Goal: Task Accomplishment & Management: Manage account settings

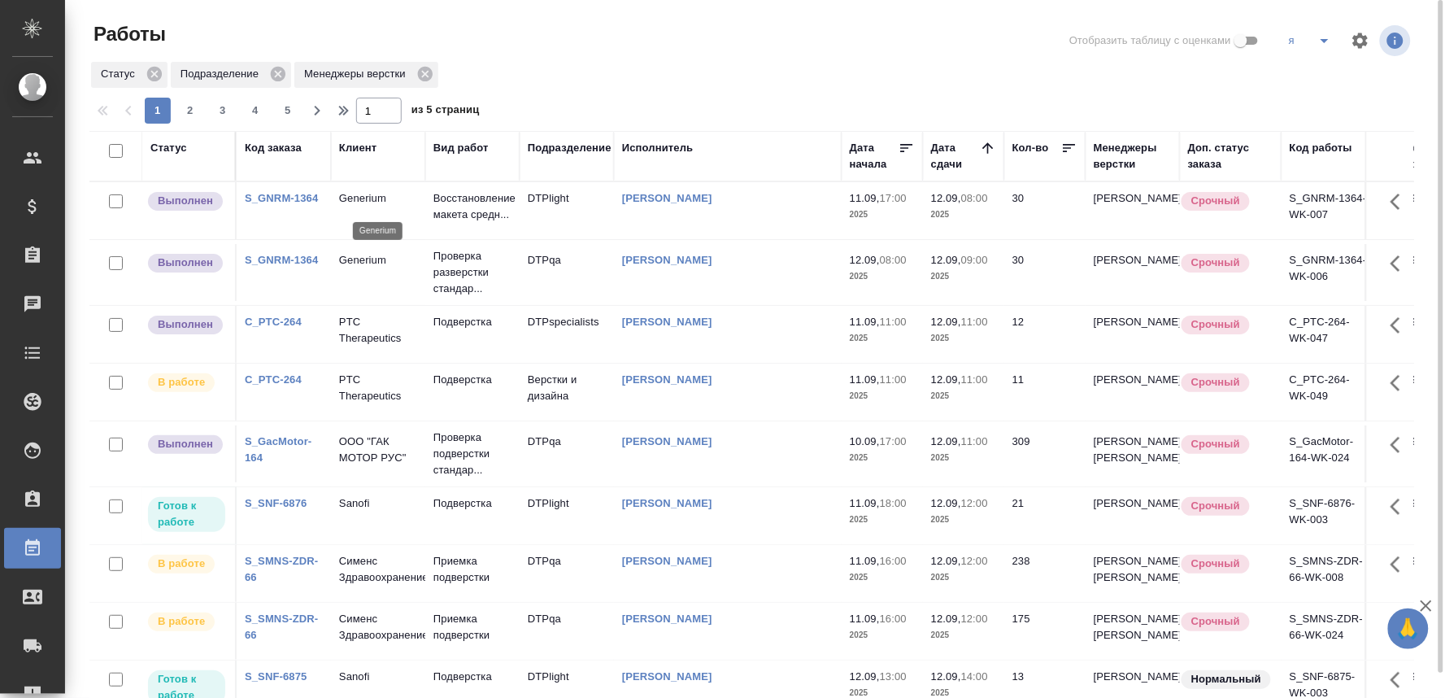
click at [372, 203] on p "Generium" at bounding box center [378, 198] width 78 height 16
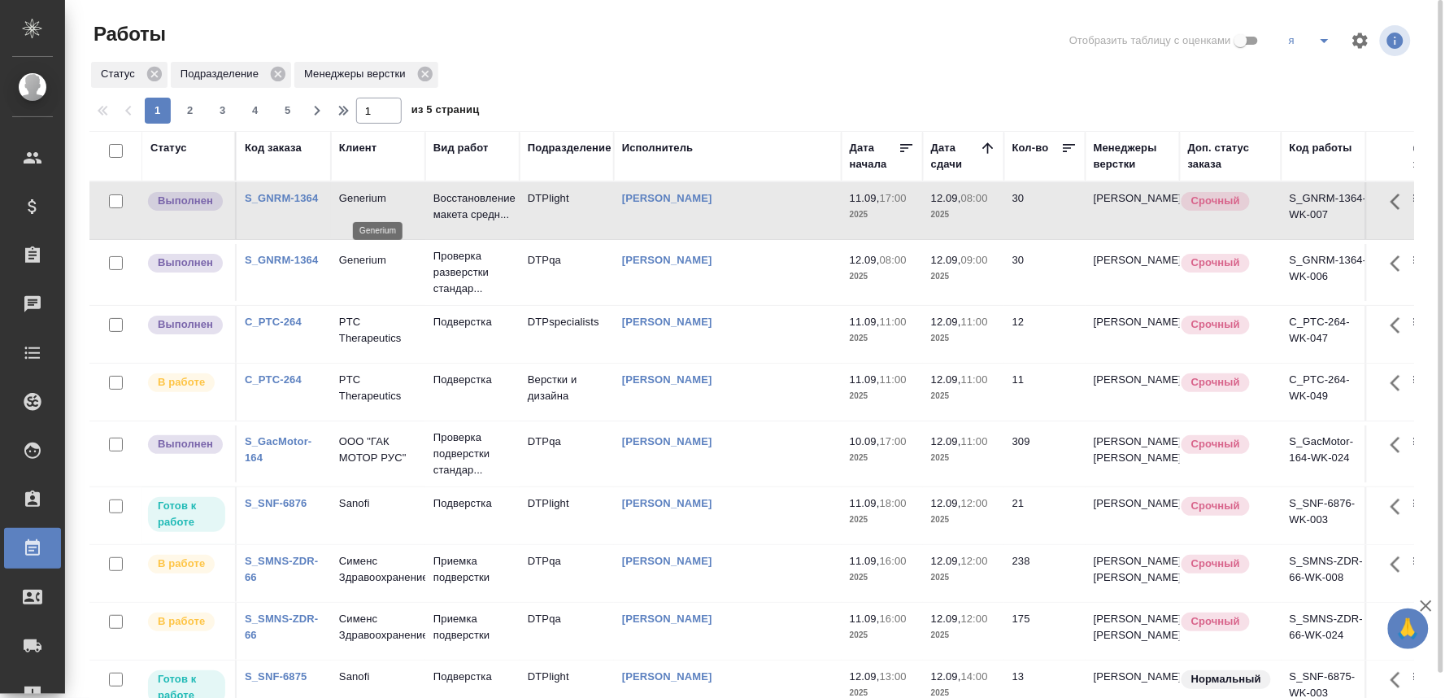
click at [372, 203] on p "Generium" at bounding box center [378, 198] width 78 height 16
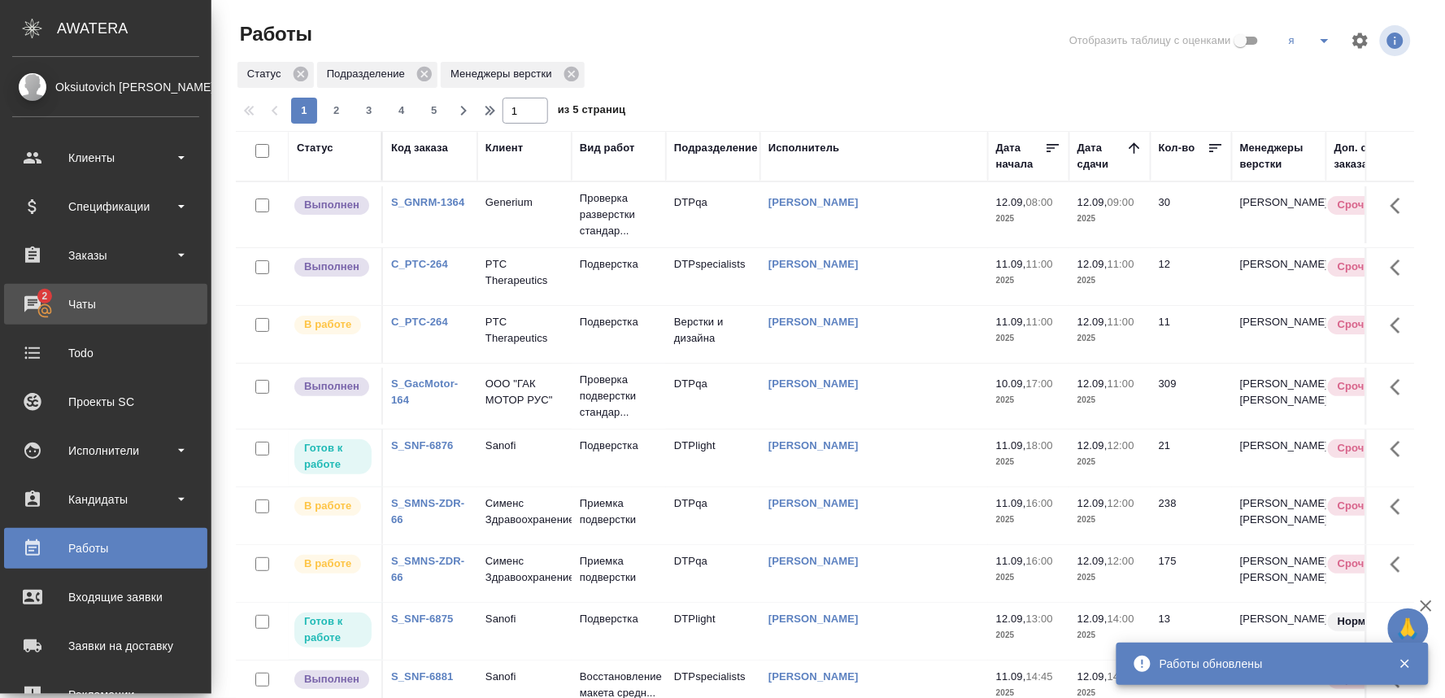
click at [35, 309] on div "Чаты" at bounding box center [105, 304] width 187 height 24
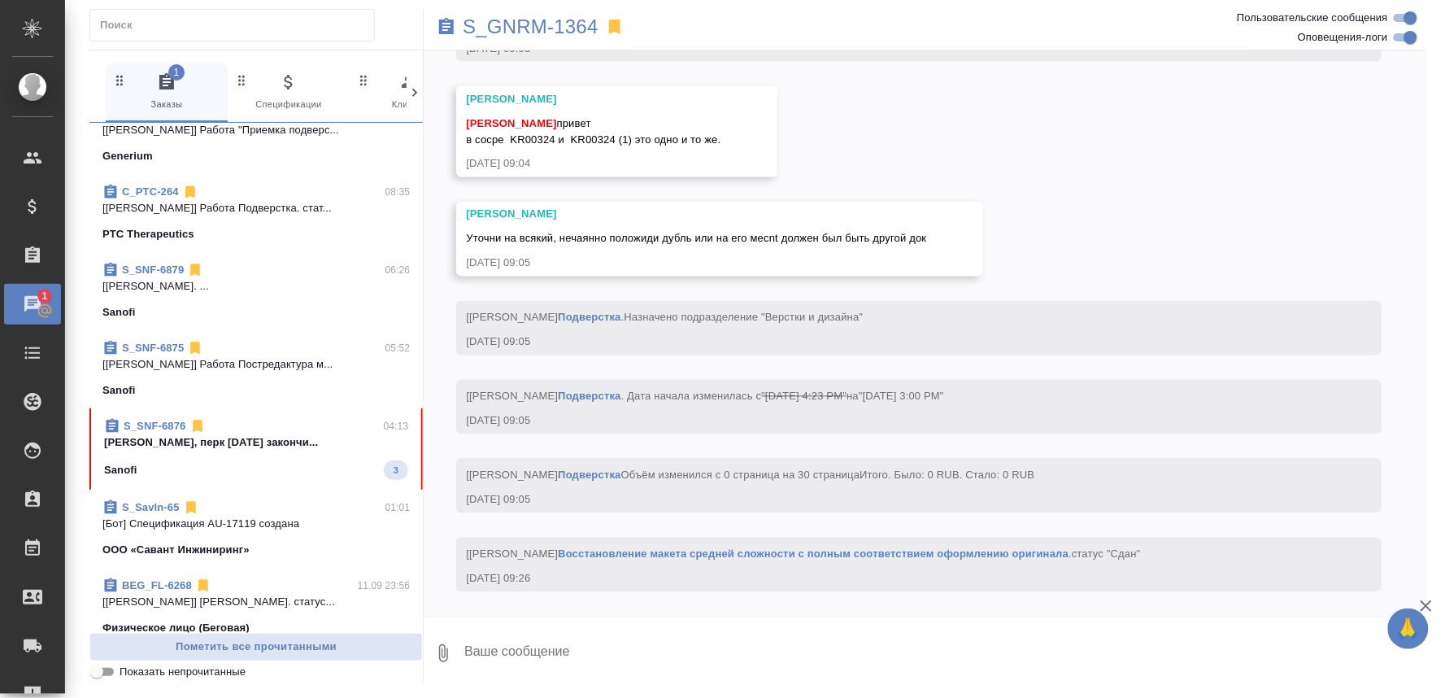
scroll to position [384, 0]
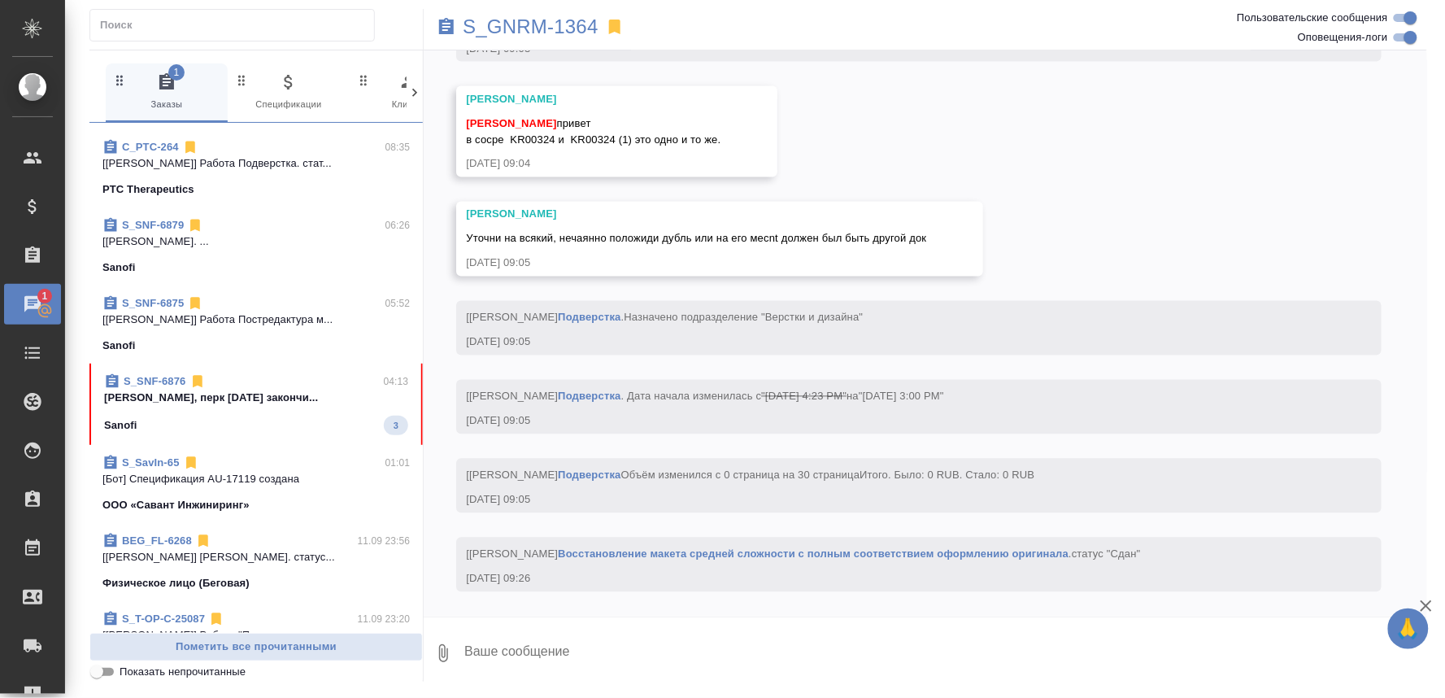
click at [327, 378] on div "S_SNF-6876 04:13" at bounding box center [256, 381] width 304 height 16
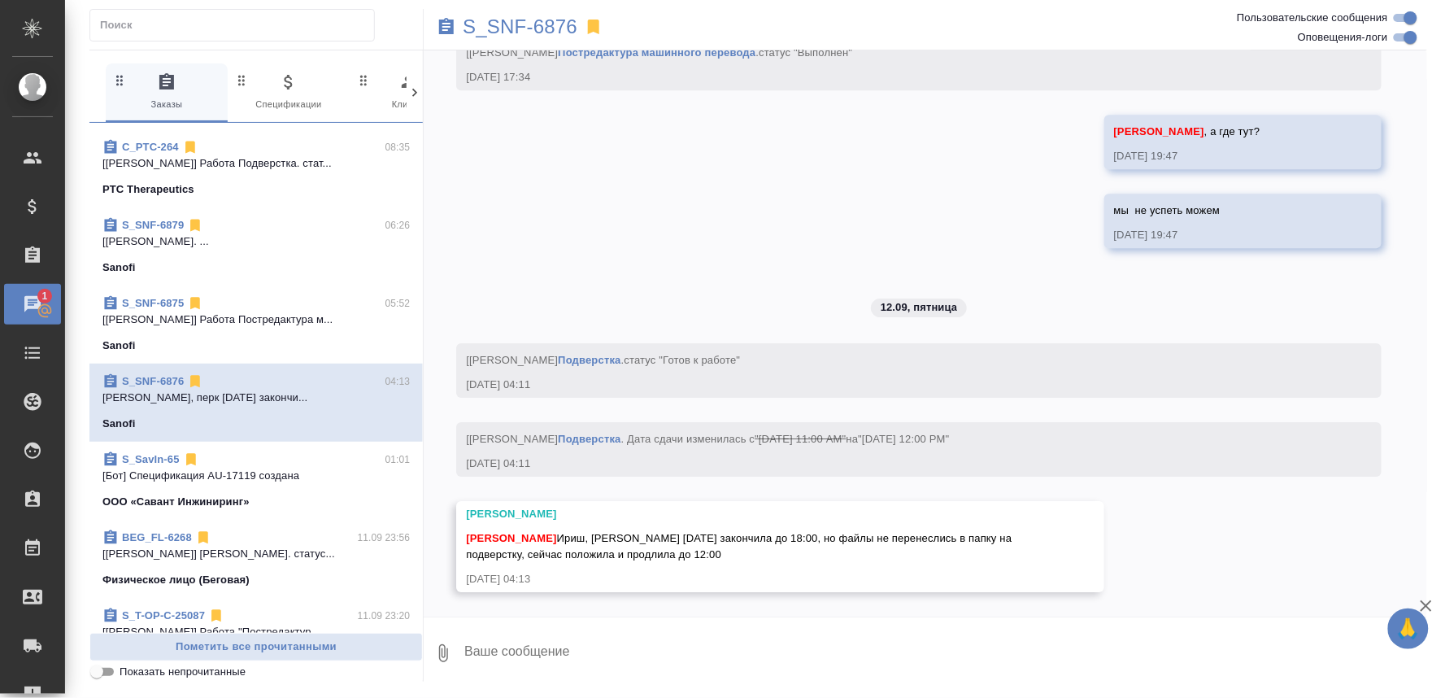
scroll to position [7321, 0]
click at [846, 443] on span ""Sep 12, 2025 11:00 AM"" at bounding box center [800, 439] width 91 height 12
click at [525, 643] on textarea at bounding box center [945, 652] width 964 height 55
type textarea "привет, ок"
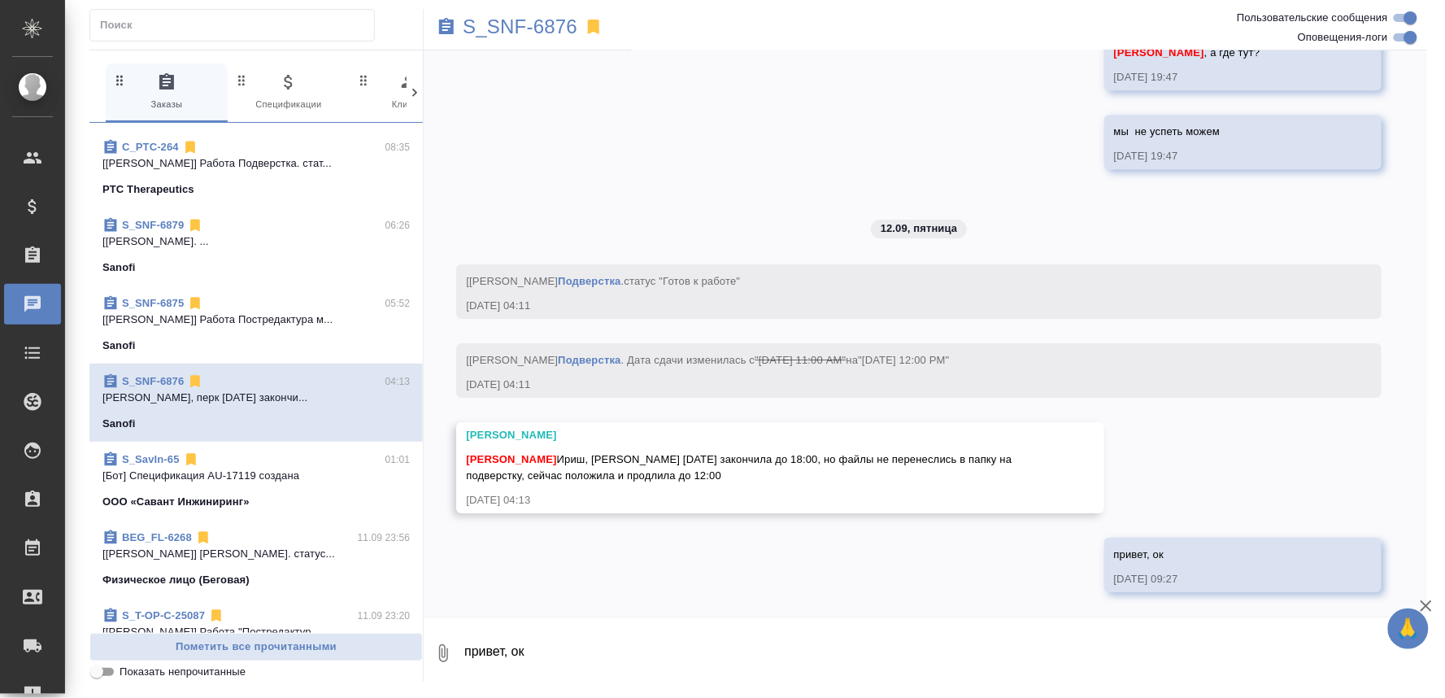
scroll to position [7399, 0]
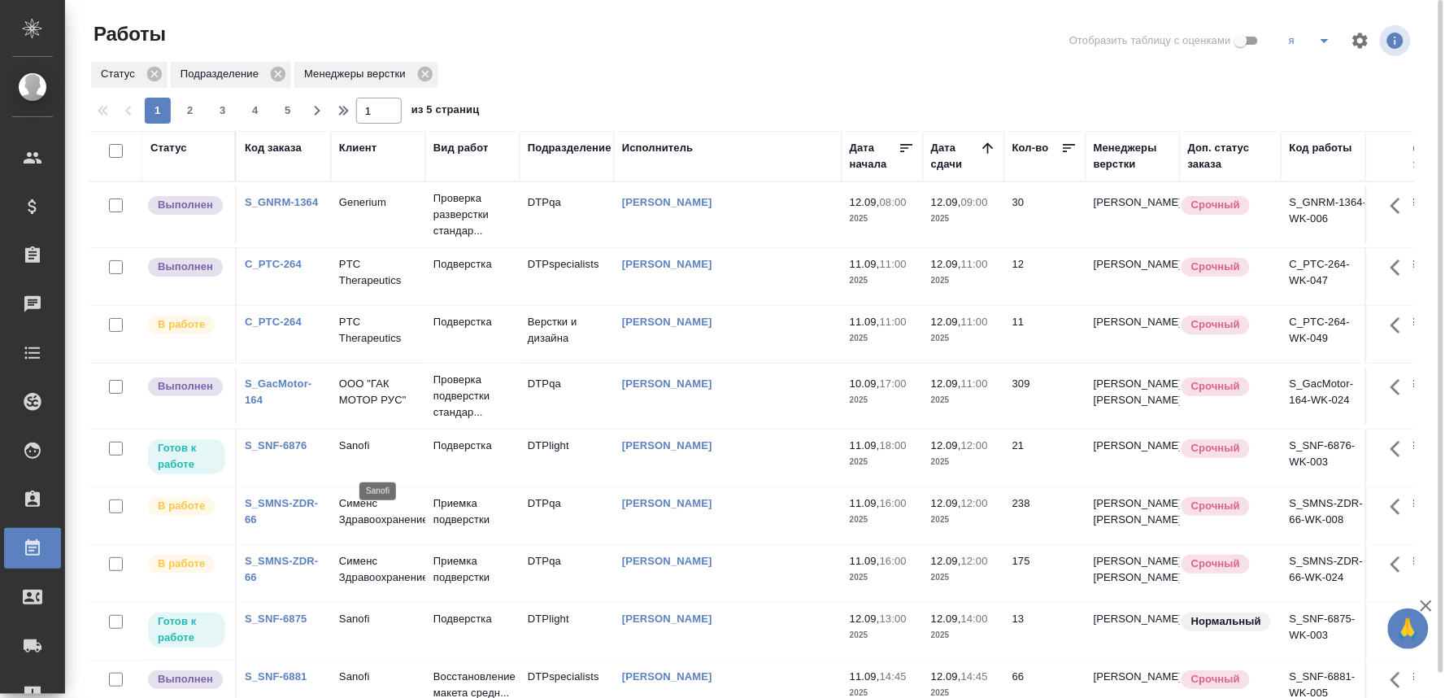
click at [360, 454] on p "Sanofi" at bounding box center [378, 445] width 78 height 16
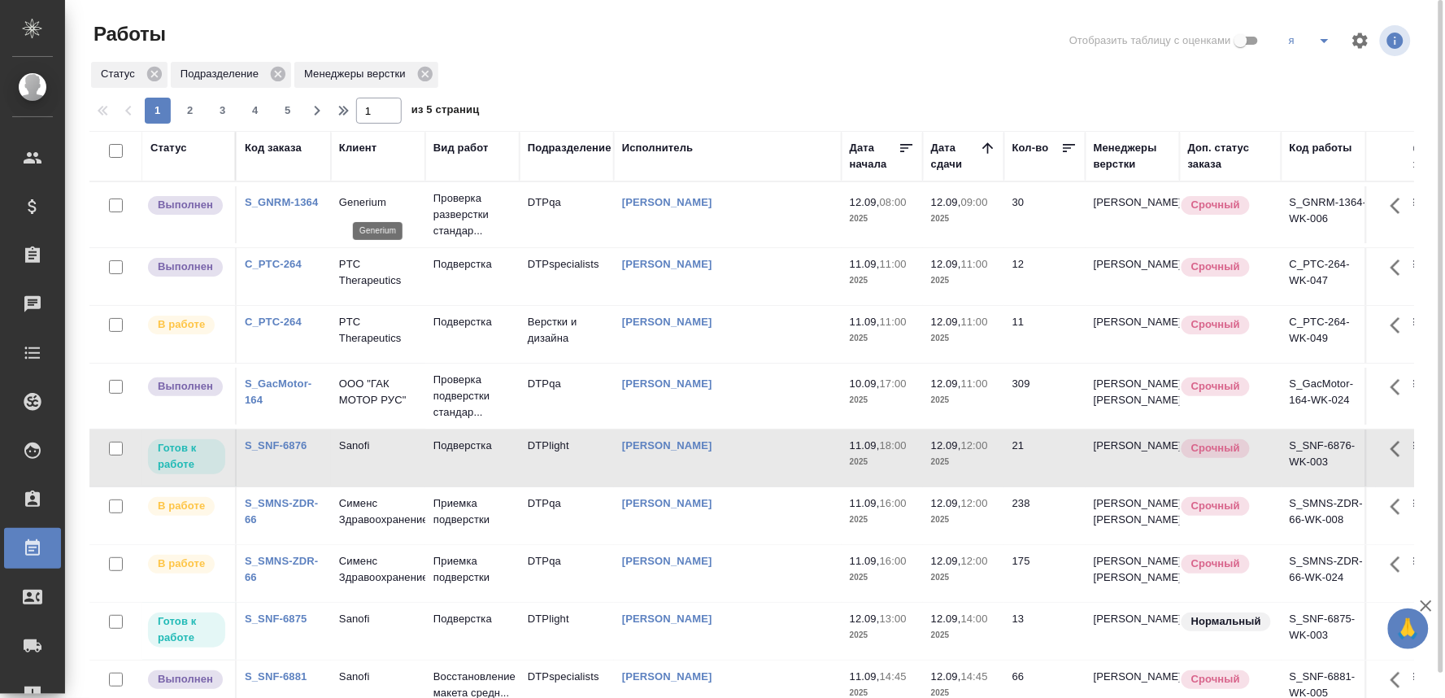
click at [356, 210] on p "Generium" at bounding box center [378, 202] width 78 height 16
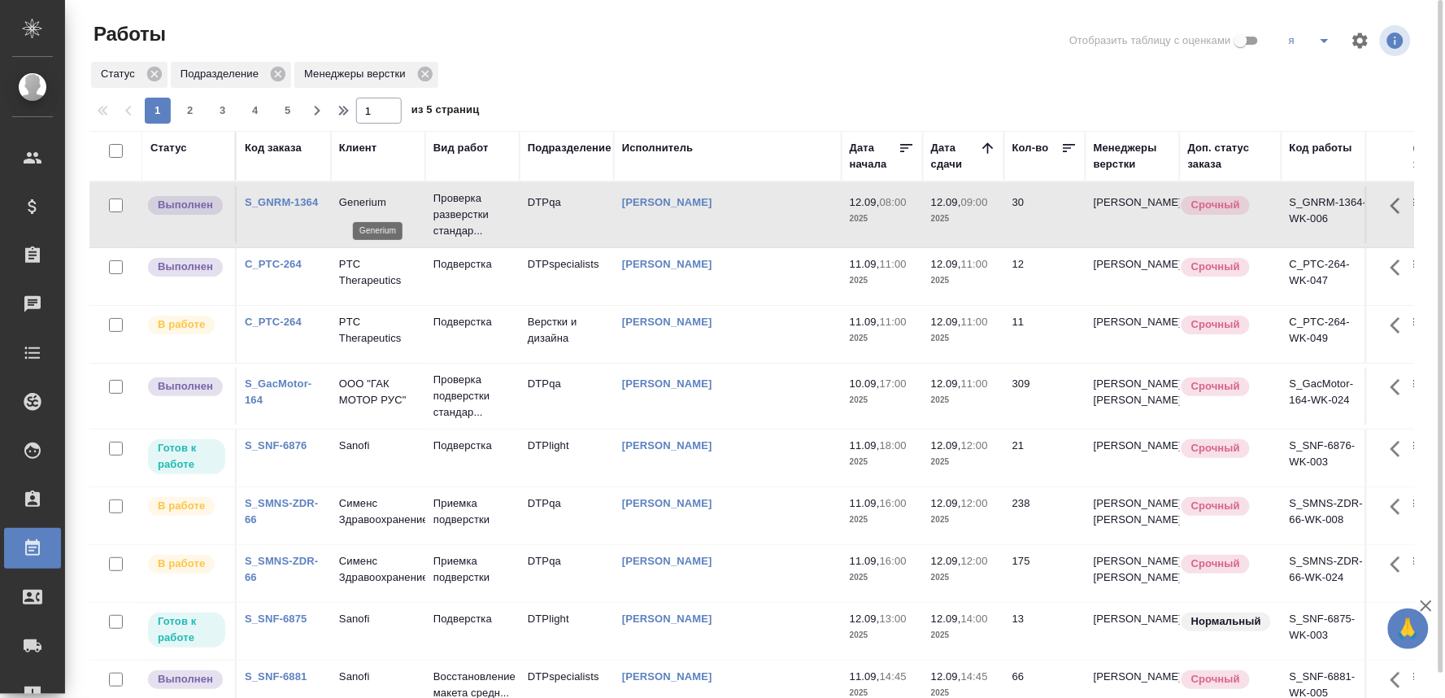
click at [356, 210] on p "Generium" at bounding box center [378, 202] width 78 height 16
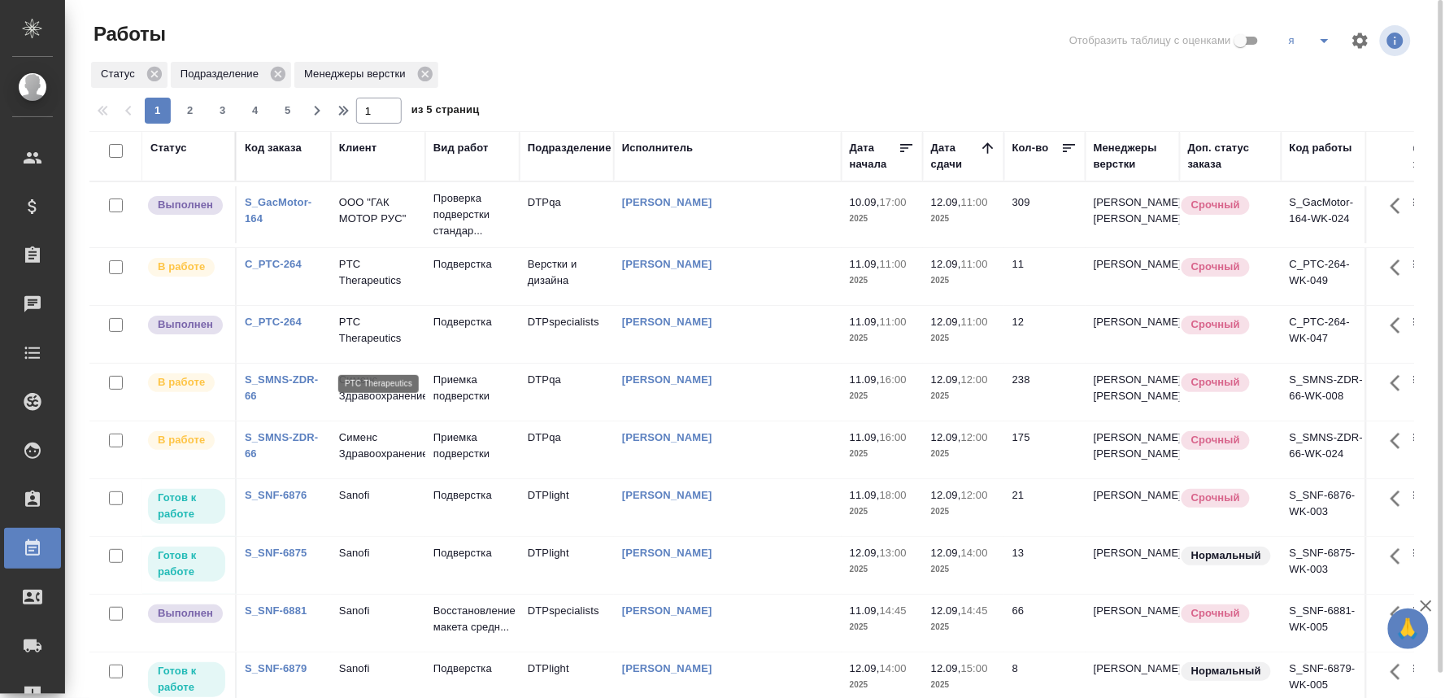
click at [367, 346] on p "PTC Therapeutics" at bounding box center [378, 330] width 78 height 33
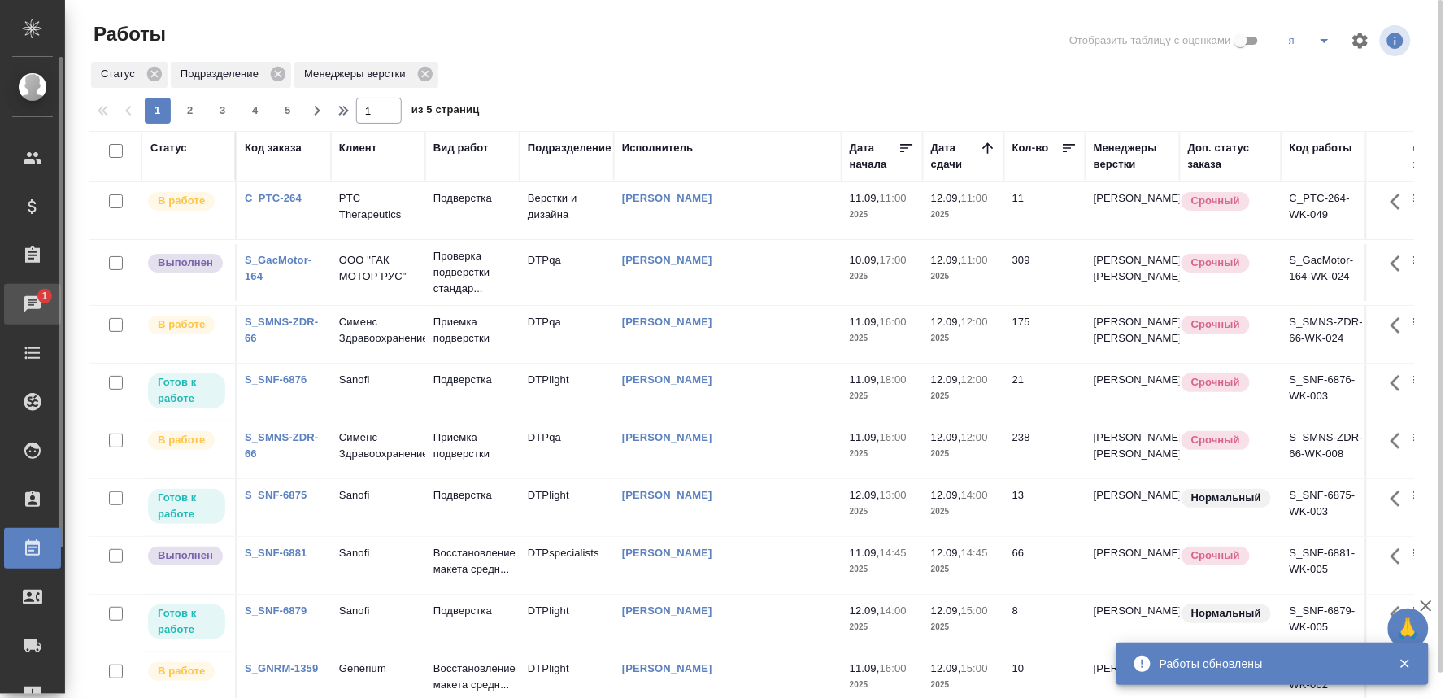
click at [26, 302] on div "Чаты" at bounding box center [12, 304] width 41 height 24
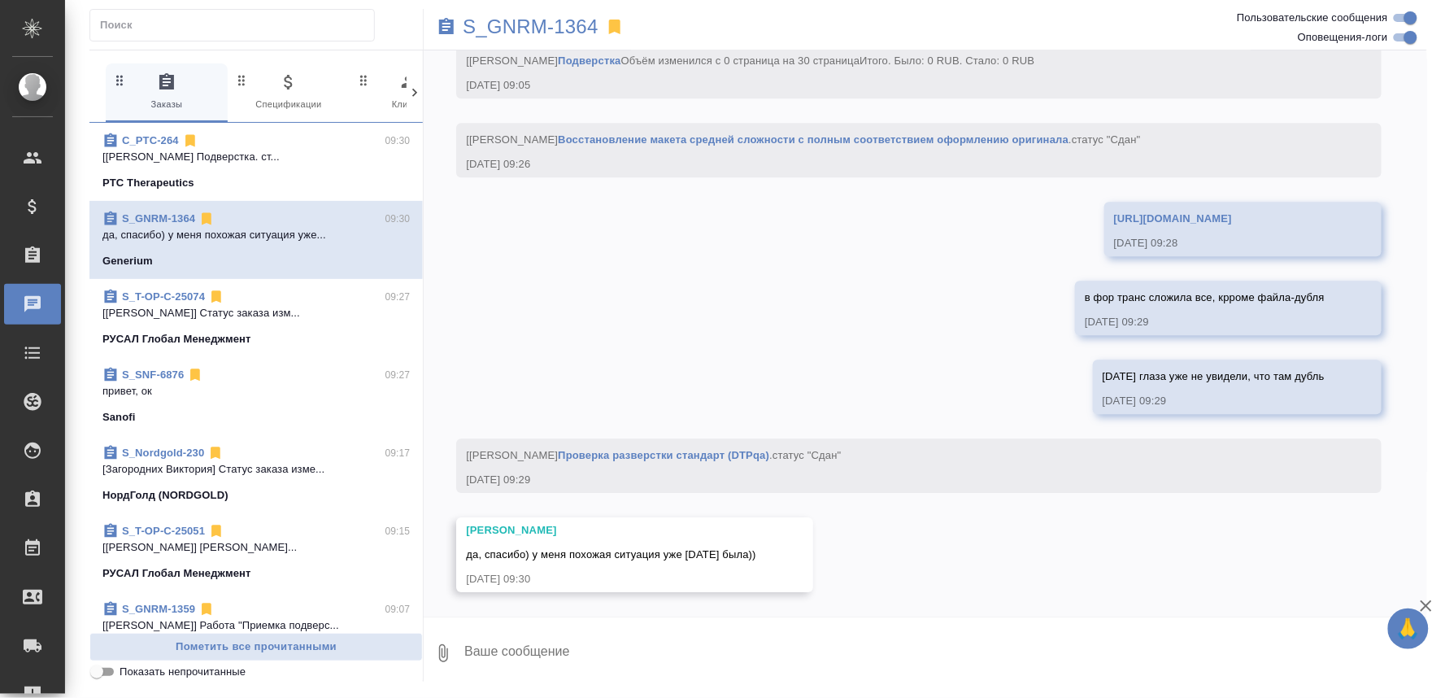
scroll to position [7167, 0]
click at [572, 651] on textarea at bounding box center [945, 652] width 964 height 55
type textarea "пожалуйста)"
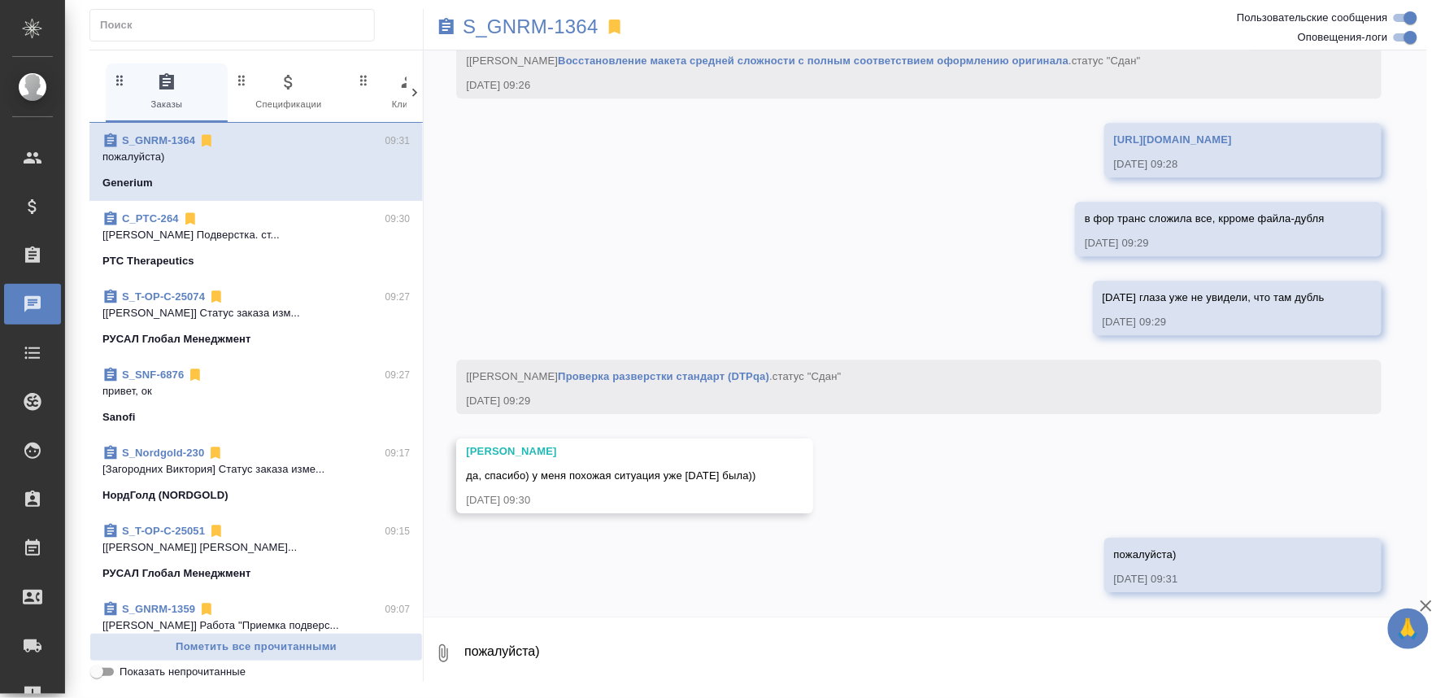
scroll to position [7246, 0]
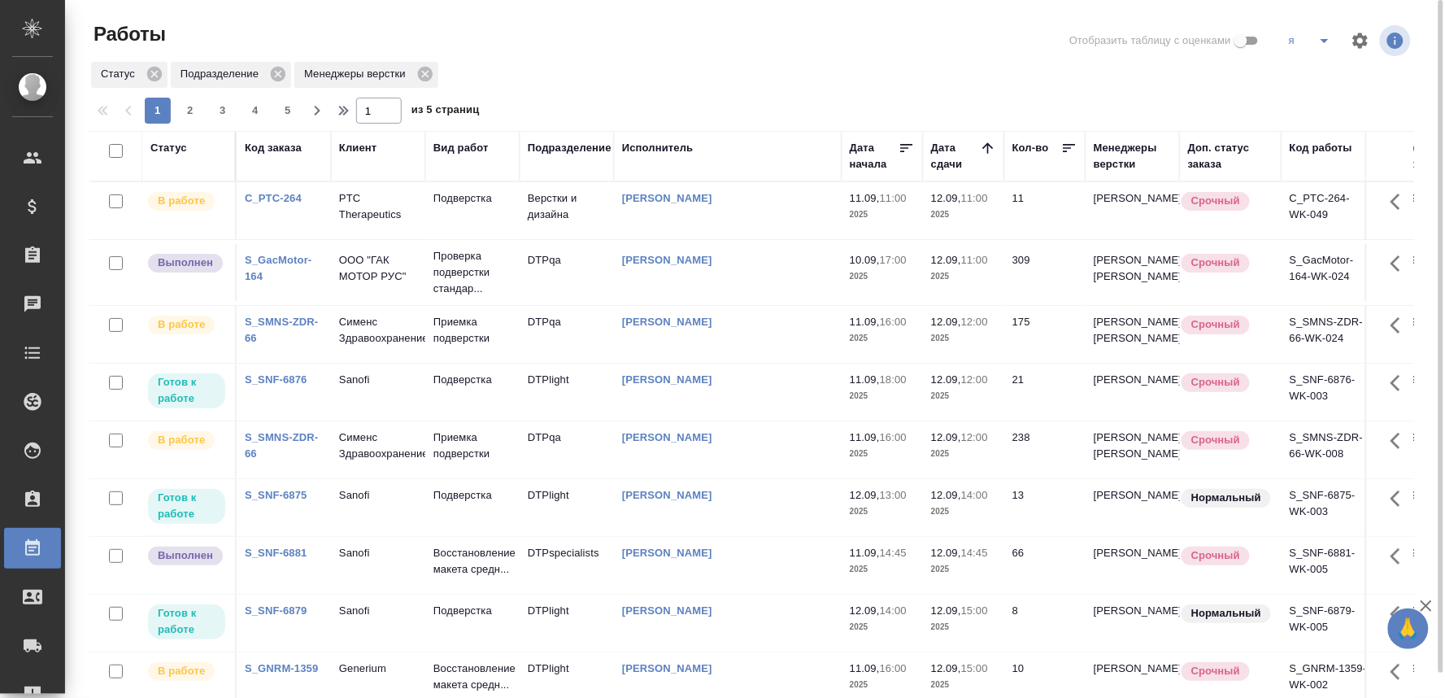
scroll to position [90, 0]
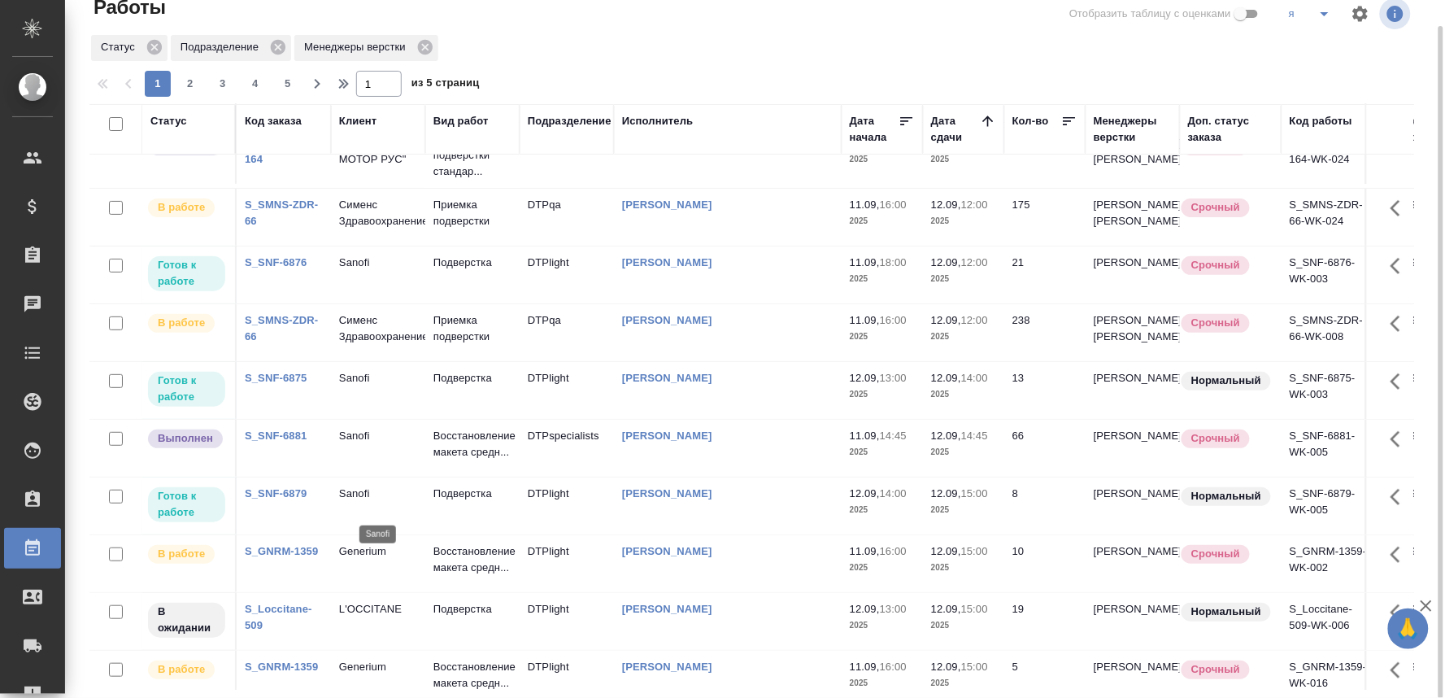
click at [346, 444] on p "Sanofi" at bounding box center [378, 436] width 78 height 16
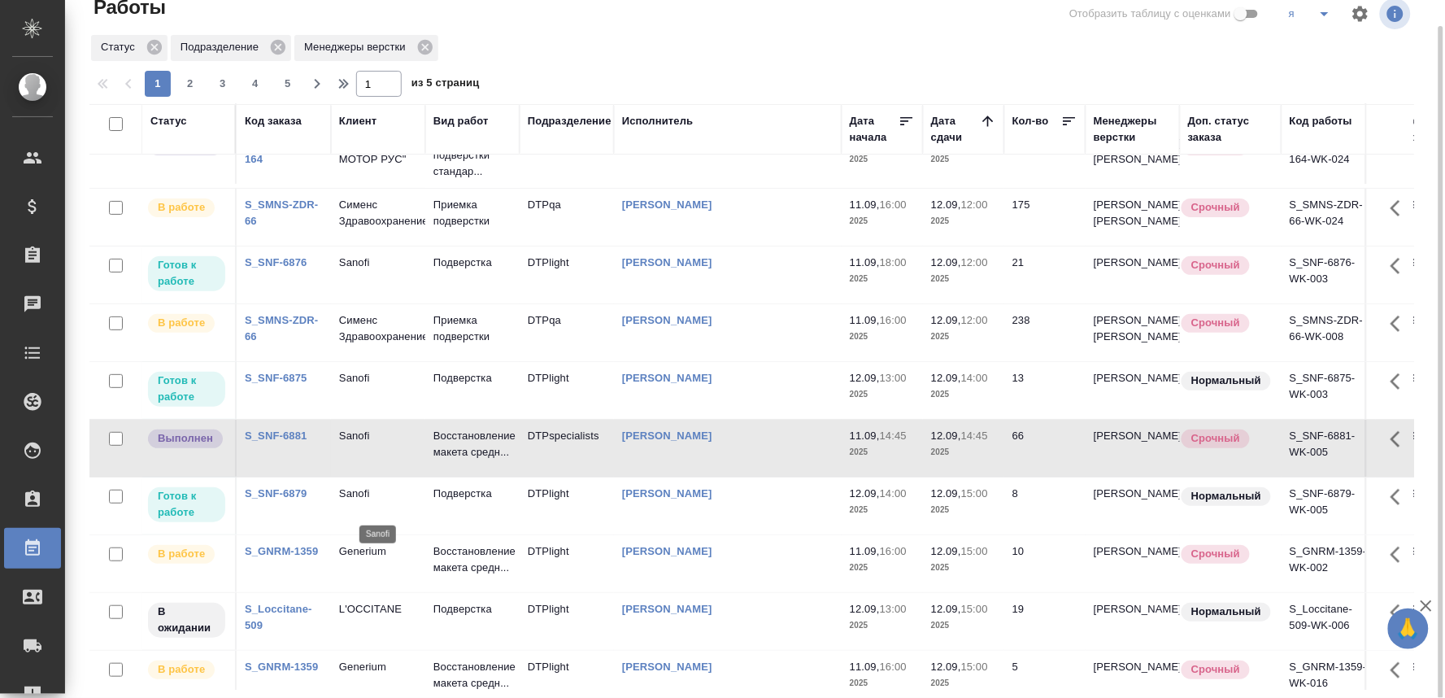
click at [346, 444] on p "Sanofi" at bounding box center [378, 436] width 78 height 16
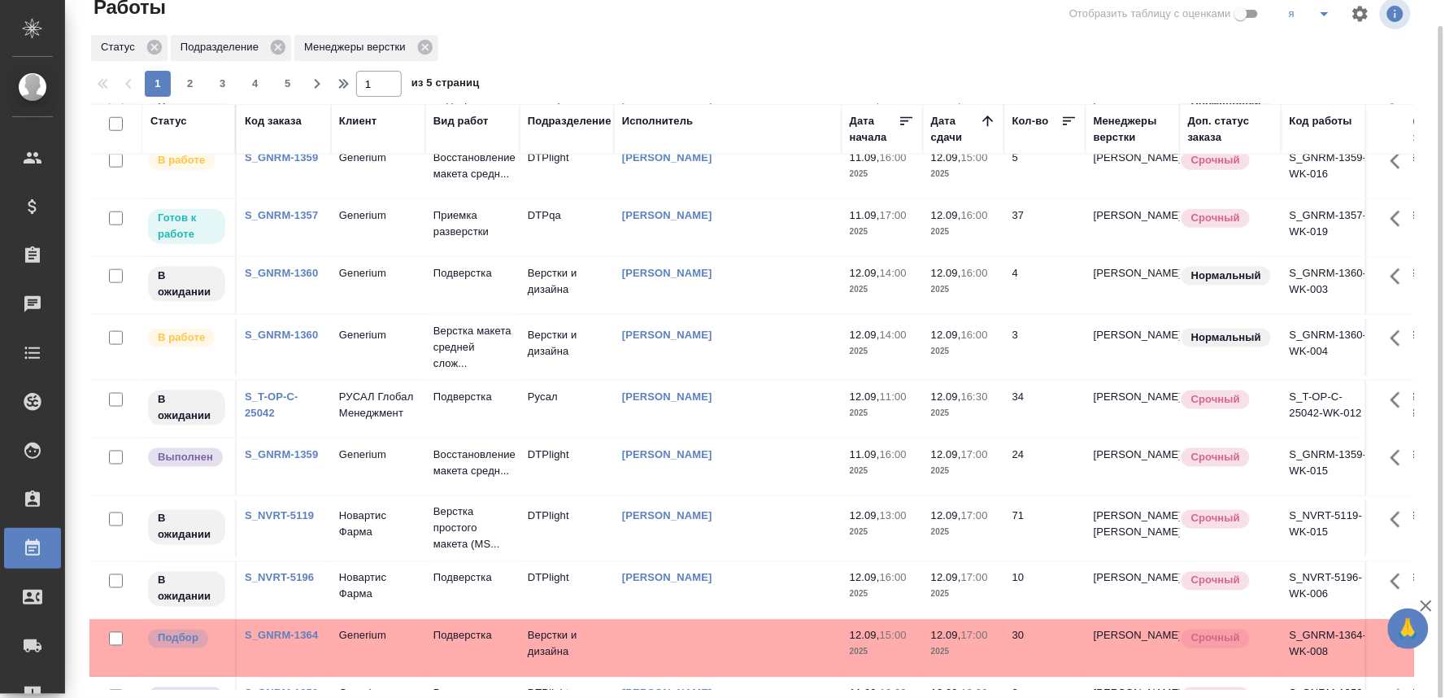
scroll to position [632, 0]
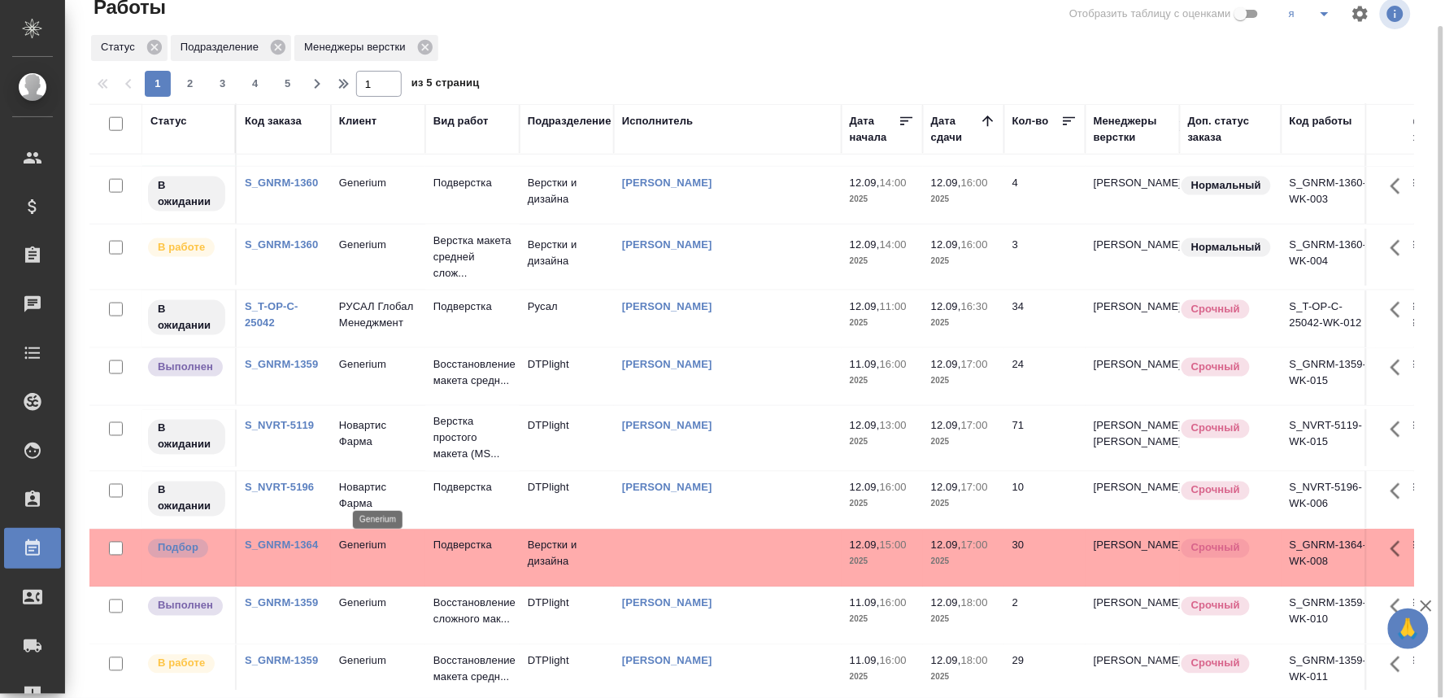
click at [359, 372] on p "Generium" at bounding box center [378, 364] width 78 height 16
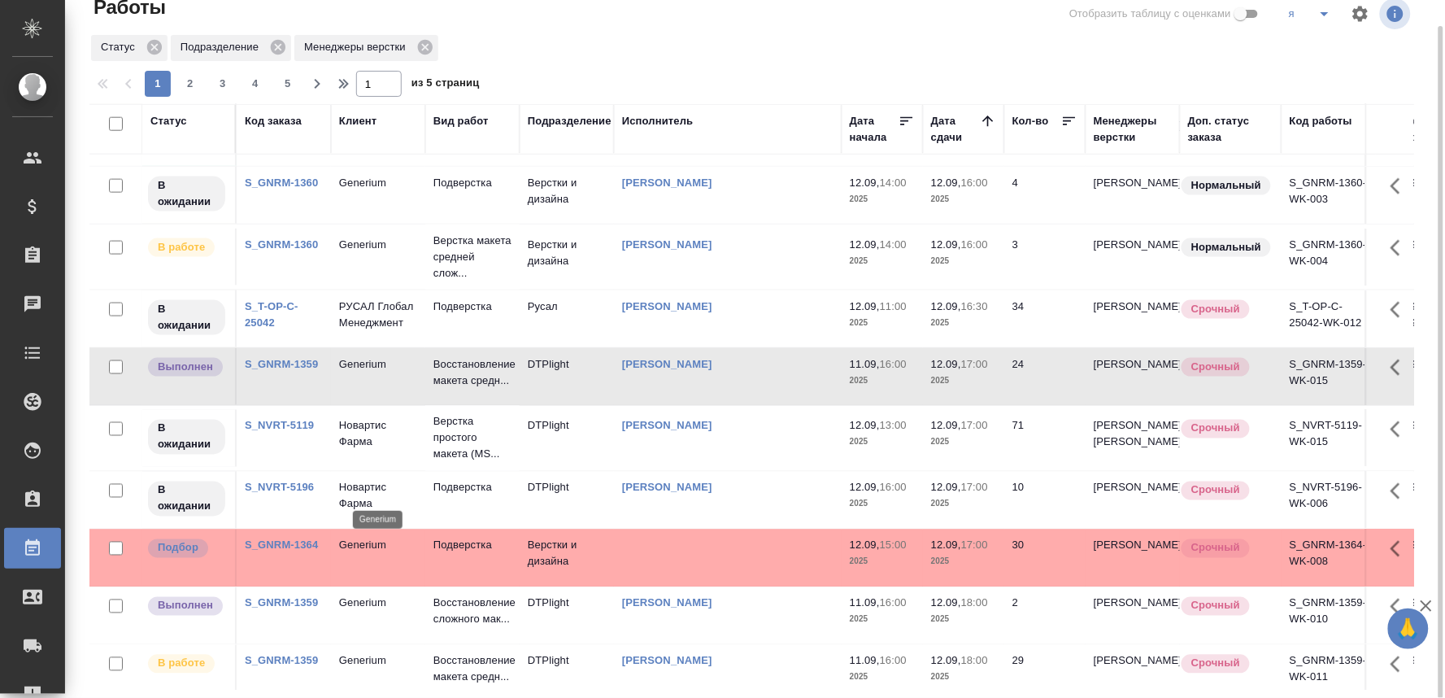
click at [359, 372] on p "Generium" at bounding box center [378, 364] width 78 height 16
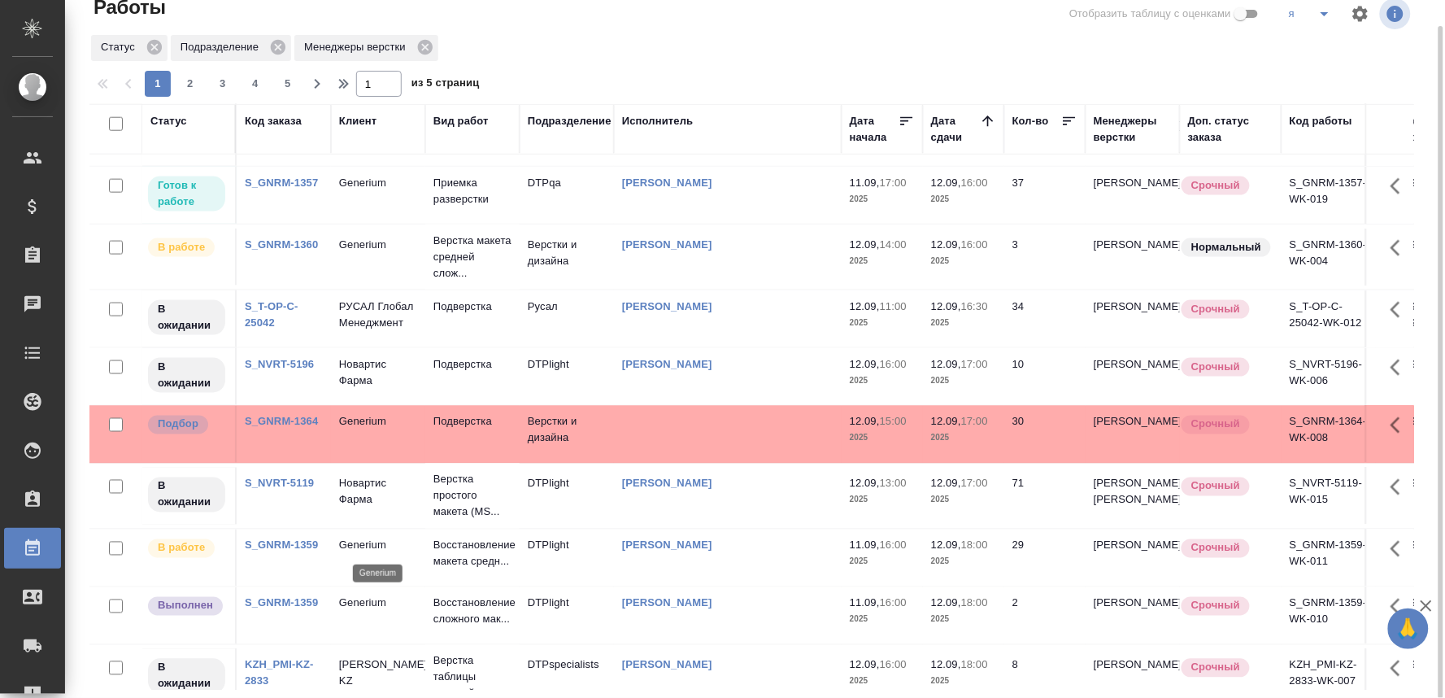
click at [356, 430] on p "Generium" at bounding box center [378, 422] width 78 height 16
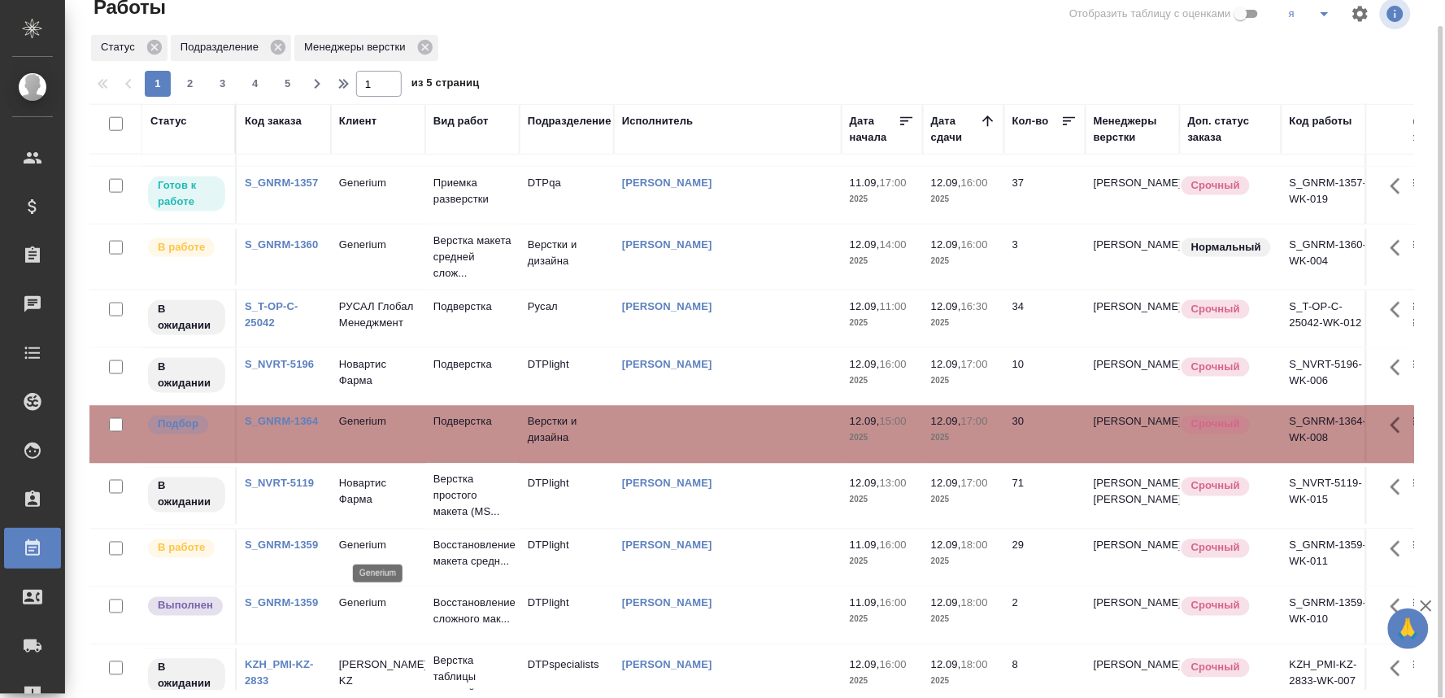
click at [356, 430] on p "Generium" at bounding box center [378, 422] width 78 height 16
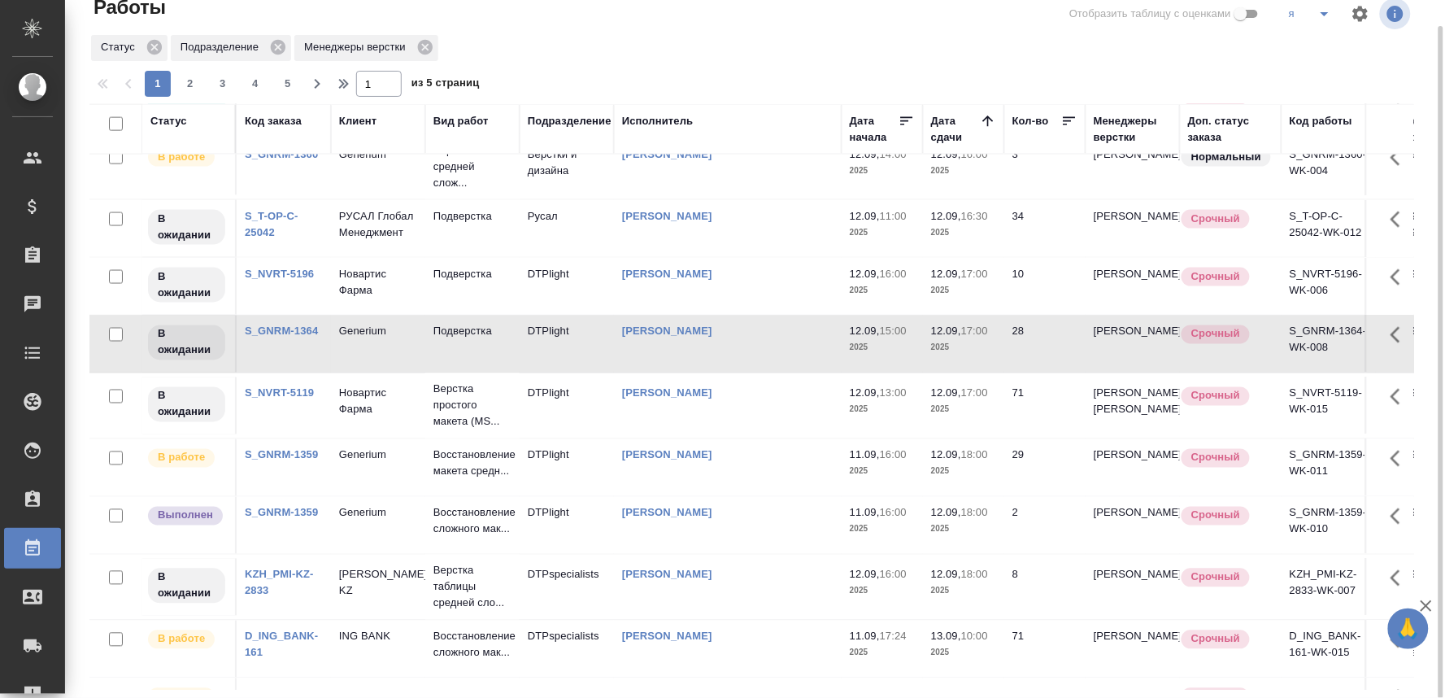
scroll to position [542, 0]
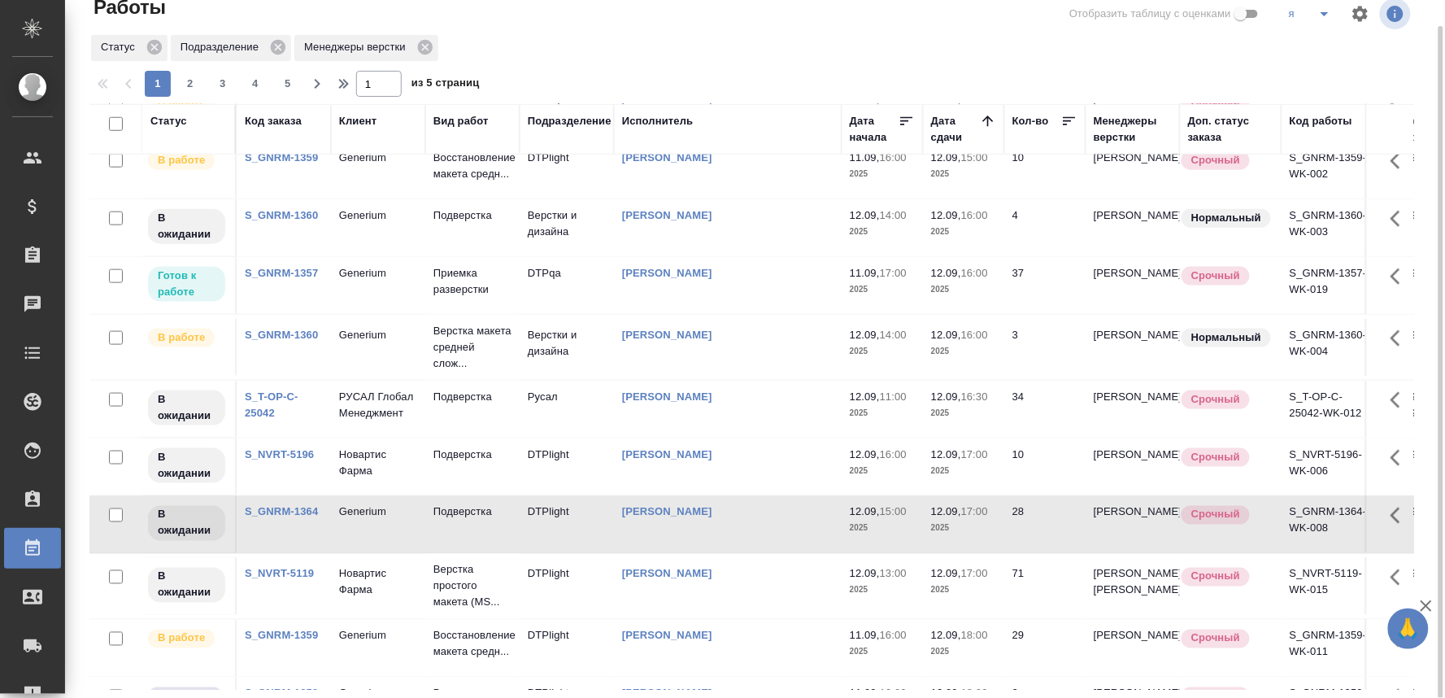
click at [337, 376] on td "Generium" at bounding box center [378, 347] width 94 height 57
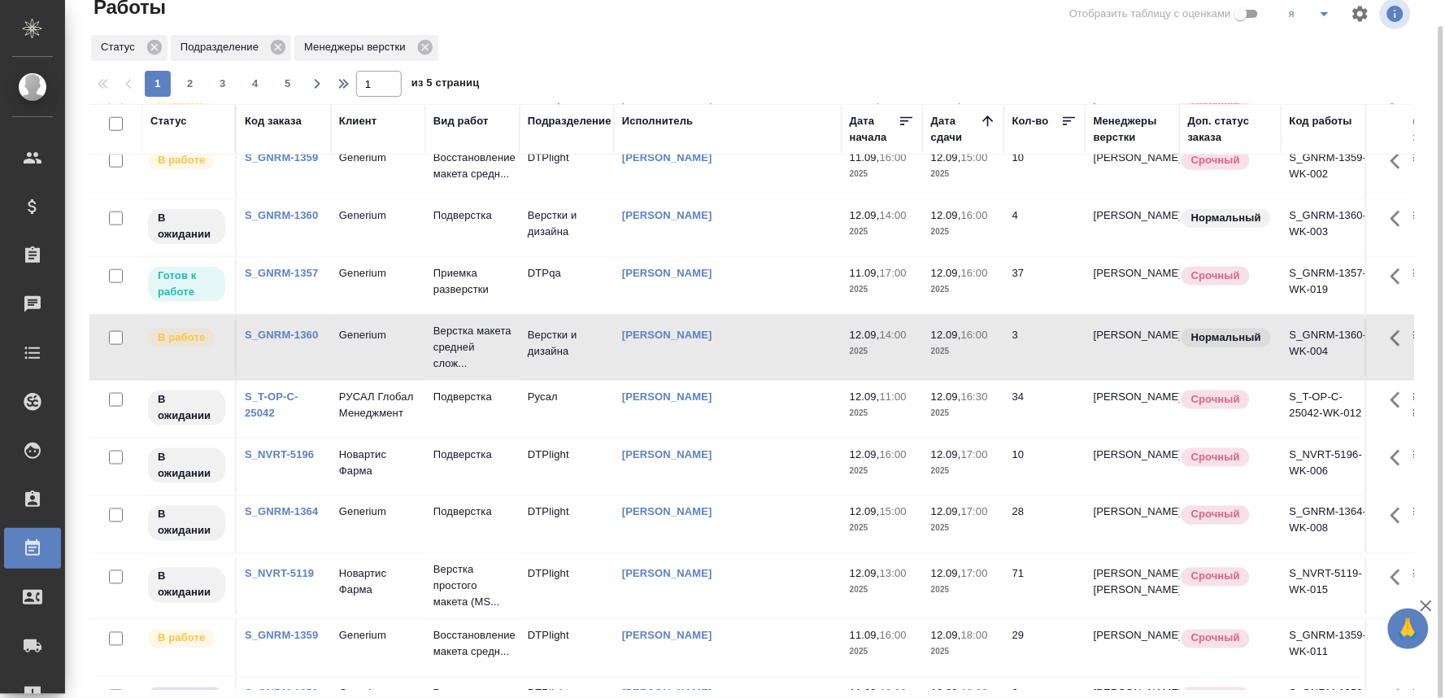
click at [337, 376] on td "Generium" at bounding box center [378, 347] width 94 height 57
click at [289, 341] on link "S_GNRM-1360" at bounding box center [281, 335] width 73 height 12
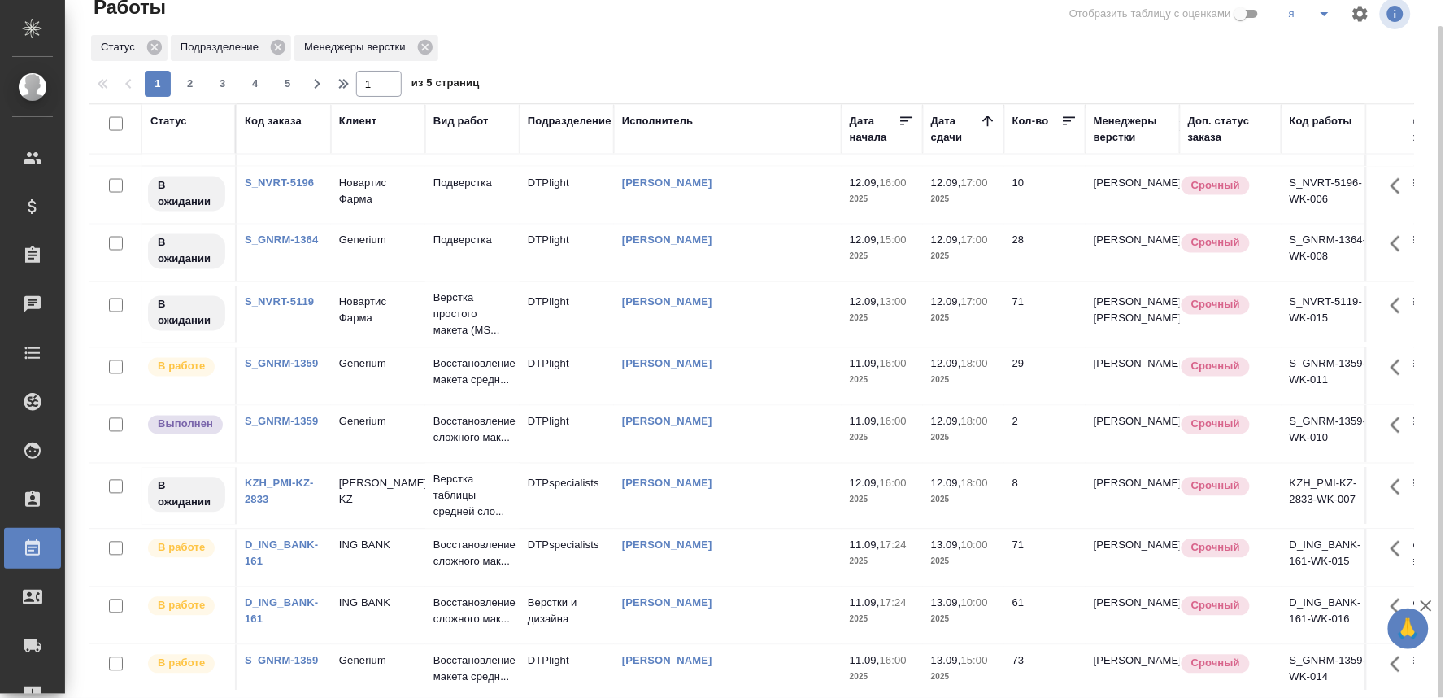
scroll to position [903, 0]
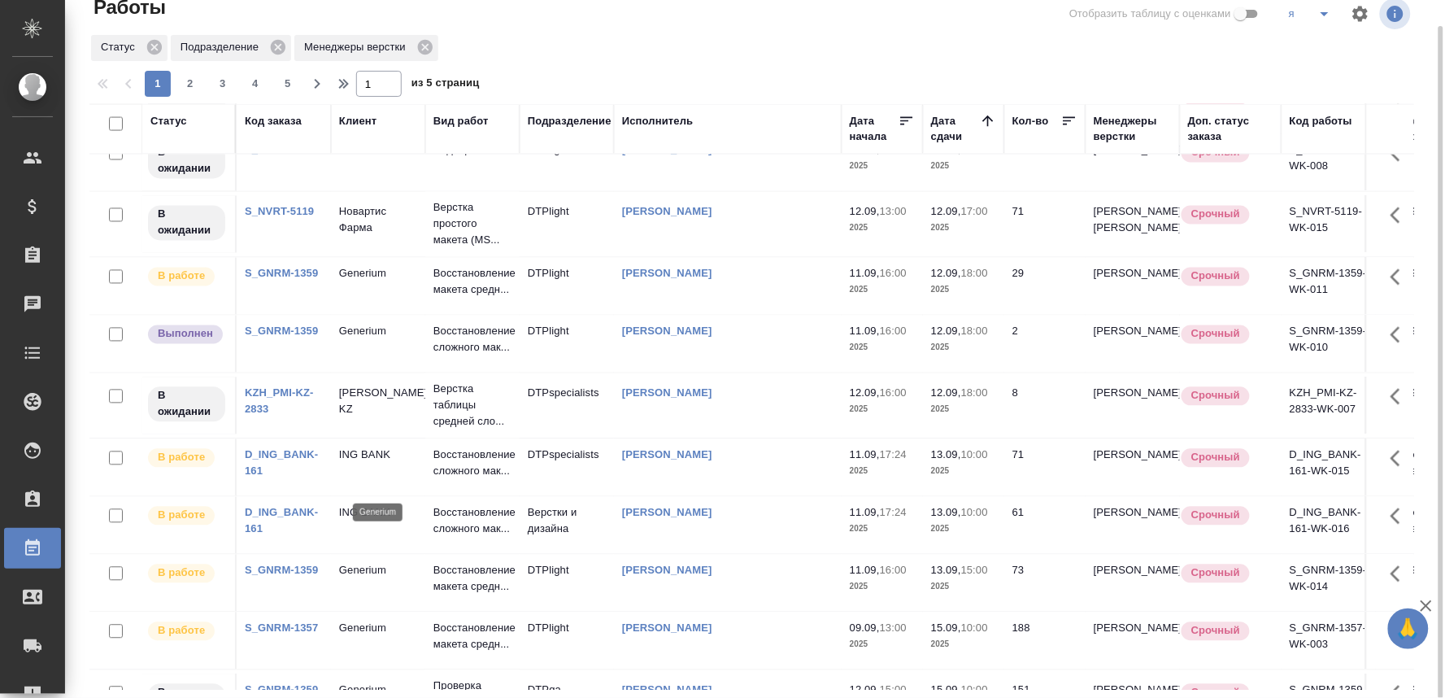
click at [363, 340] on p "Generium" at bounding box center [378, 332] width 78 height 16
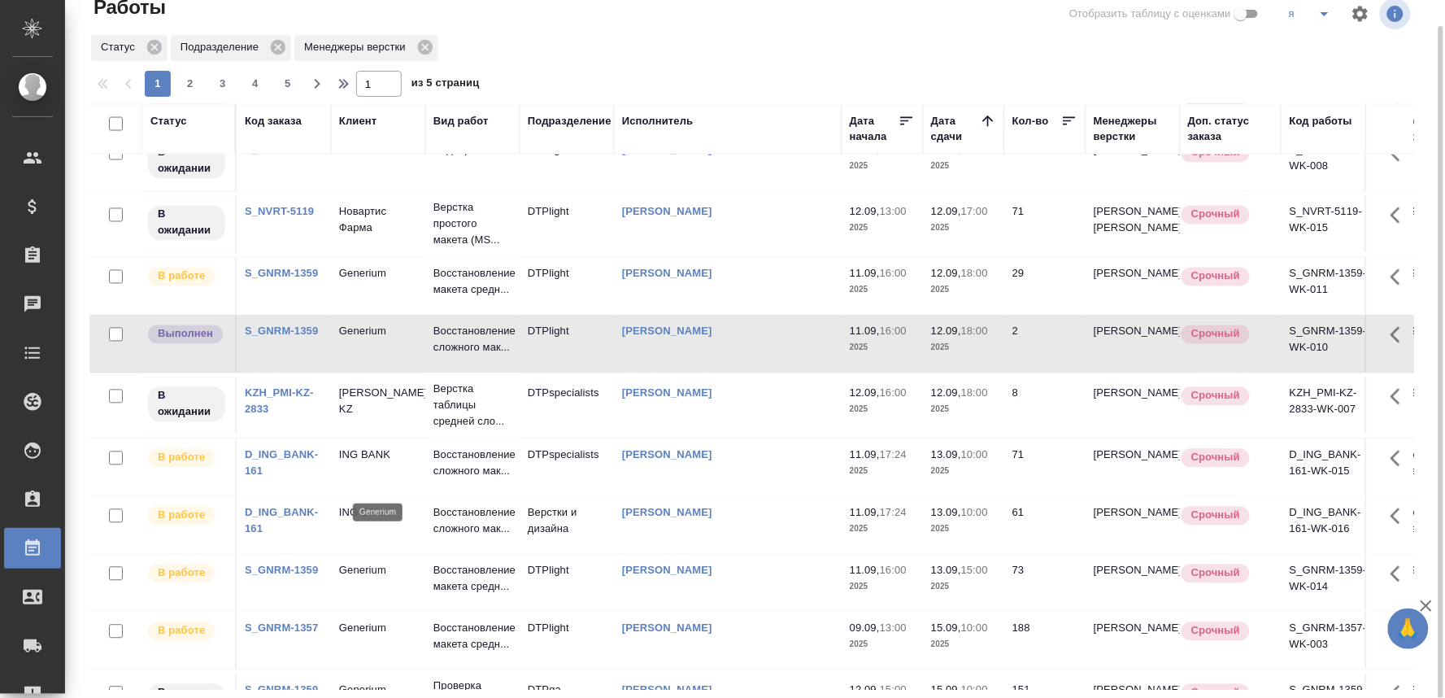
click at [363, 340] on p "Generium" at bounding box center [378, 332] width 78 height 16
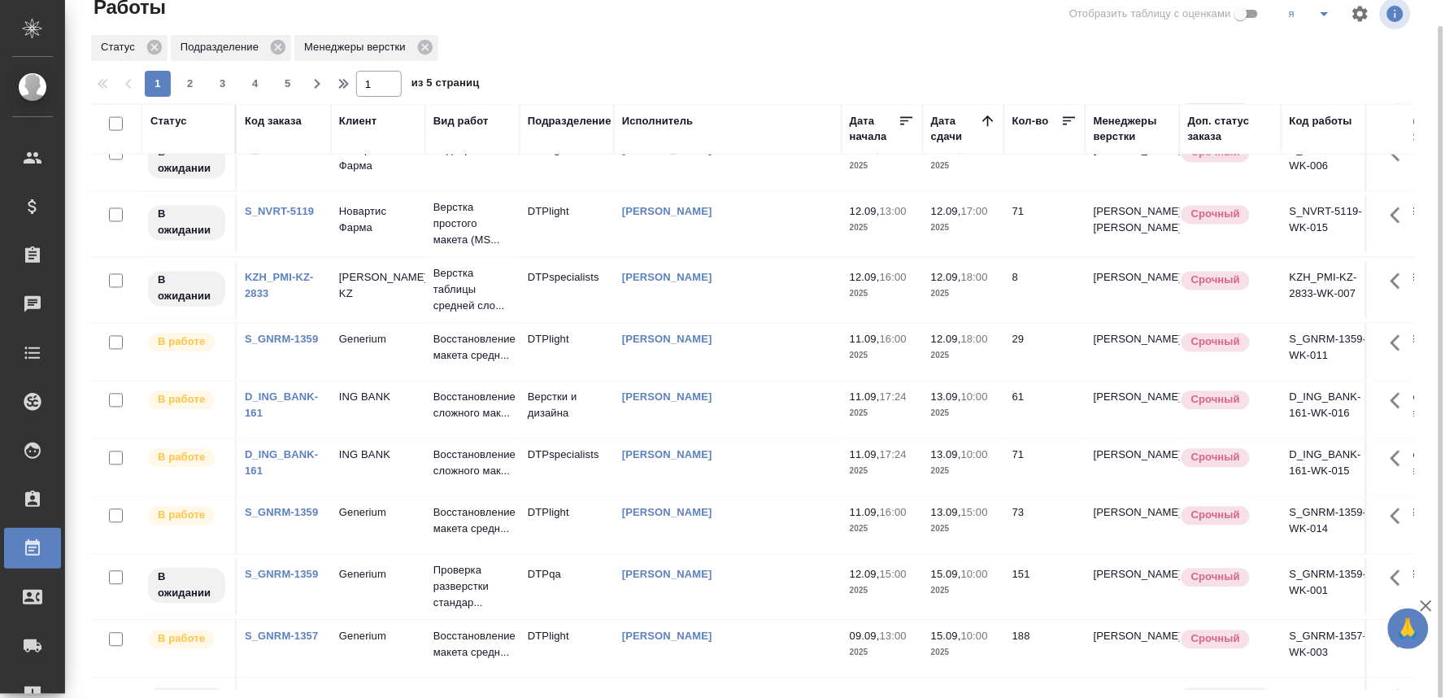
click at [297, 346] on link "S_GNRM-1359" at bounding box center [281, 339] width 73 height 12
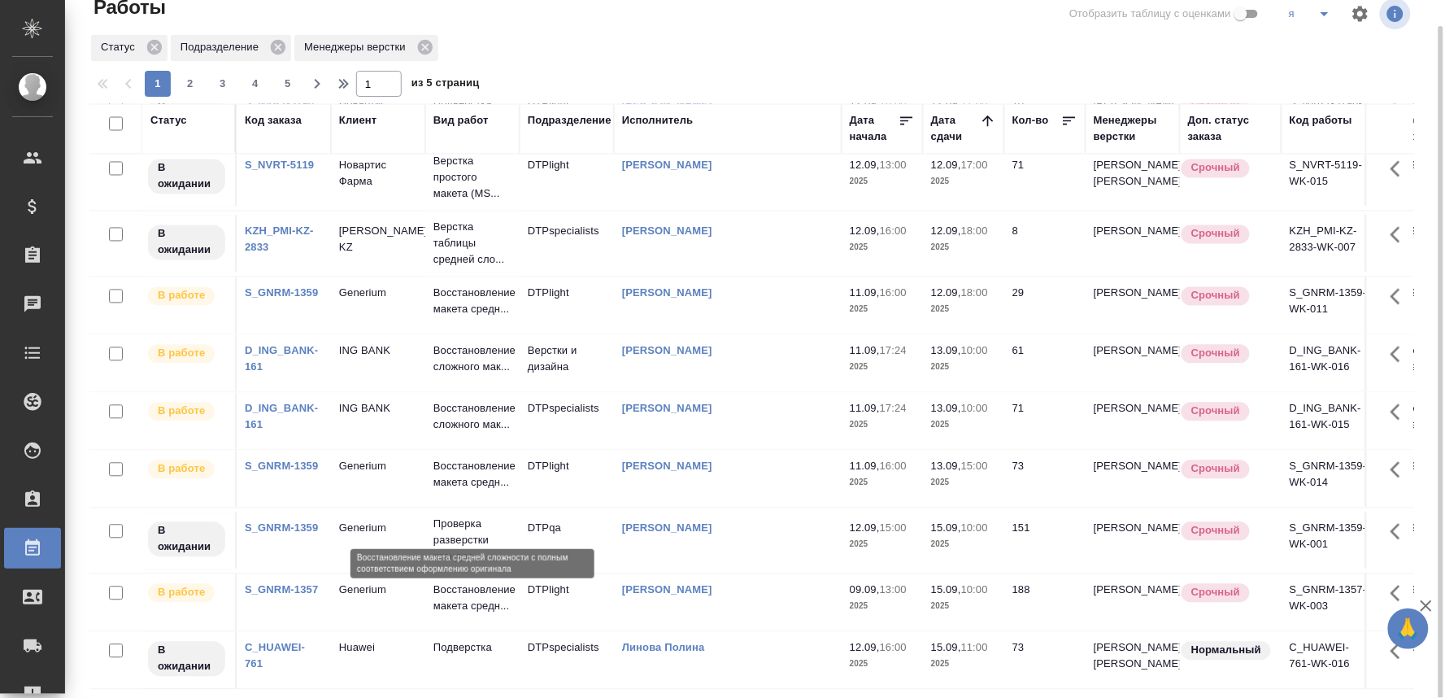
scroll to position [1168, 0]
click at [376, 520] on p "Generium" at bounding box center [378, 528] width 78 height 16
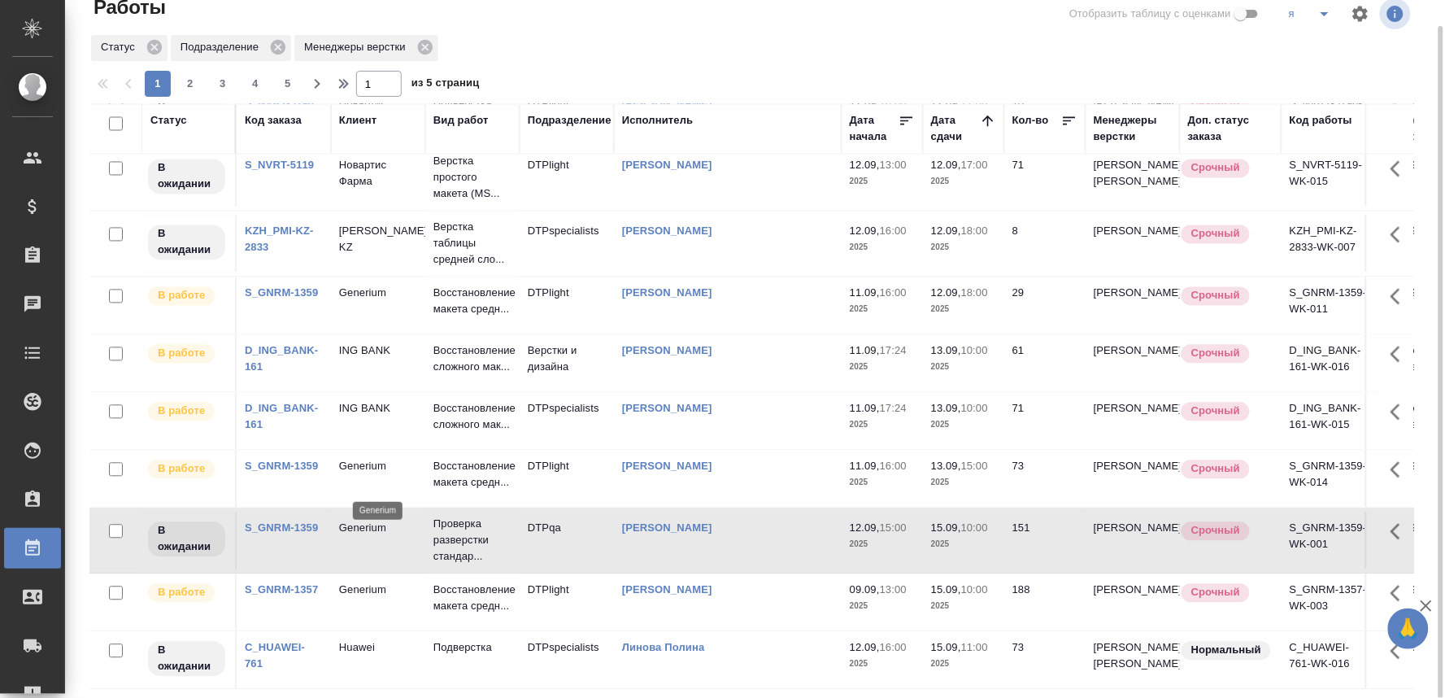
click at [375, 520] on p "Generium" at bounding box center [378, 528] width 78 height 16
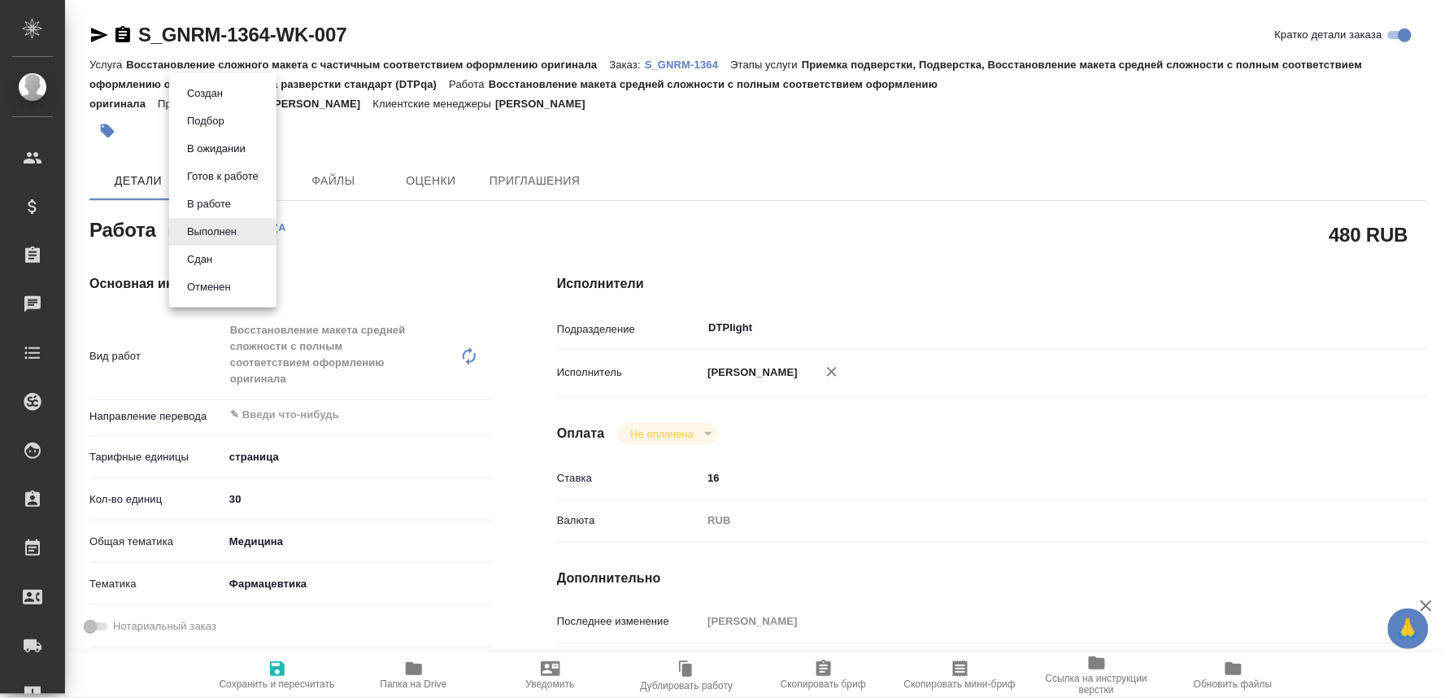
click at [245, 225] on body "🙏 .cls-1 fill:#fff; AWATERA Oksiutovich Irina Клиенты Спецификации Заказы Чаты …" at bounding box center [722, 349] width 1445 height 698
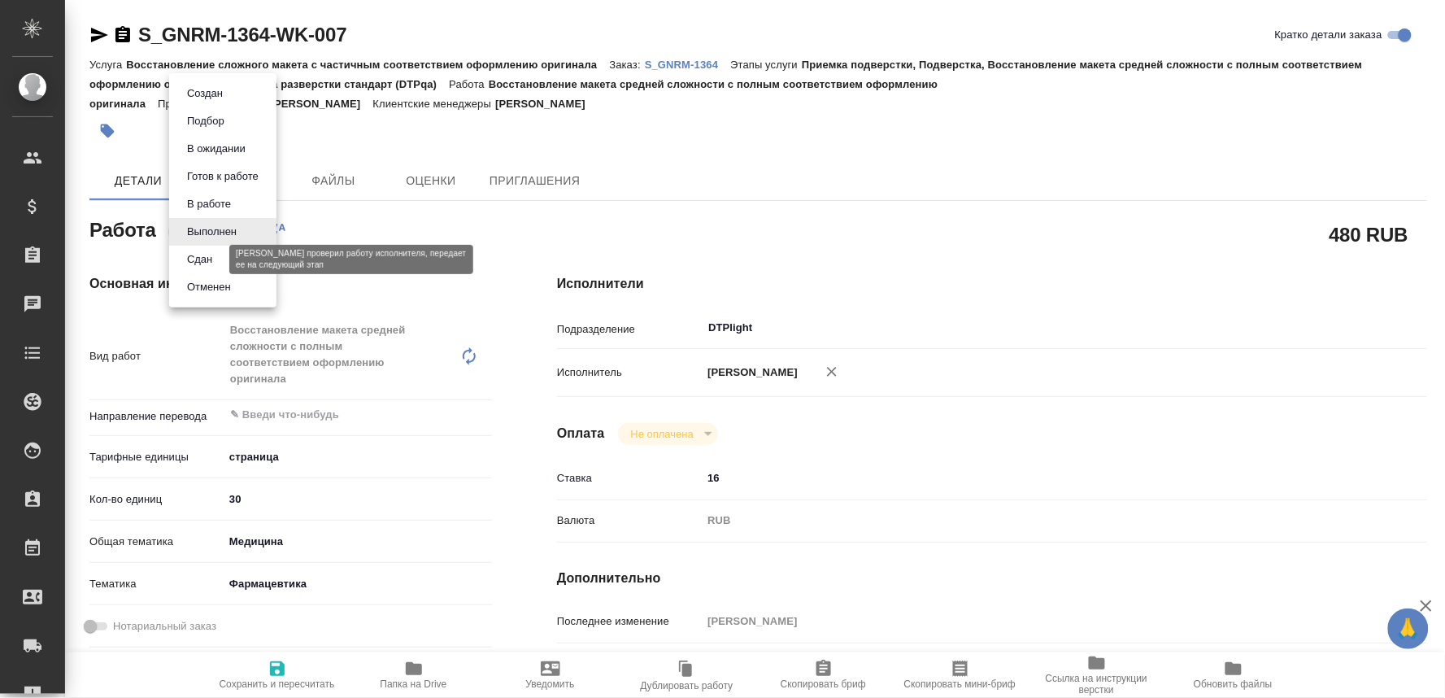
click at [201, 257] on button "Сдан" at bounding box center [199, 259] width 35 height 18
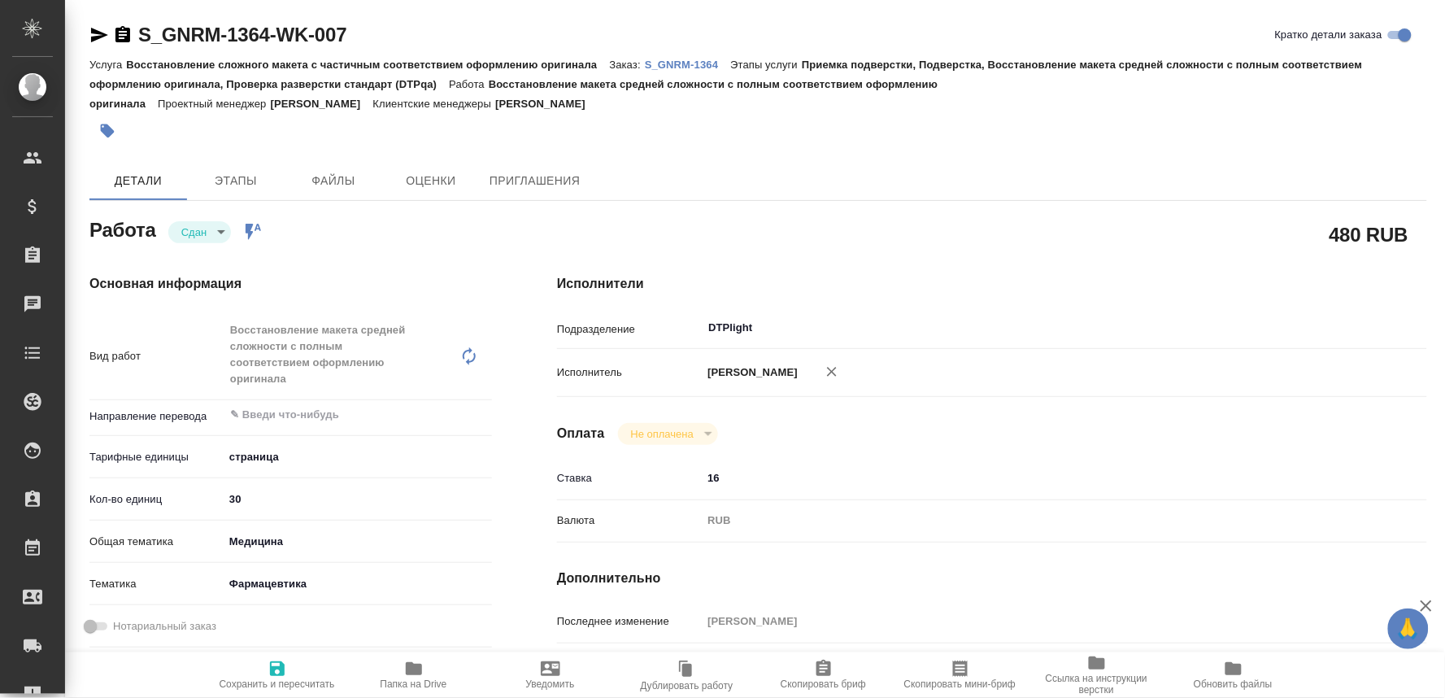
type textarea "x"
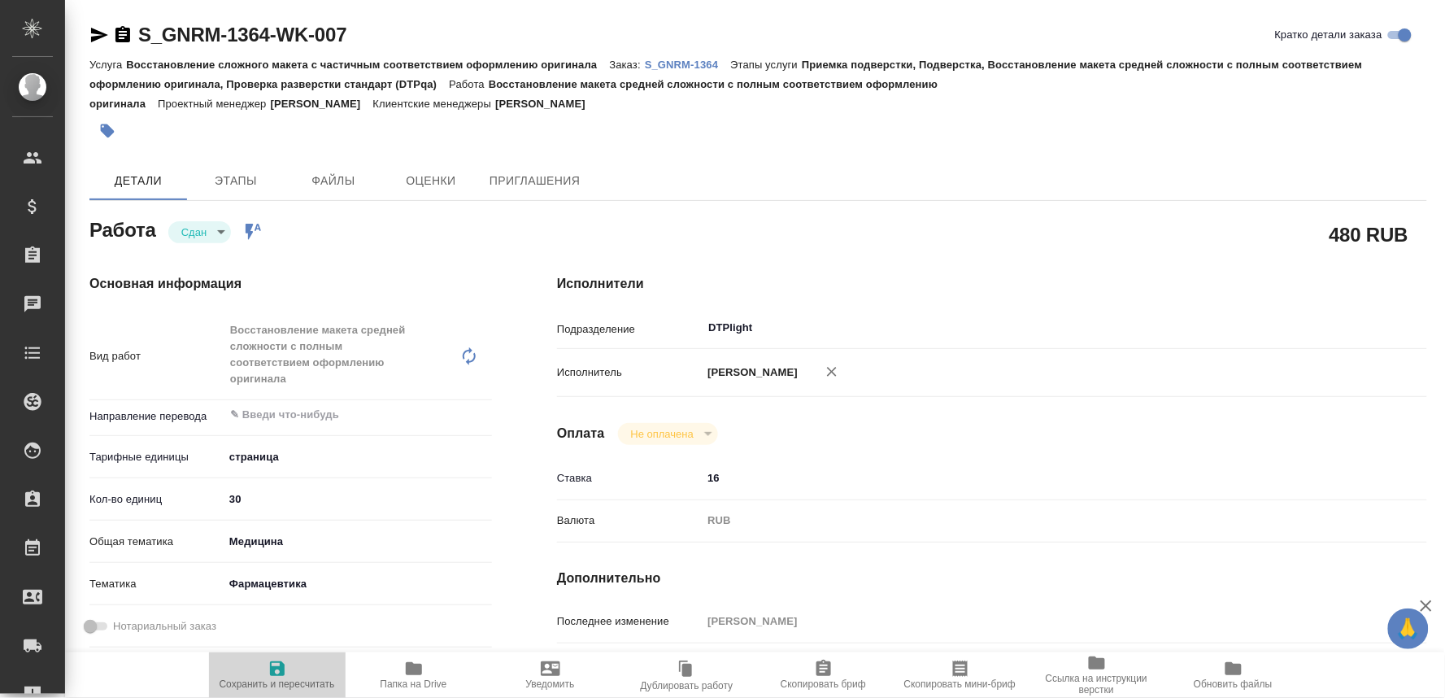
click at [273, 678] on span "Сохранить и пересчитать" at bounding box center [277, 683] width 115 height 11
type textarea "x"
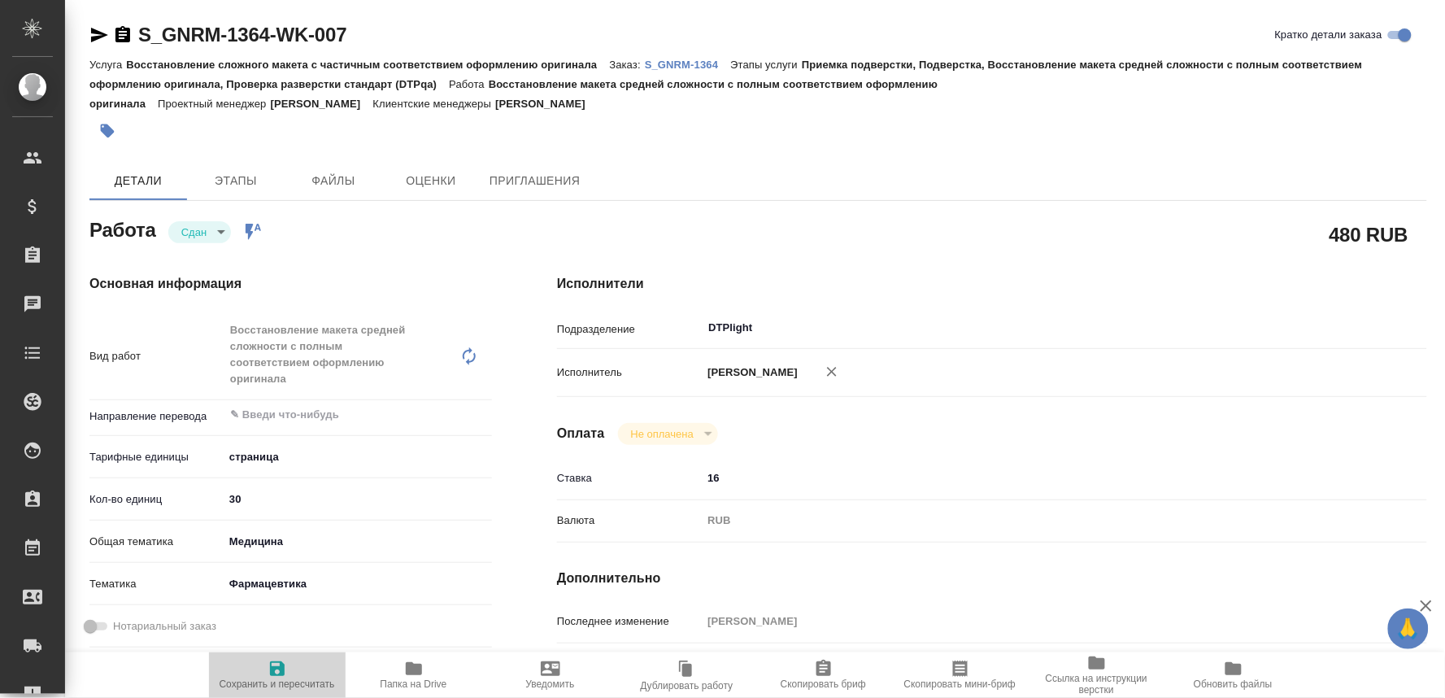
type textarea "x"
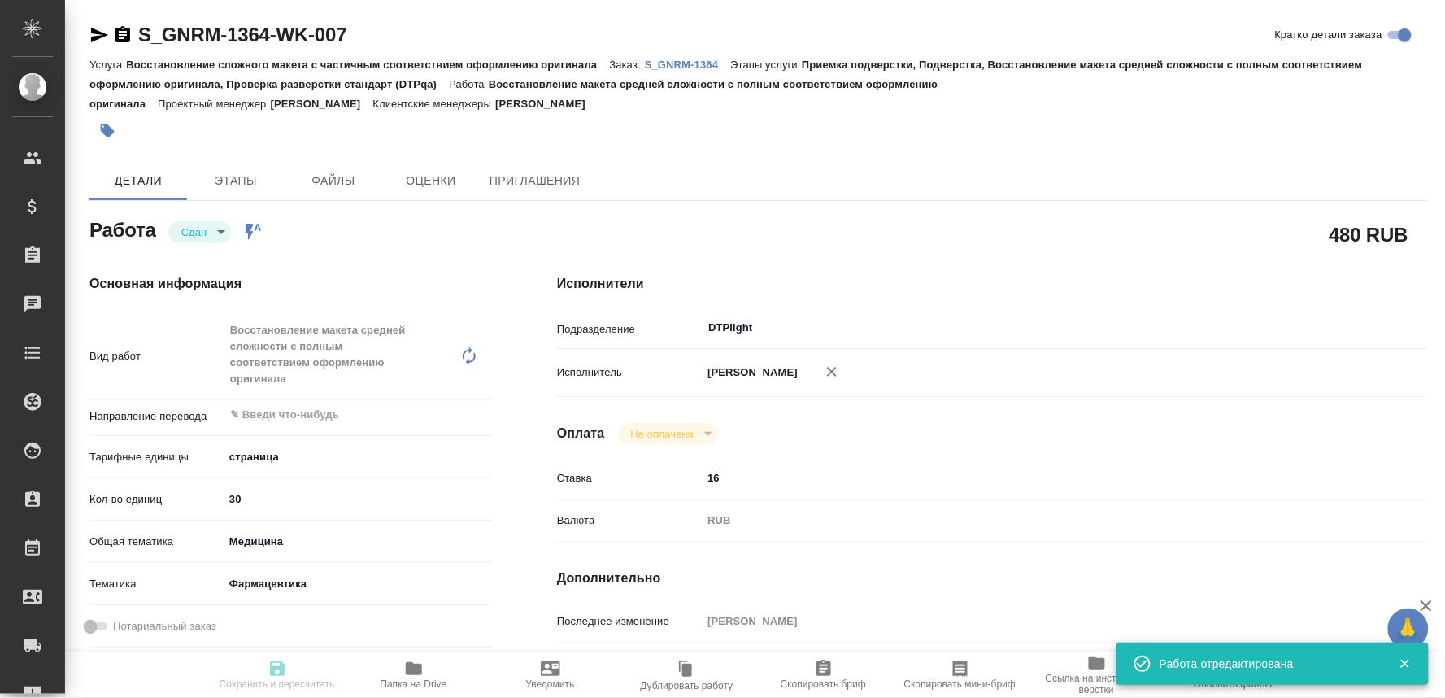
type textarea "x"
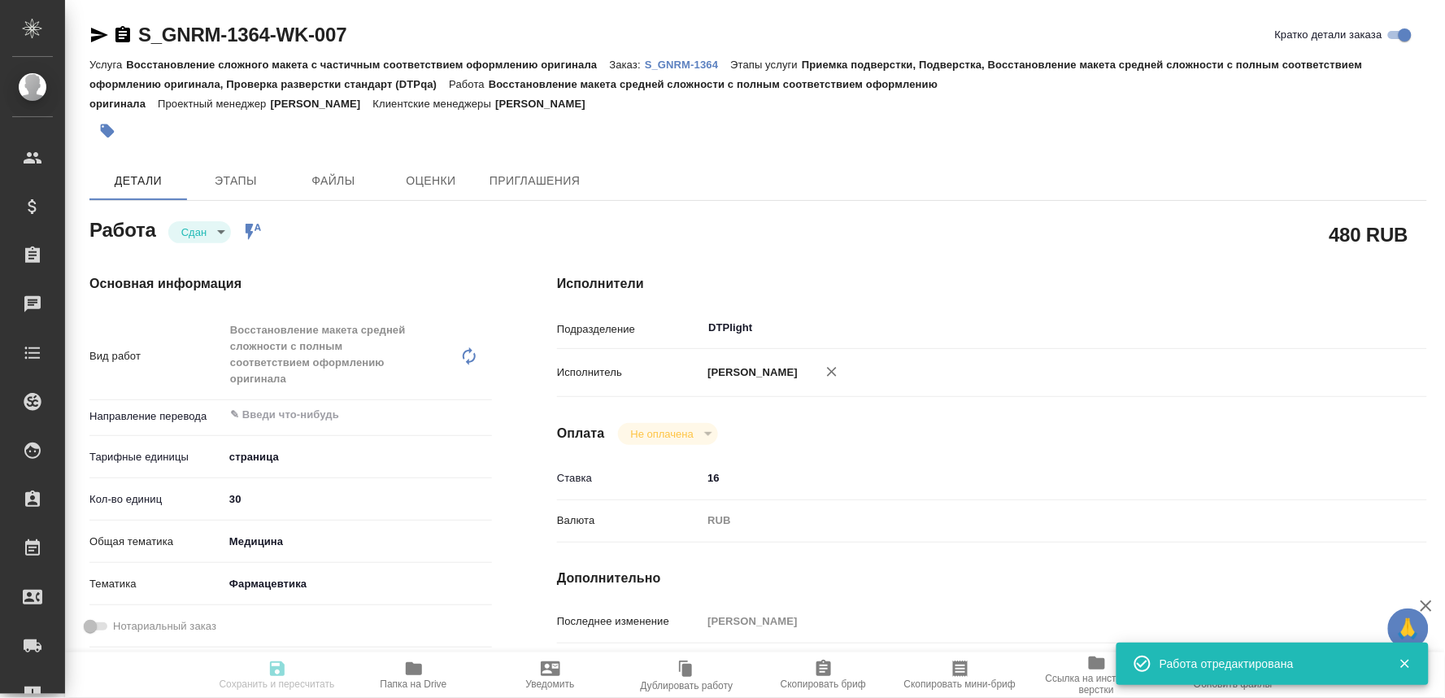
type input "closed"
type textarea "Восстановление макета средней сложности с полным соответствием оформлению ориги…"
type textarea "x"
type input "5a8b1489cc6b4906c91bfdb2"
type input "30"
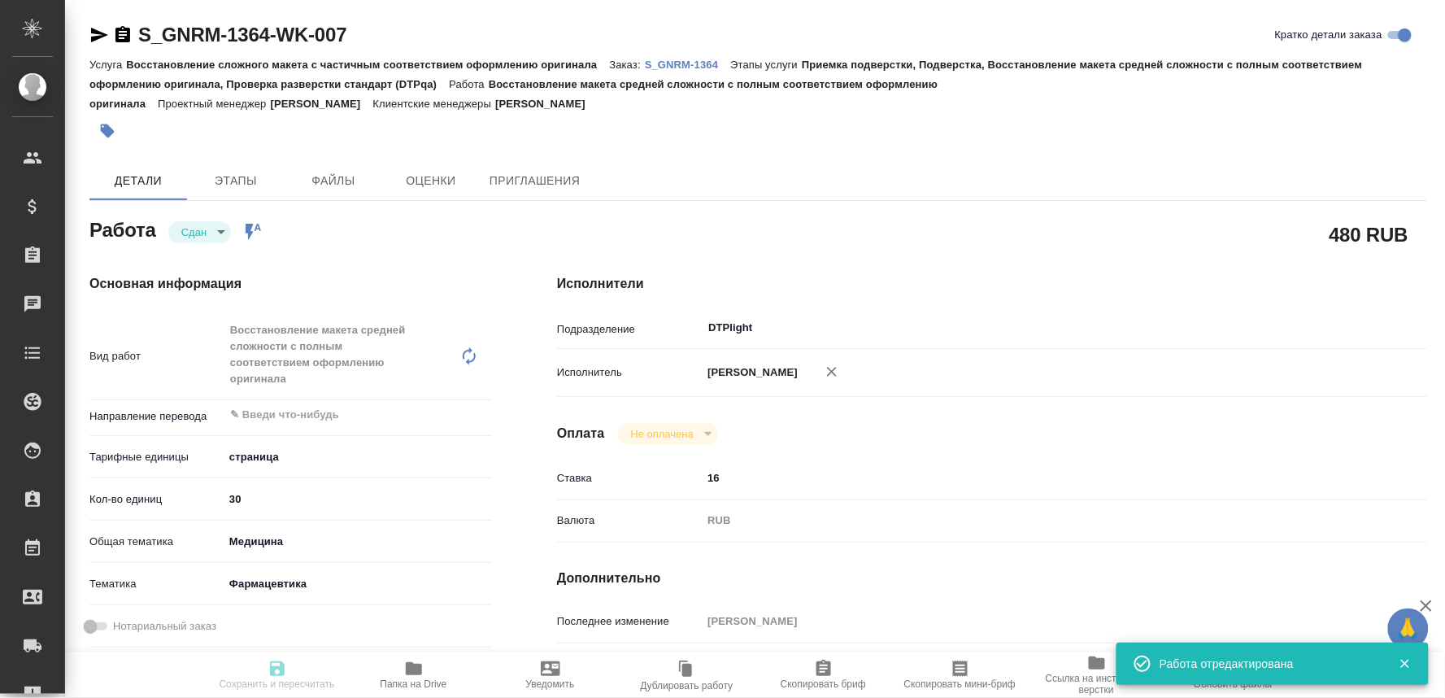
type input "med"
type input "6149832f2b7be24903fd7a82"
type input "11.09.2025 17:00"
type input "11.09.2025 17:14"
type input "12.09.2025 08:00"
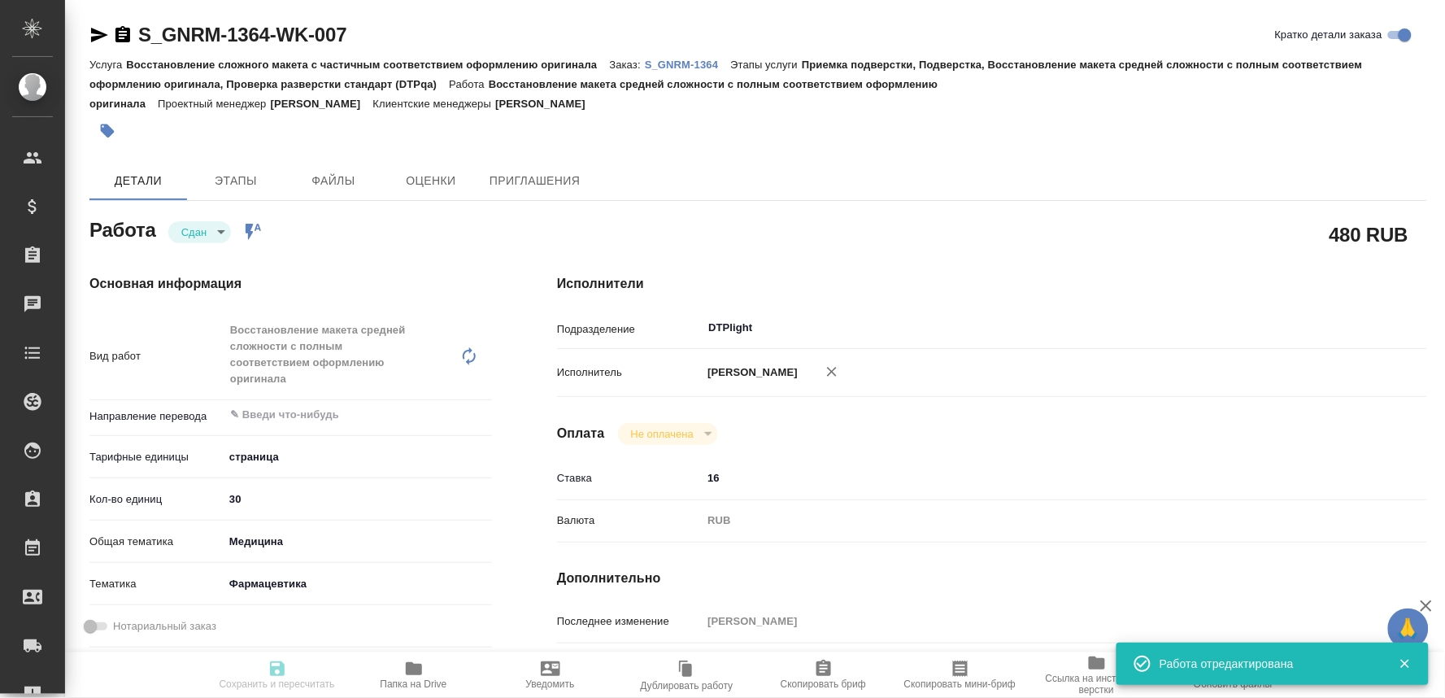
type input "11.09.2025 21:41"
type input "[DATE] 17:00"
type input "DTPlight"
type input "notPayed"
type input "16"
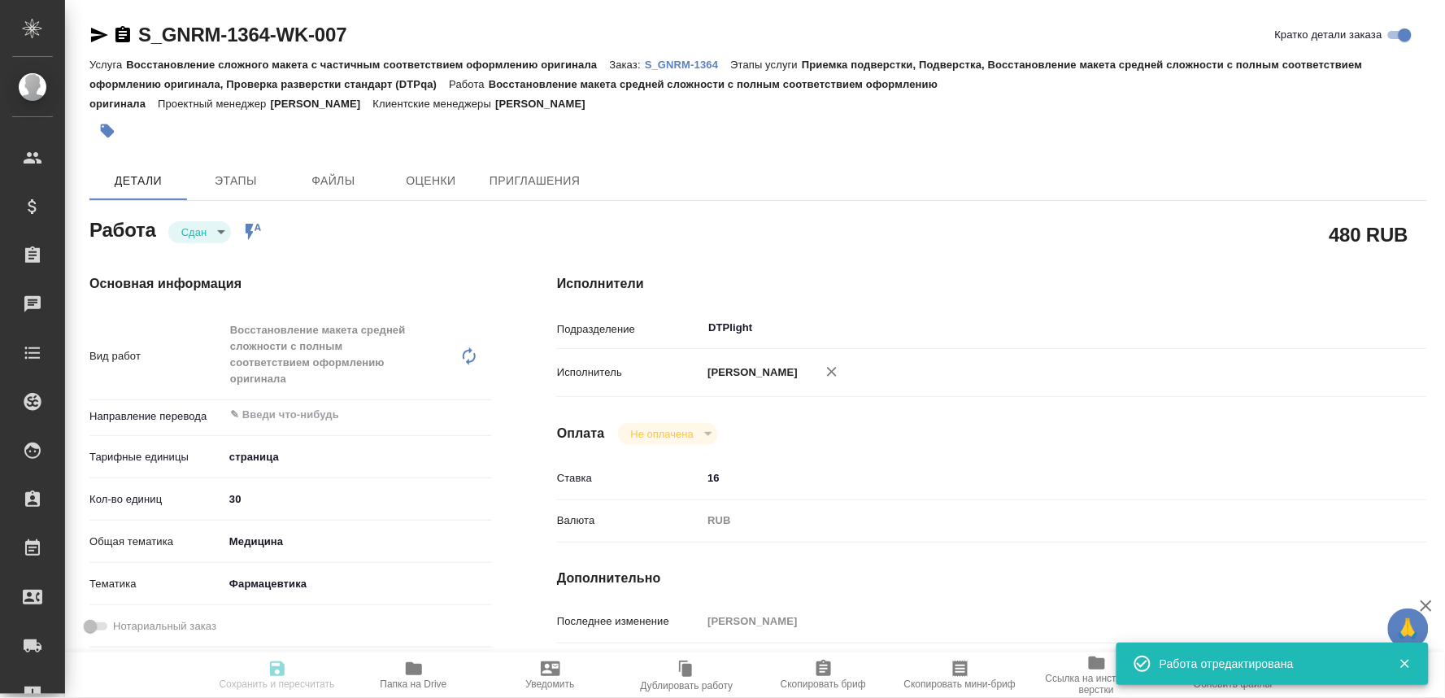
type input "RUB"
type input "[PERSON_NAME]"
type textarea "в док"
type textarea "x"
type textarea "/Clients/Generium/Orders/S_GNRM-1364/DTP/S_GNRM-1364-WK-007"
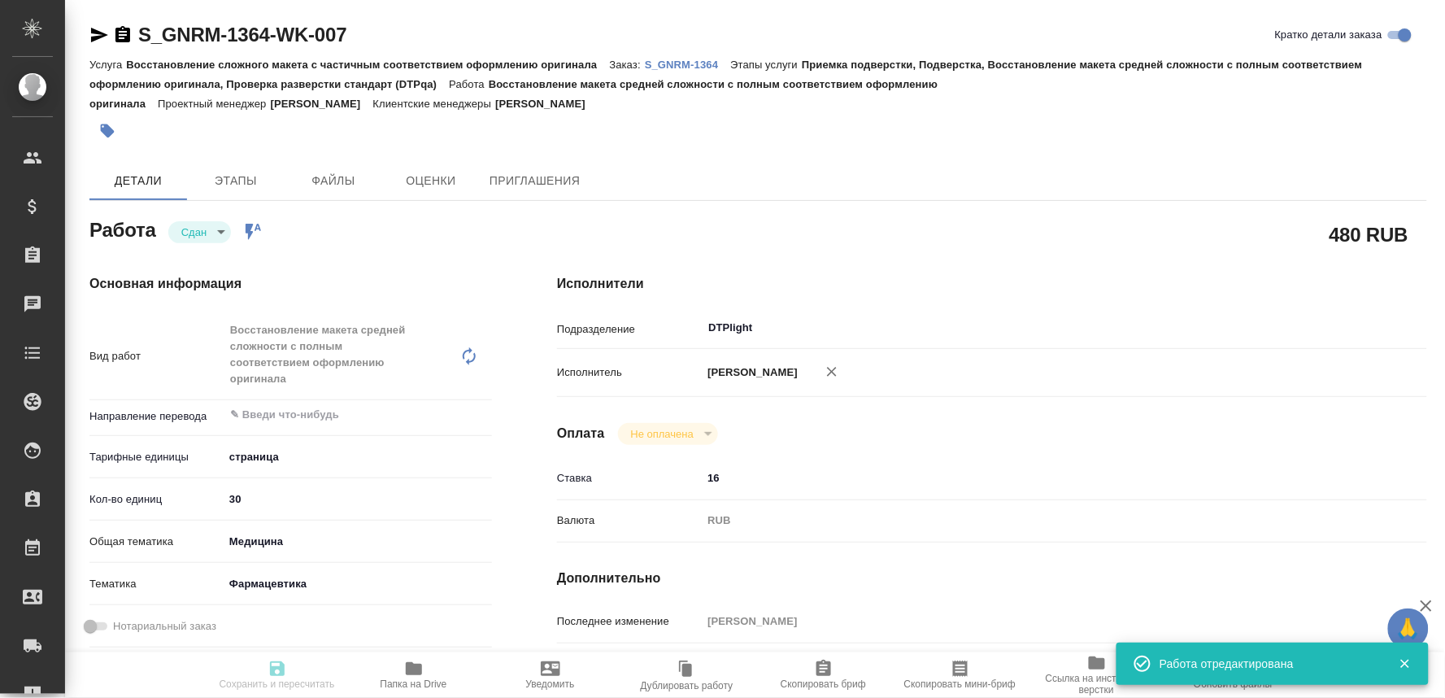
type textarea "x"
type input "S_GNRM-1364"
type input "Восстановление сложного макета с частичным соответствием оформлению оригинала"
type input "Приемка подверстки, Подверстка, Восстановление макета средней сложности с полны…"
type input "[PERSON_NAME]"
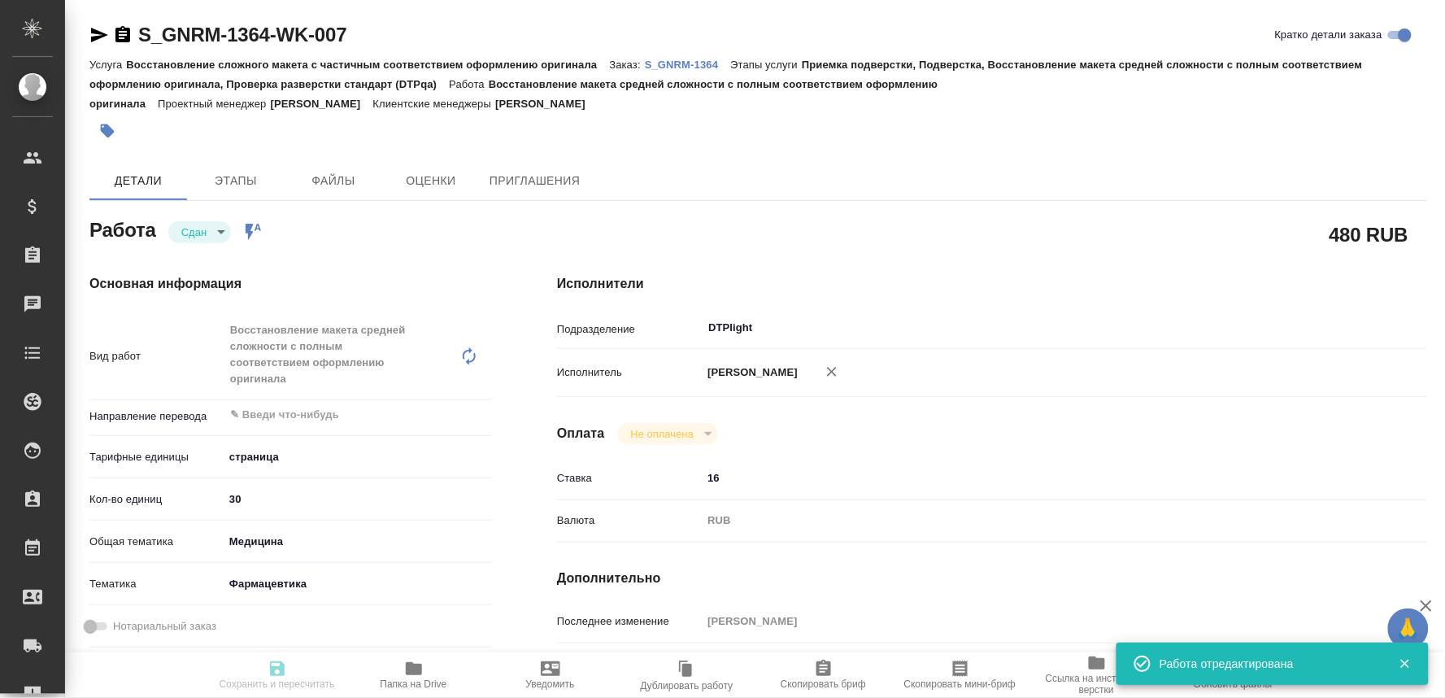
type input "[PERSON_NAME]"
type input "/Clients/Generium/Orders/S_GNRM-1364"
type textarea "x"
type textarea "Сможете прислать переводы до завтрашнего вечера 12.09?"
type textarea "x"
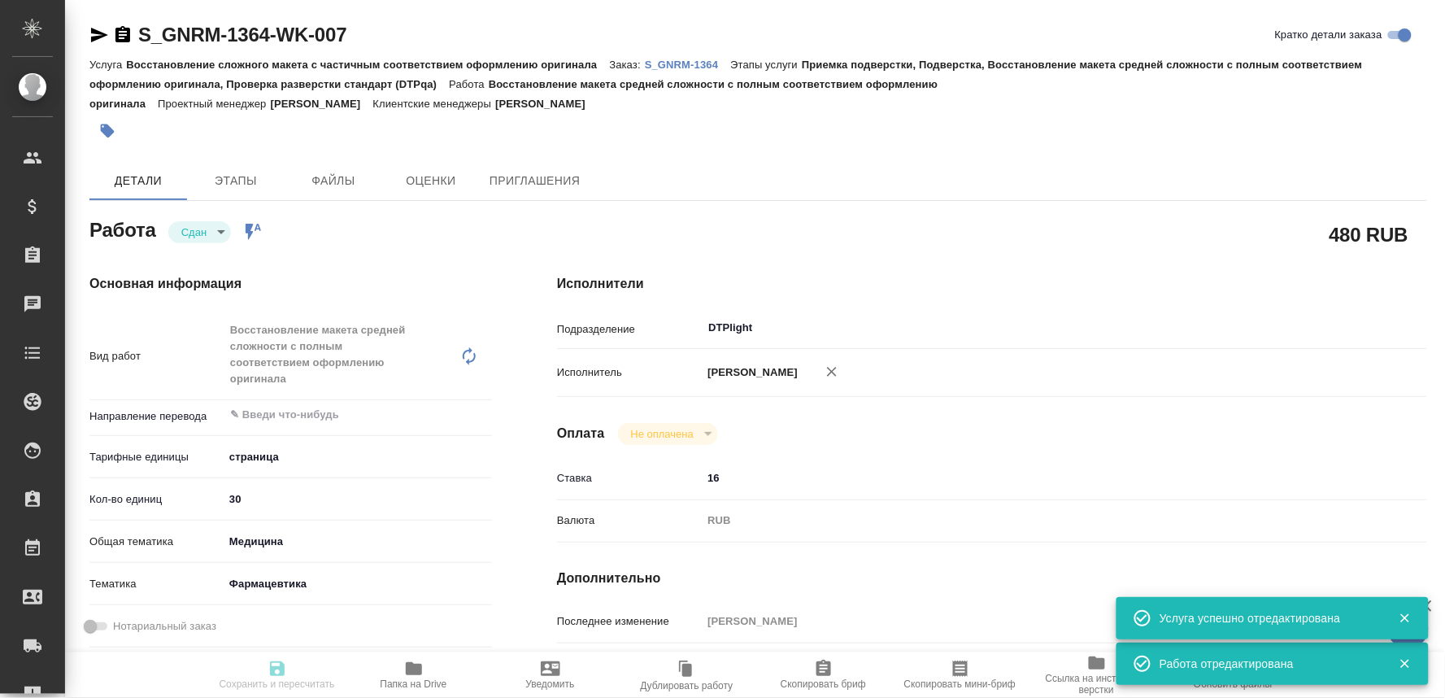
type textarea "x"
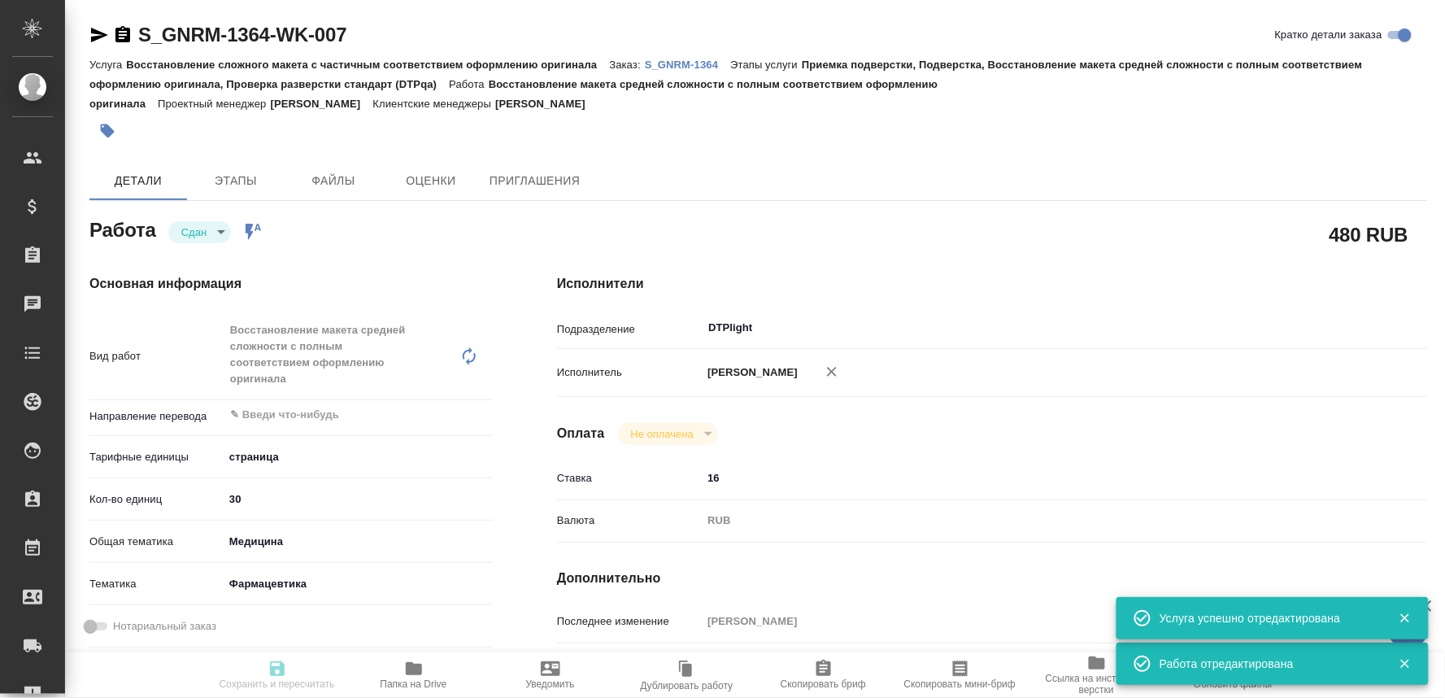
type textarea "x"
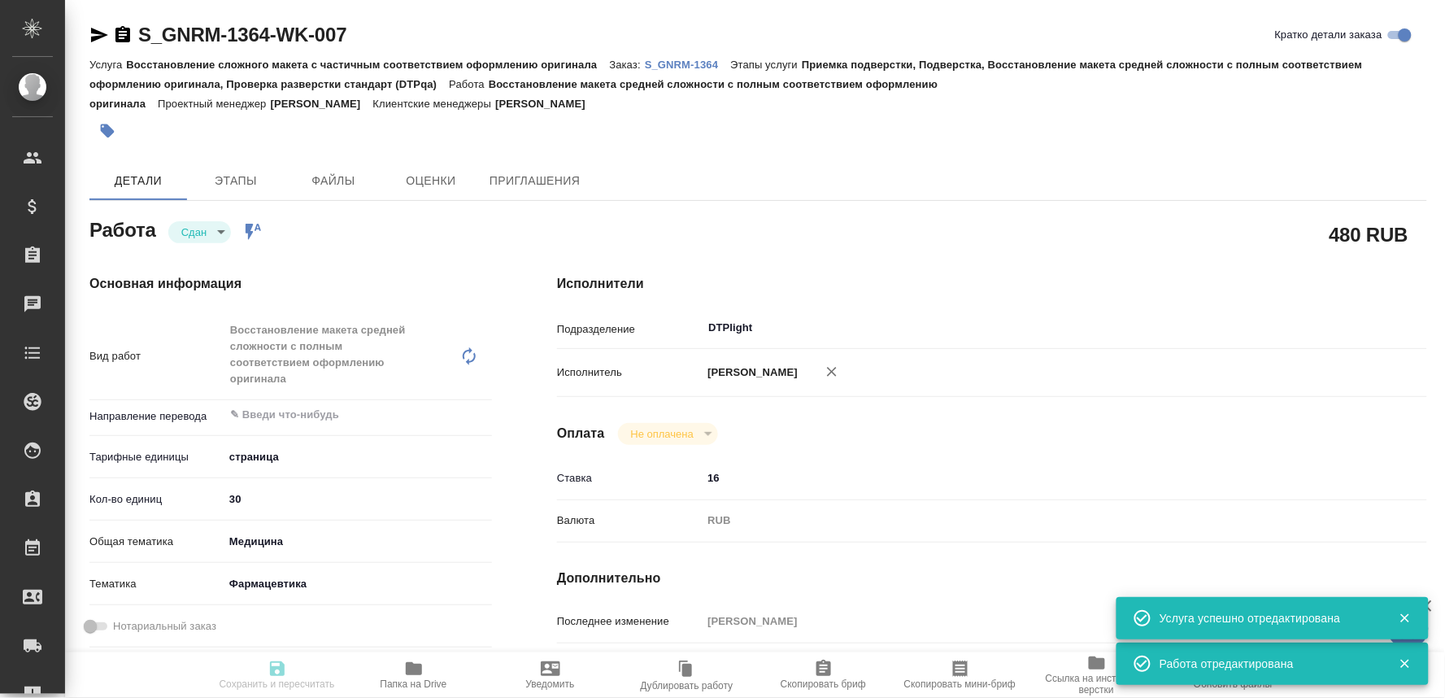
type textarea "x"
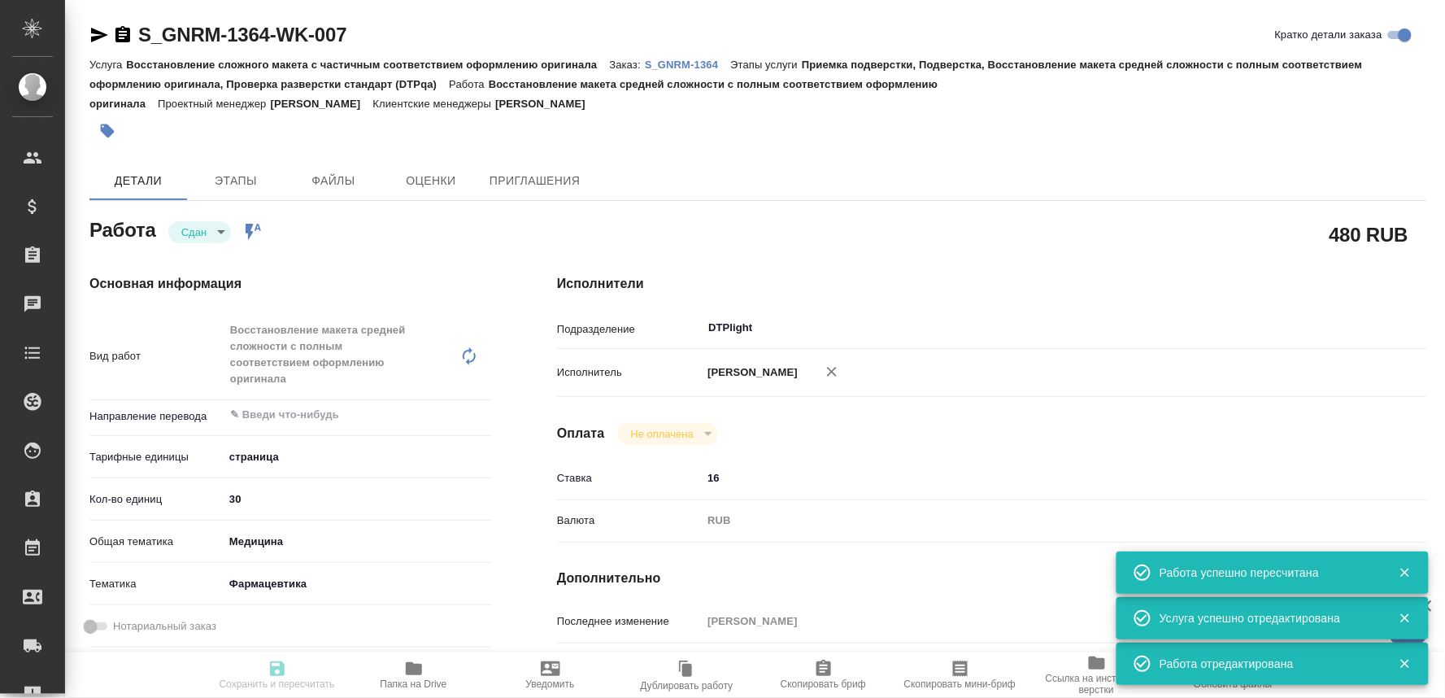
type input "closed"
type textarea "Восстановление макета средней сложности с полным соответствием оформлению ориги…"
type textarea "x"
type input "5a8b1489cc6b4906c91bfdb2"
type input "30"
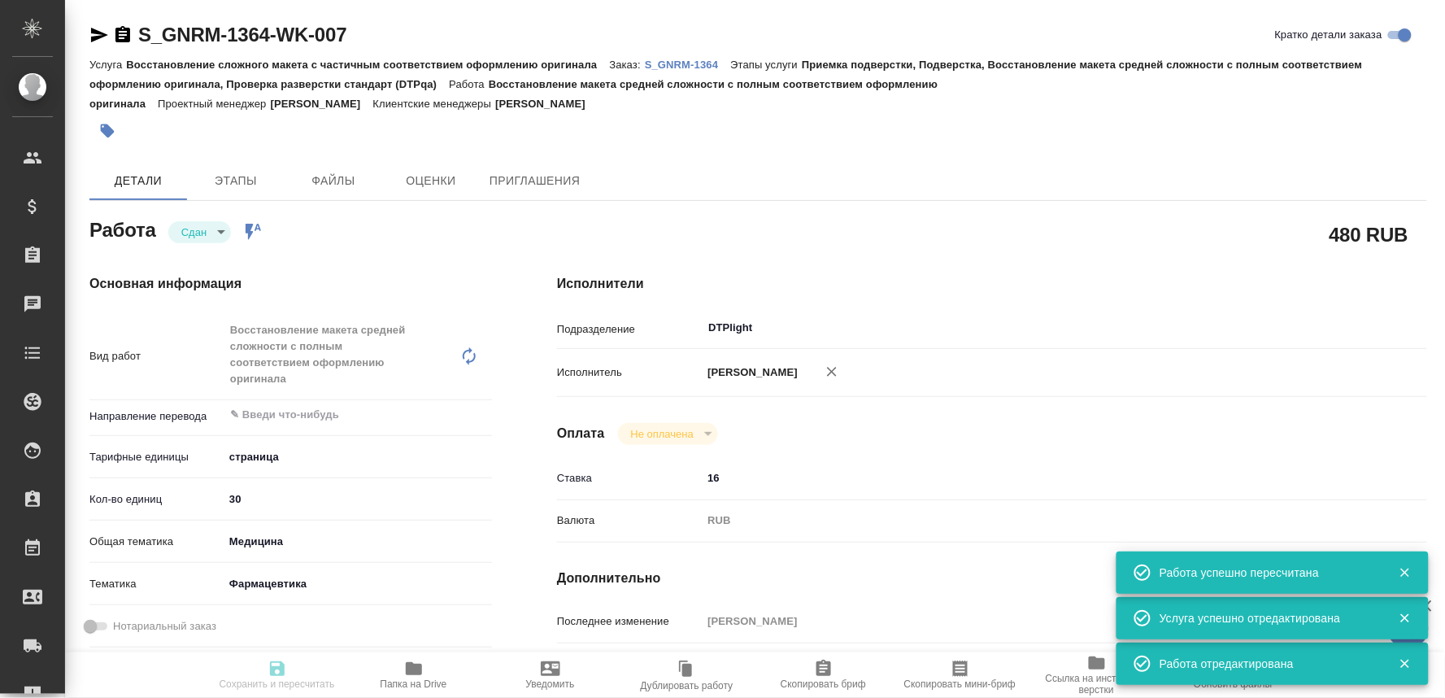
type input "med"
type input "6149832f2b7be24903fd7a82"
type input "11.09.2025 17:00"
type input "11.09.2025 17:14"
type input "12.09.2025 08:00"
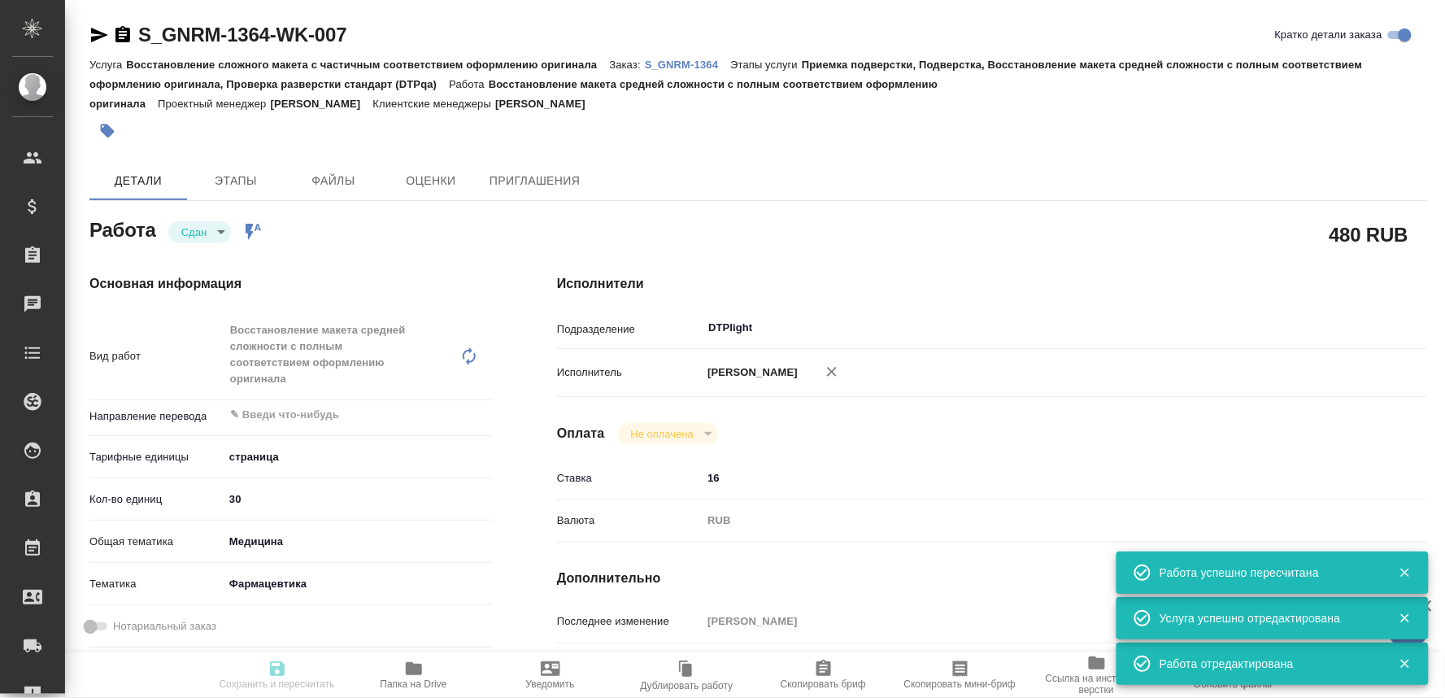
type input "11.09.2025 21:41"
type input "12.09.2025 17:00"
type input "DTPlight"
type input "notPayed"
type input "16"
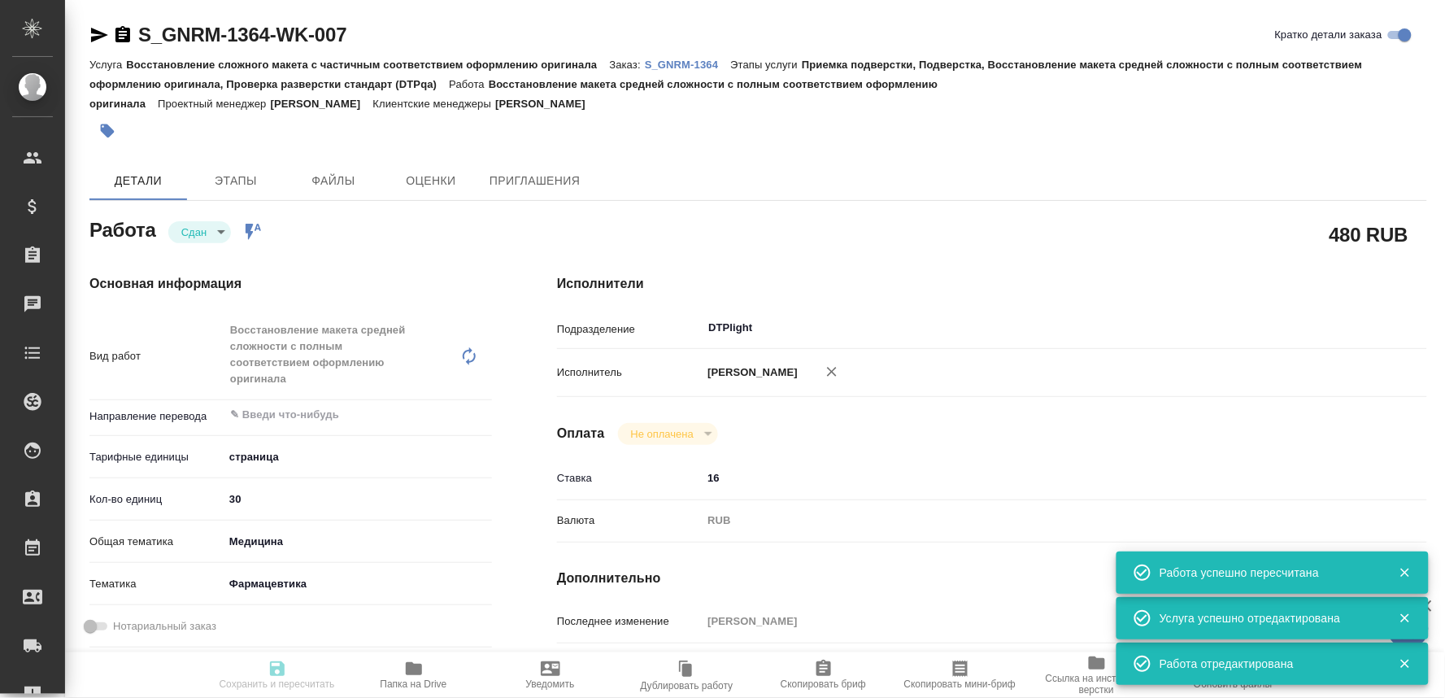
type input "RUB"
type input "Оксютович Ирина"
type textarea "в док"
type textarea "x"
type textarea "/Clients/Generium/Orders/S_GNRM-1364/DTP/S_GNRM-1364-WK-007"
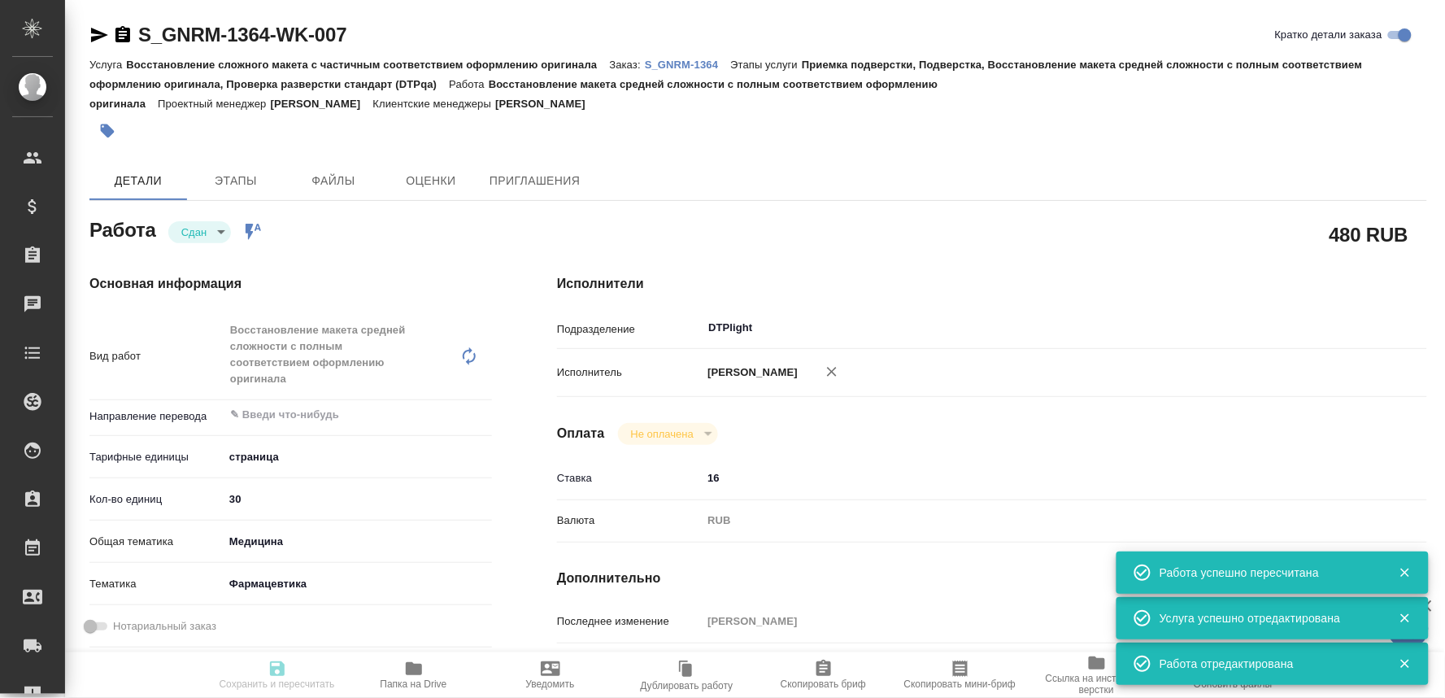
type textarea "x"
type input "S_GNRM-1364"
type input "Восстановление сложного макета с частичным соответствием оформлению оригинала"
type input "Приемка подверстки, Подверстка, Восстановление макета средней сложности с полны…"
type input "Кабаргина Анна"
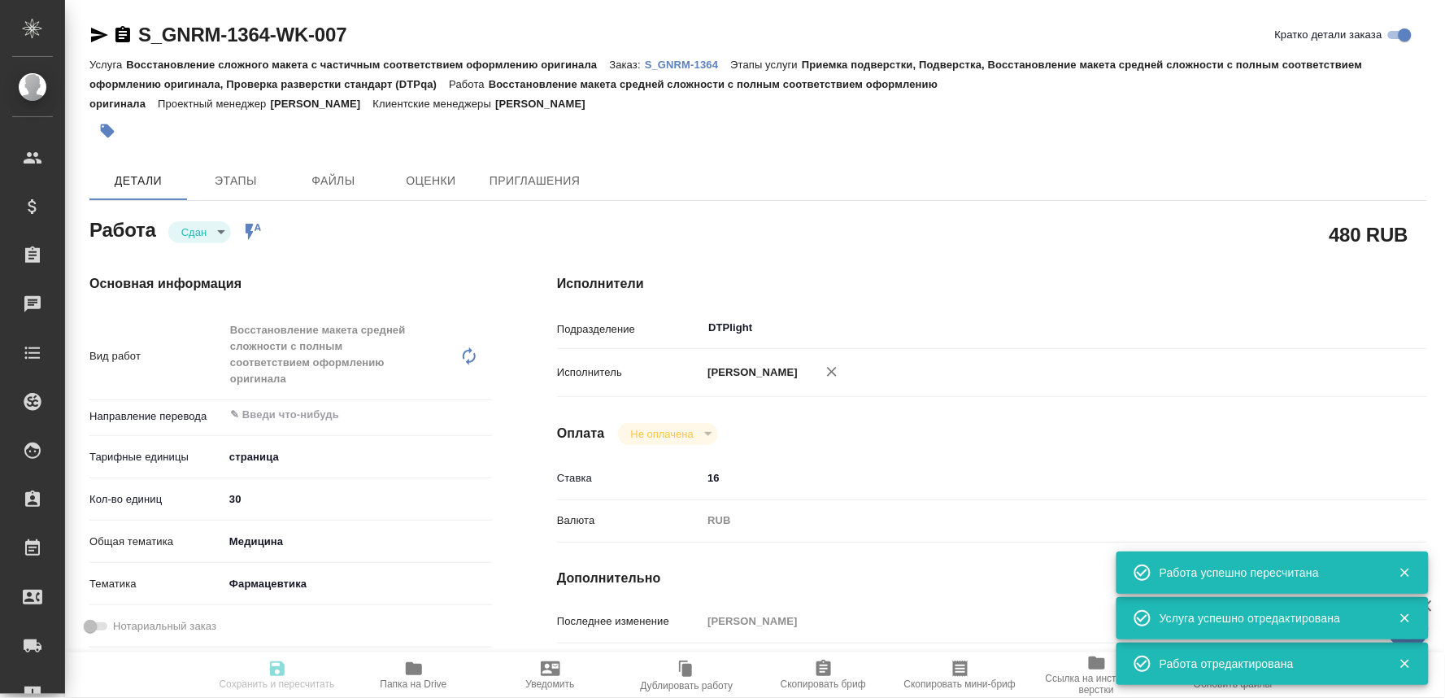
type input "[PERSON_NAME]"
type input "/Clients/Generium/Orders/S_GNRM-1364"
type textarea "x"
type textarea "Сможете прислать переводы до завтрашнего вечера 12.09?"
type textarea "x"
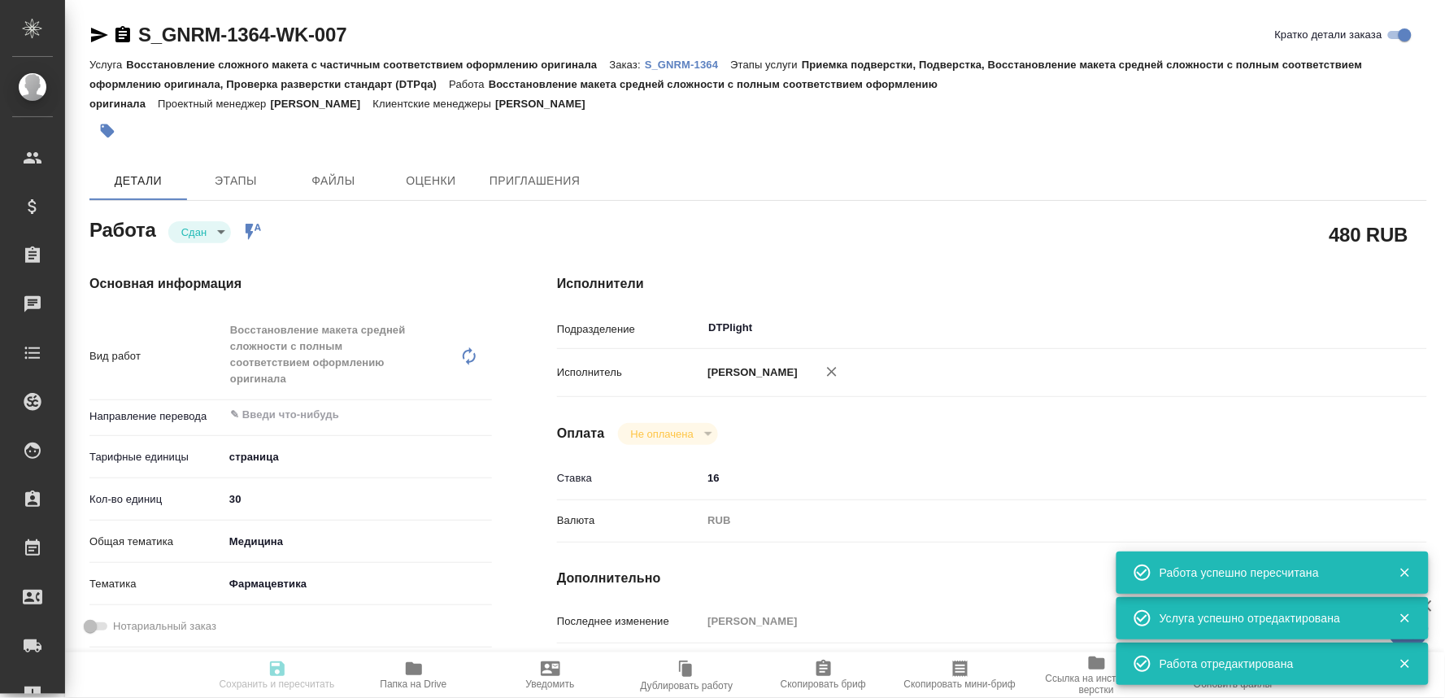
type textarea "x"
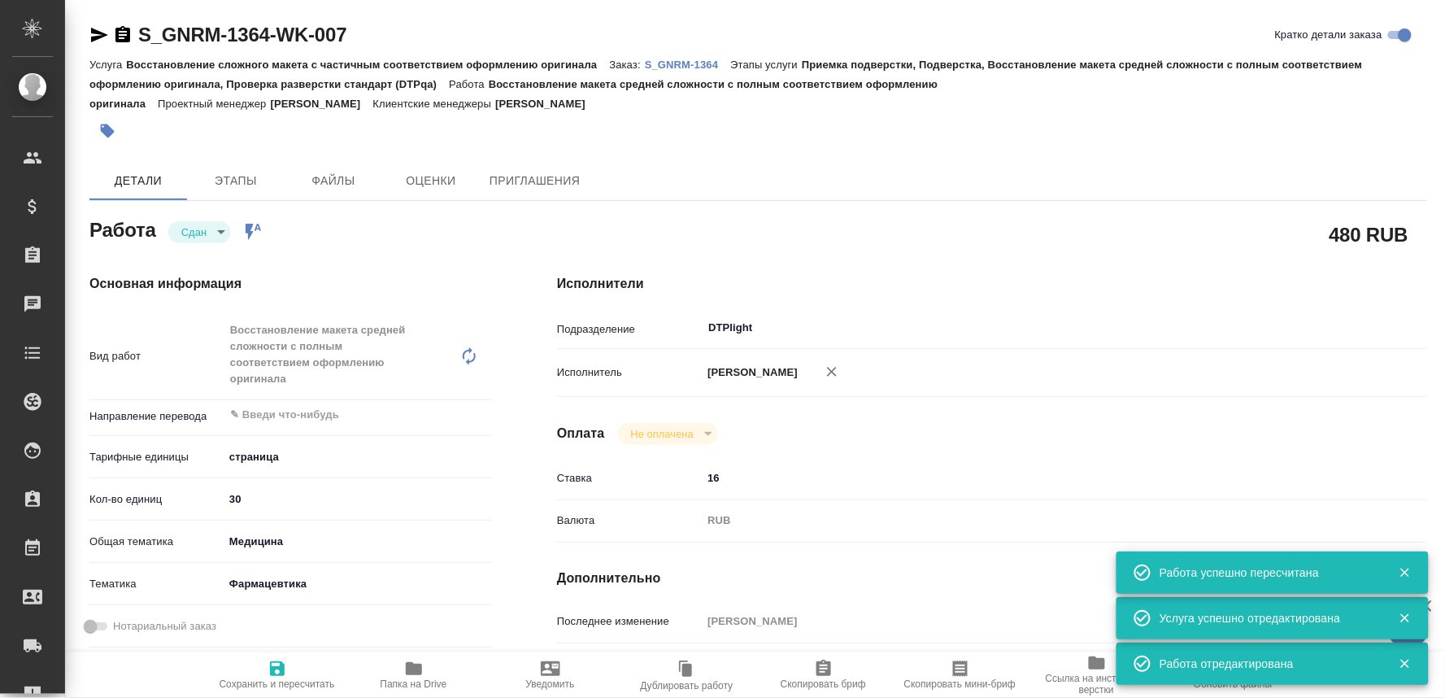
type textarea "x"
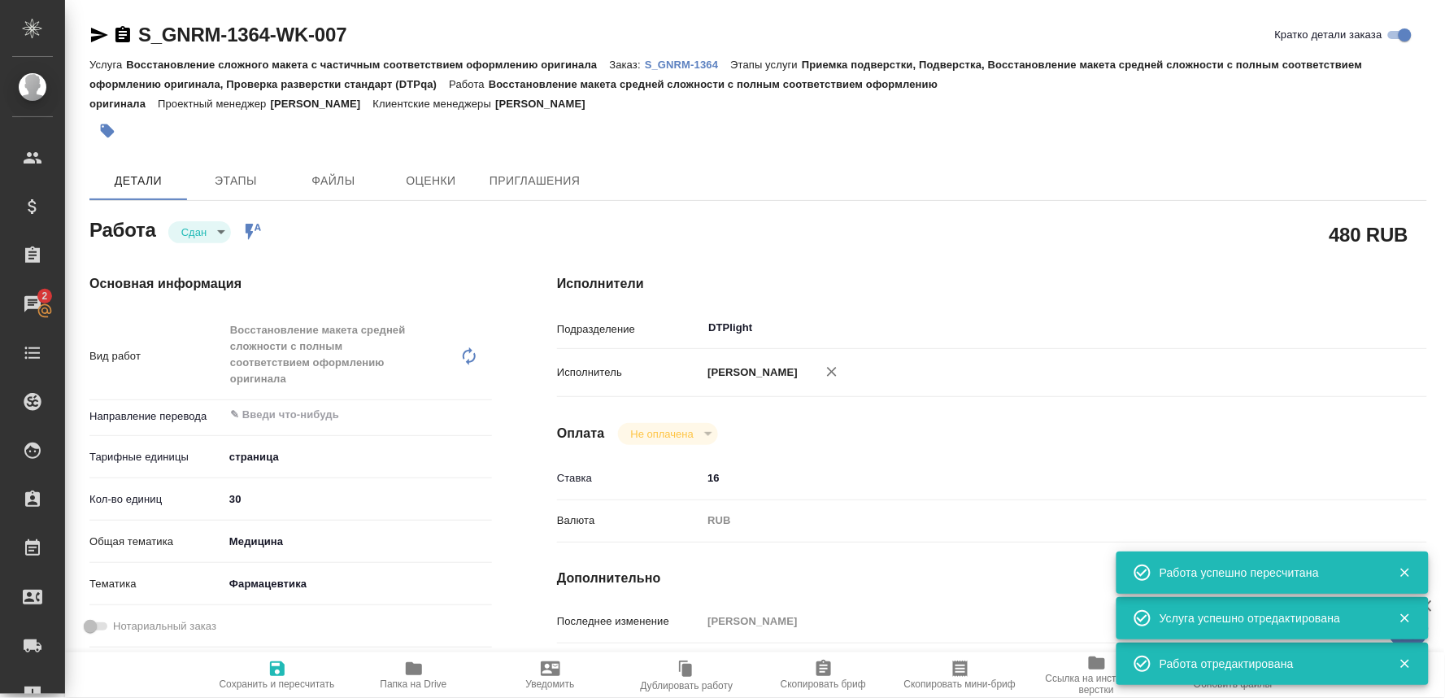
type textarea "x"
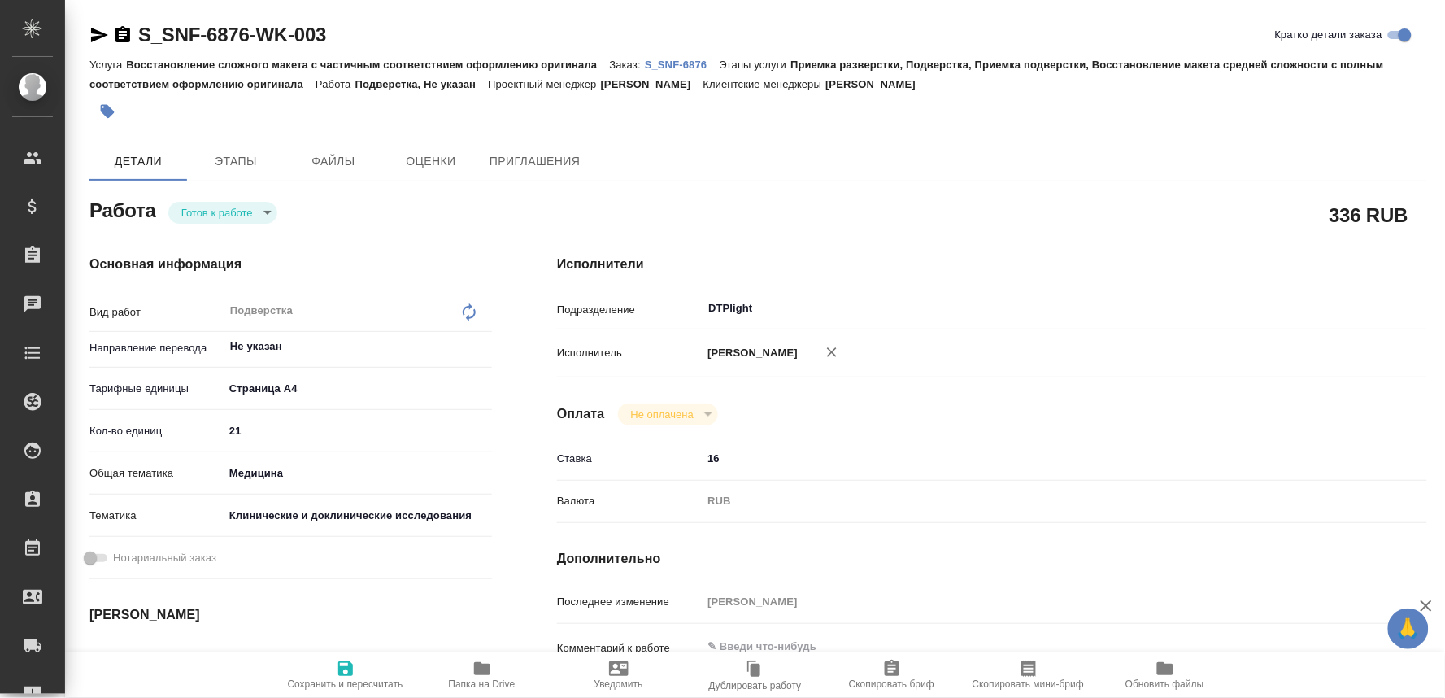
click at [89, 28] on icon "button" at bounding box center [99, 35] width 20 height 20
click at [868, 196] on div "336 RUB" at bounding box center [992, 214] width 870 height 41
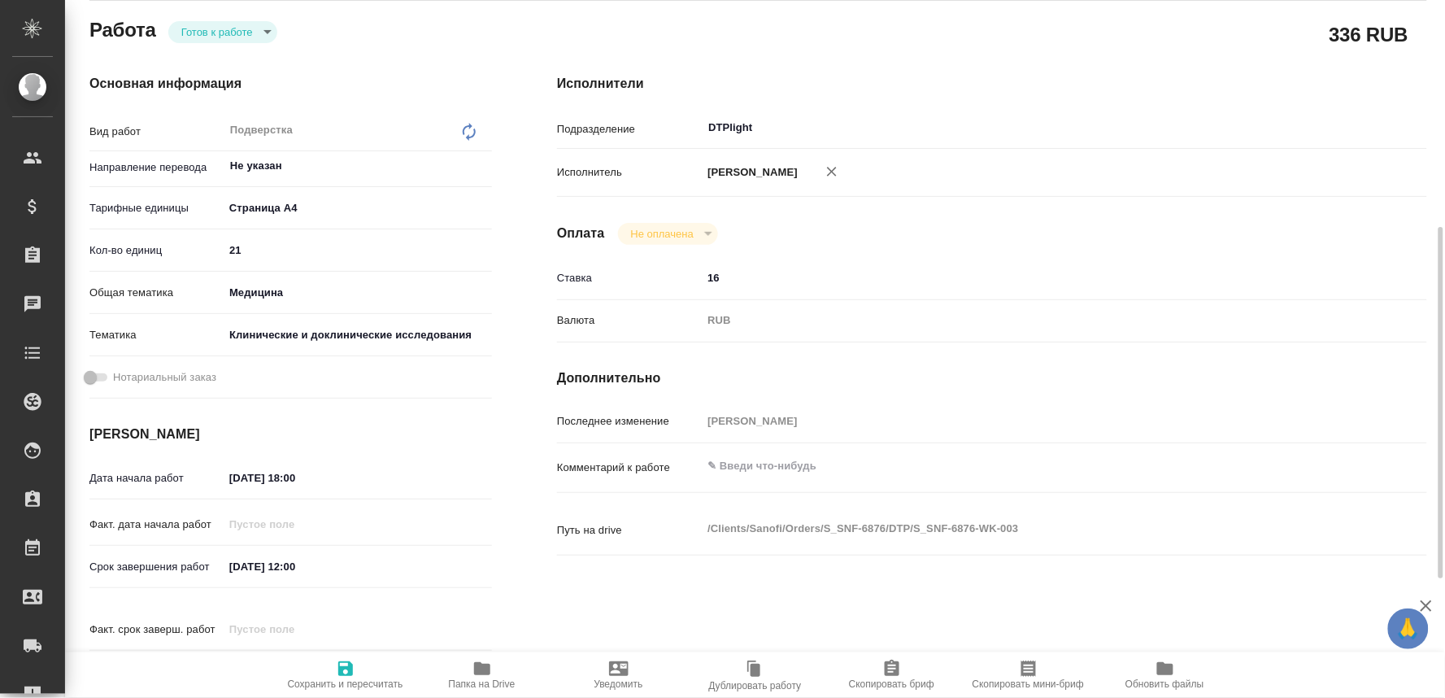
scroll to position [271, 0]
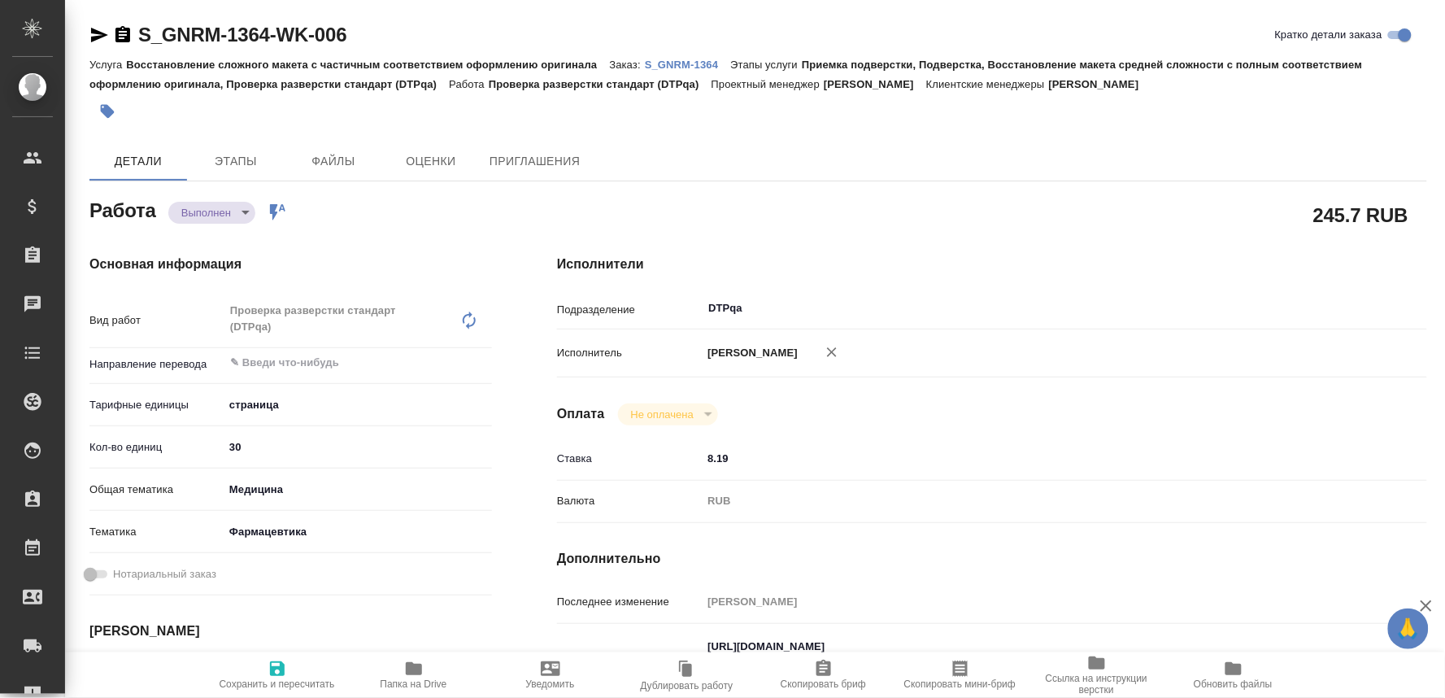
click at [418, 671] on icon "button" at bounding box center [414, 668] width 16 height 13
click at [701, 62] on p "S_GNRM-1364" at bounding box center [687, 65] width 85 height 12
click at [228, 208] on body "🙏 .cls-1 fill:#fff; AWATERA Oksiutovich [PERSON_NAME] Спецификации Заказы 0 Чат…" at bounding box center [722, 349] width 1445 height 698
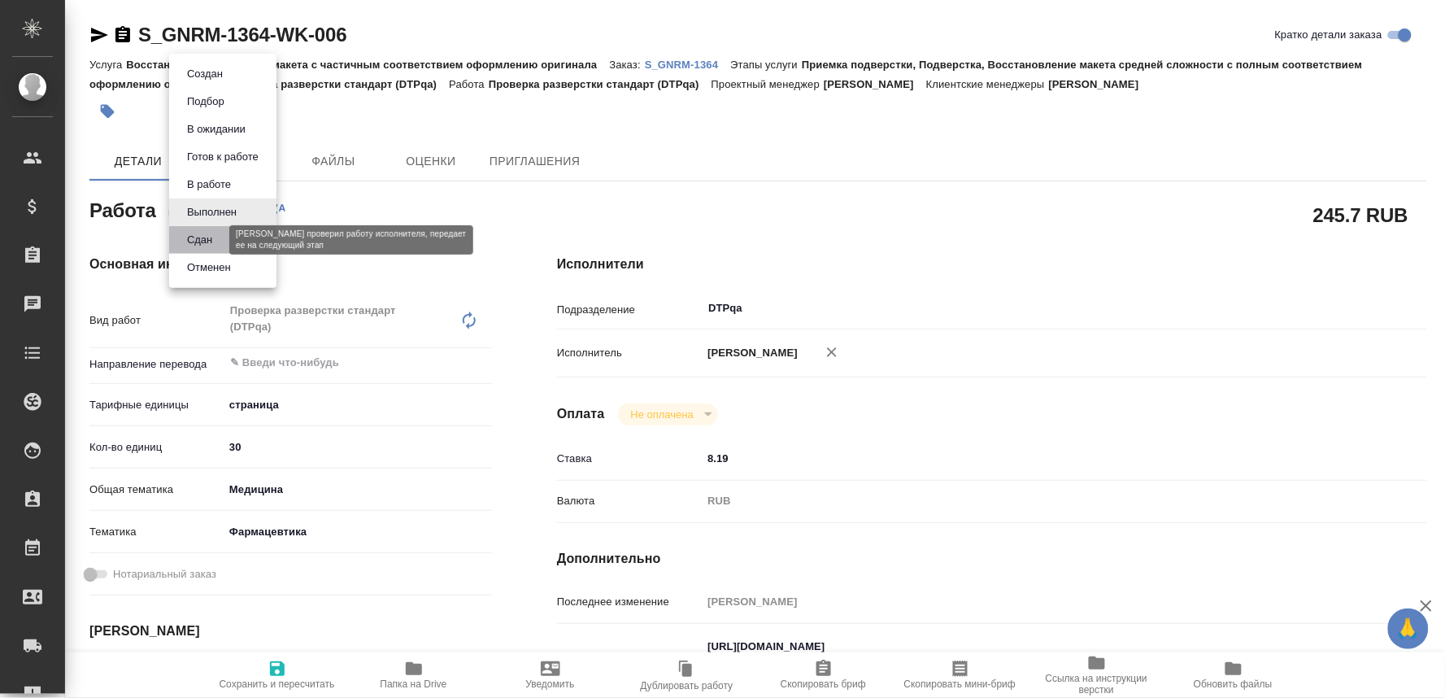
click at [207, 236] on button "Сдан" at bounding box center [199, 240] width 35 height 18
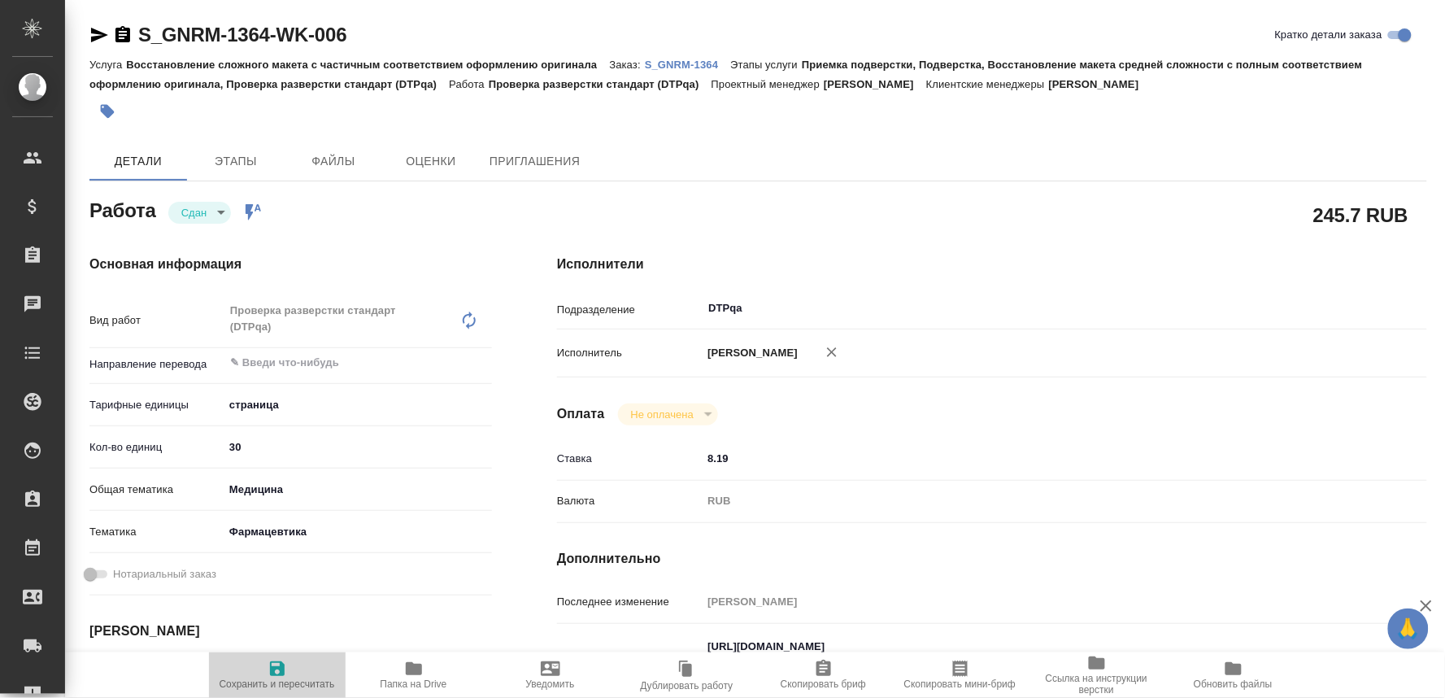
click at [273, 678] on span "Сохранить и пересчитать" at bounding box center [277, 683] width 115 height 11
type textarea "x"
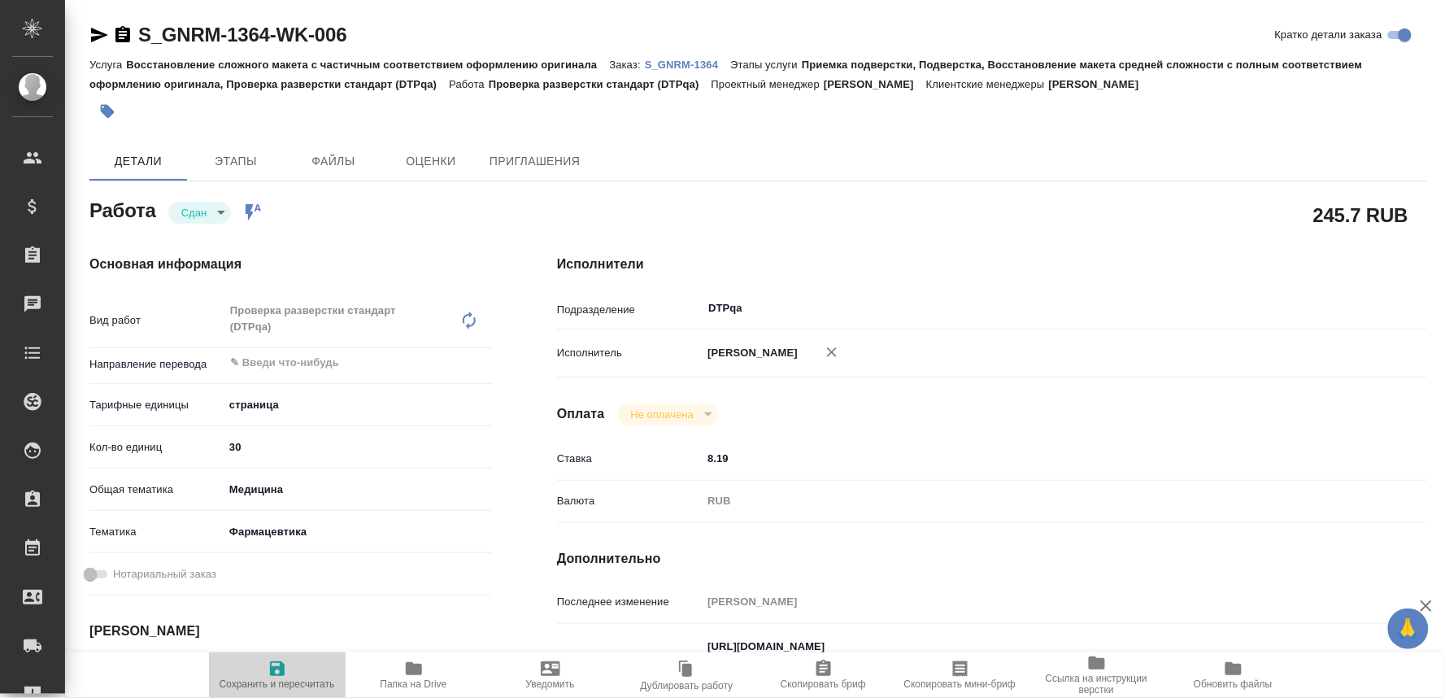
type textarea "x"
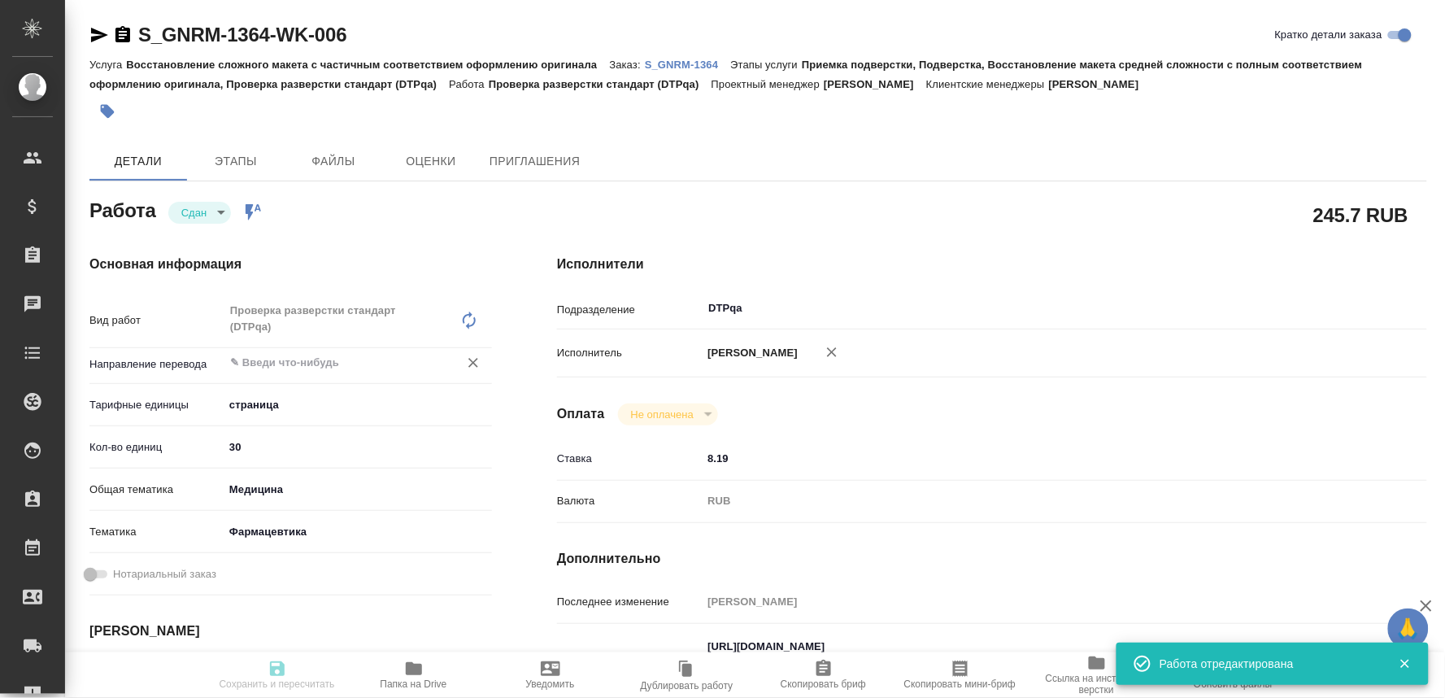
type textarea "x"
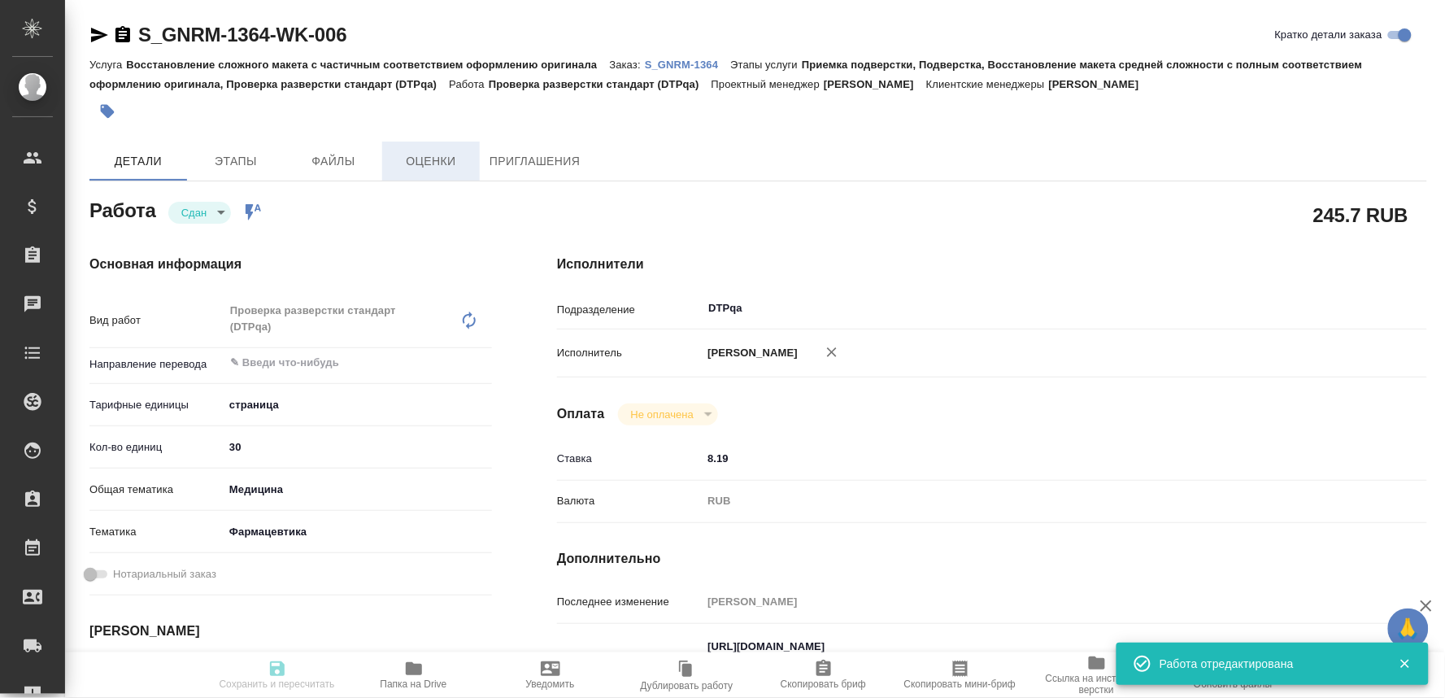
type input "closed"
type textarea "Проверка разверстки стандарт (DTPqa)"
type textarea "x"
type input "5a8b1489cc6b4906c91bfdb2"
type input "30"
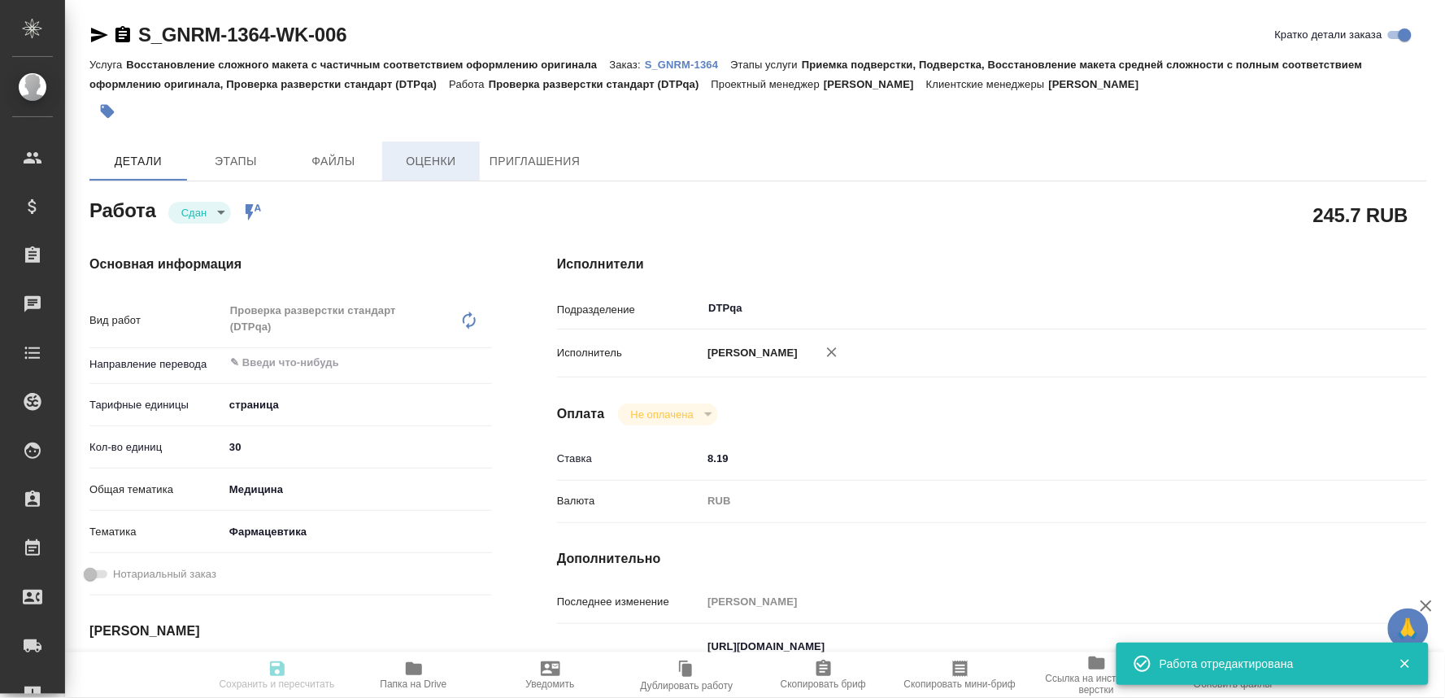
type input "med"
type input "6149832f2b7be24903fd7a82"
type input "12.09.2025 08:00"
type input "12.09.2025 07:46"
type input "12.09.2025 09:00"
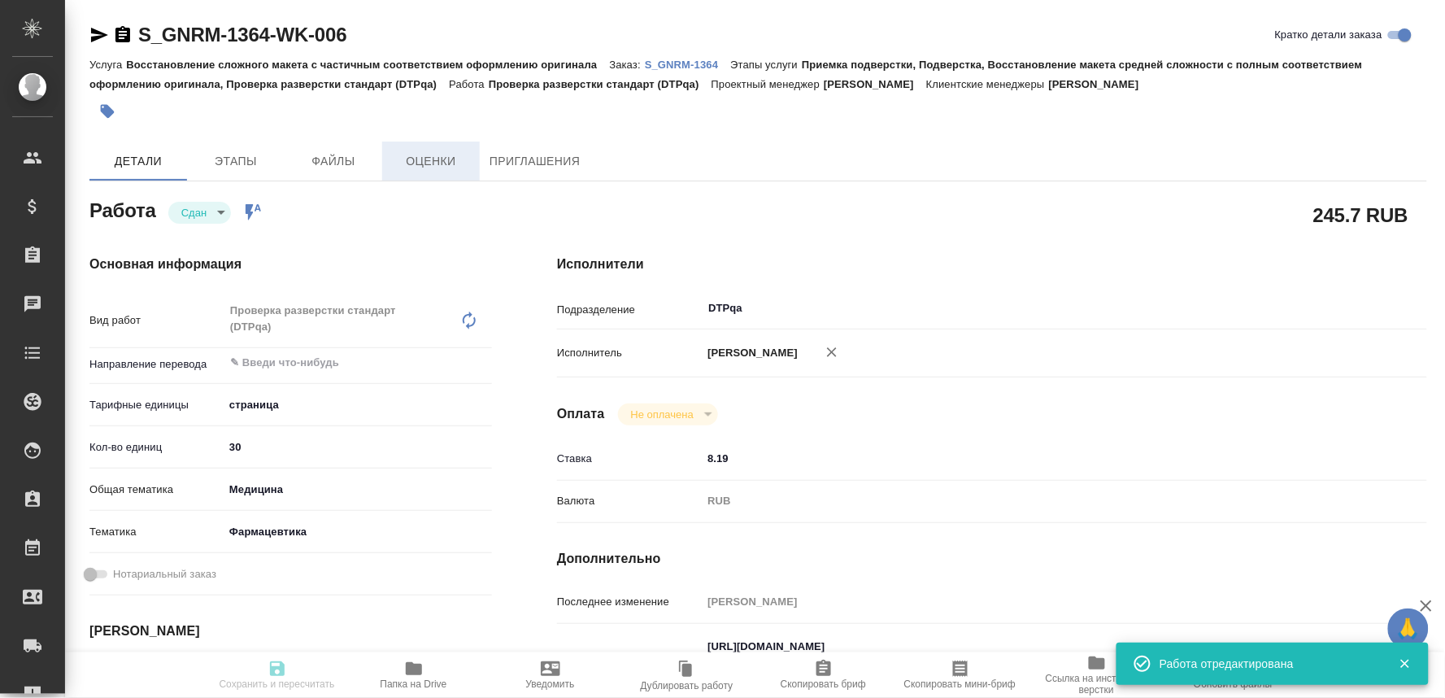
type input "12.09.2025 08:49"
type input "[DATE] 17:00"
type input "DTPqa"
type input "notPayed"
type input "8.19"
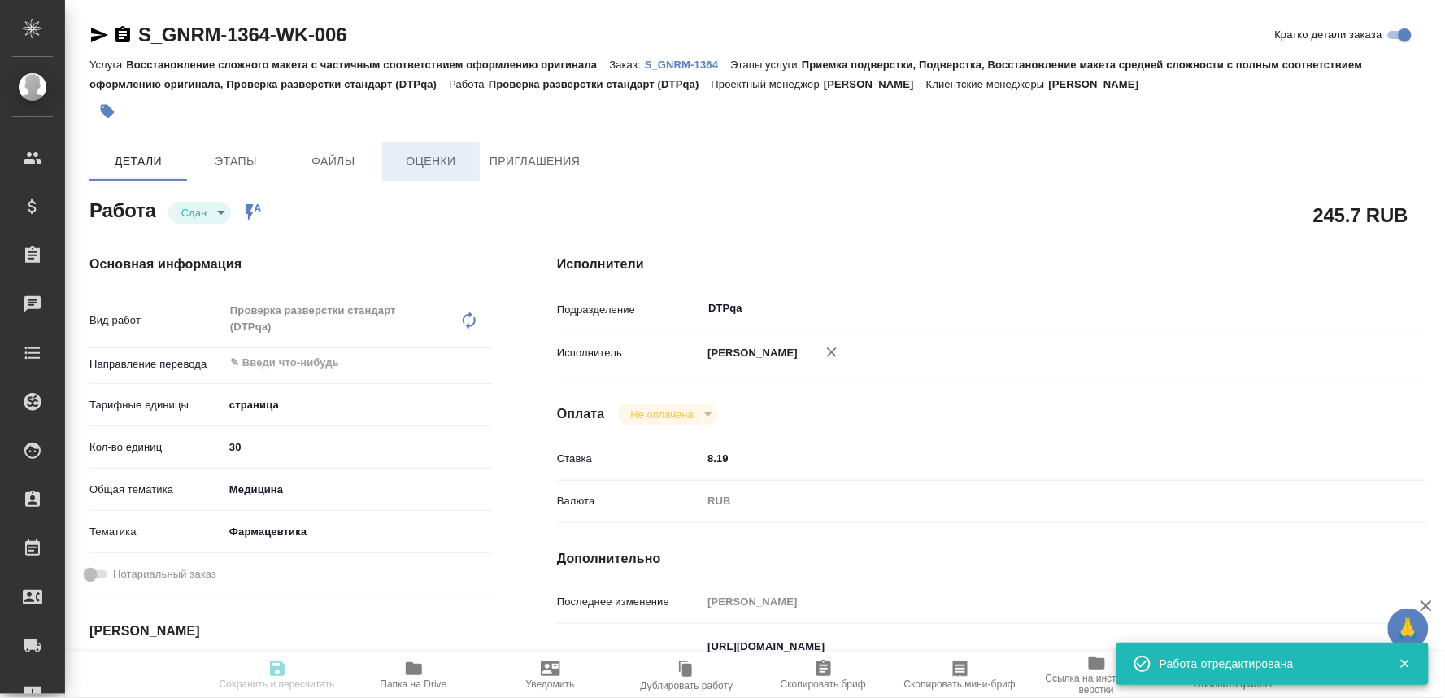
type input "RUB"
type input "[PERSON_NAME]"
type textarea "https://tera.awatera.com/Work/68c2cd540ab40d7476225b61/ Готовые: https://drive.…"
type textarea "x"
type textarea "/Clients/Generium/Orders/S_GNRM-1364/DTP/S_GNRM-1364-WK-006"
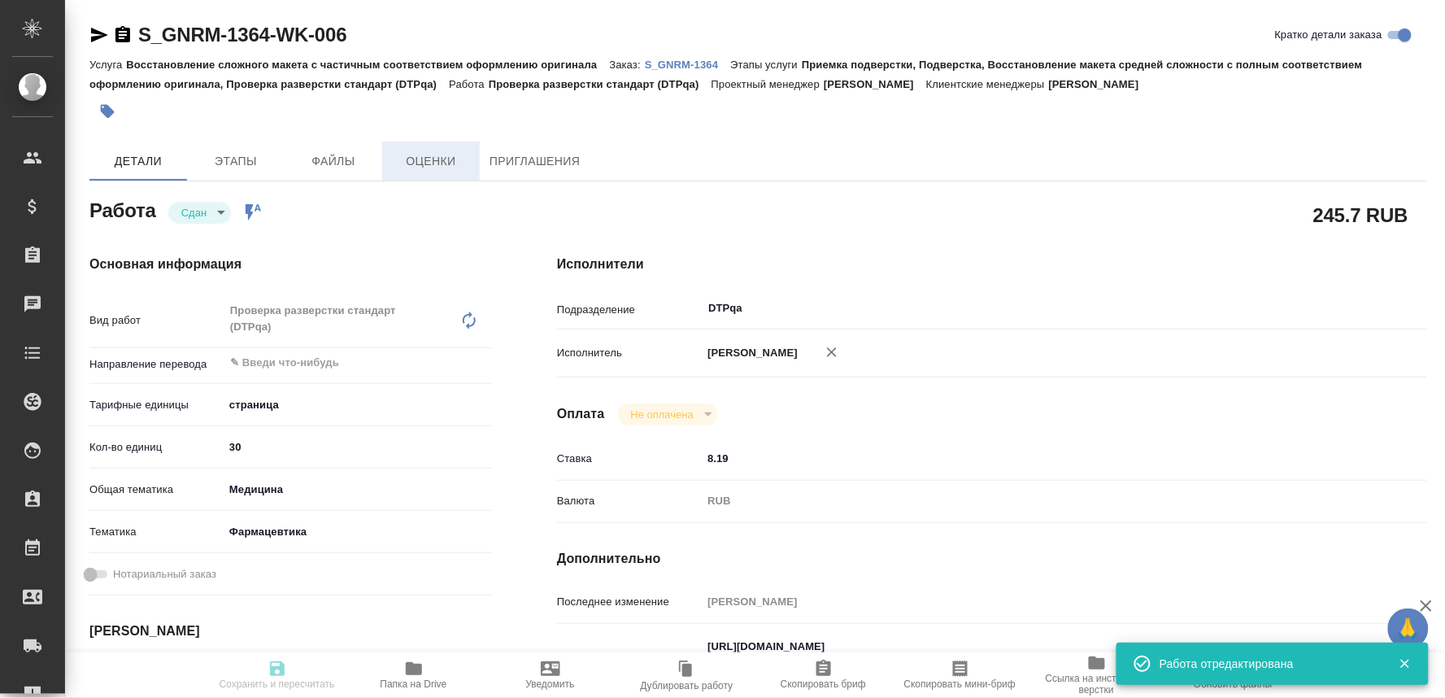
type textarea "x"
type input "S_GNRM-1364"
type input "Восстановление сложного макета с частичным соответствием оформлению оригинала"
type input "Приемка подверстки, Подверстка, Восстановление макета средней сложности с полны…"
type input "[PERSON_NAME]"
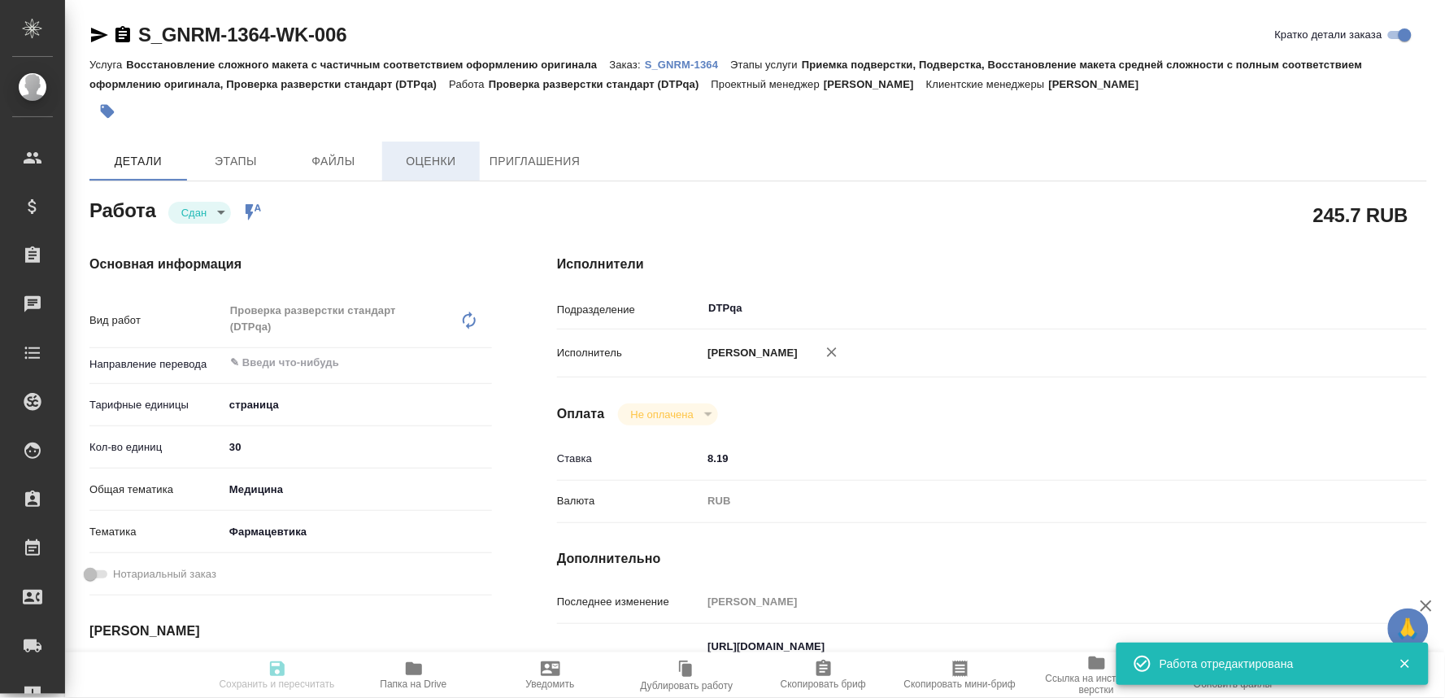
type input "[PERSON_NAME]"
type input "/Clients/Generium/Orders/S_GNRM-1364"
type textarea "x"
type textarea "Сможете прислать переводы до завтрашнего вечера 12.09?"
type textarea "x"
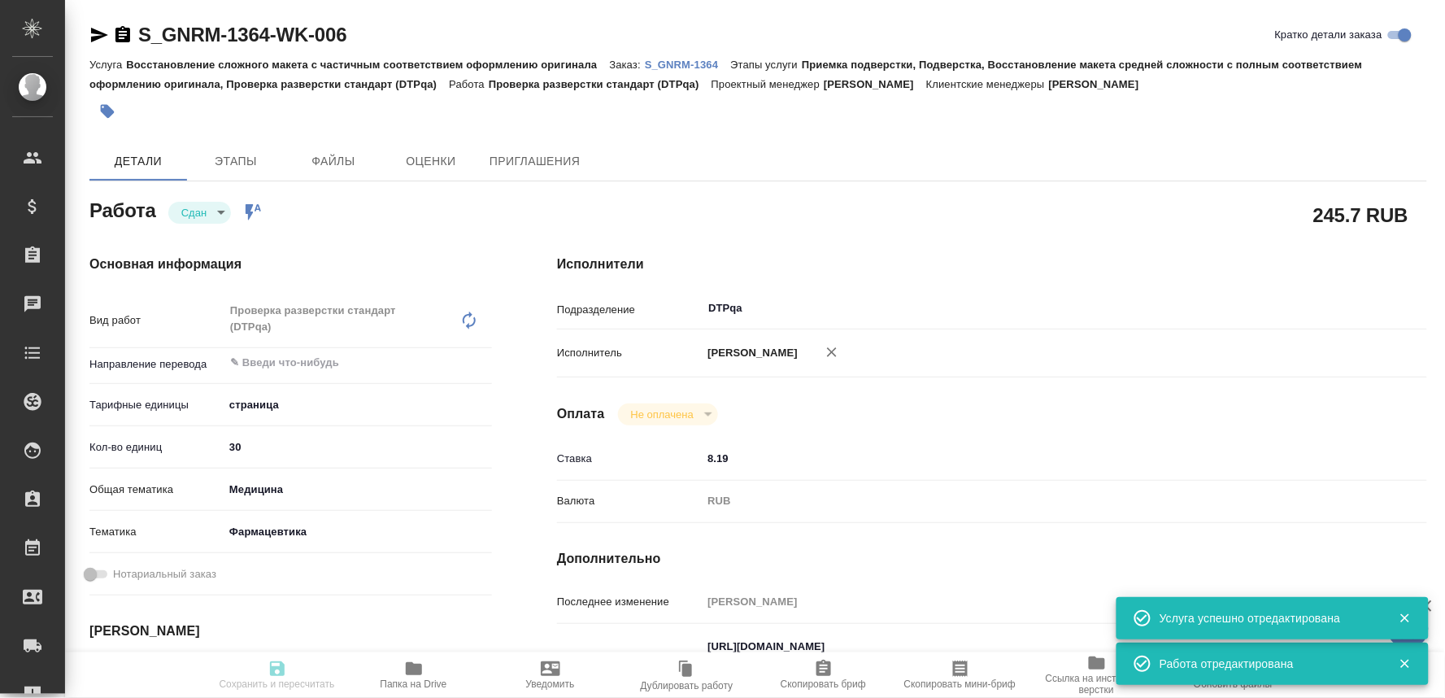
type textarea "x"
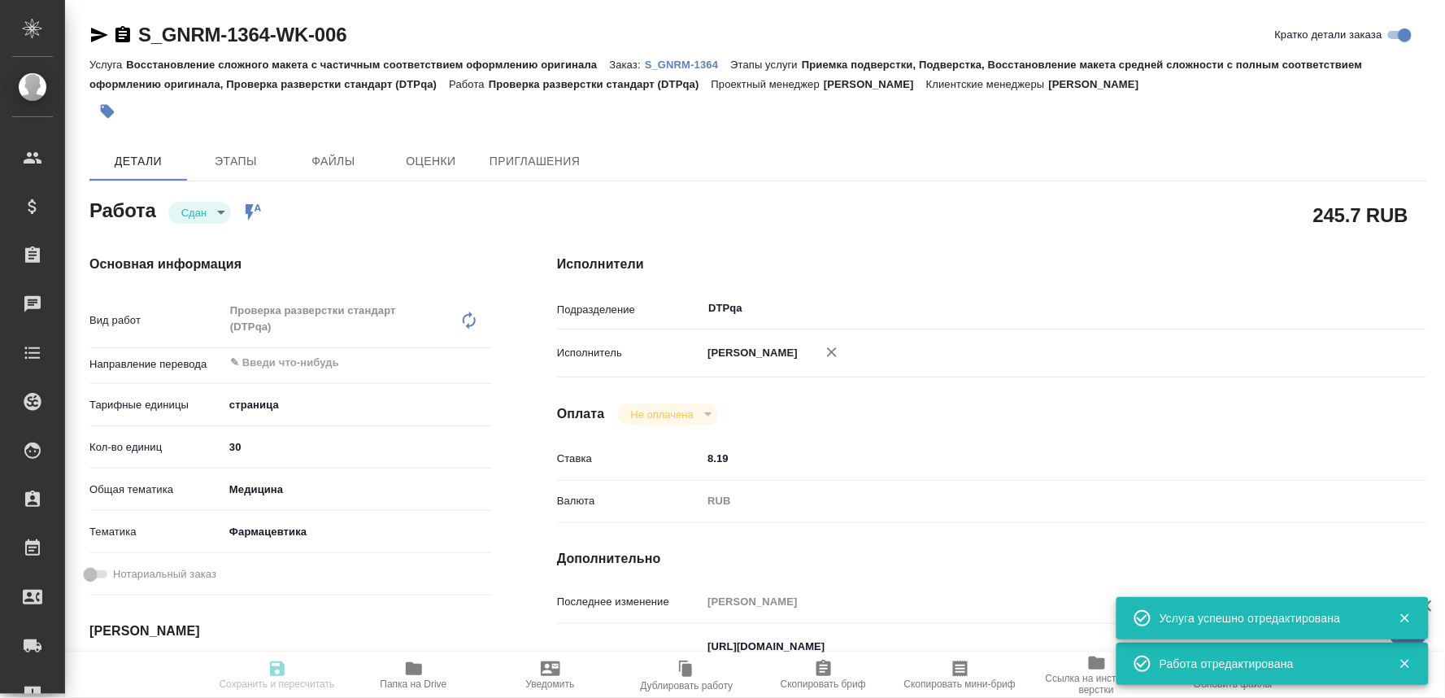
type textarea "x"
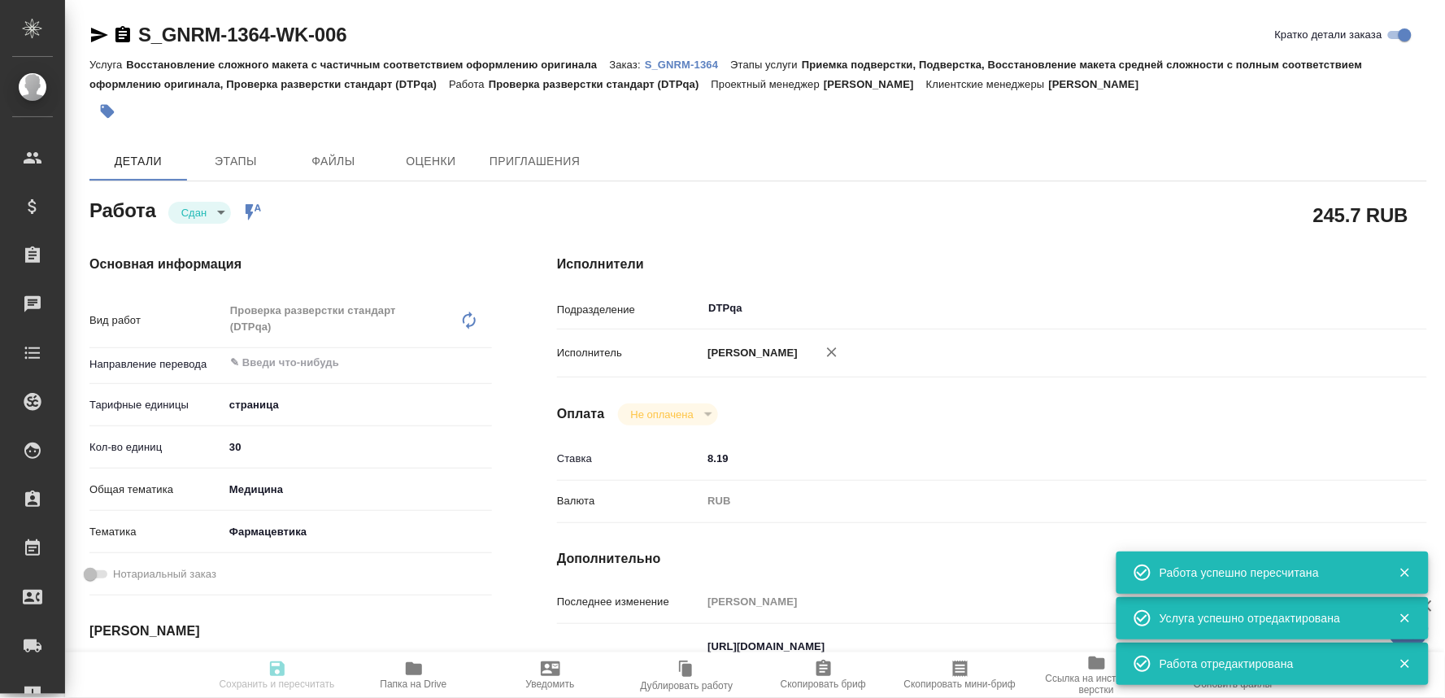
type input "closed"
type textarea "Проверка разверстки стандарт (DTPqa)"
type textarea "x"
type input "5a8b1489cc6b4906c91bfdb2"
type input "30"
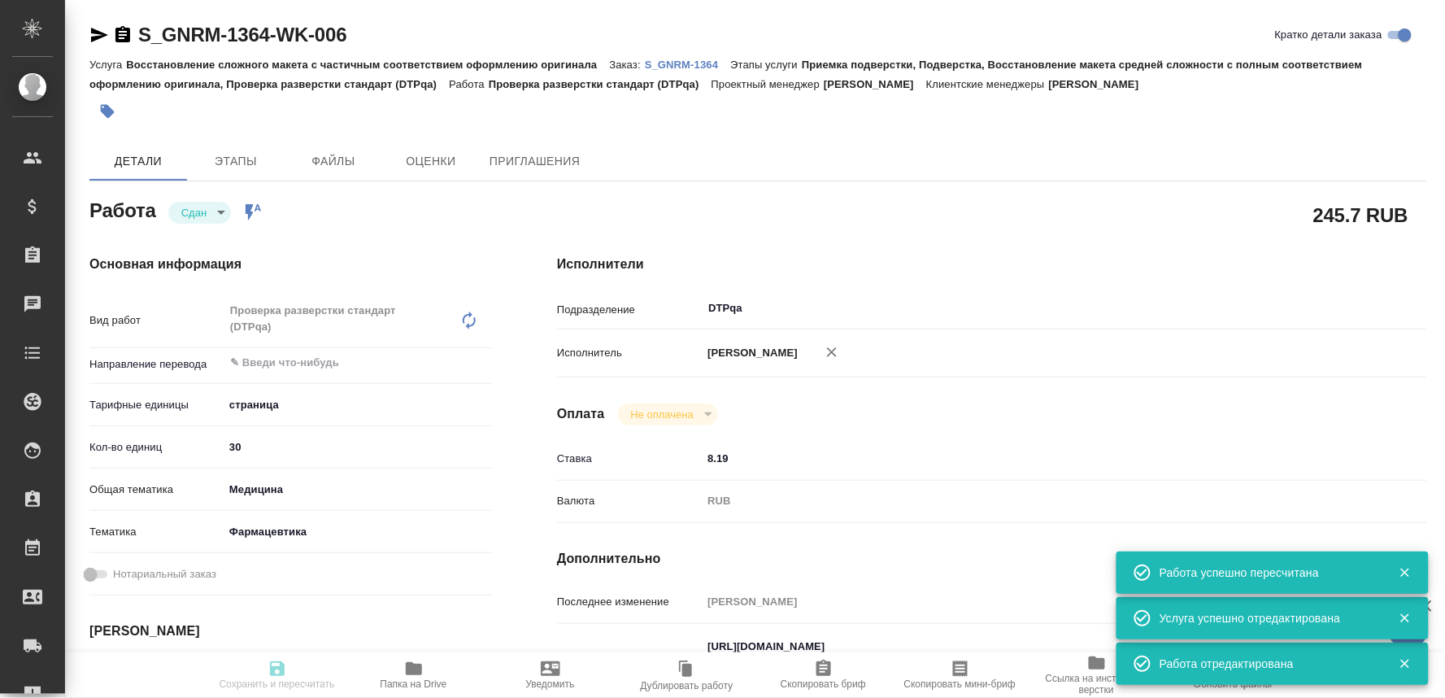
type input "med"
type input "6149832f2b7be24903fd7a82"
type input "12.09.2025 08:00"
type input "12.09.2025 07:46"
type input "12.09.2025 09:00"
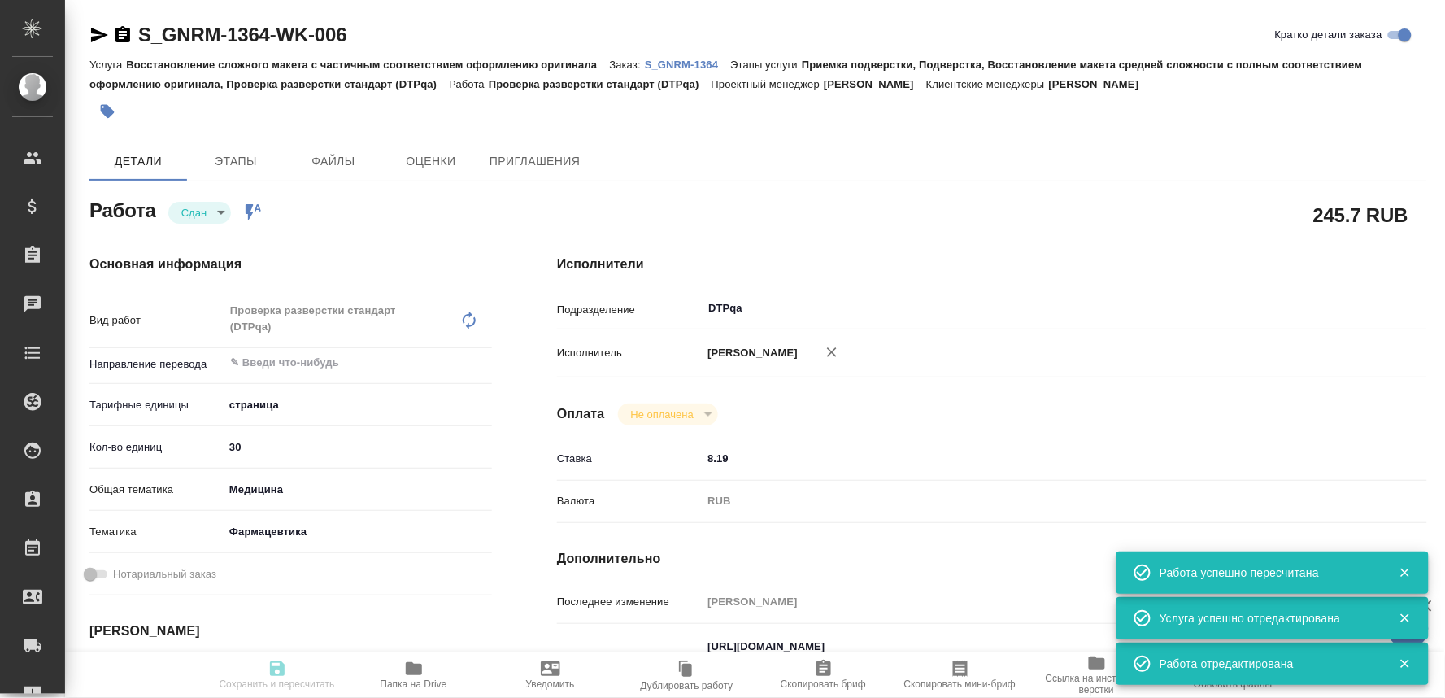
type input "12.09.2025 08:49"
type input "[DATE] 17:00"
type input "DTPqa"
type input "notPayed"
type input "8.19"
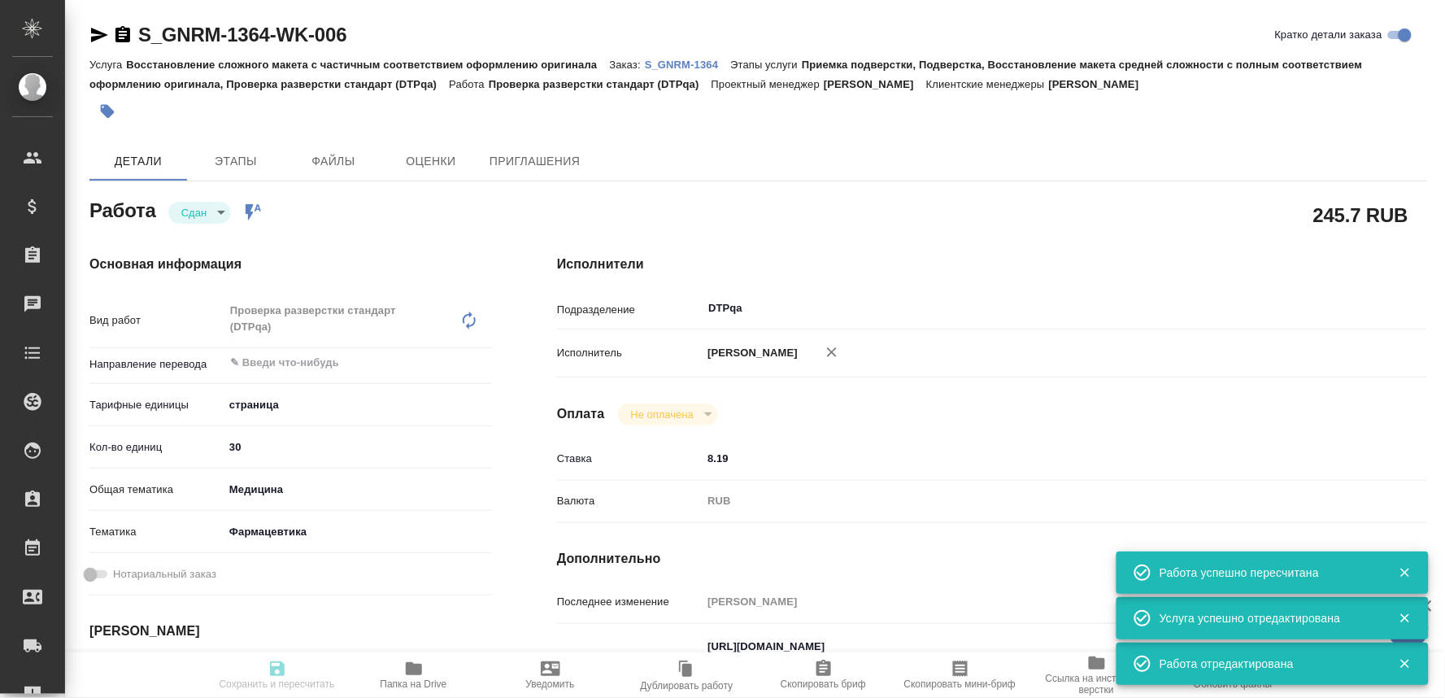
type input "RUB"
type input "[PERSON_NAME]"
type textarea "https://tera.awatera.com/Work/68c2cd540ab40d7476225b61/ Готовые: https://drive.…"
type textarea "x"
type textarea "/Clients/Generium/Orders/S_GNRM-1364/DTP/S_GNRM-1364-WK-006"
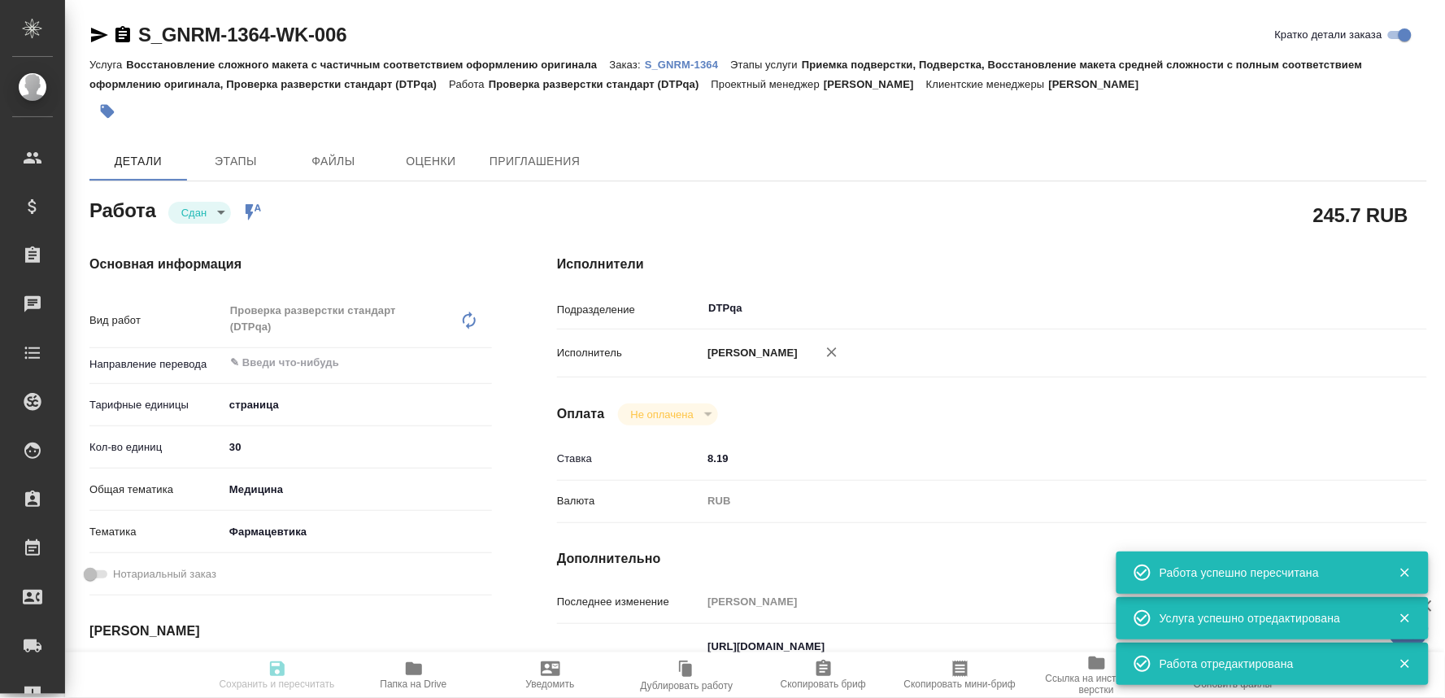
type textarea "x"
type input "S_GNRM-1364"
type input "Восстановление сложного макета с частичным соответствием оформлению оригинала"
type input "Приемка подверстки, Подверстка, Восстановление макета средней сложности с полны…"
type input "[PERSON_NAME]"
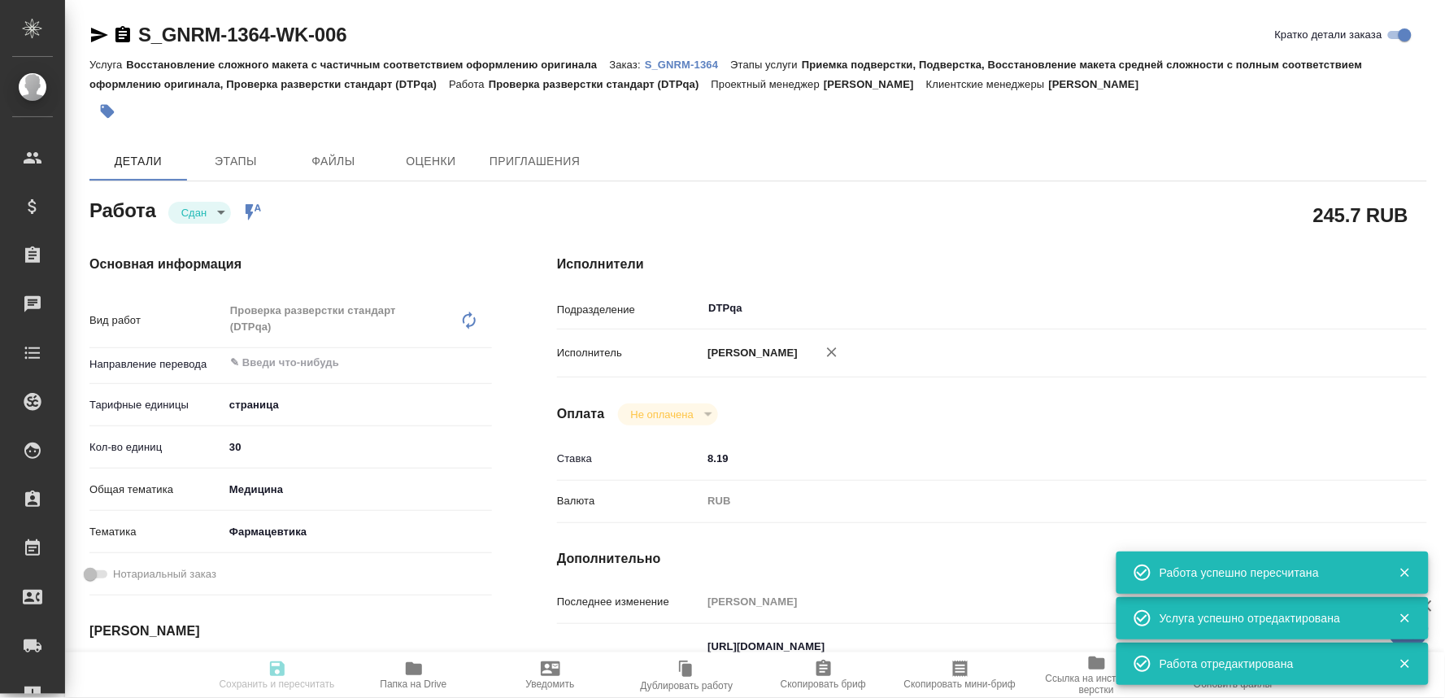
type input "[PERSON_NAME]"
type input "/Clients/Generium/Orders/S_GNRM-1364"
type textarea "x"
type textarea "Сможете прислать переводы до завтрашнего вечера 12.09?"
type textarea "x"
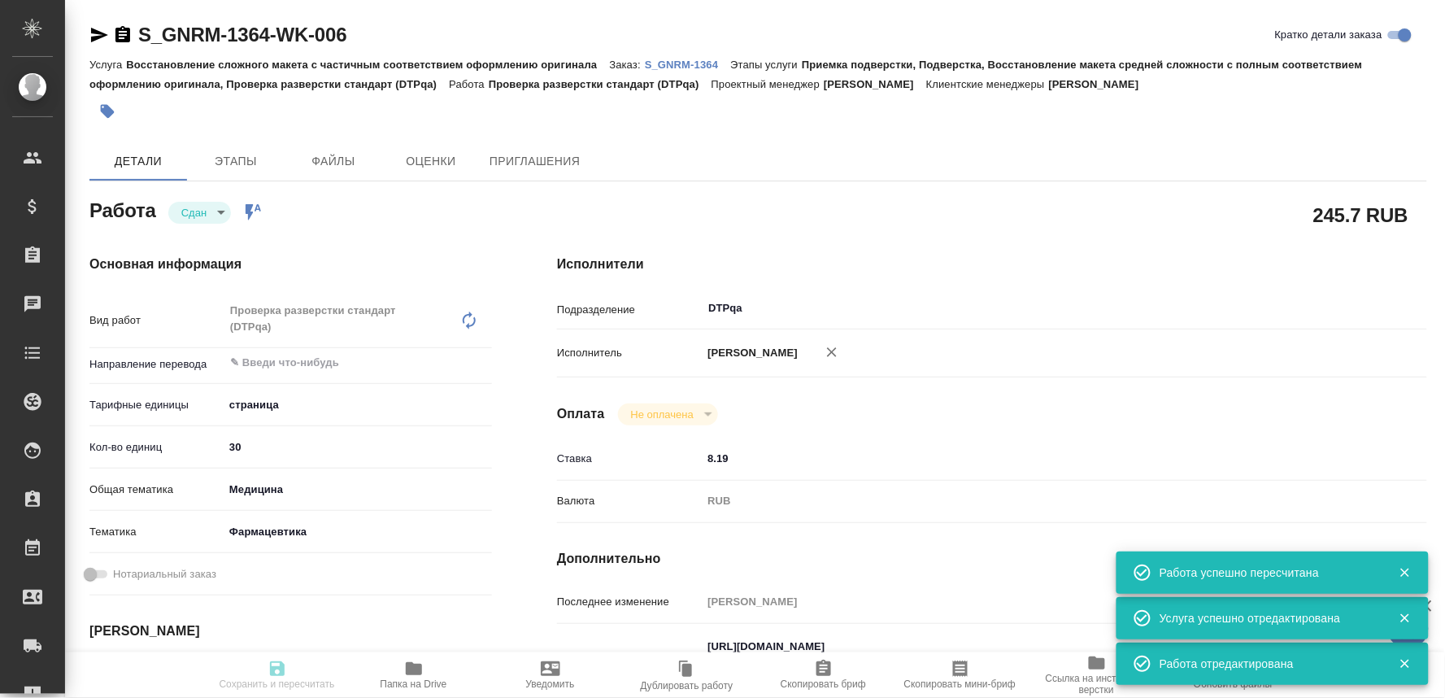
type textarea "x"
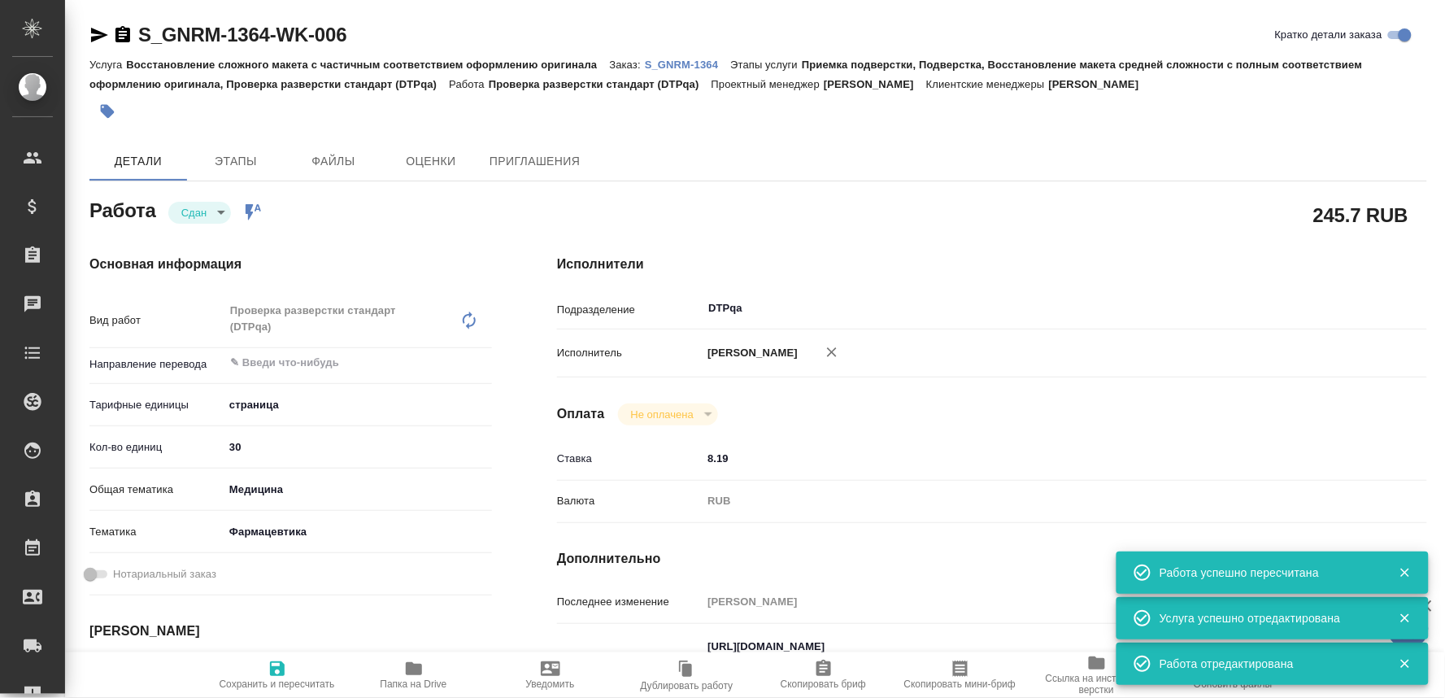
type textarea "x"
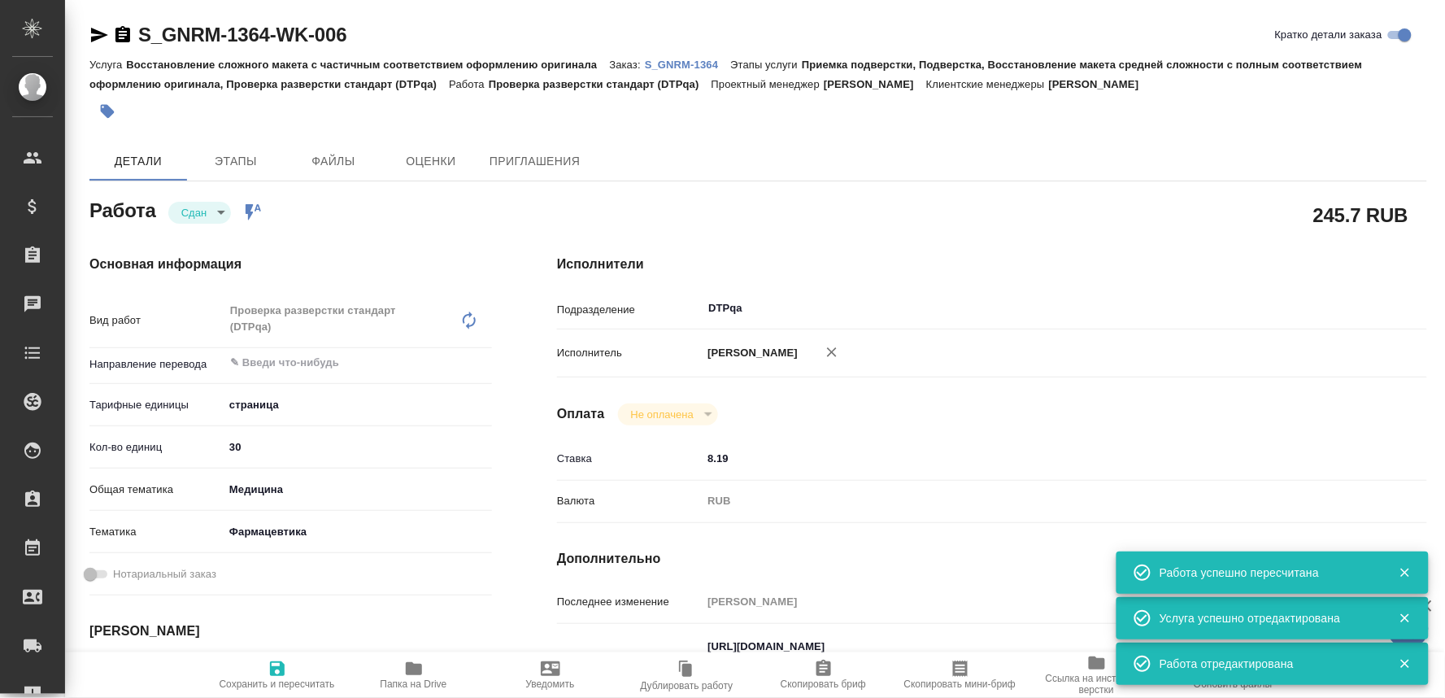
type textarea "x"
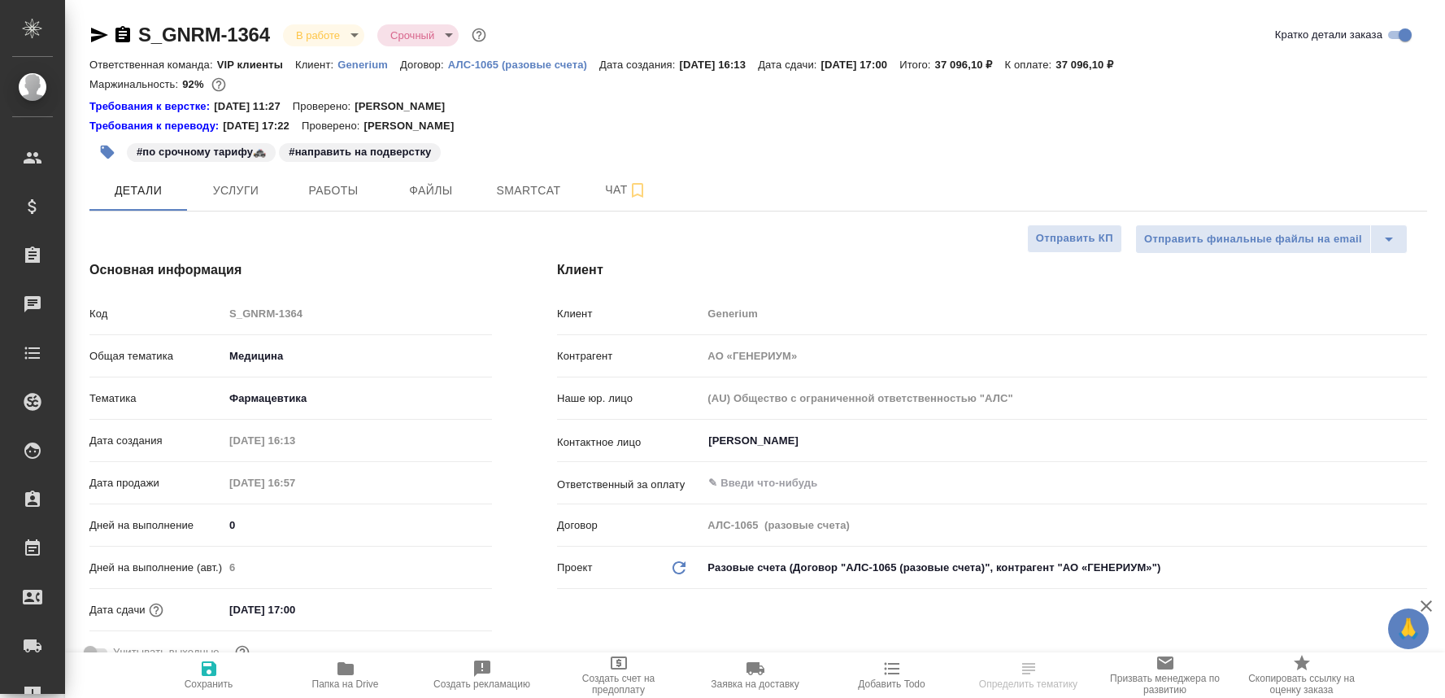
select select "RU"
click at [611, 179] on button "Чат" at bounding box center [626, 190] width 98 height 41
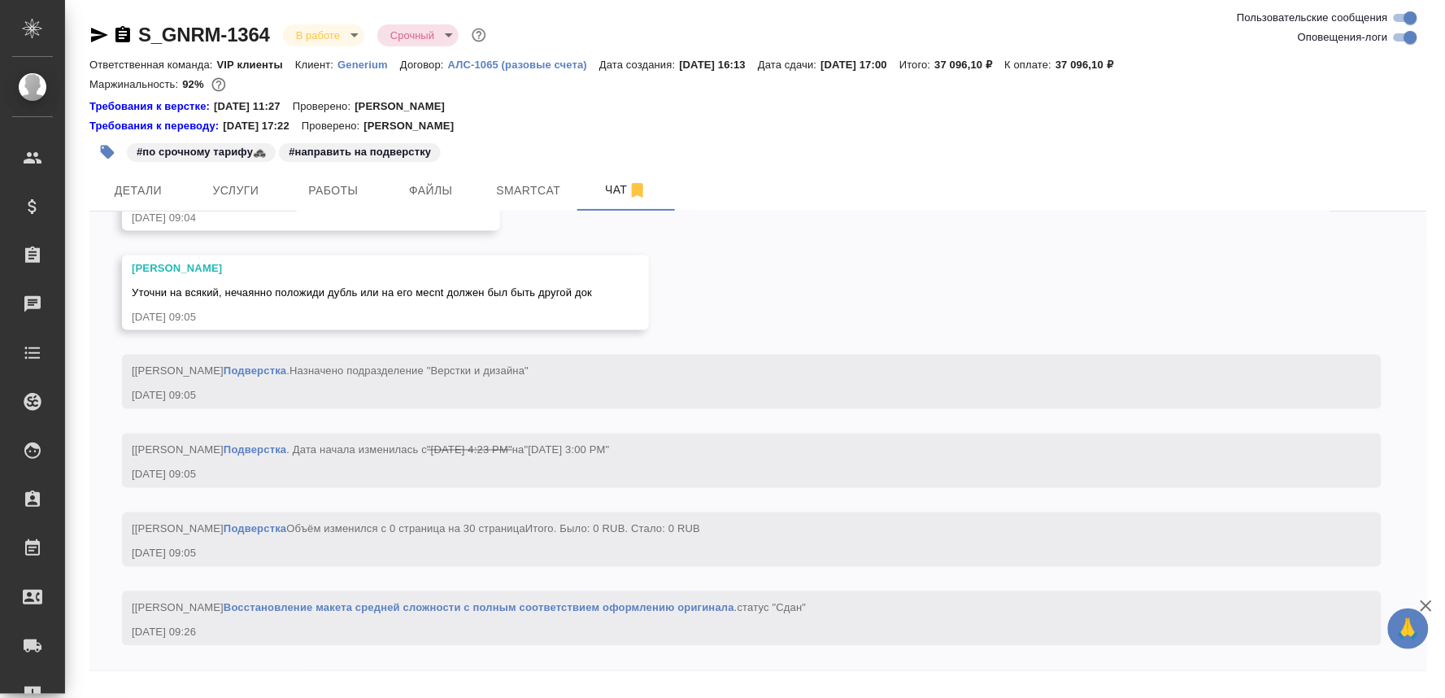
scroll to position [6599, 0]
click at [160, 686] on textarea at bounding box center [777, 706] width 1299 height 55
paste textarea "[URL][DOMAIN_NAME]"
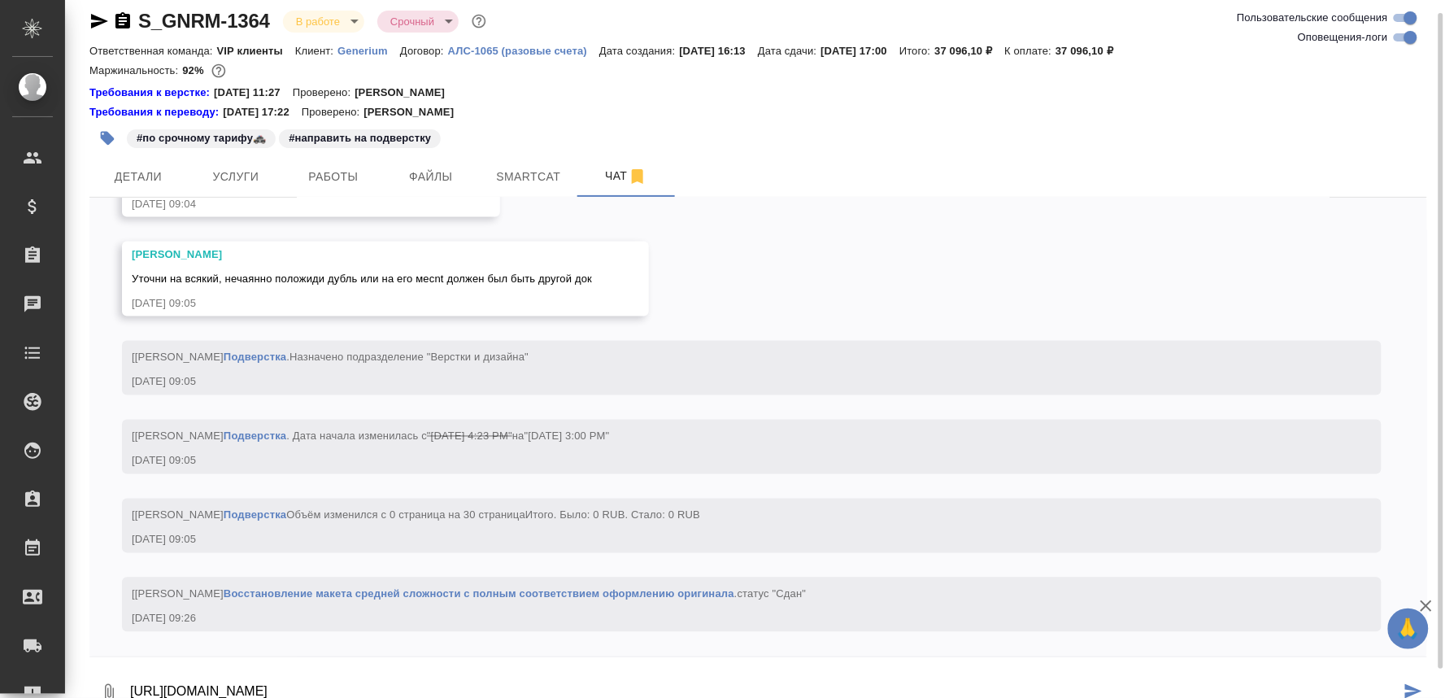
type textarea "[URL][DOMAIN_NAME]"
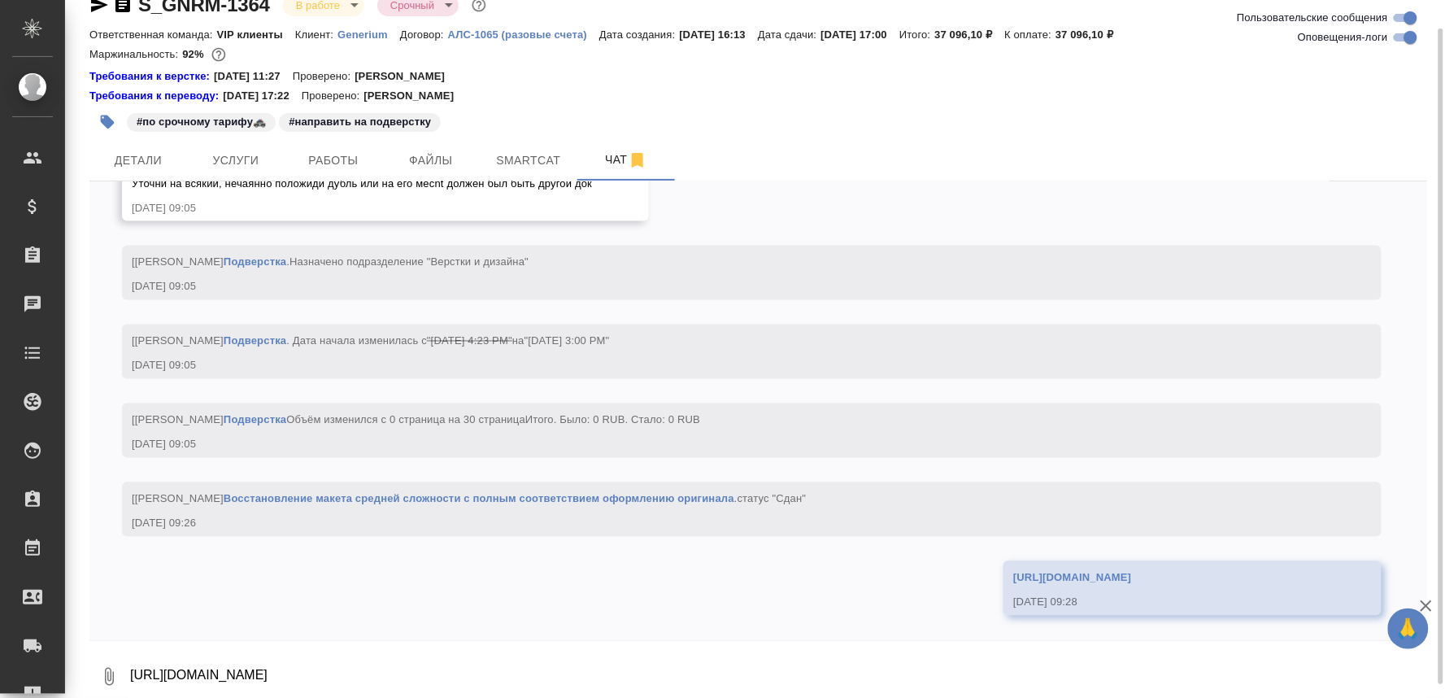
scroll to position [6678, 0]
type textarea "в фор транс сложила все, крроме файла-дубля"
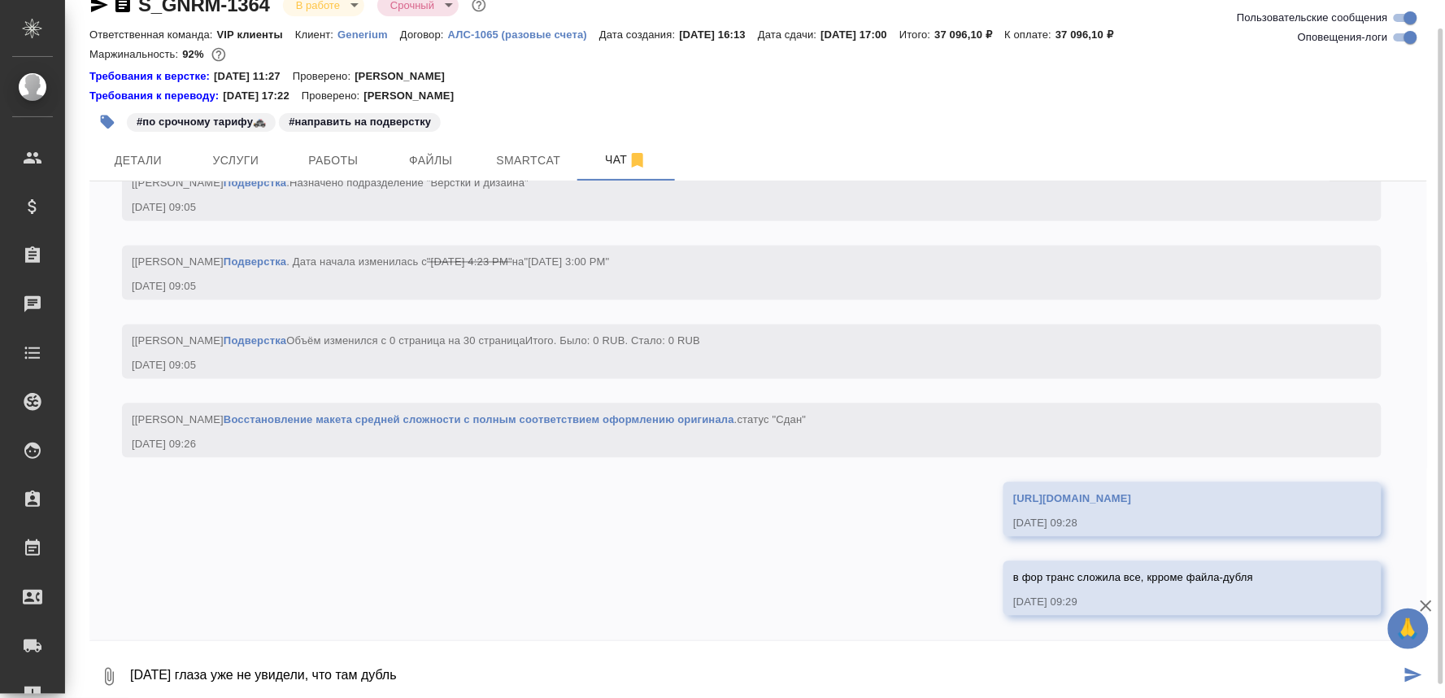
type textarea "вчера глаза уже не увидели, что там дубль"
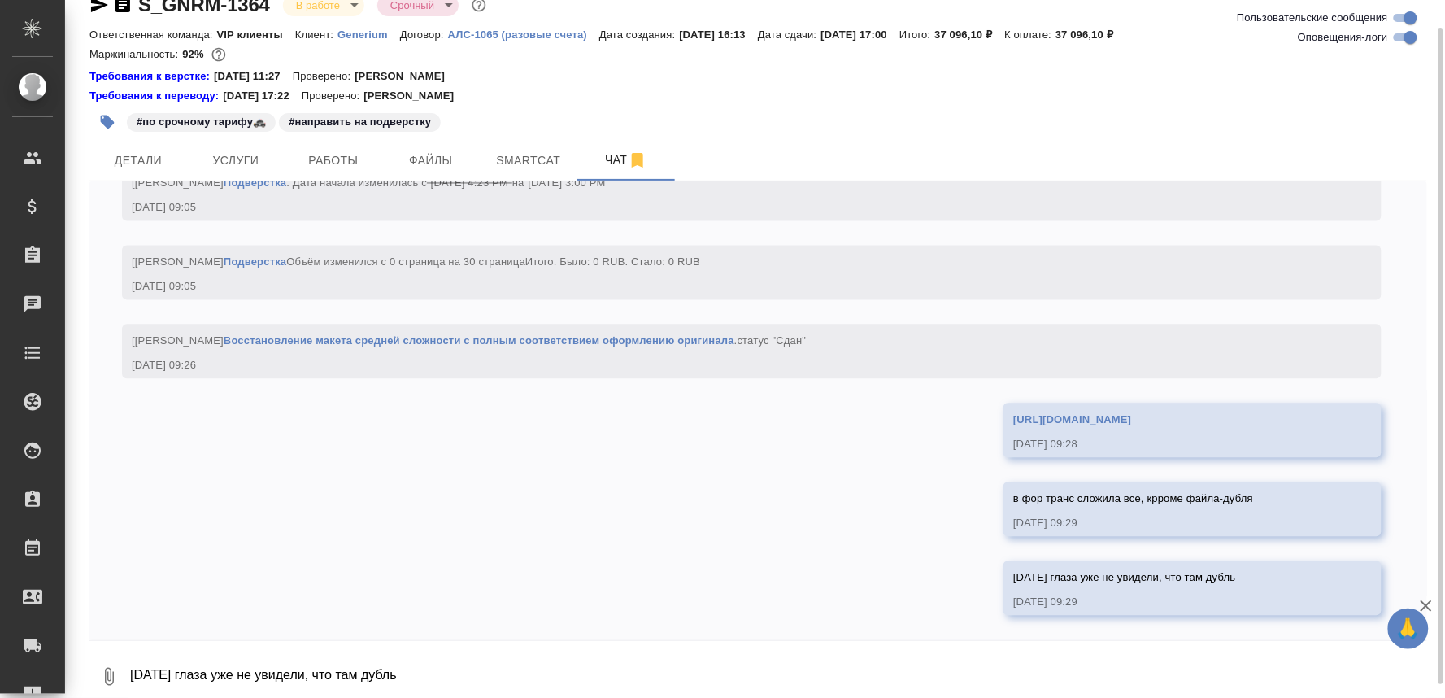
scroll to position [6836, 0]
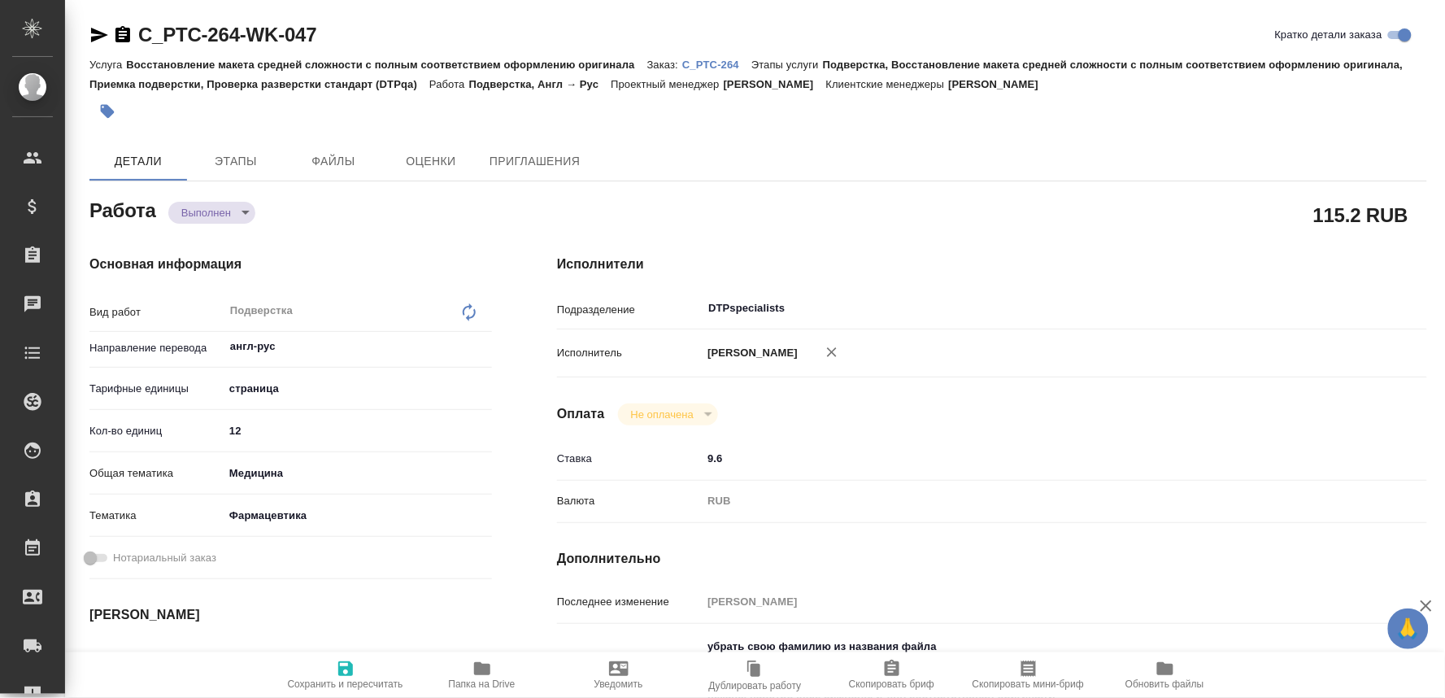
type textarea "x"
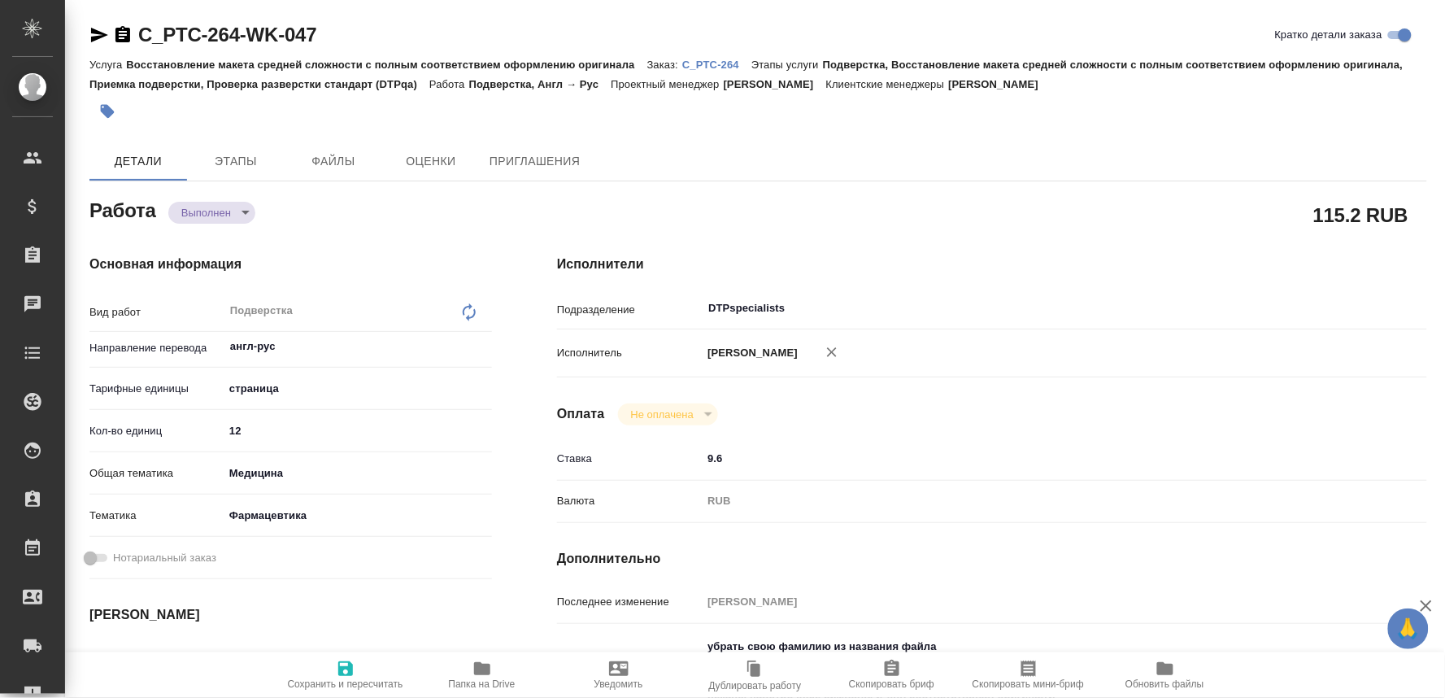
type textarea "x"
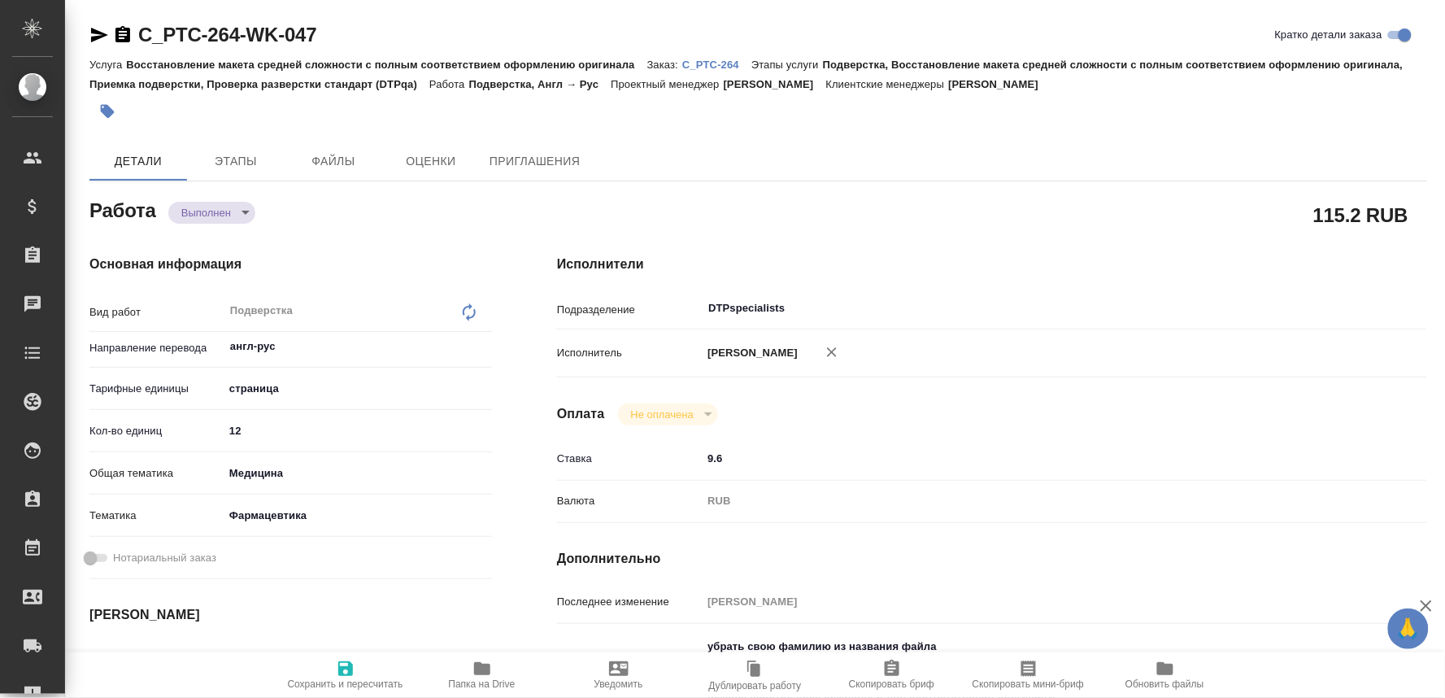
click at [498, 673] on span "Папка на Drive" at bounding box center [482, 674] width 117 height 31
type textarea "x"
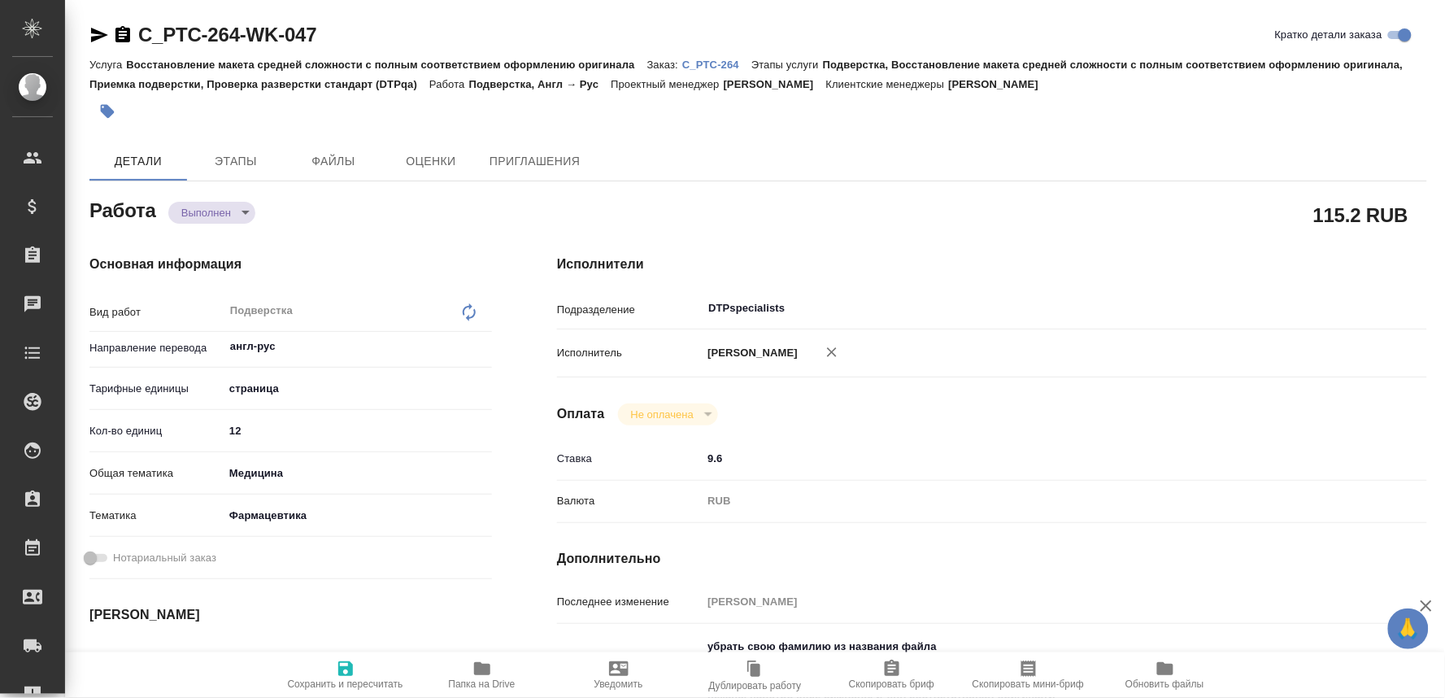
type textarea "x"
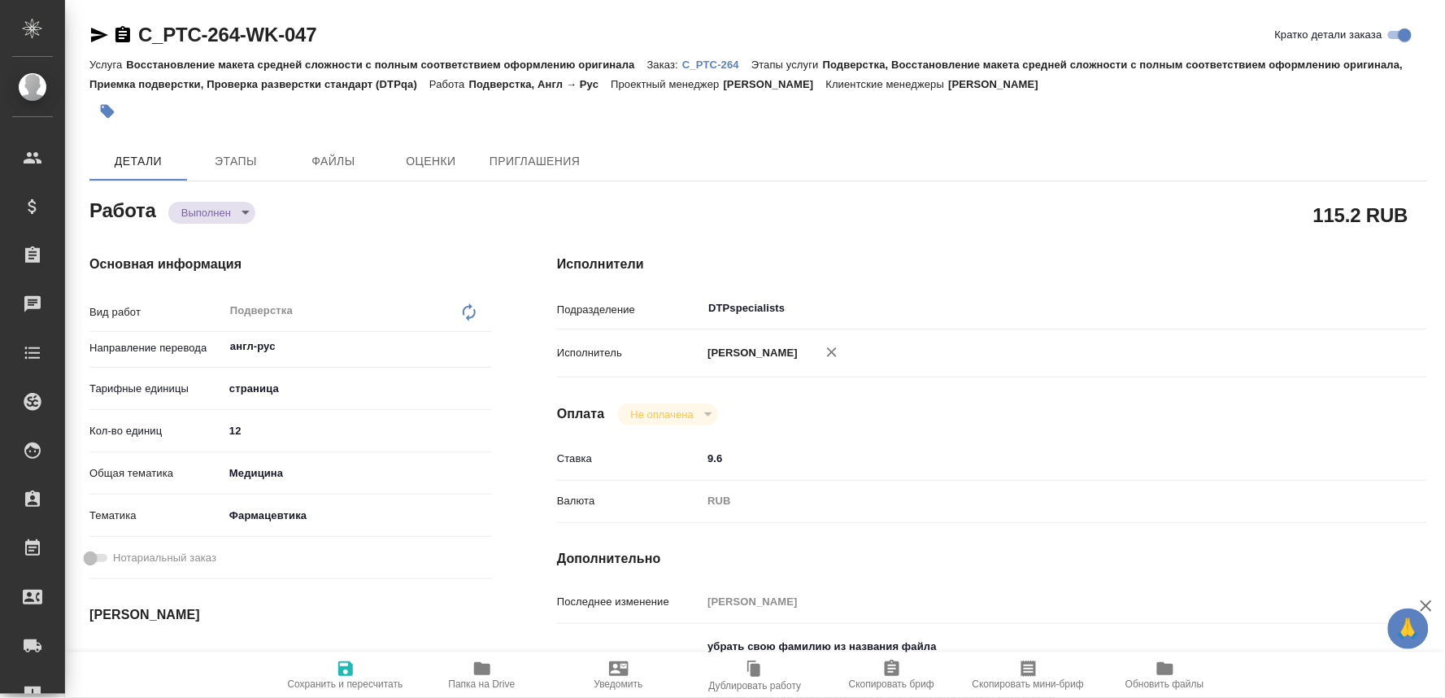
type textarea "x"
click at [230, 212] on body "🙏 .cls-1 fill:#fff; AWATERA Oksiutovich Irina Клиенты Спецификации Заказы 0 Чат…" at bounding box center [722, 349] width 1445 height 698
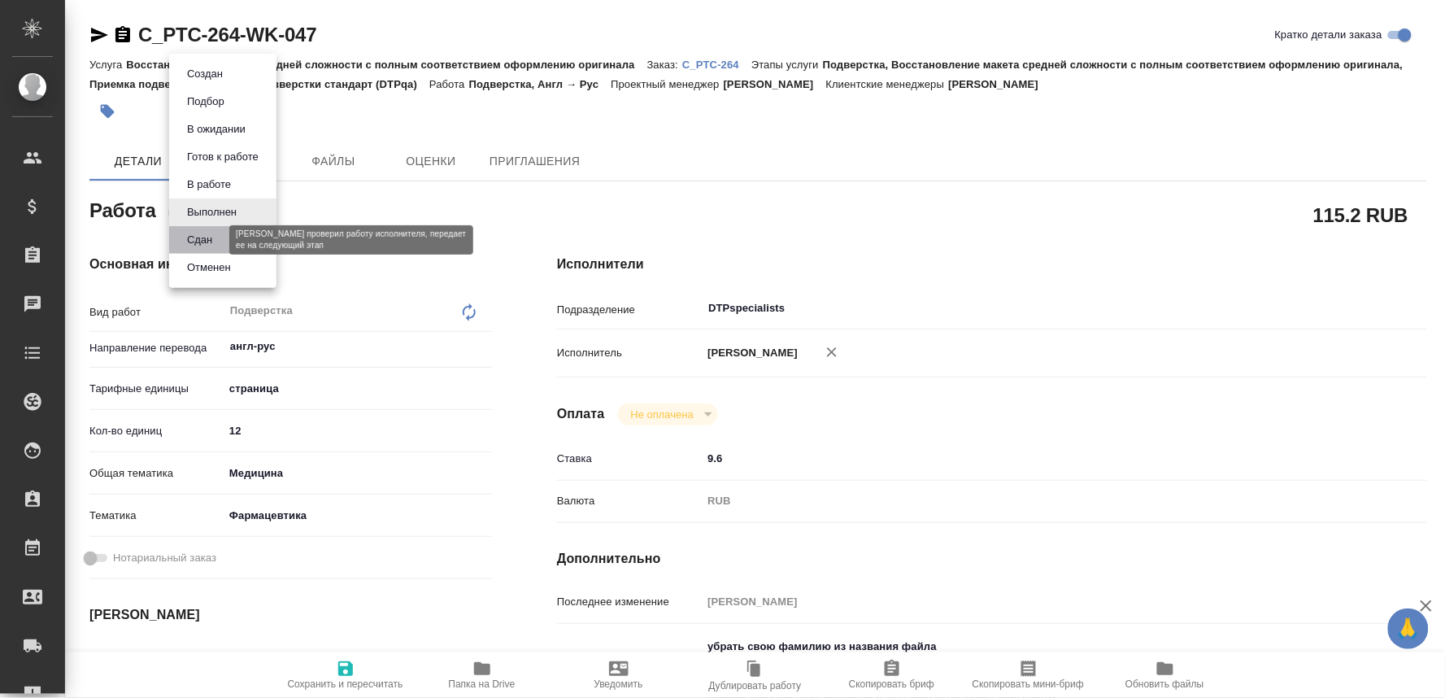
click at [185, 242] on button "Сдан" at bounding box center [199, 240] width 35 height 18
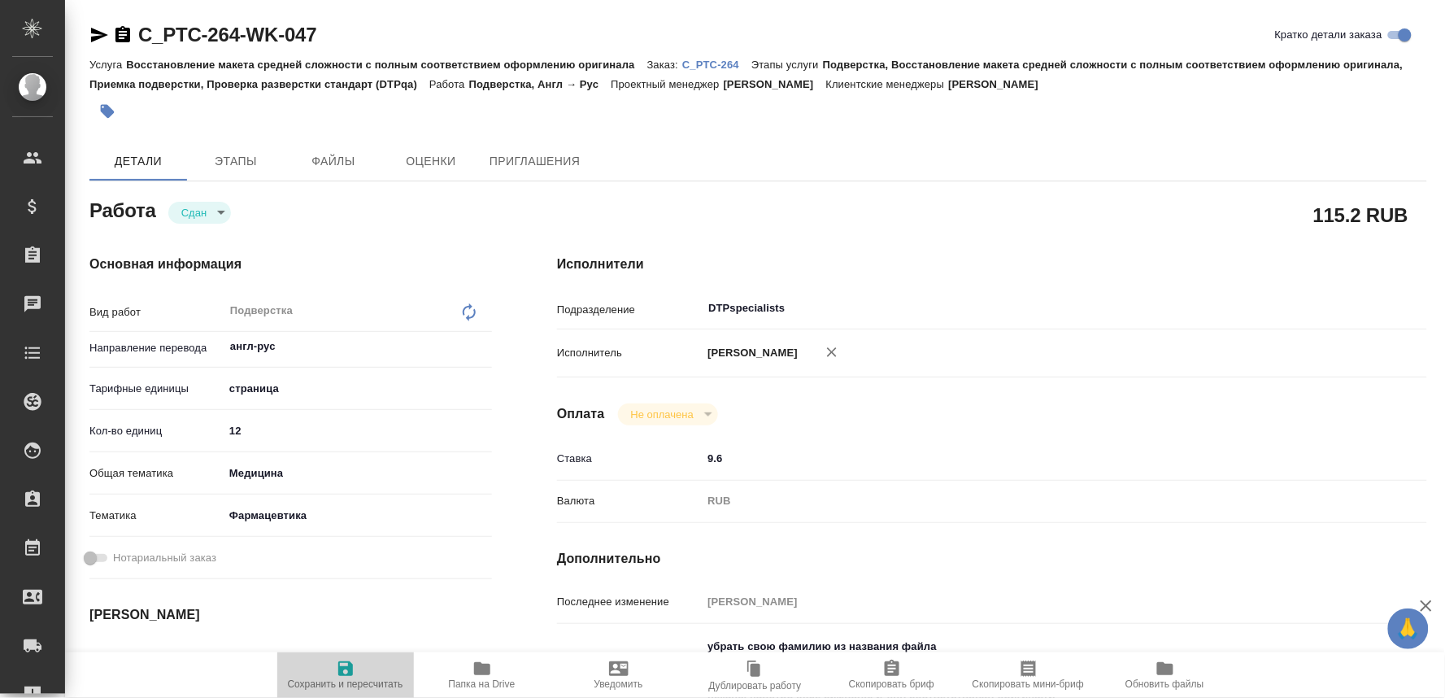
click at [337, 678] on span "Сохранить и пересчитать" at bounding box center [345, 683] width 115 height 11
type textarea "x"
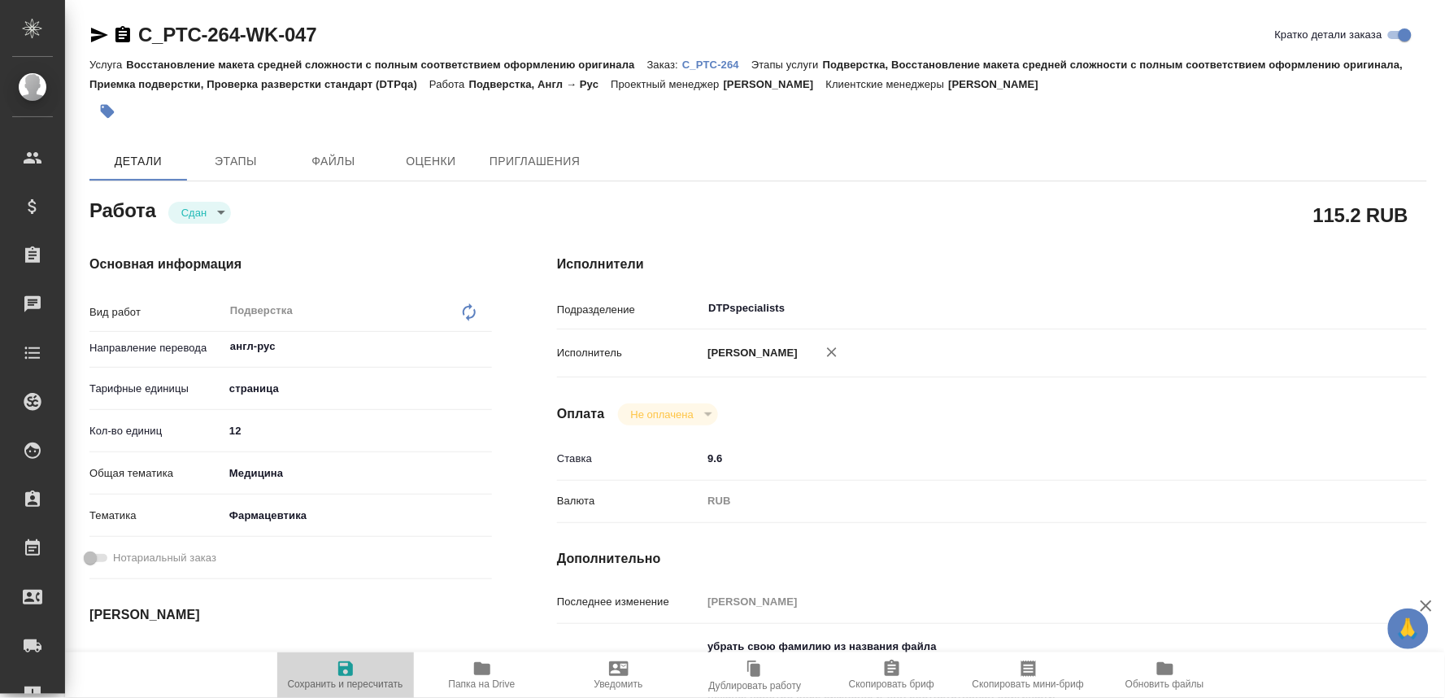
type textarea "x"
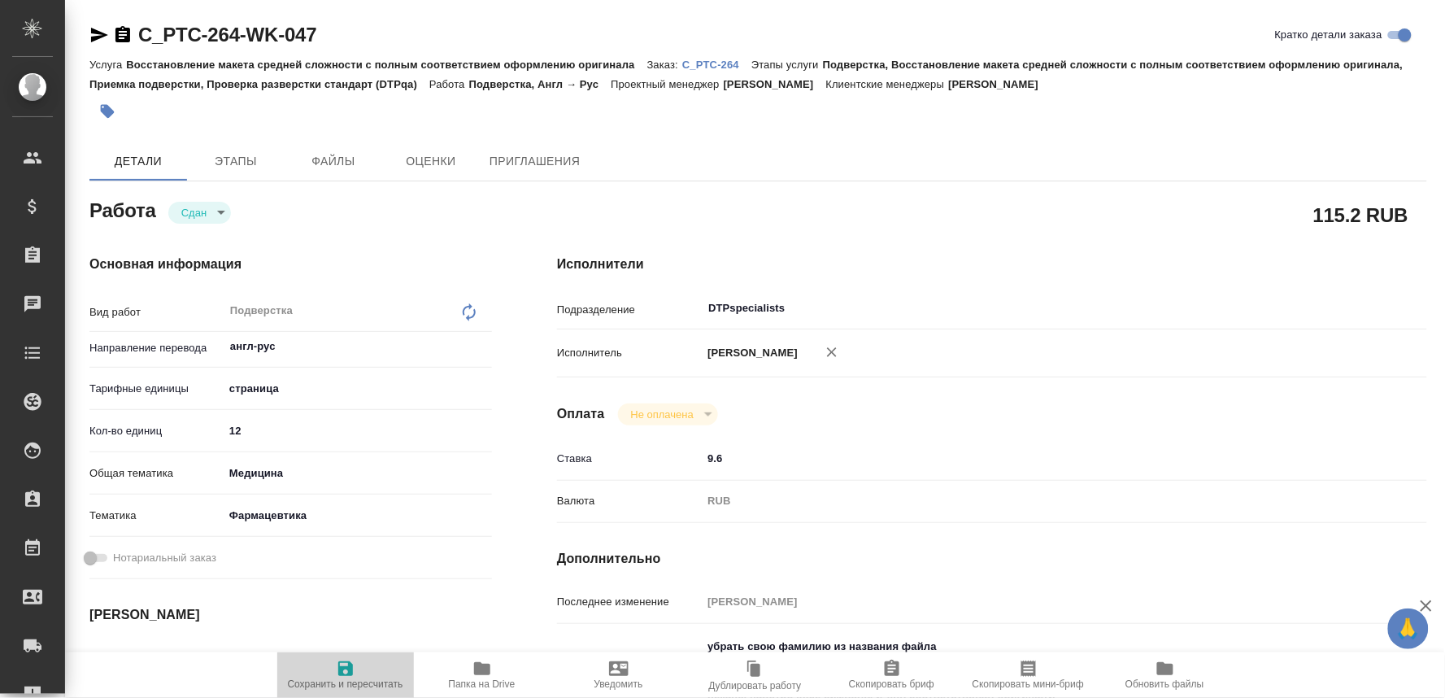
type textarea "x"
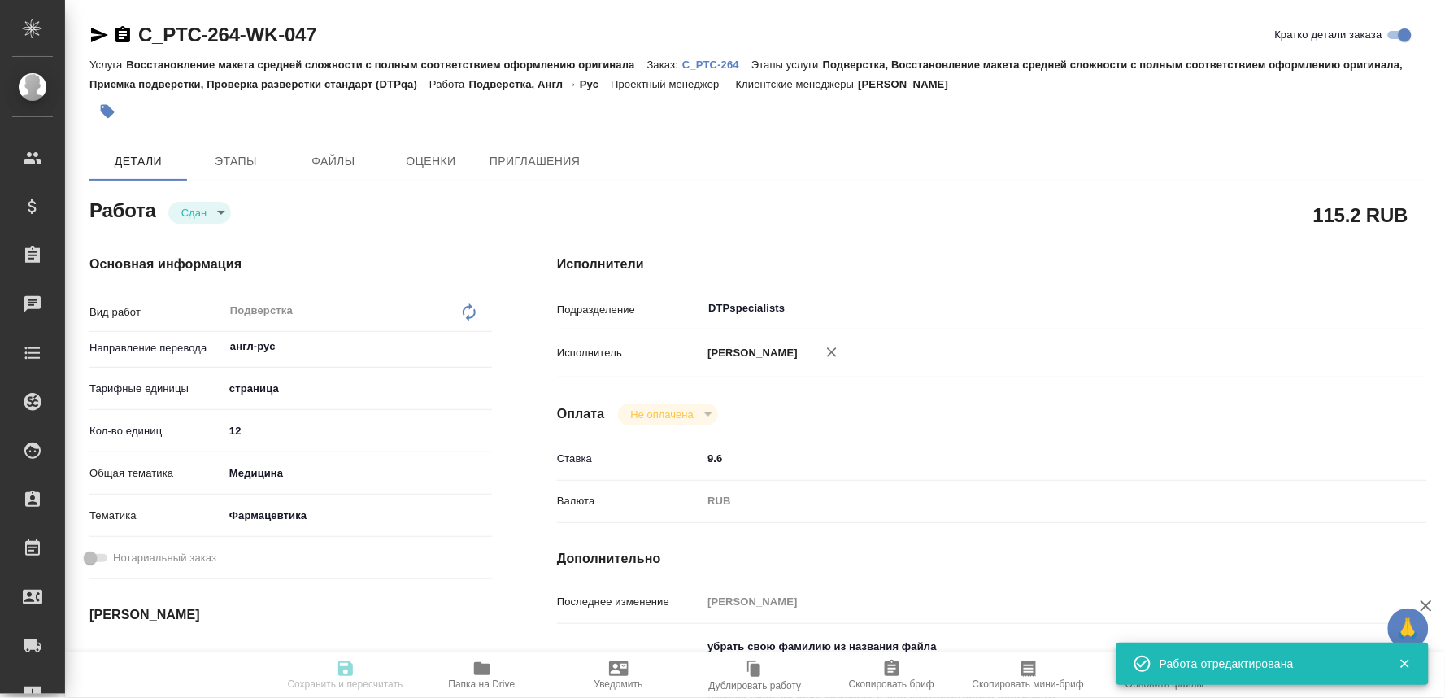
type textarea "x"
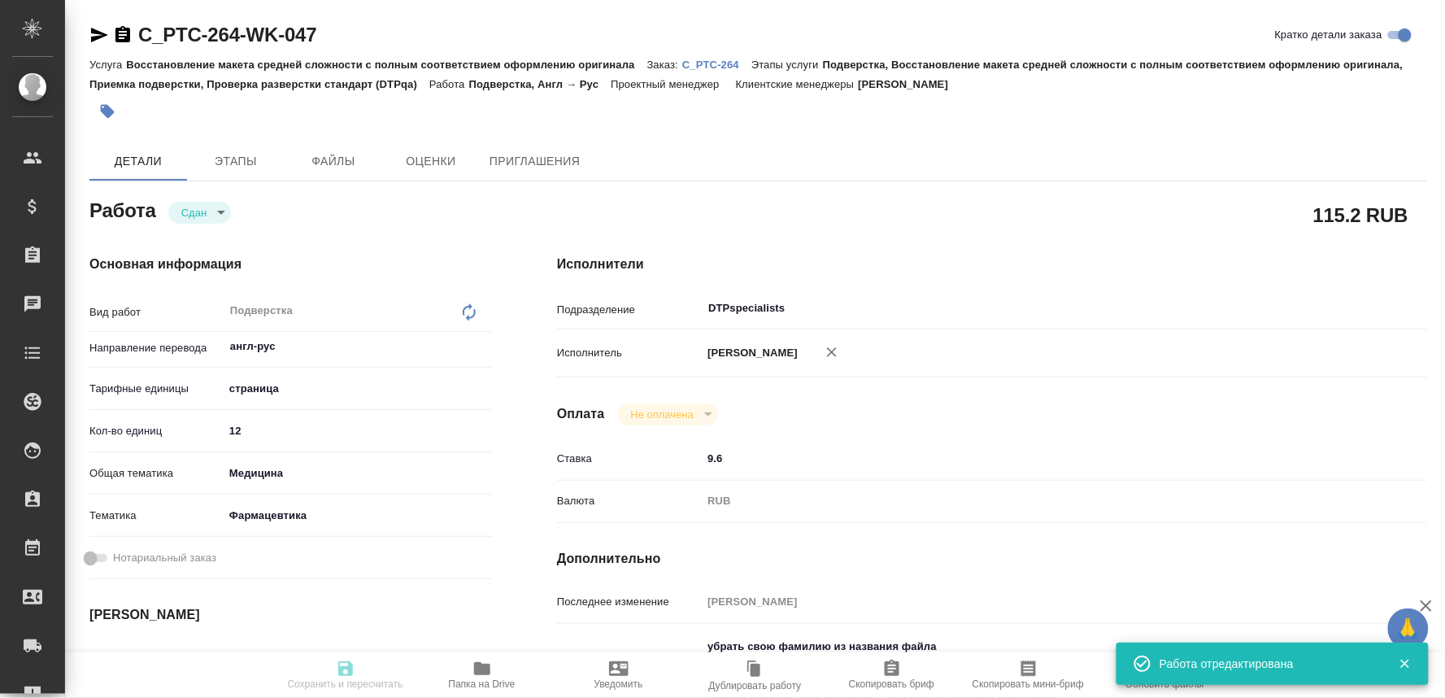
type input "closed"
type textarea "Подверстка"
type textarea "x"
type input "англ-рус"
type input "5a8b1489cc6b4906c91bfdb2"
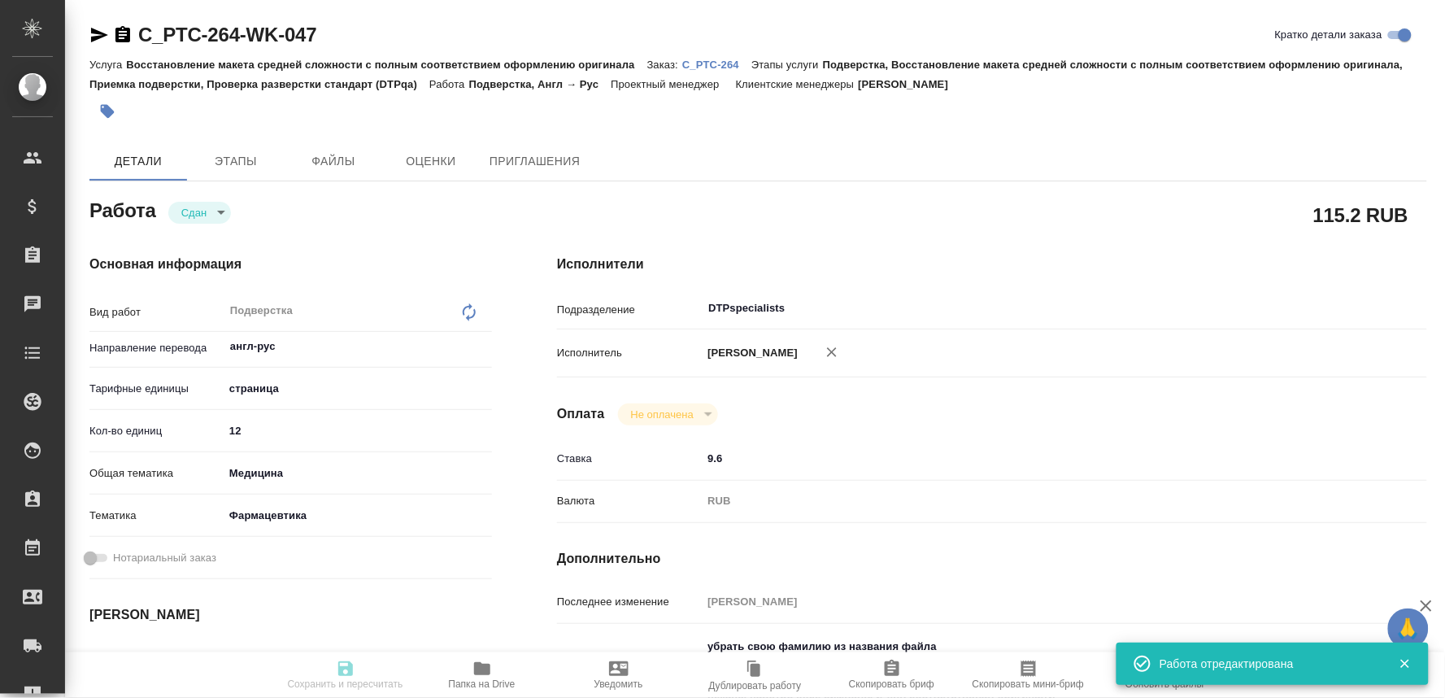
type input "12"
type input "med"
type input "6149832f2b7be24903fd7a82"
type input "11.09.2025 11:00"
type input "11.09.2025 11:22"
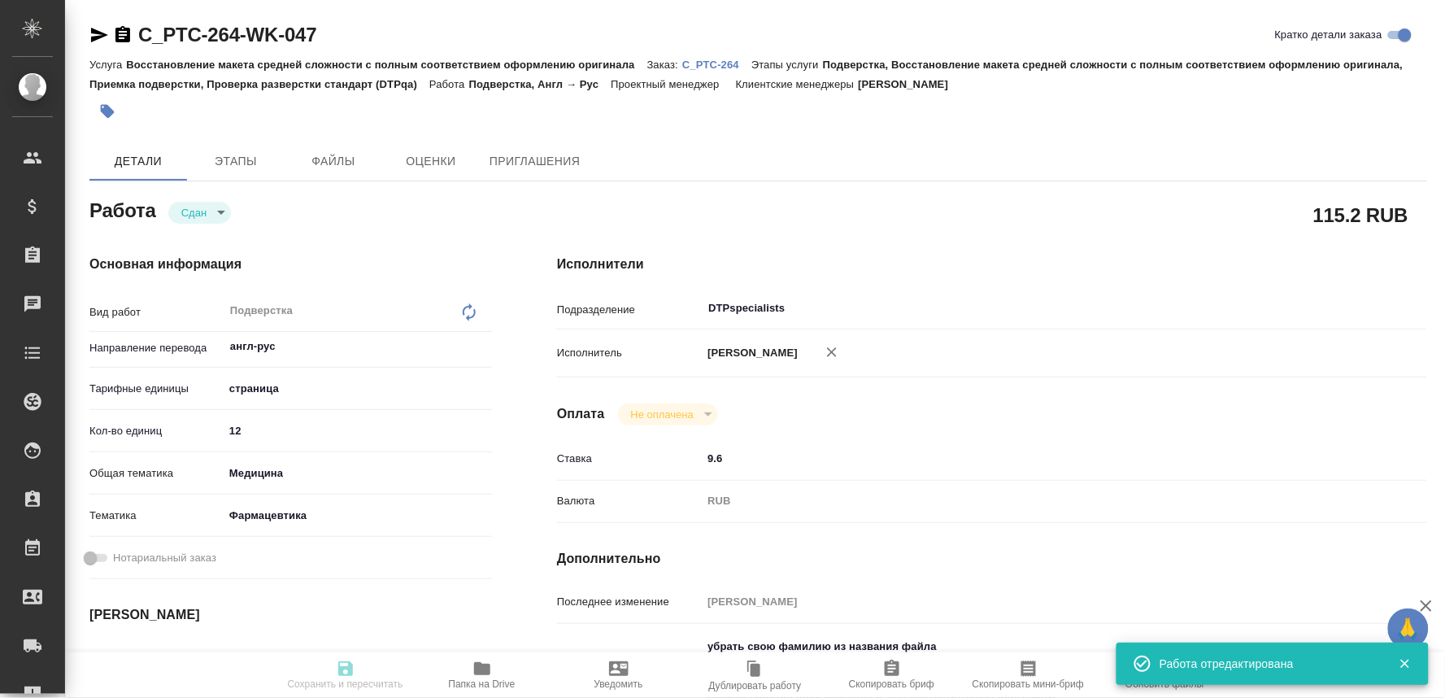
type input "12.09.2025 11:00"
type input "12.09.2025 08:35"
type input "10.10.2025 17:00"
type input "DTPspecialists"
type input "notPayed"
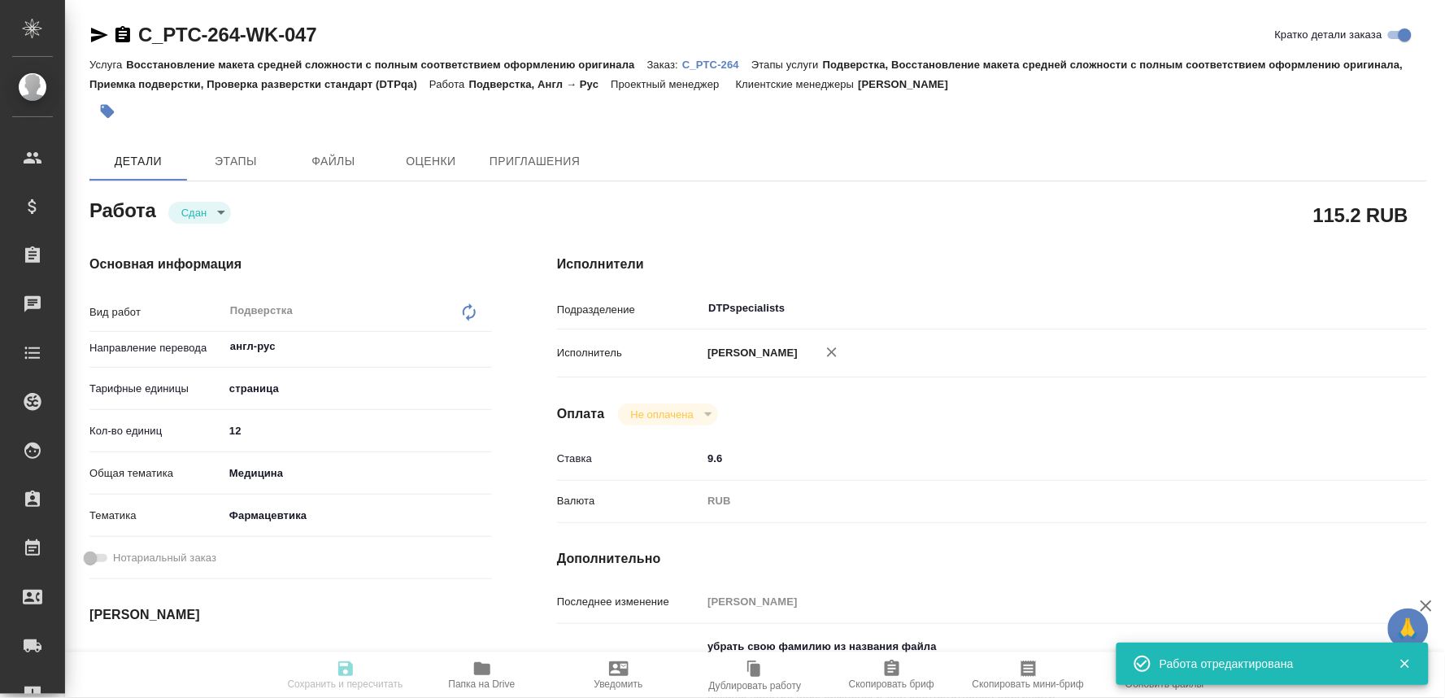
type input "9.6"
type input "RUB"
type input "[PERSON_NAME]"
type textarea "убрать свою фамилию из названия файла разложить по папкам Комментарий для подве…"
type textarea "x"
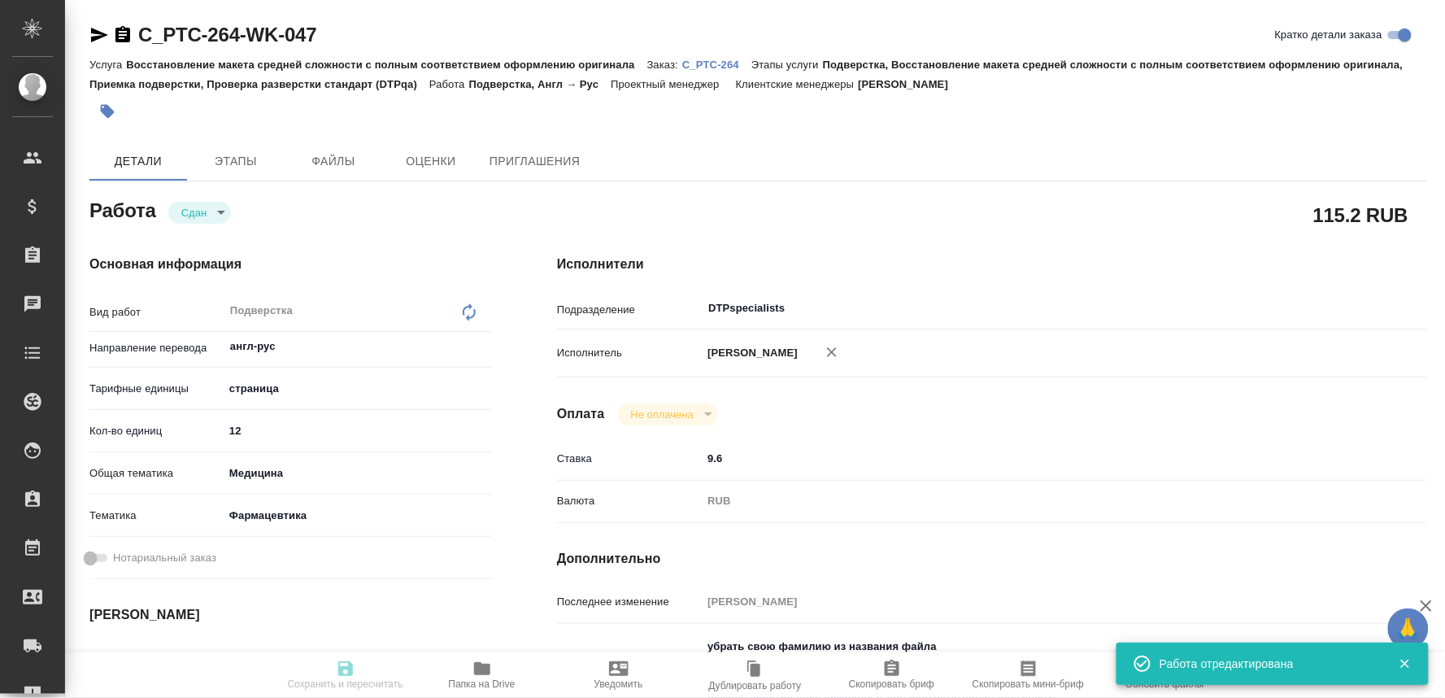
type textarea "/Clients/PTC Therapeutics/Orders/C_PTC-264/DTP/C_PTC-264-WK-047"
type textarea "x"
type input "C_PTC-264"
type input "Восстановление макета средней сложности с полным соответствием оформлению ориги…"
type input "Подверстка, Восстановление макета средней сложности с полным соответствием офор…"
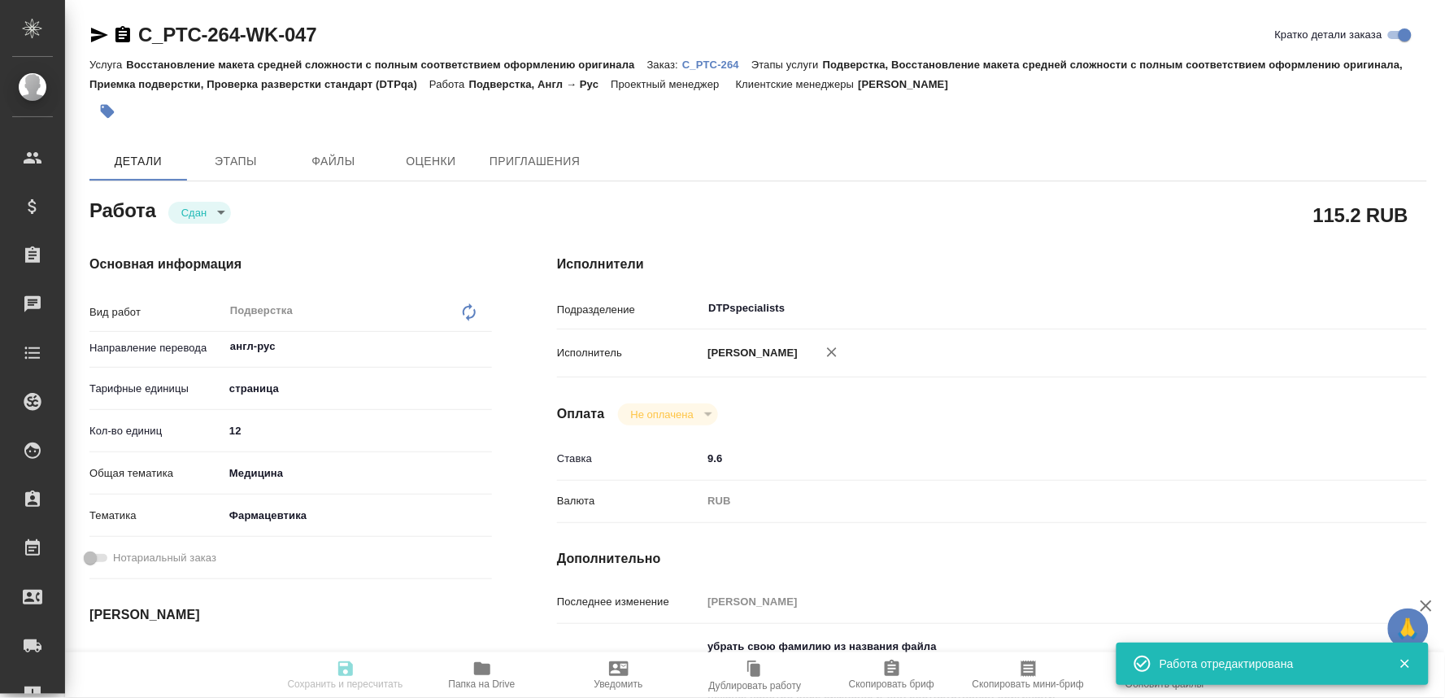
type input "Лямина Надежда"
type input "[PERSON_NAME]"
type input "/Clients/PTC Therapeutics/Orders/C_PTC-264"
type textarea "x"
type textarea "список литературы не переводим по возможности поэтапная сдача - по мере готовно…"
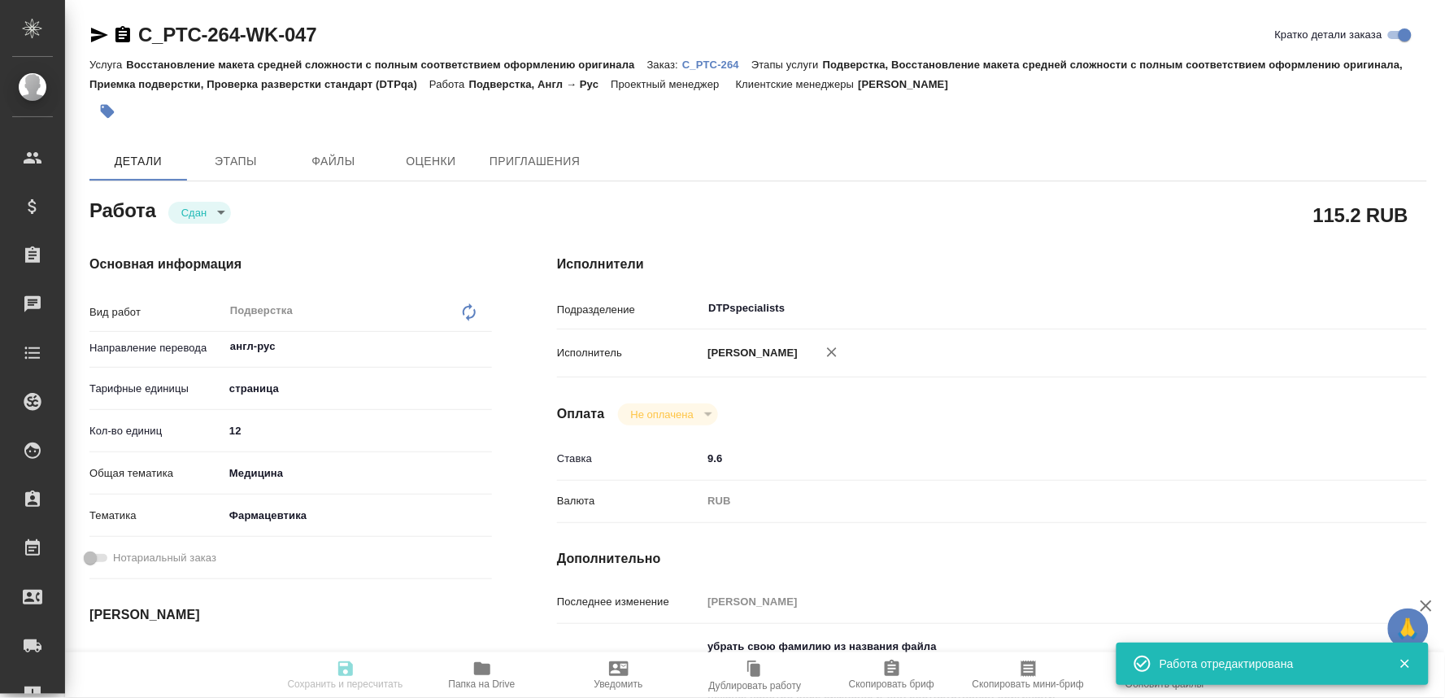
type textarea "x"
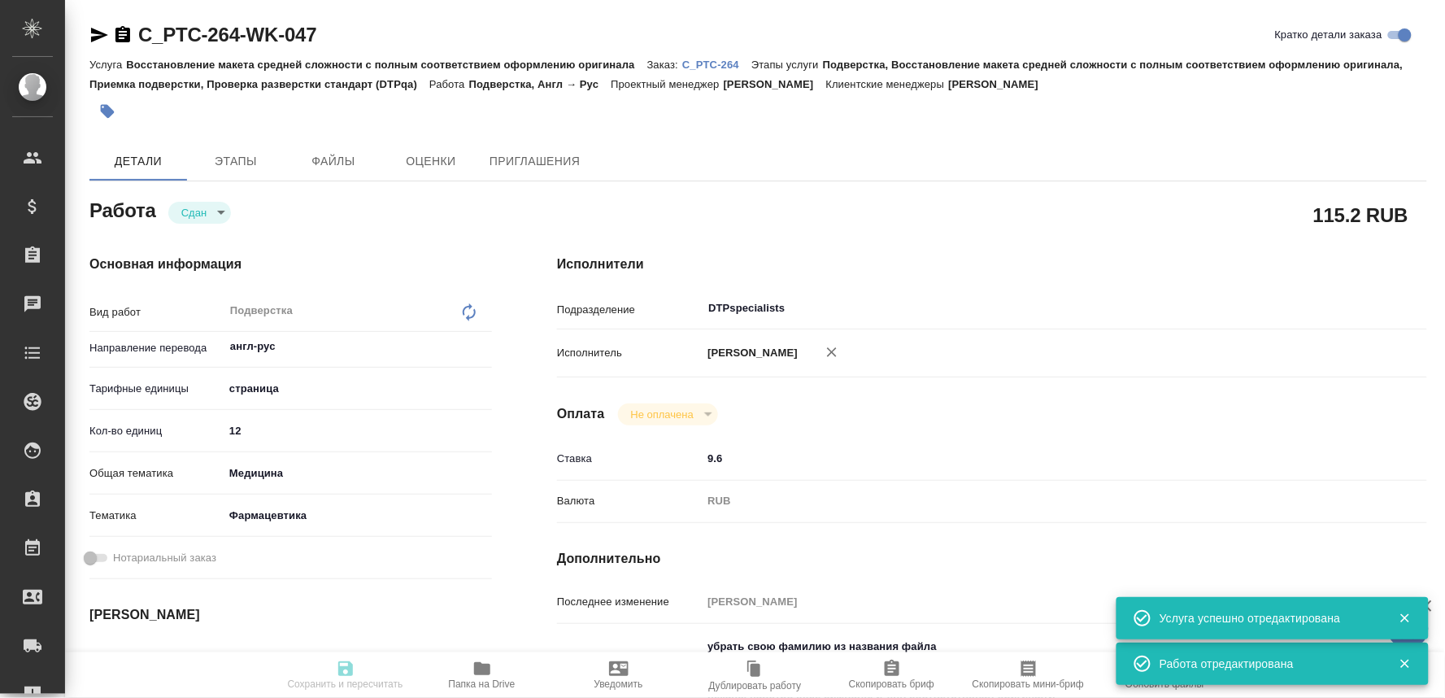
type textarea "x"
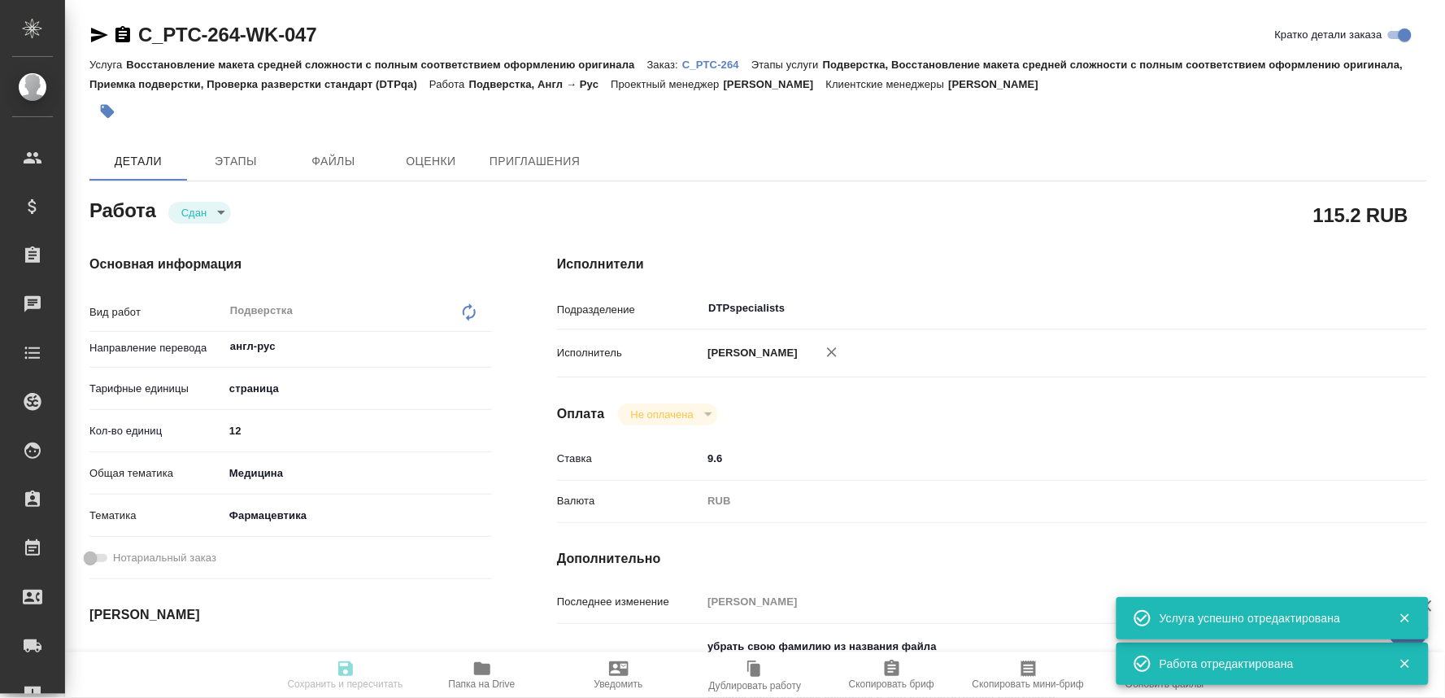
type textarea "x"
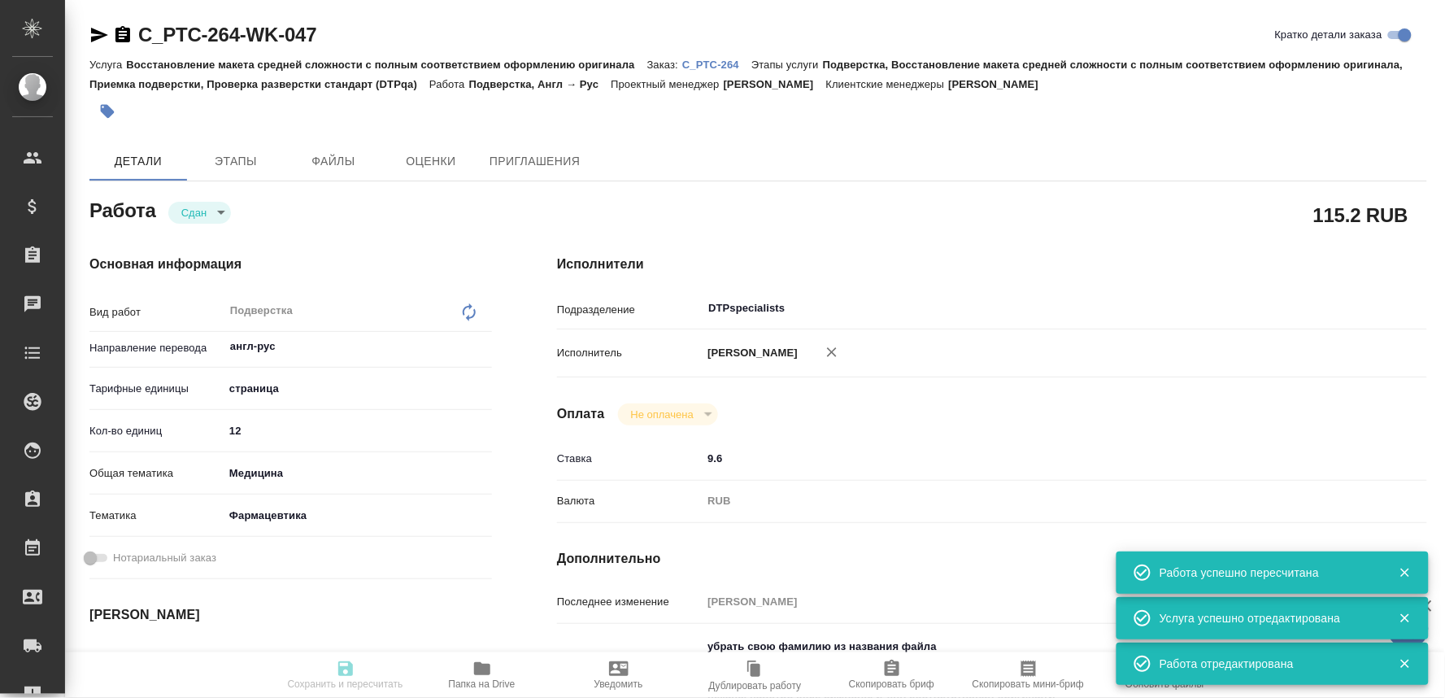
type input "closed"
type textarea "Подверстка"
type textarea "x"
type input "англ-рус"
type input "5a8b1489cc6b4906c91bfdb2"
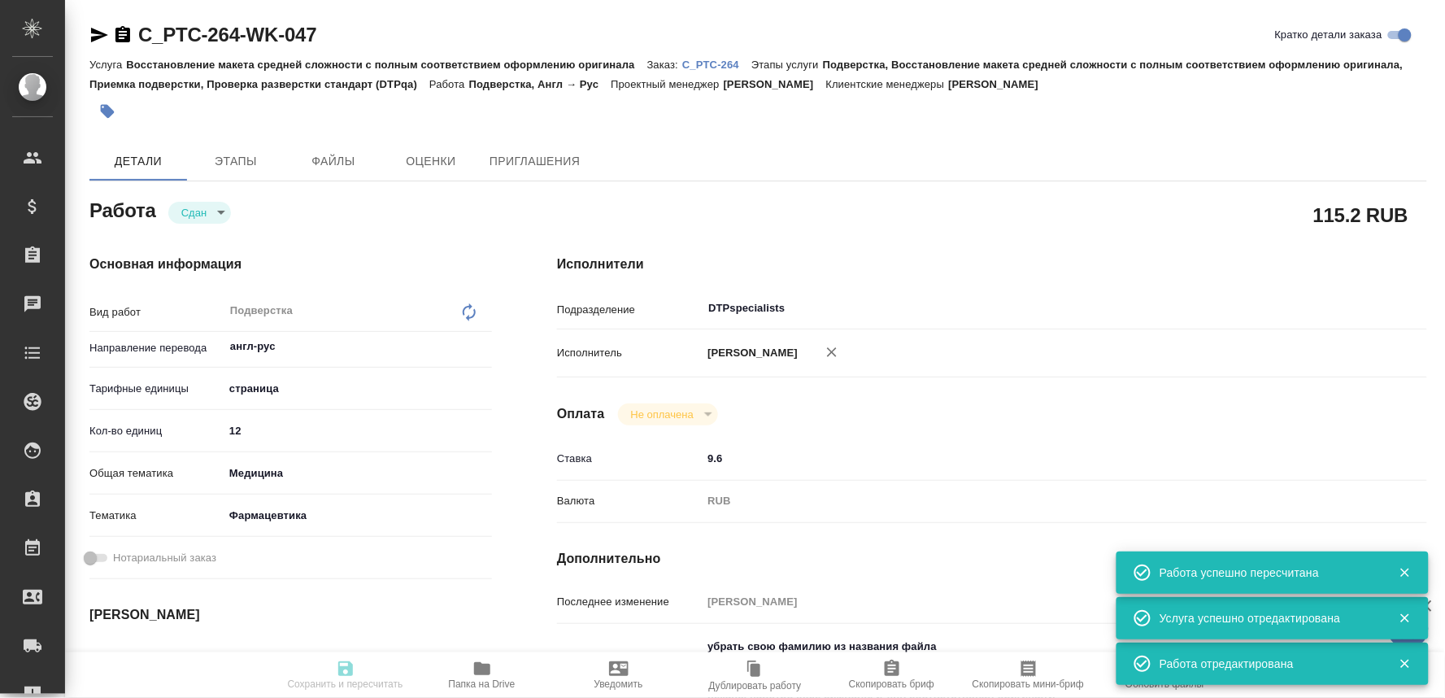
type input "12"
type input "med"
type input "6149832f2b7be24903fd7a82"
type input "11.09.2025 11:00"
type input "11.09.2025 11:22"
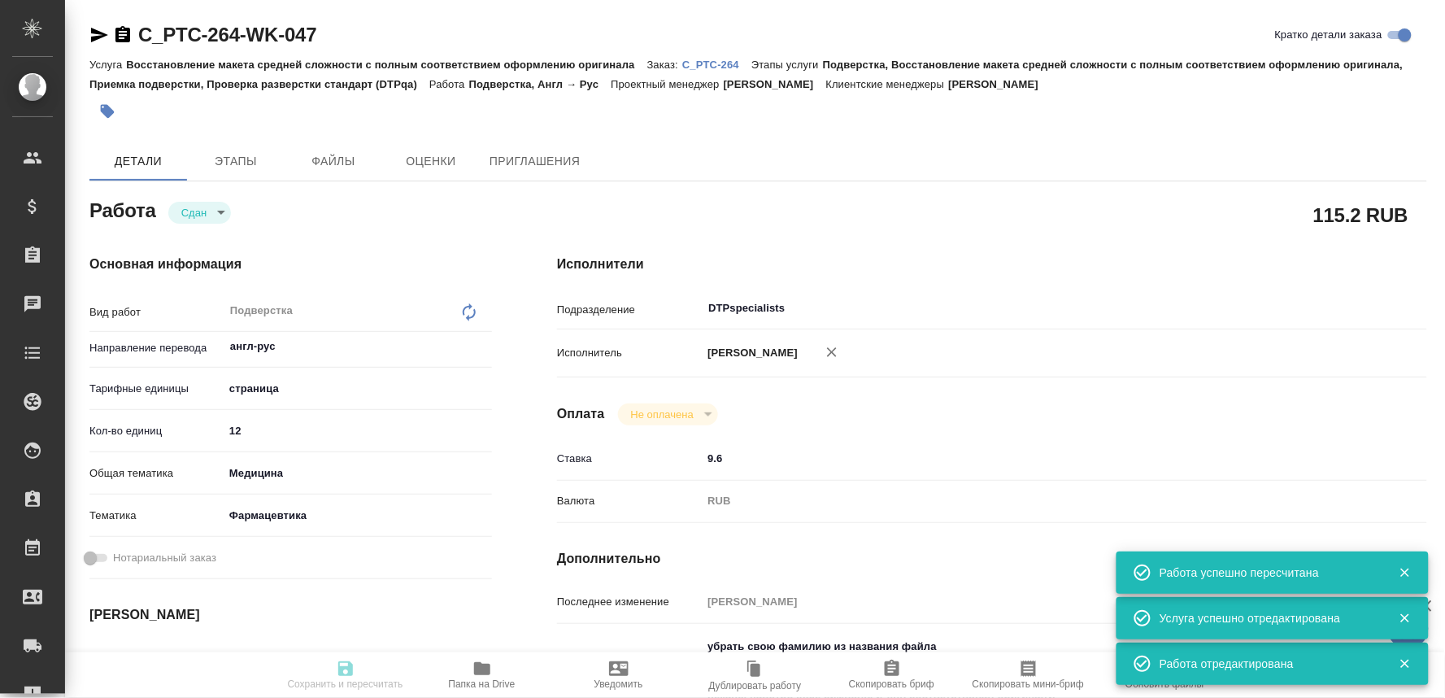
type input "12.09.2025 11:00"
type input "12.09.2025 08:35"
type input "10.10.2025 17:00"
type input "DTPspecialists"
type input "notPayed"
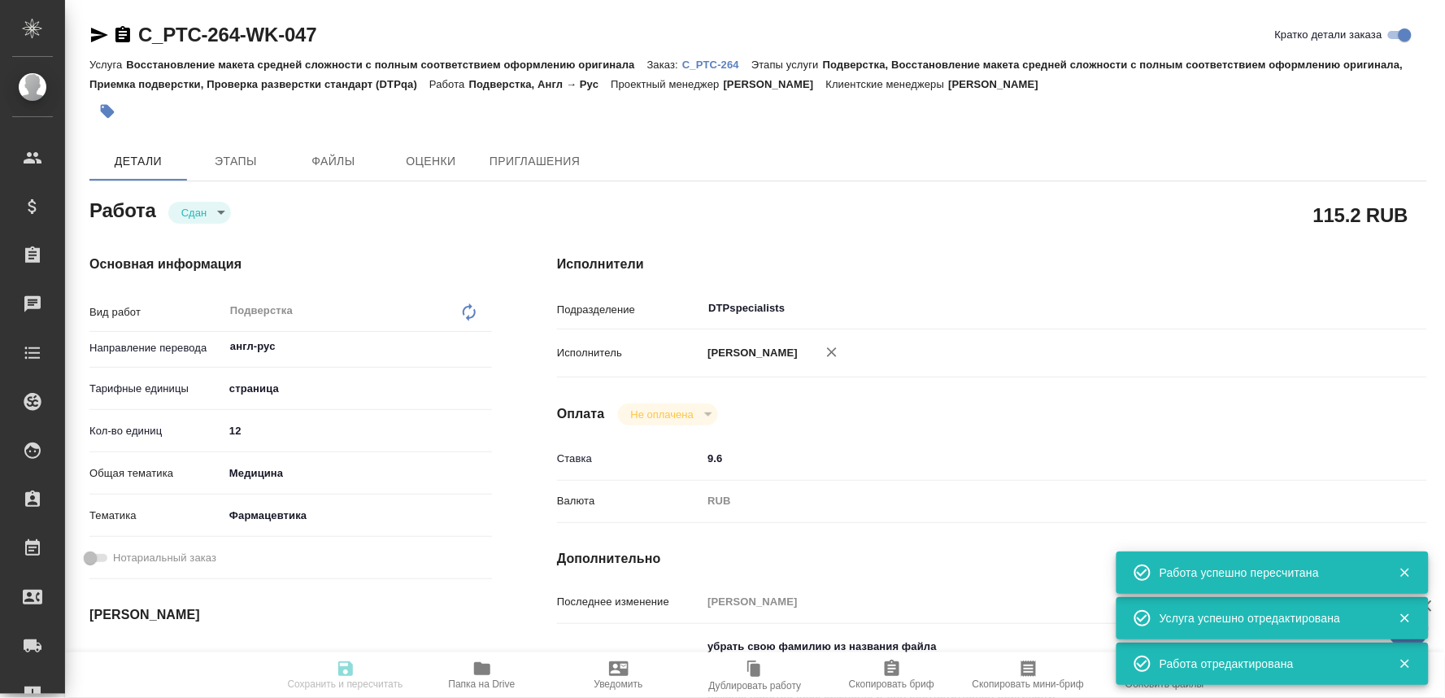
type input "9.6"
type input "RUB"
type input "[PERSON_NAME]"
type textarea "убрать свою фамилию из названия файла разложить по папкам Комментарий для подве…"
type textarea "x"
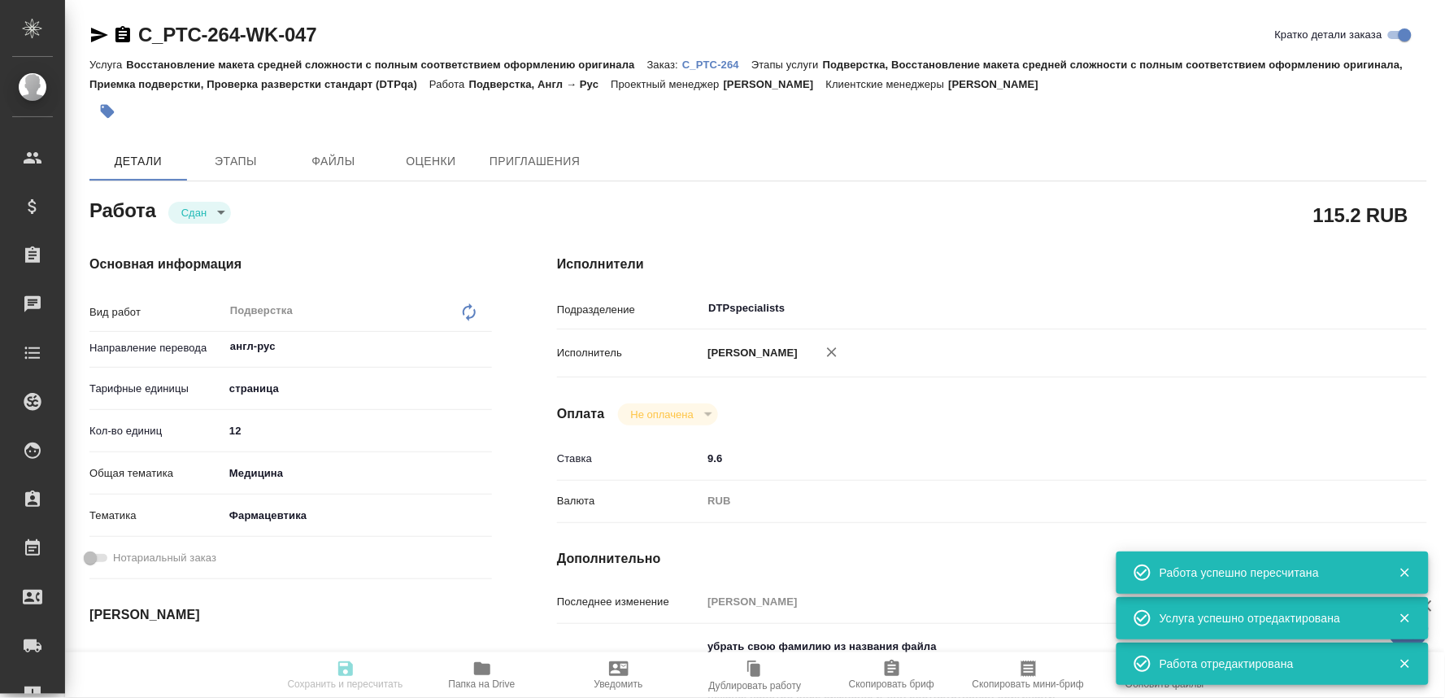
type textarea "/Clients/PTC Therapeutics/Orders/C_PTC-264/DTP/C_PTC-264-WK-047"
type textarea "x"
type input "C_PTC-264"
type input "Восстановление макета средней сложности с полным соответствием оформлению ориги…"
type input "Подверстка, Восстановление макета средней сложности с полным соответствием офор…"
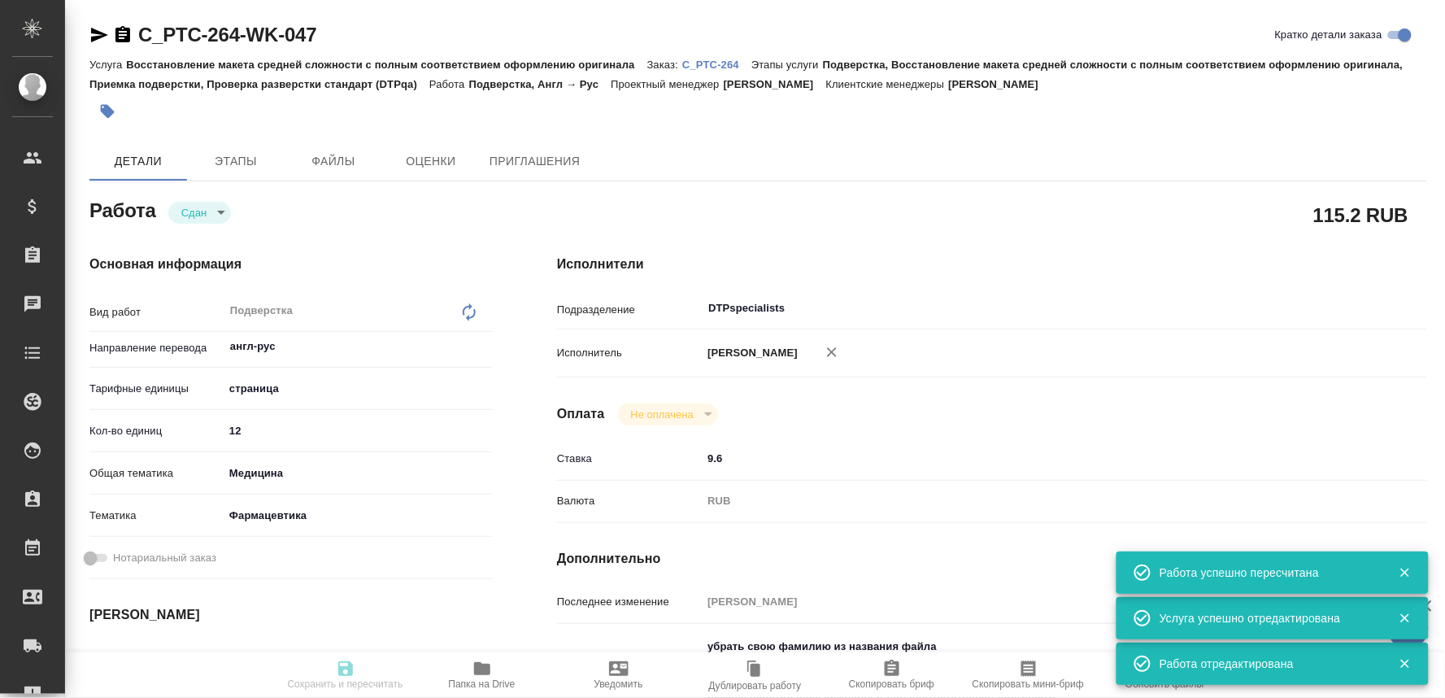
type input "Лямина Надежда"
type input "[PERSON_NAME]"
type input "/Clients/PTC Therapeutics/Orders/C_PTC-264"
type textarea "x"
type textarea "список литературы не переводим по возможности поэтапная сдача - по мере готовно…"
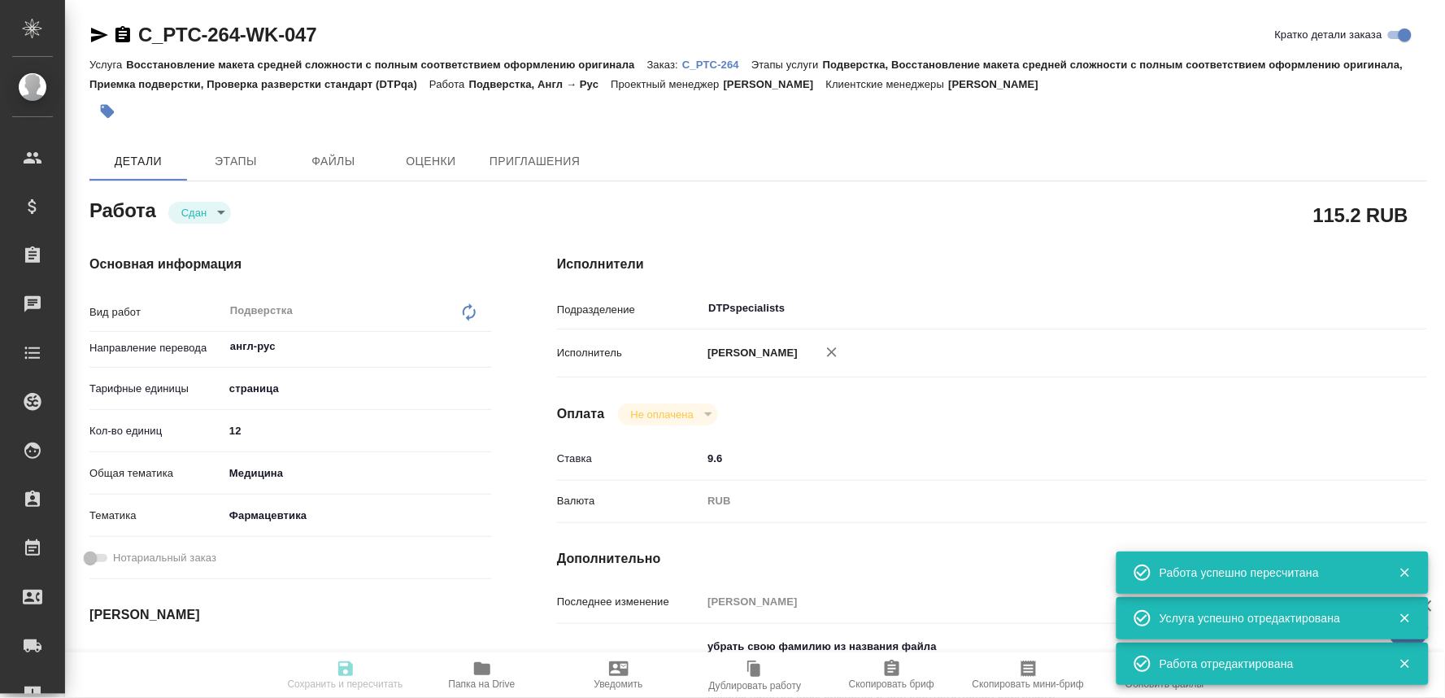
type textarea "x"
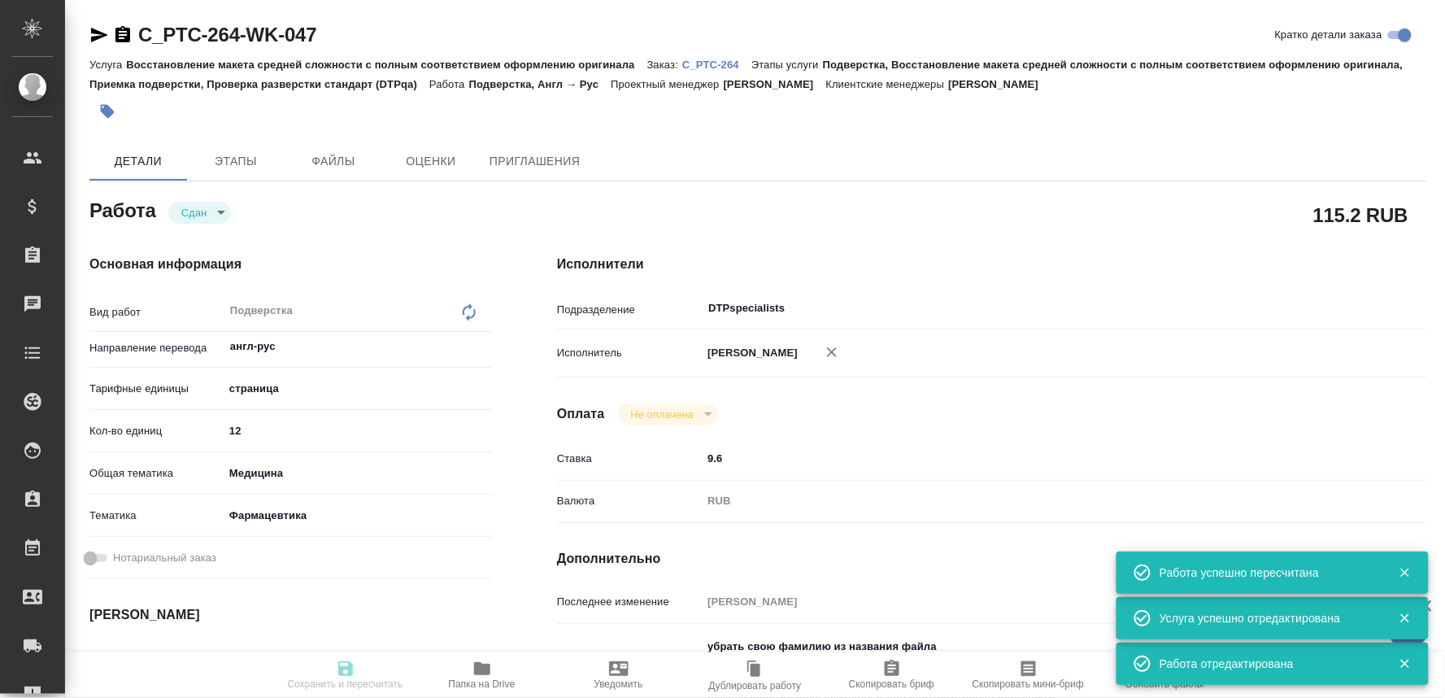
type textarea "x"
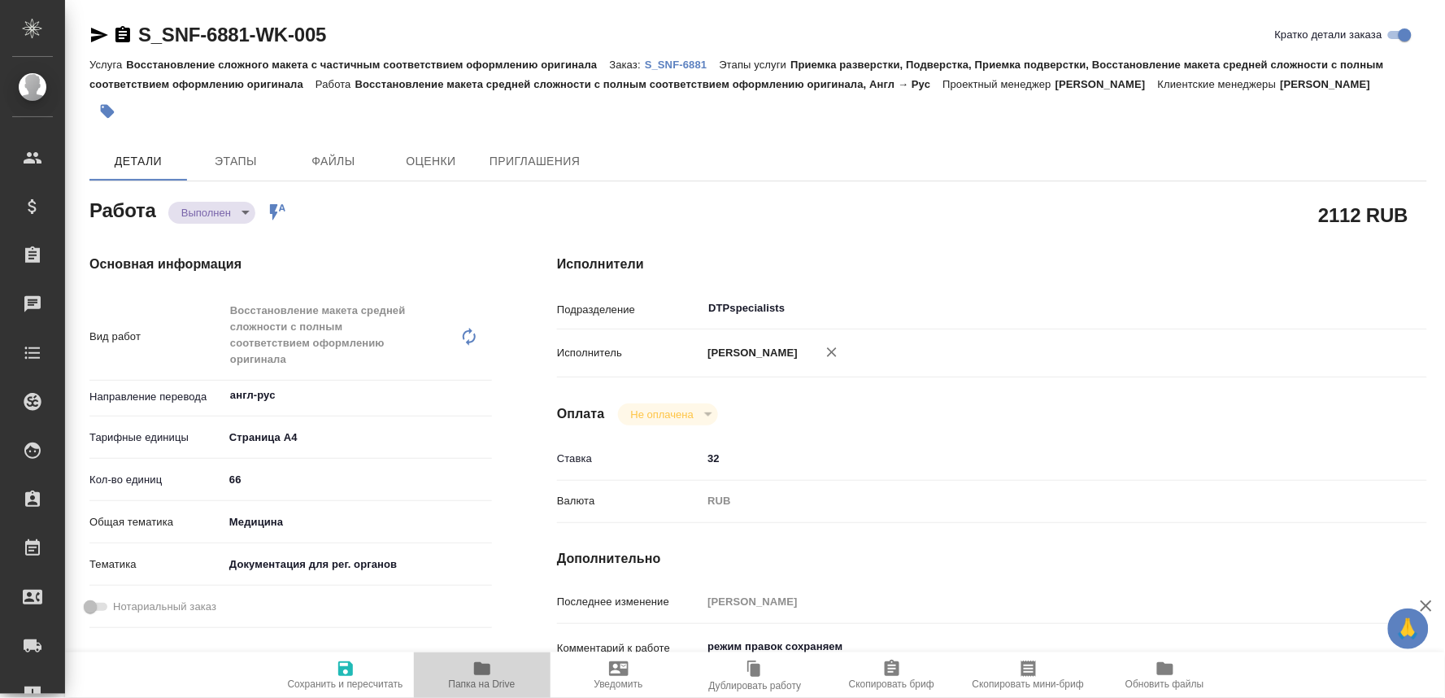
click at [481, 670] on icon "button" at bounding box center [482, 668] width 16 height 13
click at [685, 59] on p "S_SNF-6881" at bounding box center [682, 65] width 75 height 12
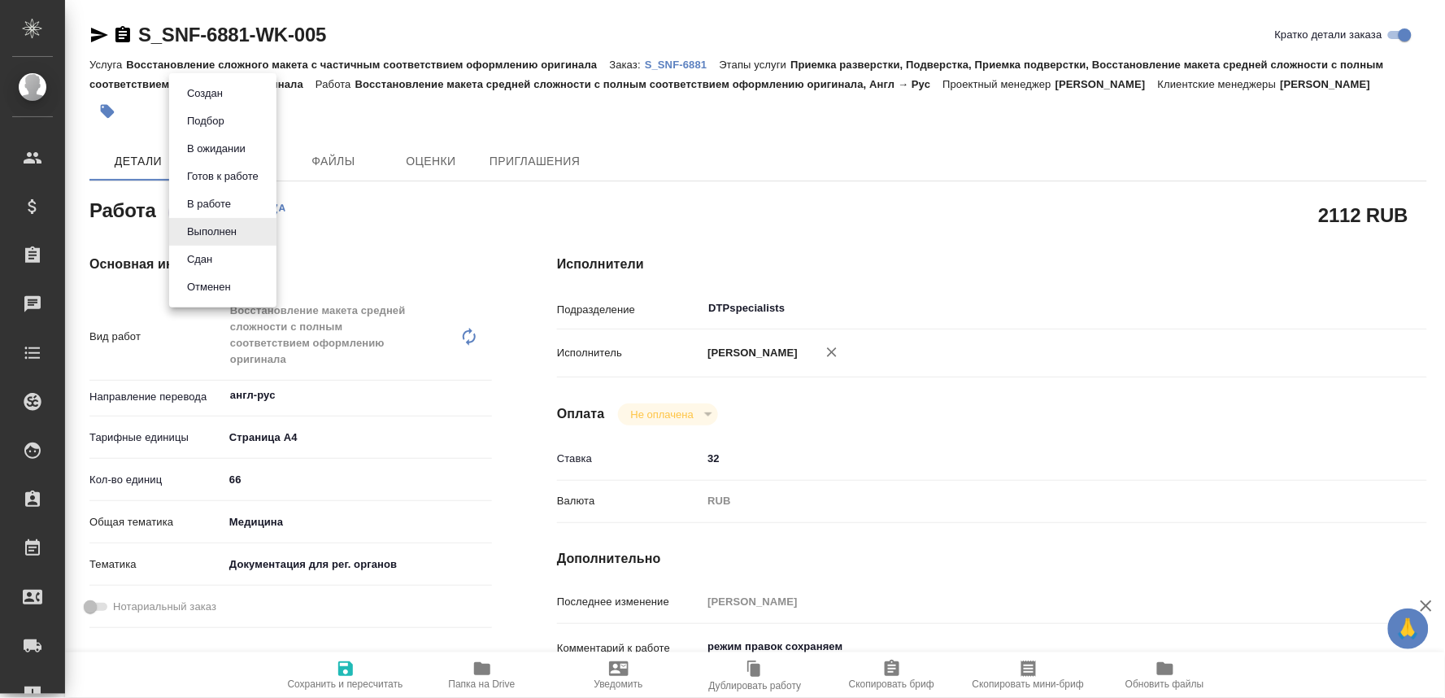
click at [244, 228] on body "🙏 .cls-1 fill:#fff; AWATERA Oksiutovich Irina Клиенты Спецификации Заказы 0 Чат…" at bounding box center [722, 349] width 1445 height 698
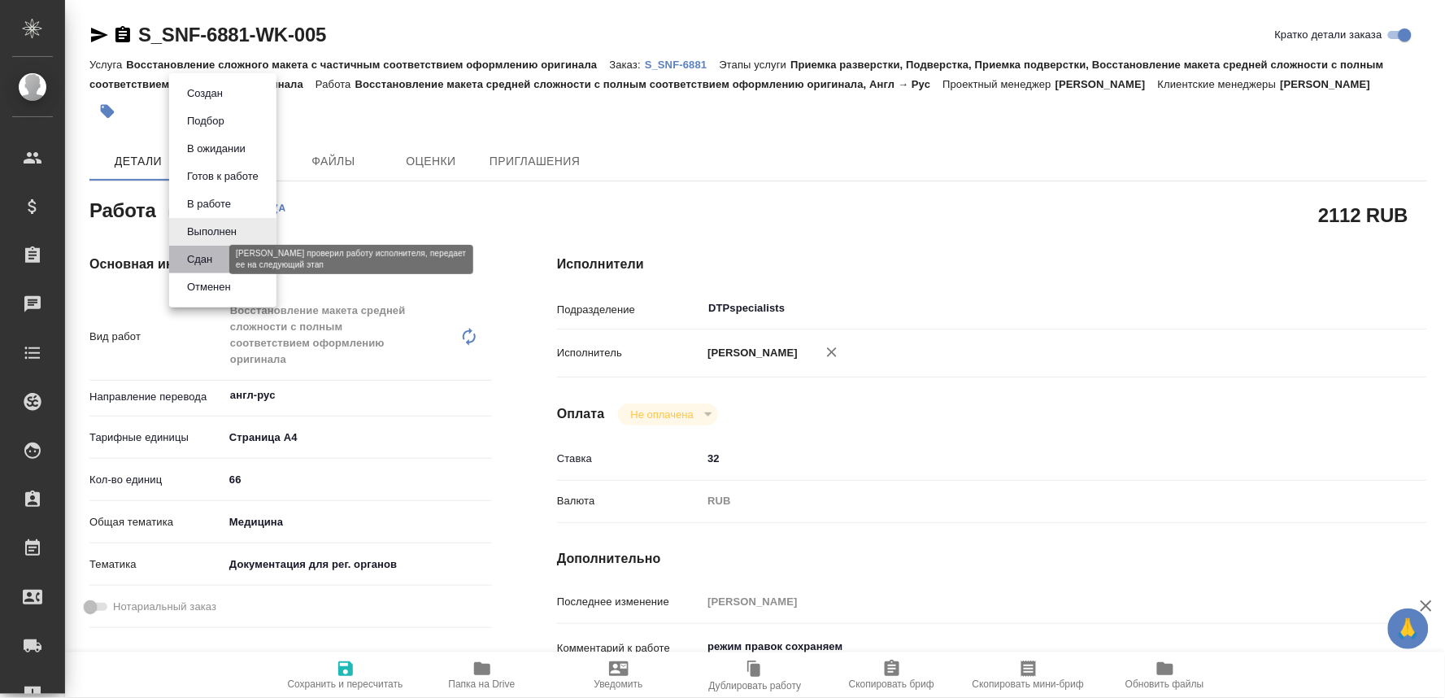
click at [198, 255] on button "Сдан" at bounding box center [199, 259] width 35 height 18
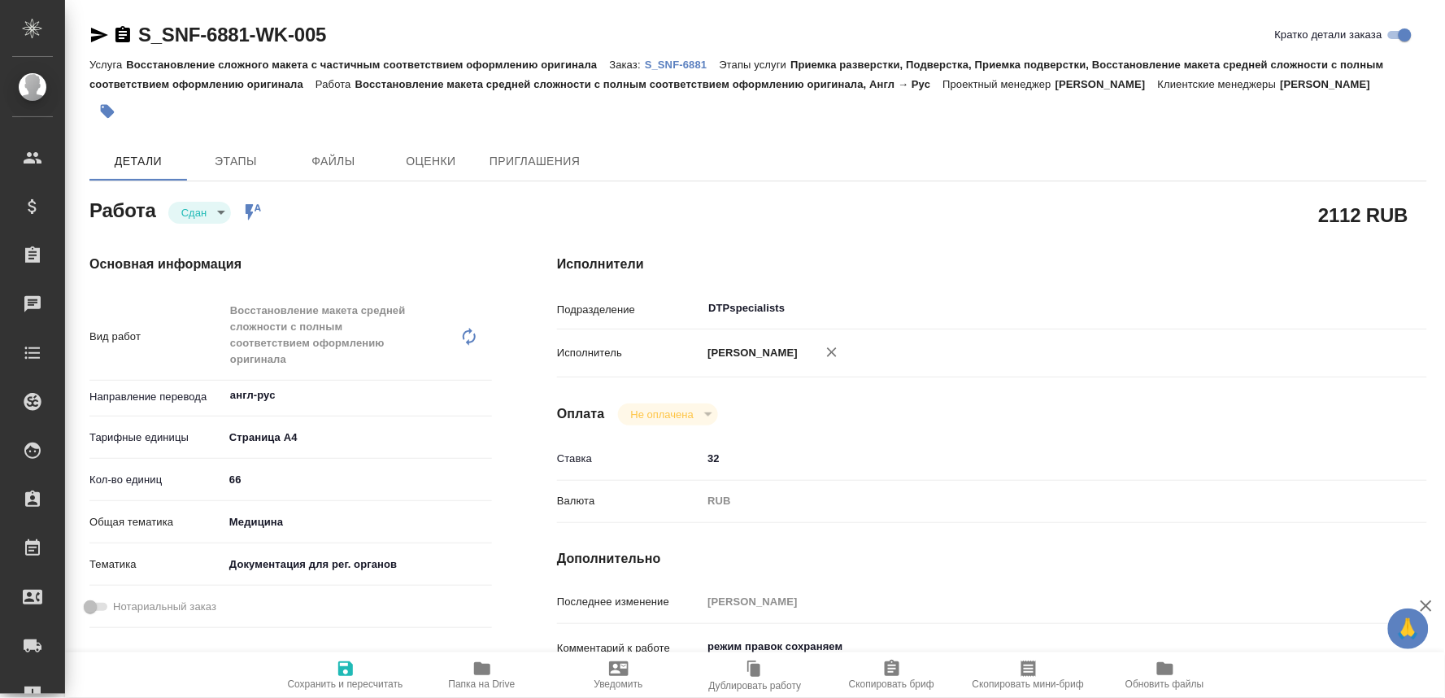
click at [342, 669] on icon "button" at bounding box center [345, 668] width 15 height 15
type textarea "x"
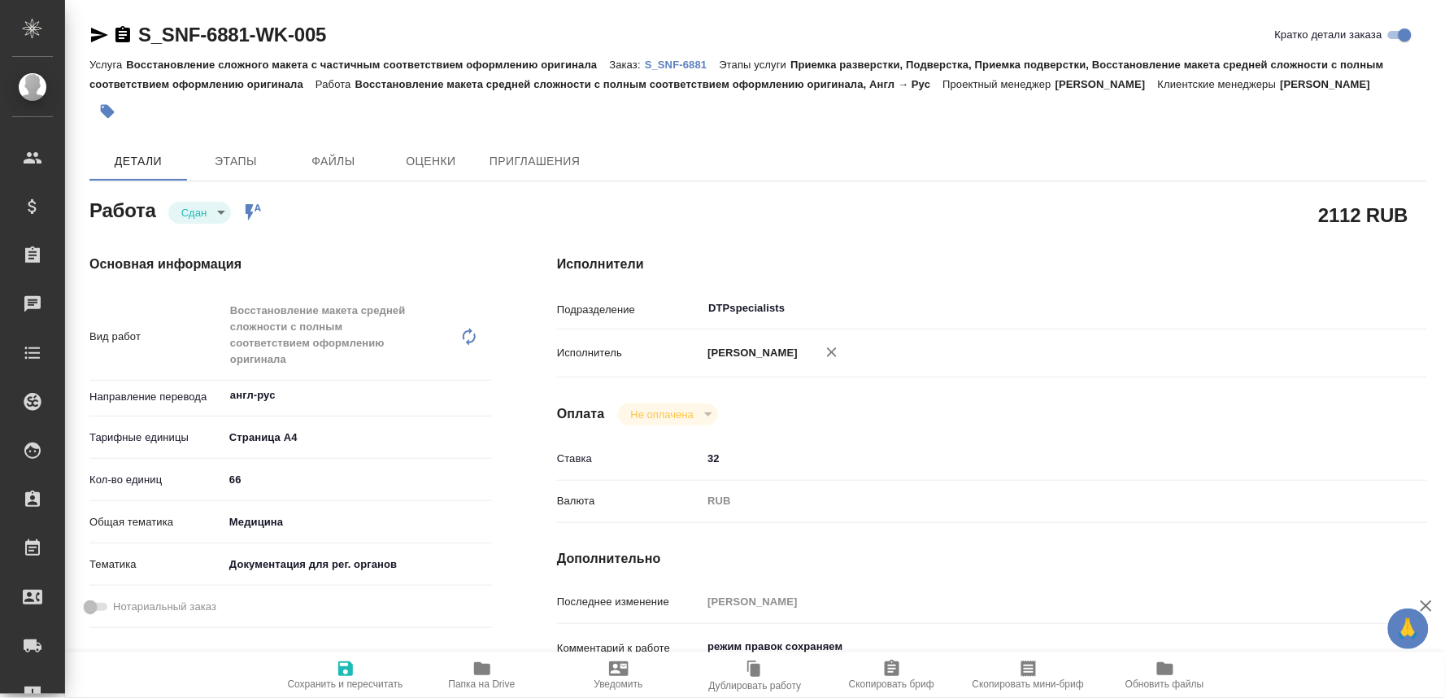
type textarea "x"
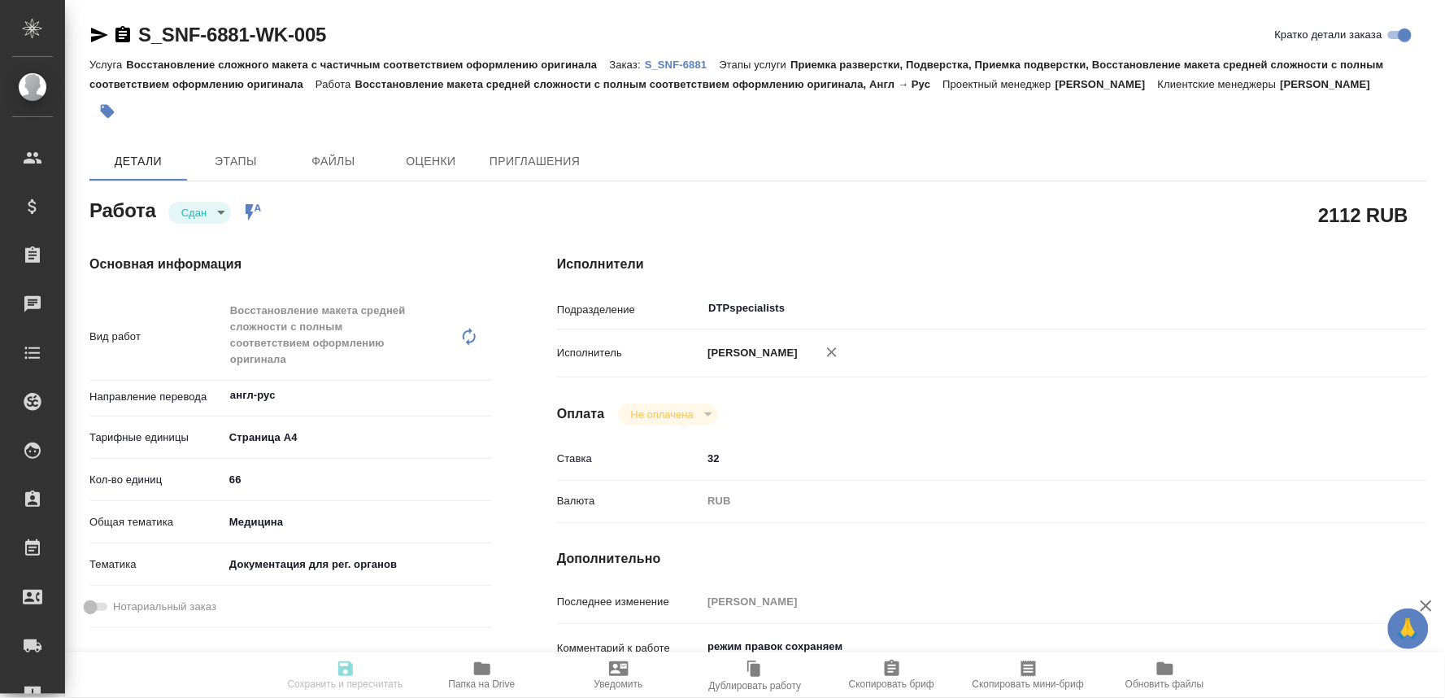
type textarea "x"
type input "closed"
type textarea "Восстановление макета средней сложности с полным соответствием оформлению ориги…"
type textarea "x"
type input "англ-рус"
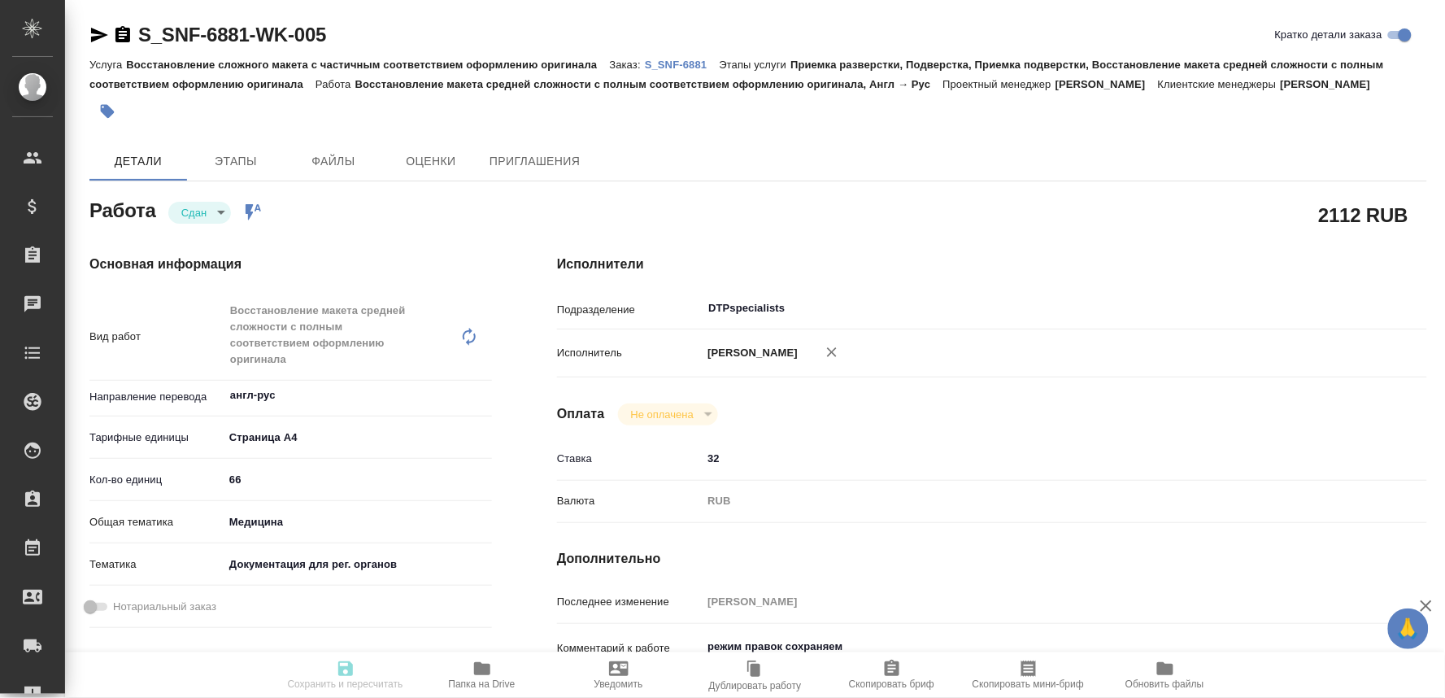
type input "5f036ec4e16dec2d6b59c8ff"
type input "66"
type input "med"
type input "5f647205b73bc97568ca66c6"
type input "11.09.2025 14:45"
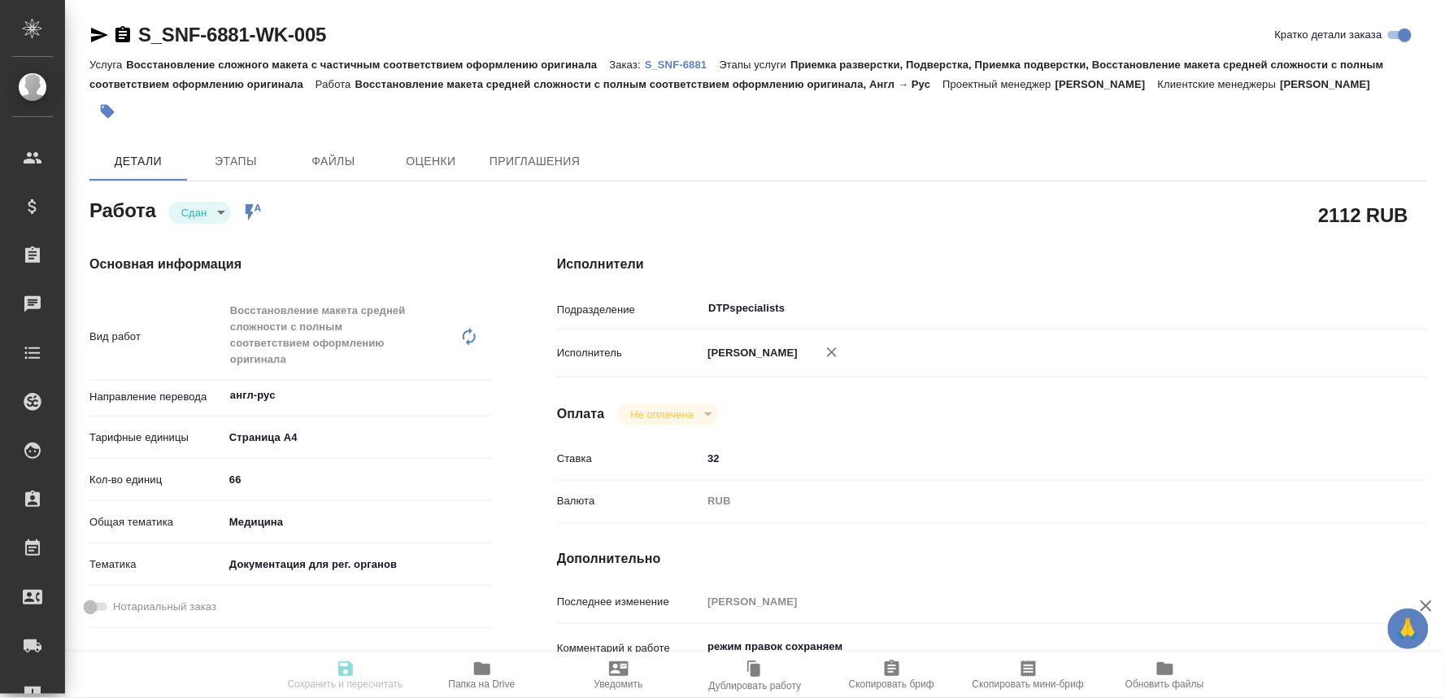
type input "11.09.2025 14:55"
type input "12.09.2025 14:45"
type input "11.09.2025 22:55"
type input "[DATE] 18:00"
type input "DTPspecialists"
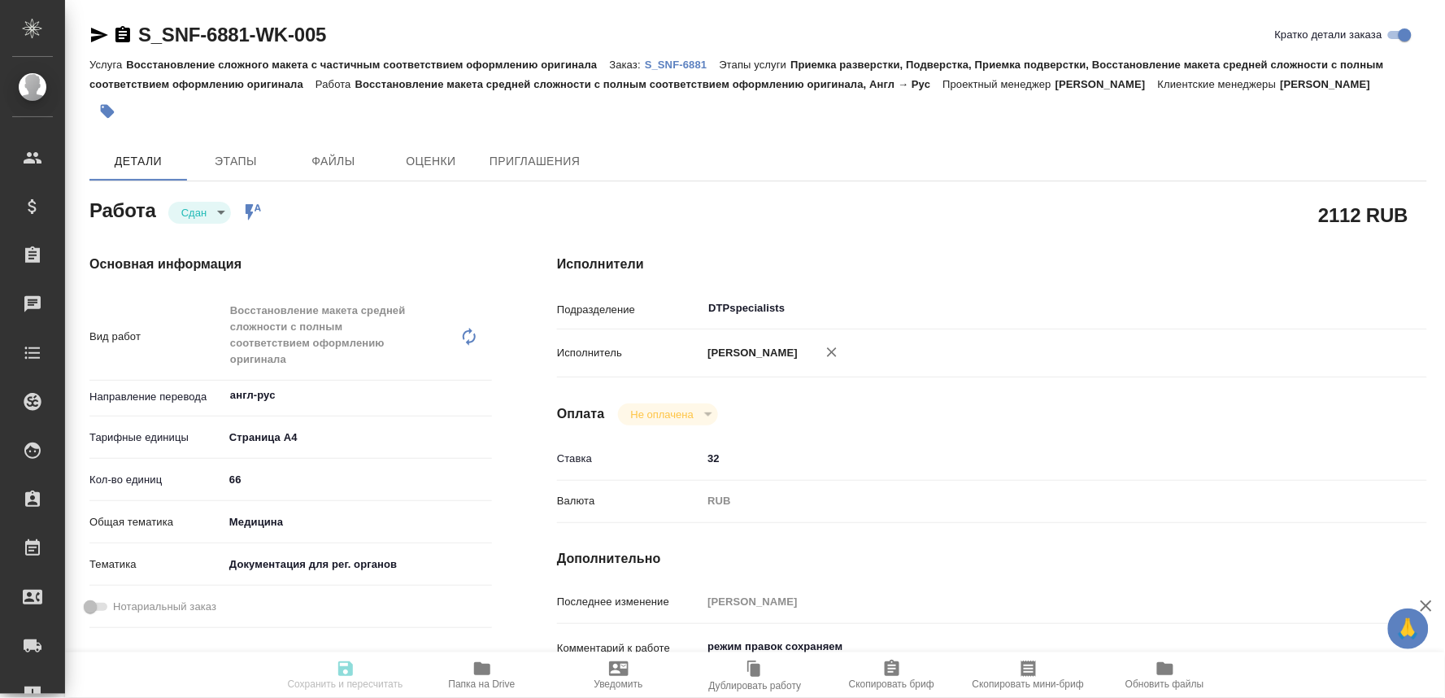
type input "notPayed"
type input "32"
type input "RUB"
type input "[PERSON_NAME]"
type textarea "режим правок сохраняем"
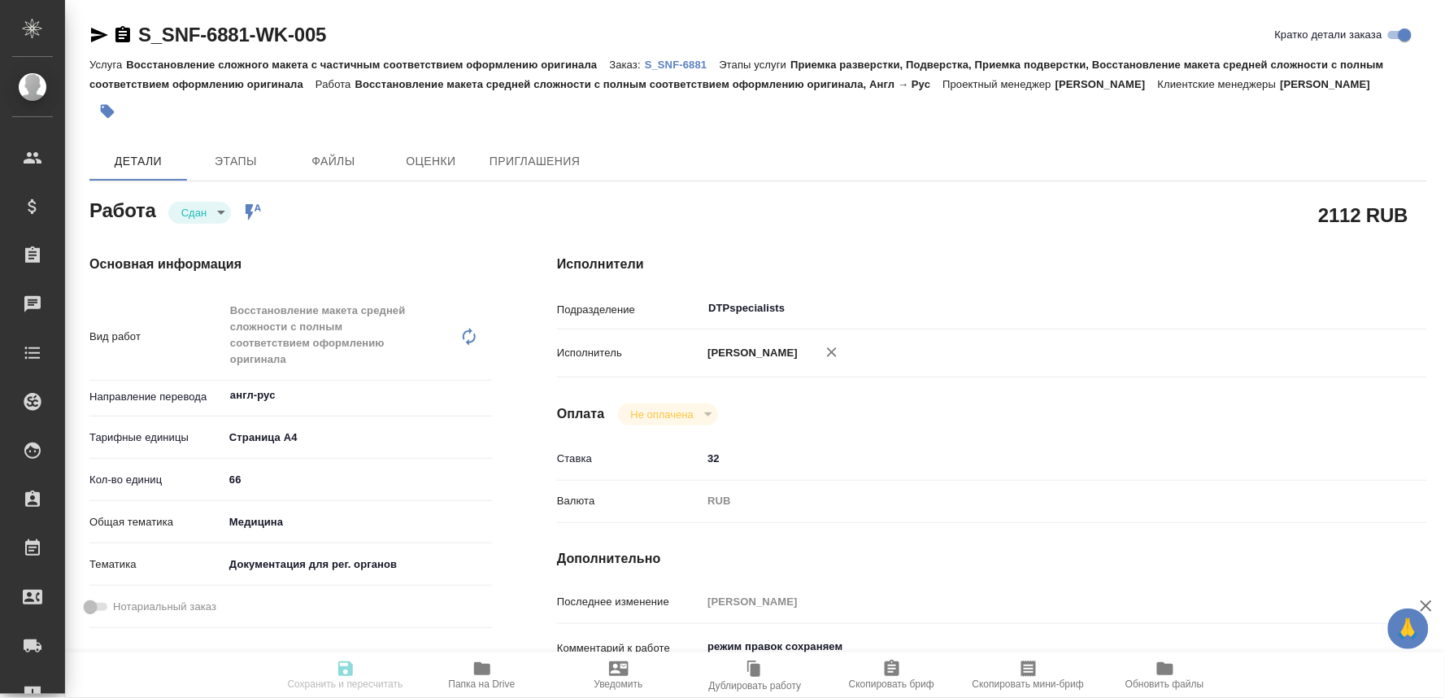
type textarea "x"
type textarea "/Clients/Sanofi/Orders/S_SNF-6881/DTP/S_SNF-6881-WK-005"
type textarea "x"
type input "S_SNF-6881"
type input "E005851795"
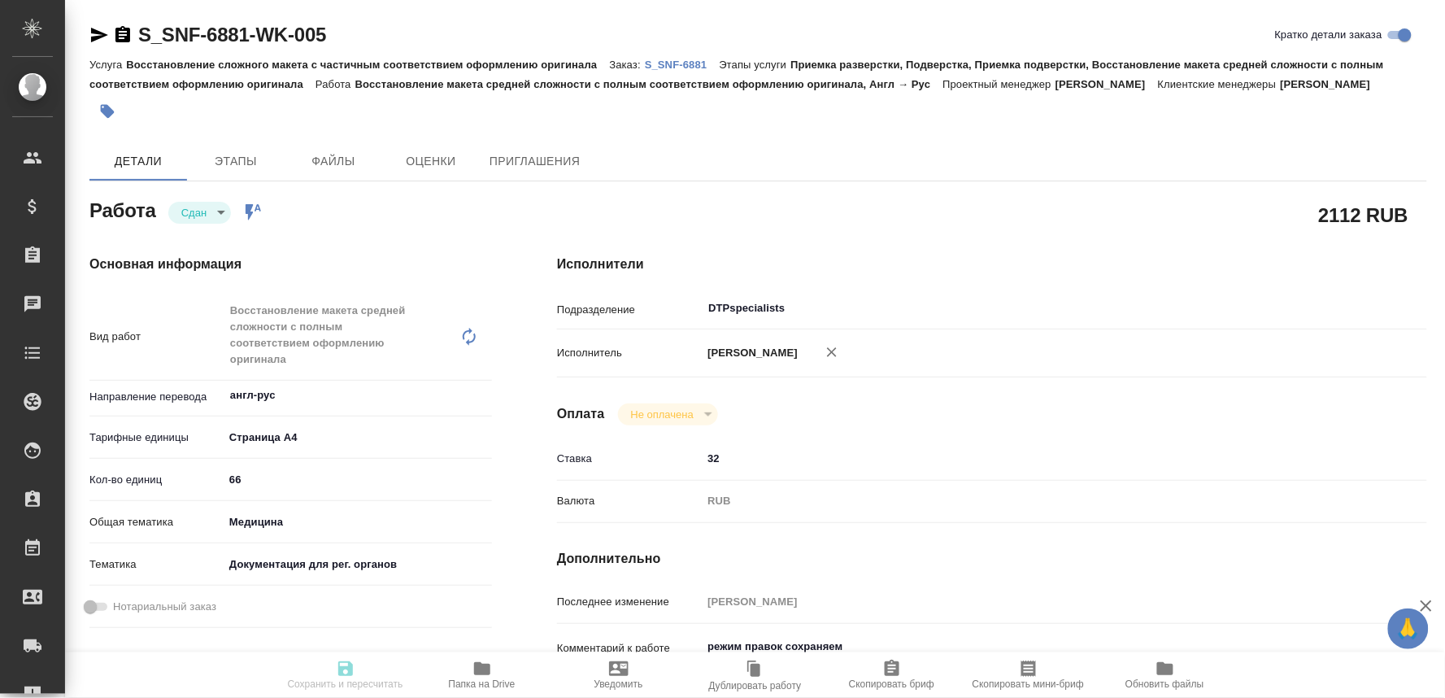
type input "Восстановление сложного макета с частичным соответствием оформлению оригинала"
type input "Приемка разверстки, Подверстка, Приемка подверстки, Восстановление макета средн…"
type input "[PERSON_NAME]"
type input "/Clients/Sanofi/Orders/S_SNF-6881"
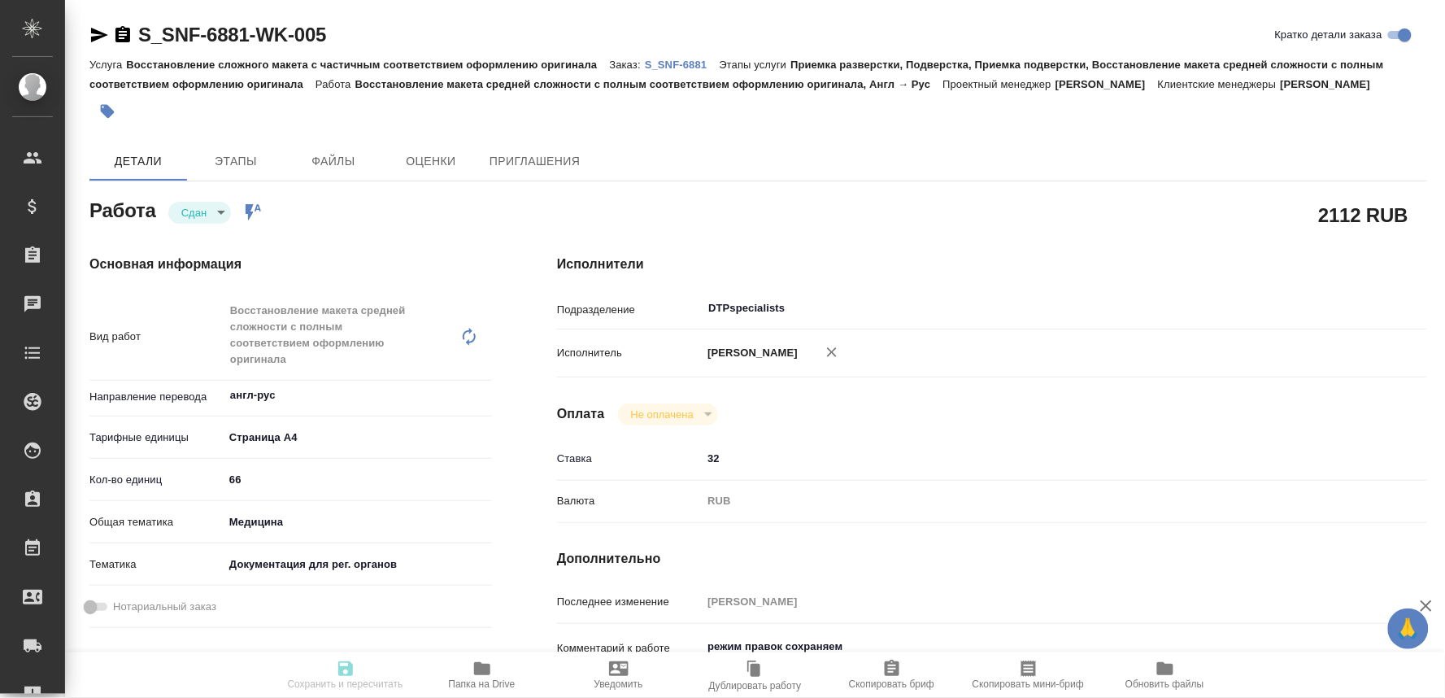
type textarea "x"
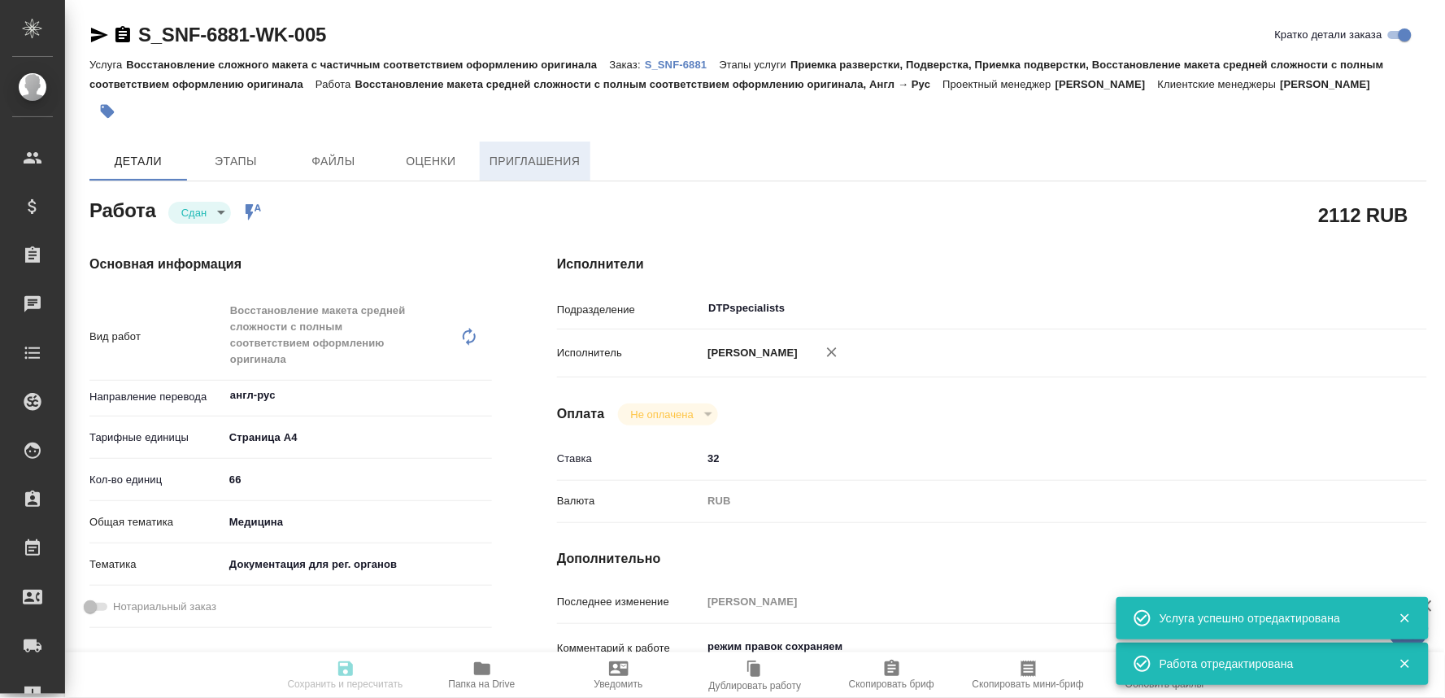
type textarea "x"
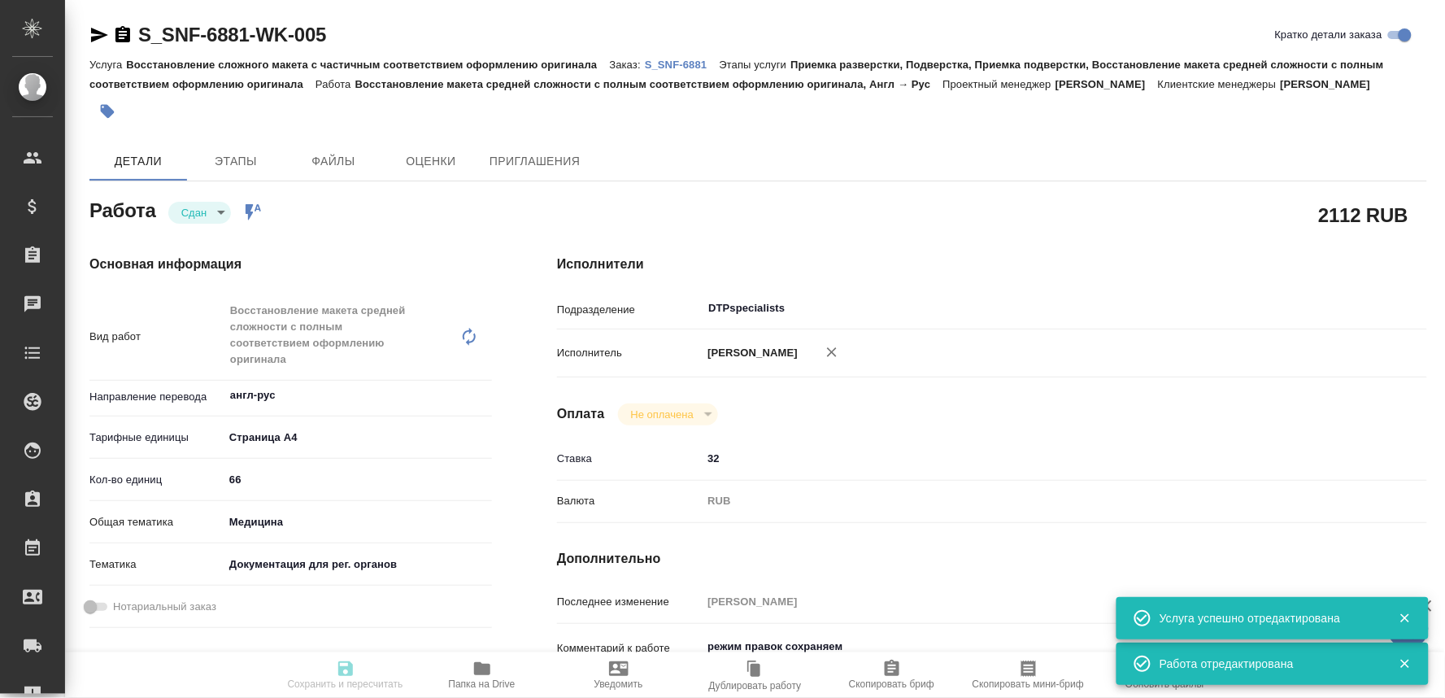
type textarea "x"
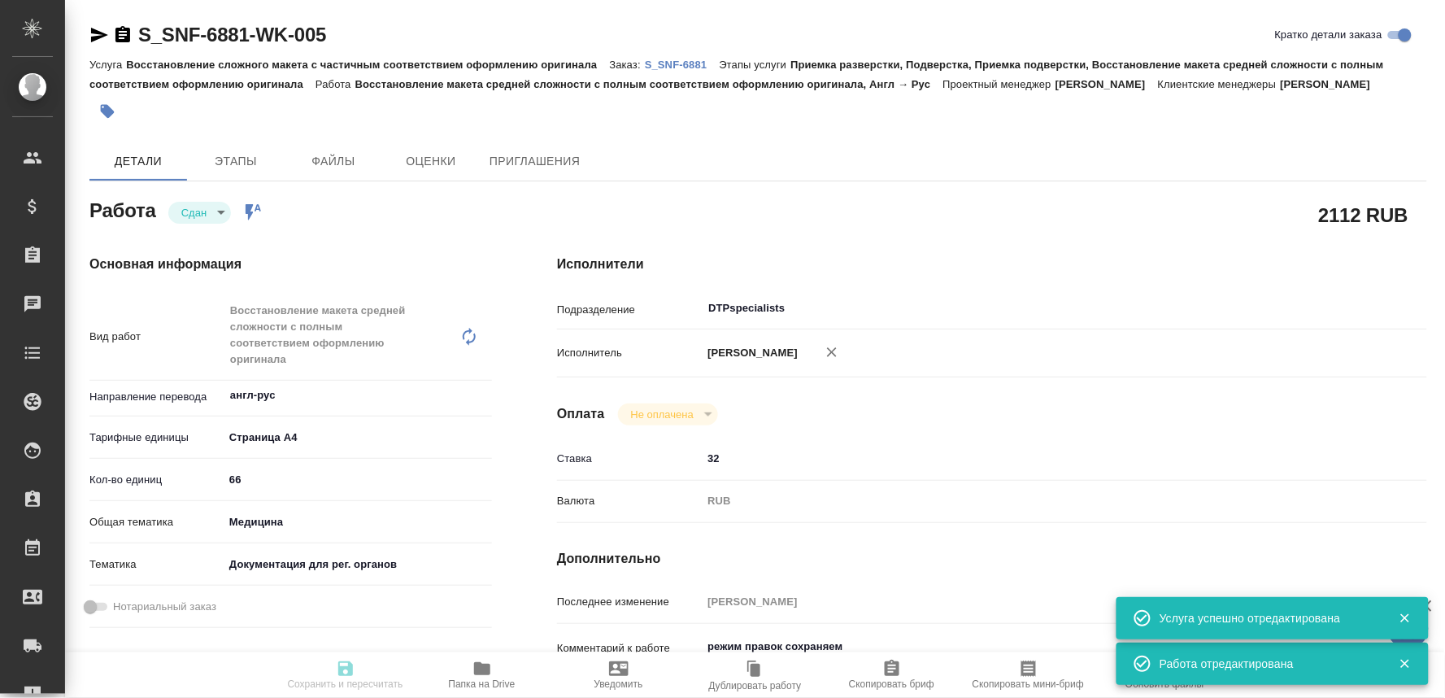
type textarea "x"
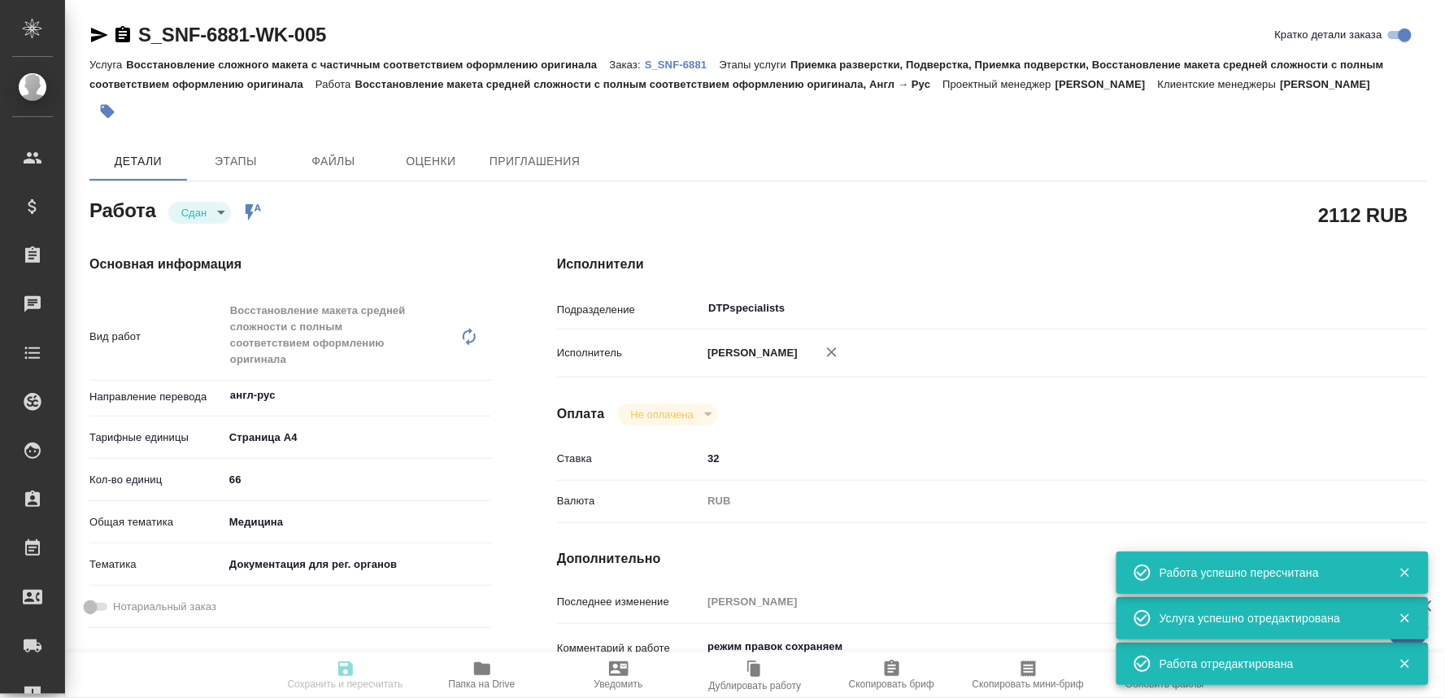
type input "closed"
type textarea "Восстановление макета средней сложности с полным соответствием оформлению ориги…"
type textarea "x"
type input "англ-рус"
type input "5f036ec4e16dec2d6b59c8ff"
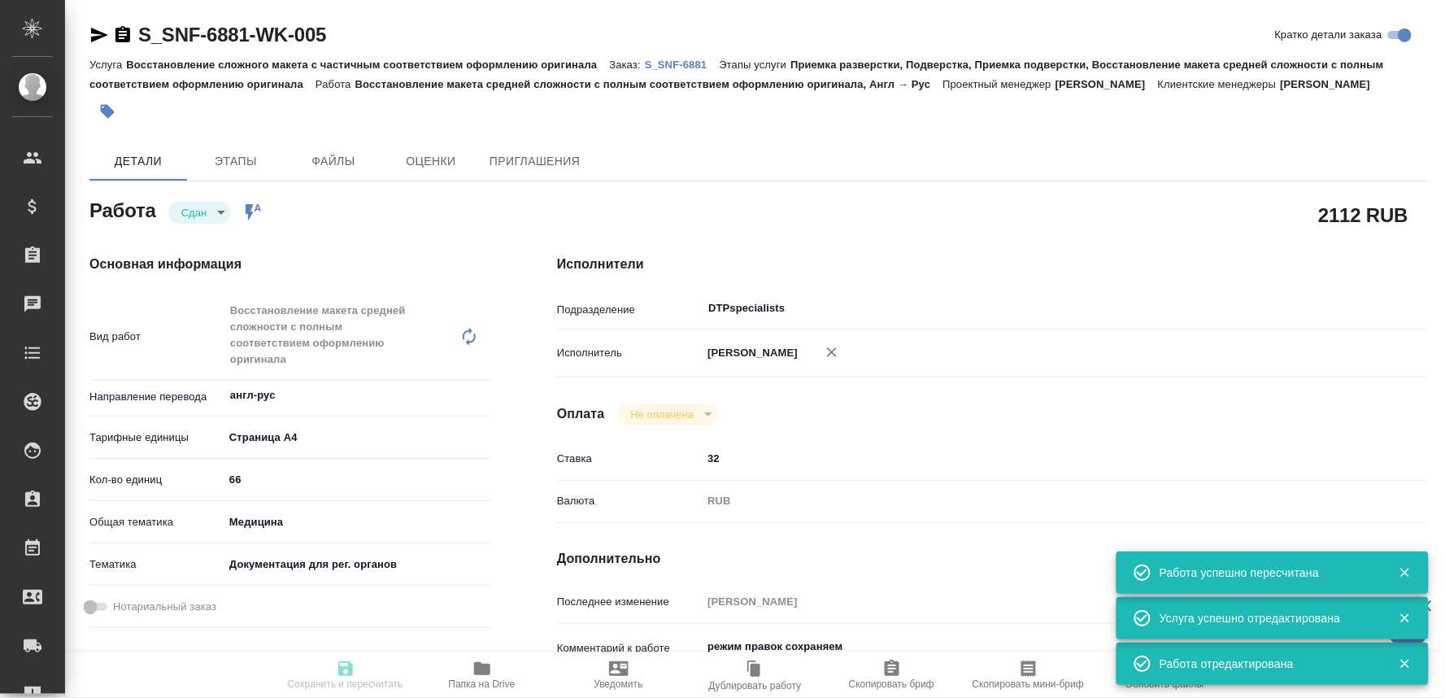
type input "66"
type input "med"
type input "5f647205b73bc97568ca66c6"
type input "11.09.2025 14:45"
type input "11.09.2025 14:55"
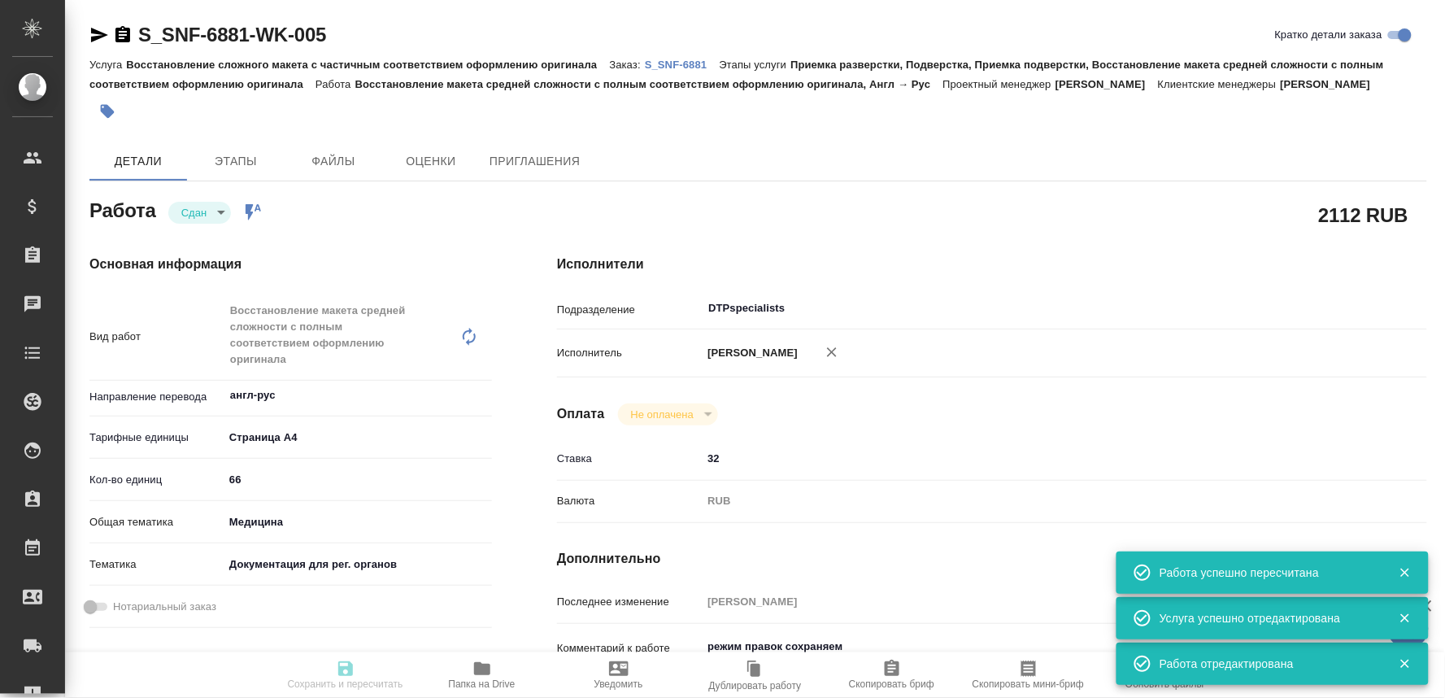
type input "12.09.2025 14:45"
type input "11.09.2025 22:55"
type input "18.09.2025 18:00"
type input "DTPspecialists"
type input "notPayed"
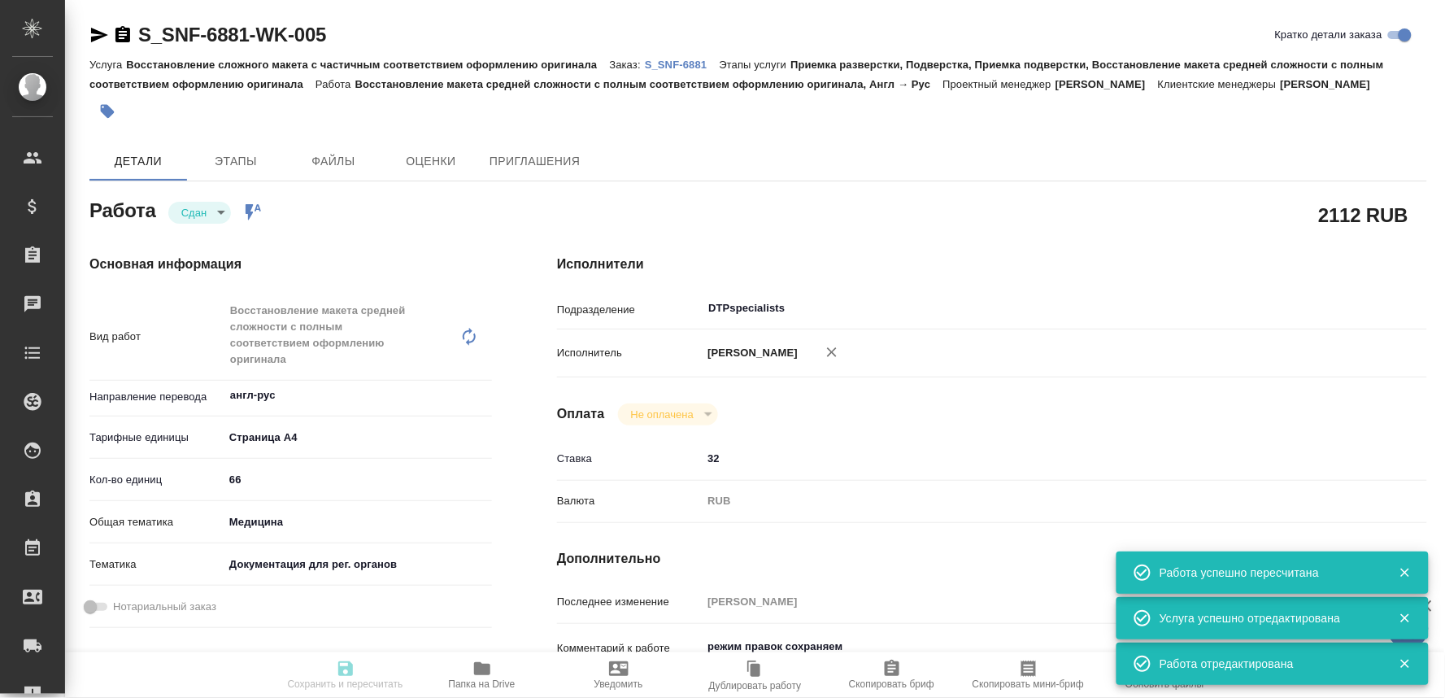
type input "32"
type input "RUB"
type input "[PERSON_NAME]"
type textarea "режим правок сохраняем"
type textarea "x"
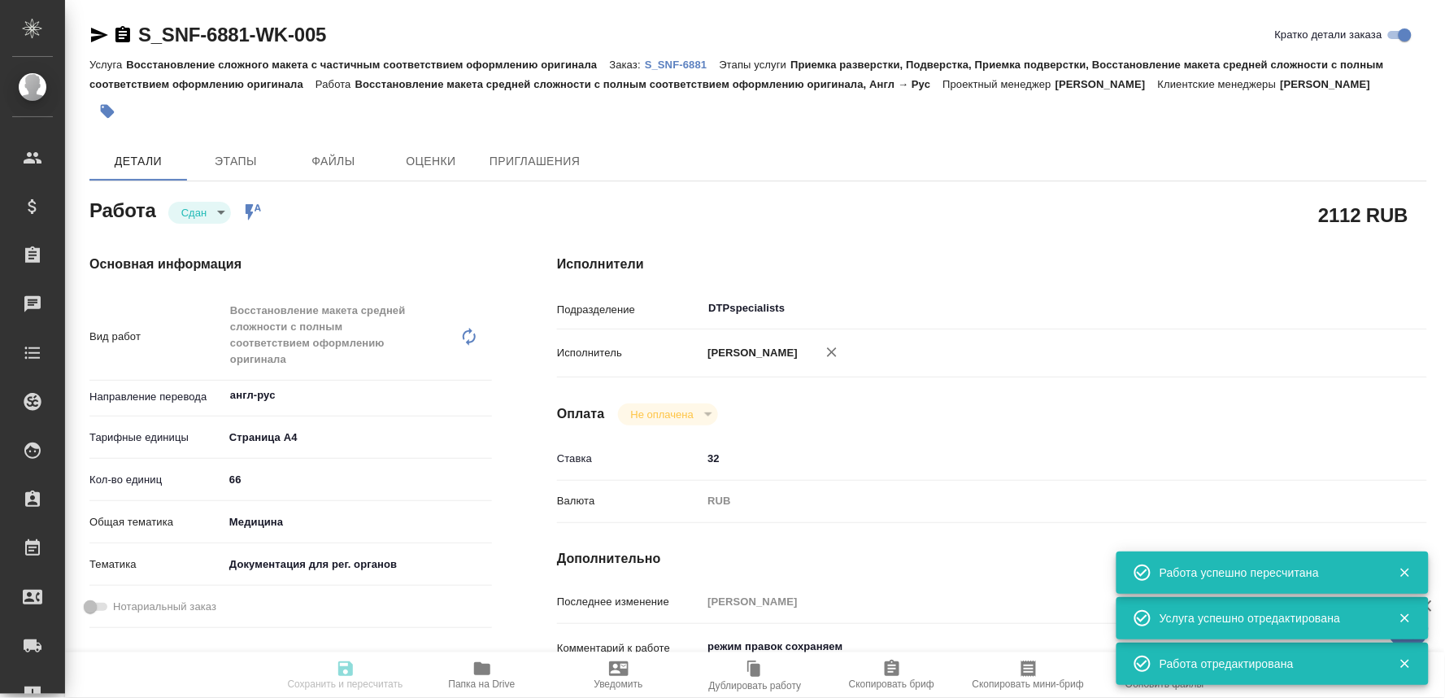
type textarea "/Clients/Sanofi/Orders/S_SNF-6881/DTP/S_SNF-6881-WK-005"
type textarea "x"
type input "S_SNF-6881"
type input "E005851795"
type input "Восстановление сложного макета с частичным соответствием оформлению оригинала"
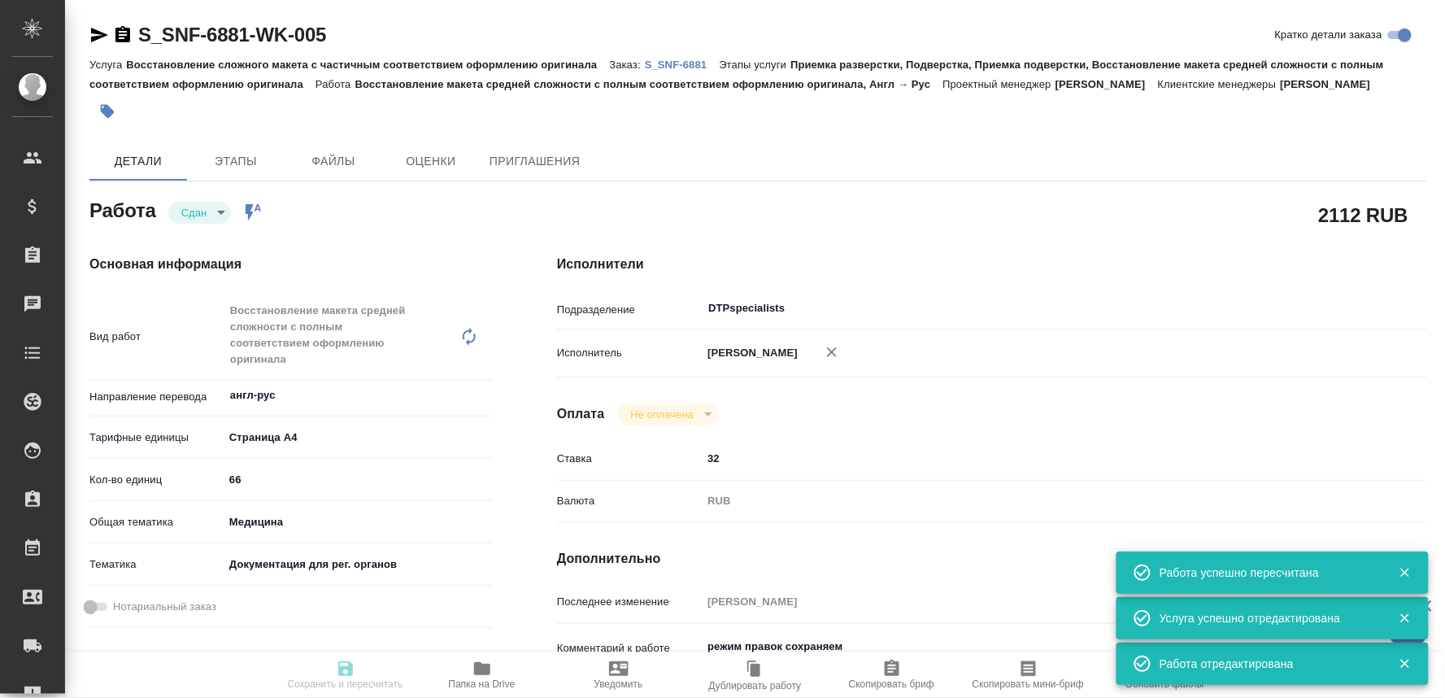
type input "Приемка разверстки, Подверстка, Приемка подверстки, Восстановление макета средн…"
type input "Сайдашева Диляра"
type input "[PERSON_NAME]"
type input "/Clients/Sanofi/Orders/S_SNF-6881"
type textarea "x"
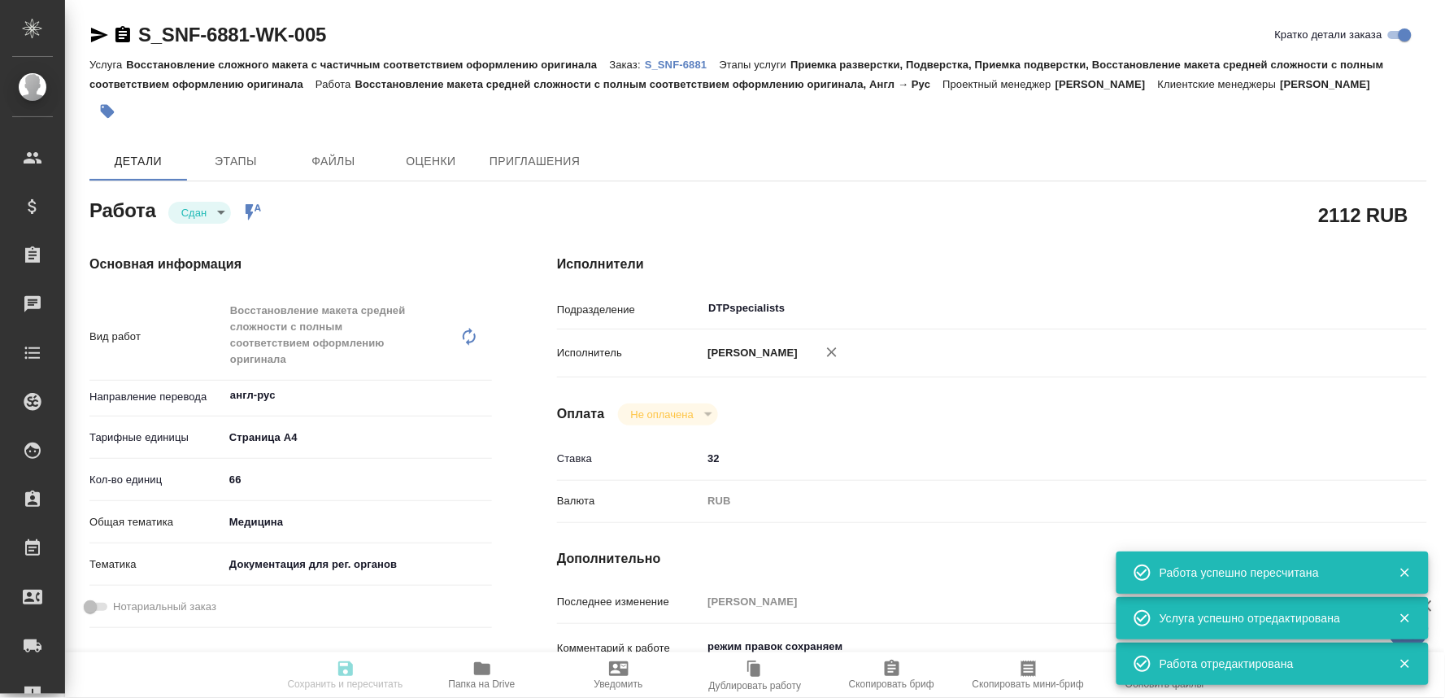
type textarea "x"
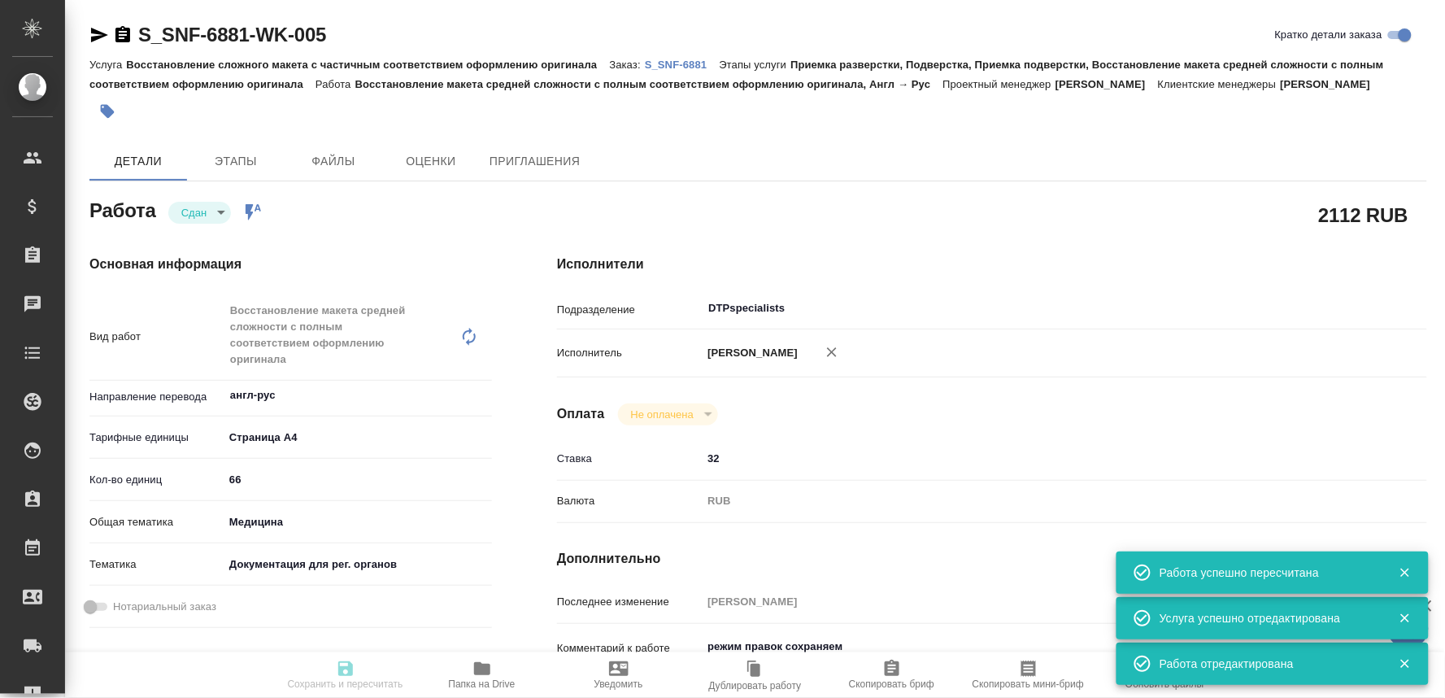
type textarea "x"
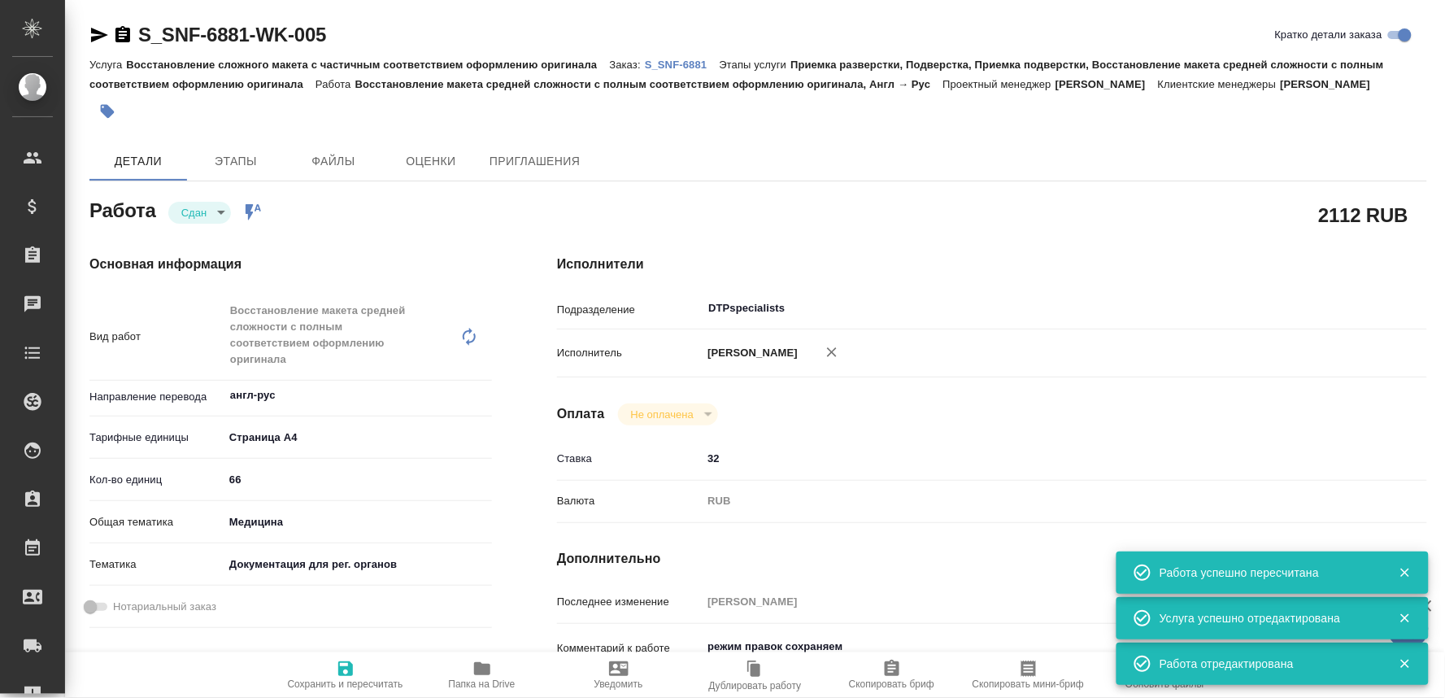
type textarea "x"
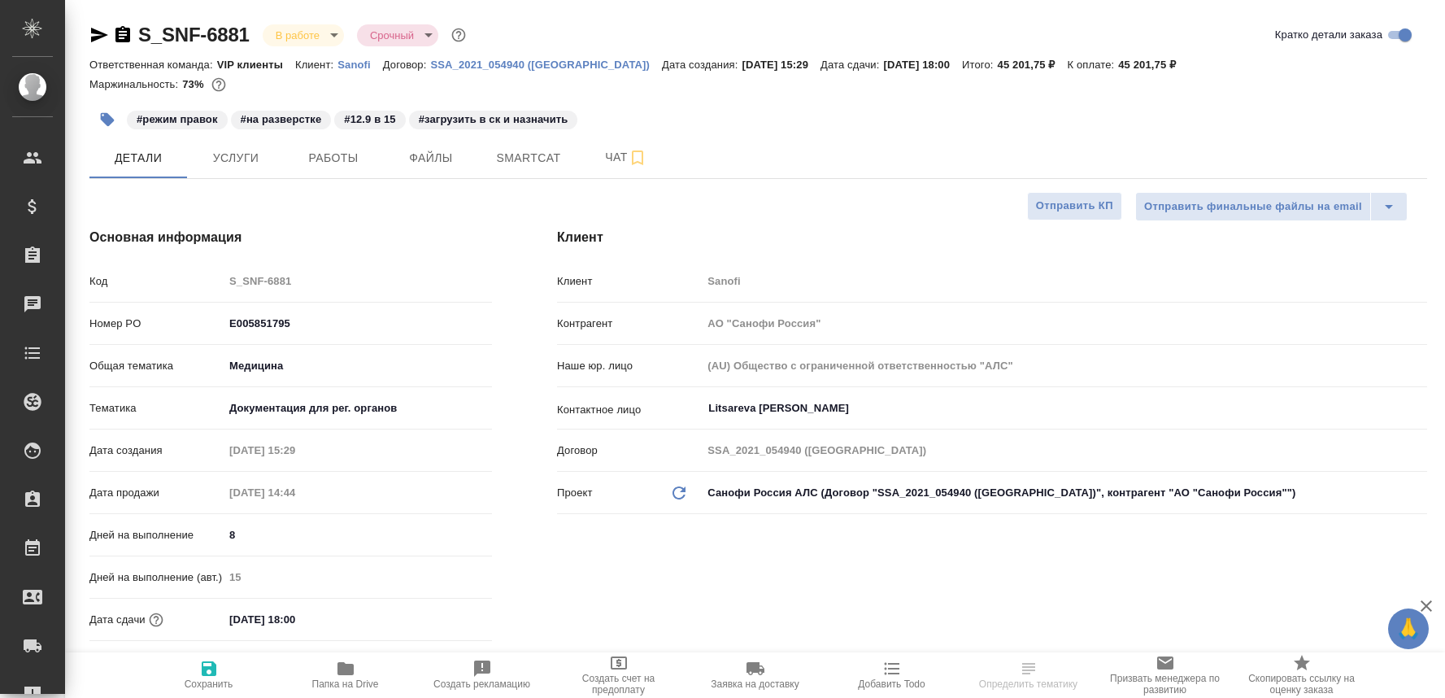
select select "RU"
click at [606, 174] on button "Чат" at bounding box center [626, 157] width 98 height 41
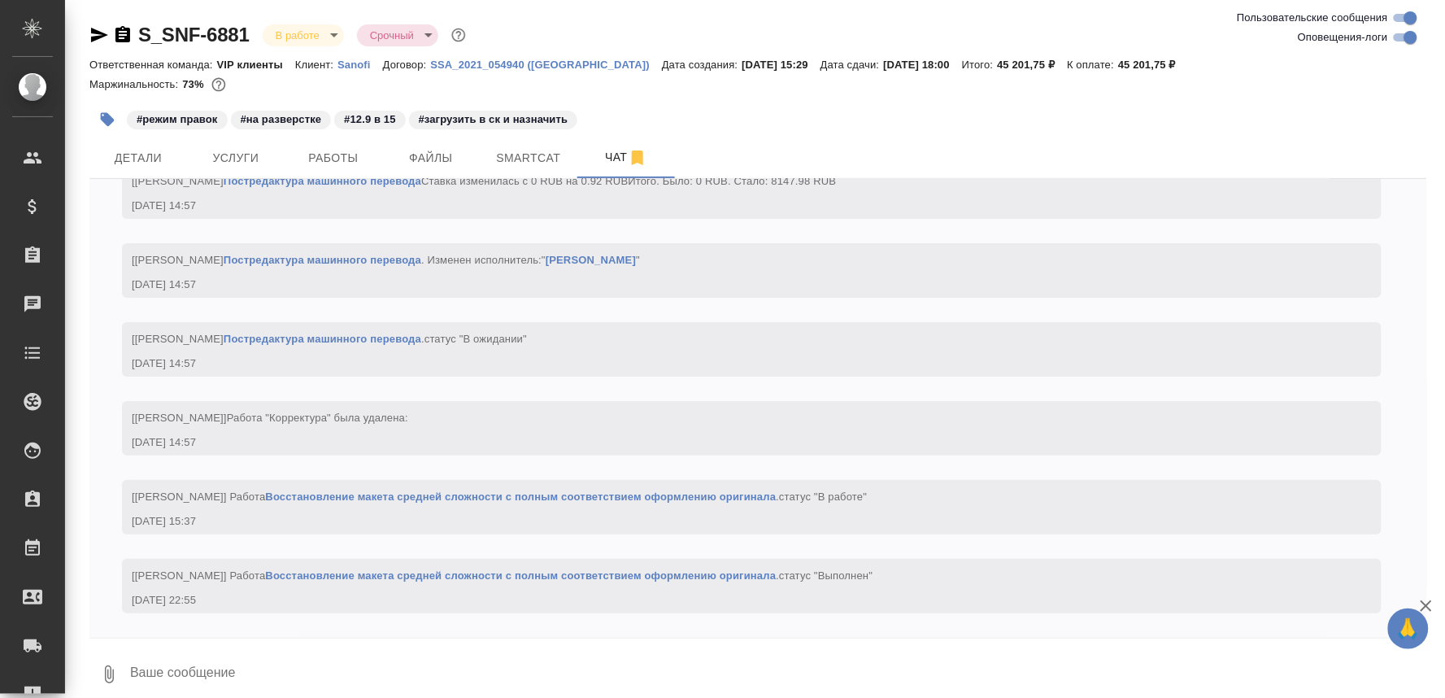
scroll to position [3871, 0]
click at [247, 671] on textarea at bounding box center [777, 673] width 1299 height 55
paste textarea "[URL][DOMAIN_NAME]"
type textarea "[URL][DOMAIN_NAME]"
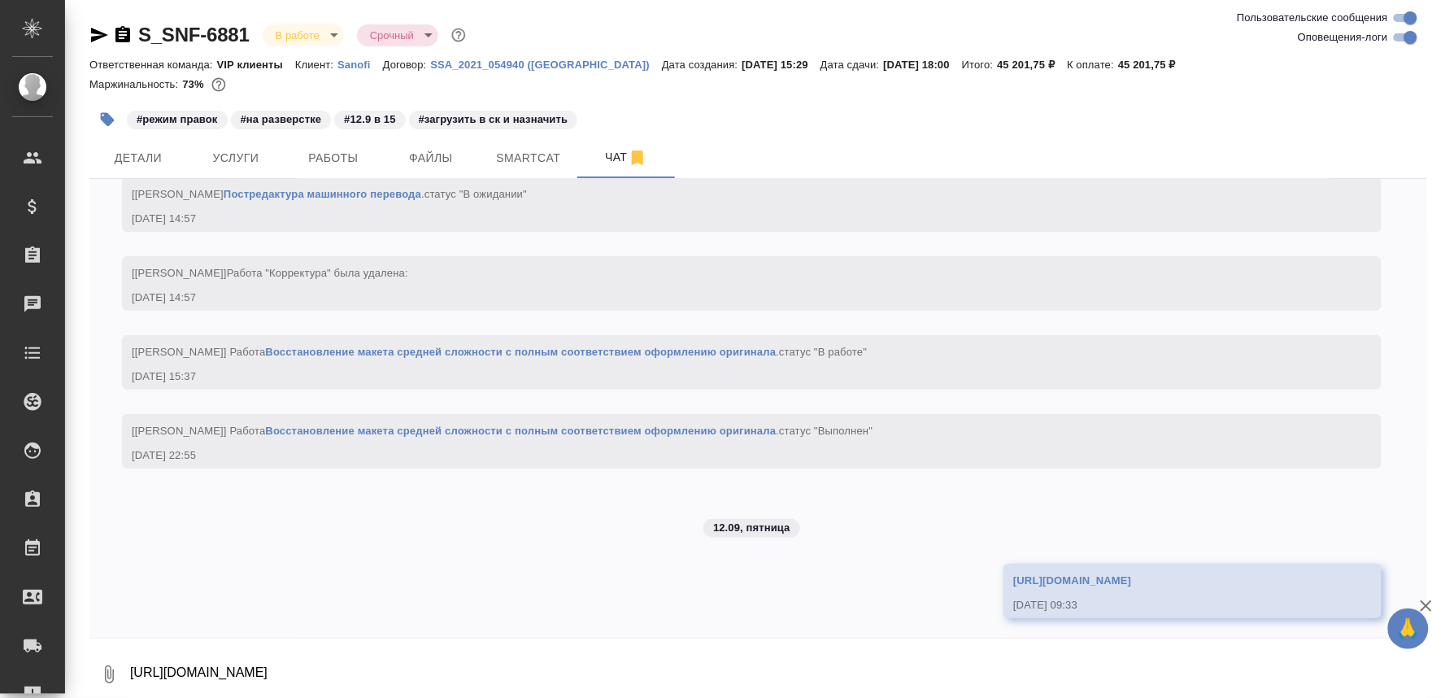
scroll to position [4021, 0]
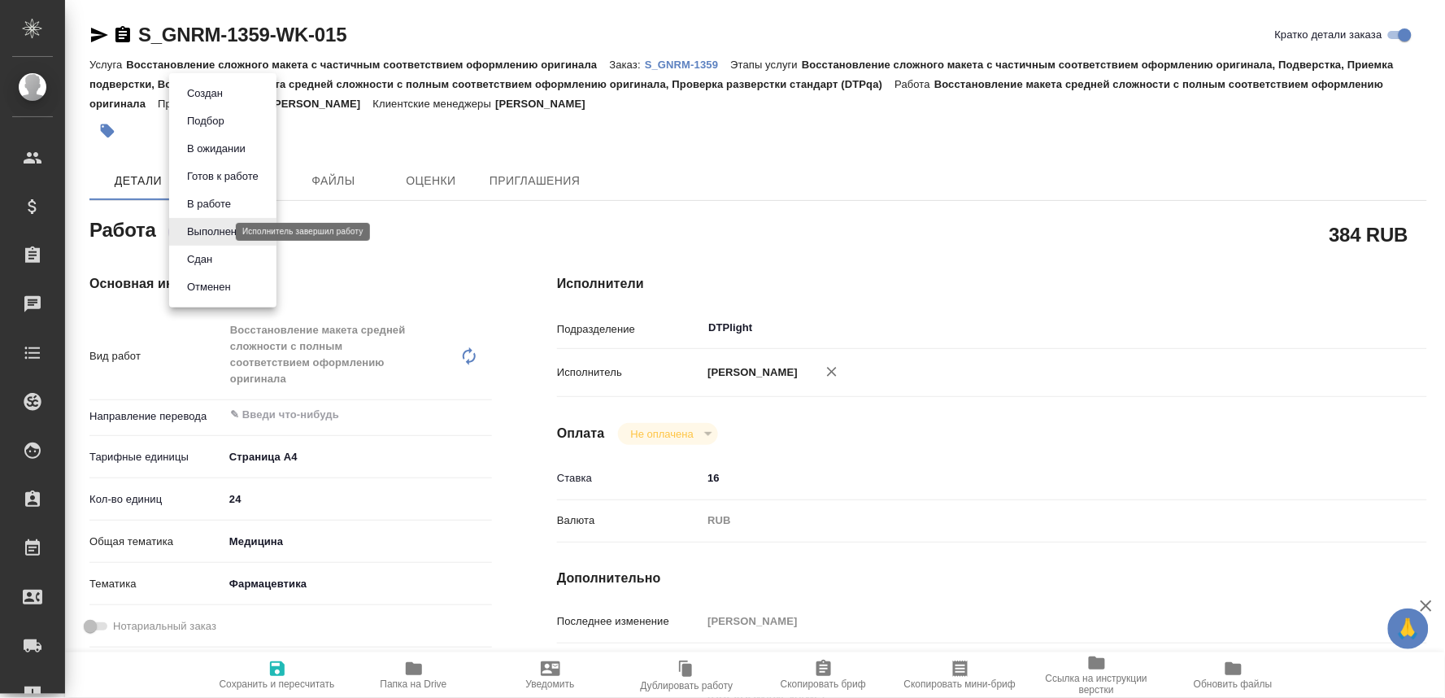
click at [209, 228] on body "🙏 .cls-1 fill:#fff; AWATERA Oksiutovich [PERSON_NAME] Спецификации Заказы Чаты …" at bounding box center [722, 349] width 1445 height 698
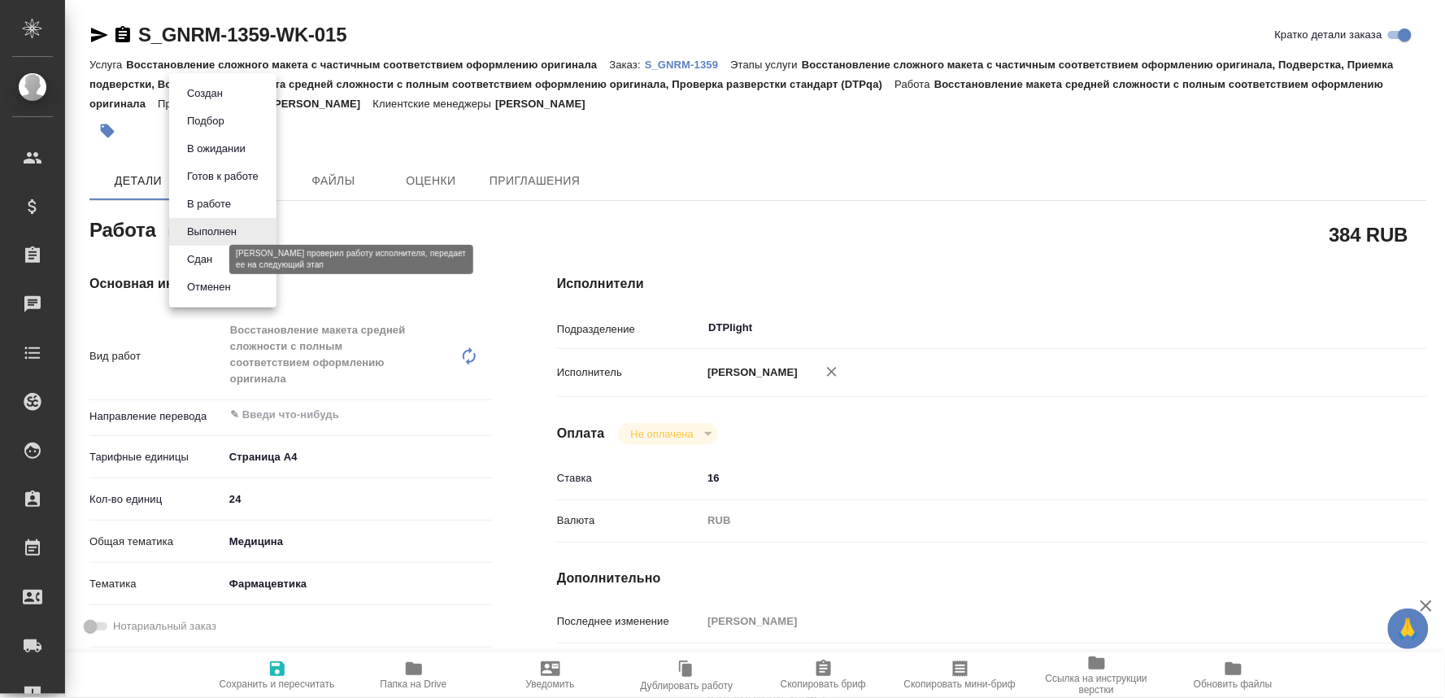
click at [192, 254] on button "Сдан" at bounding box center [199, 259] width 35 height 18
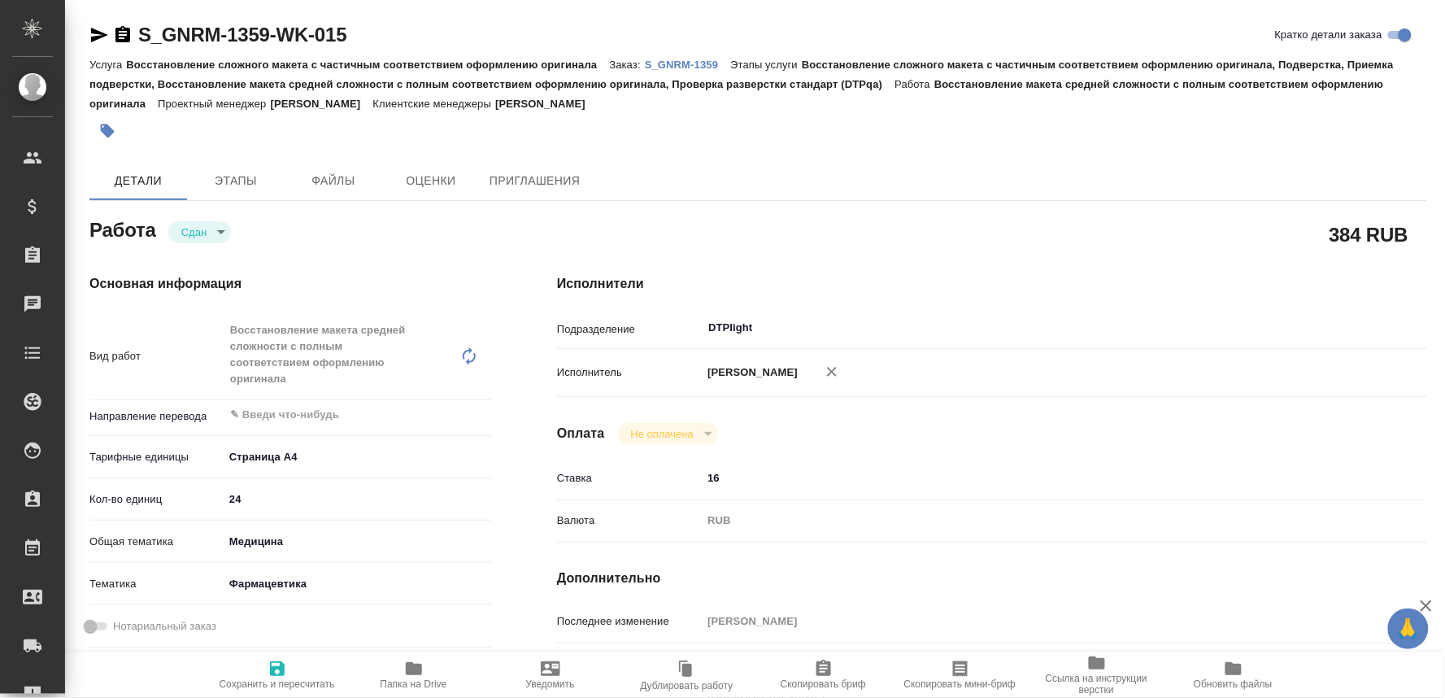
type textarea "x"
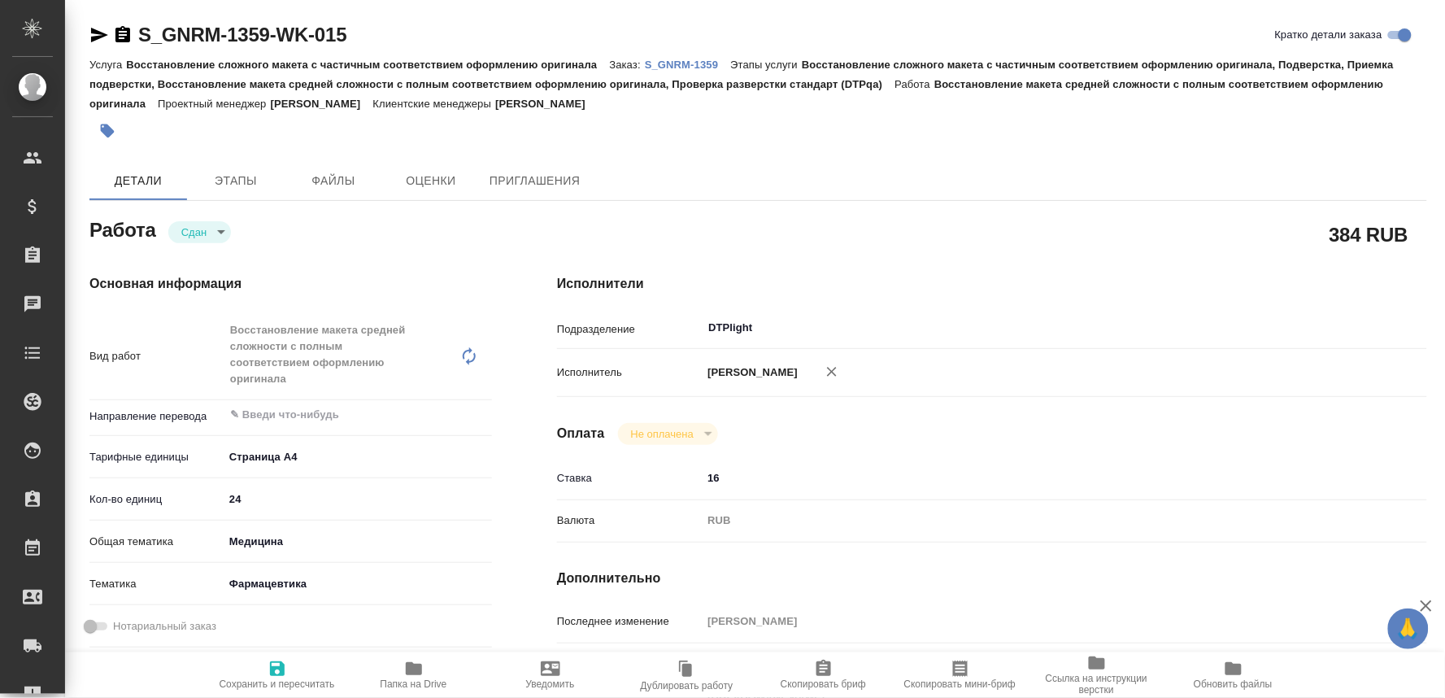
type textarea "x"
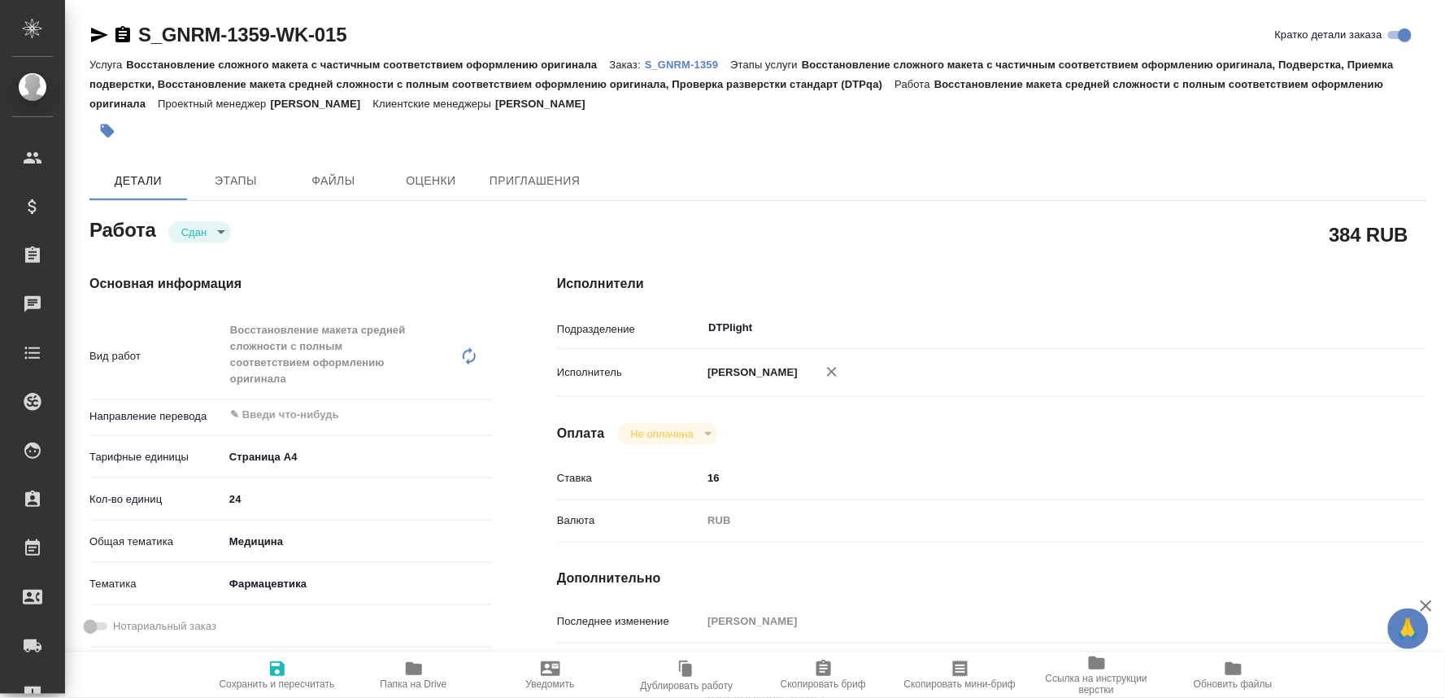
click at [283, 678] on span "Сохранить и пересчитать" at bounding box center [277, 683] width 115 height 11
type textarea "x"
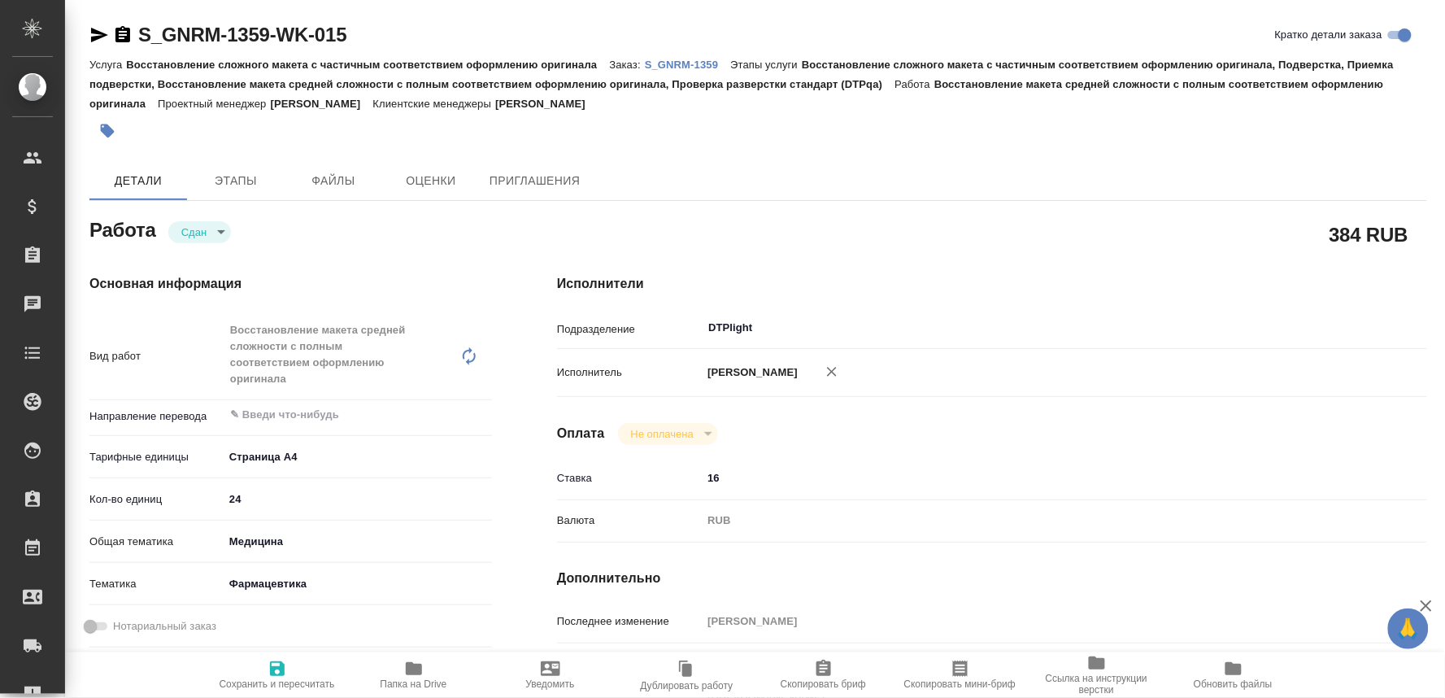
type textarea "x"
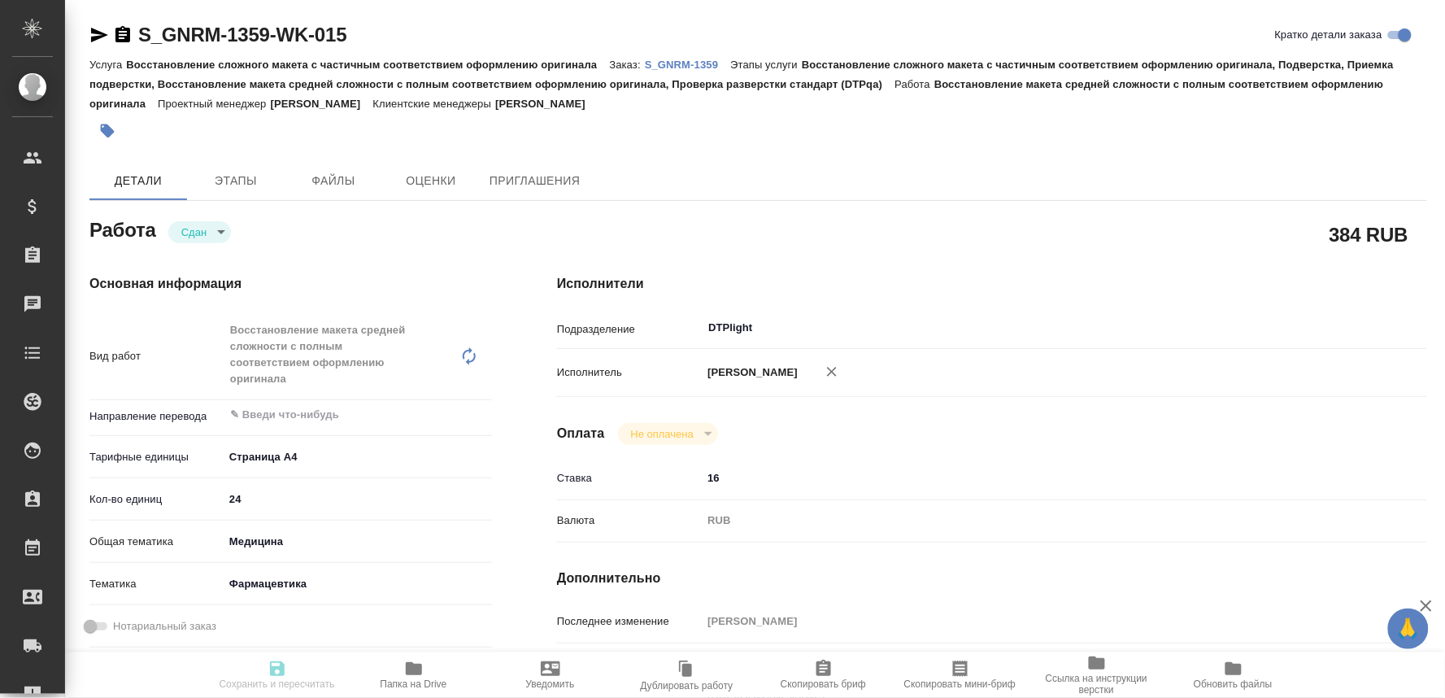
type textarea "x"
type input "closed"
type textarea "Восстановление макета средней сложности с полным соответствием оформлению ориги…"
type textarea "x"
type input "5f036ec4e16dec2d6b59c8ff"
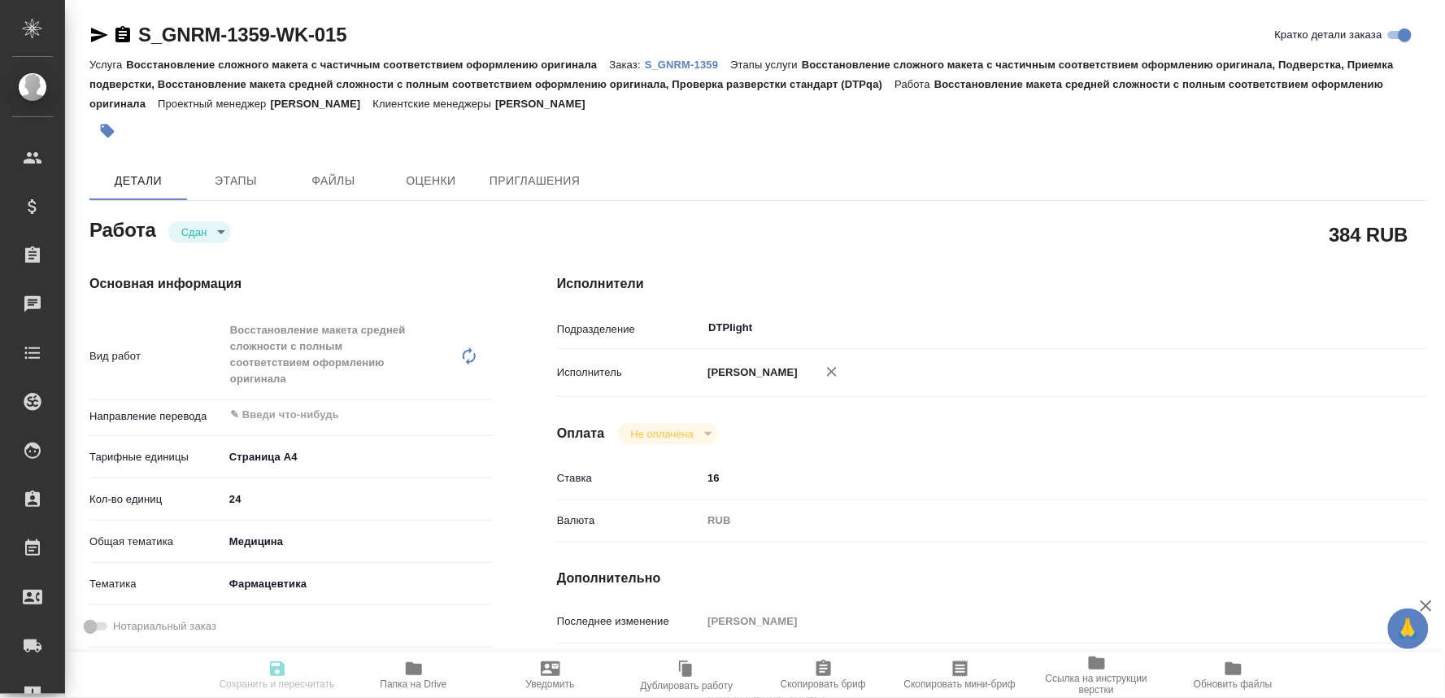
type input "24"
type input "med"
type input "6149832f2b7be24903fd7a82"
type input "[DATE] 16:00"
type input "[DATE] 17:46"
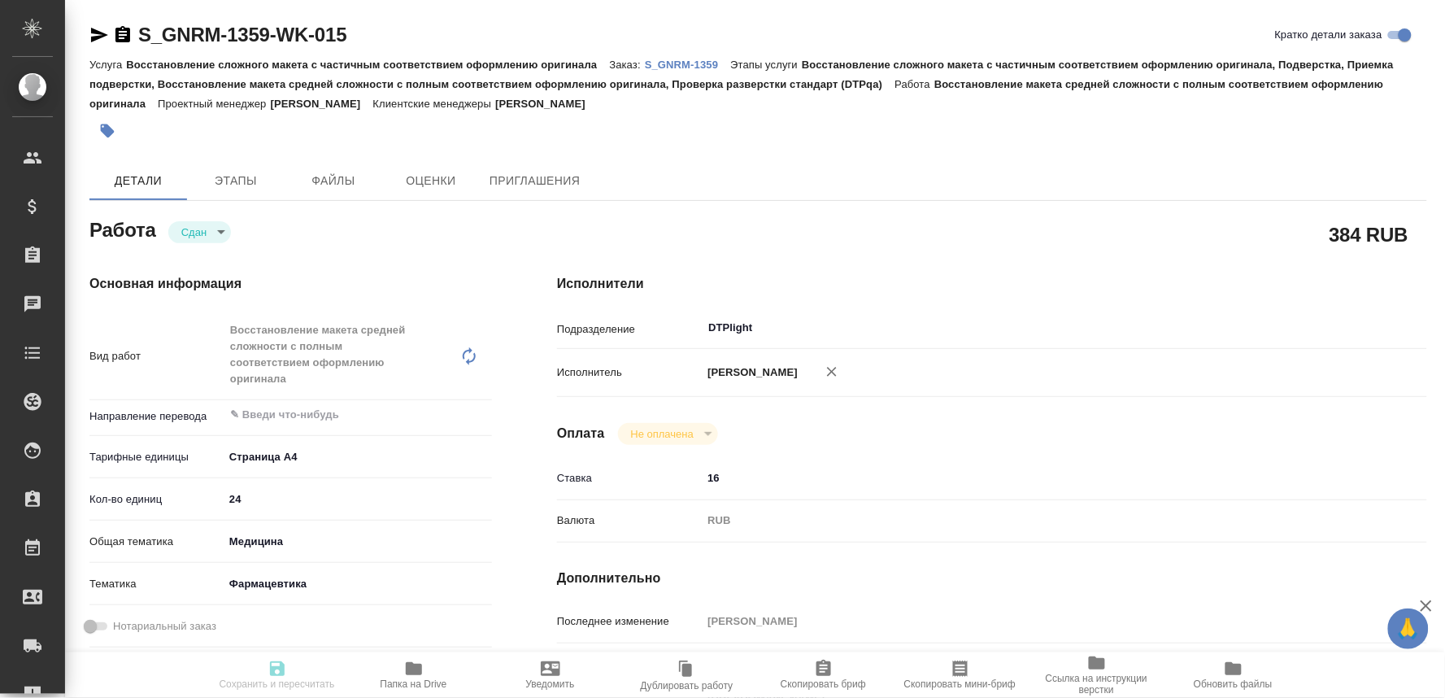
type input "[DATE] 17:00"
type input "[DATE] 08:01"
type input "[DATE] 17:00"
type input "DTPlight"
type input "notPayed"
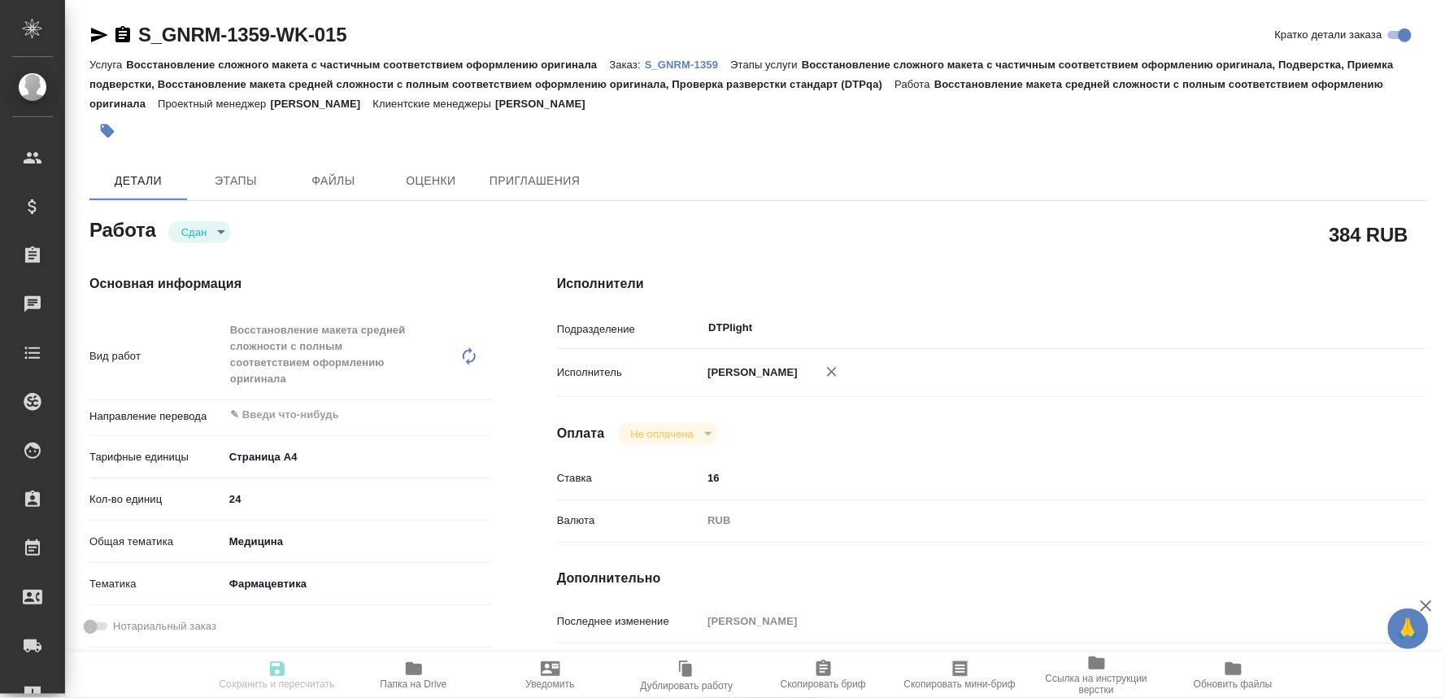
type input "16"
type input "RUB"
type input "[PERSON_NAME]"
type textarea "3.2.S.4.4 batch analyses-250815, в док добавить свою фамилию к названию файла h…"
type textarea "x"
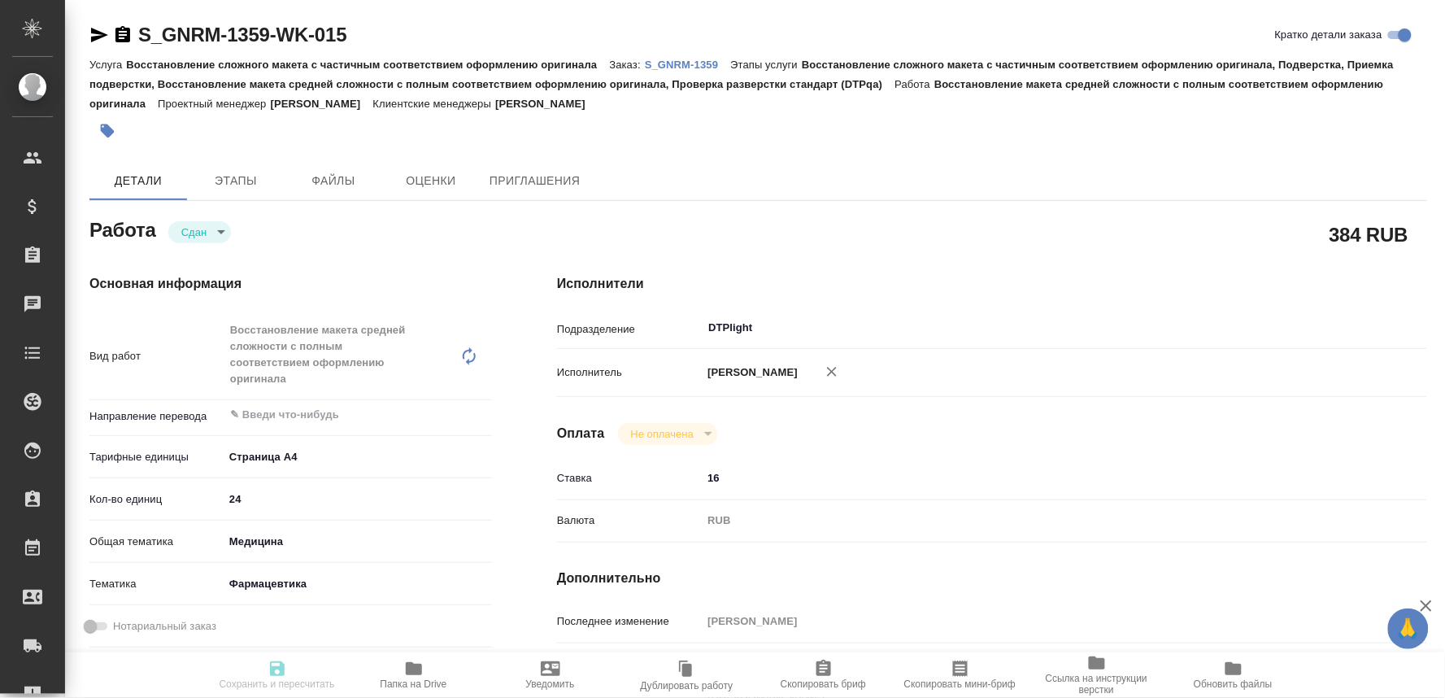
type textarea "/Clients/Generium/Orders/S_GNRM-1359/DTP/S_GNRM-1359-WK-015"
type textarea "x"
type input "S_GNRM-1359"
type input "Восстановление сложного макета с частичным соответствием оформлению оригинала"
type input "Восстановление сложного макета с частичным соответствием оформлению оригинала, …"
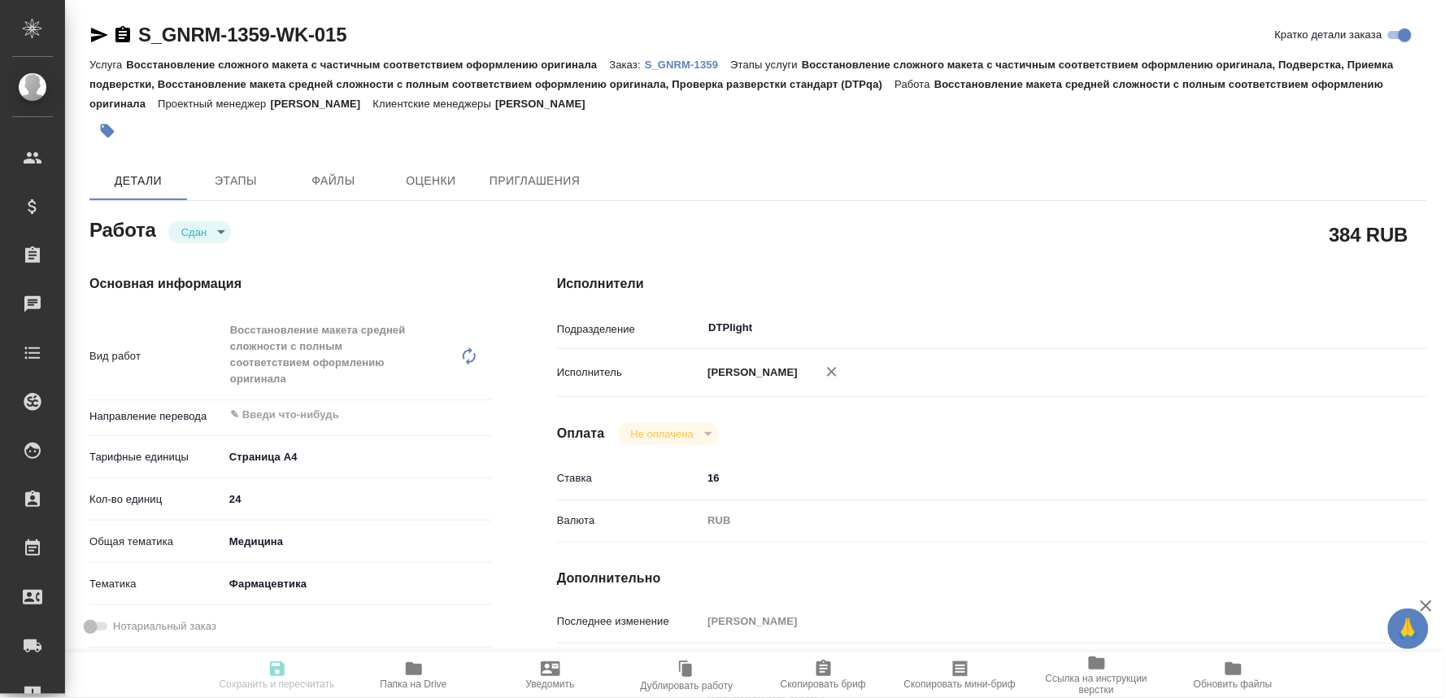
type input "[PERSON_NAME]"
type input "/Clients/Generium/Orders/S_GNRM-1359"
type textarea "x"
type textarea "от клиента "В мае-июне Вы на переводили мастер-файл по фармацевтической субстан…"
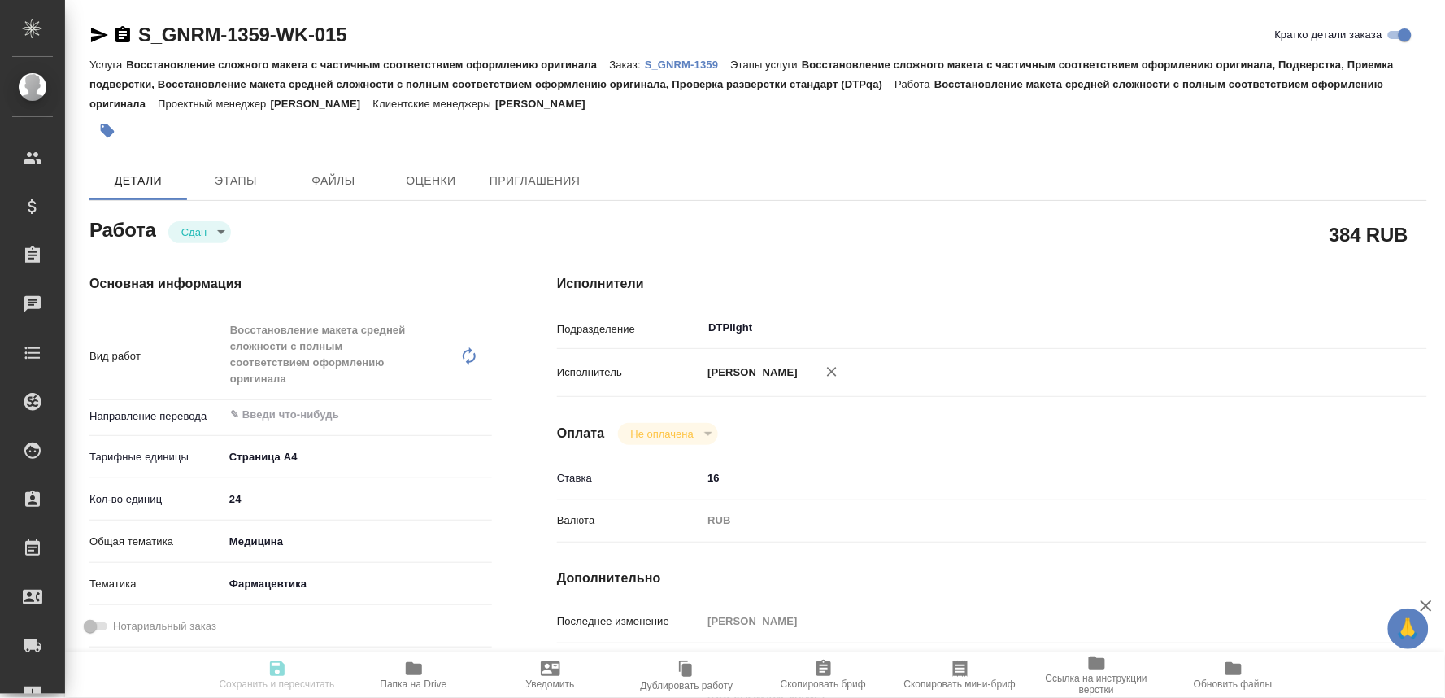
type textarea "x"
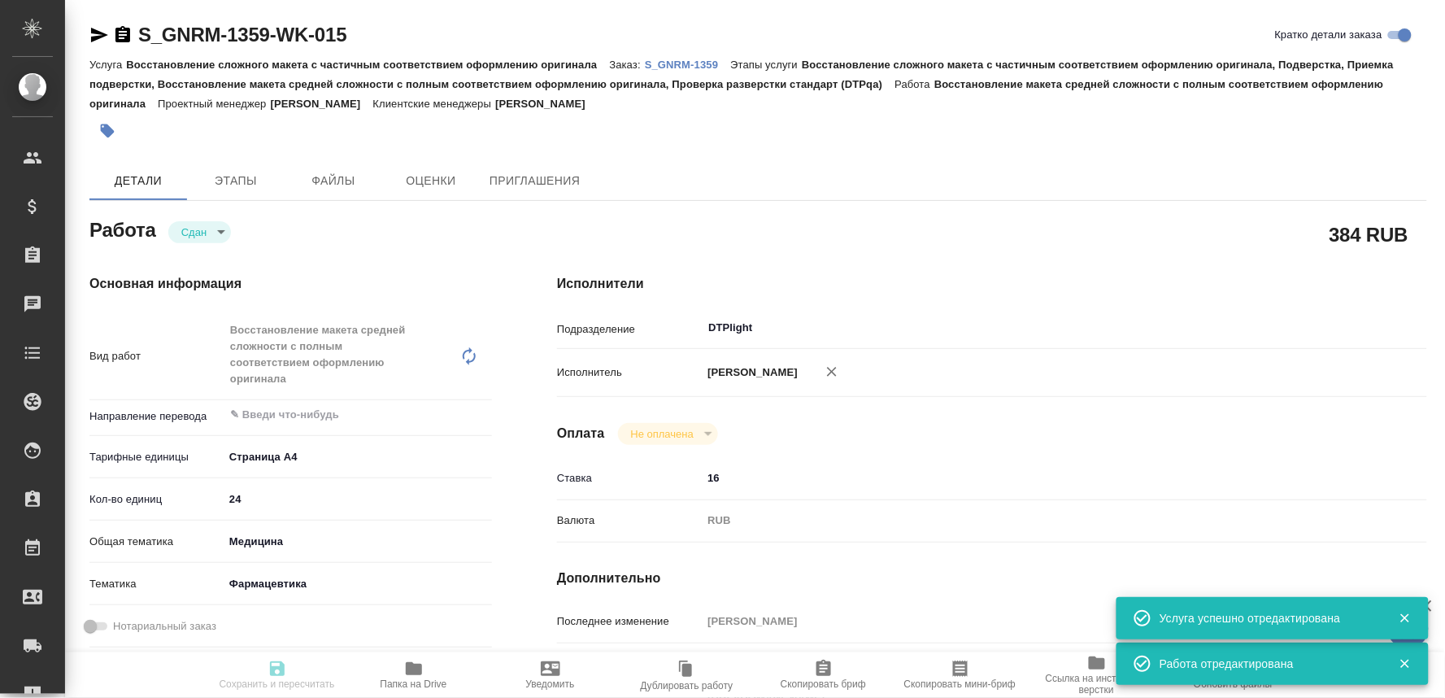
type textarea "x"
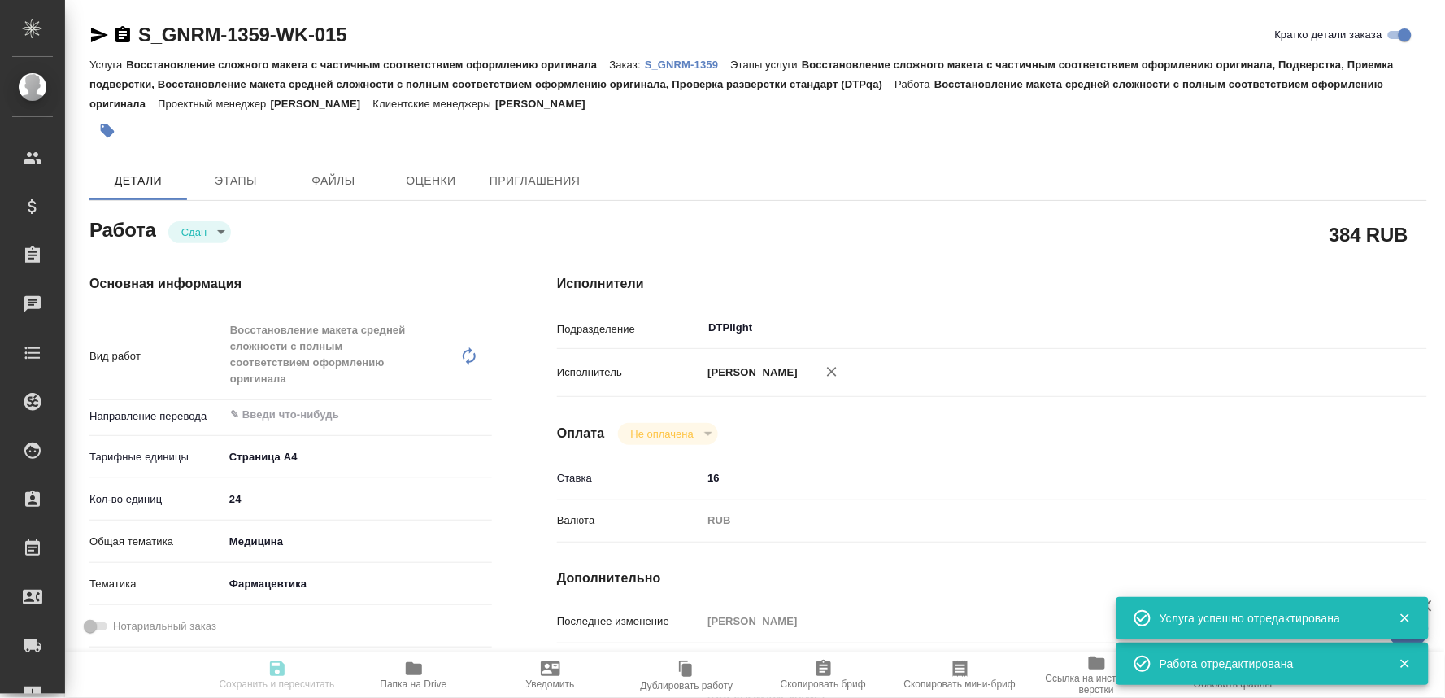
type textarea "x"
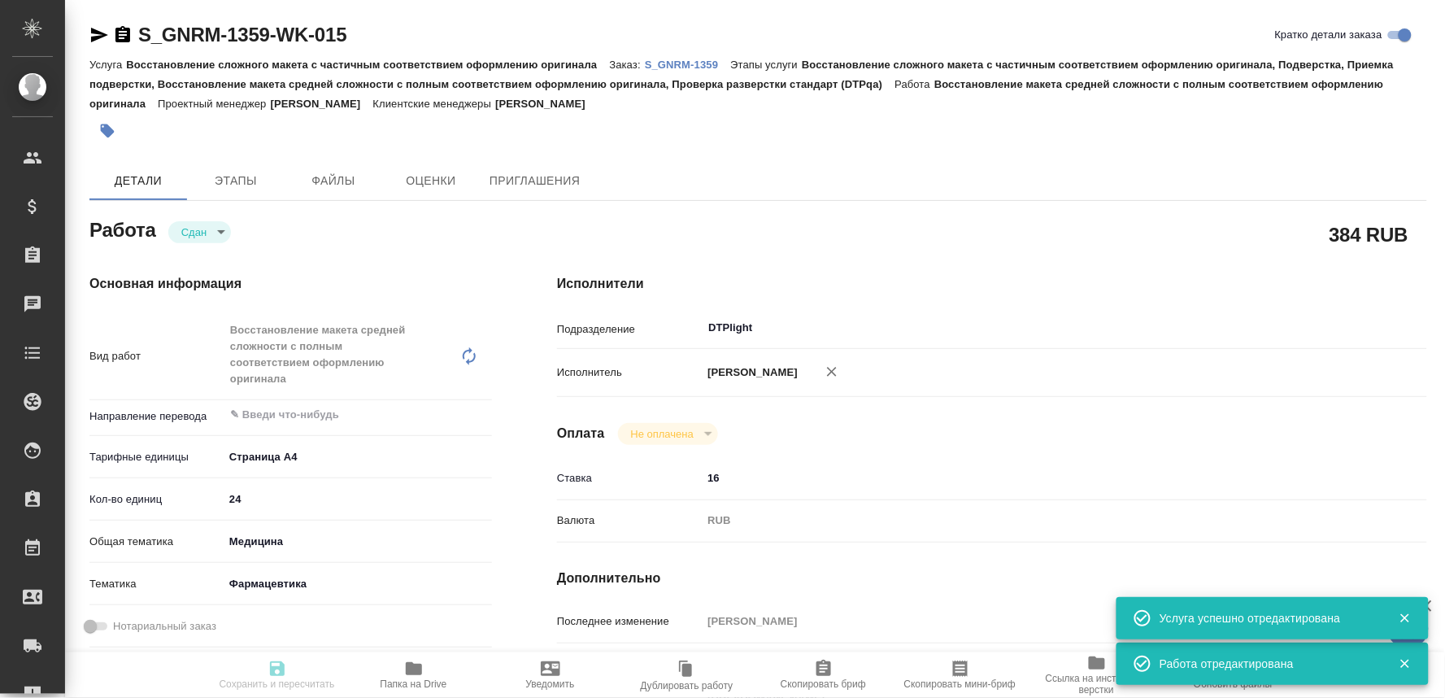
type textarea "x"
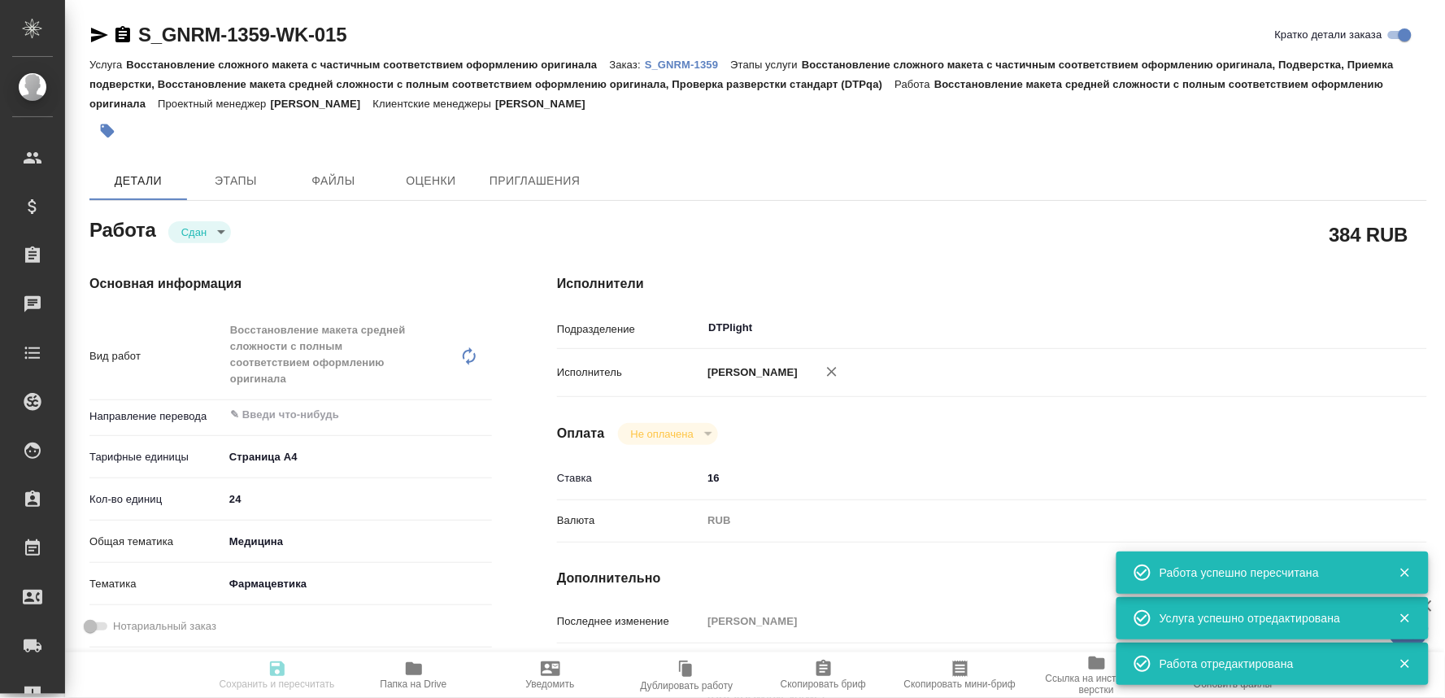
type input "closed"
type textarea "Восстановление макета средней сложности с полным соответствием оформлению ориги…"
type textarea "x"
type input "5f036ec4e16dec2d6b59c8ff"
type input "24"
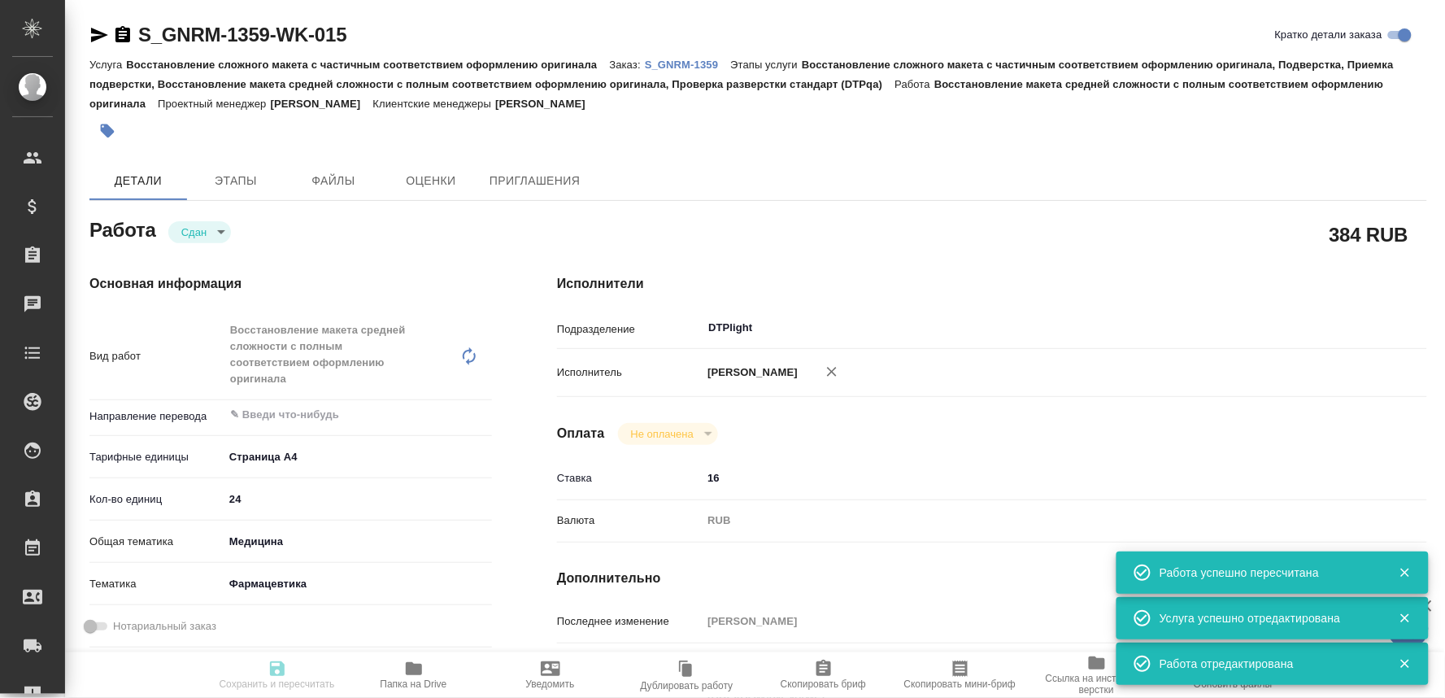
type input "med"
type input "6149832f2b7be24903fd7a82"
type input "11.09.2025 16:00"
type input "11.09.2025 17:46"
type input "[DATE] 17:00"
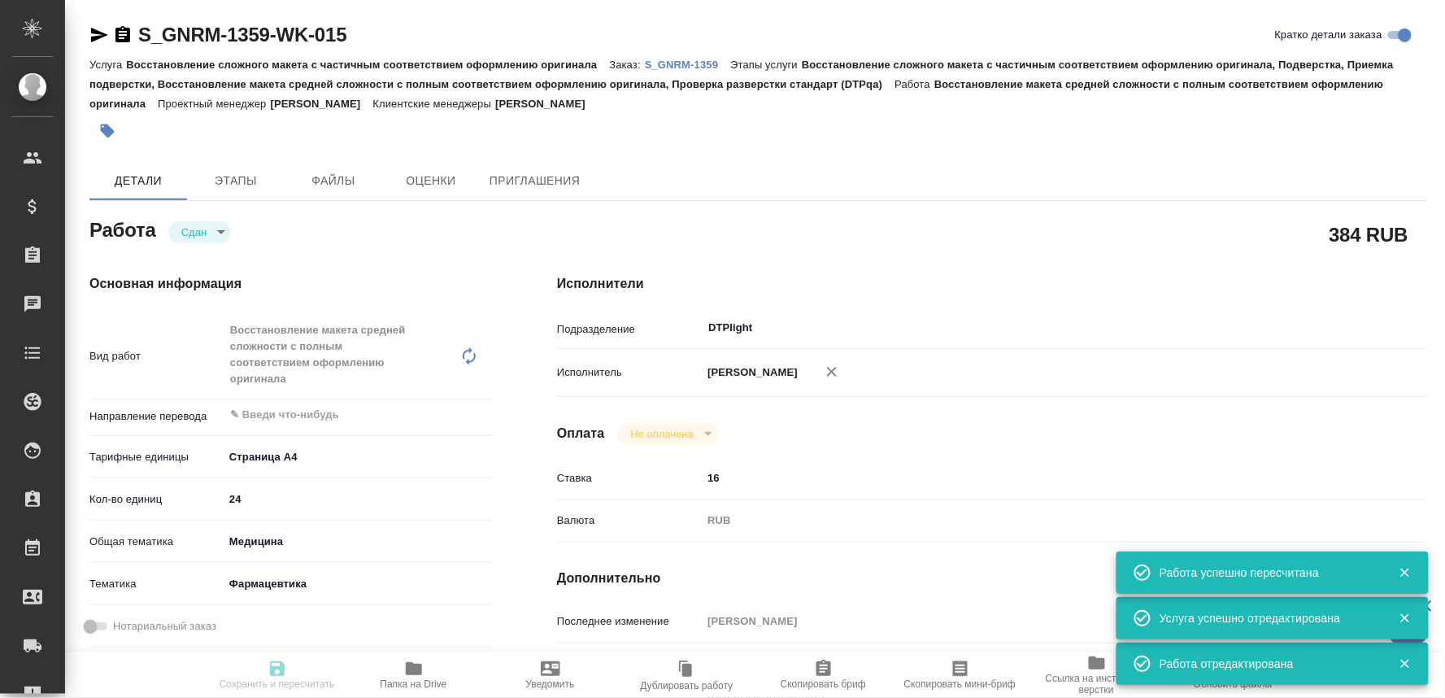
type input "12.09.2025 08:01"
type input "17.09.2025 17:00"
type input "DTPlight"
type input "notPayed"
type input "16"
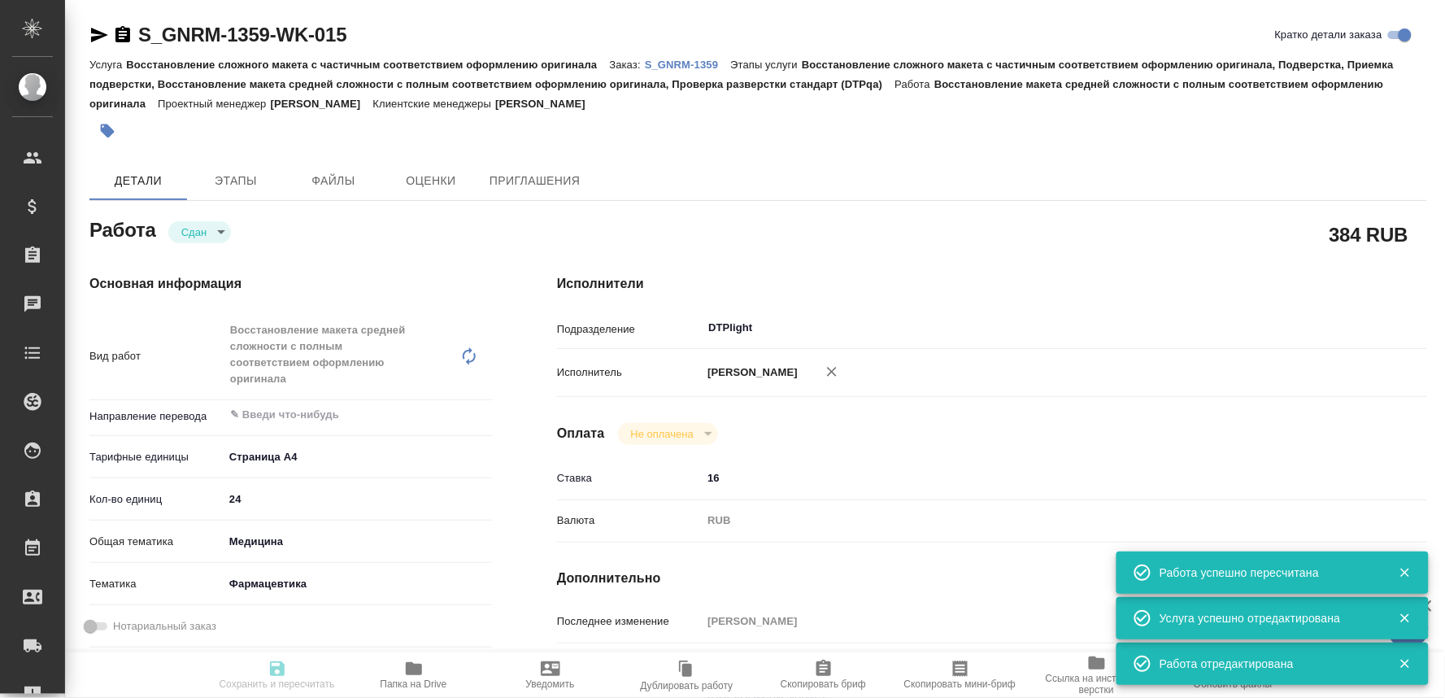
type input "RUB"
type input "[PERSON_NAME]"
type textarea "3.2.S.4.4 batch analyses-250815, в док добавить свою фамилию к названию файла h…"
type textarea "x"
type textarea "/Clients/Generium/Orders/S_GNRM-1359/DTP/S_GNRM-1359-WK-015"
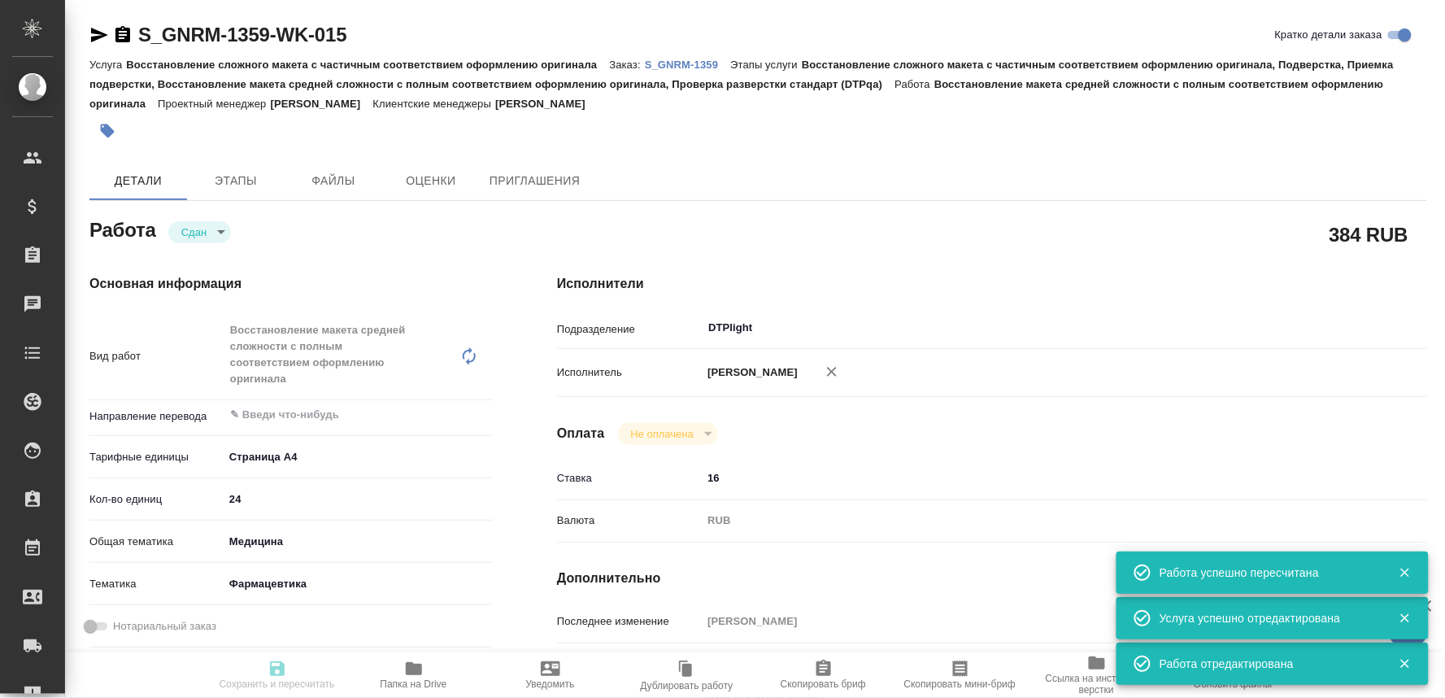
type textarea "x"
type input "S_GNRM-1359"
type input "Восстановление сложного макета с частичным соответствием оформлению оригинала"
type input "Восстановление сложного макета с частичным соответствием оформлению оригинала, …"
type input "[PERSON_NAME]"
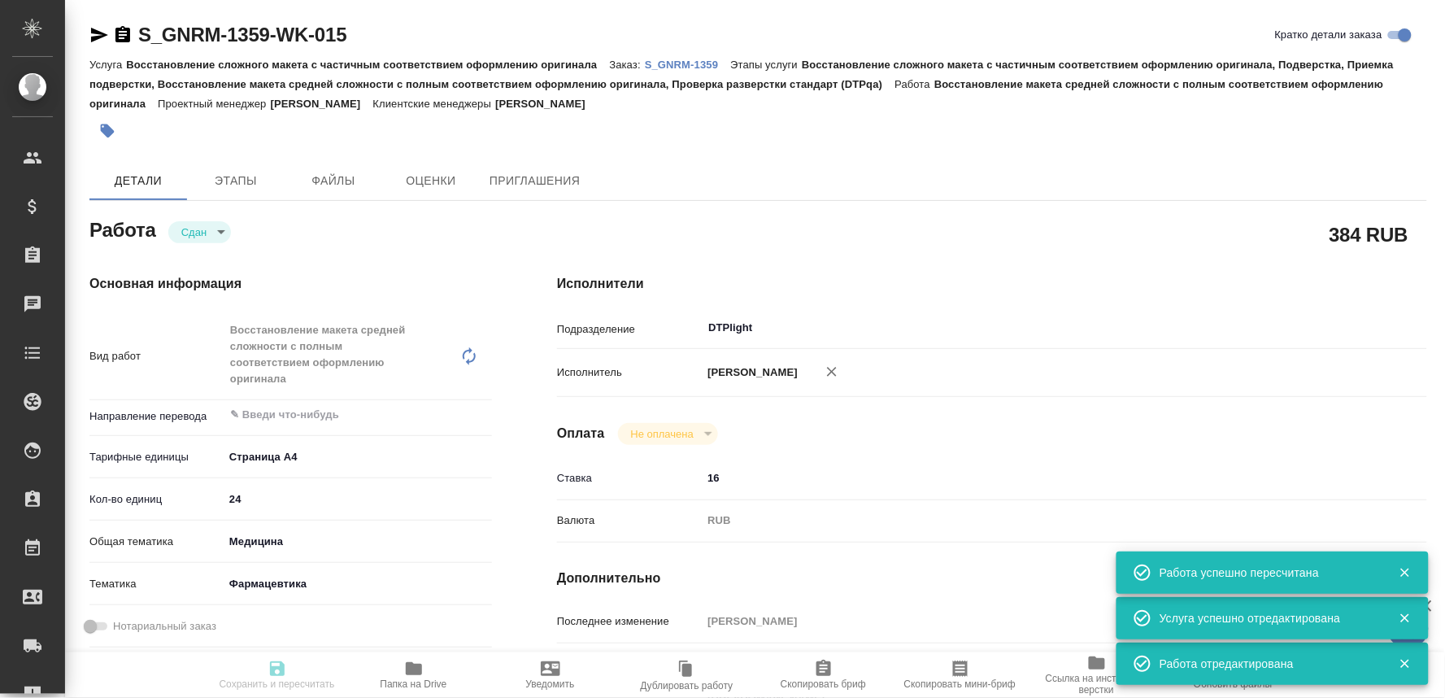
type input "[PERSON_NAME]"
type input "/Clients/Generium/Orders/S_GNRM-1359"
type textarea "x"
type textarea "от клиента "В мае-июне Вы на переводили мастер-файл по фармацевтической субстан…"
type textarea "x"
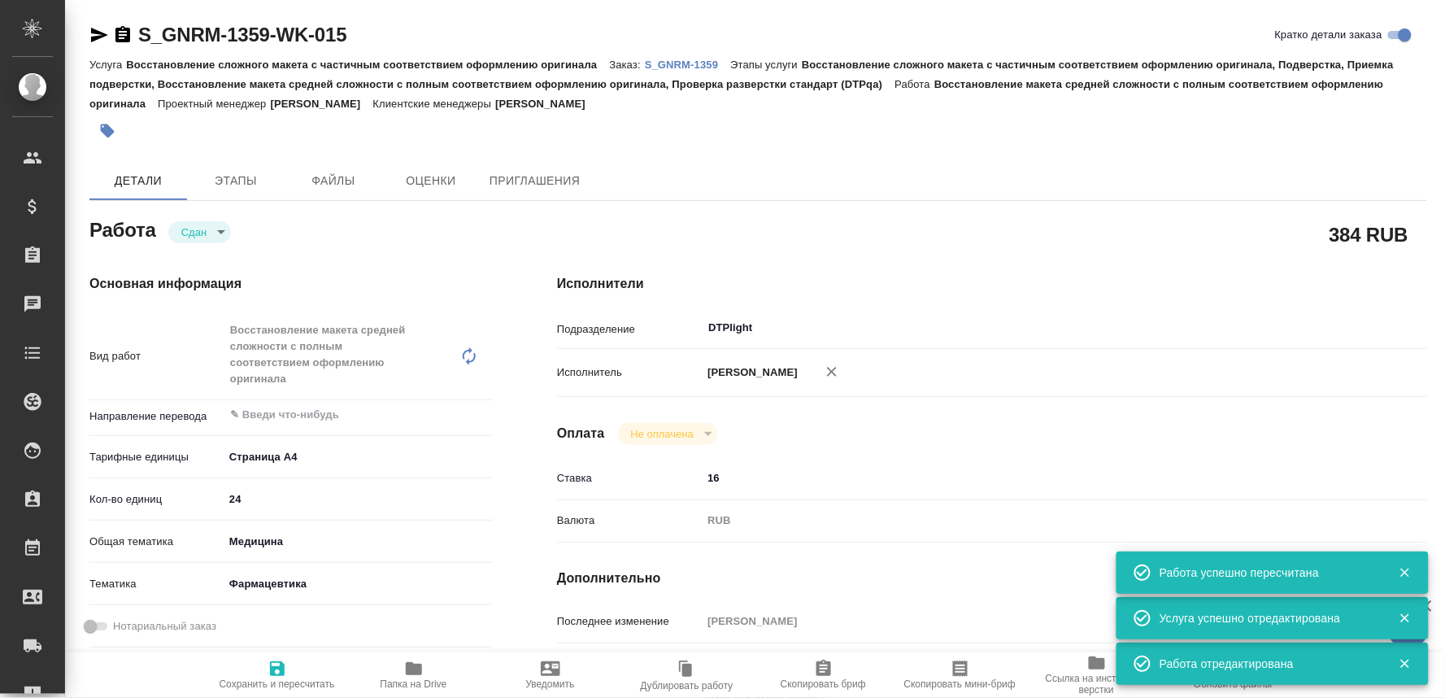
type textarea "x"
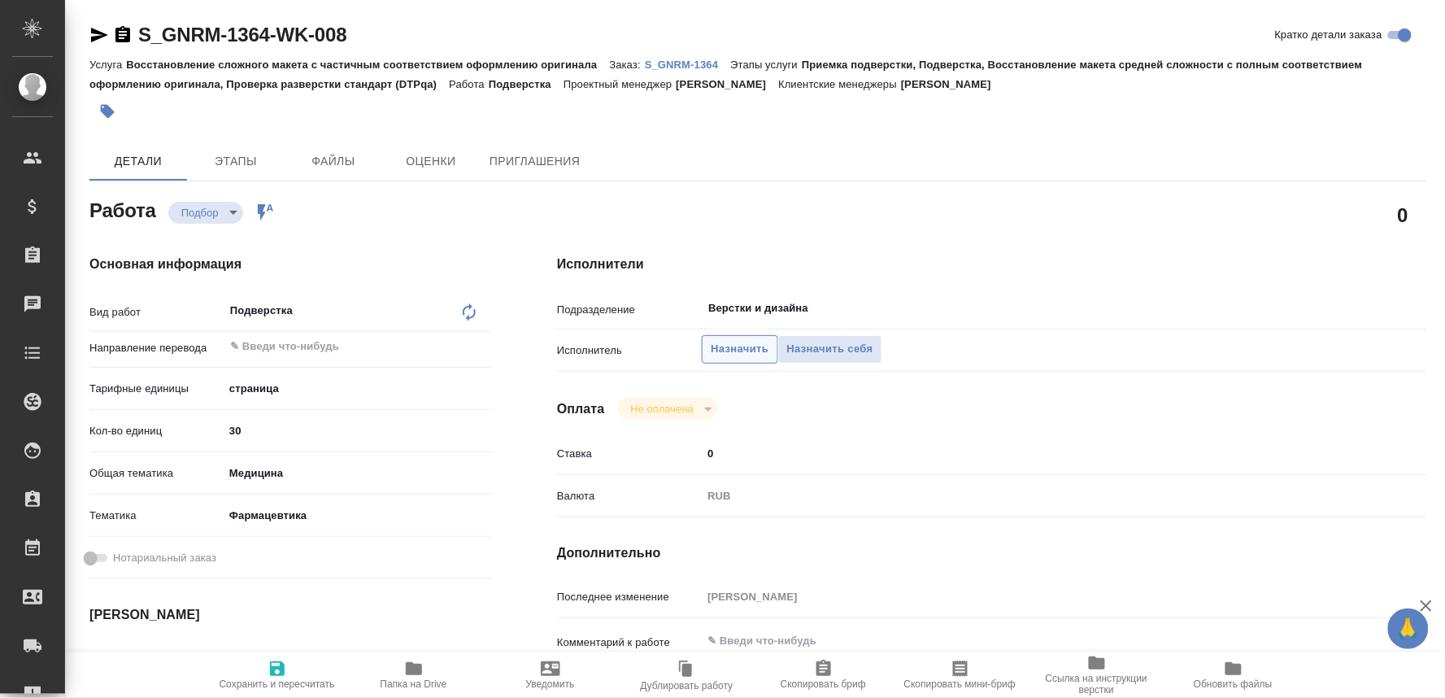
click at [716, 347] on span "Назначить" at bounding box center [740, 349] width 58 height 19
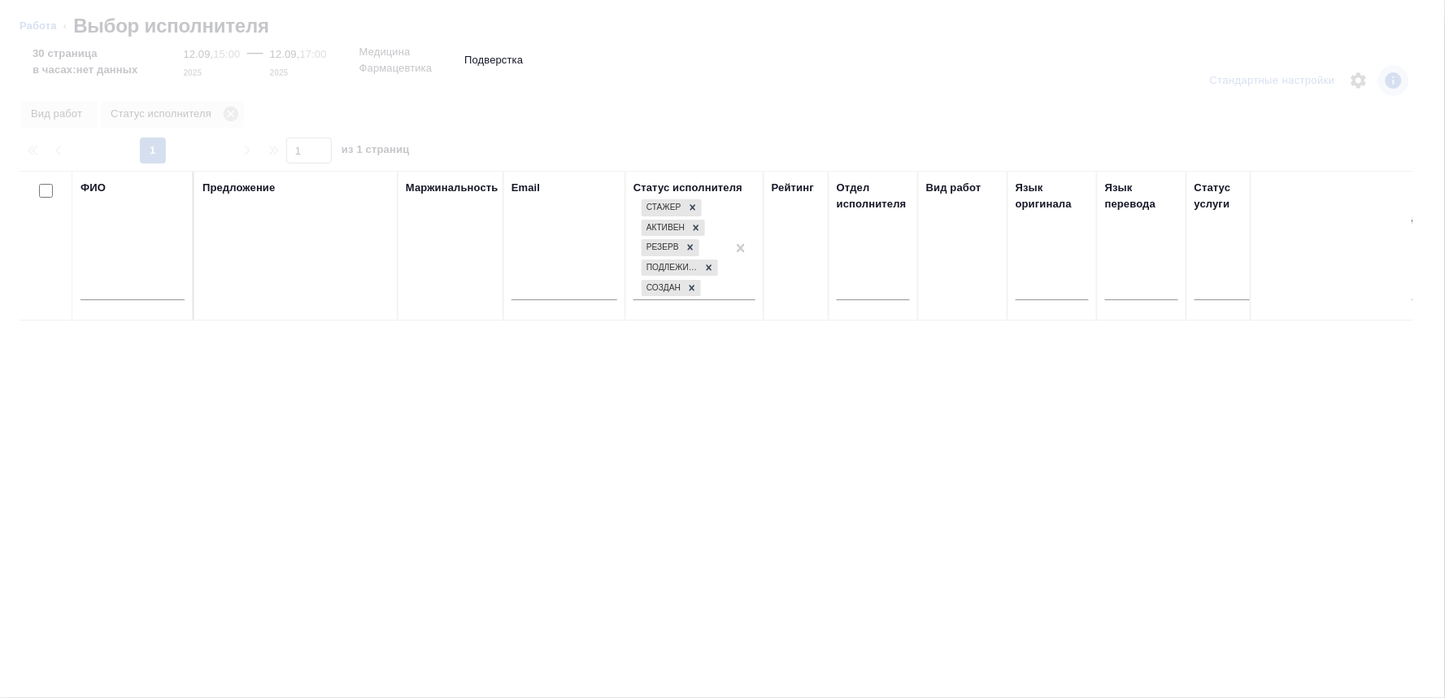
click at [127, 289] on input "text" at bounding box center [132, 290] width 104 height 20
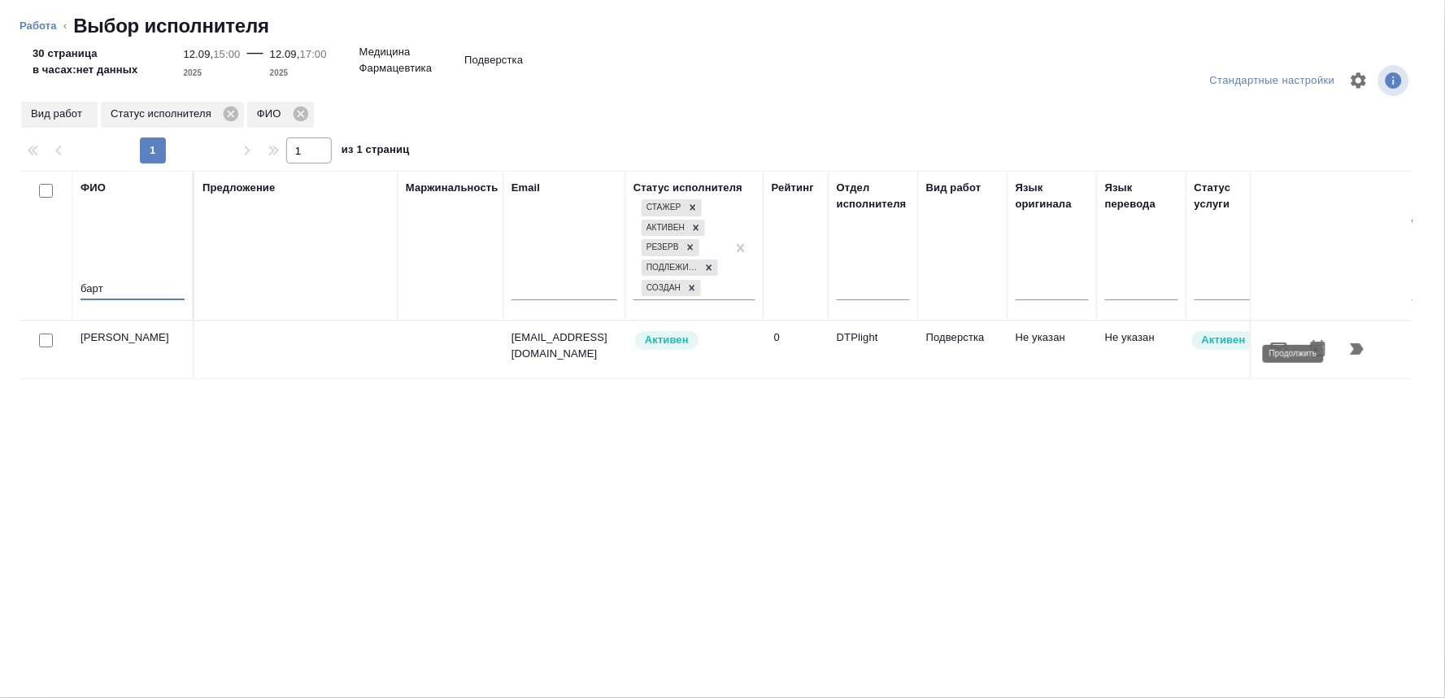
type input "барт"
click at [1355, 345] on icon "button" at bounding box center [1357, 349] width 20 height 20
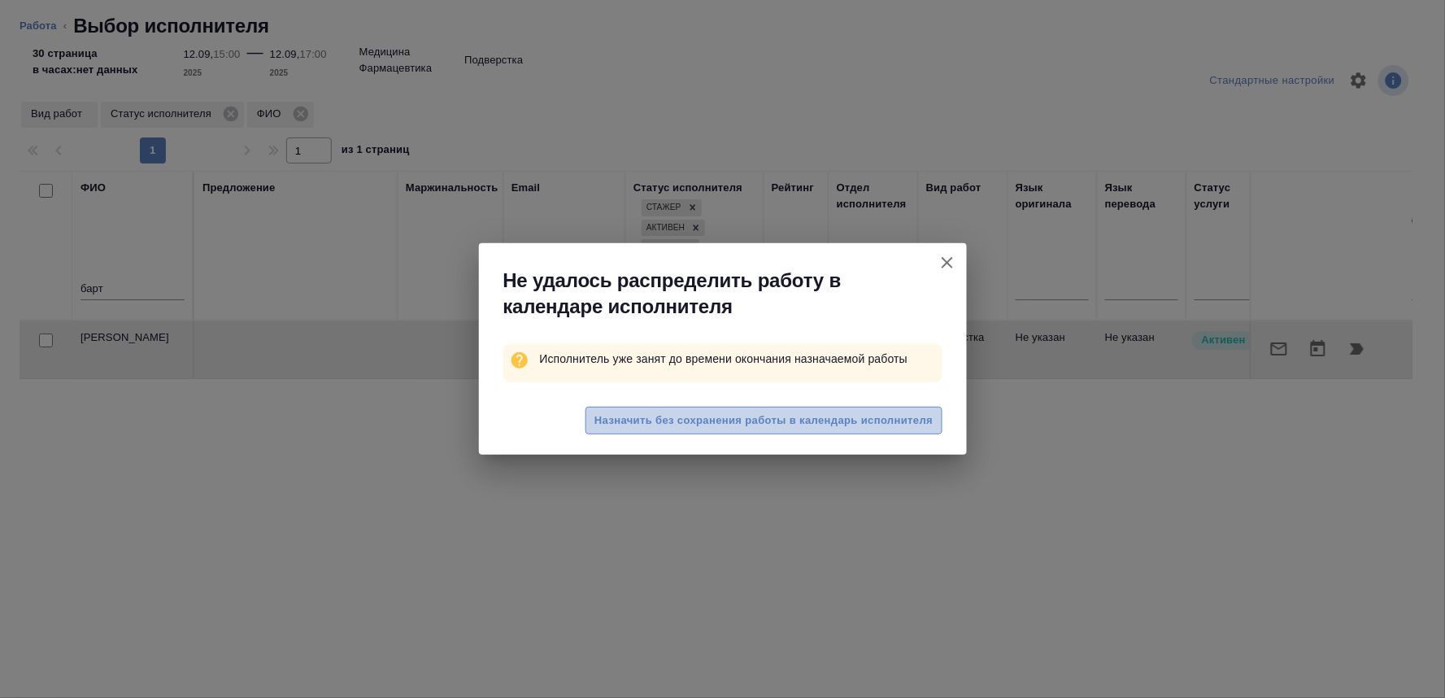
click at [821, 429] on span "Назначить без сохранения работы в календарь исполнителя" at bounding box center [763, 420] width 338 height 19
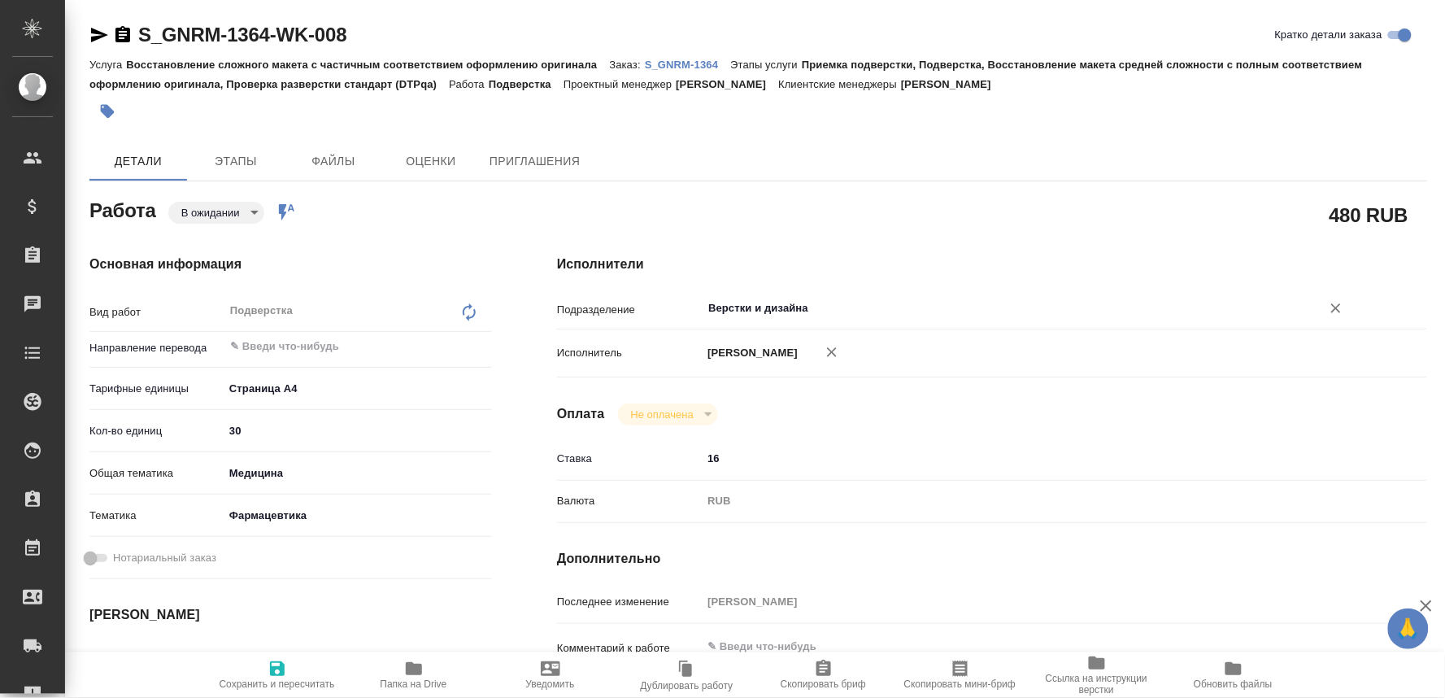
type textarea "x"
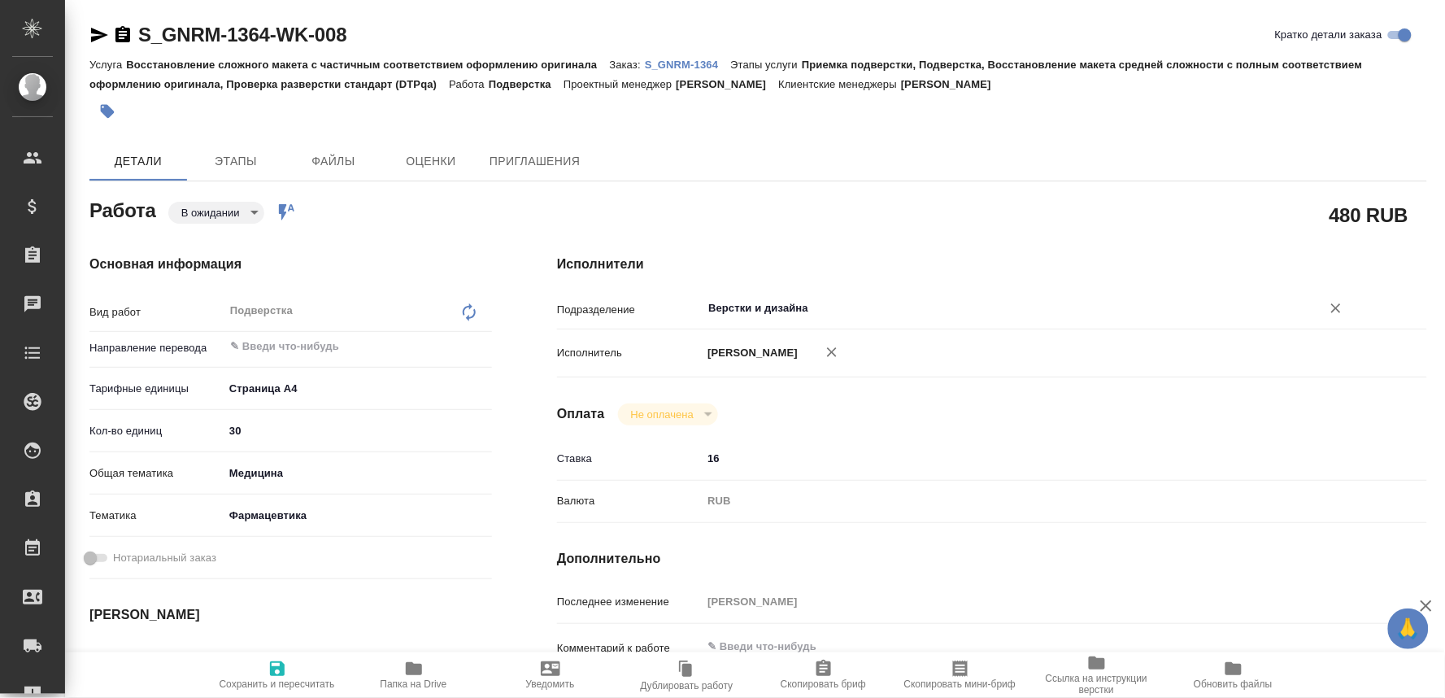
click at [726, 311] on input "Верстки и дизайна" at bounding box center [1001, 308] width 589 height 20
type textarea "x"
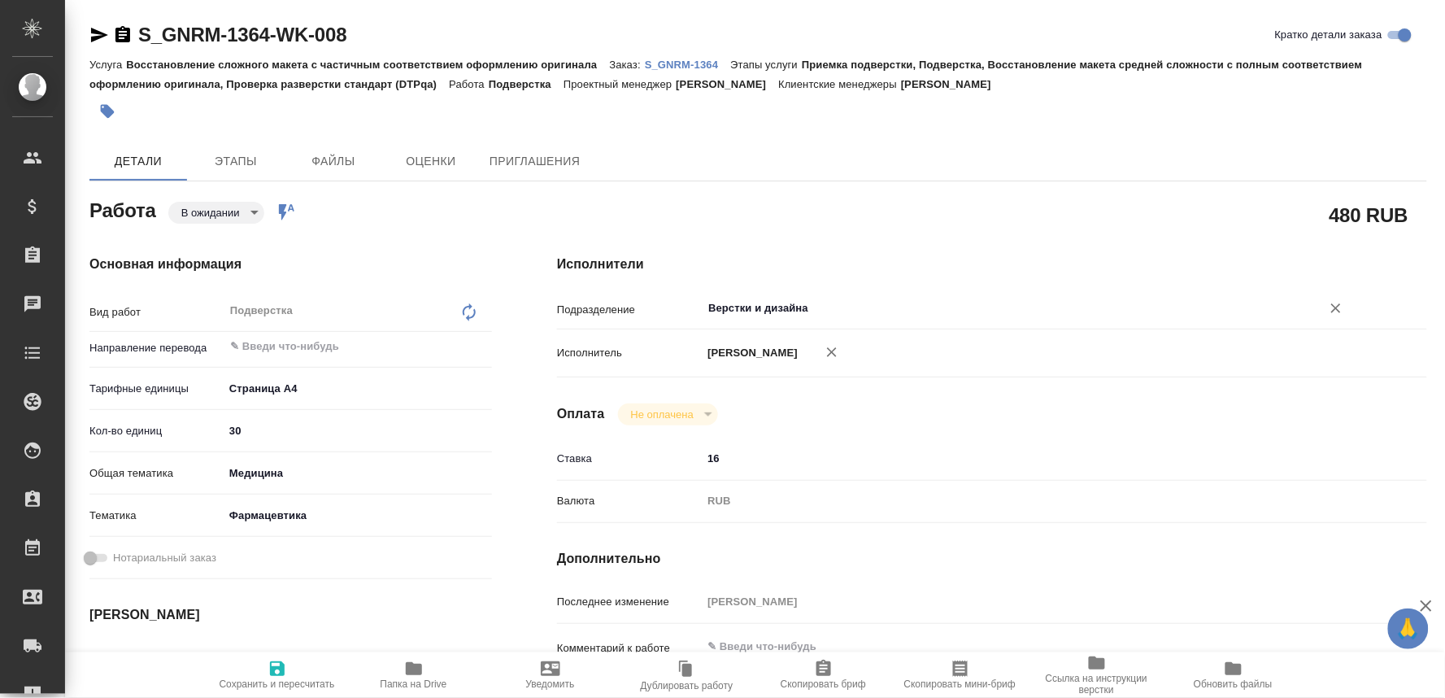
type textarea "x"
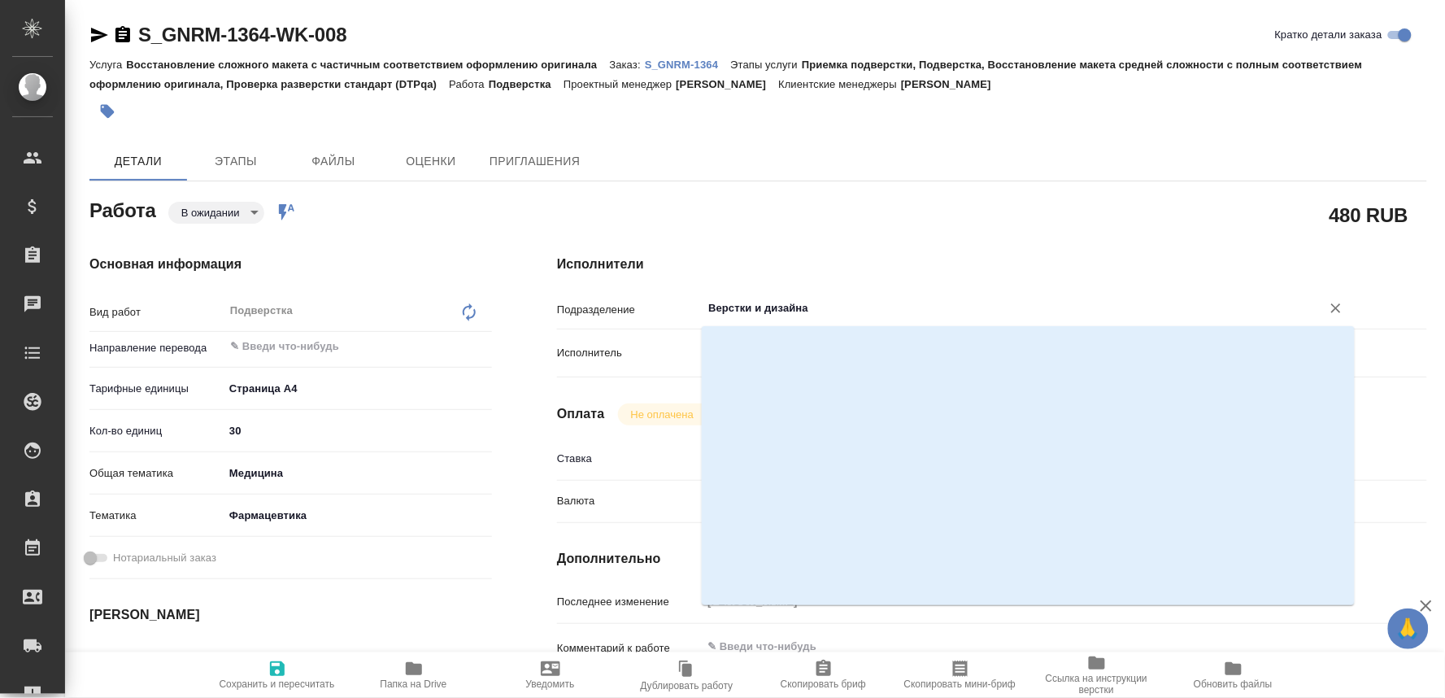
type textarea "x"
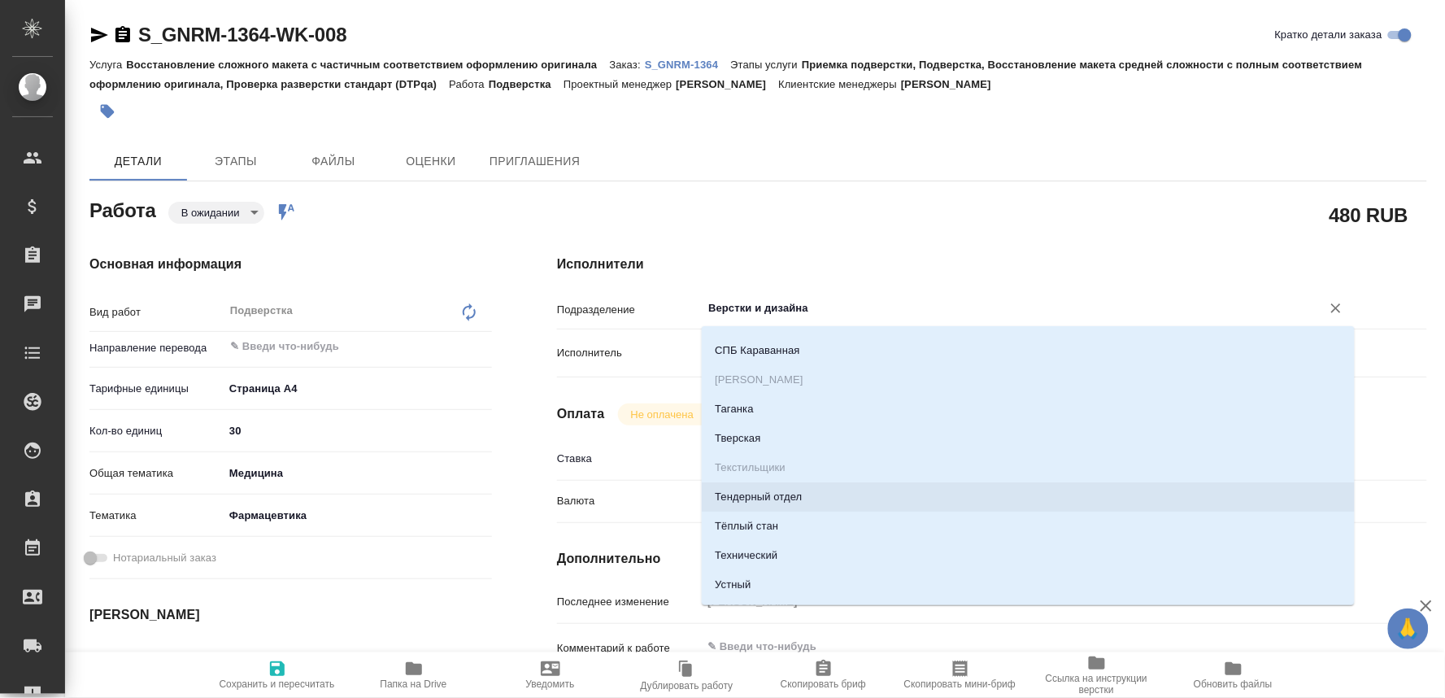
type textarea "x"
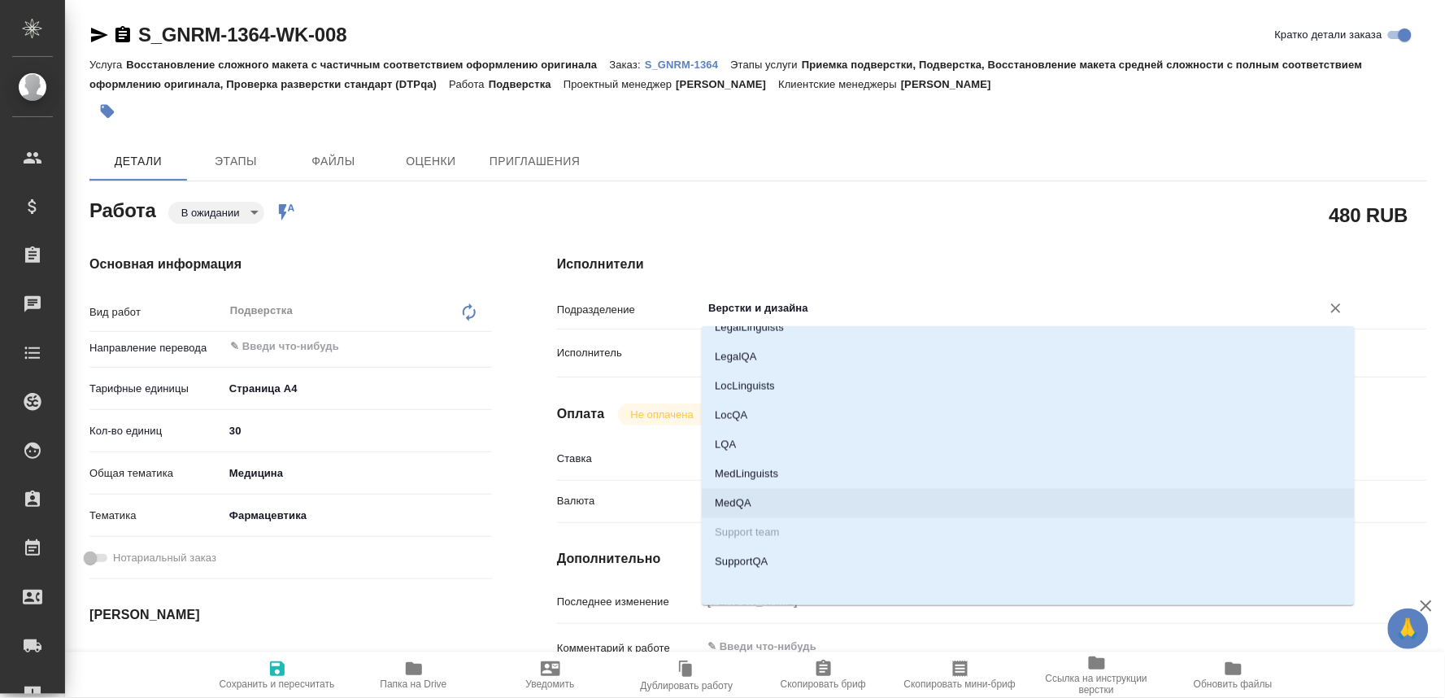
scroll to position [2439, 0]
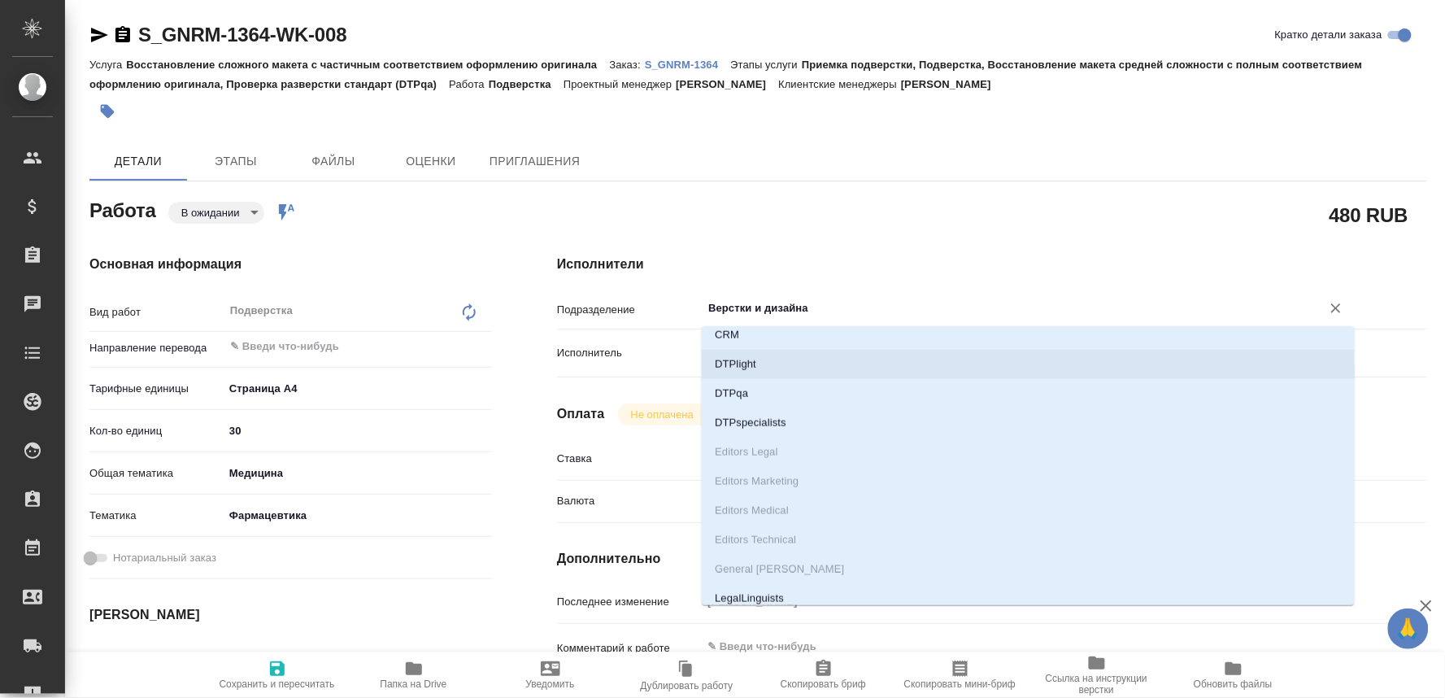
click at [742, 363] on li "DTPlight" at bounding box center [1028, 364] width 653 height 29
type textarea "x"
type input "DTPlight"
type textarea "x"
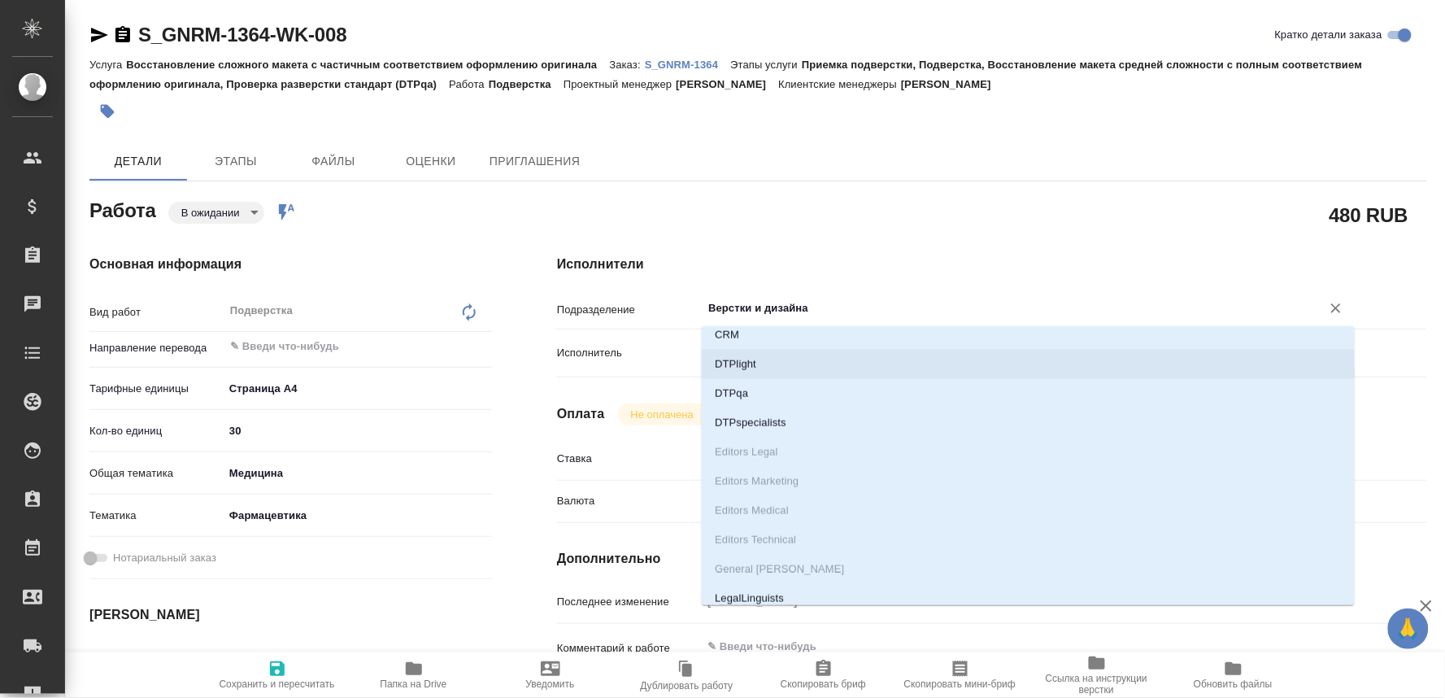
type textarea "x"
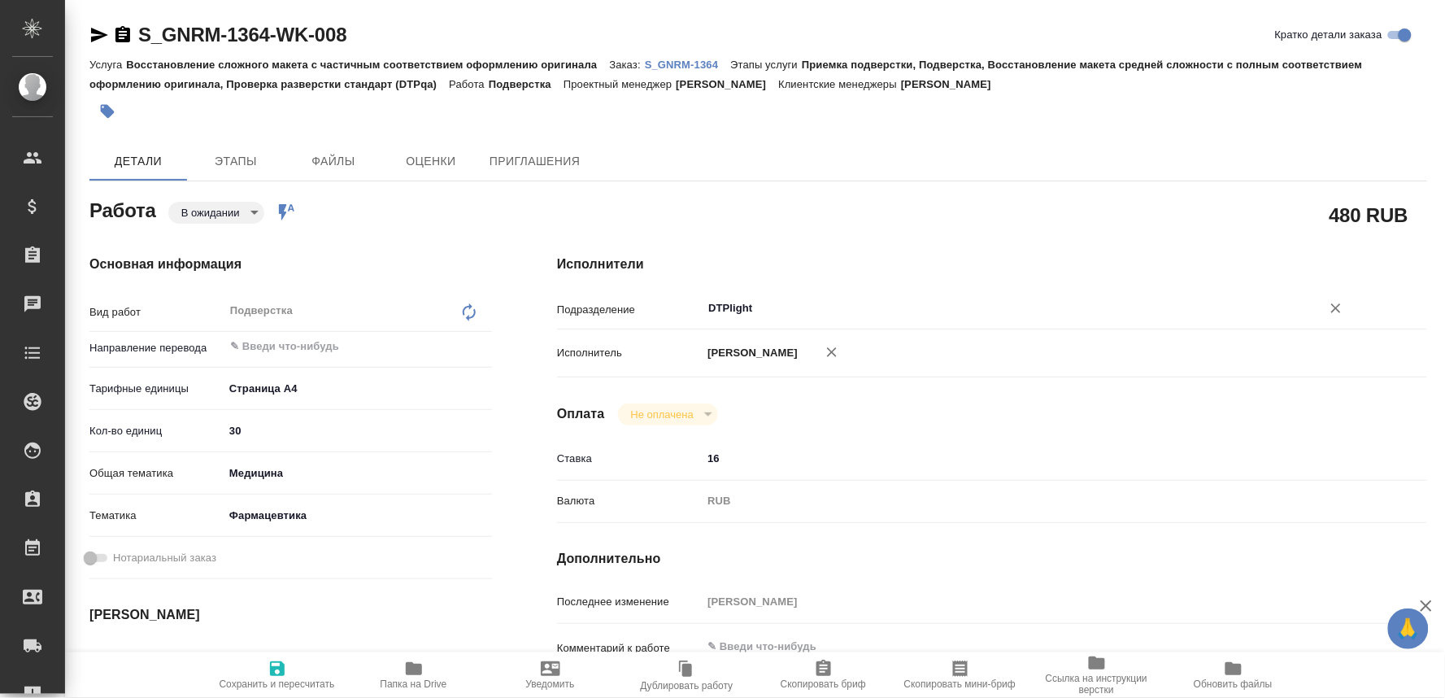
click at [277, 678] on span "Сохранить и пересчитать" at bounding box center [277, 683] width 115 height 11
type textarea "x"
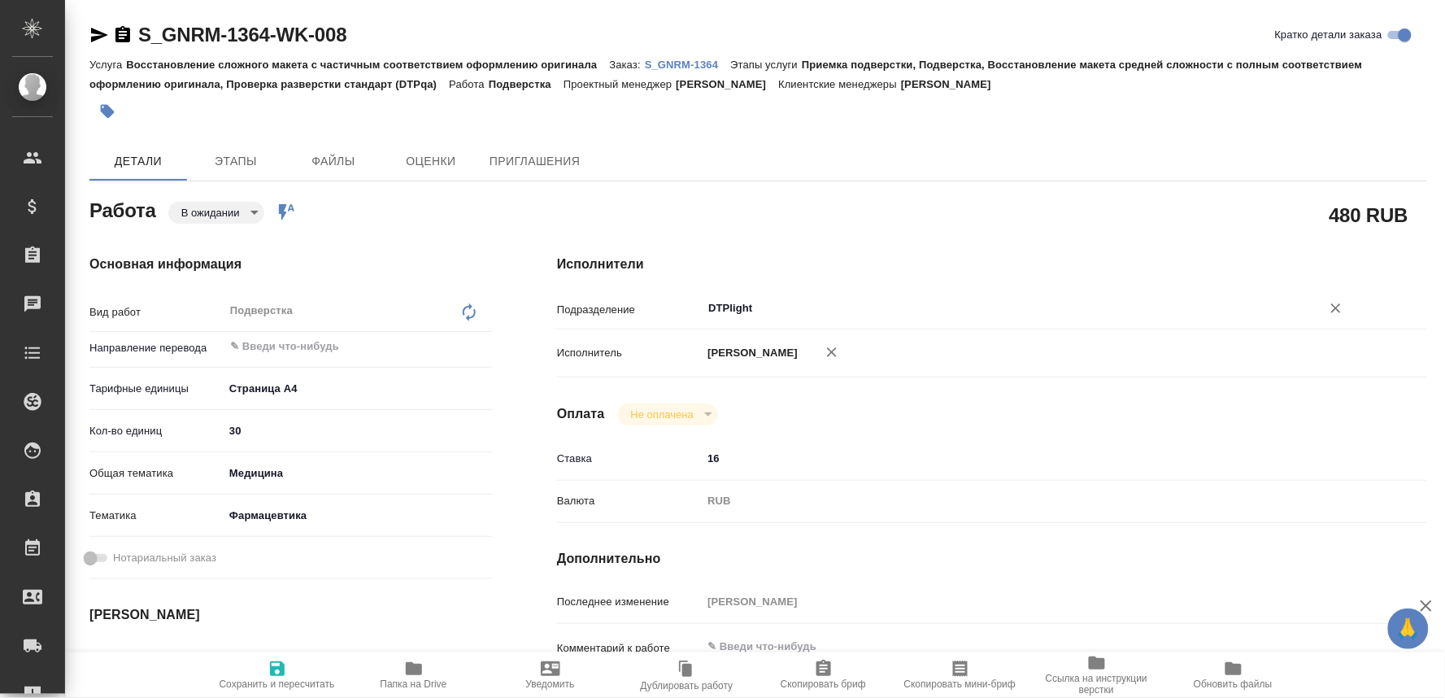
type textarea "x"
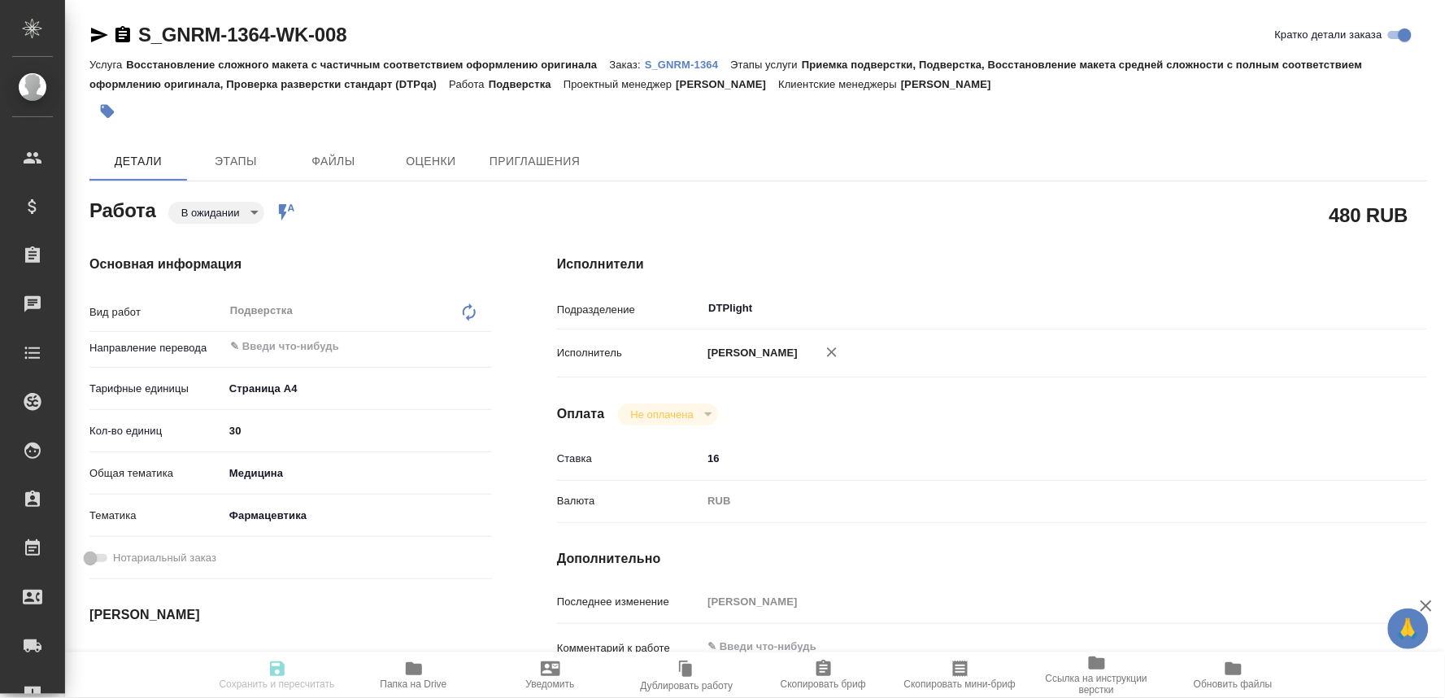
type textarea "x"
type input "pending"
type textarea "Подверстка"
type textarea "x"
type input "5f036ec4e16dec2d6b59c8ff"
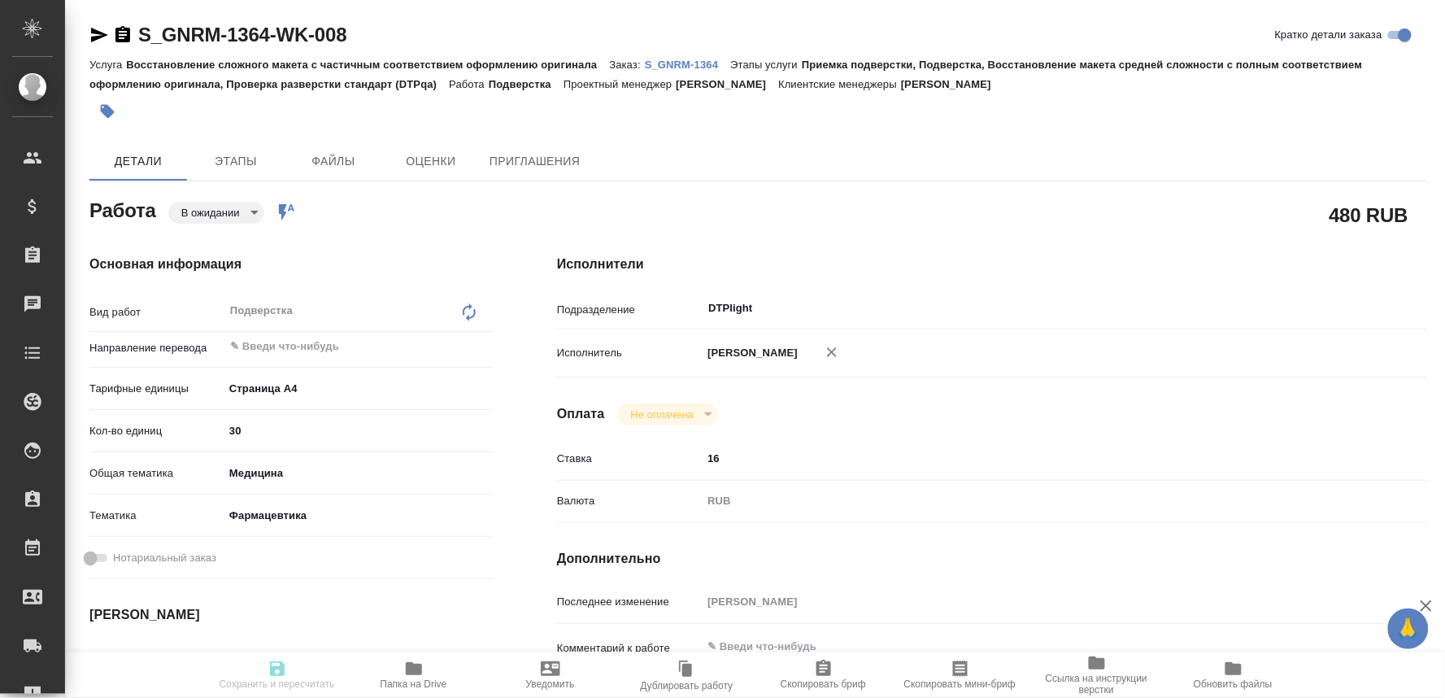
type input "30"
type input "med"
type input "6149832f2b7be24903fd7a82"
type input "[DATE] 15:00"
type input "[DATE] 17:00"
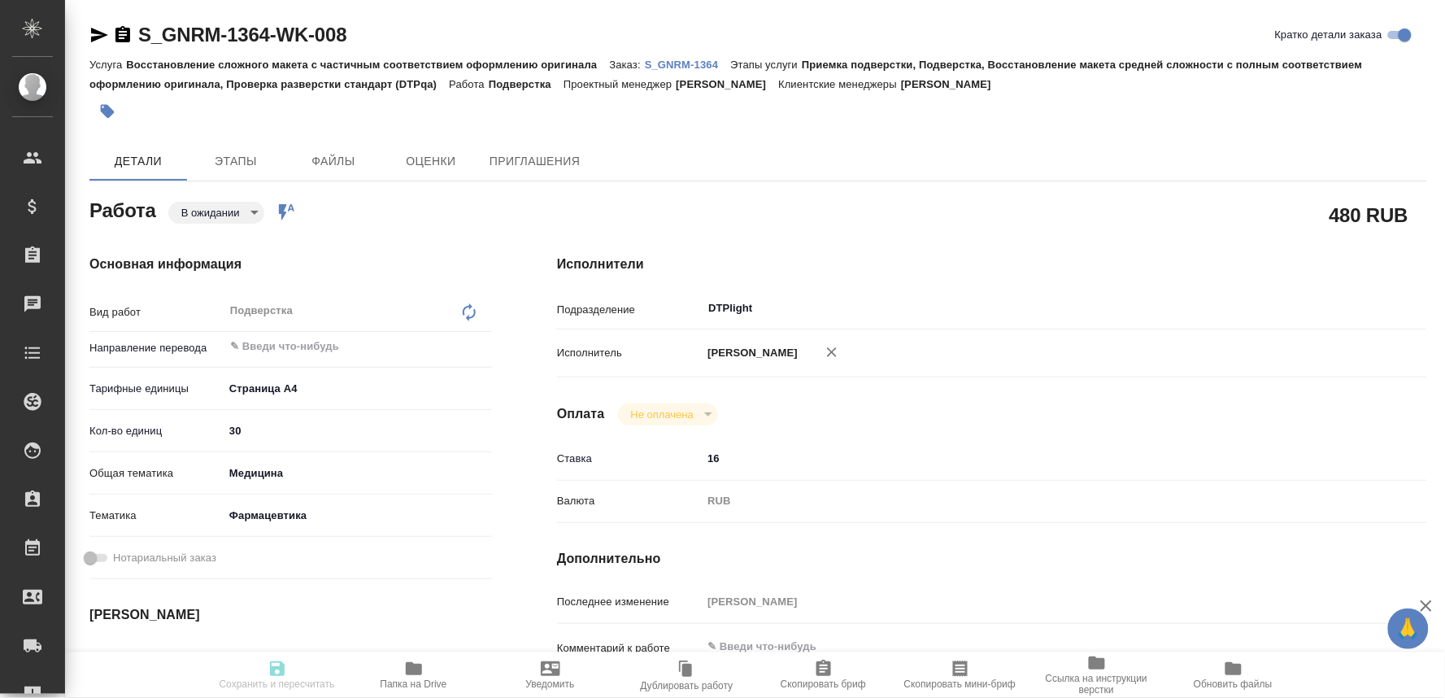
type input "[DATE] 17:00"
type input "DTPlight"
type input "notPayed"
type input "16"
type input "RUB"
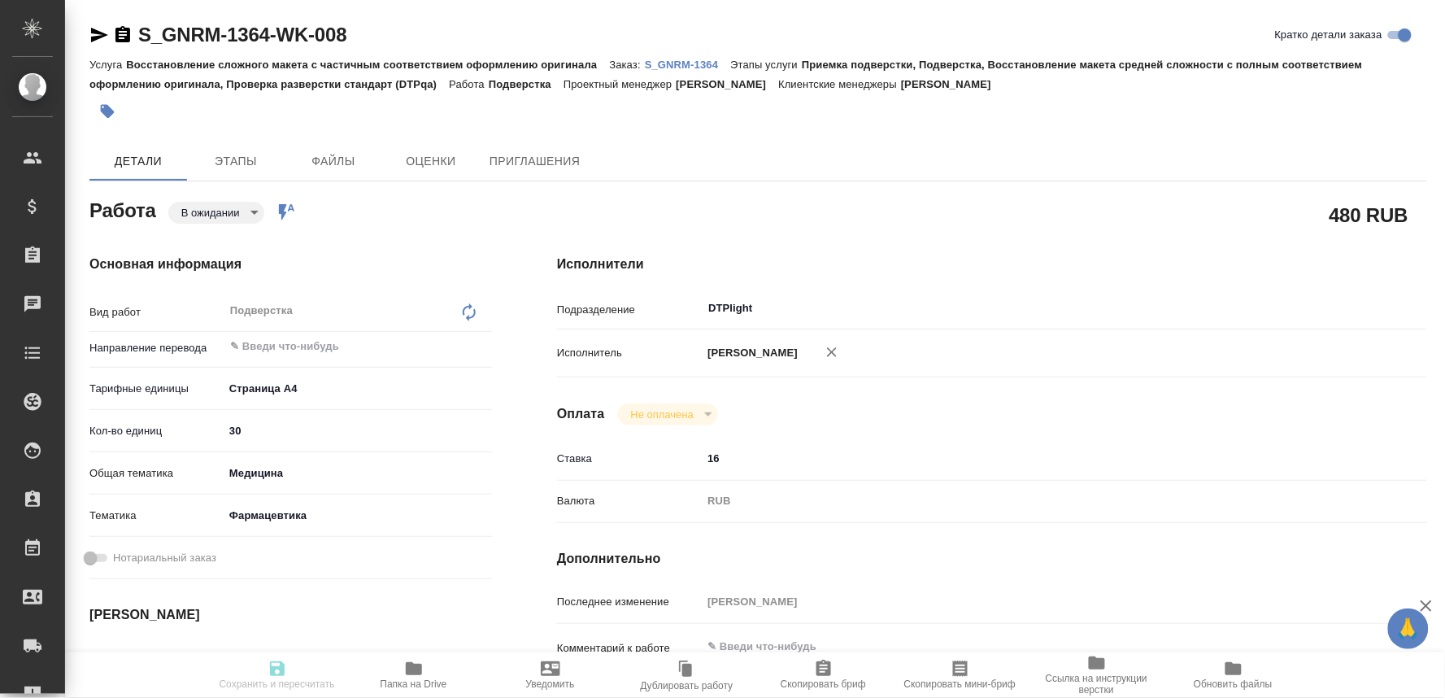
type input "[PERSON_NAME]"
type textarea "x"
type textarea "/Clients/Generium/Orders/S_GNRM-1364/DTP/S_GNRM-1364-WK-008"
type textarea "x"
type input "S_GNRM-1364"
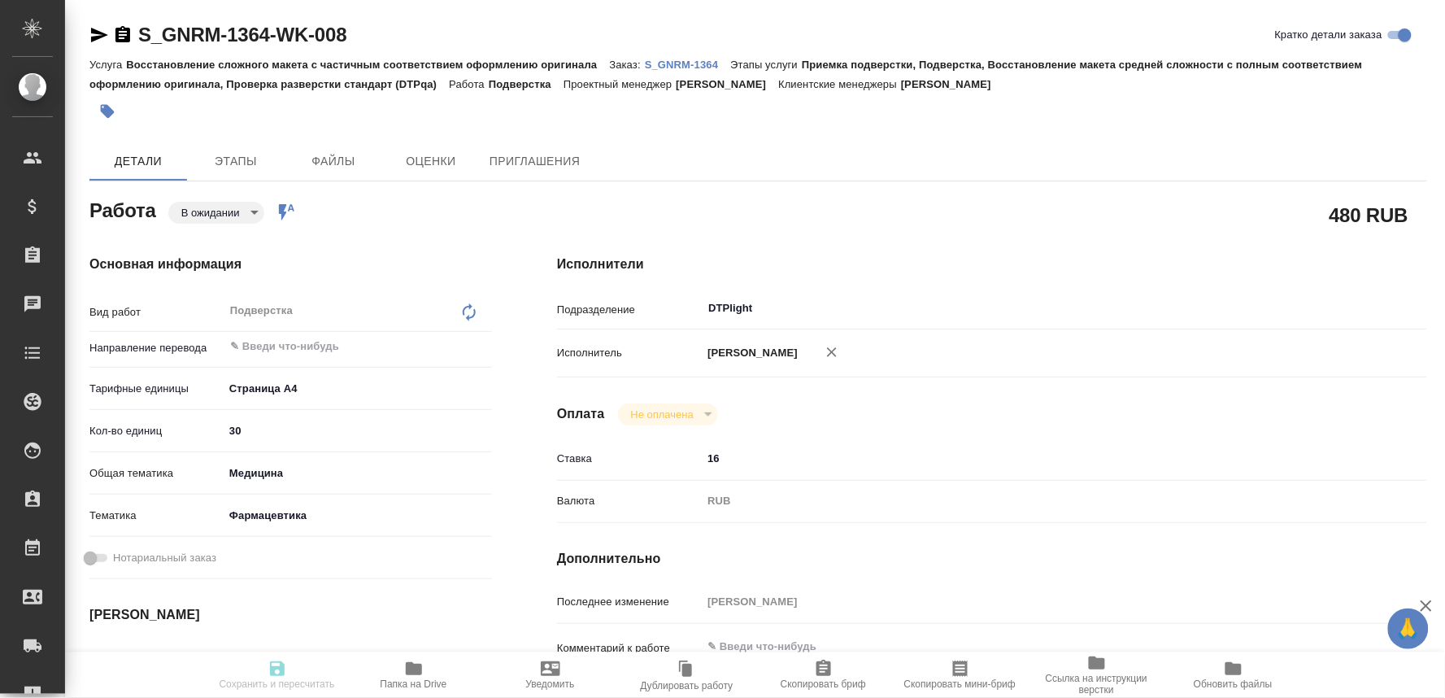
type input "Восстановление сложного макета с частичным соответствием оформлению оригинала"
type input "Приемка подверстки, Подверстка, Восстановление макета средней сложности с полны…"
type input "[PERSON_NAME]"
type input "/Clients/Generium/Orders/S_GNRM-1364"
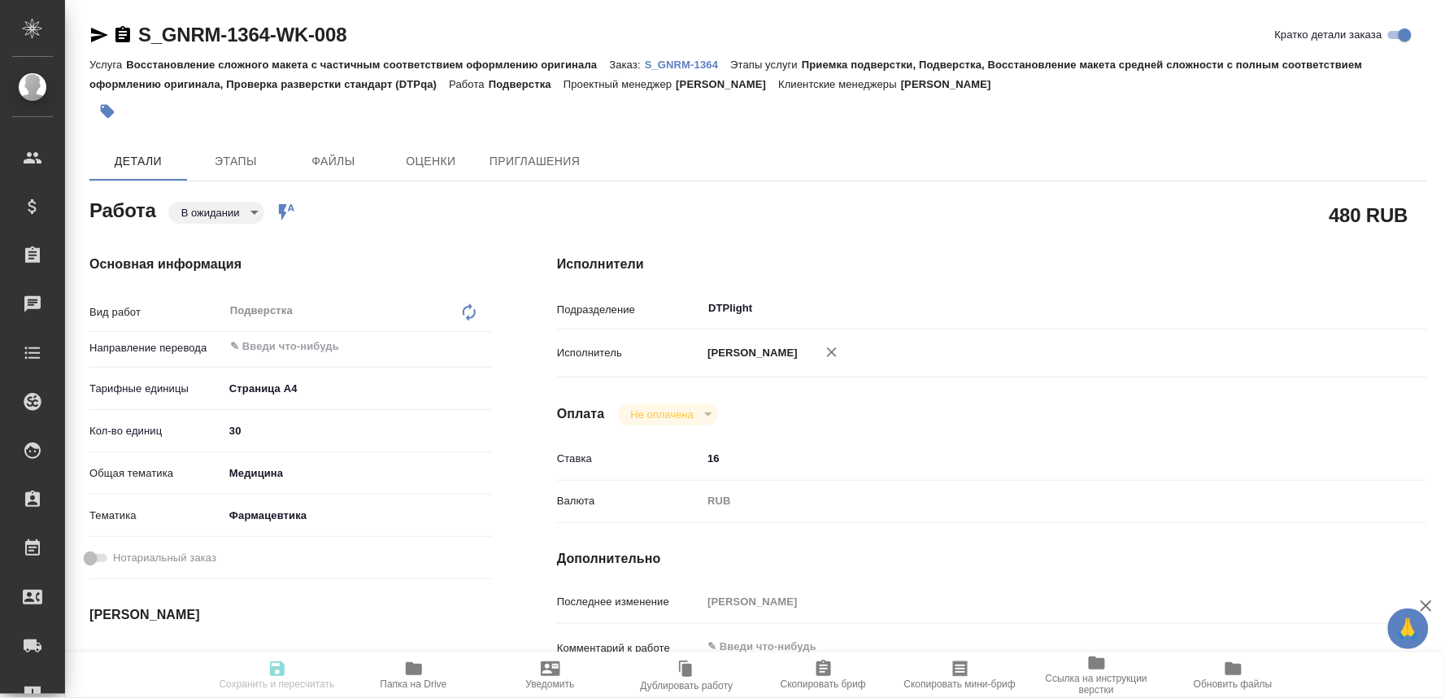
type textarea "x"
type textarea "Сможете прислать переводы до завтрашнего вечера 12.09?"
type textarea "x"
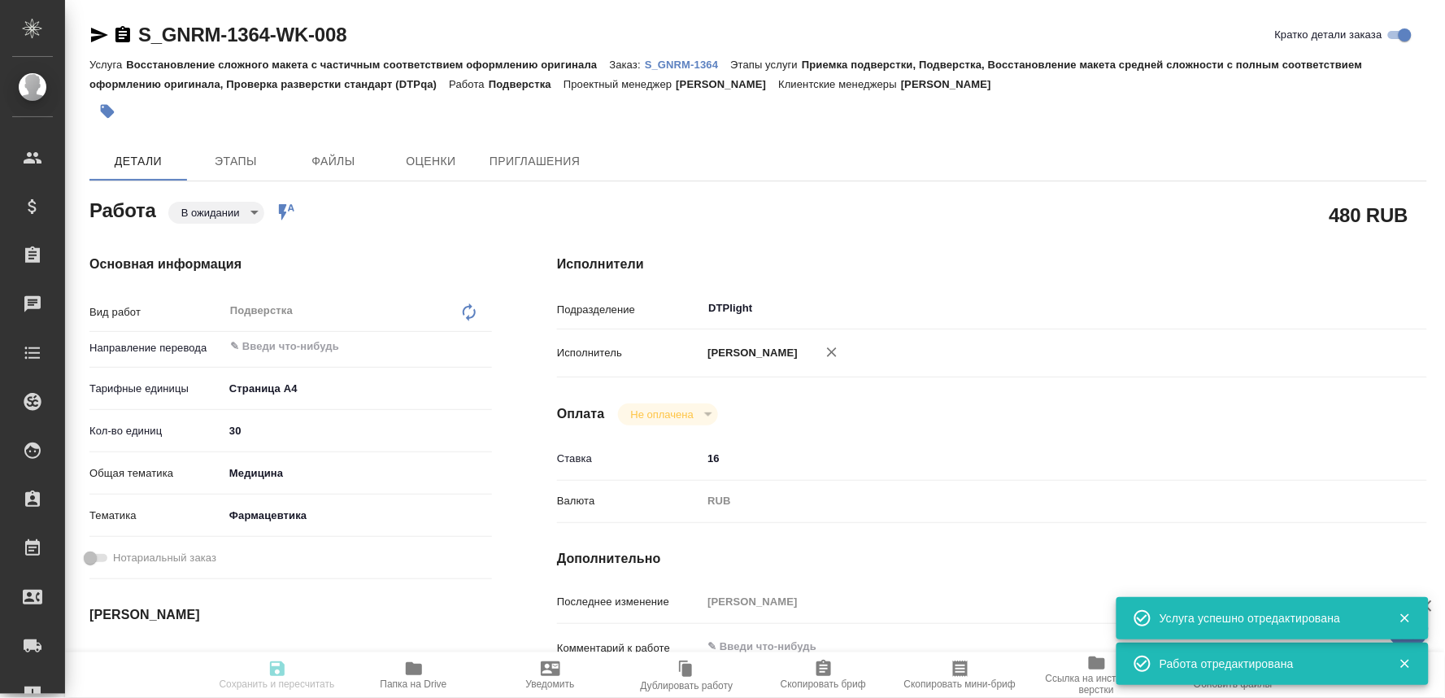
type textarea "x"
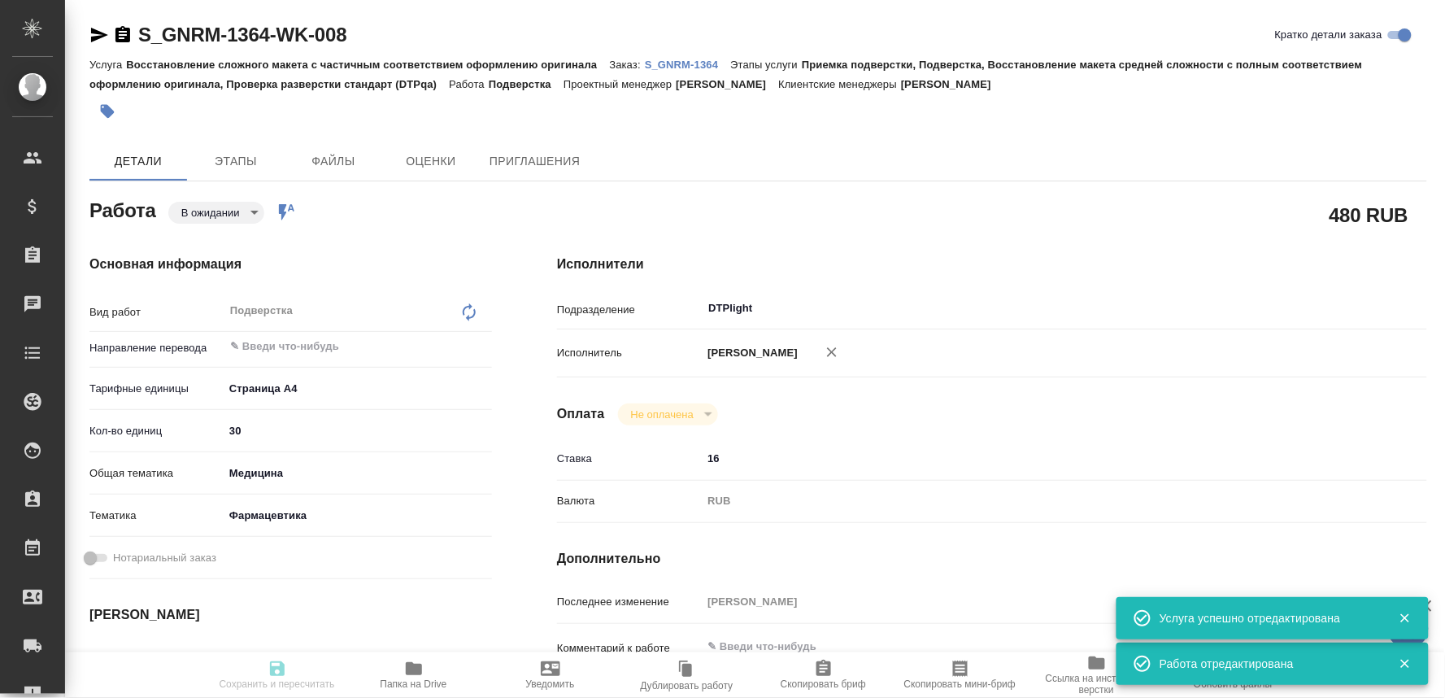
type textarea "x"
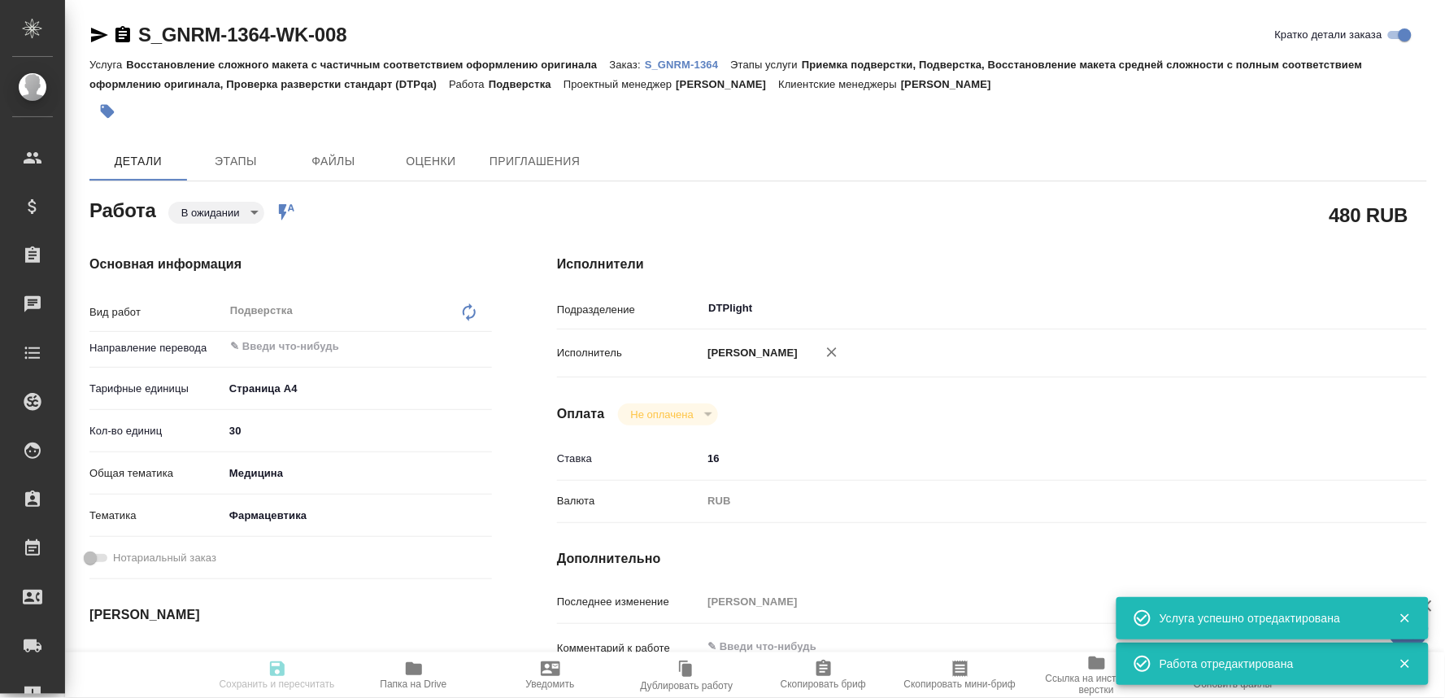
type textarea "x"
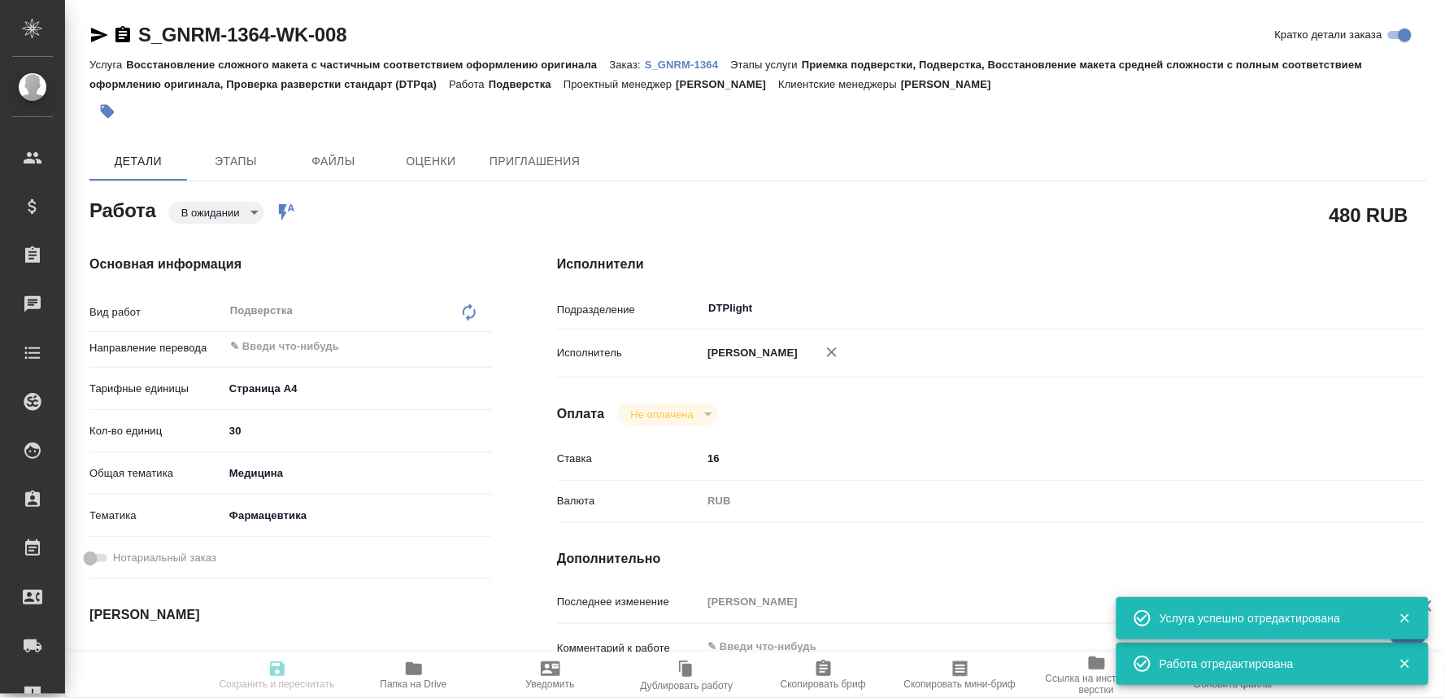
type input "pending"
type textarea "Подверстка"
type textarea "x"
type input "5f036ec4e16dec2d6b59c8ff"
type input "30"
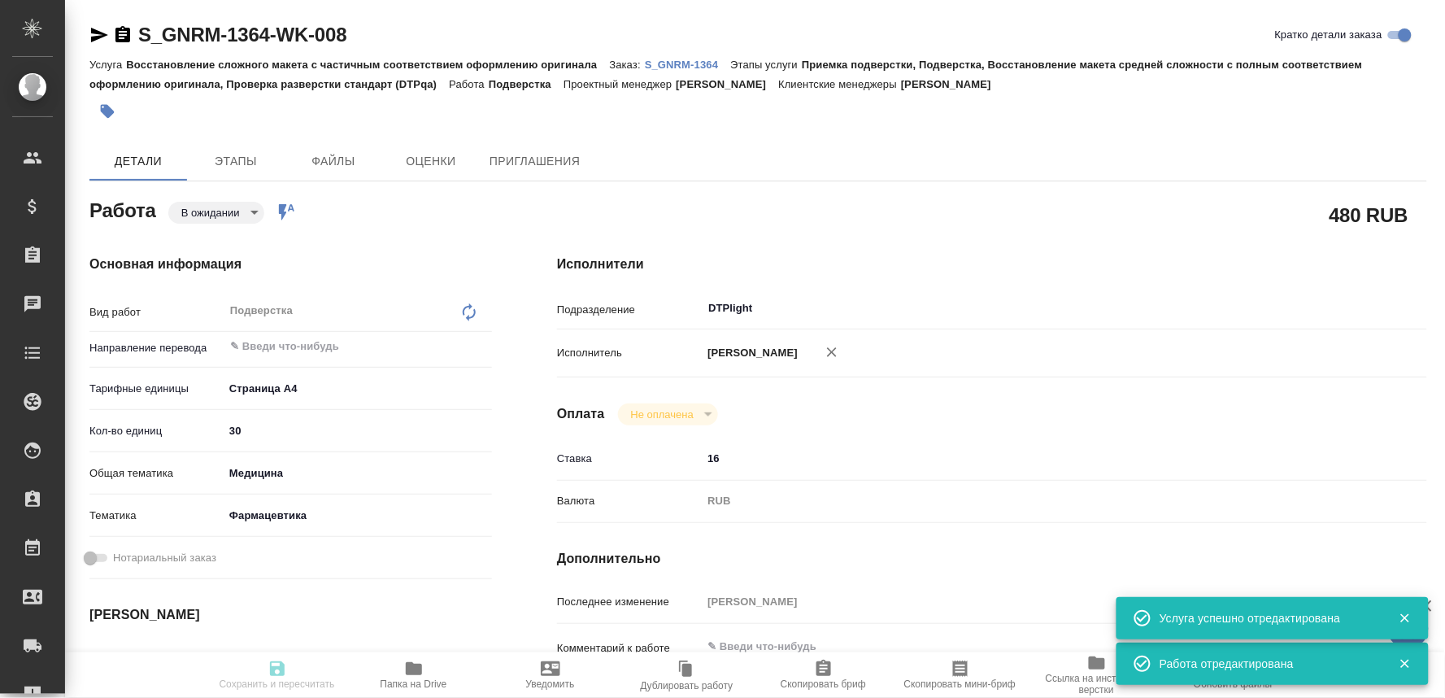
type input "med"
type input "6149832f2b7be24903fd7a82"
type input "[DATE] 15:00"
type input "[DATE] 17:00"
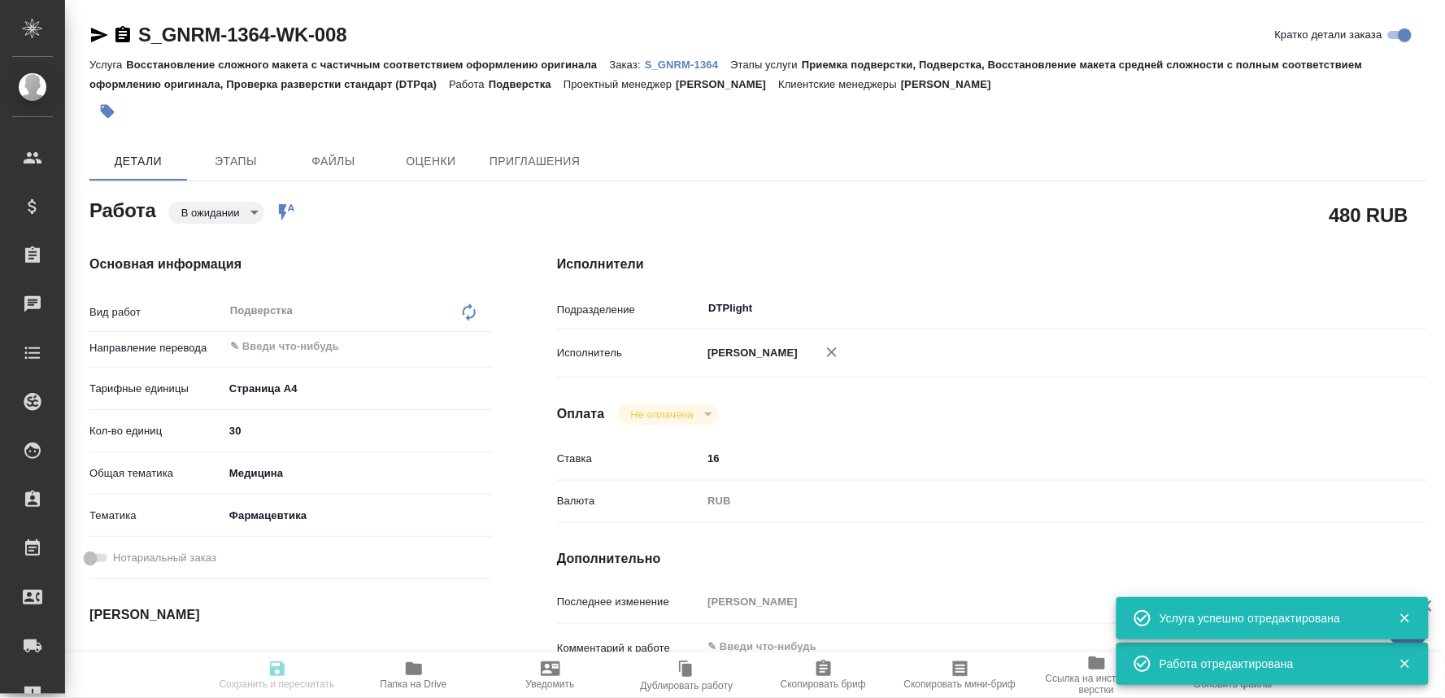
type input "DTPlight"
type input "notPayed"
type input "16"
type input "RUB"
type input "[PERSON_NAME]"
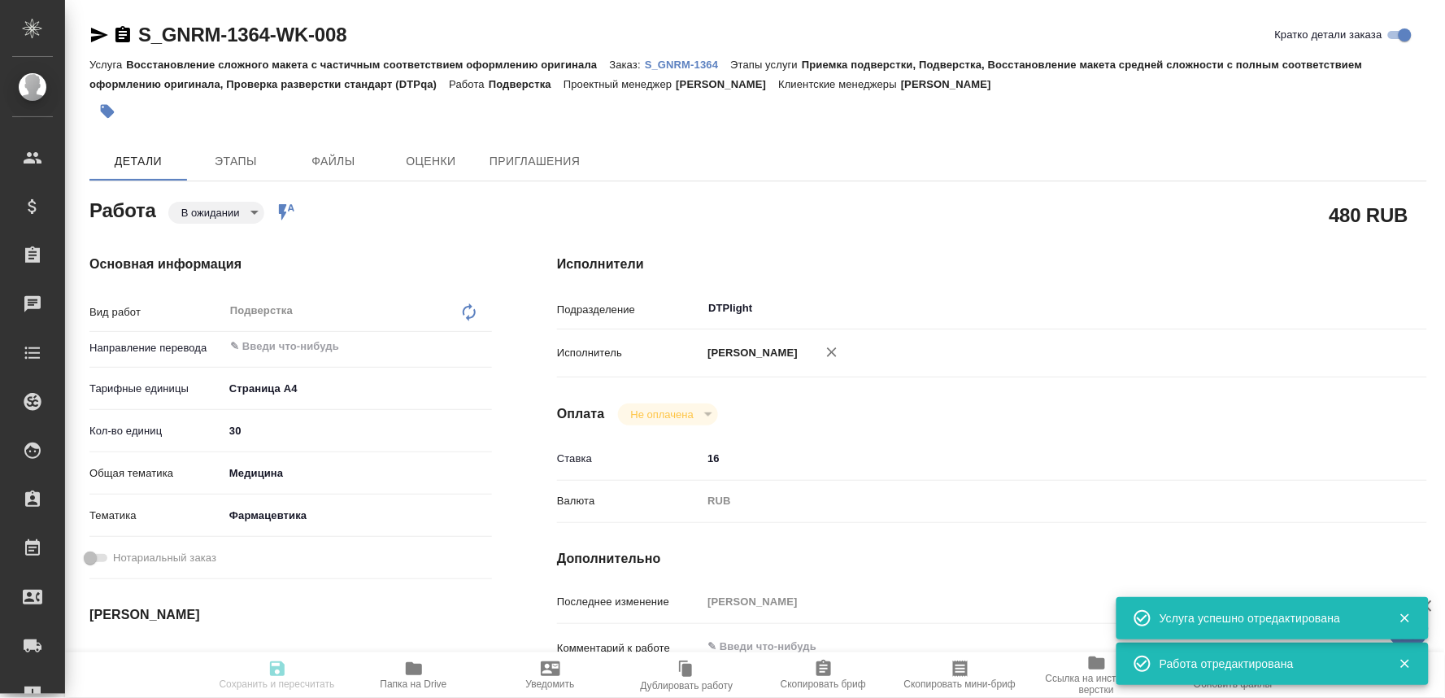
type textarea "x"
type textarea "/Clients/Generium/Orders/S_GNRM-1364/DTP/S_GNRM-1364-WK-008"
type textarea "x"
type input "S_GNRM-1364"
type input "Восстановление сложного макета с частичным соответствием оформлению оригинала"
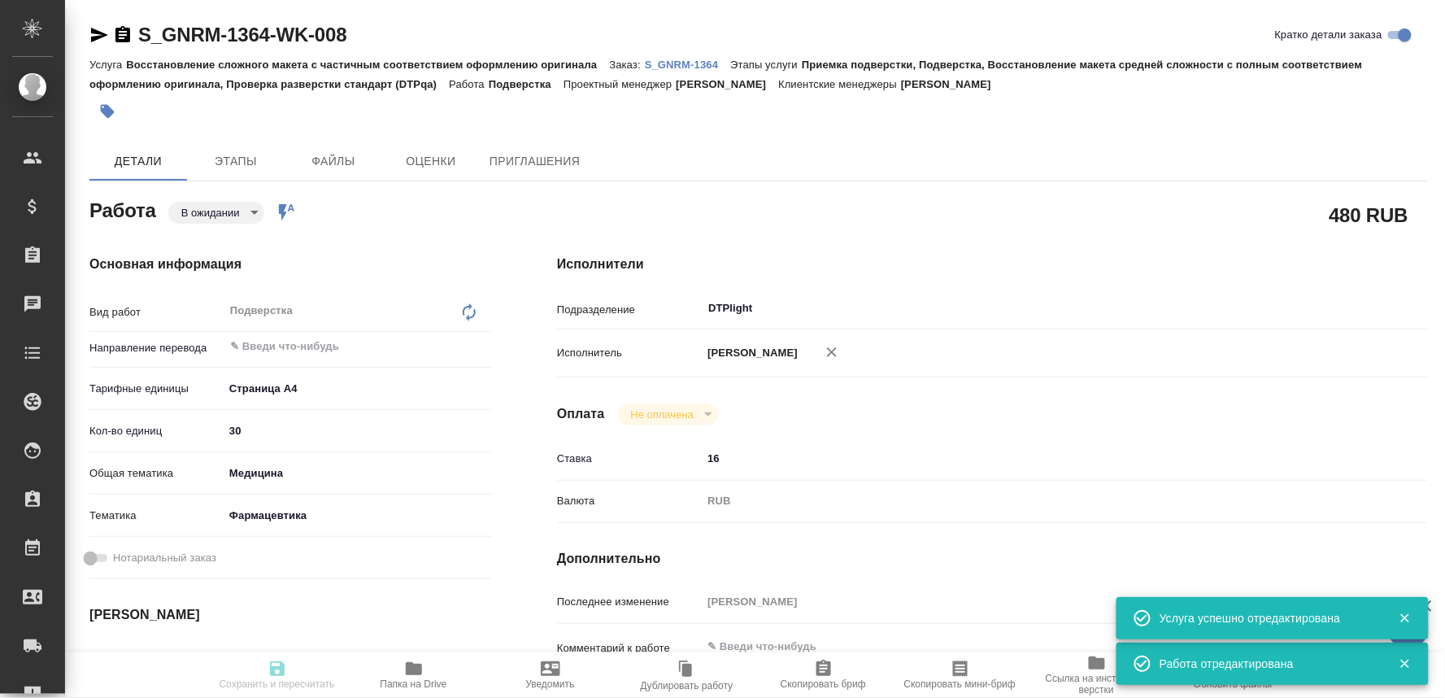
type input "Приемка подверстки, Подверстка, Восстановление макета средней сложности с полны…"
type input "[PERSON_NAME]"
type input "/Clients/Generium/Orders/S_GNRM-1364"
type textarea "x"
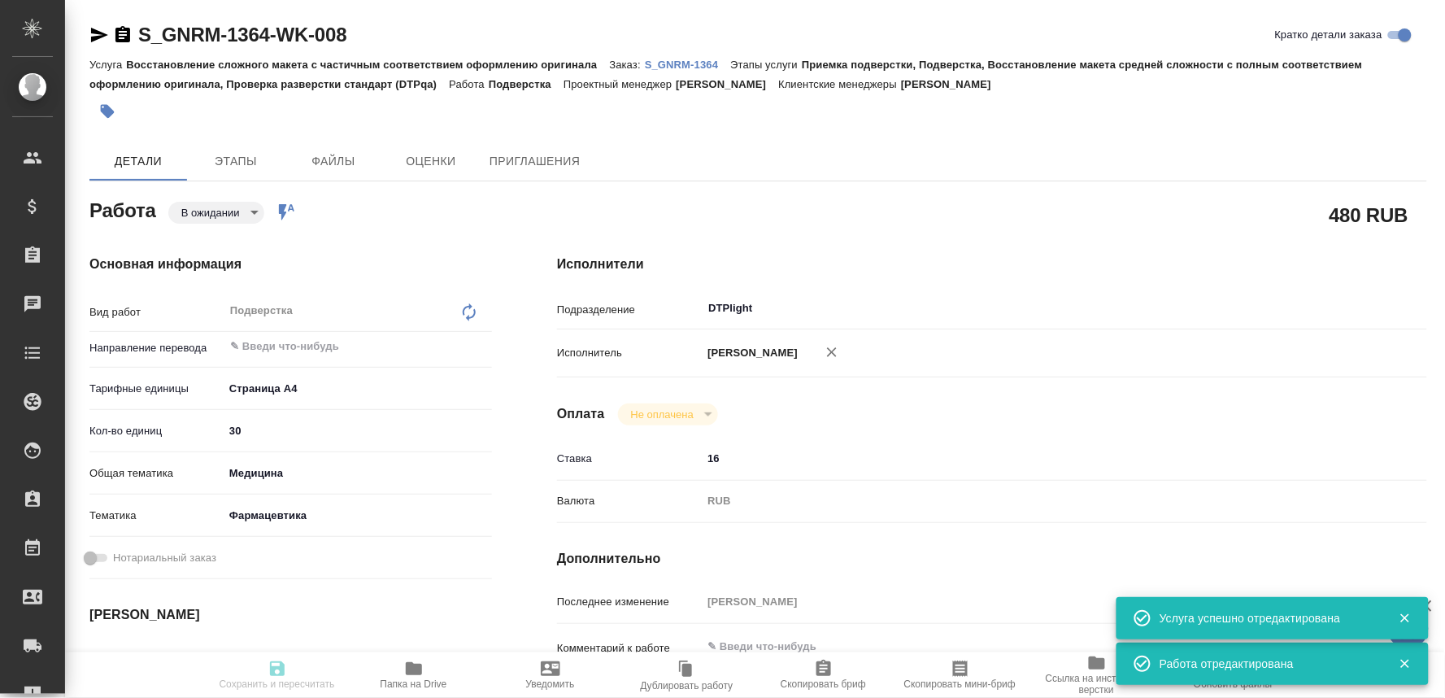
type textarea "Сможете прислать переводы до завтрашнего вечера 12.09?"
type textarea "x"
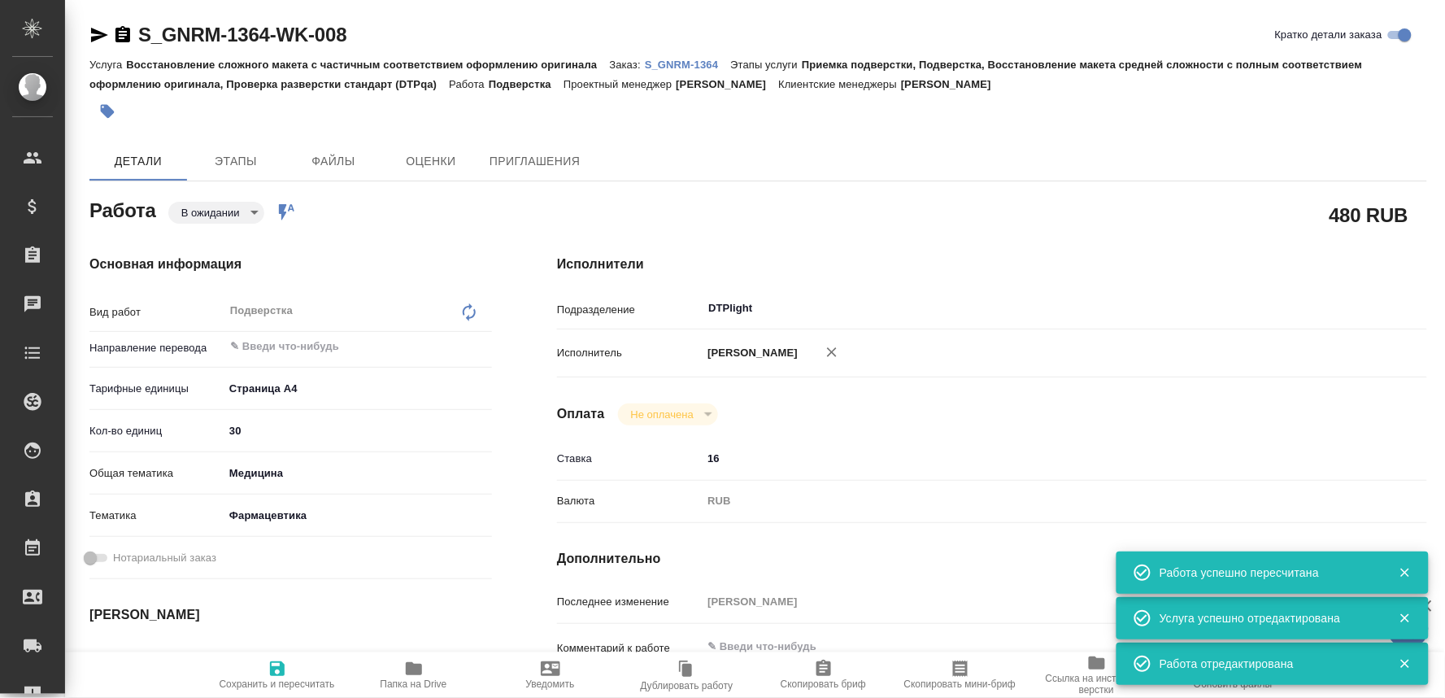
type textarea "x"
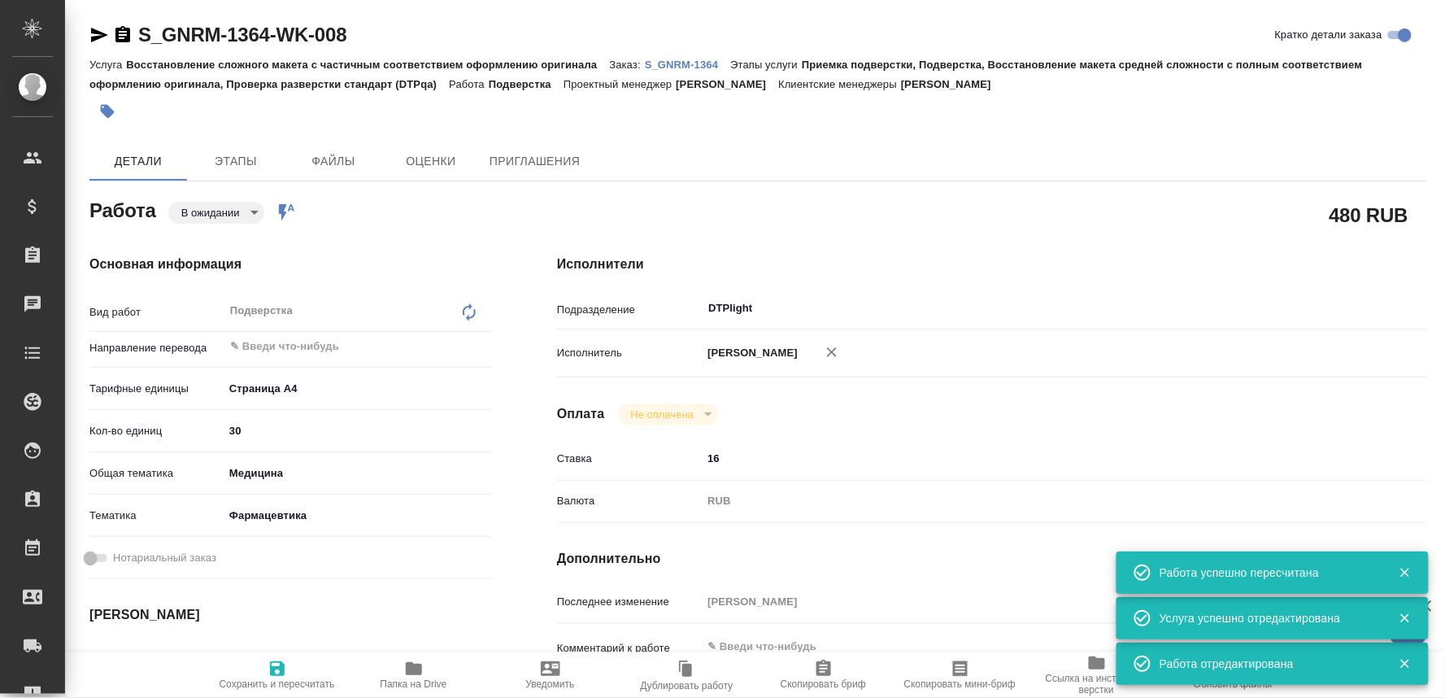
type textarea "x"
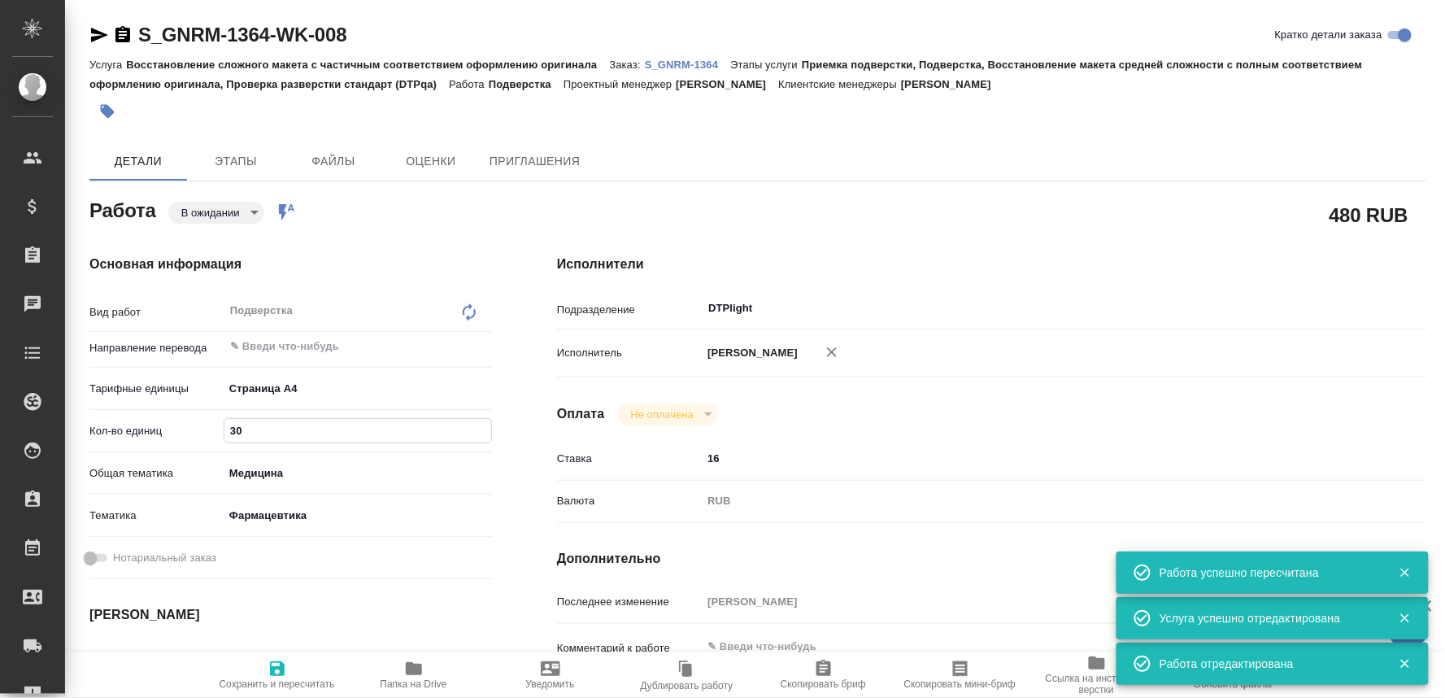
drag, startPoint x: 268, startPoint y: 427, endPoint x: 200, endPoint y: 426, distance: 68.3
click at [203, 427] on div "Кол-во единиц 30" at bounding box center [290, 430] width 402 height 28
type textarea "x"
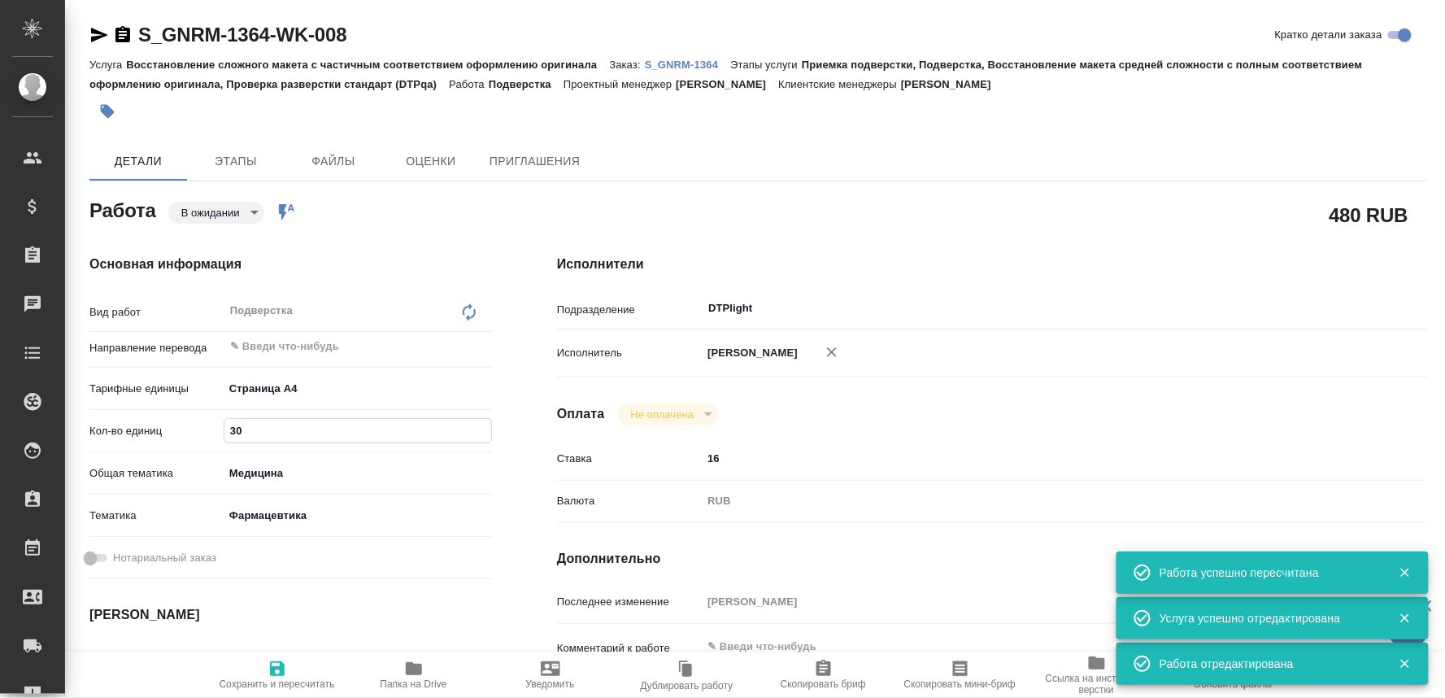
type textarea "x"
type input "2"
type textarea "x"
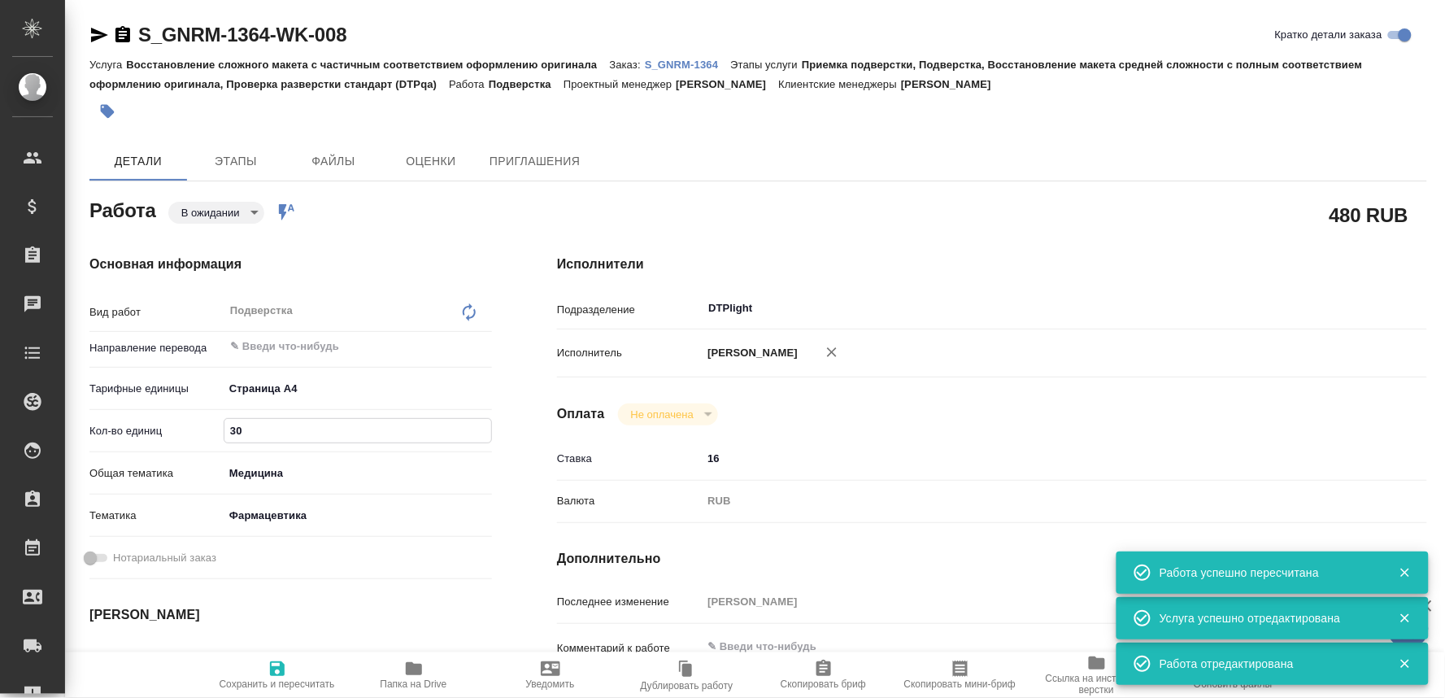
type textarea "x"
type input "28"
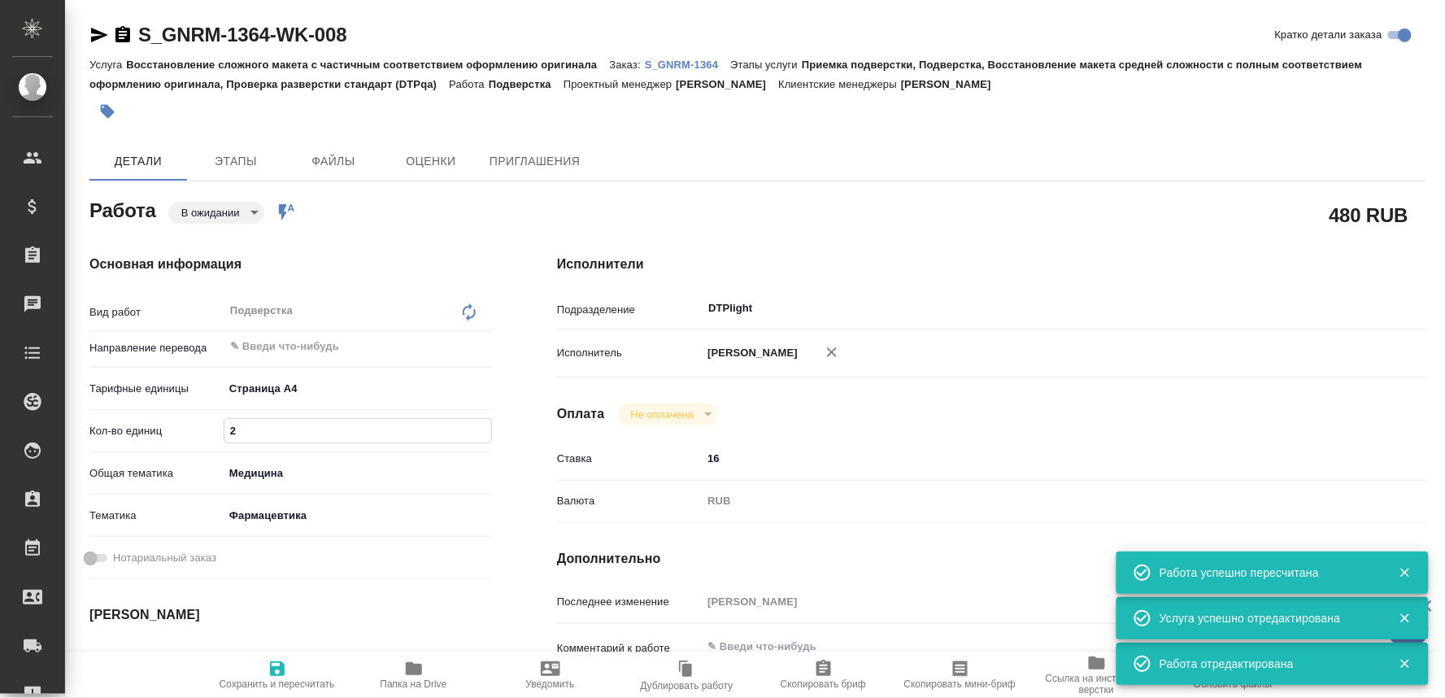
type textarea "x"
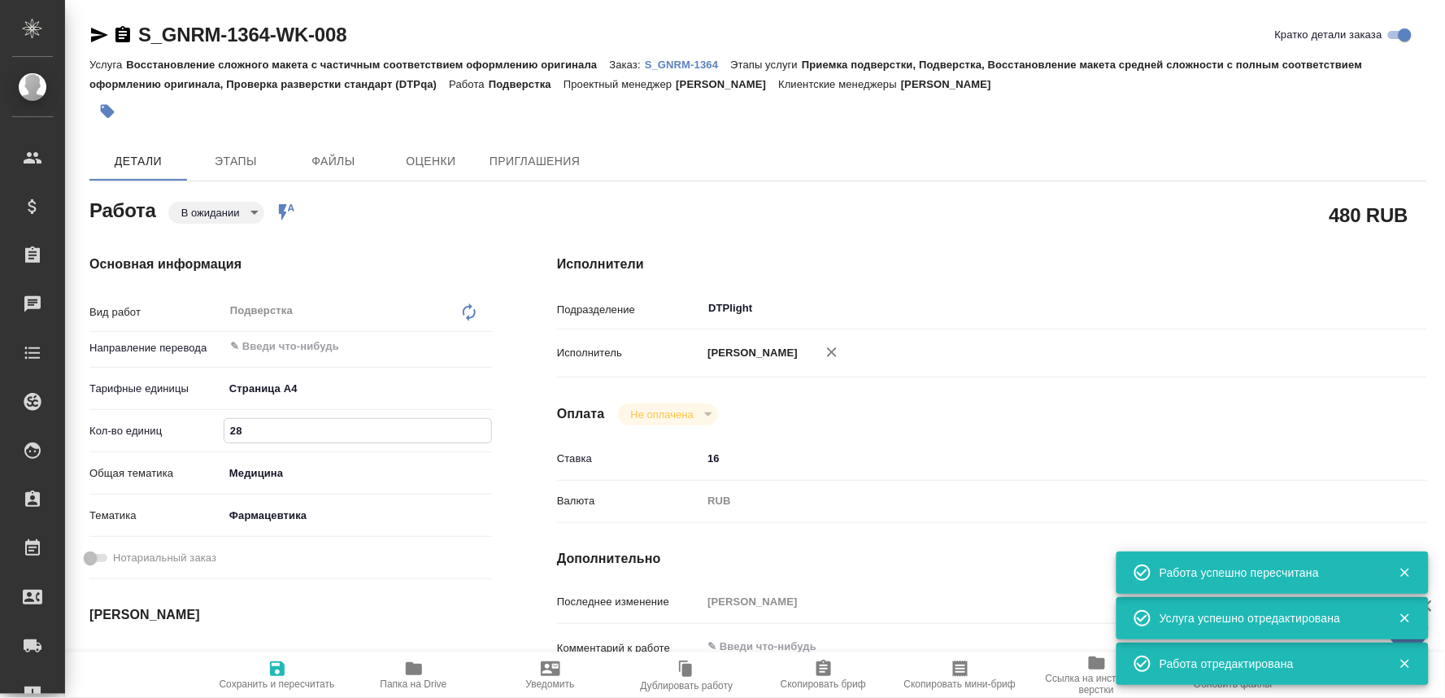
type textarea "x"
type input "28"
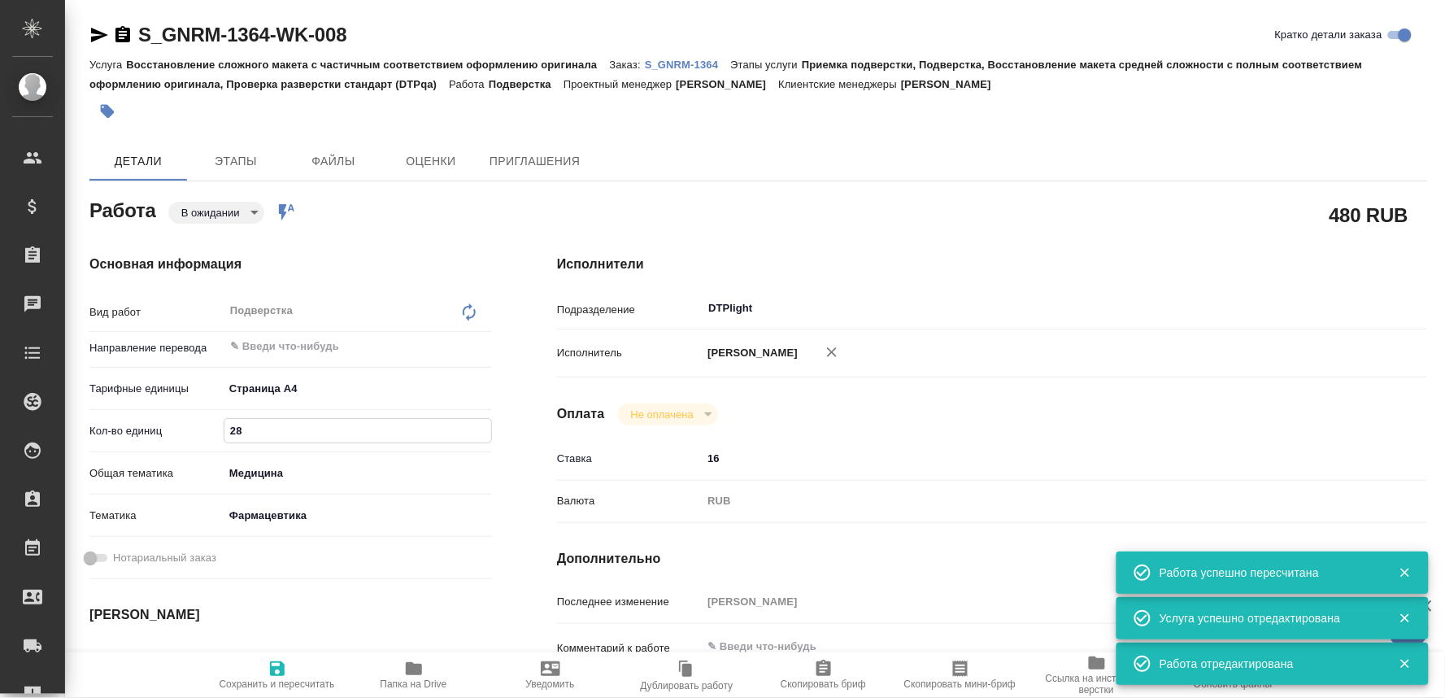
click at [272, 671] on span "Сохранить и пересчитать" at bounding box center [277, 674] width 117 height 31
type textarea "x"
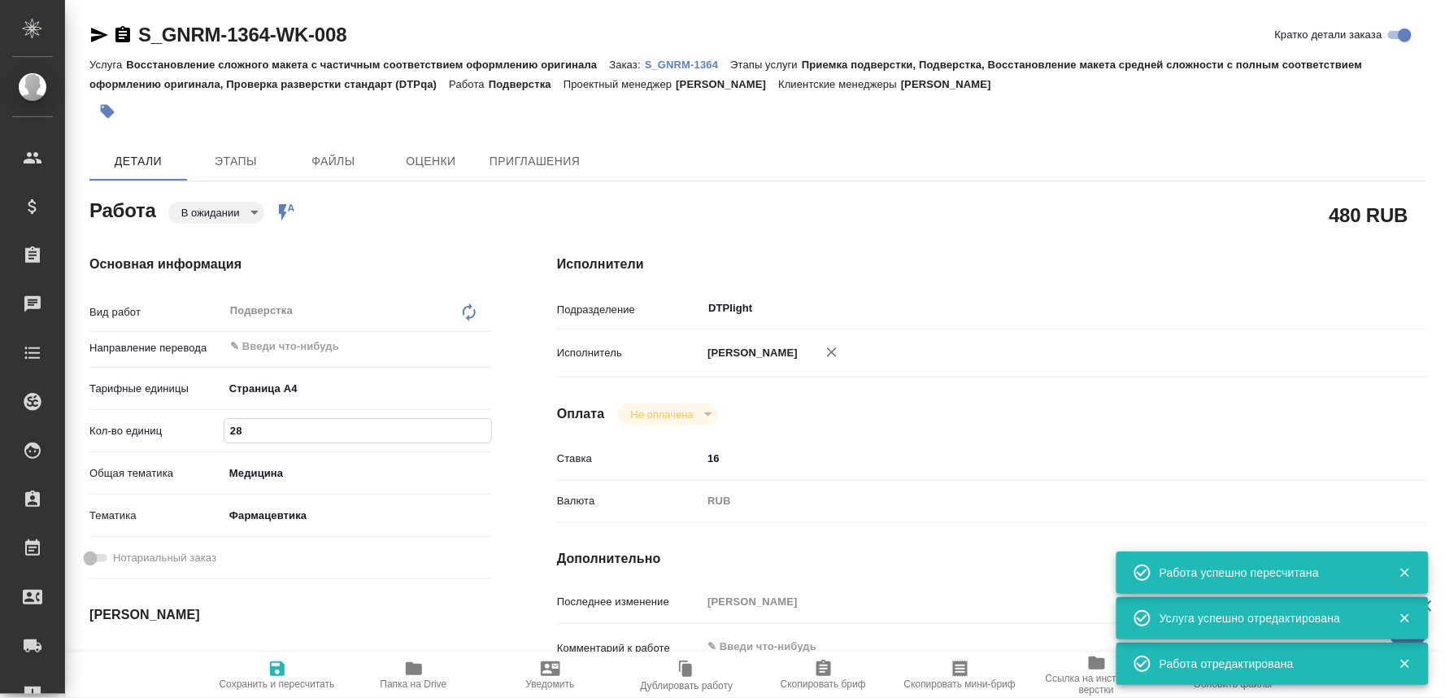
type textarea "x"
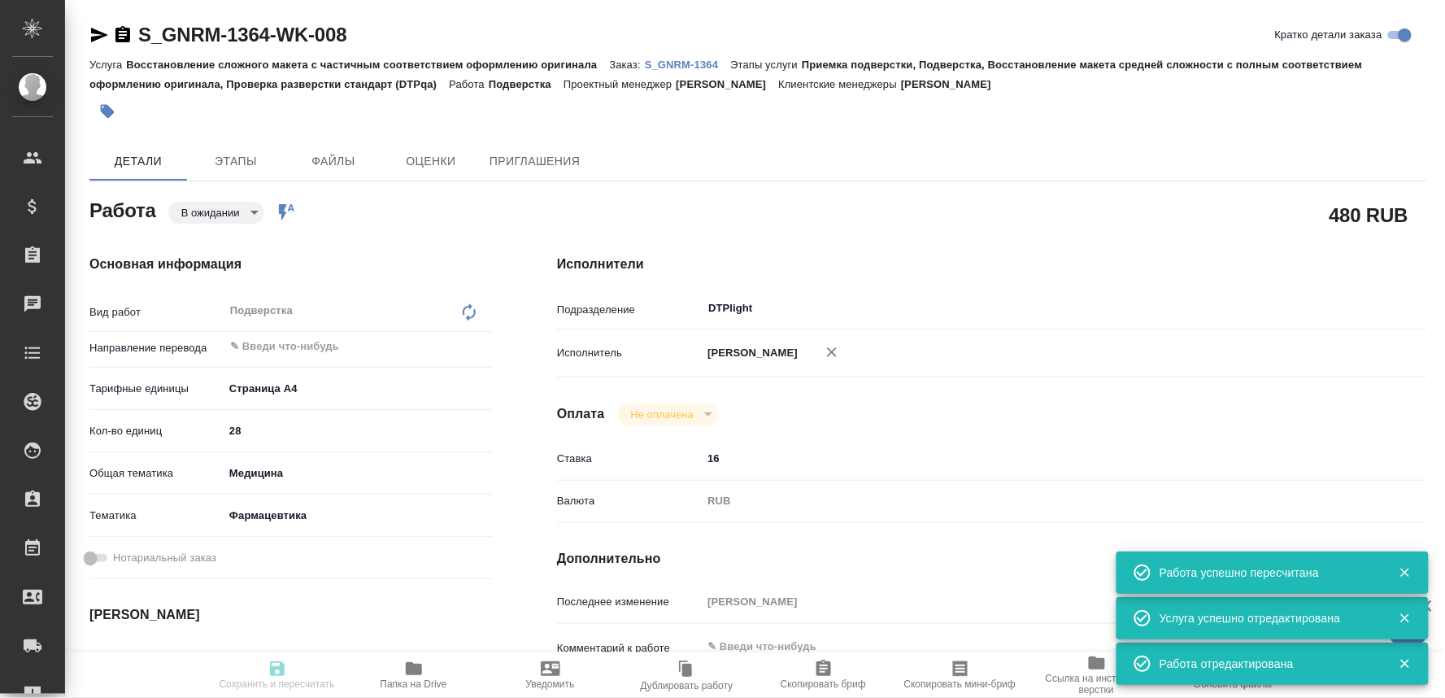
type textarea "x"
type input "pending"
type textarea "Подверстка"
type textarea "x"
type input "5f036ec4e16dec2d6b59c8ff"
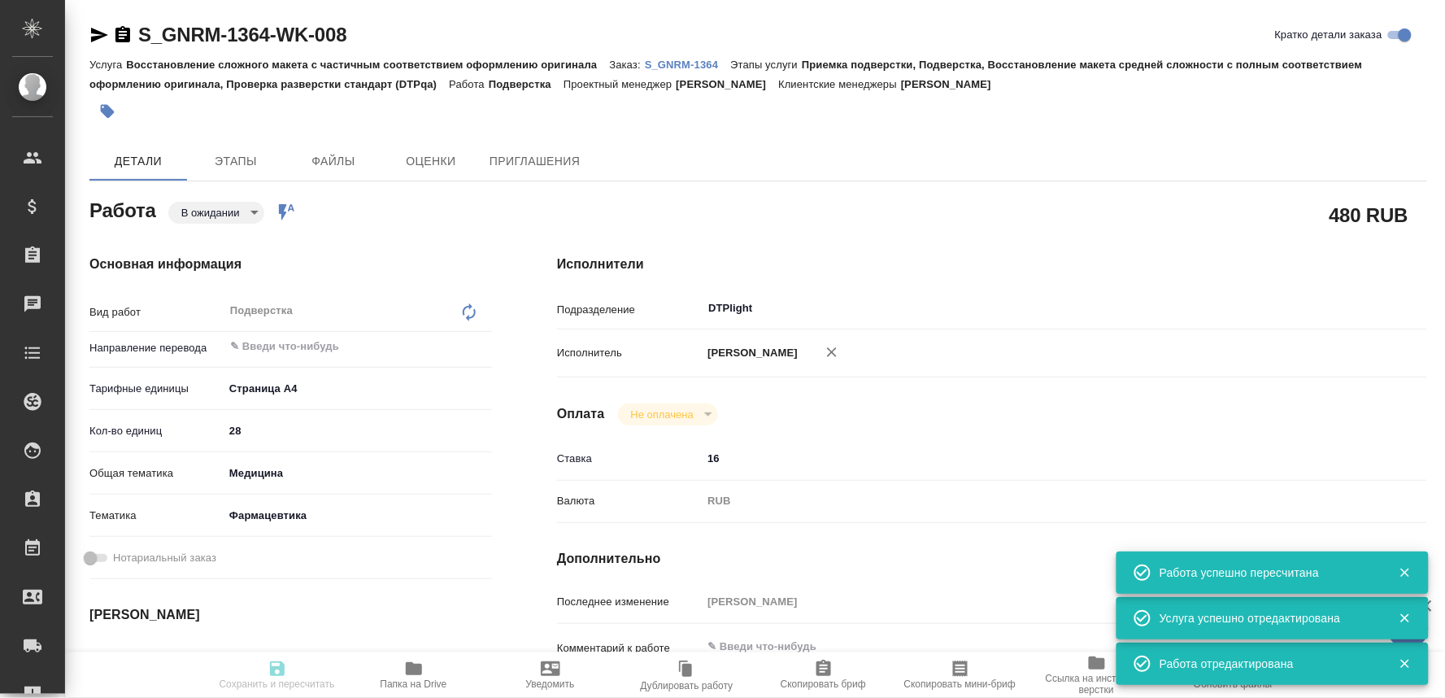
type input "28"
type input "med"
type input "6149832f2b7be24903fd7a82"
type input "[DATE] 15:00"
type input "[DATE] 17:00"
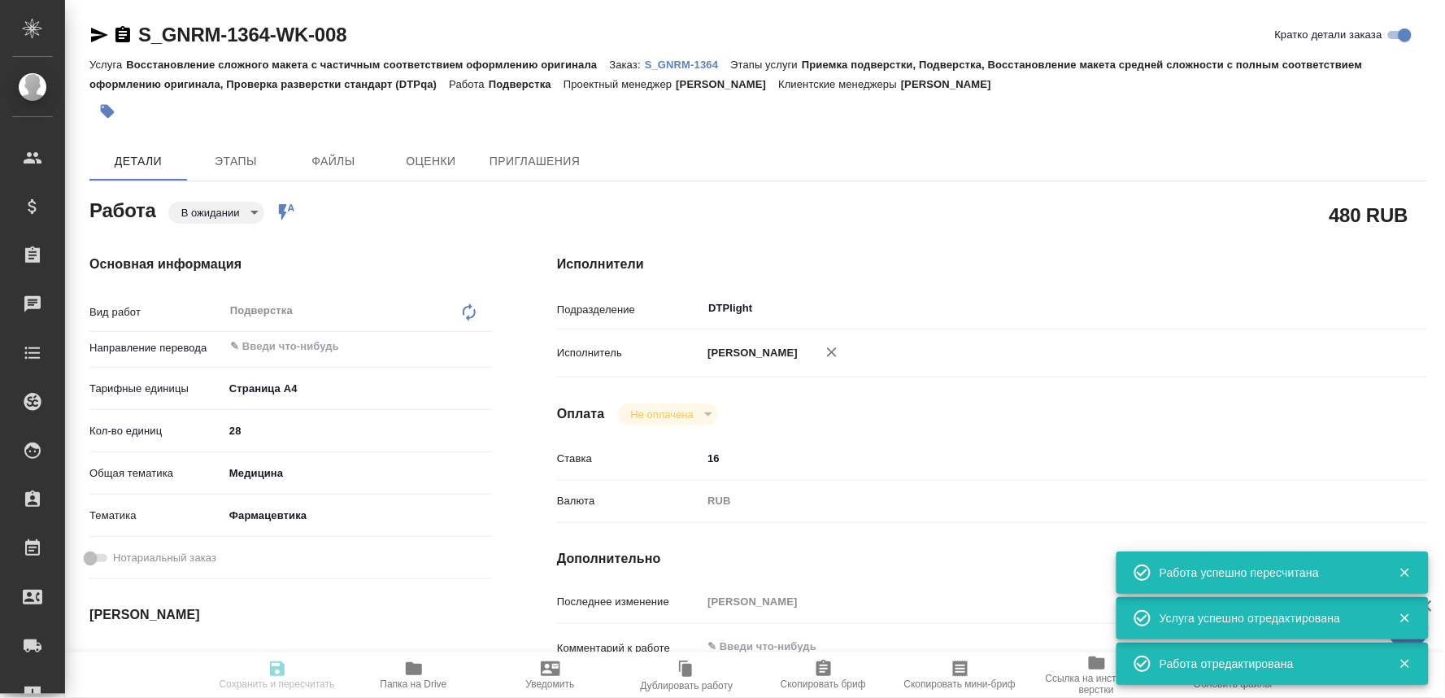
type input "[DATE] 17:00"
type input "DTPlight"
type input "notPayed"
type input "16"
type input "RUB"
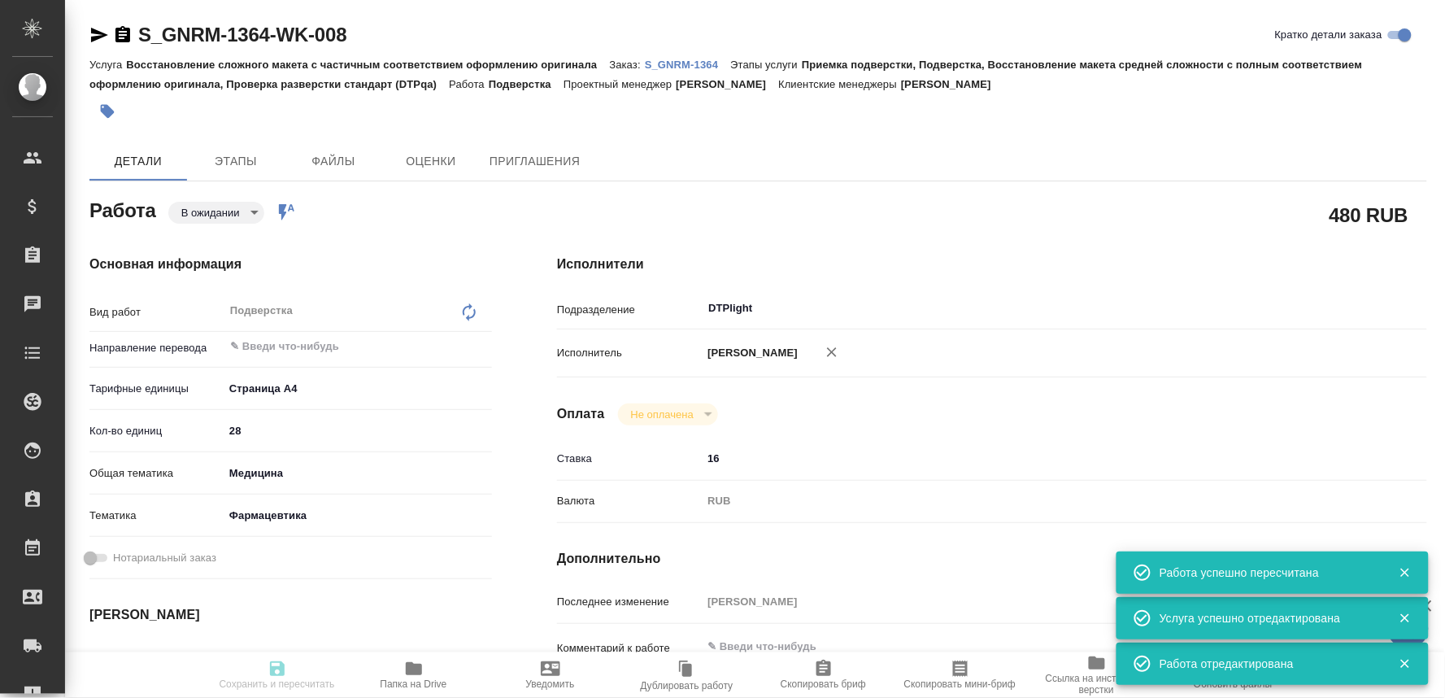
type input "[PERSON_NAME]"
type textarea "x"
type textarea "/Clients/Generium/Orders/S_GNRM-1364/DTP/S_GNRM-1364-WK-008"
type textarea "x"
type input "S_GNRM-1364"
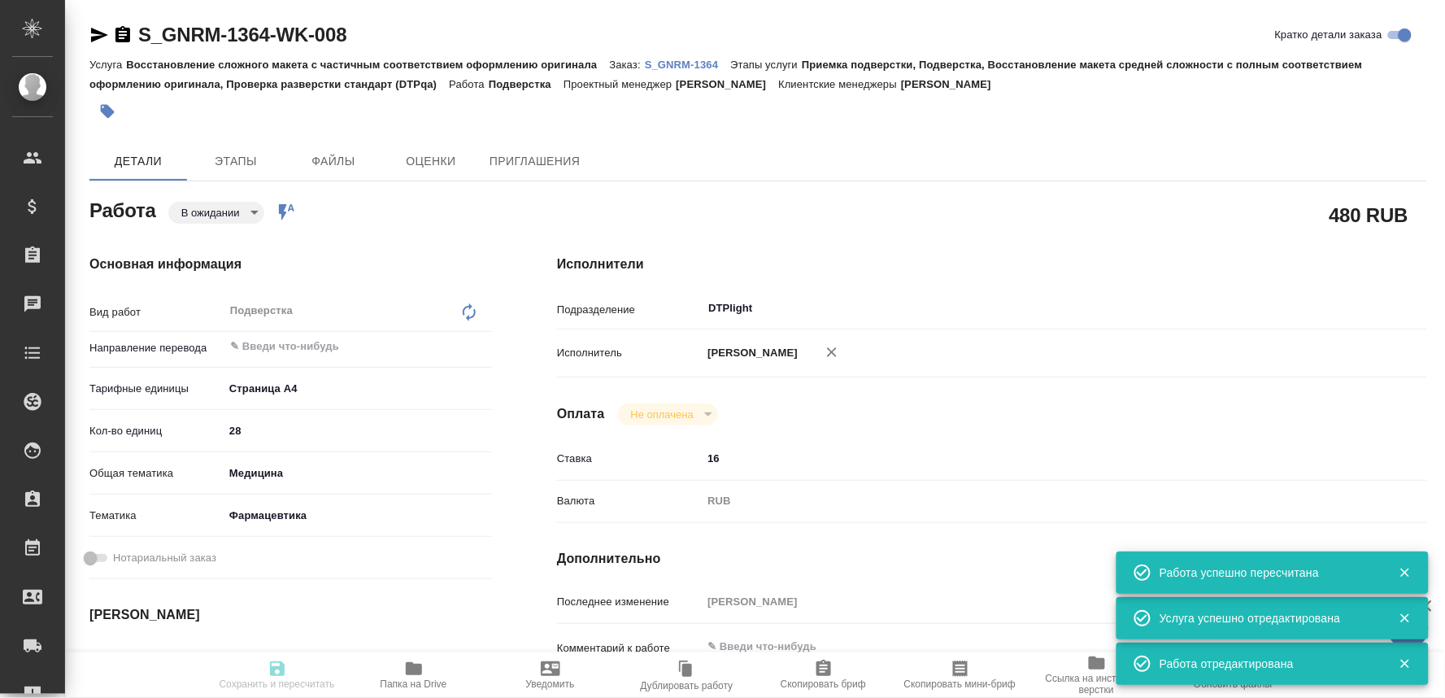
type input "Восстановление сложного макета с частичным соответствием оформлению оригинала"
type input "Приемка подверстки, Подверстка, Восстановление макета средней сложности с полны…"
type input "[PERSON_NAME]"
type input "/Clients/Generium/Orders/S_GNRM-1364"
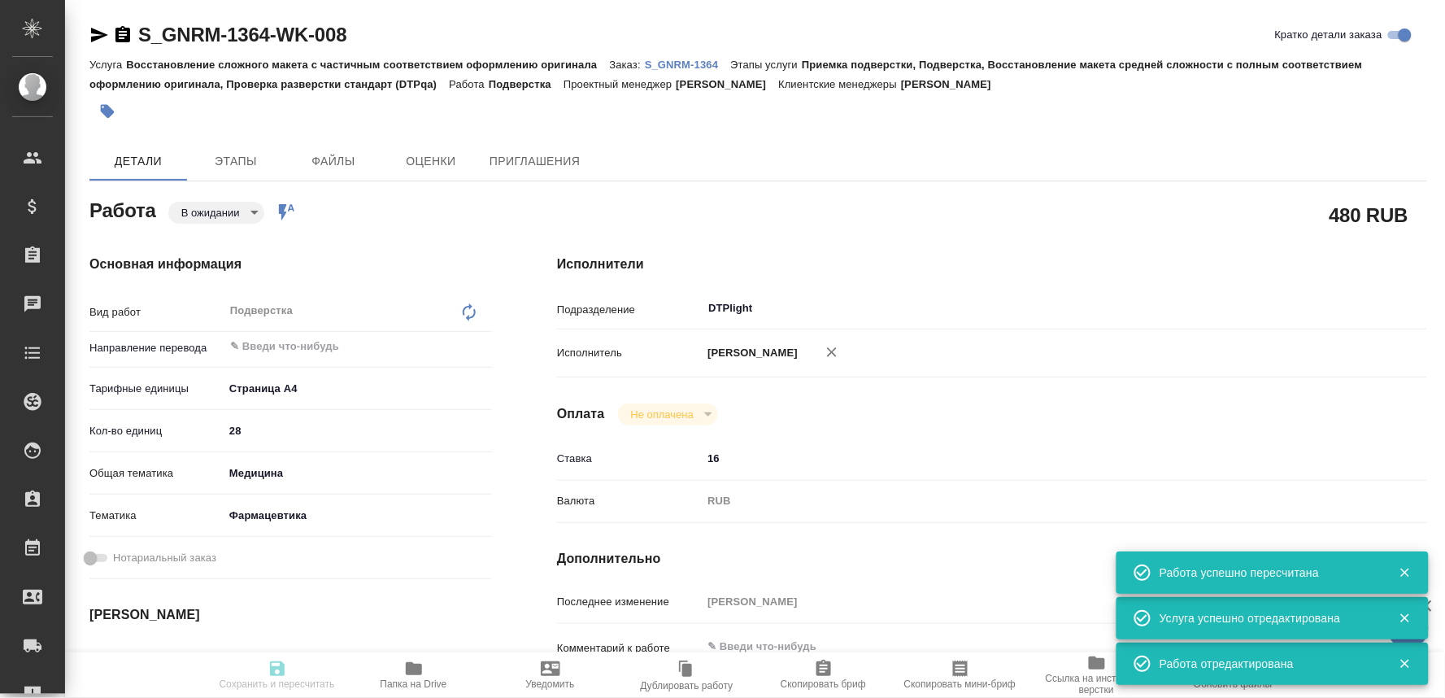
type textarea "x"
type textarea "Сможете прислать переводы до завтрашнего вечера 12.09?"
type textarea "x"
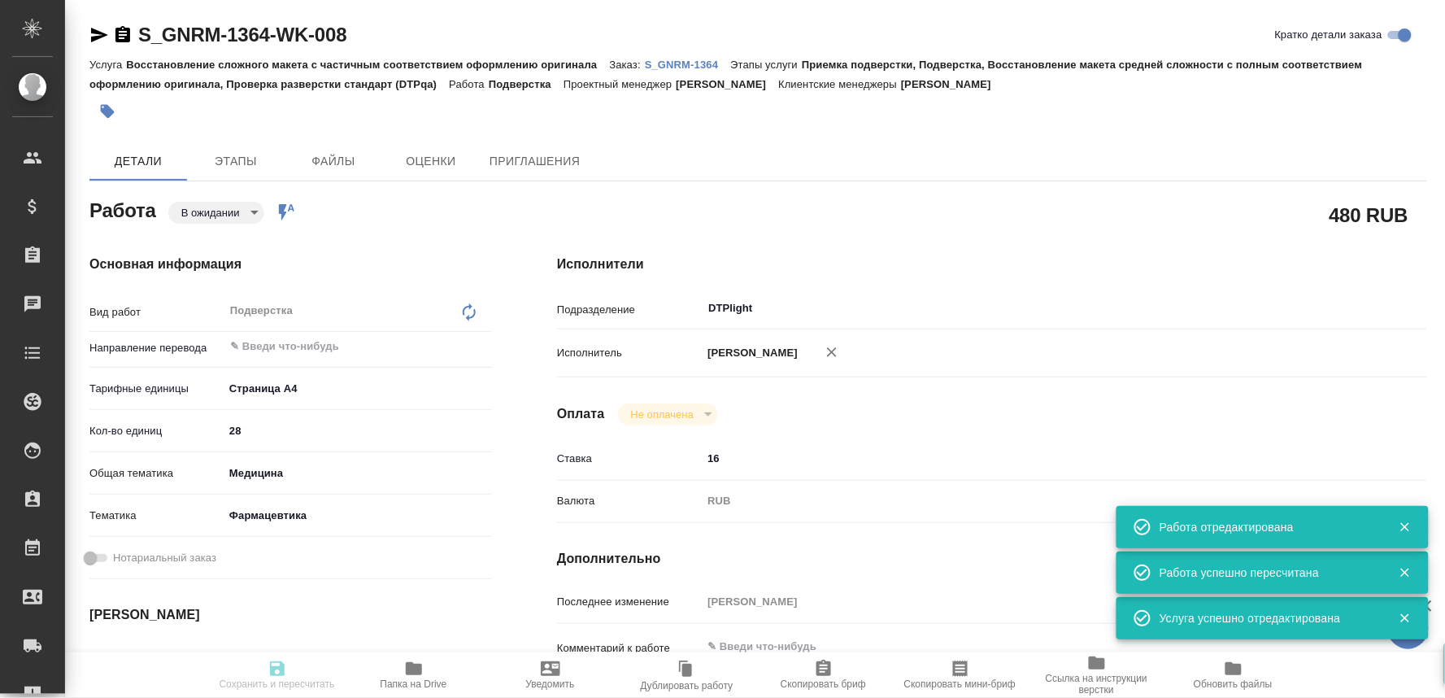
type textarea "x"
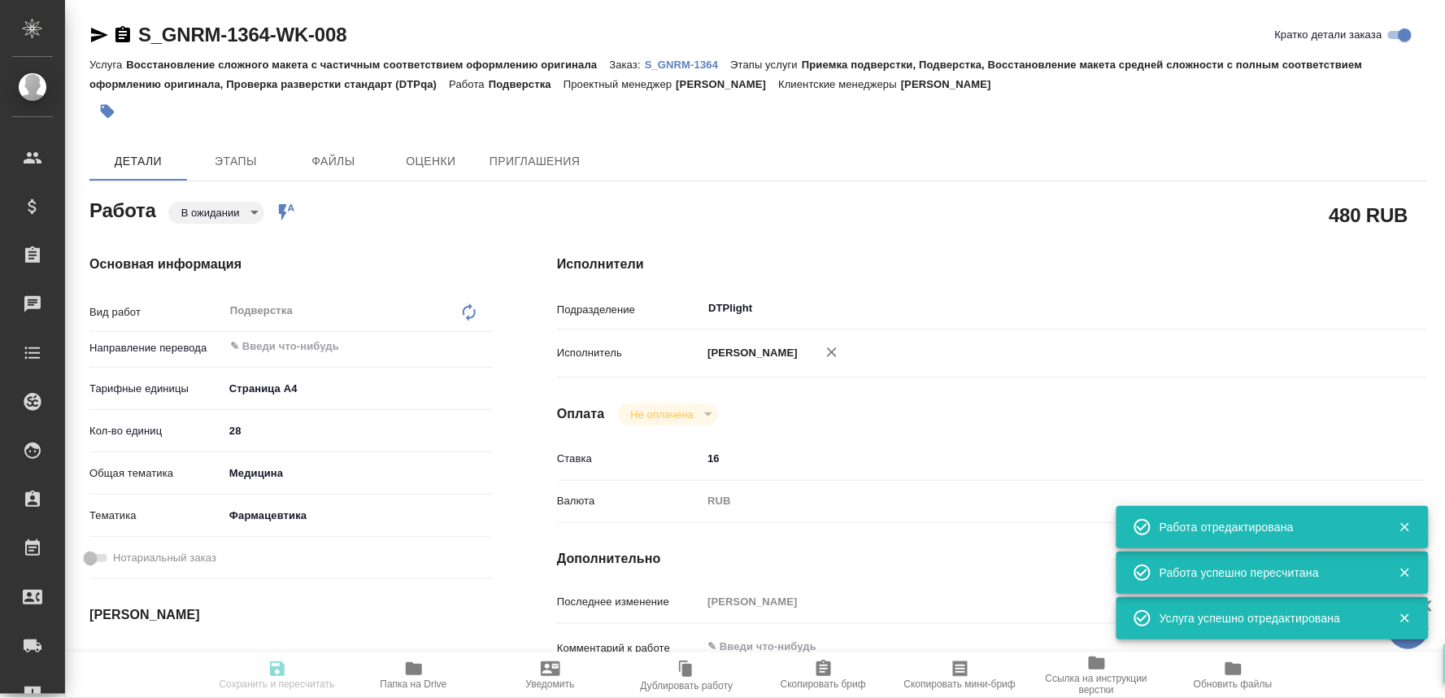
type textarea "x"
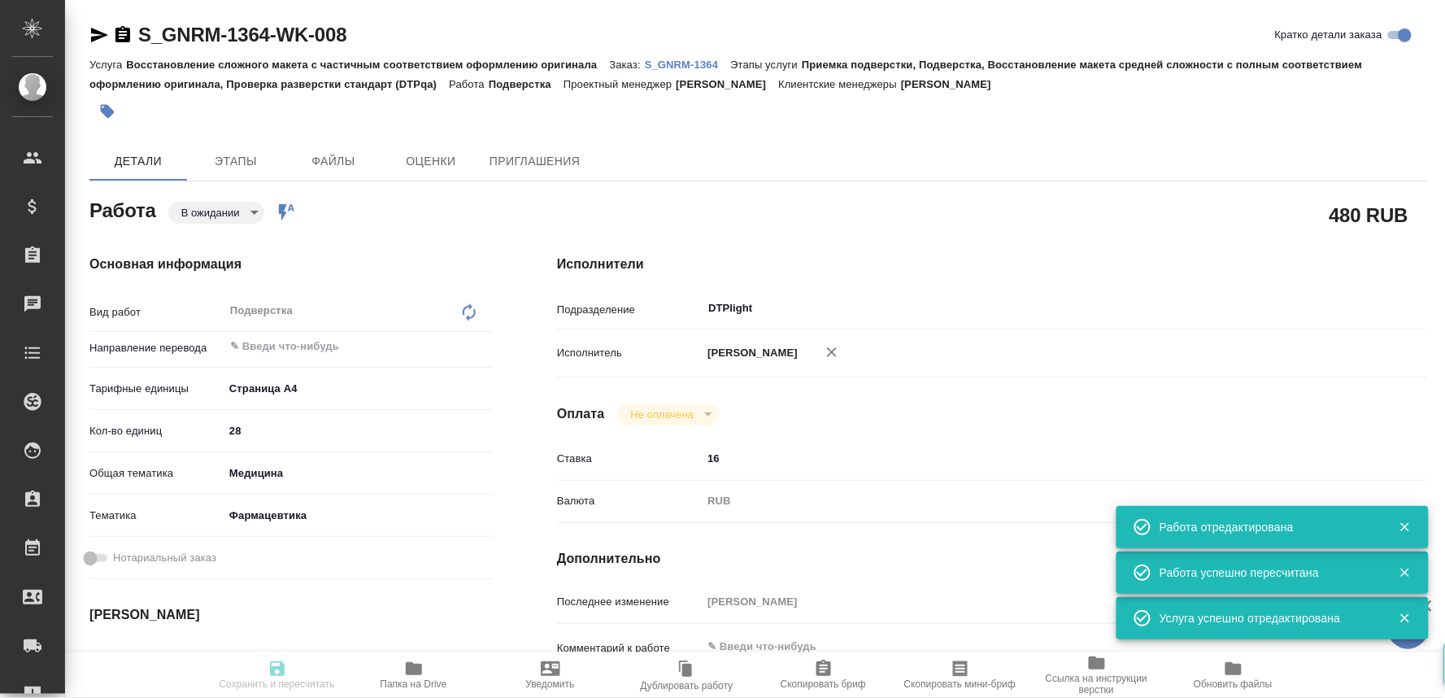
type textarea "x"
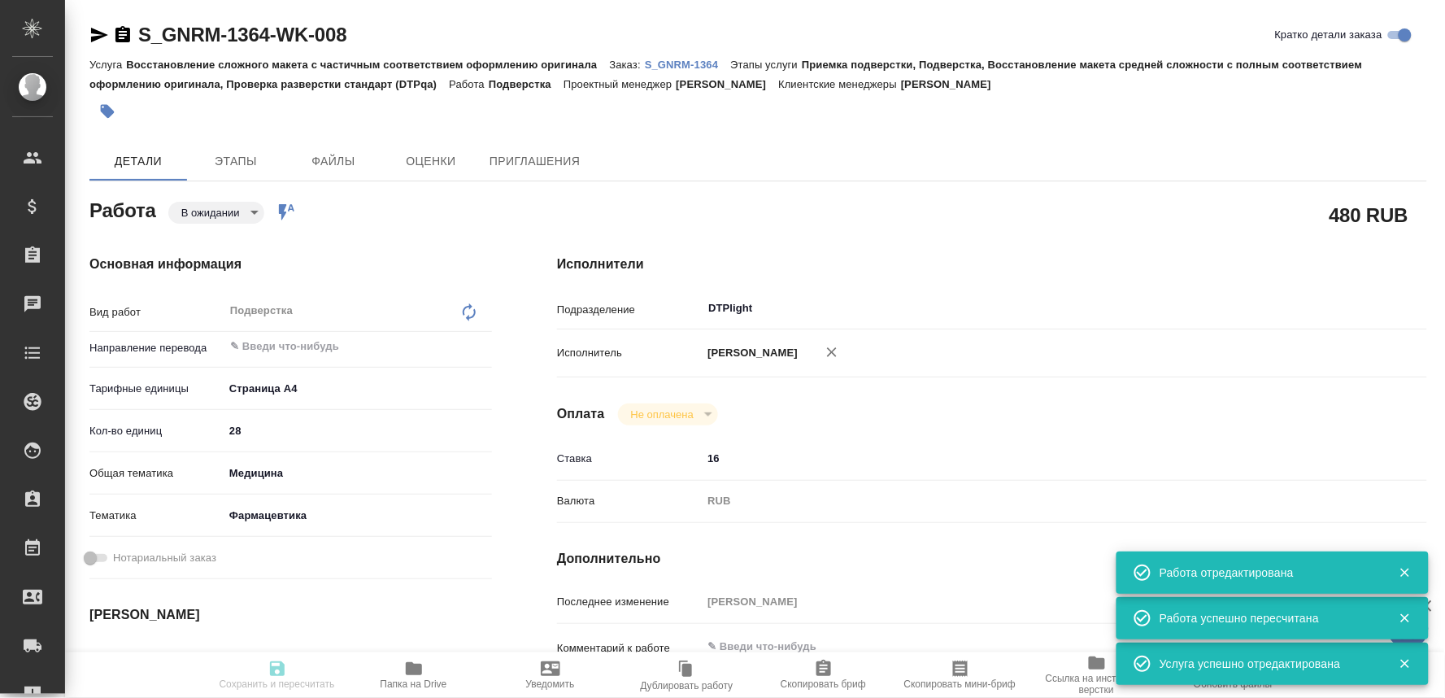
type input "pending"
type textarea "Подверстка"
type textarea "x"
type input "5f036ec4e16dec2d6b59c8ff"
type input "28"
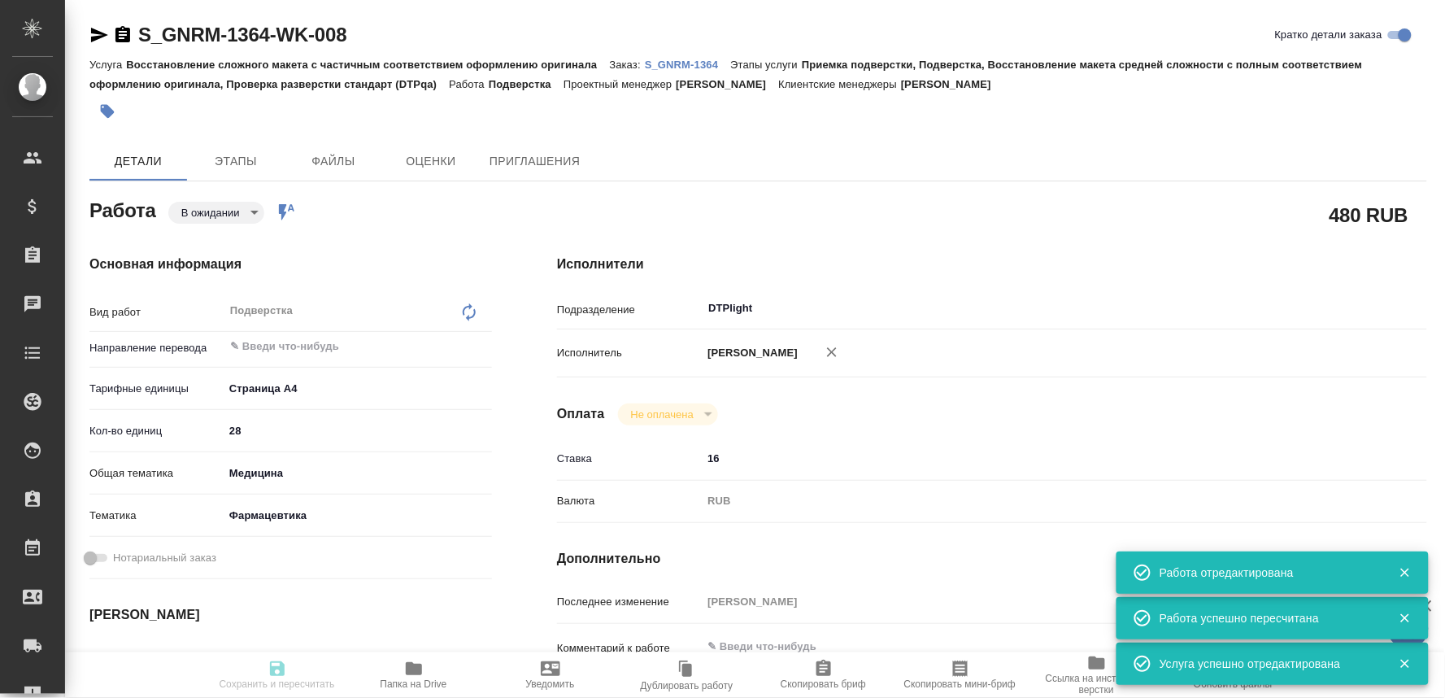
type input "med"
type input "6149832f2b7be24903fd7a82"
type input "12.09.2025 15:00"
type input "12.09.2025 17:00"
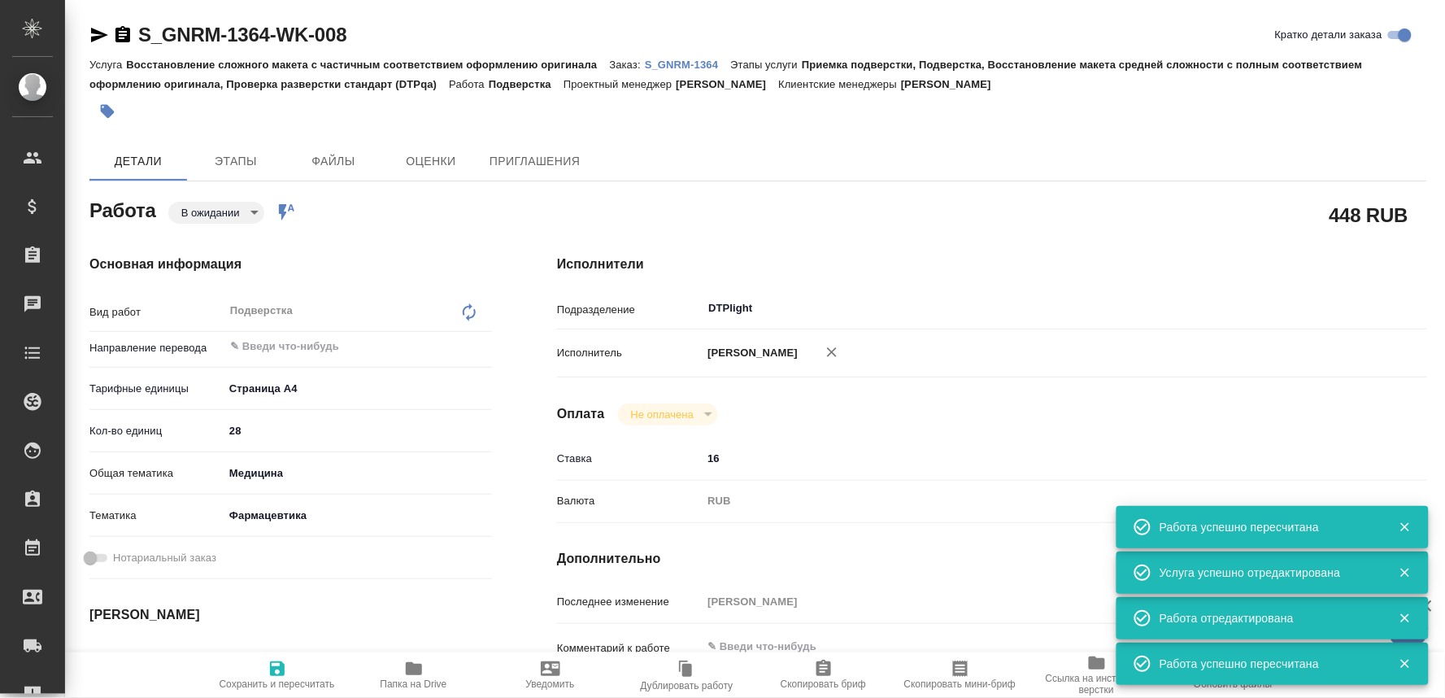
click at [695, 63] on p "S_GNRM-1364" at bounding box center [687, 65] width 85 height 12
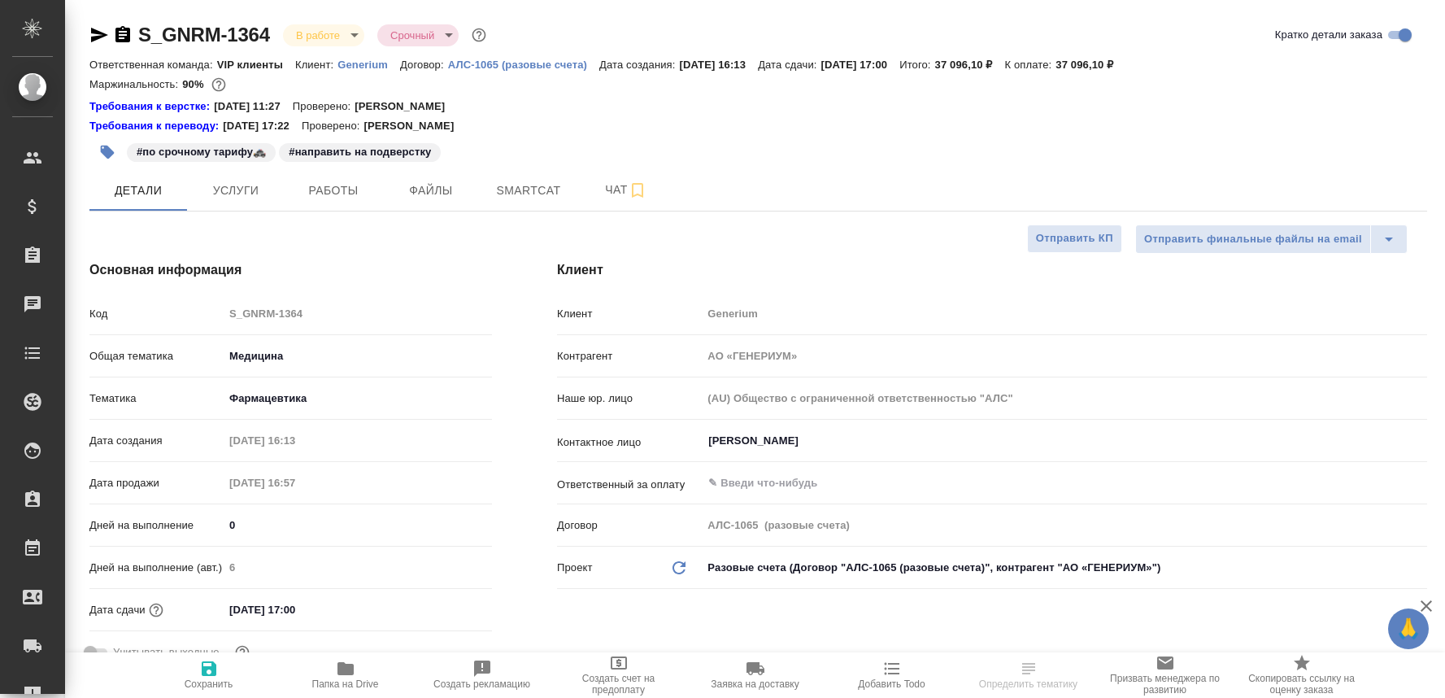
select select "RU"
click at [343, 687] on span "Папка на Drive" at bounding box center [345, 683] width 67 height 11
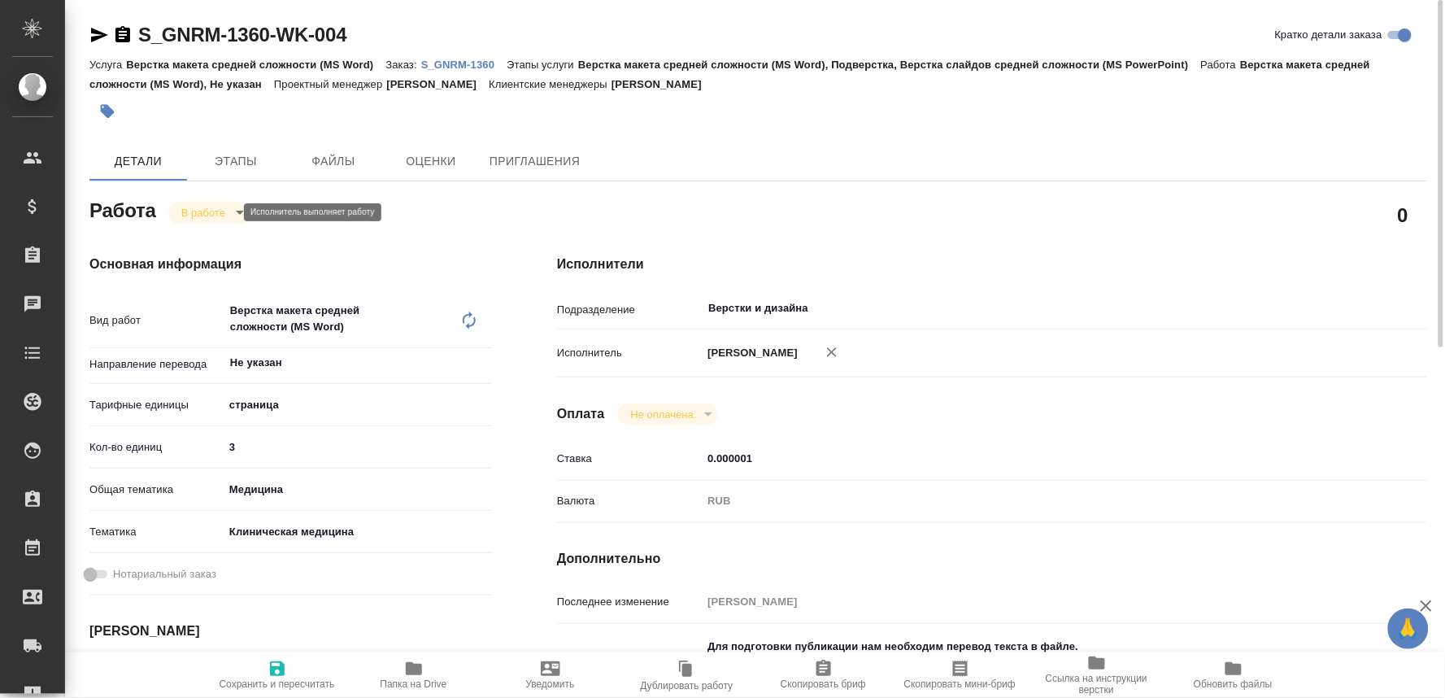
click at [218, 207] on body "🙏 .cls-1 fill:#fff; AWATERA Oksiutovich [PERSON_NAME] Спецификации Заказы Чаты …" at bounding box center [722, 349] width 1445 height 698
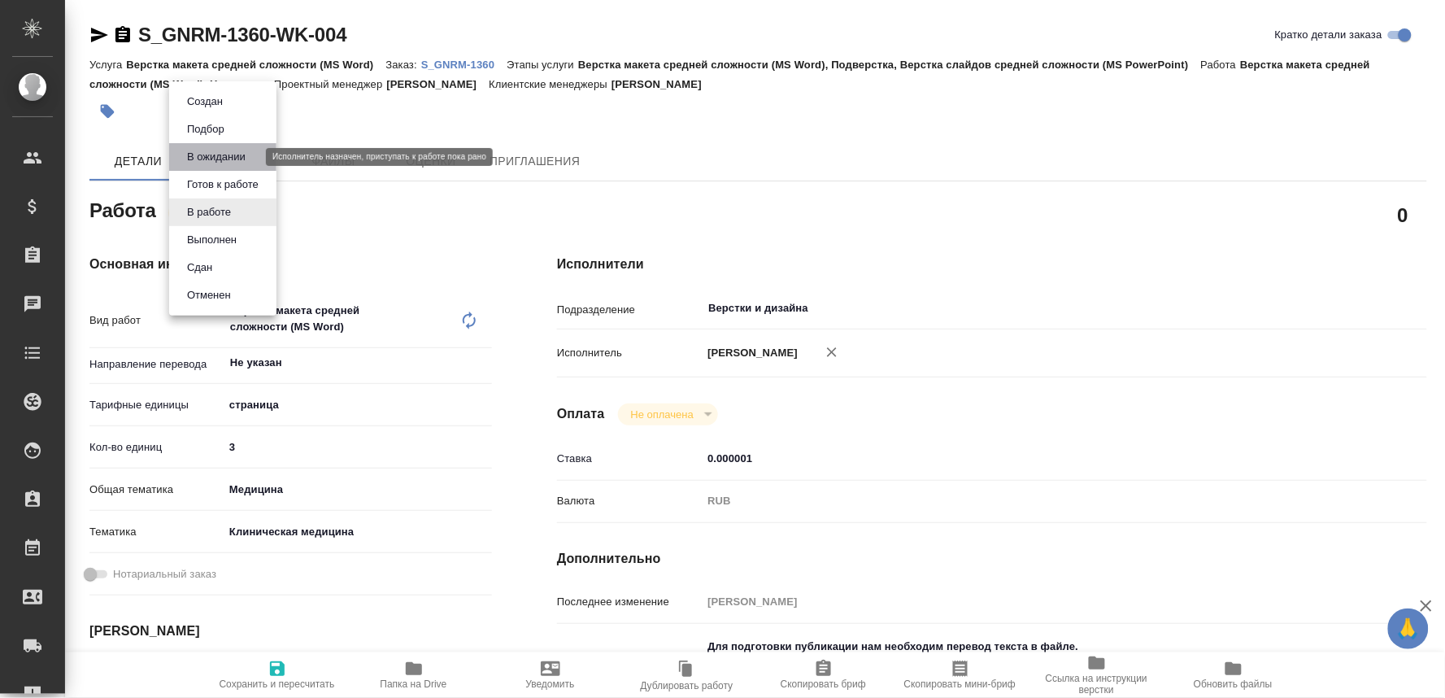
click at [204, 156] on button "В ожидании" at bounding box center [216, 157] width 68 height 18
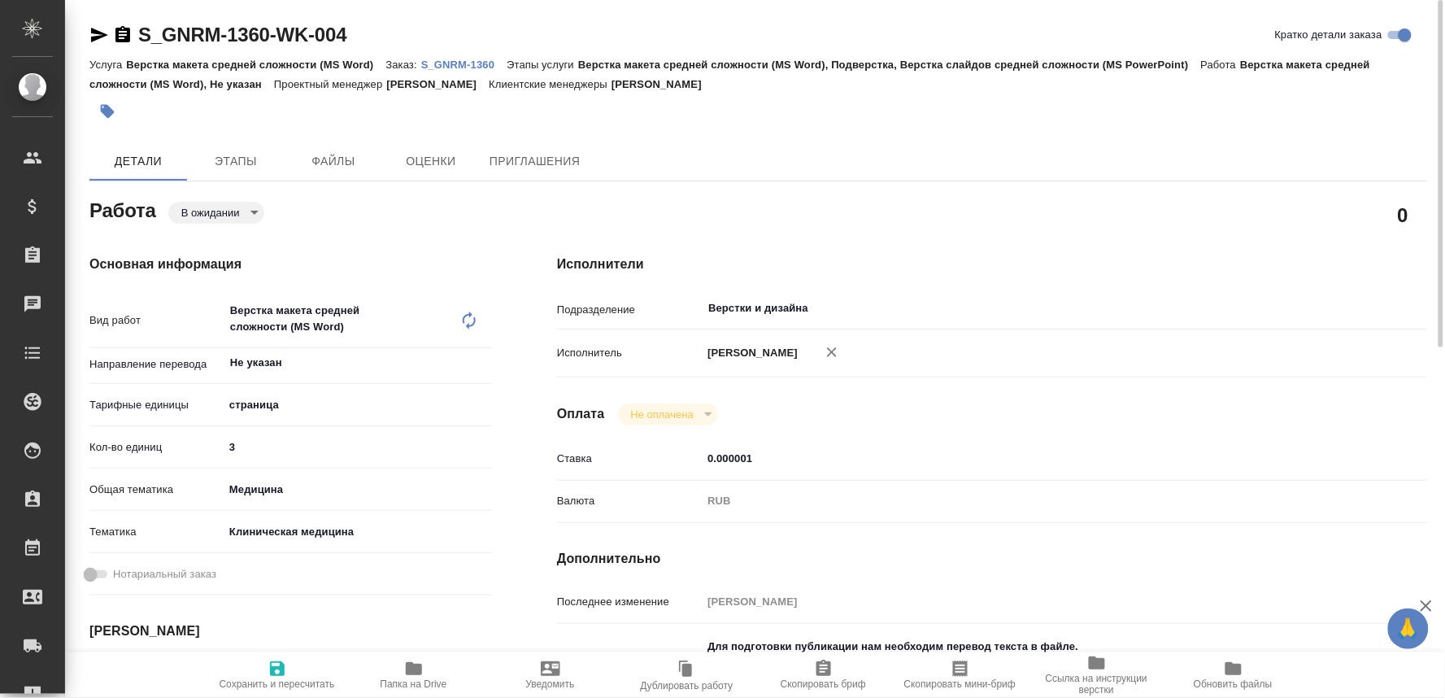
type textarea "x"
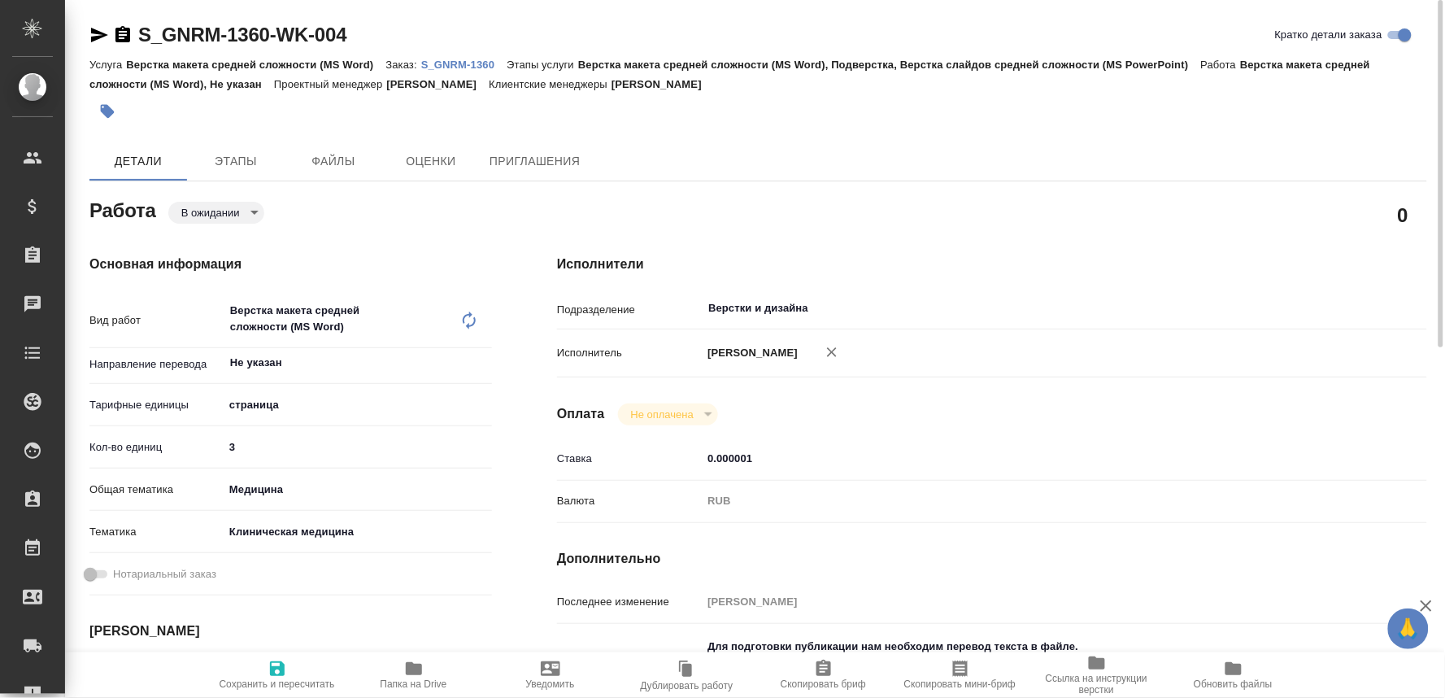
click at [285, 680] on span "Сохранить и пересчитать" at bounding box center [277, 683] width 115 height 11
type textarea "x"
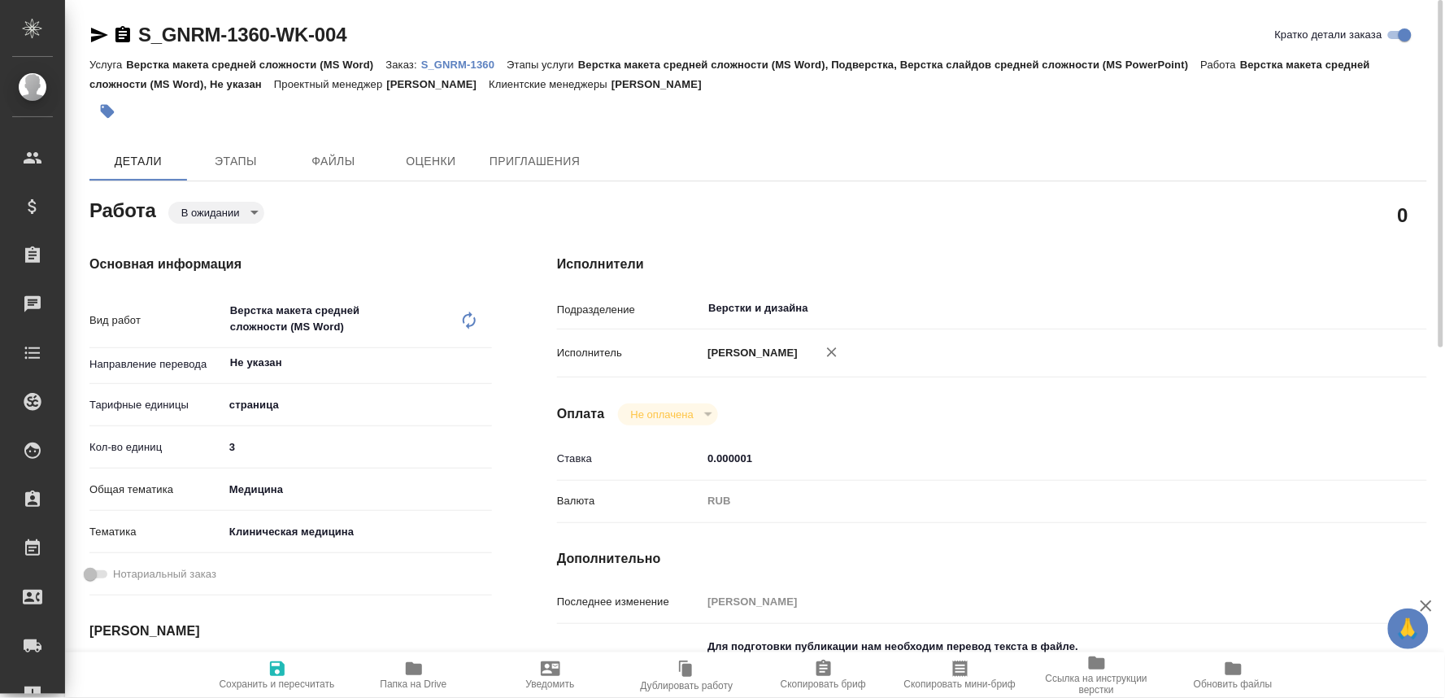
type textarea "x"
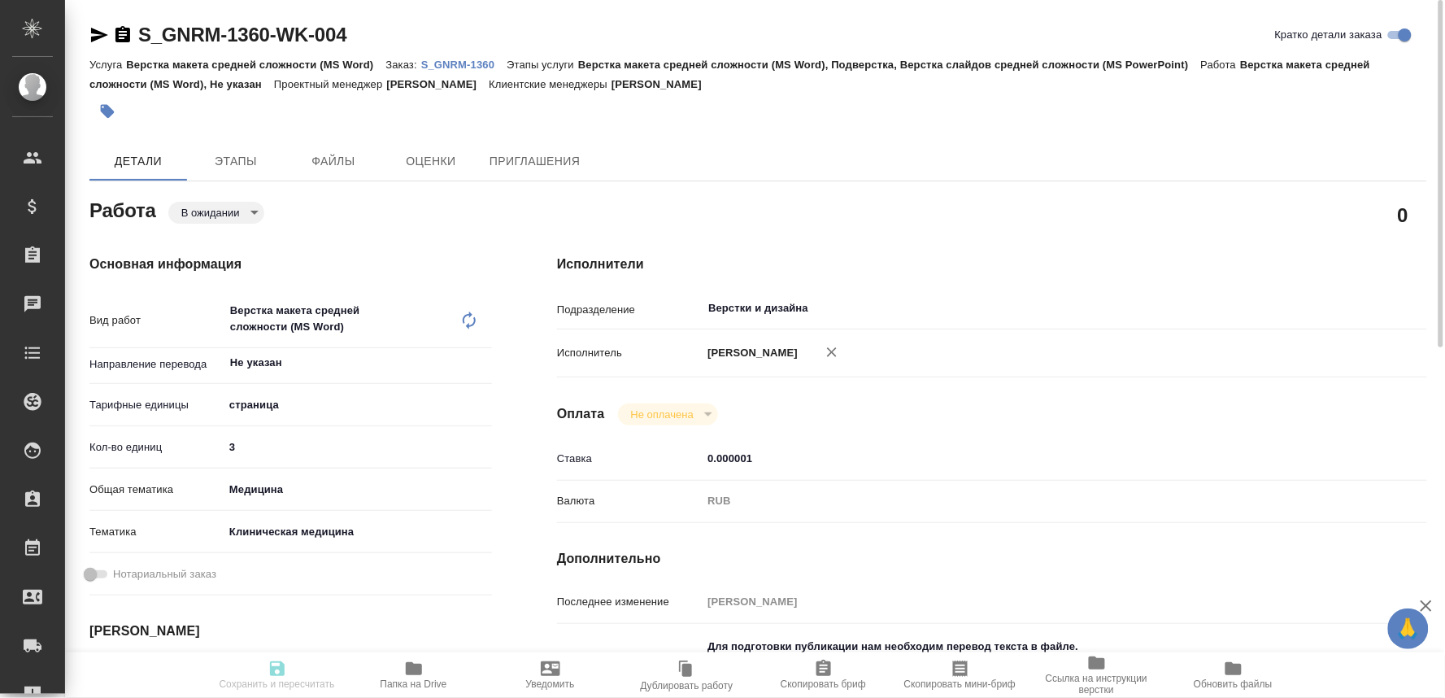
type textarea "x"
type input "pending"
type textarea "Верстка макета средней сложности (MS Word)"
type textarea "x"
type input "Не указан"
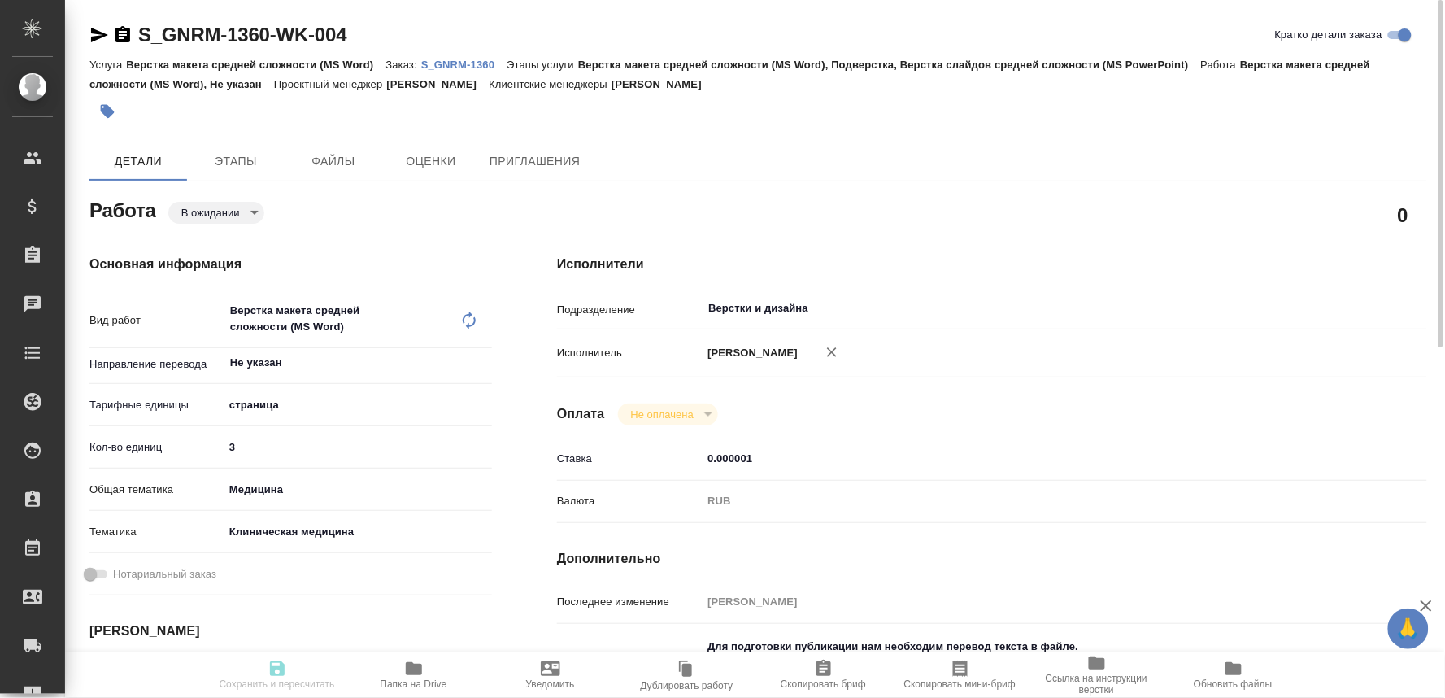
type input "5a8b1489cc6b4906c91bfdb2"
type input "3"
type input "med"
type input "6012b22f65f4b37c408fd6e5"
type input "[DATE] 14:00"
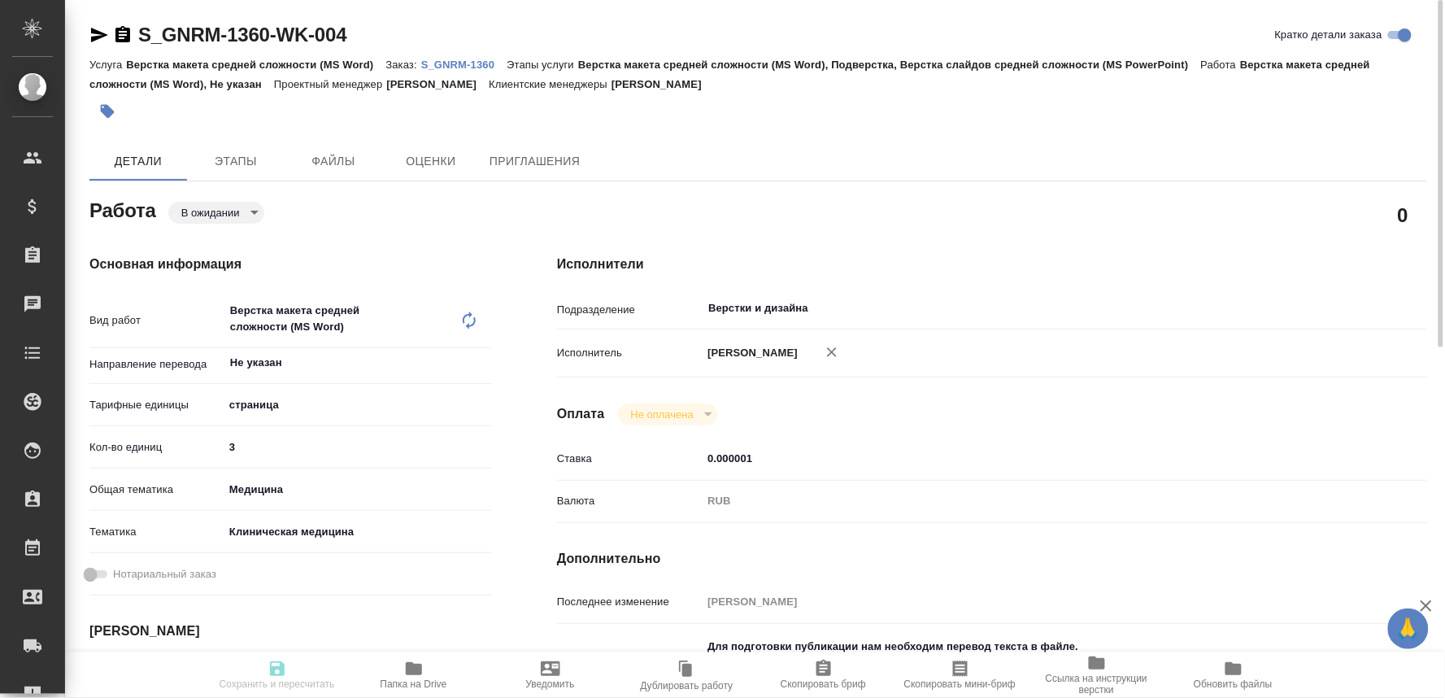
type input "[DATE] 18:13"
type input "[DATE] 16:00"
type input "Верстки и дизайна"
type input "notPayed"
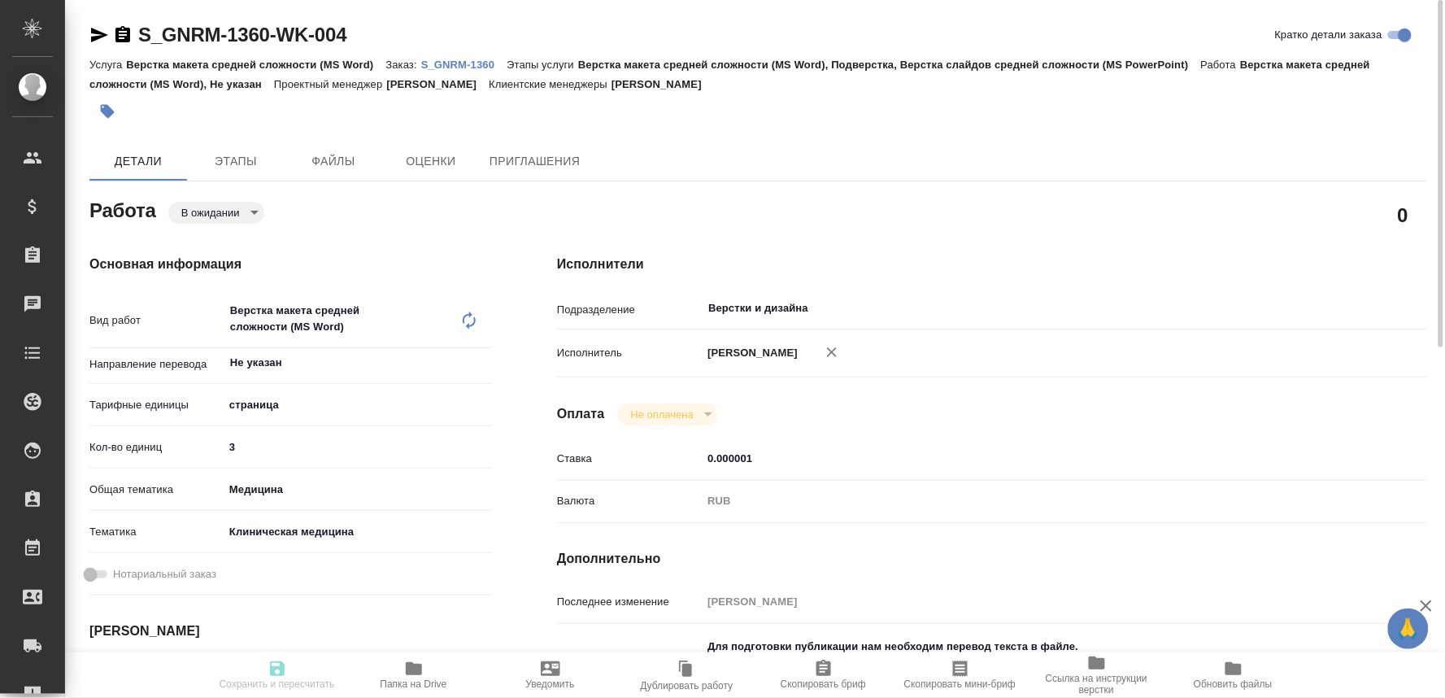
type input "0.000001"
type input "RUB"
type input "[PERSON_NAME]"
type textarea "Для подготовки публикации нам необходим перевод текста в файле. Таблицы – нужен…"
type textarea "x"
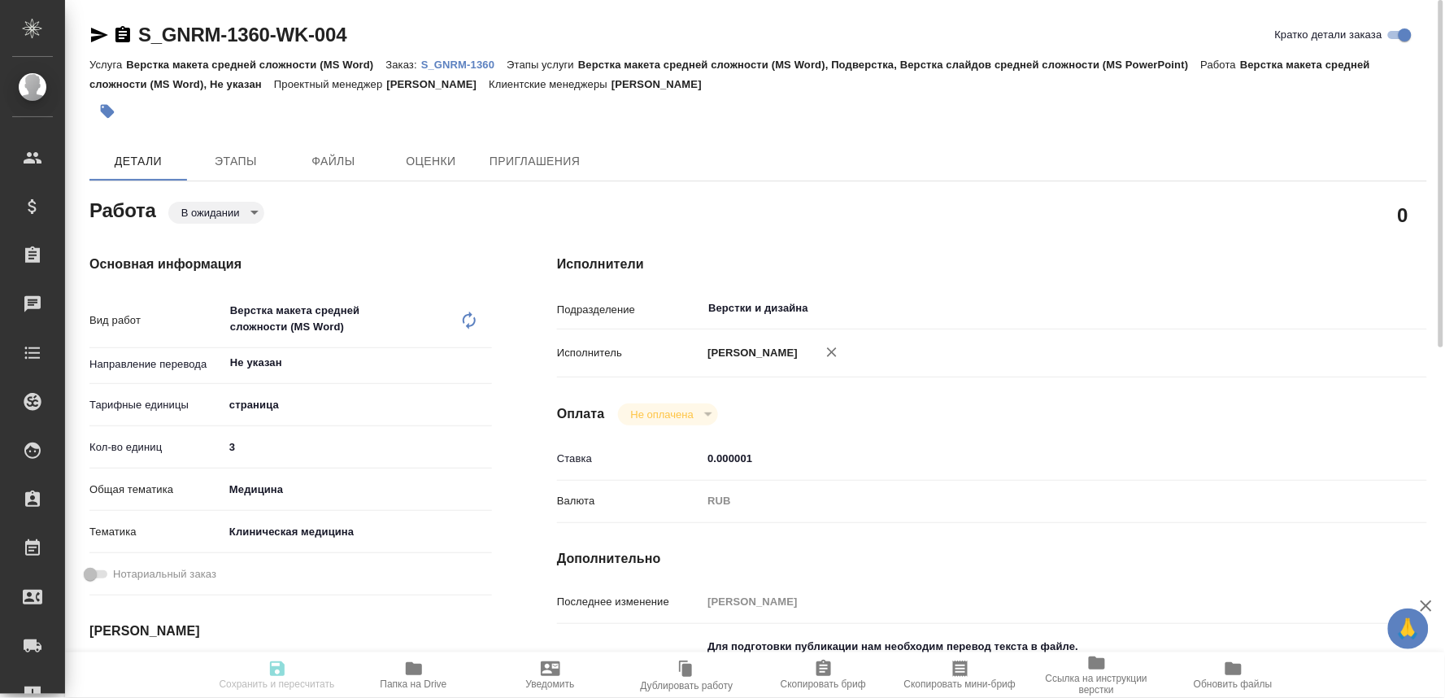
type textarea "/Clients/Generium/Orders/S_GNRM-1360/DTP/S_GNRM-1360-WK-004"
type textarea "x"
type input "S_GNRM-1360"
type input "Верстка макета средней сложности (MS Word)"
type input "Верстка макета средней сложности (MS Word), Подверстка, Верстка слайдов средней…"
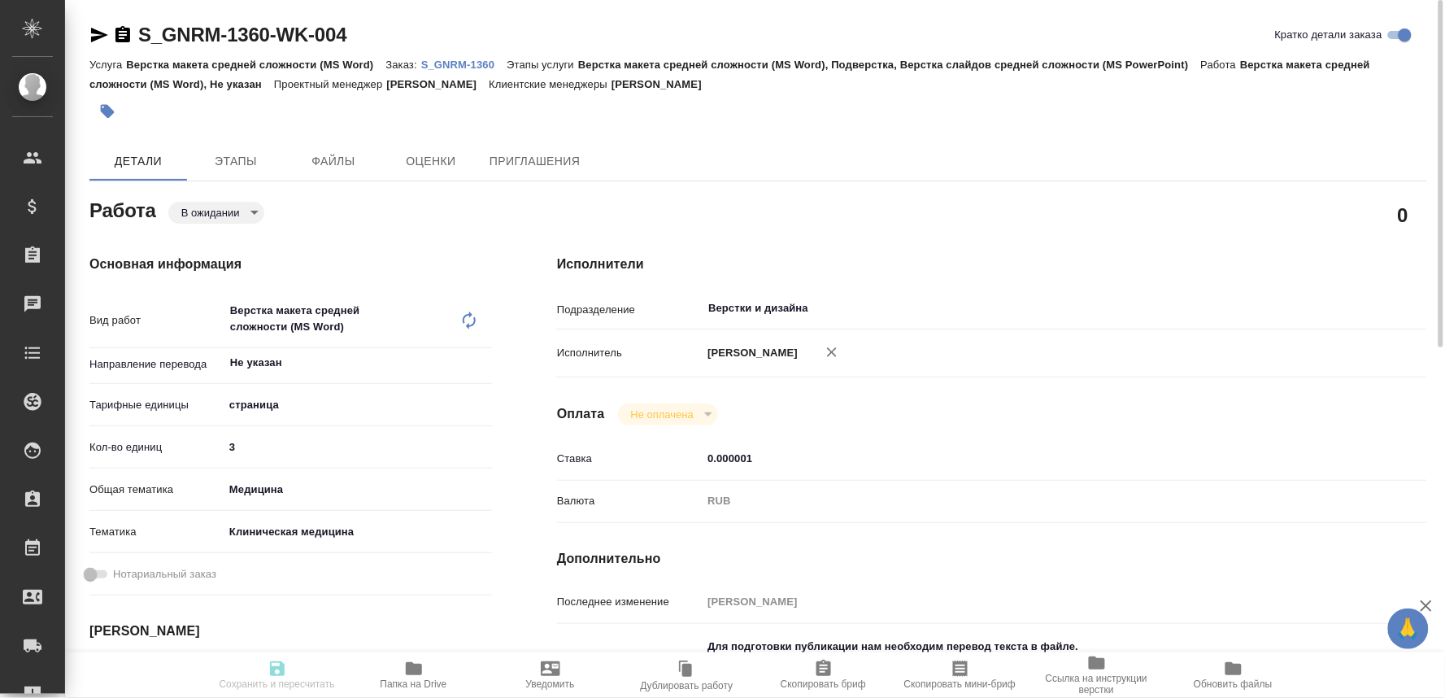
type input "[PERSON_NAME]"
type input "/Clients/Generium/Orders/S_GNRM-1360"
type textarea "x"
type textarea "Для подготовки публикации нам необходим перевод текста в файле. Таблицы – нужен…"
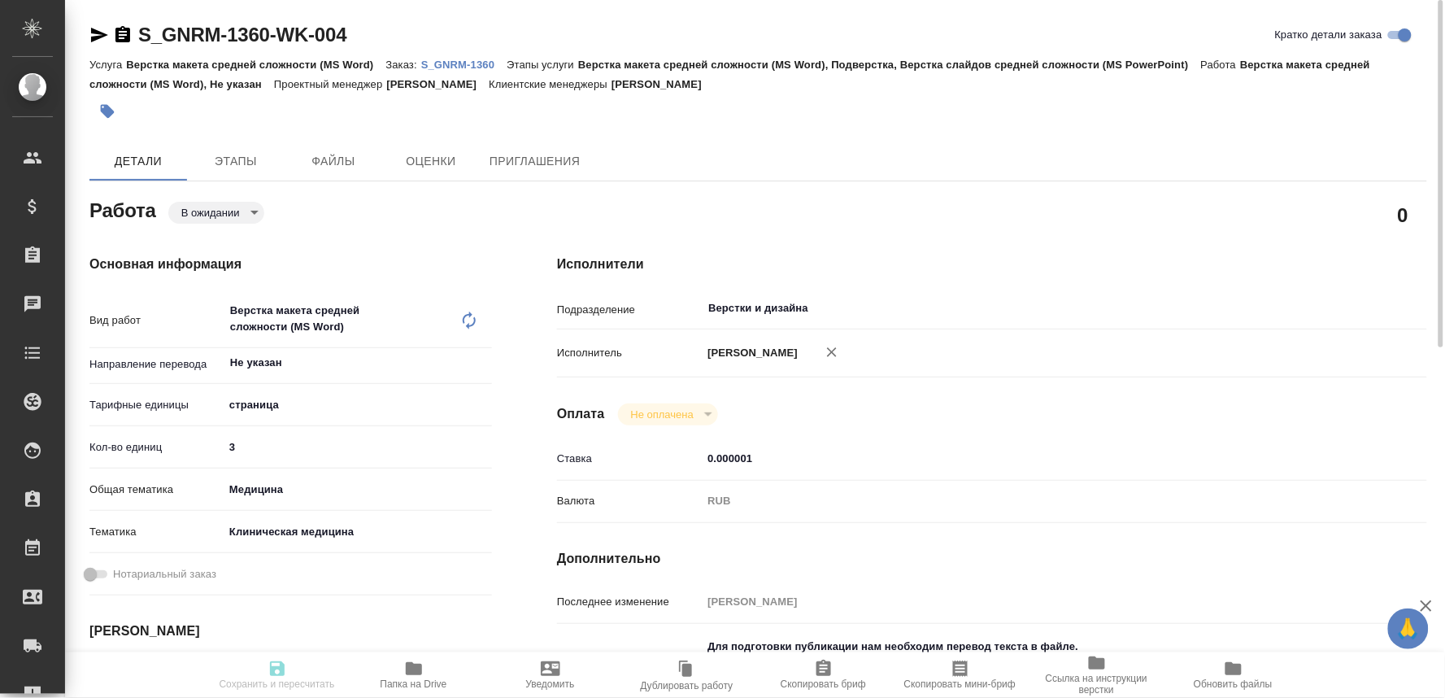
type textarea "x"
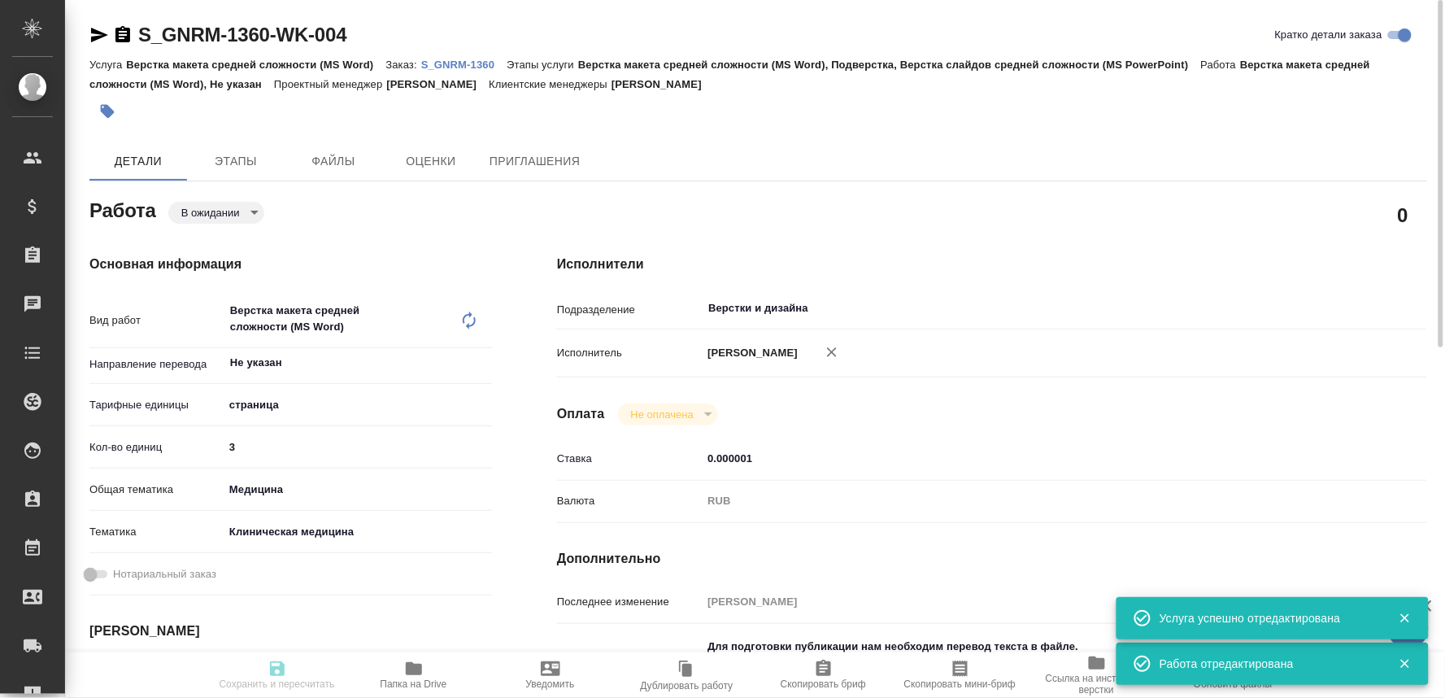
type textarea "x"
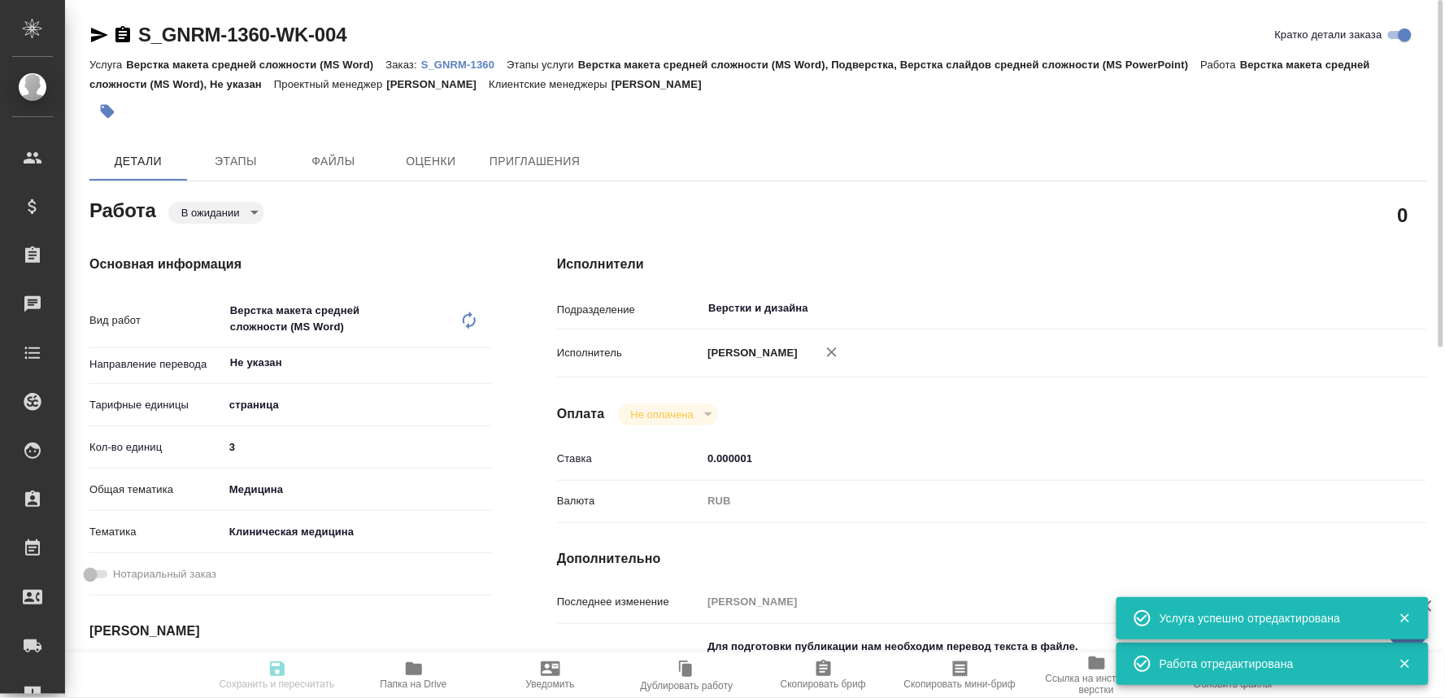
type textarea "x"
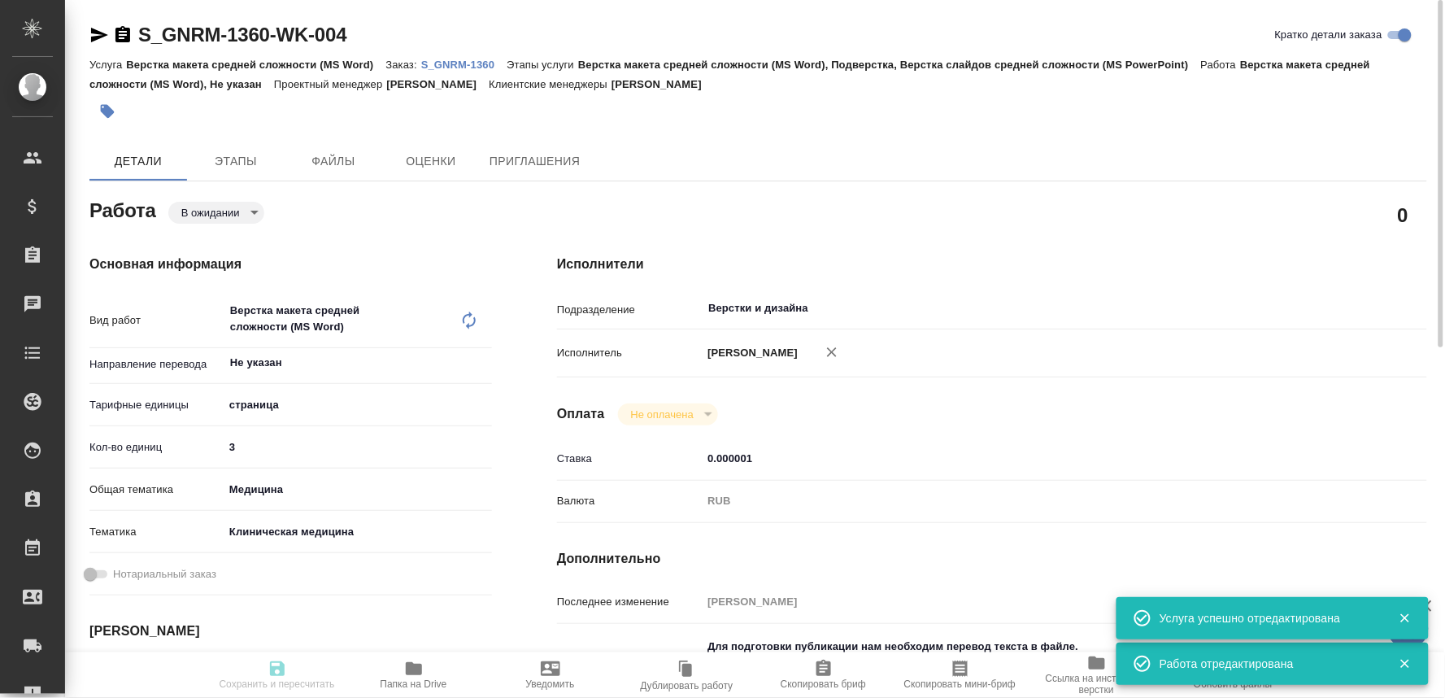
type textarea "x"
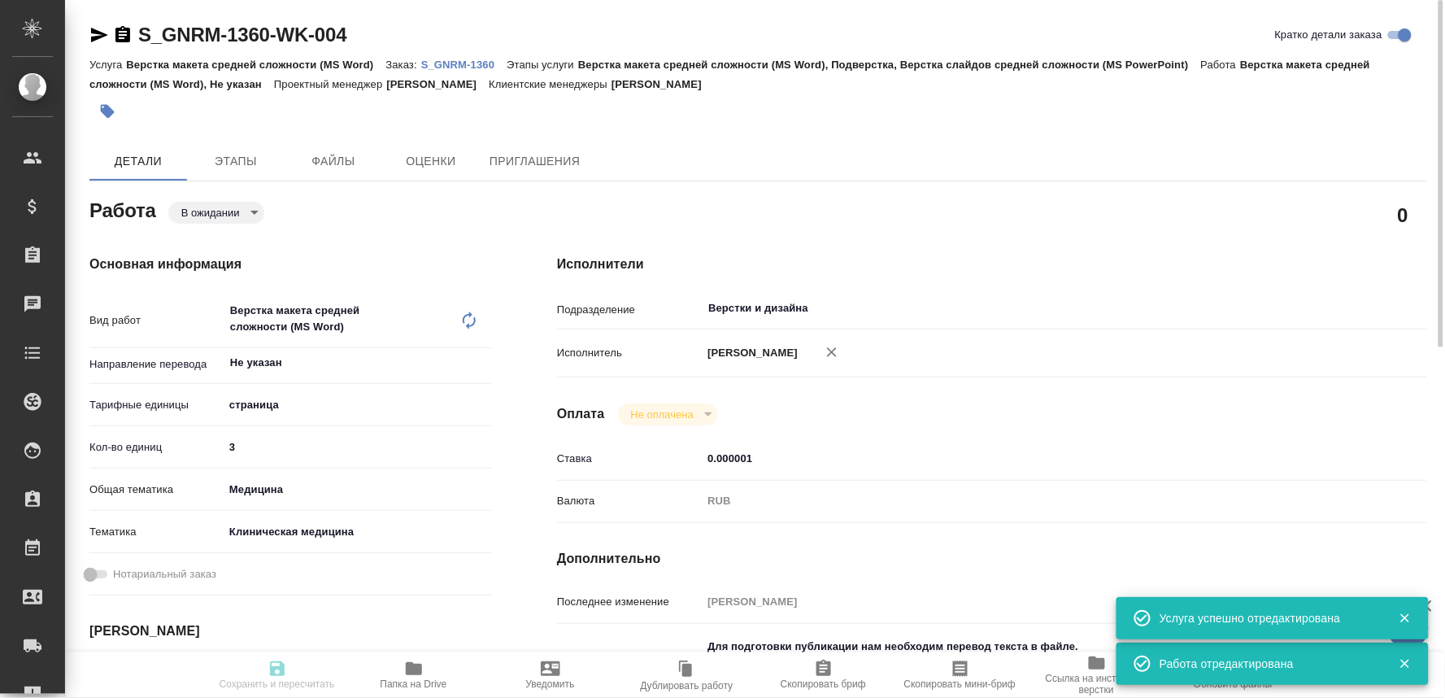
type input "pending"
type textarea "Верстка макета средней сложности (MS Word)"
type textarea "x"
type input "Не указан"
type input "5a8b1489cc6b4906c91bfdb2"
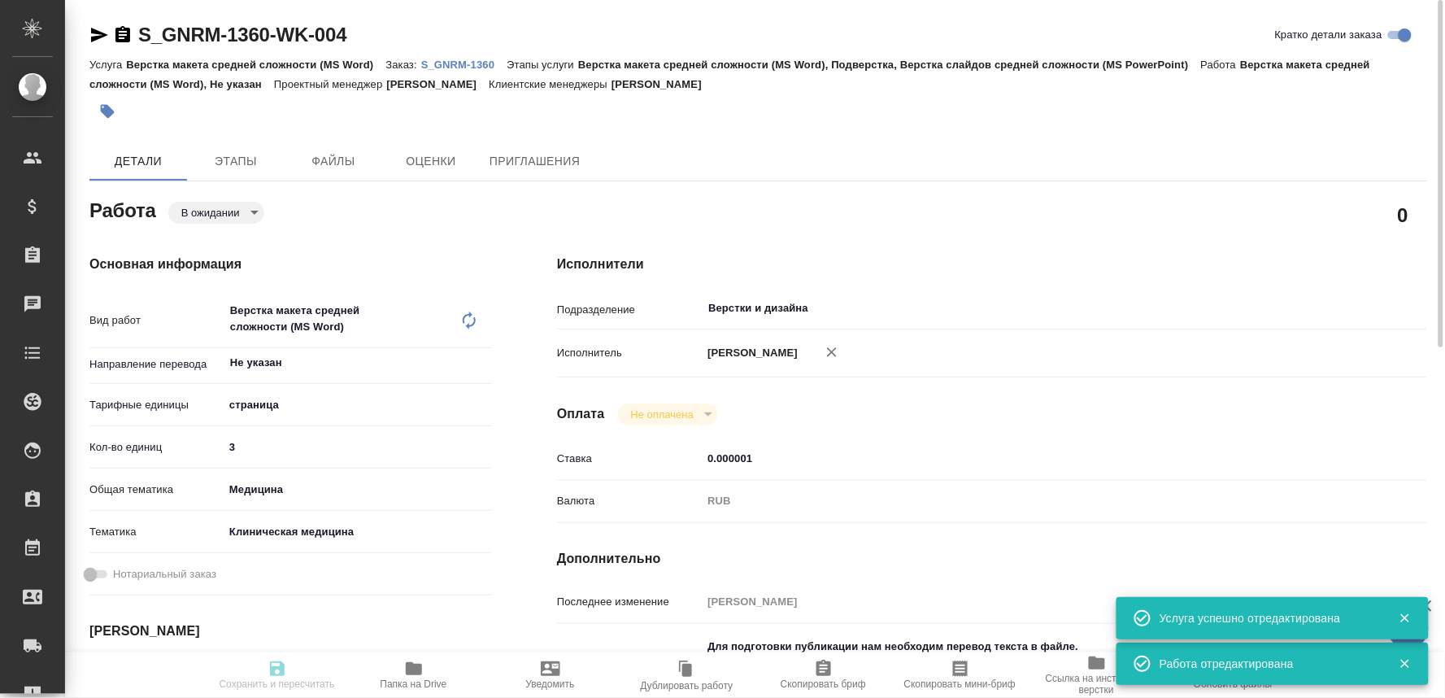
type input "3"
type input "med"
type input "6012b22f65f4b37c408fd6e5"
type input "12.09.2025 14:00"
type input "11.09.2025 18:13"
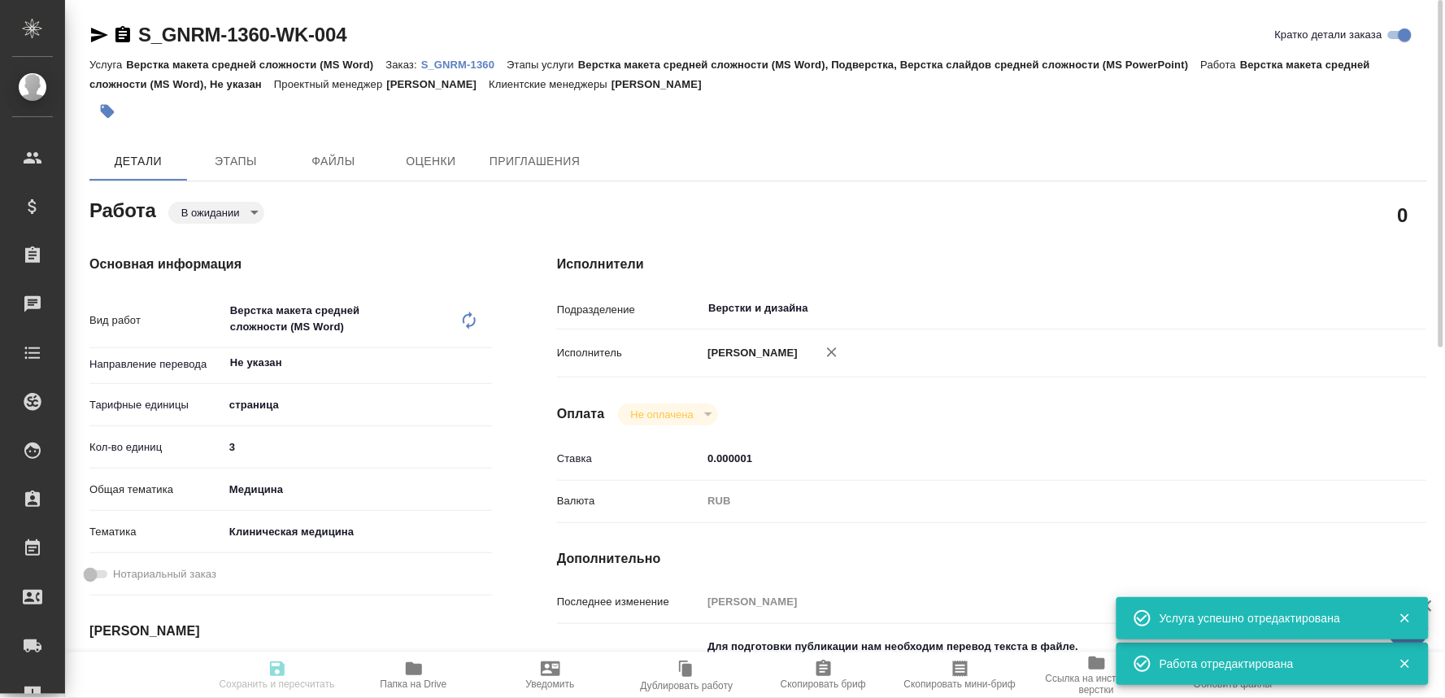
type input "12.09.2025 16:00"
type input "Верстки и дизайна"
type input "notPayed"
type input "0.000001"
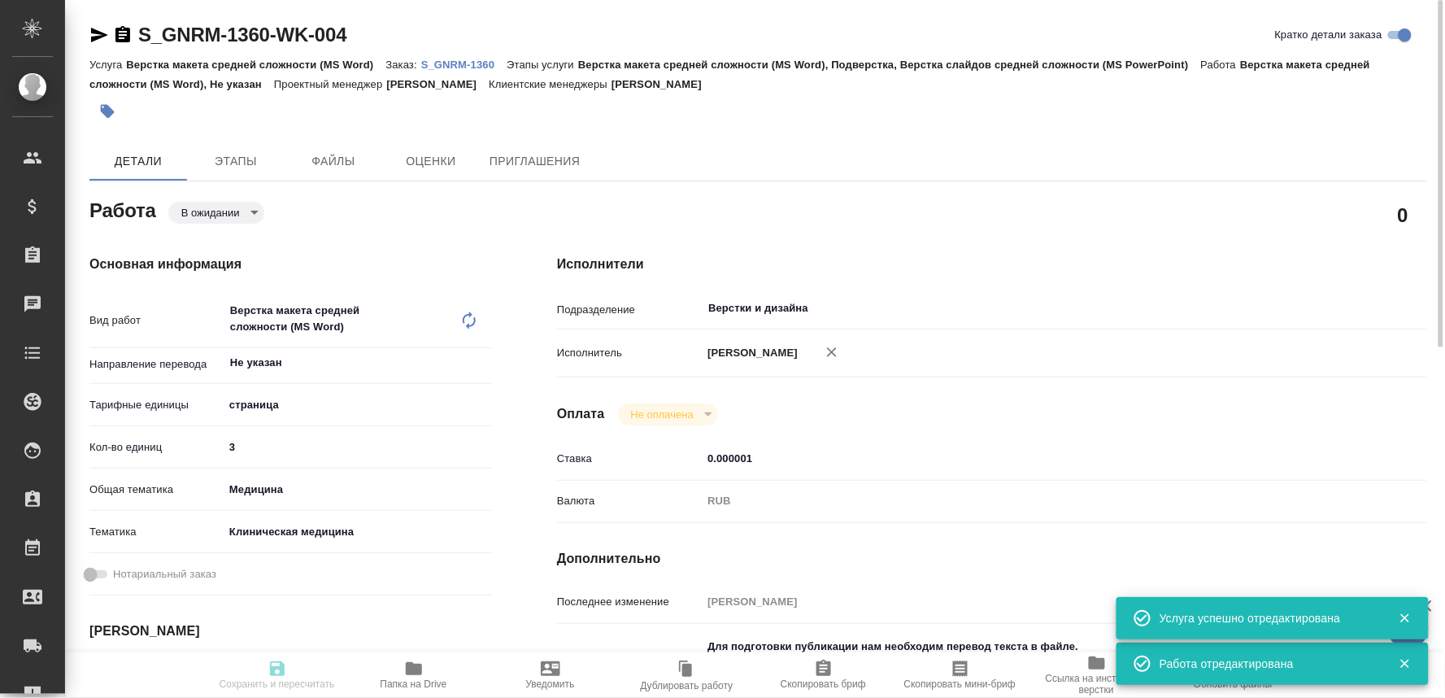
type input "RUB"
type input "[PERSON_NAME]"
type textarea "Для подготовки публикации нам необходим перевод текста в файле. Таблицы – нужен…"
type textarea "x"
type textarea "/Clients/Generium/Orders/S_GNRM-1360/DTP/S_GNRM-1360-WK-004"
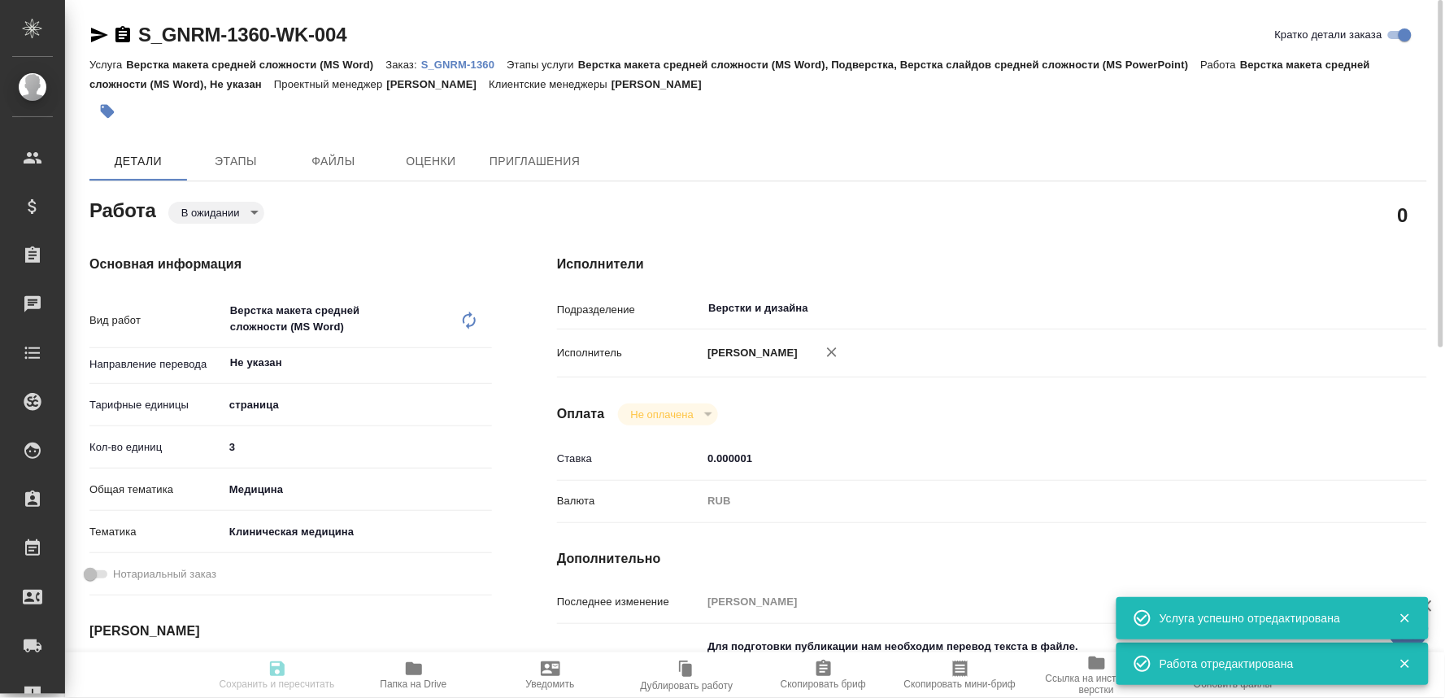
type textarea "x"
type input "S_GNRM-1360"
type input "Верстка макета средней сложности (MS Word)"
type input "Верстка макета средней сложности (MS Word), Подверстка, Верстка слайдов средней…"
type input "[PERSON_NAME]"
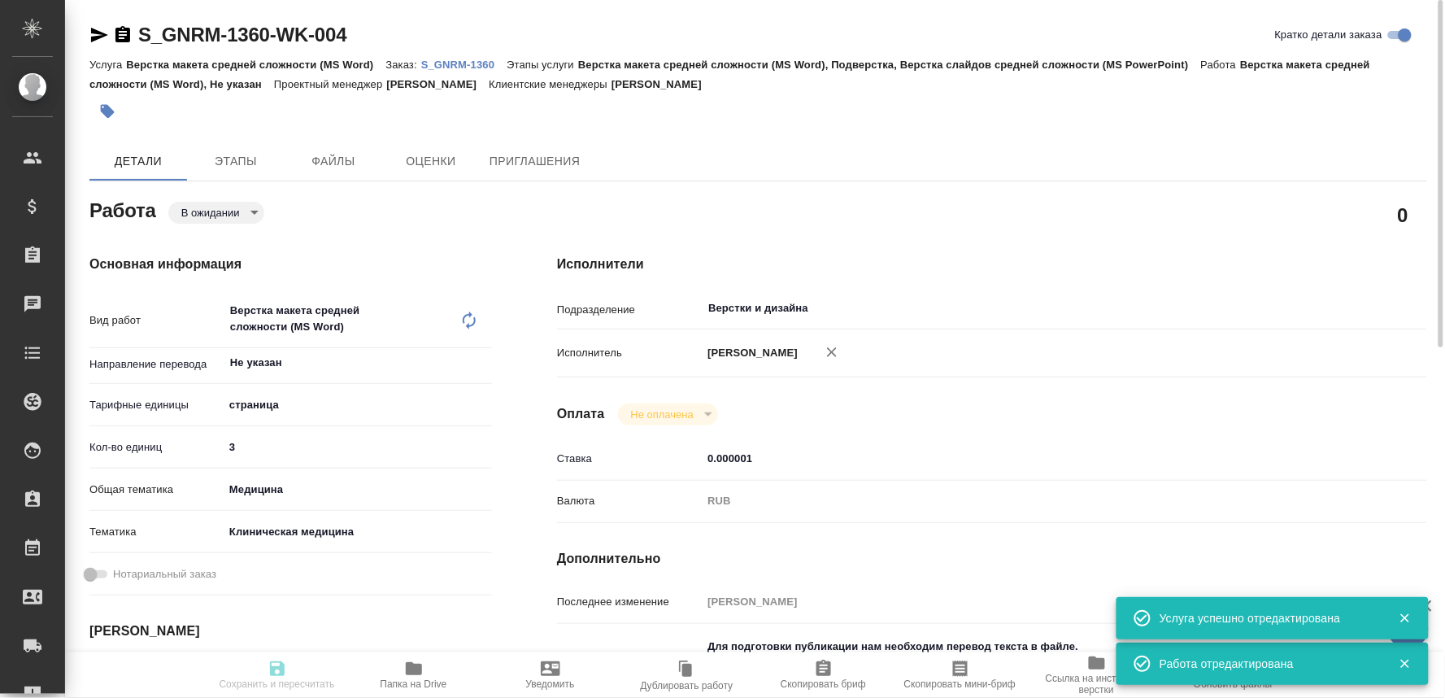
type input "[PERSON_NAME]"
type input "/Clients/Generium/Orders/S_GNRM-1360"
type textarea "x"
type textarea "Для подготовки публикации нам необходим перевод текста в файле. Таблицы – нужен…"
type textarea "x"
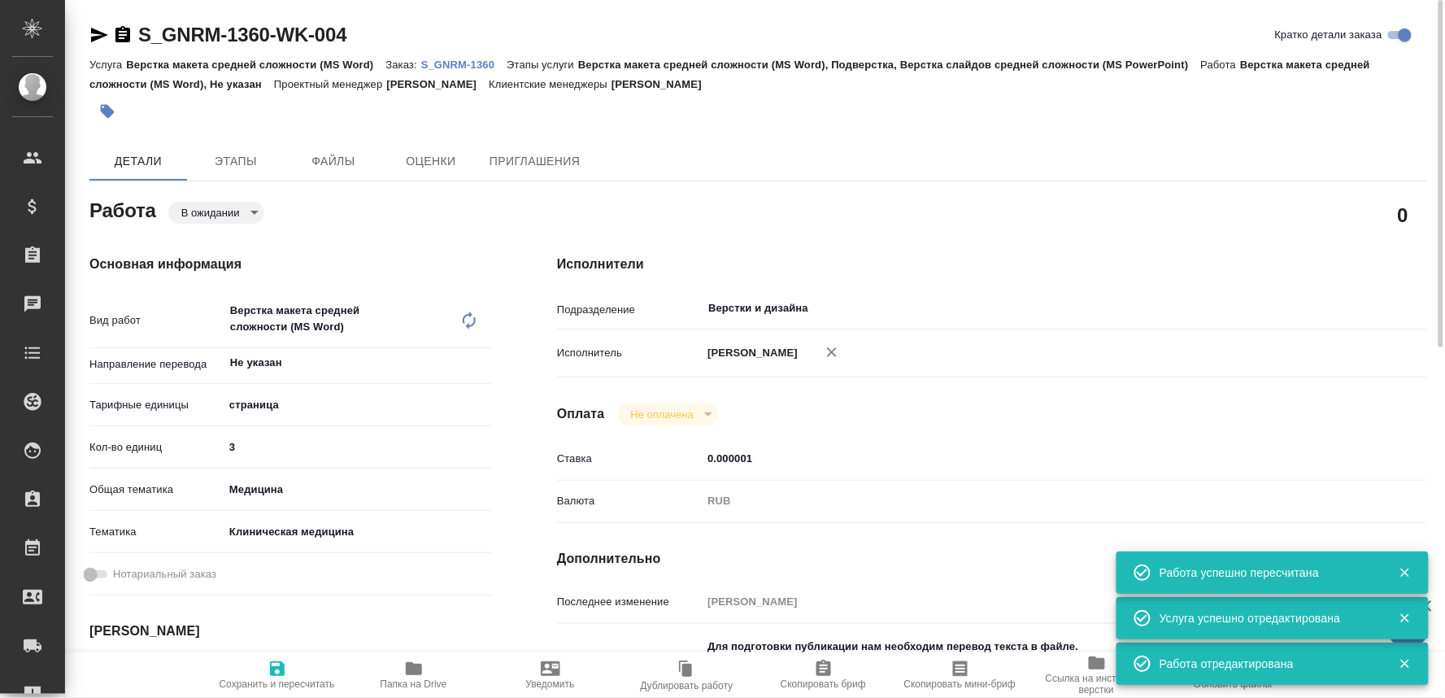
type textarea "x"
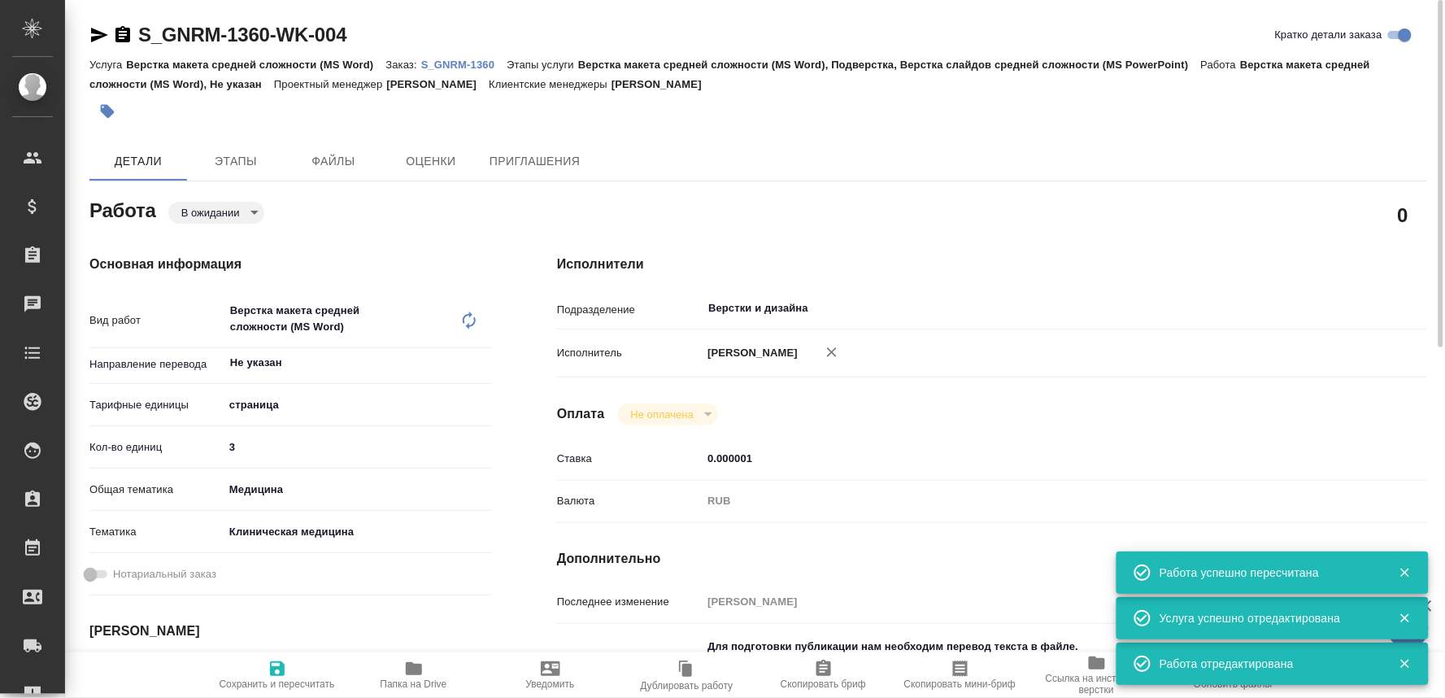
type textarea "x"
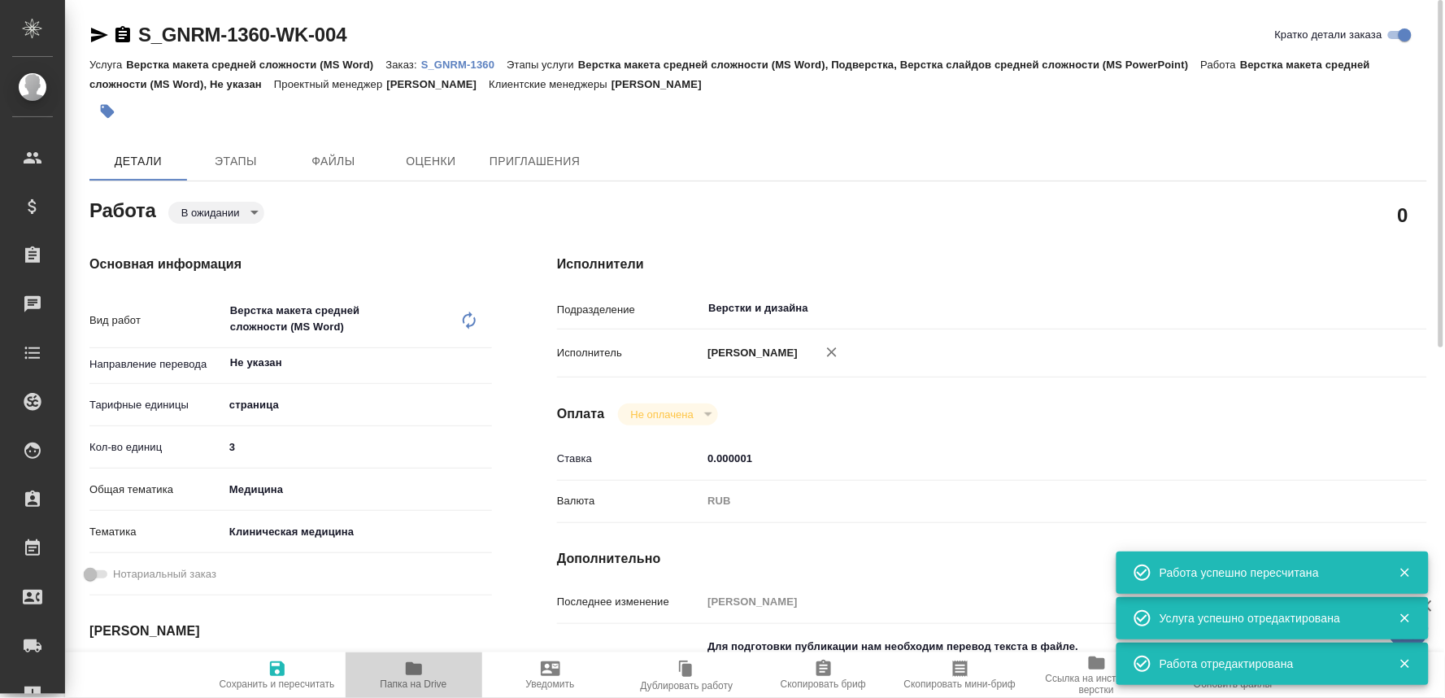
click at [419, 685] on span "Папка на Drive" at bounding box center [414, 683] width 67 height 11
type textarea "x"
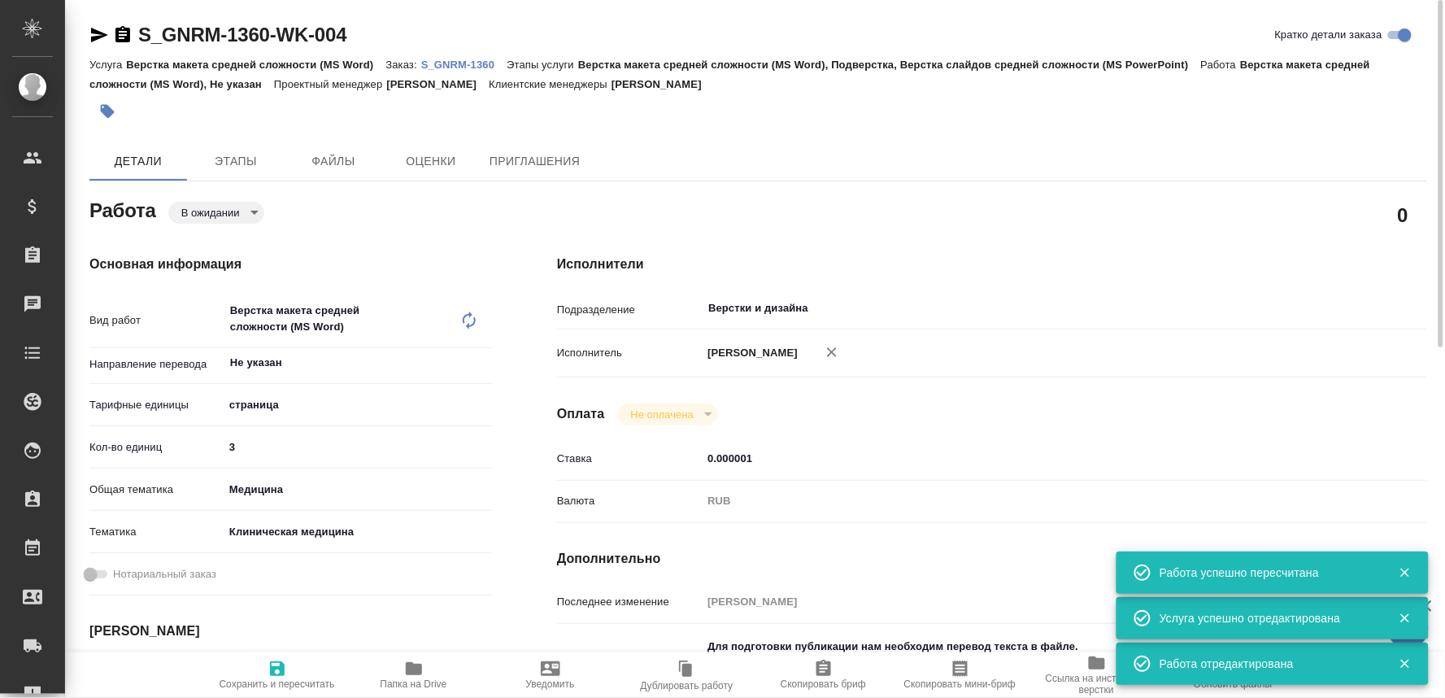
type textarea "x"
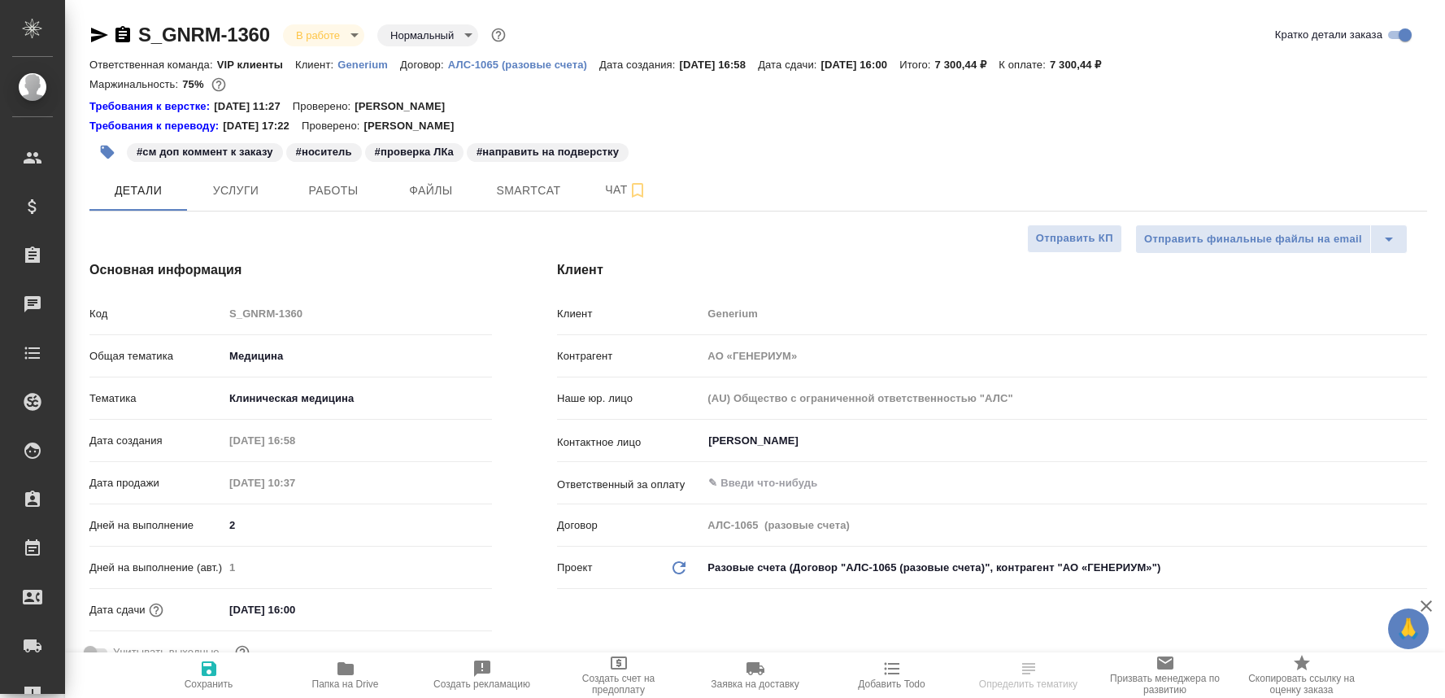
select select "RU"
click at [608, 188] on span "Чат" at bounding box center [626, 190] width 78 height 20
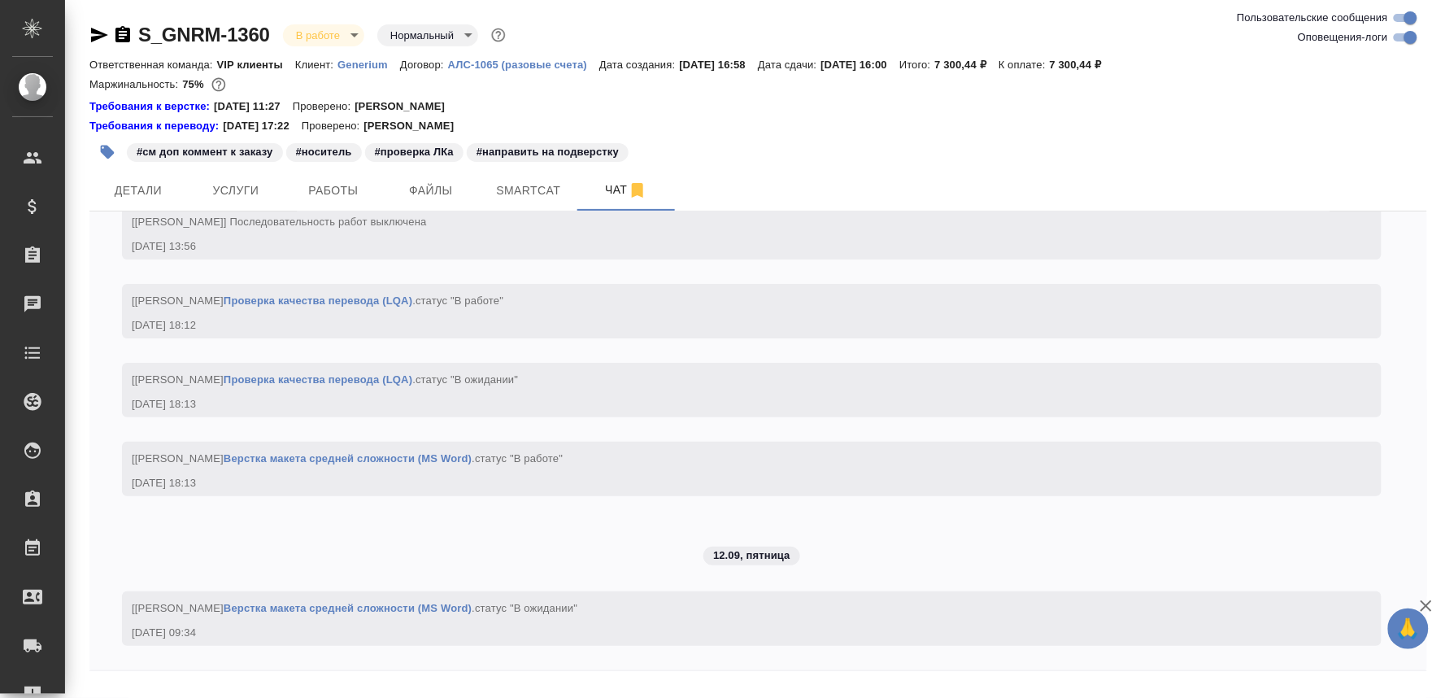
scroll to position [9552, 0]
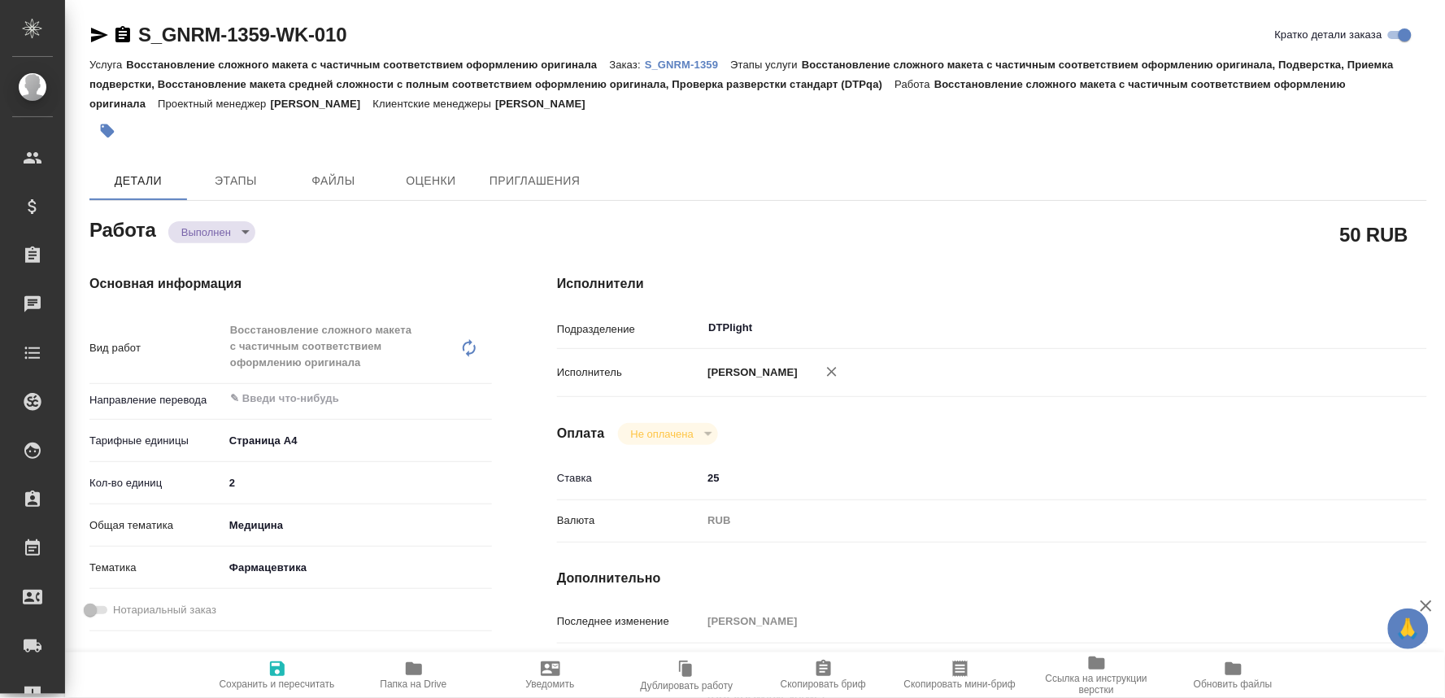
click at [233, 228] on body "🙏 .cls-1 fill:#fff; AWATERA Oksiutovich [PERSON_NAME] Спецификации Заказы Чаты …" at bounding box center [722, 349] width 1445 height 698
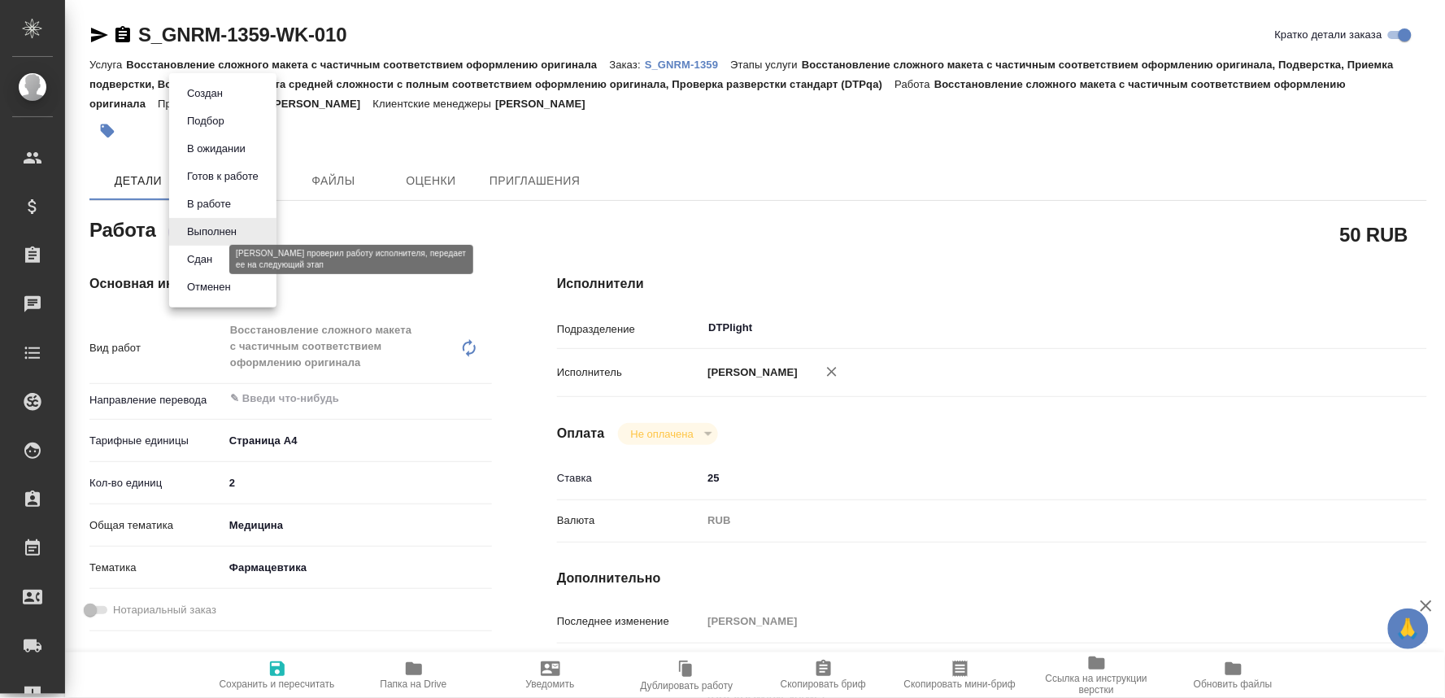
click at [194, 256] on button "Сдан" at bounding box center [199, 259] width 35 height 18
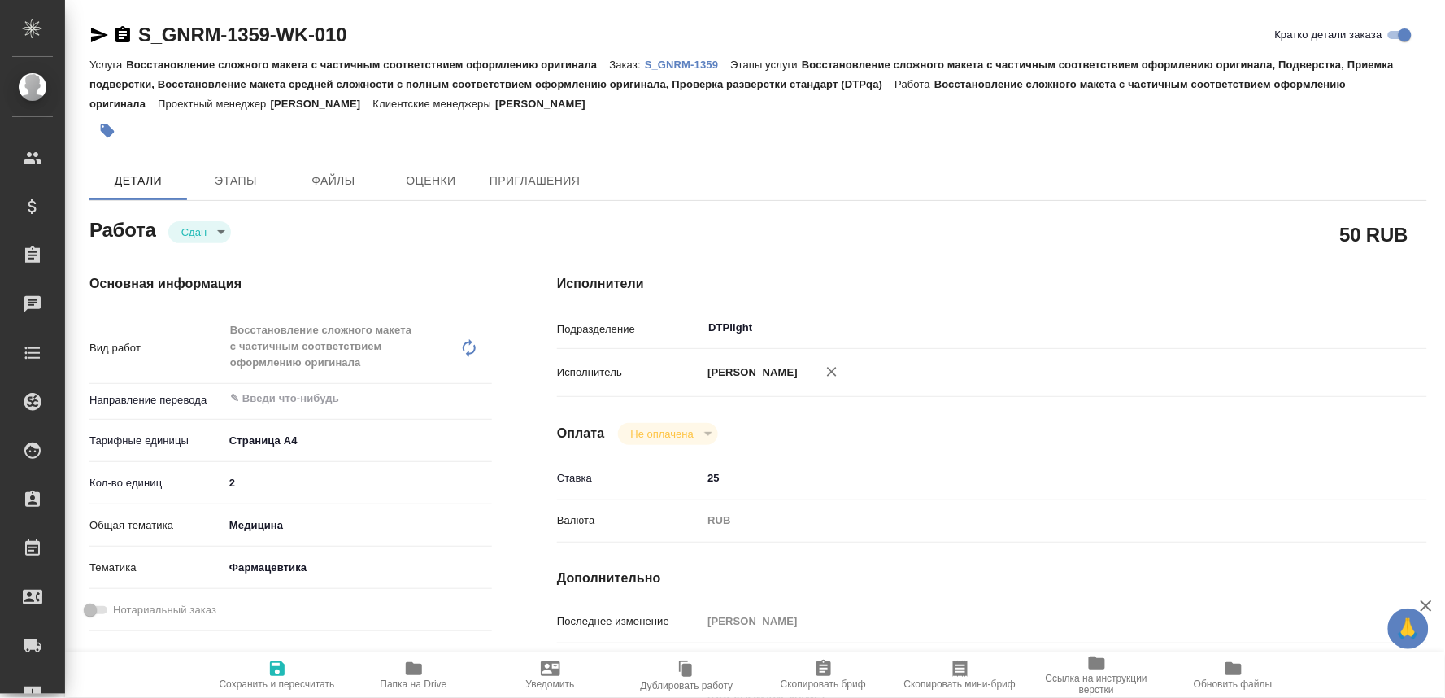
type textarea "x"
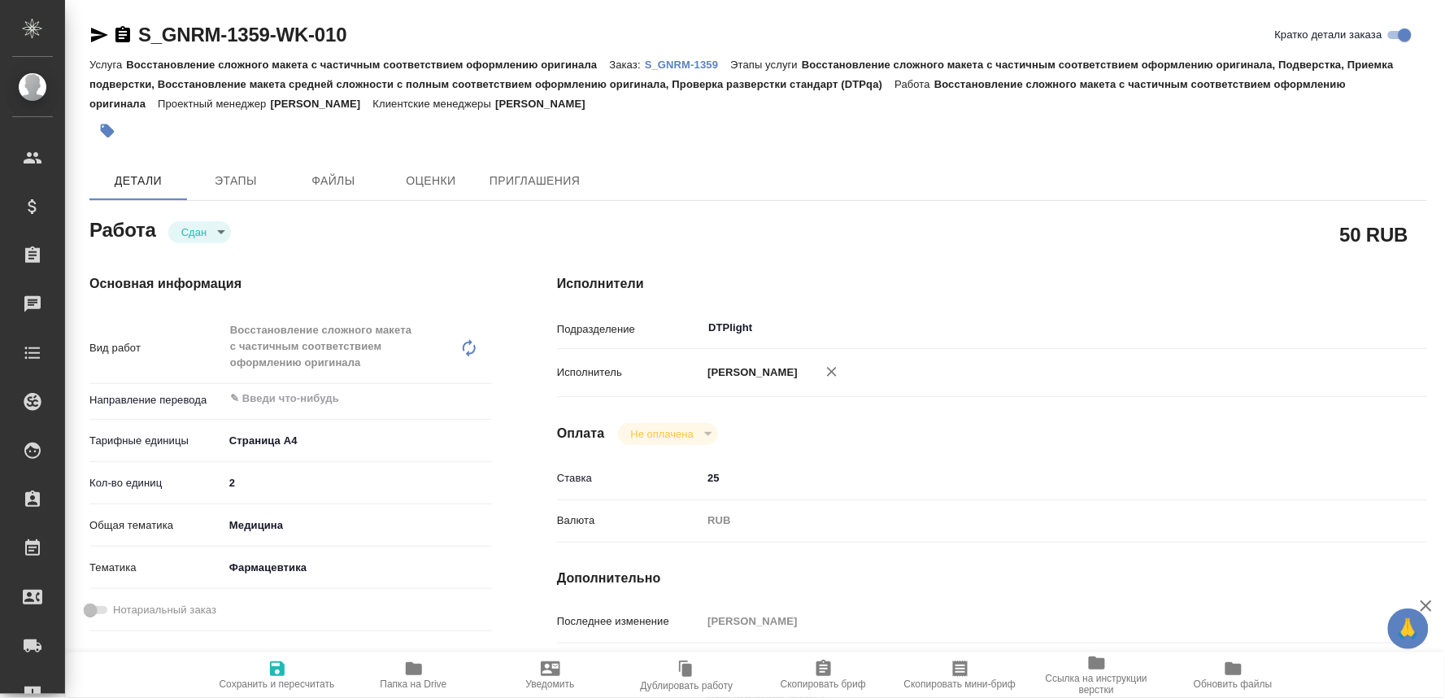
click at [281, 669] on icon "button" at bounding box center [277, 668] width 15 height 15
type textarea "x"
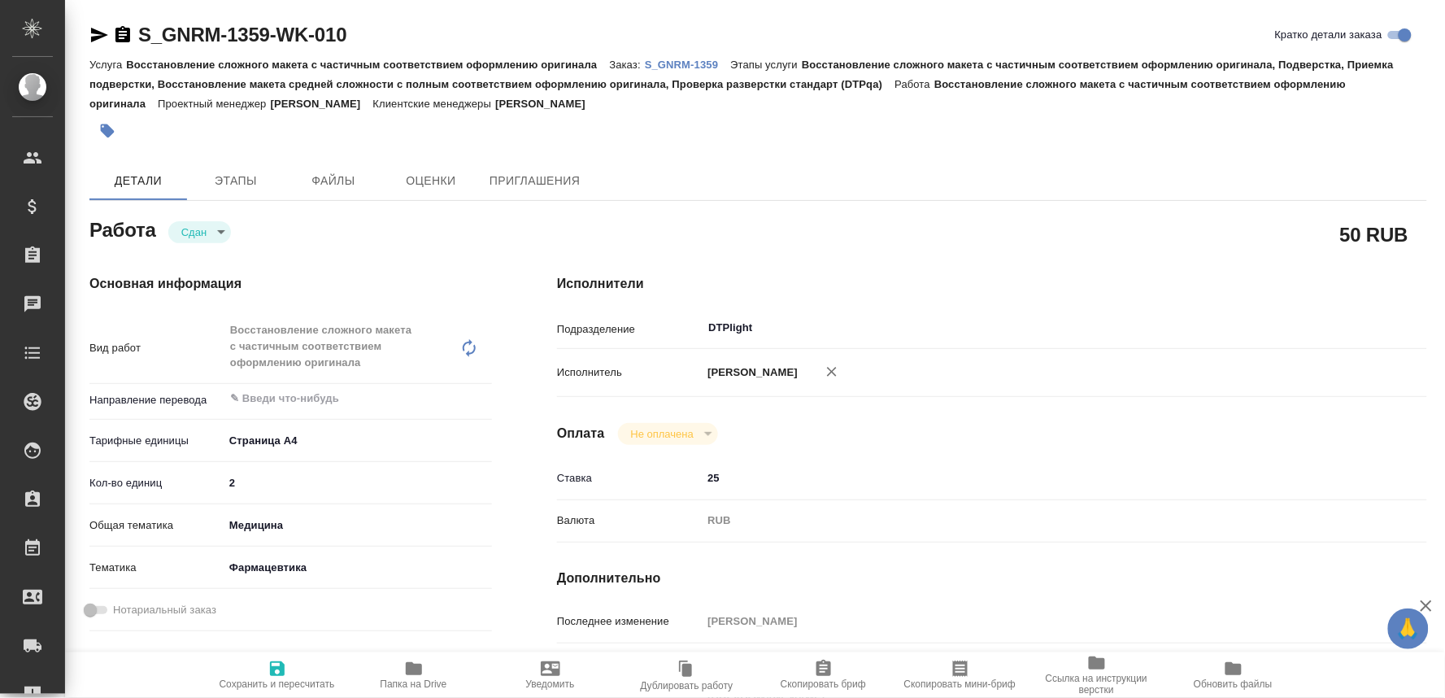
type textarea "x"
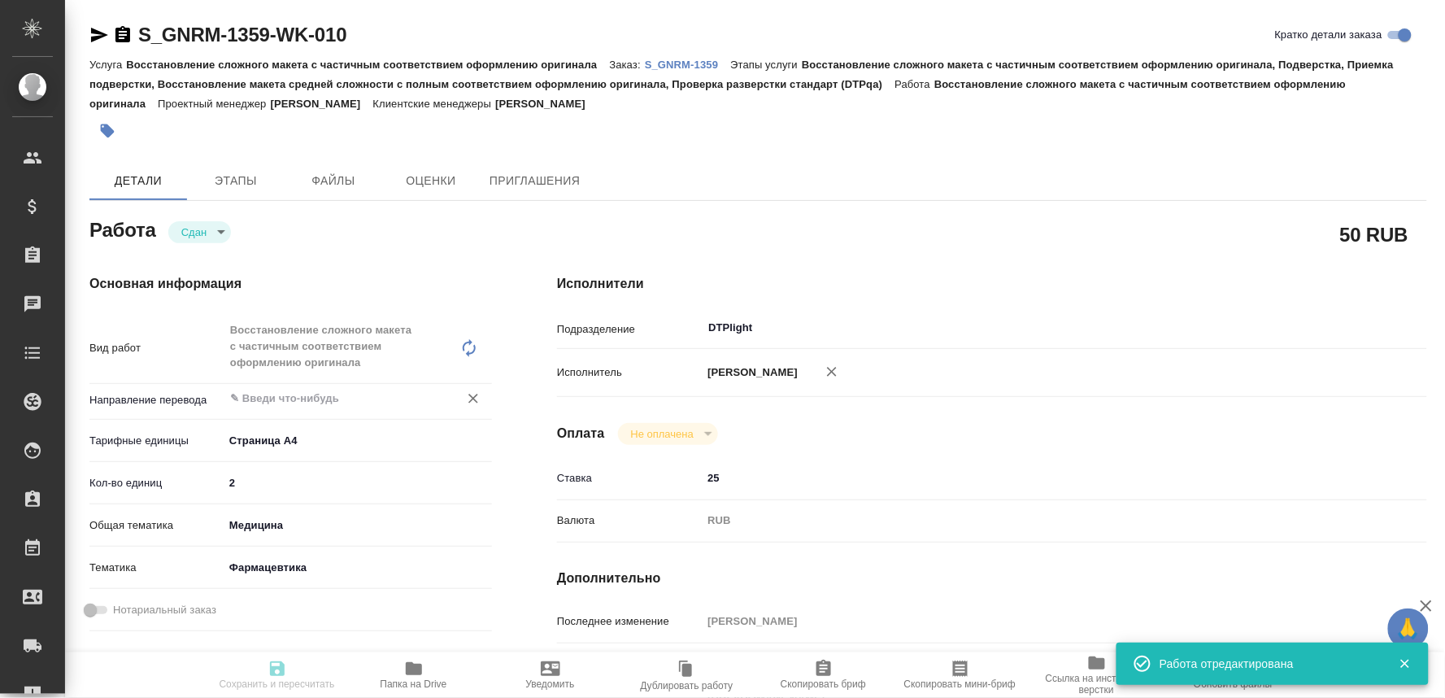
type textarea "x"
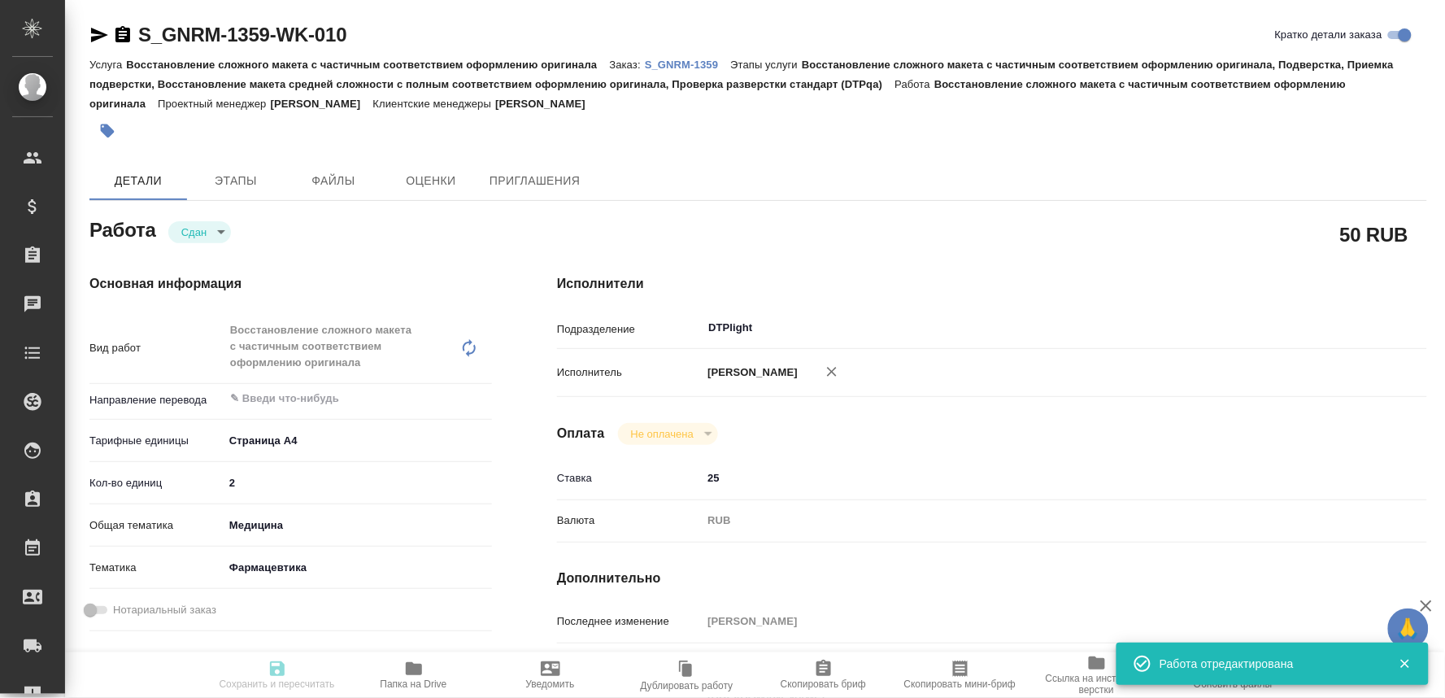
type input "closed"
type textarea "Восстановление сложного макета с частичным соответствием оформлению оригинала"
type textarea "x"
type input "5f036ec4e16dec2d6b59c8ff"
type input "2"
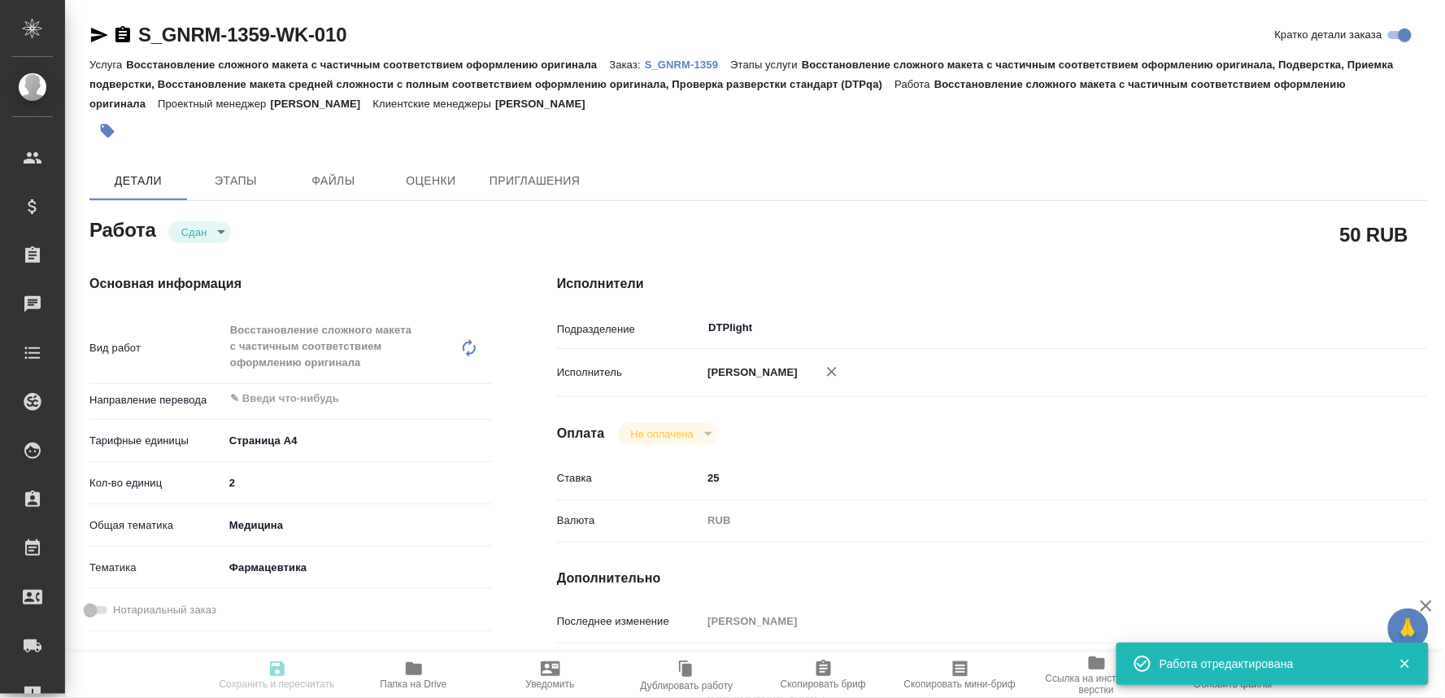
type input "med"
type input "6149832f2b7be24903fd7a82"
type input "11.09.2025 16:00"
type input "11.09.2025 19:41"
type input "12.09.2025 18:00"
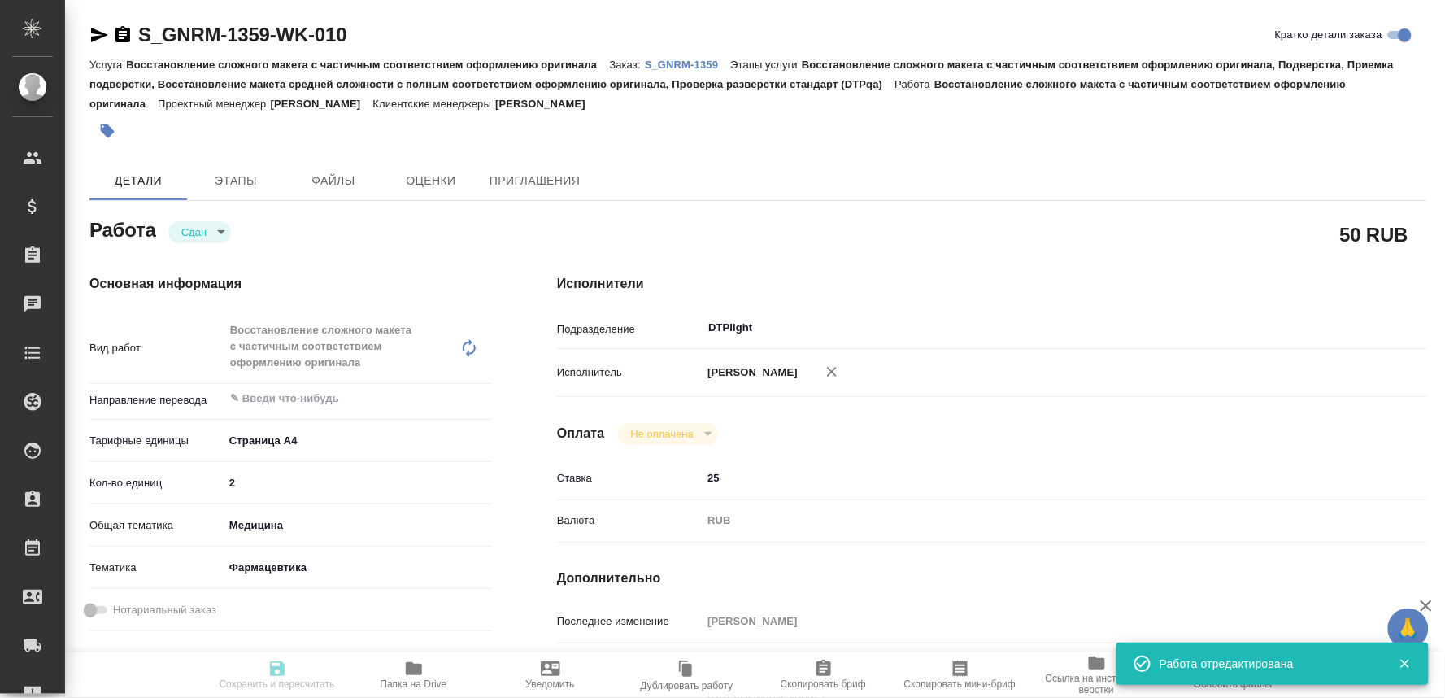
type input "12.09.2025 08:08"
type input "17.09.2025 17:00"
type input "DTPlight"
type input "notPayed"
type input "25"
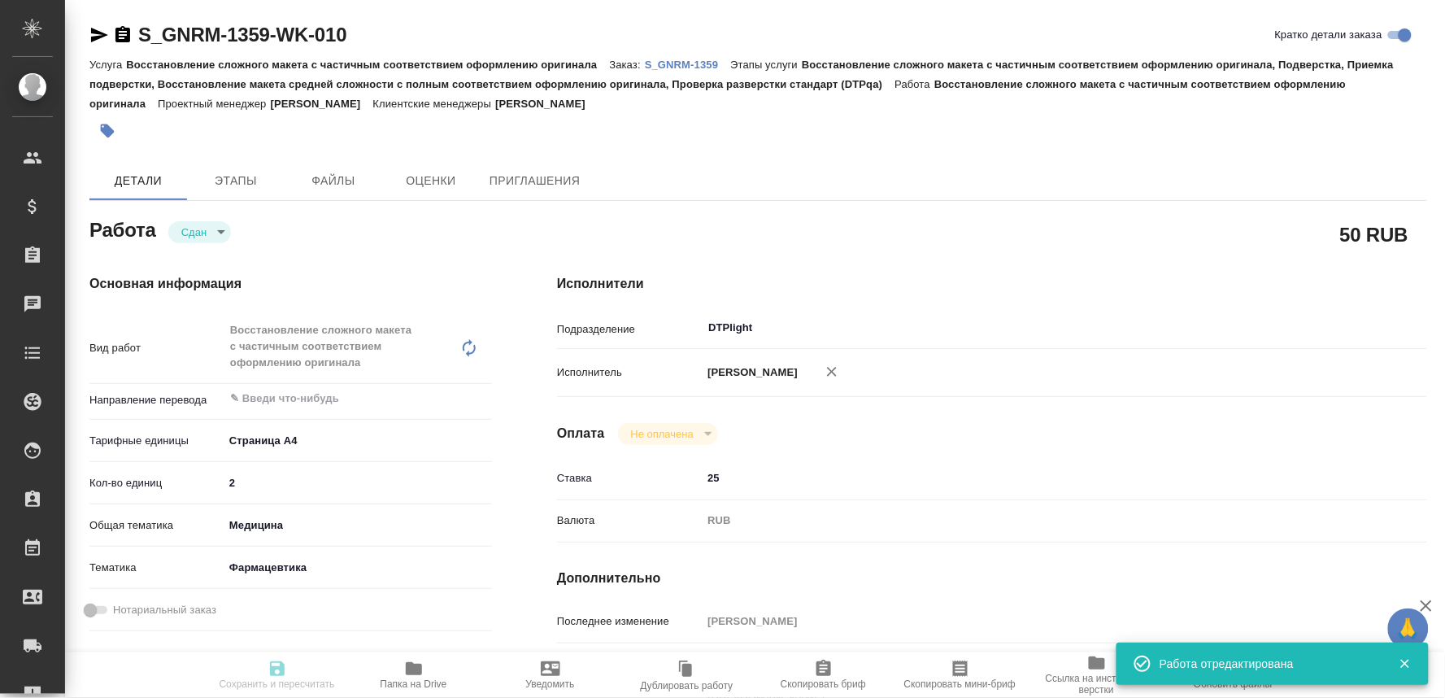
type input "RUB"
type input "[PERSON_NAME]"
type textarea "разверстать картинки, со страницы 2 на страницу 3, со страницы 4 на страницу 5 …"
type textarea "x"
type textarea "/Clients/Generium/Orders/S_GNRM-1359/DTP/S_GNRM-1359-WK-010"
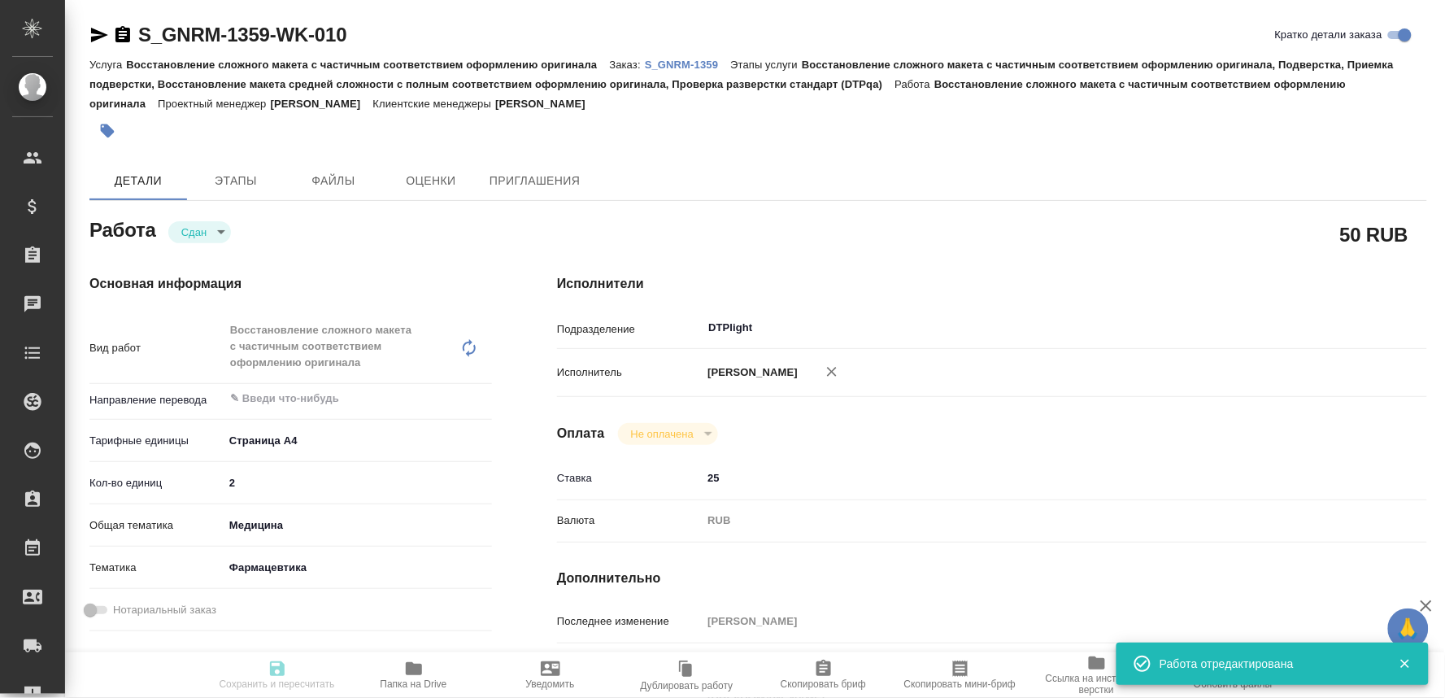
type textarea "x"
type input "S_GNRM-1359"
type input "Восстановление сложного макета с частичным соответствием оформлению оригинала"
type input "Восстановление сложного макета с частичным соответствием оформлению оригинала, …"
type input "Кабаргина Анна"
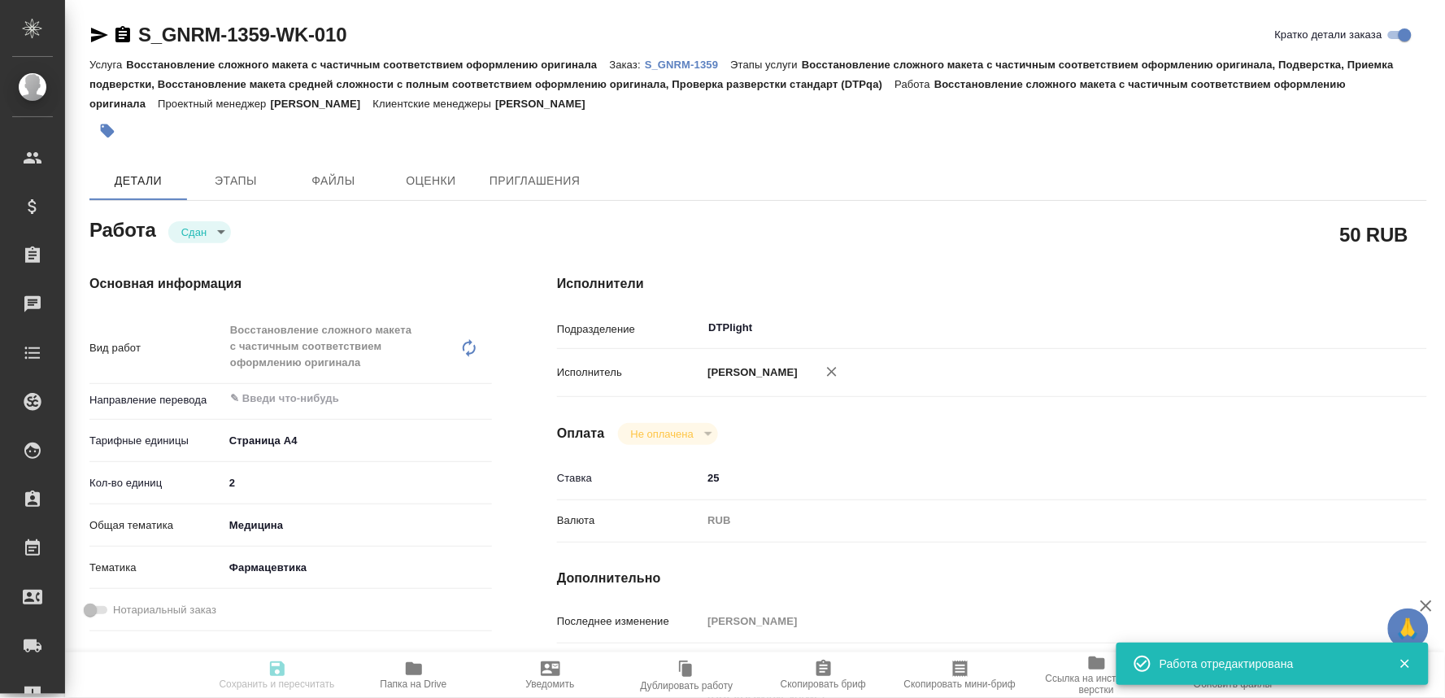
type input "[PERSON_NAME]"
type input "/Clients/Generium/Orders/S_GNRM-1359"
type textarea "x"
type textarea "от клиента "В мае-июне Вы на переводили мастер-файл по фармацевтической субстан…"
type textarea "x"
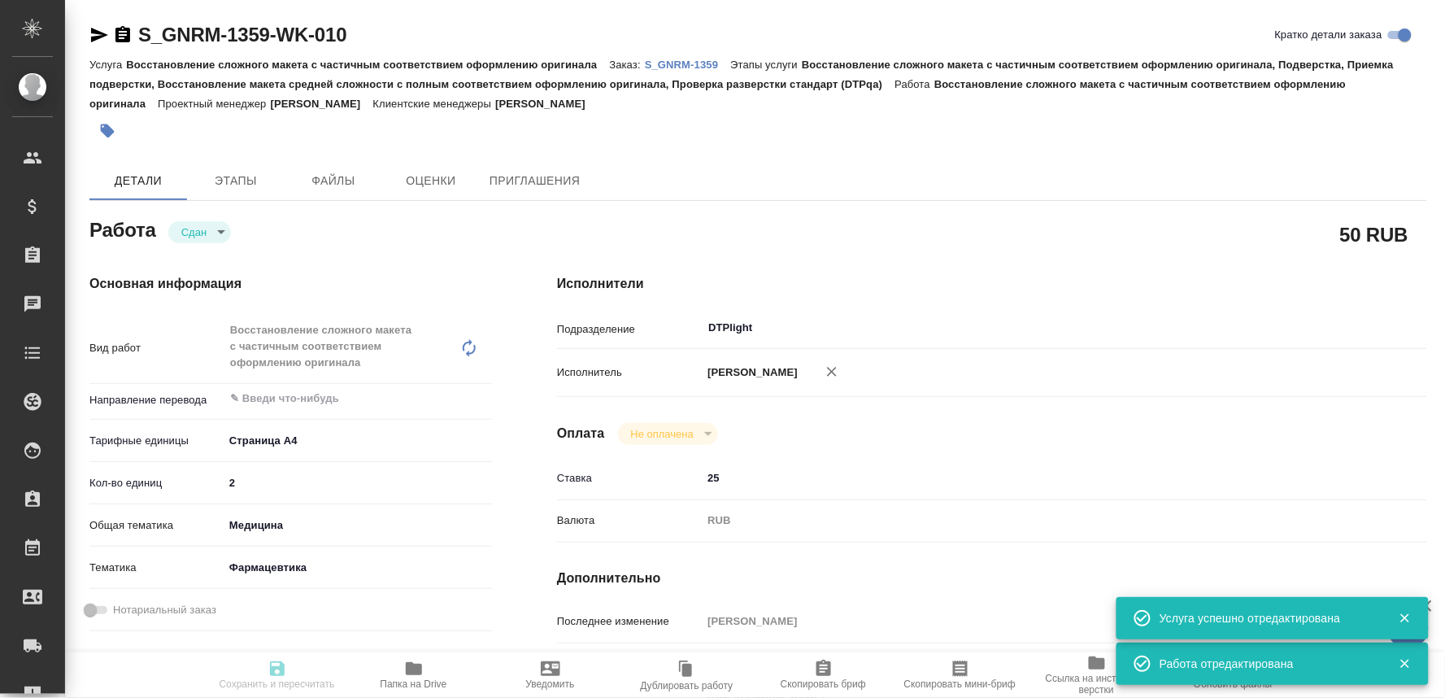
type textarea "x"
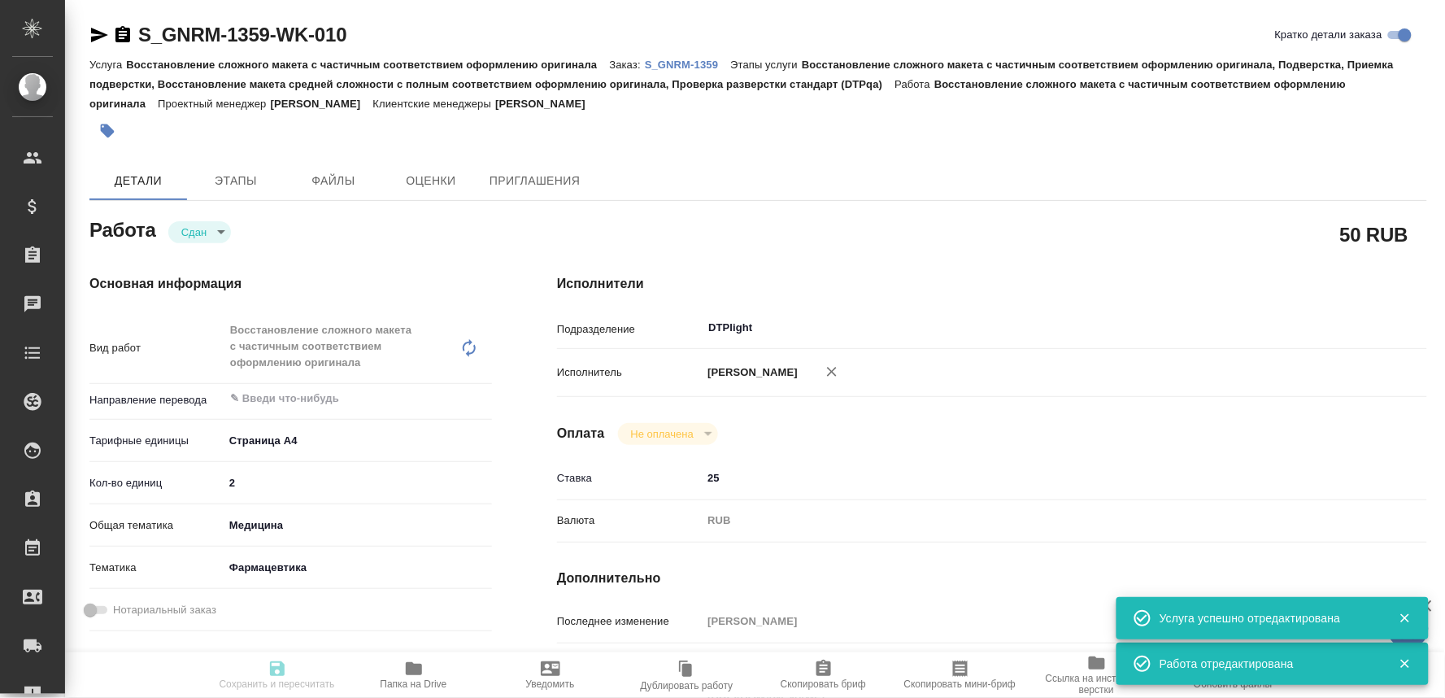
type textarea "x"
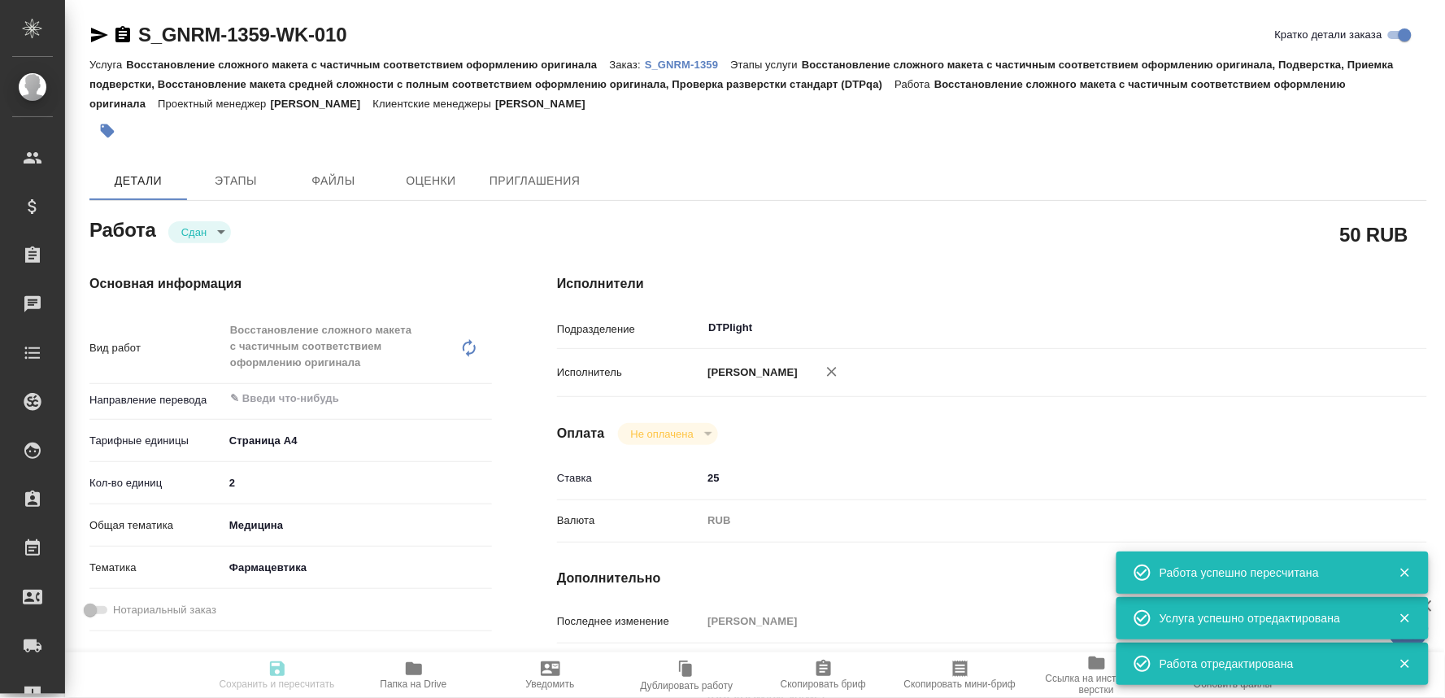
type input "closed"
type textarea "Восстановление сложного макета с частичным соответствием оформлению оригинала"
type textarea "x"
type input "5f036ec4e16dec2d6b59c8ff"
type input "2"
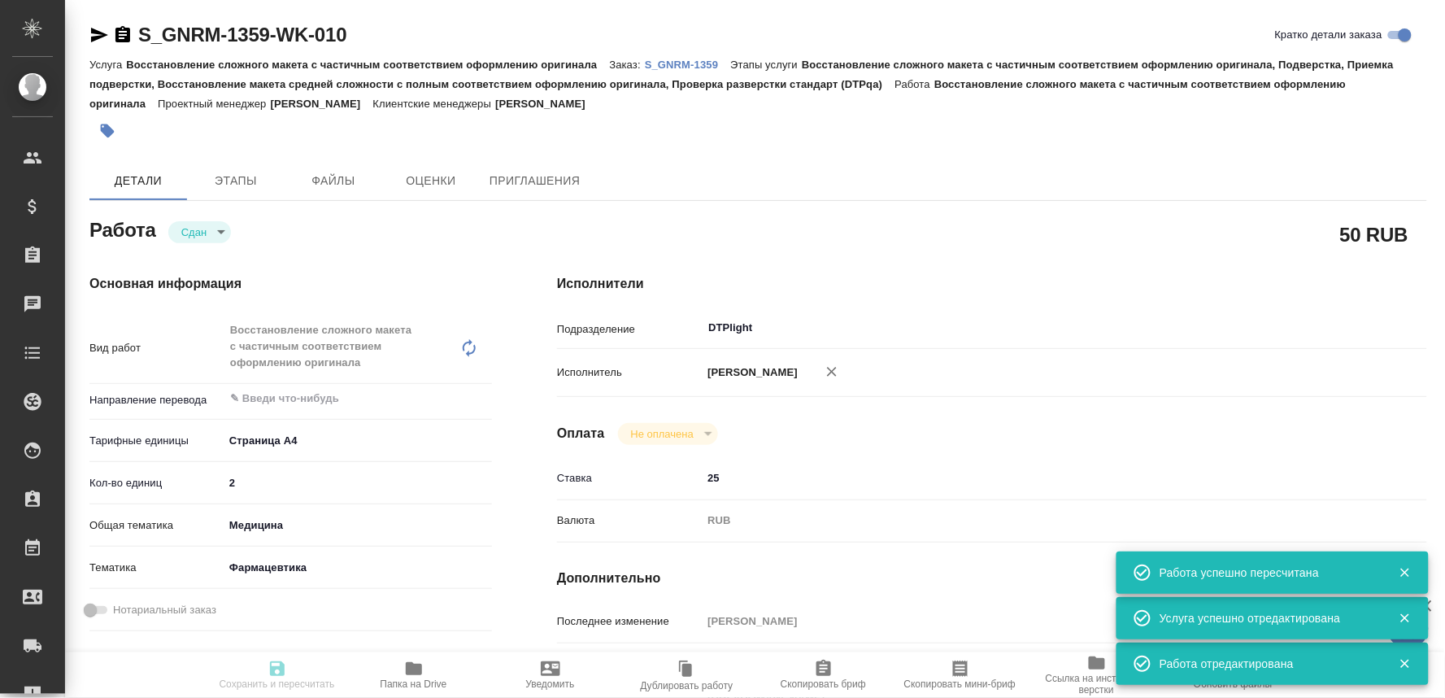
type input "med"
type input "6149832f2b7be24903fd7a82"
type input "11.09.2025 16:00"
type input "11.09.2025 19:41"
type input "12.09.2025 18:00"
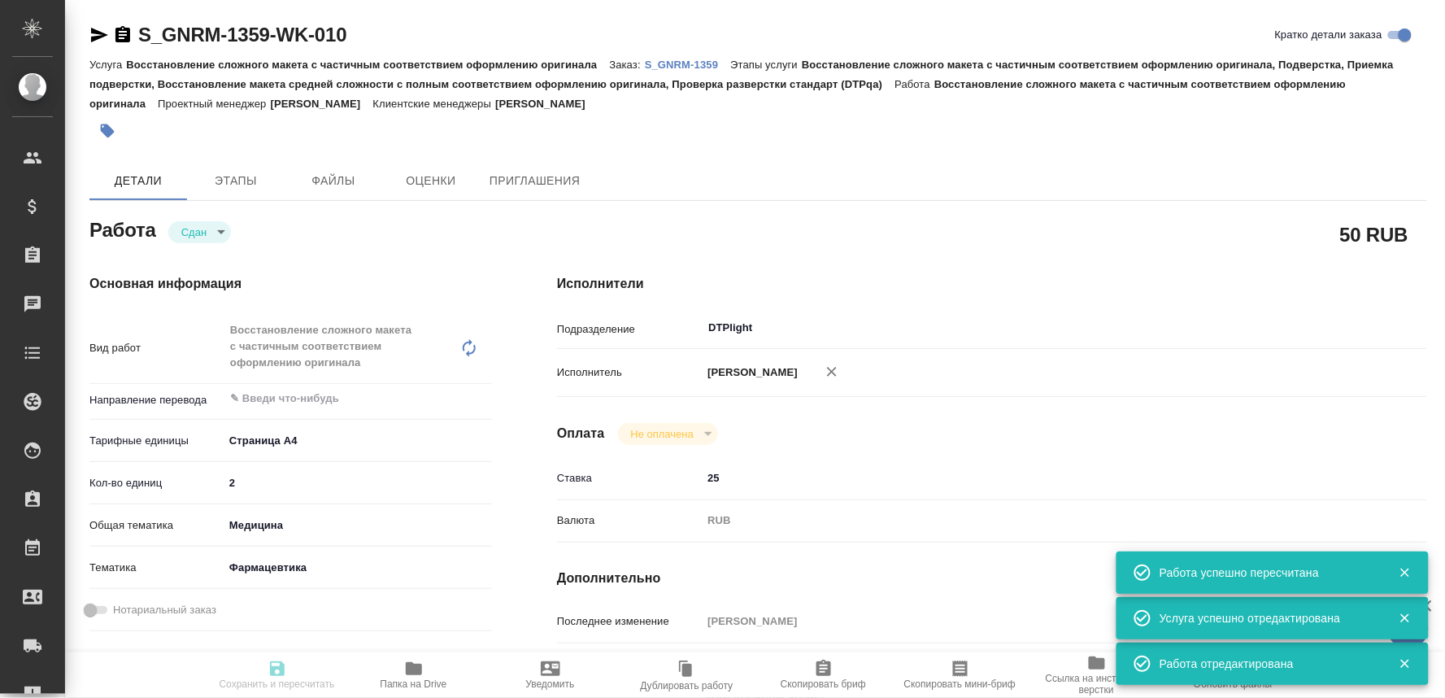
type input "12.09.2025 08:08"
type input "17.09.2025 17:00"
type input "DTPlight"
type input "notPayed"
type input "25"
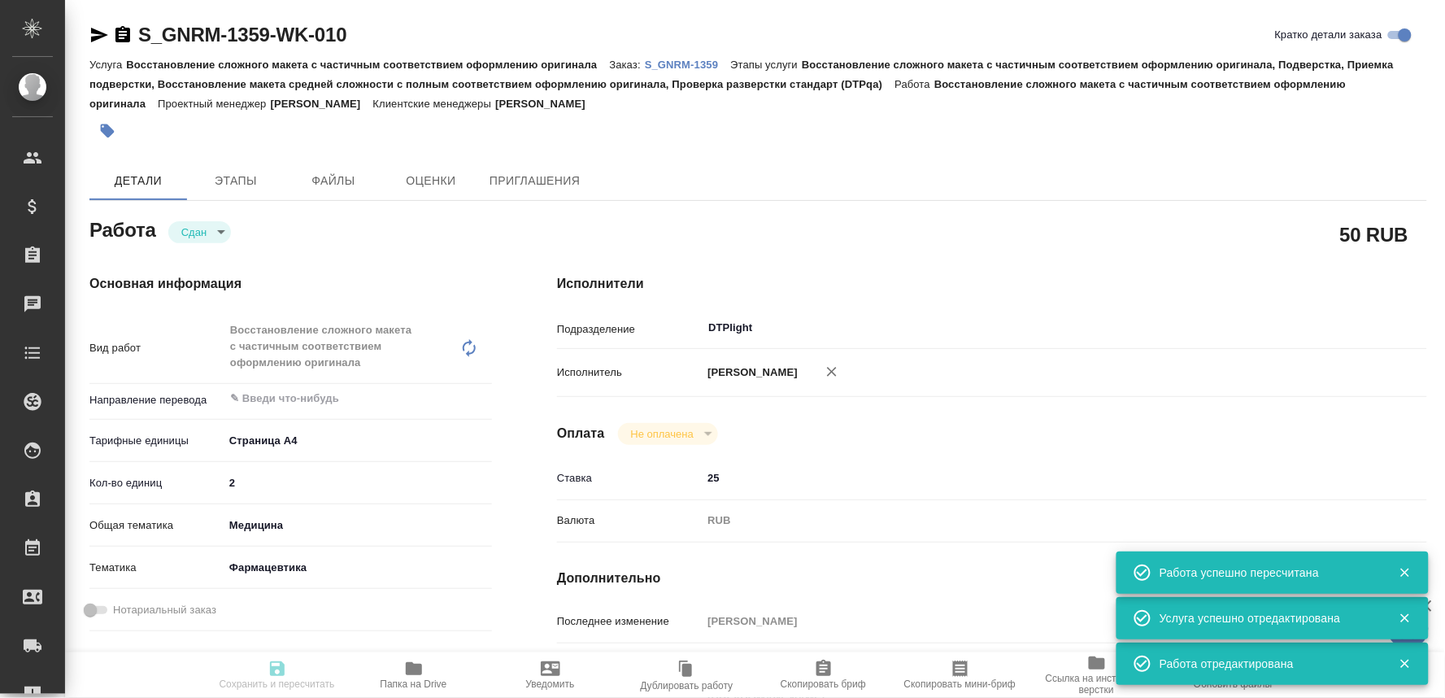
type input "RUB"
type input "[PERSON_NAME]"
type textarea "разверстать картинки, со страницы 2 на страницу 3, со страницы 4 на страницу 5 …"
type textarea "x"
type textarea "/Clients/Generium/Orders/S_GNRM-1359/DTP/S_GNRM-1359-WK-010"
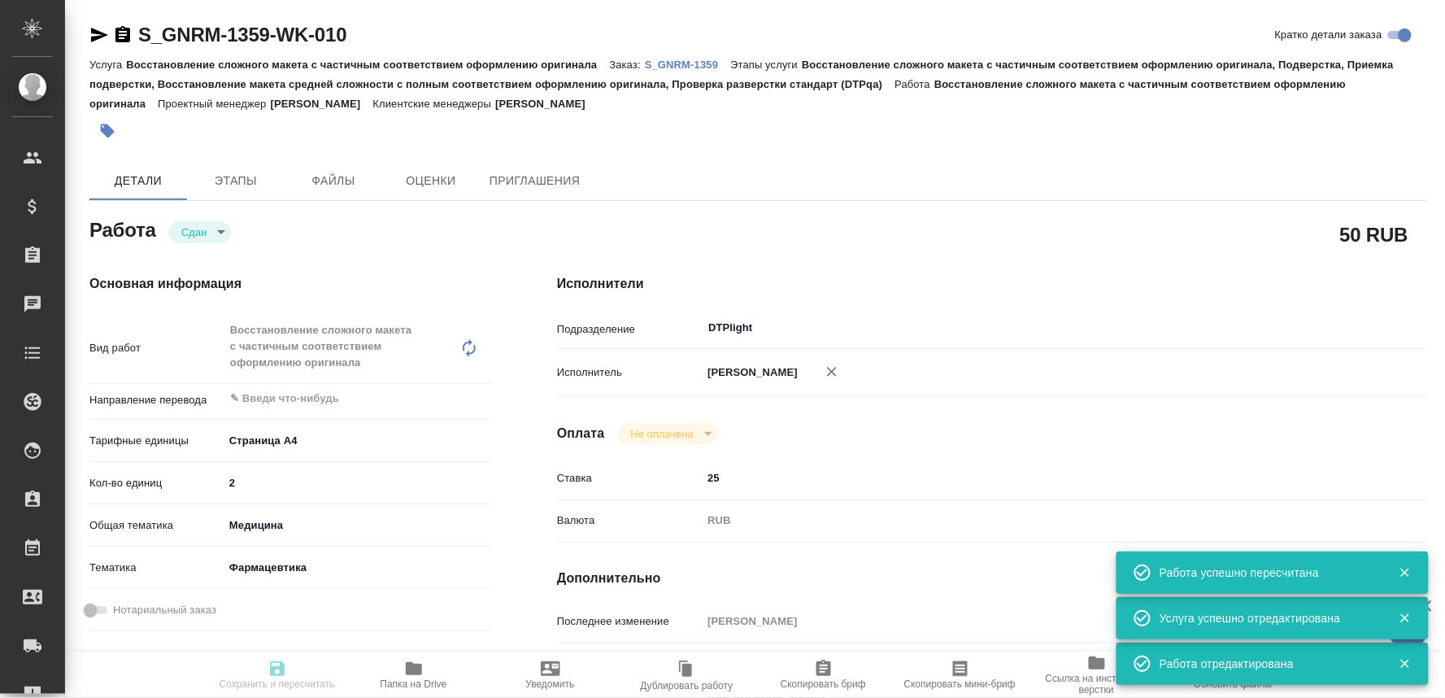
type textarea "x"
type input "S_GNRM-1359"
type input "Восстановление сложного макета с частичным соответствием оформлению оригинала"
type input "Восстановление сложного макета с частичным соответствием оформлению оригинала, …"
type input "Кабаргина Анна"
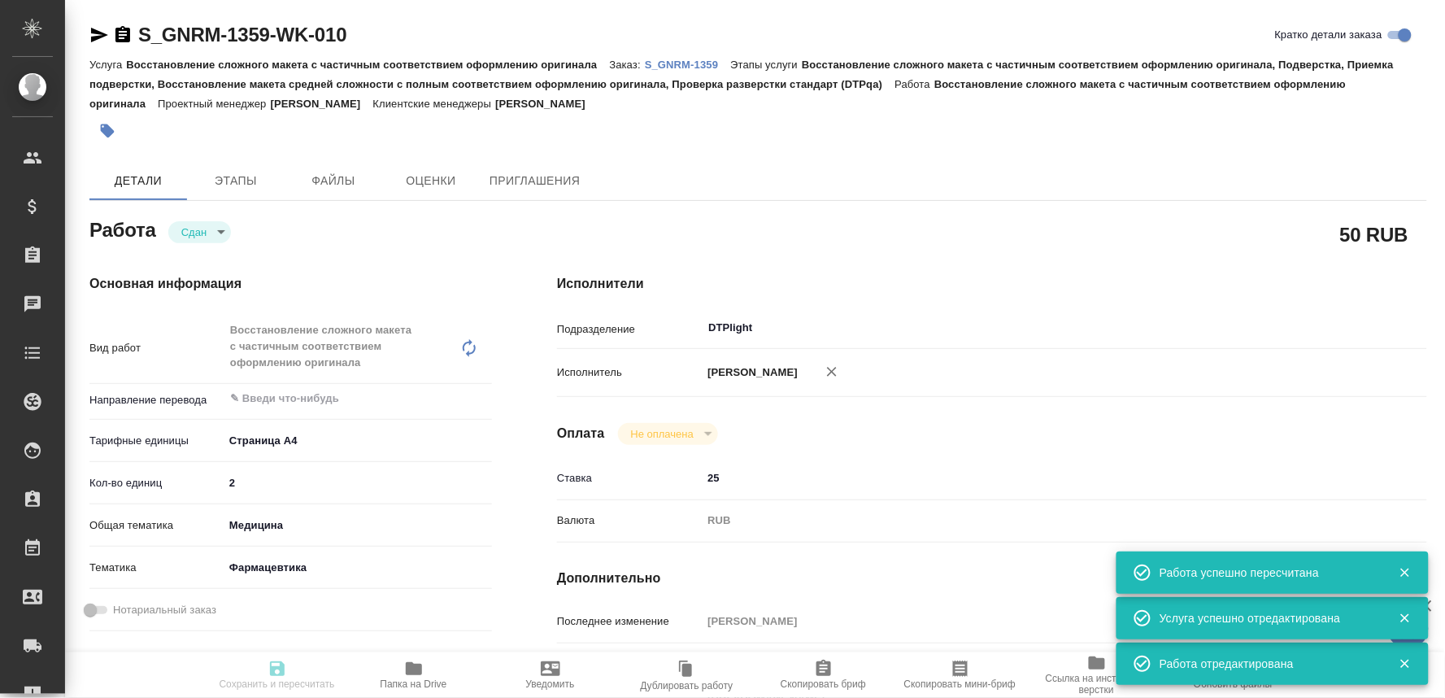
type input "[PERSON_NAME]"
type input "/Clients/Generium/Orders/S_GNRM-1359"
type textarea "x"
type textarea "от клиента "В мае-июне Вы на переводили мастер-файл по фармацевтической субстан…"
type textarea "x"
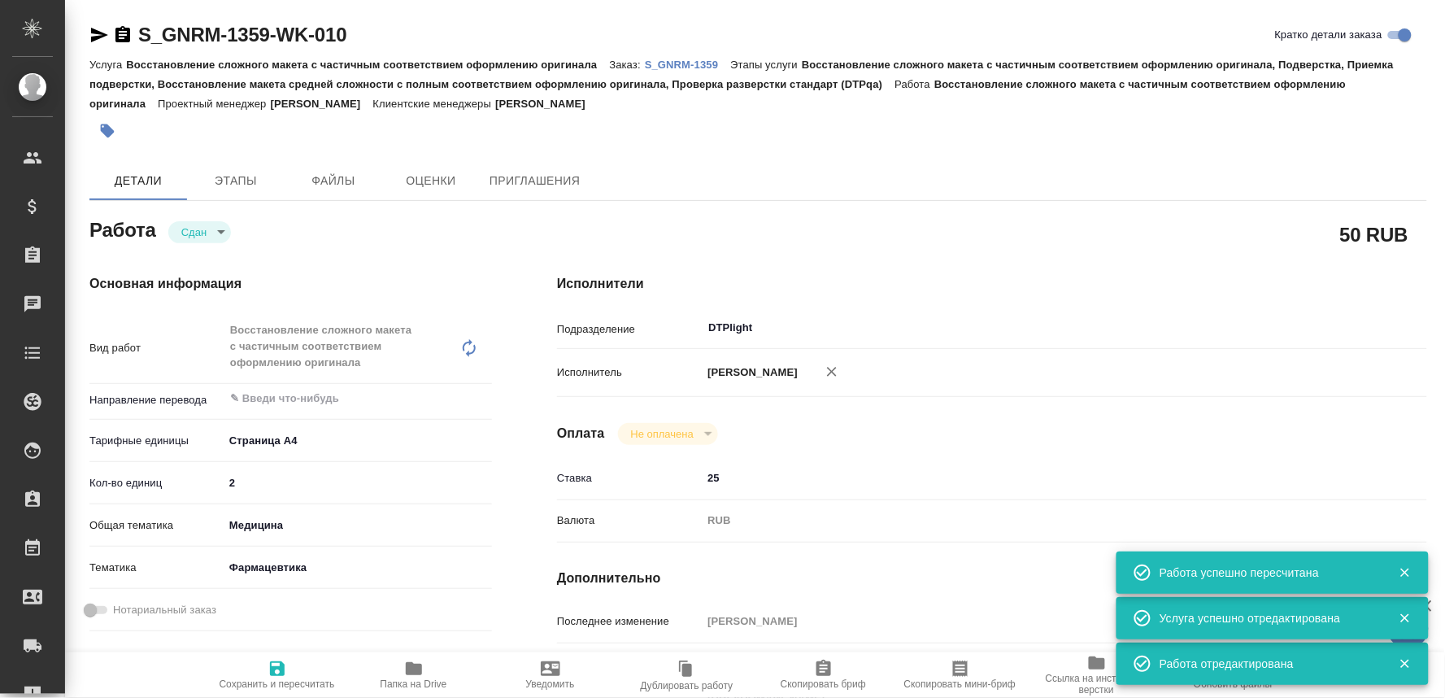
type textarea "x"
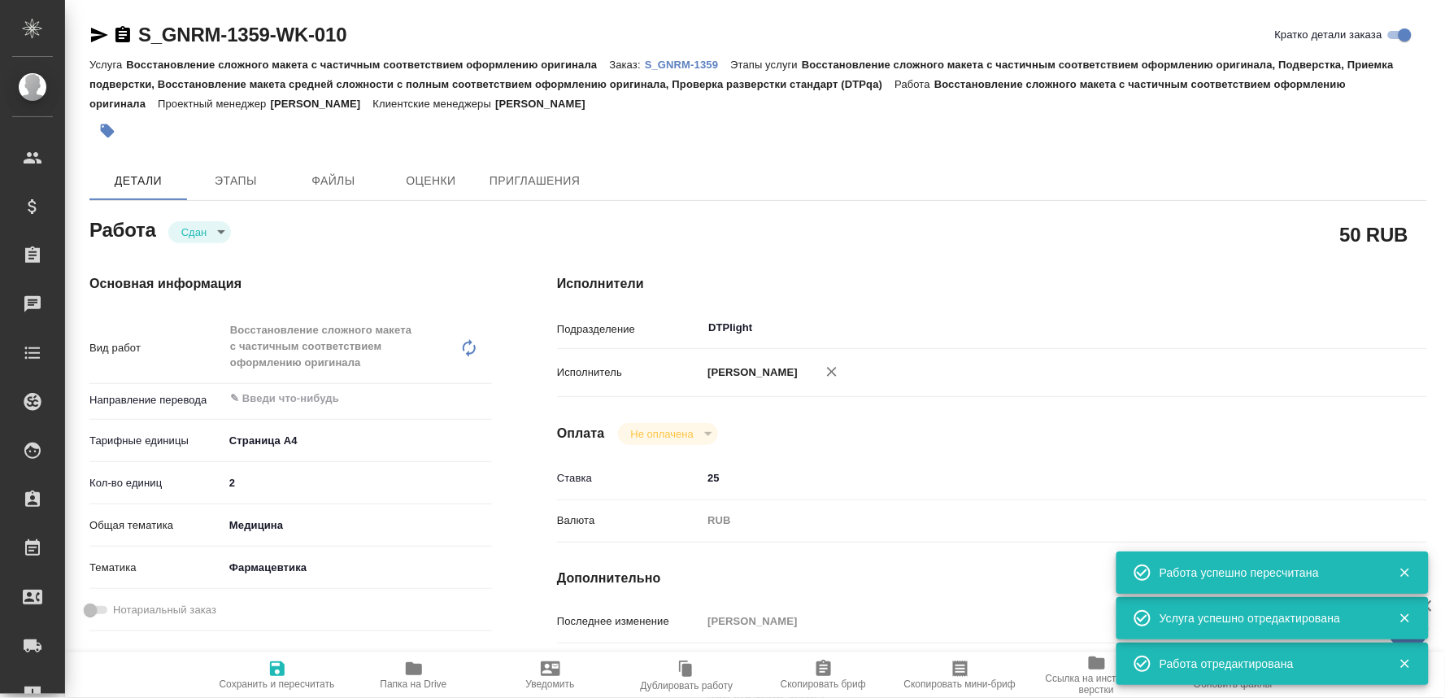
type textarea "x"
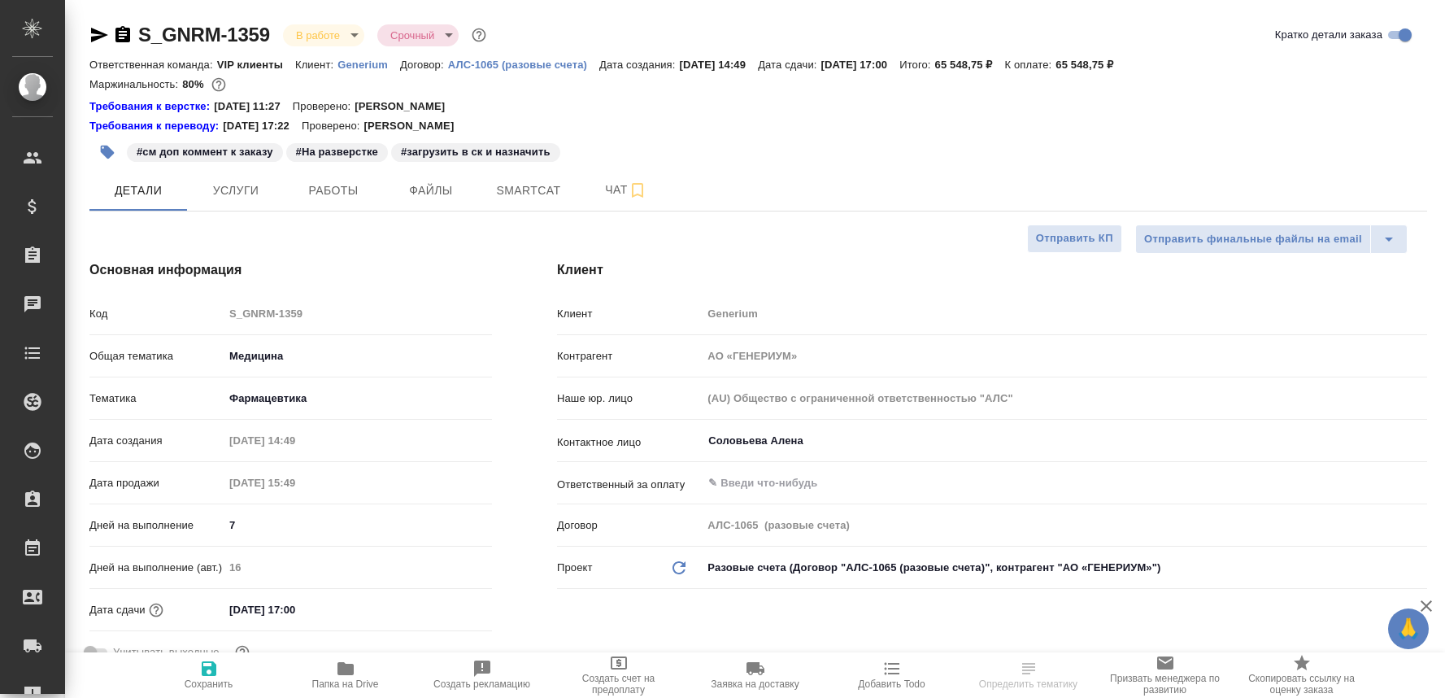
select select "RU"
click at [311, 181] on span "Работы" at bounding box center [333, 191] width 78 height 20
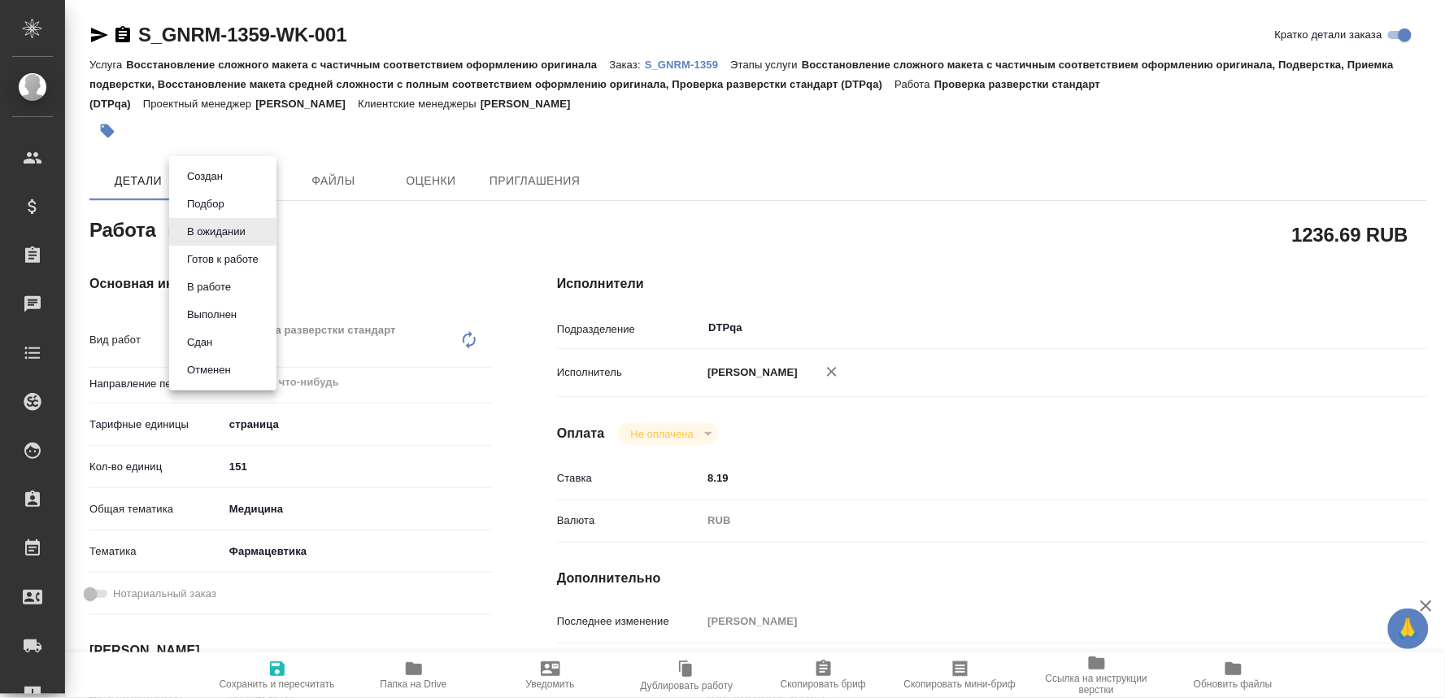
click at [207, 224] on body "🙏 .cls-1 fill:#fff; AWATERA Oksiutovich [PERSON_NAME] Спецификации Заказы Чаты …" at bounding box center [722, 349] width 1445 height 698
click at [200, 254] on button "Готов к работе" at bounding box center [222, 259] width 81 height 18
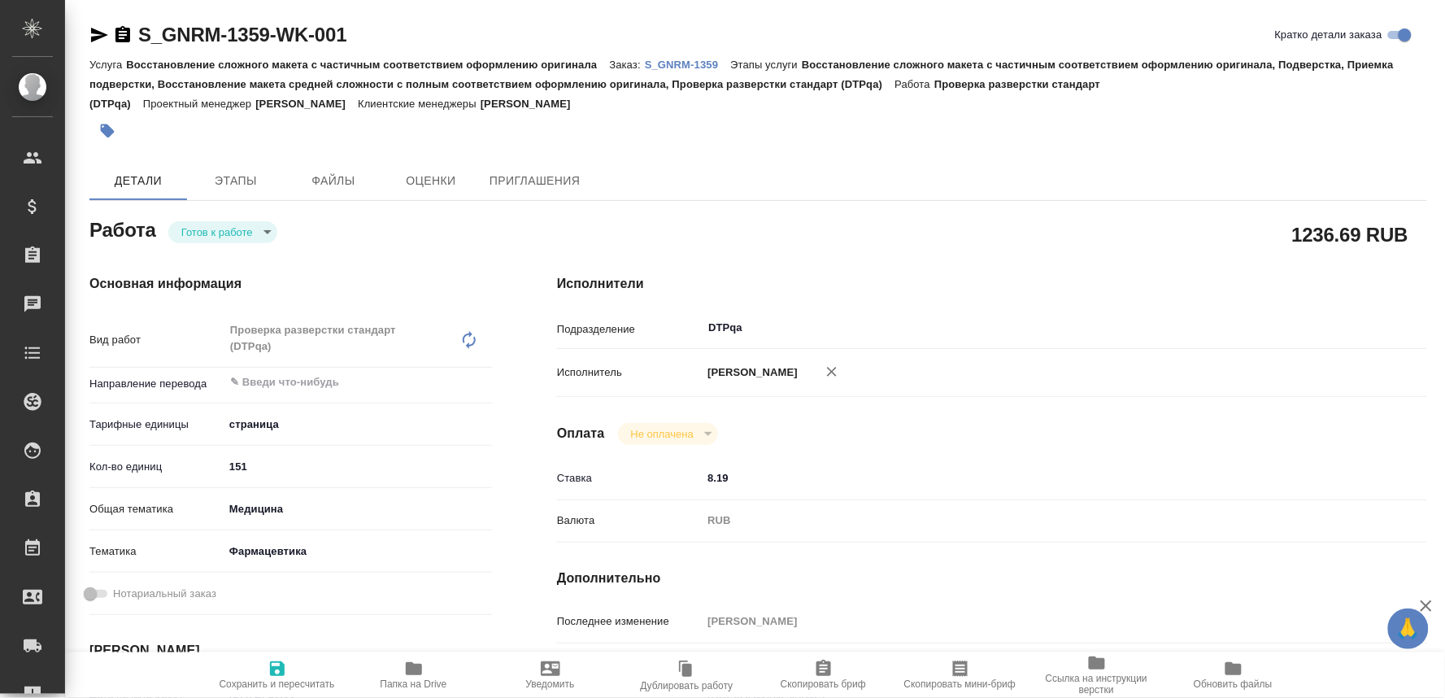
type textarea "x"
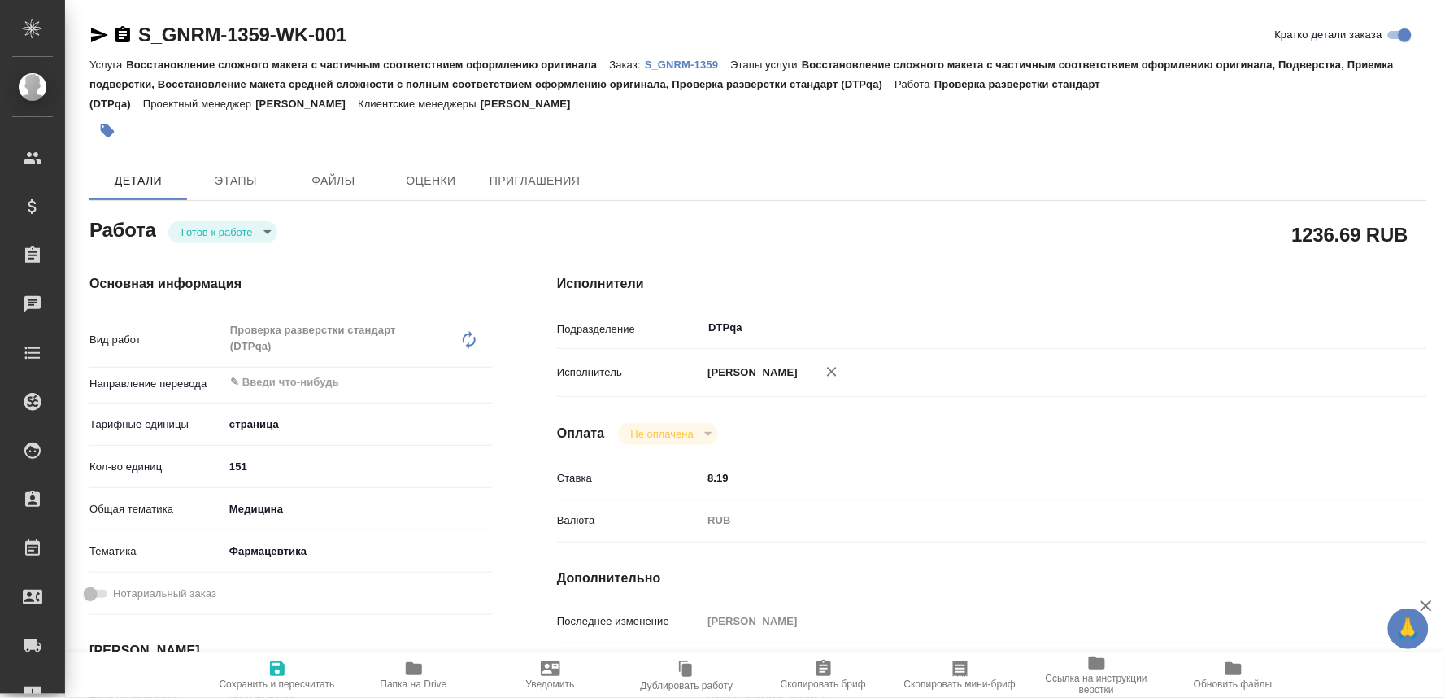
type textarea "x"
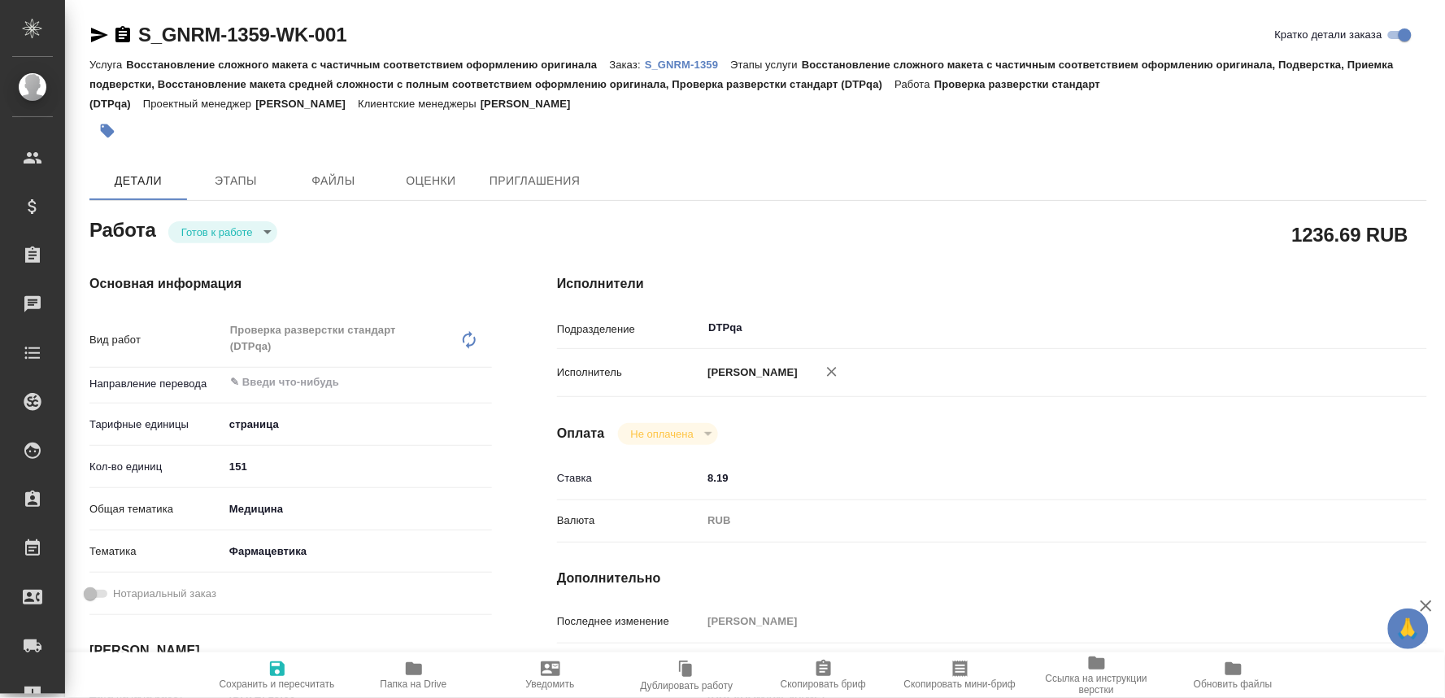
click at [272, 680] on span "Сохранить и пересчитать" at bounding box center [277, 683] width 115 height 11
type textarea "x"
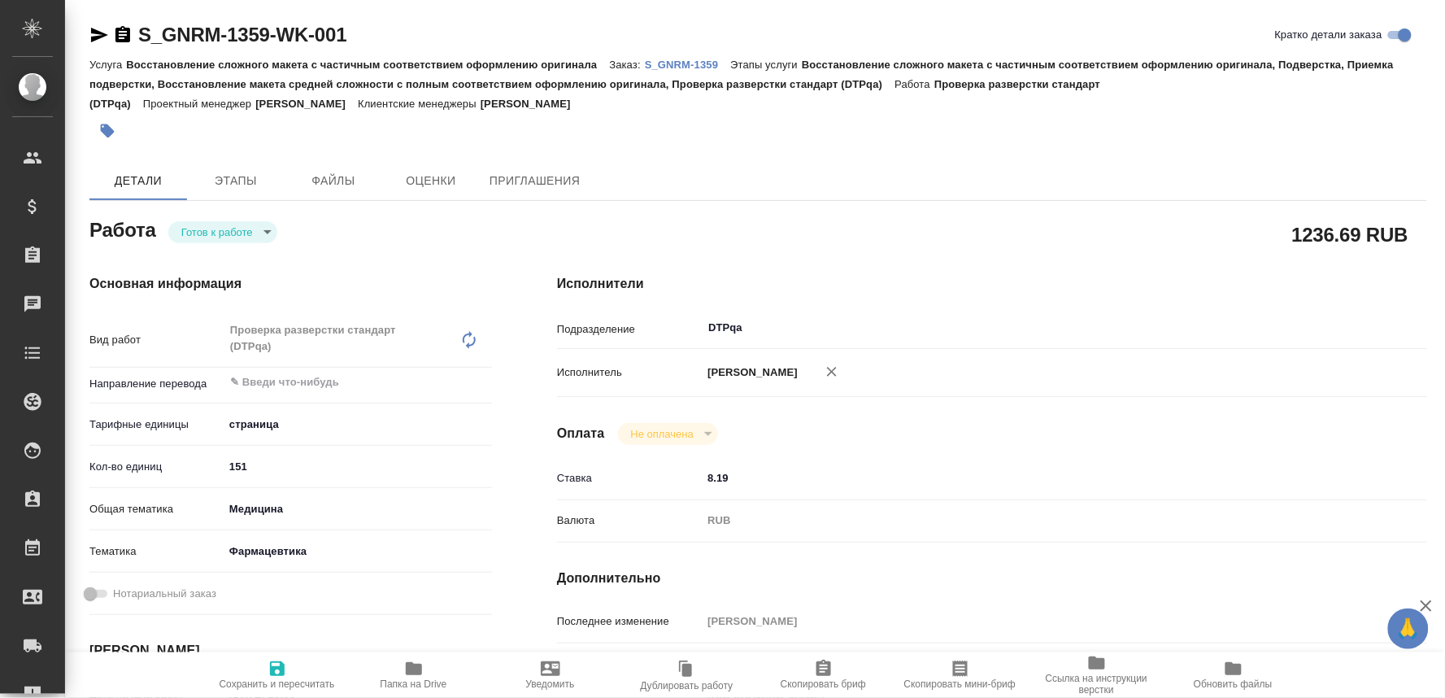
type textarea "x"
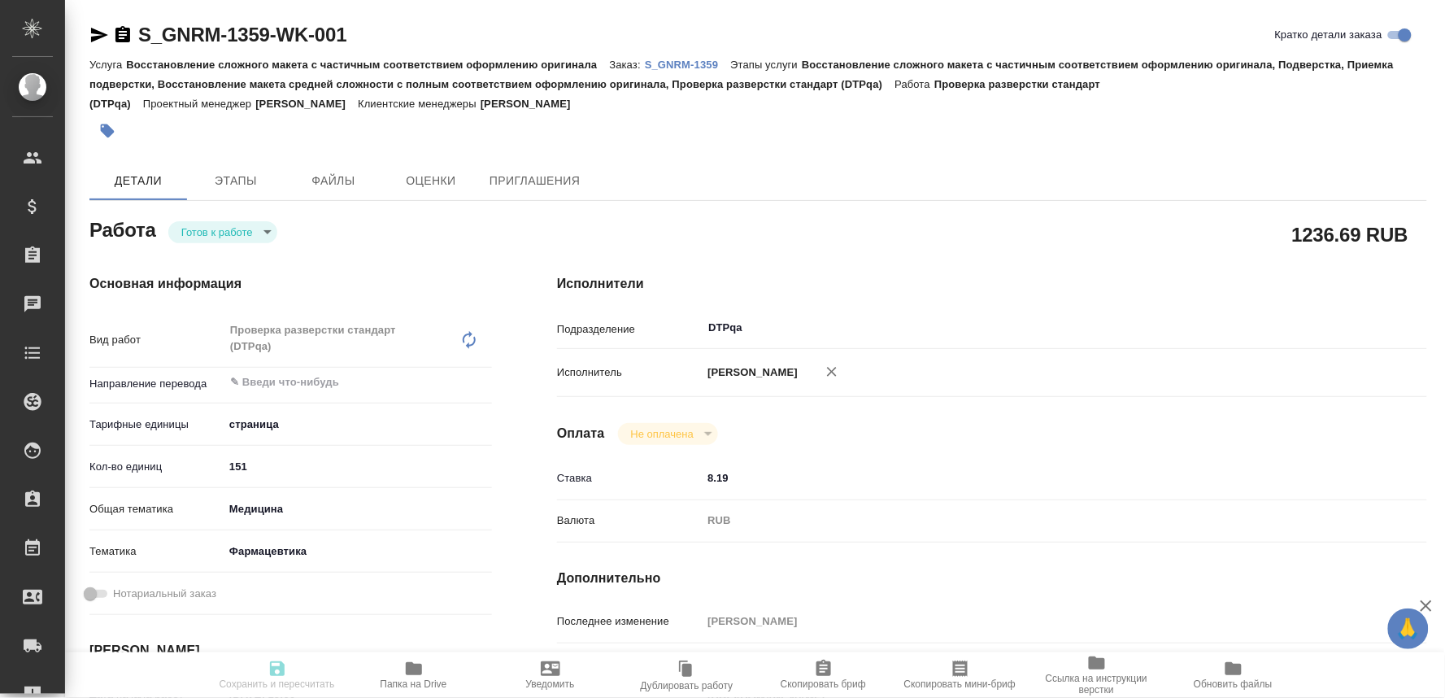
type textarea "x"
type input "readyForWork"
type textarea "Проверка разверстки стандарт (DTPqa)"
type textarea "x"
type input "5a8b1489cc6b4906c91bfdb2"
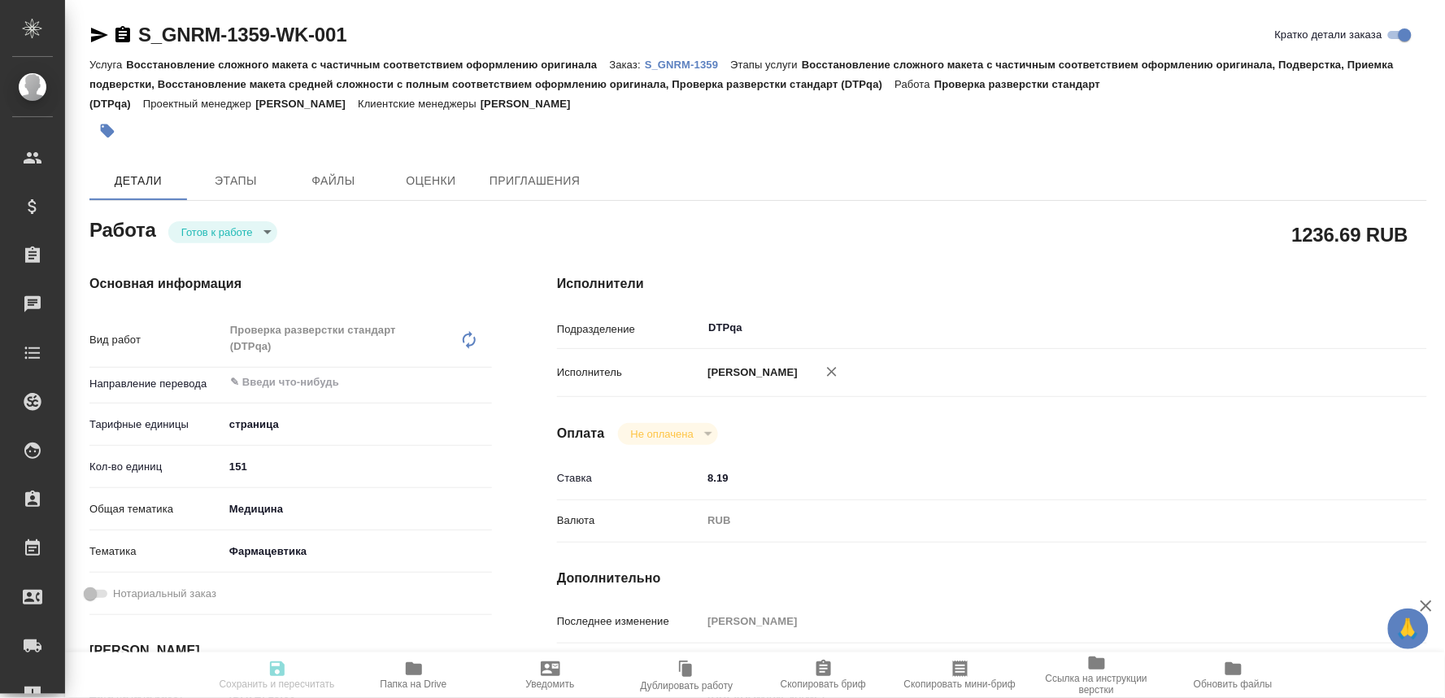
type input "151"
type input "med"
type input "6149832f2b7be24903fd7a82"
type input "[DATE] 15:00"
type input "[DATE] 10:00"
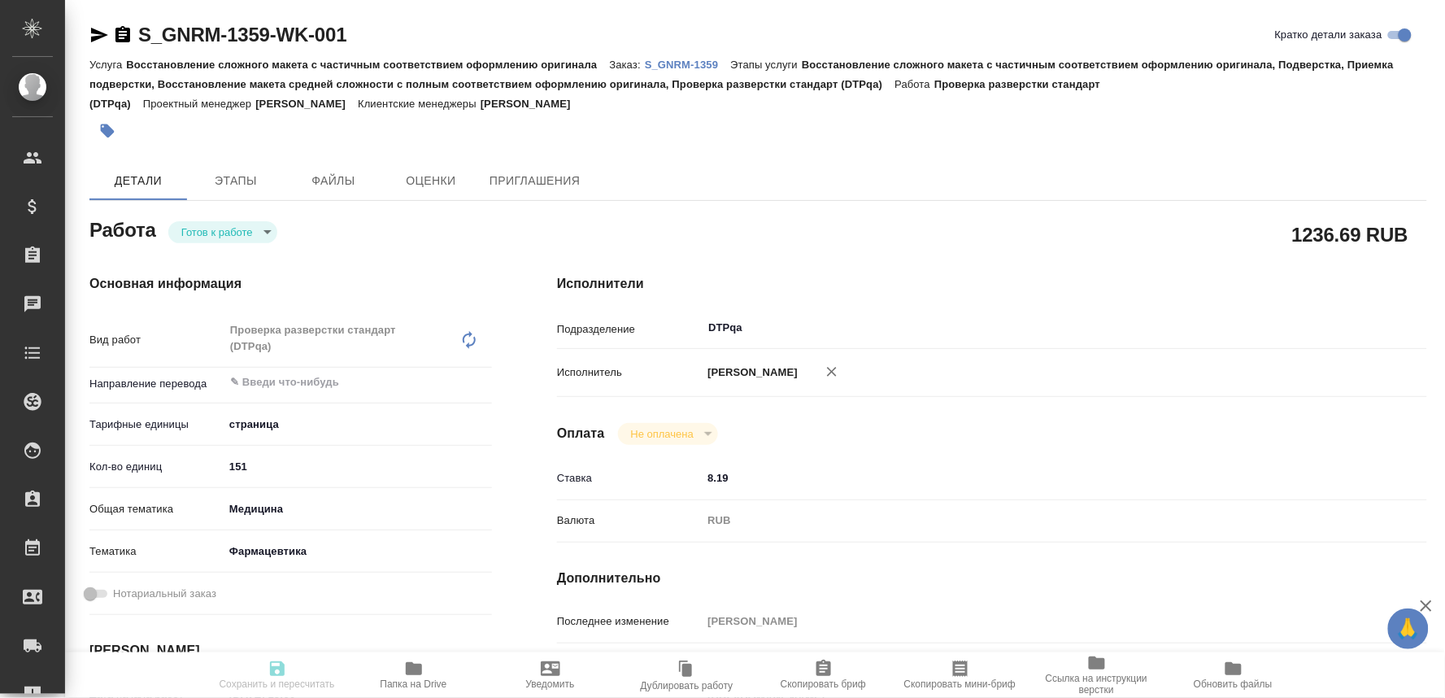
type input "[DATE] 17:00"
type input "DTPqa"
type input "notPayed"
type input "8.19"
type input "RUB"
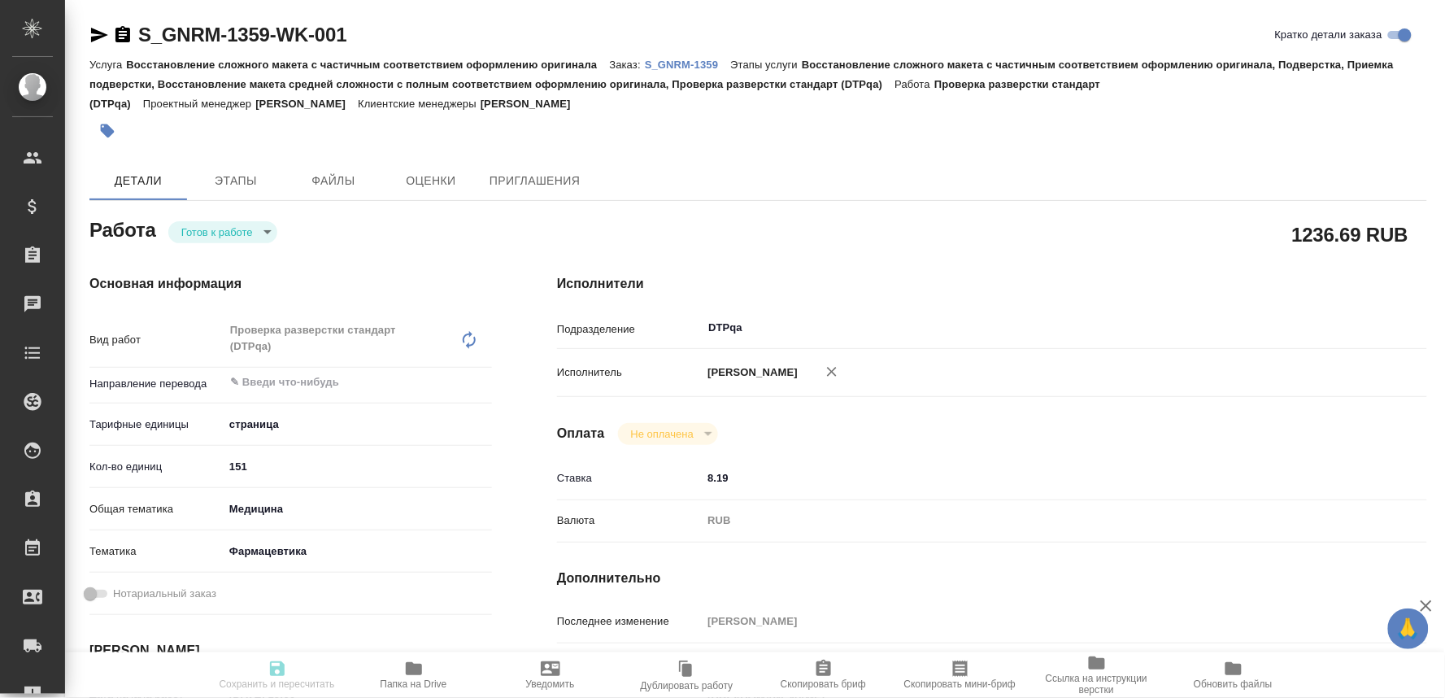
type input "[PERSON_NAME]"
type textarea "[URL][DOMAIN_NAME] [URL][DOMAIN_NAME] [URL][DOMAIN_NAME] [URL][DOMAIN_NAME] [UR…"
type textarea "x"
type textarea "/Clients/Generium/Orders/S_GNRM-1359/DTP/S_GNRM-1359-WK-001"
type textarea "x"
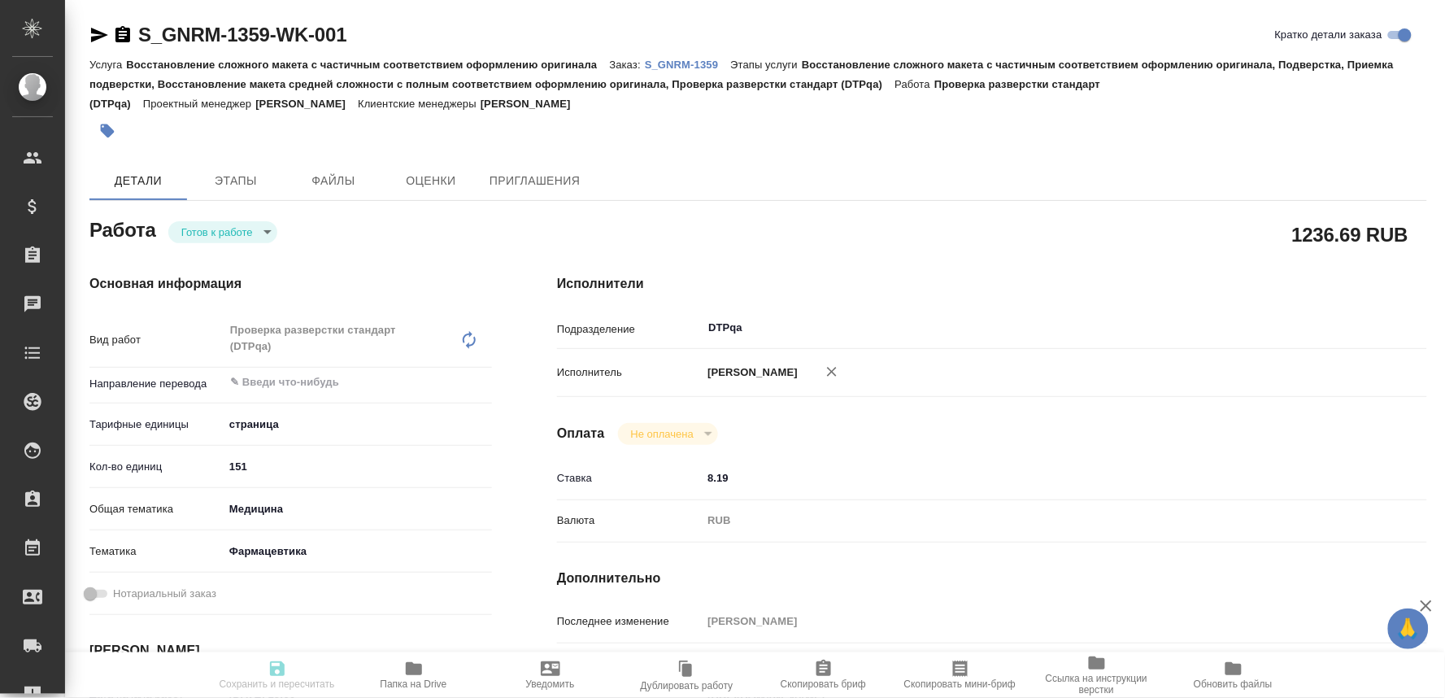
type input "S_GNRM-1359"
type input "Восстановление сложного макета с частичным соответствием оформлению оригинала"
type input "Восстановление сложного макета с частичным соответствием оформлению оригинала, …"
type input "[PERSON_NAME]"
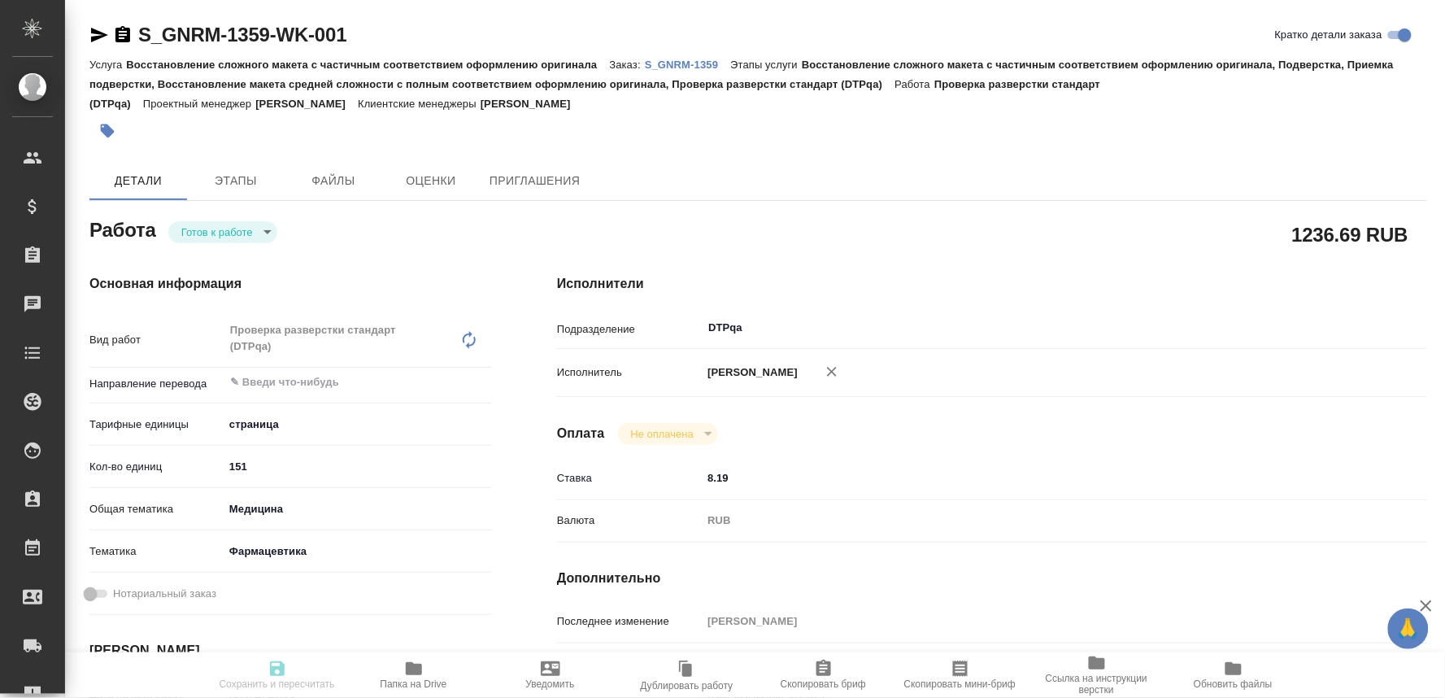
type input "/Clients/Generium/Orders/S_GNRM-1359"
type textarea "x"
type textarea "lo ipsumdo "S ame-cons Ad el seddoeiusm tempor-inci ut laboreetdolorema aliquae…"
type textarea "x"
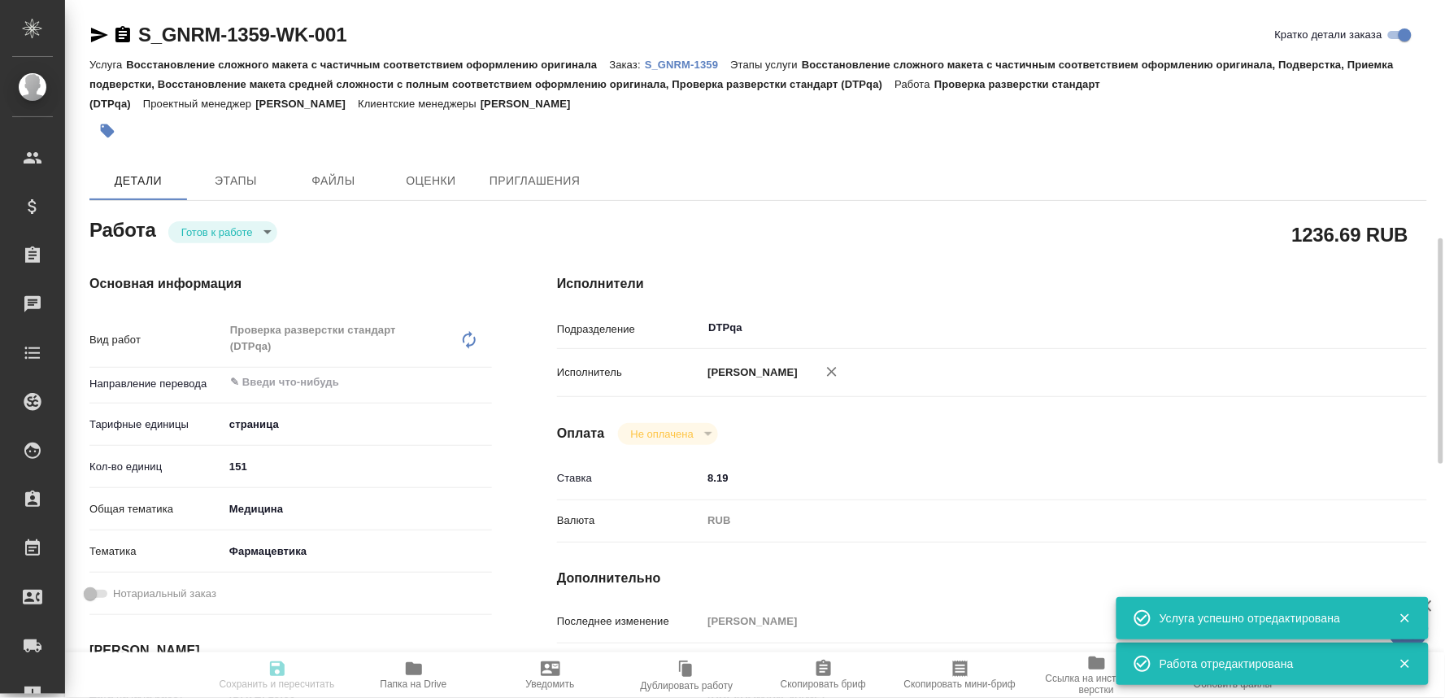
type textarea "x"
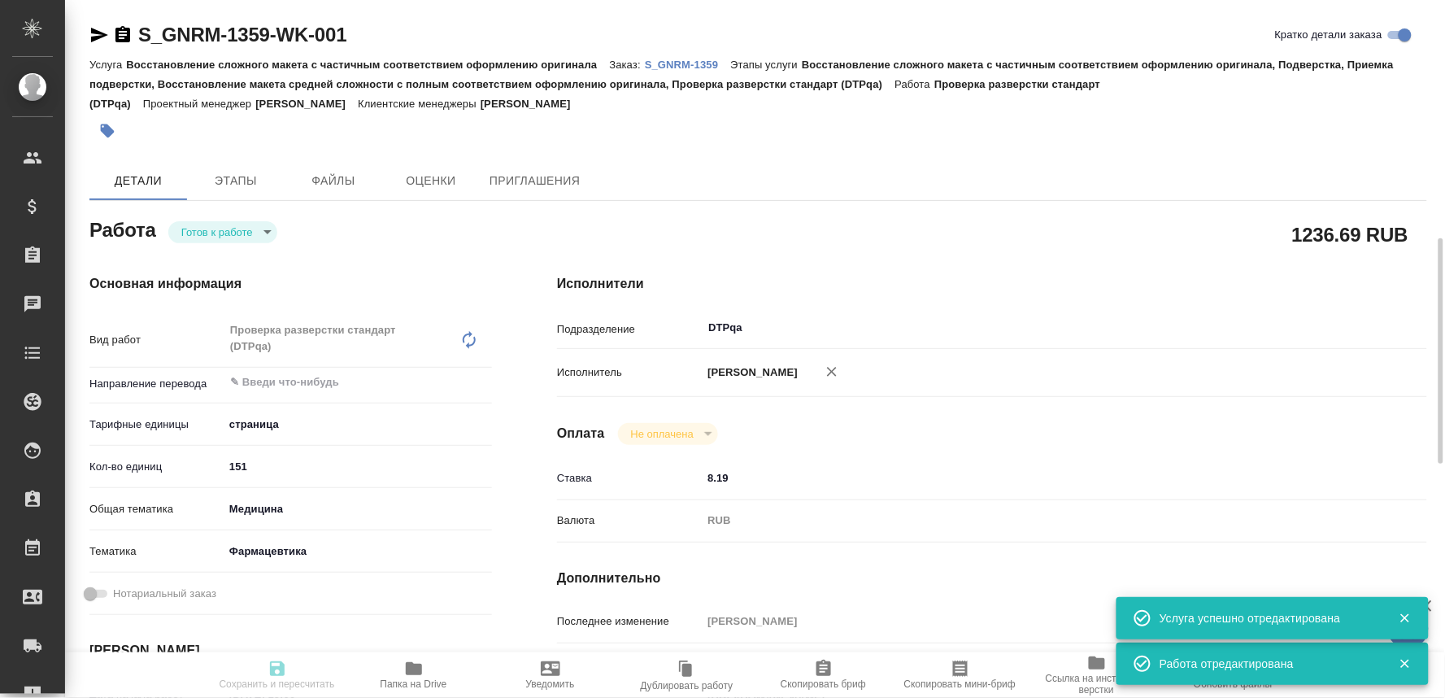
type textarea "x"
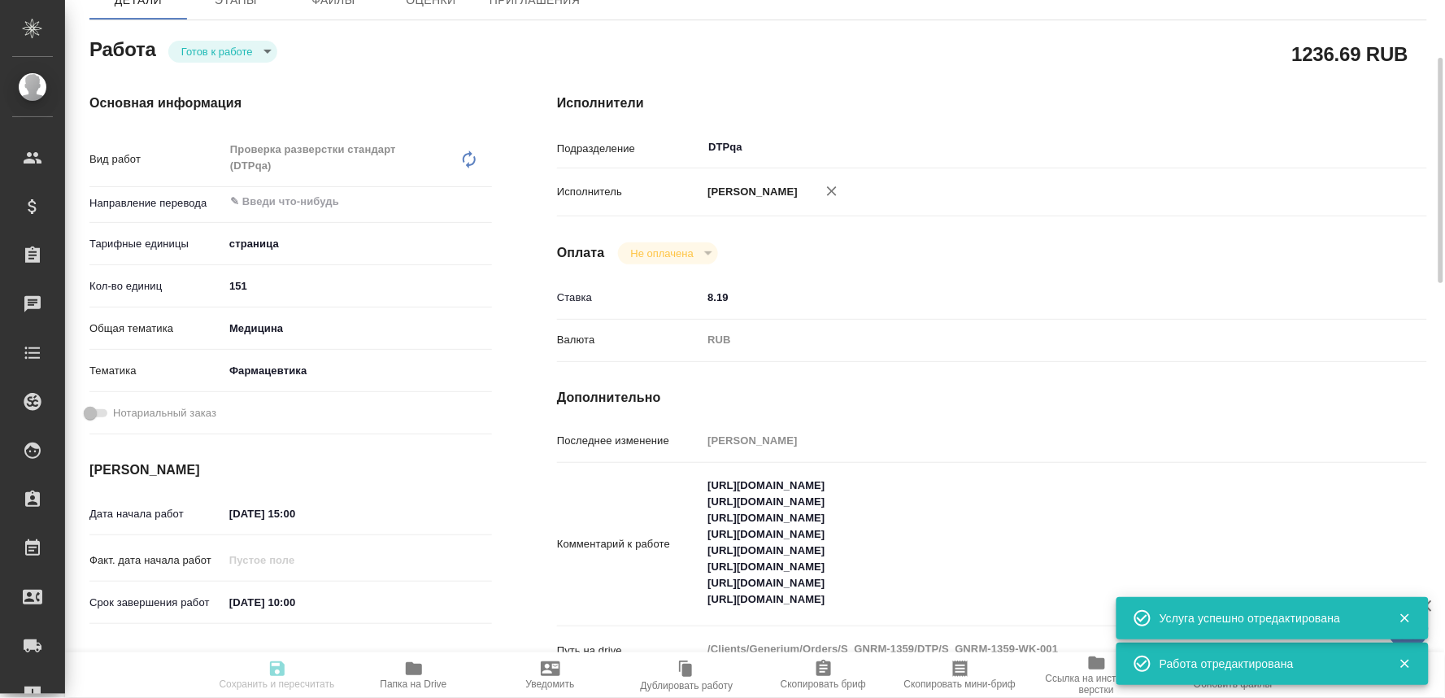
type input "readyForWork"
type textarea "Проверка разверстки стандарт (DTPqa)"
type textarea "x"
type input "5a8b1489cc6b4906c91bfdb2"
type input "151"
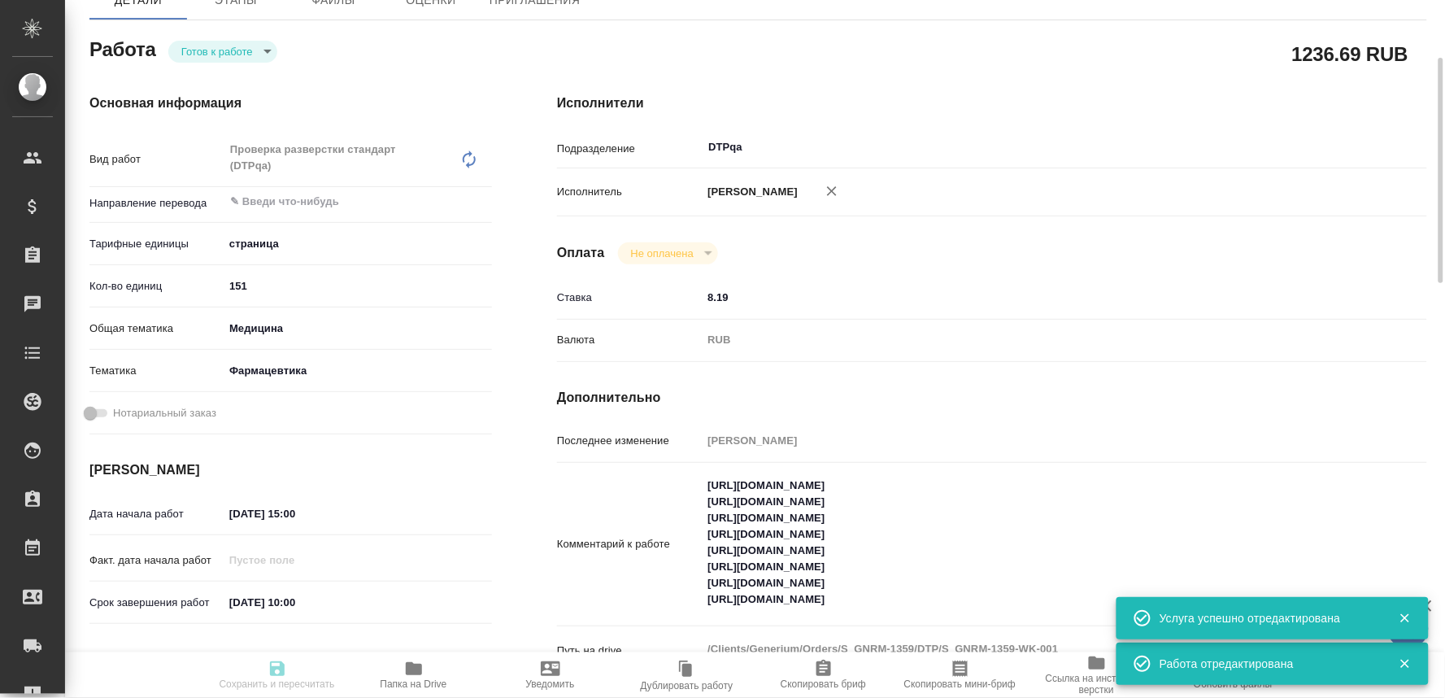
type input "med"
type input "6149832f2b7be24903fd7a82"
type input "[DATE] 15:00"
type input "[DATE] 10:00"
type input "[DATE] 17:00"
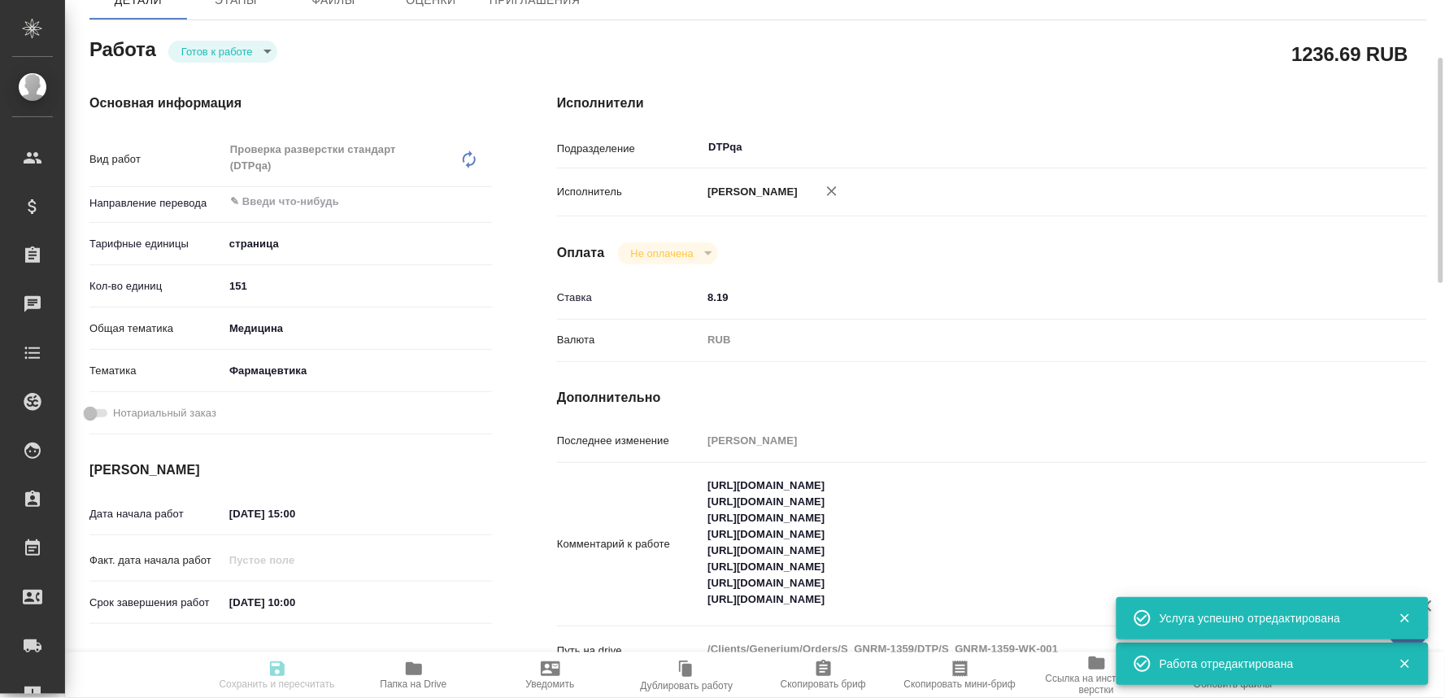
type input "DTPqa"
type input "notPayed"
type input "8.19"
type input "RUB"
type input "[PERSON_NAME]"
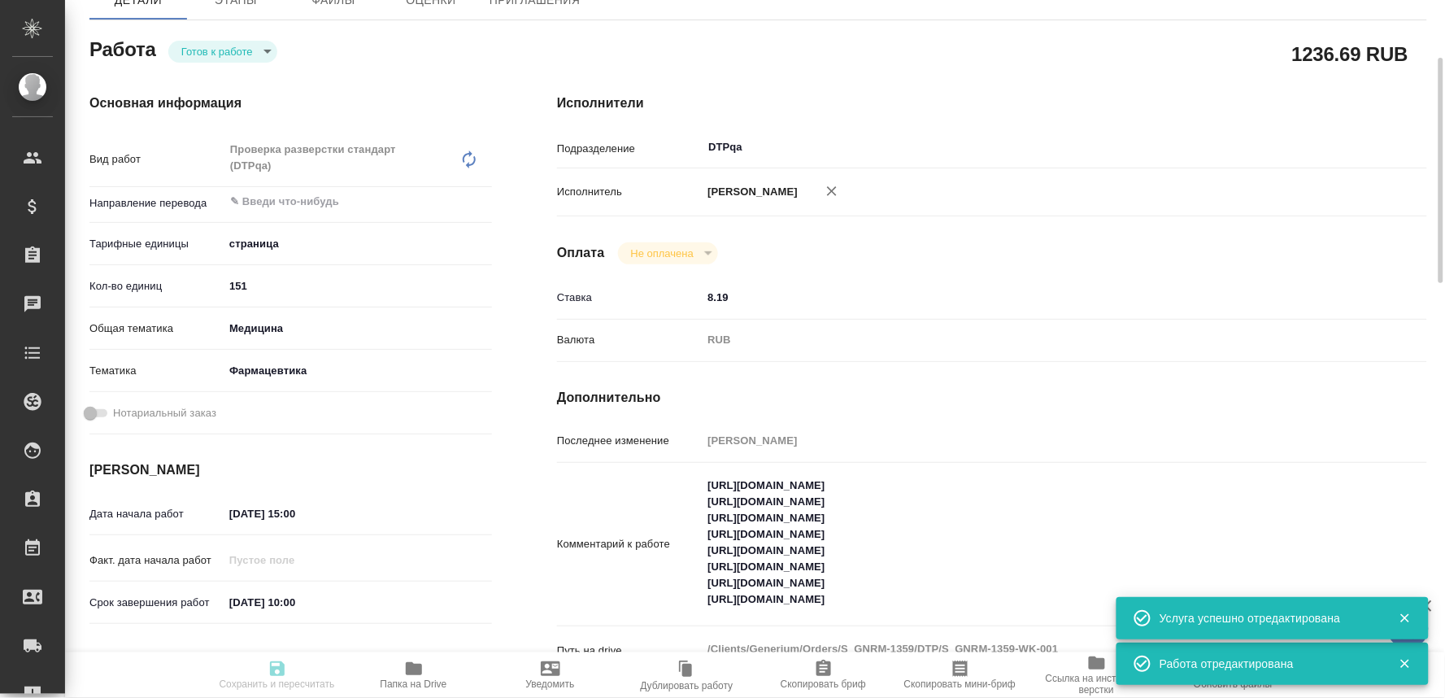
type textarea "[URL][DOMAIN_NAME] [URL][DOMAIN_NAME] [URL][DOMAIN_NAME] [URL][DOMAIN_NAME] [UR…"
type textarea "x"
type textarea "/Clients/Generium/Orders/S_GNRM-1359/DTP/S_GNRM-1359-WK-001"
type textarea "x"
type input "S_GNRM-1359"
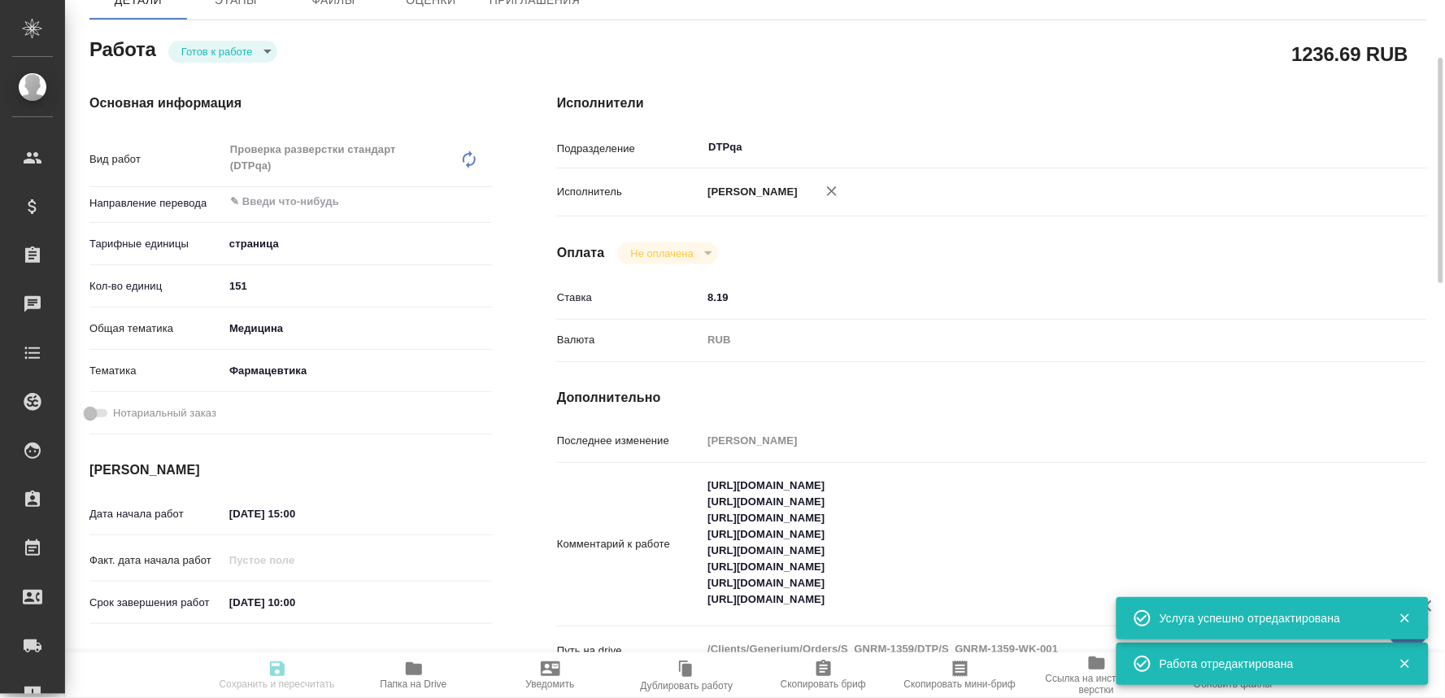
type input "Восстановление сложного макета с частичным соответствием оформлению оригинала"
type input "Восстановление сложного макета с частичным соответствием оформлению оригинала, …"
type input "[PERSON_NAME]"
type input "/Clients/Generium/Orders/S_GNRM-1359"
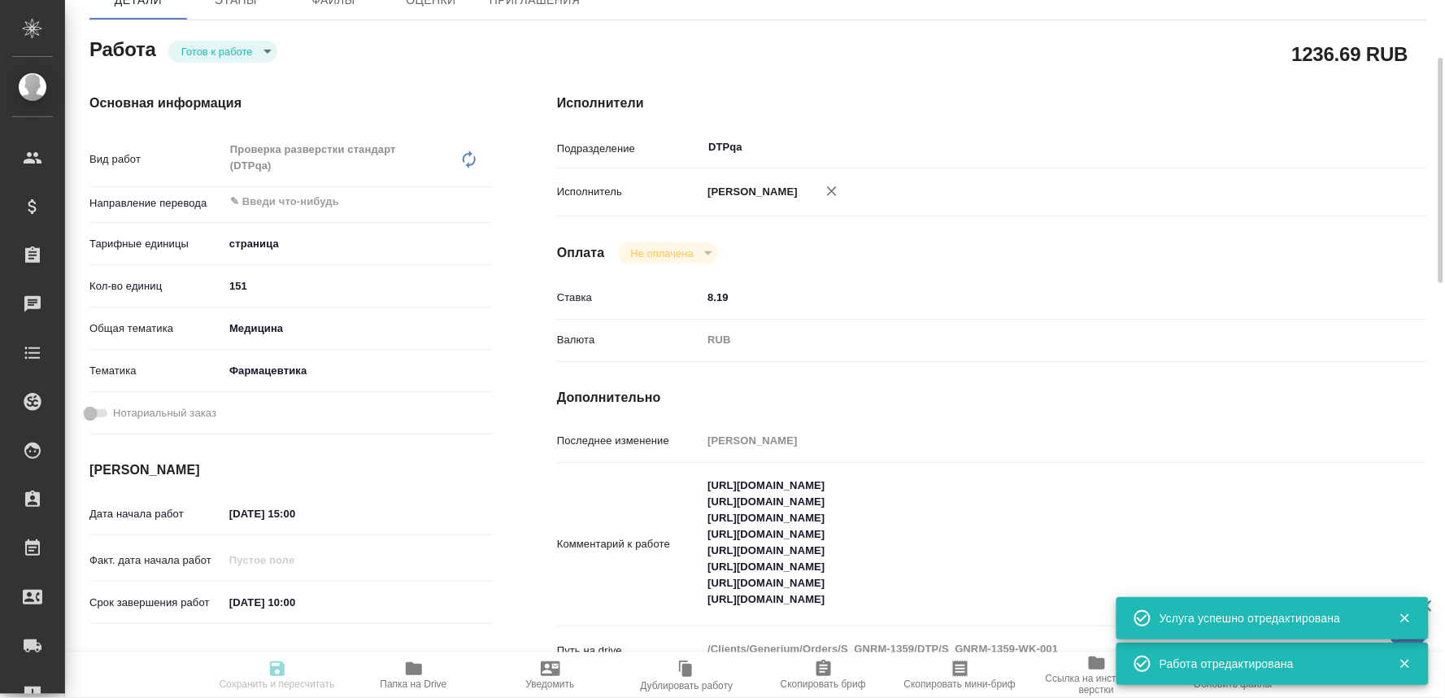
type textarea "x"
type textarea "lo ipsumdo "S ame-cons Ad el seddoeiusm tempor-inci ut laboreetdolorema aliquae…"
type textarea "x"
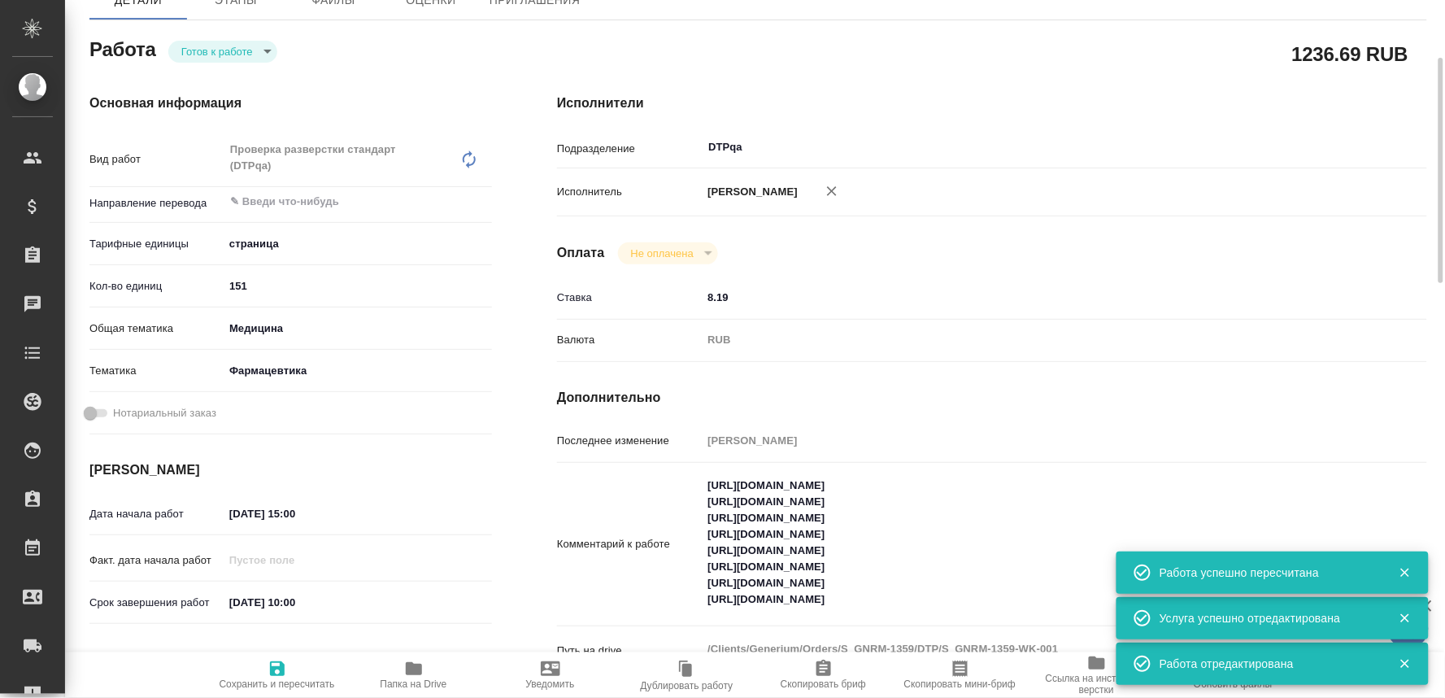
type textarea "x"
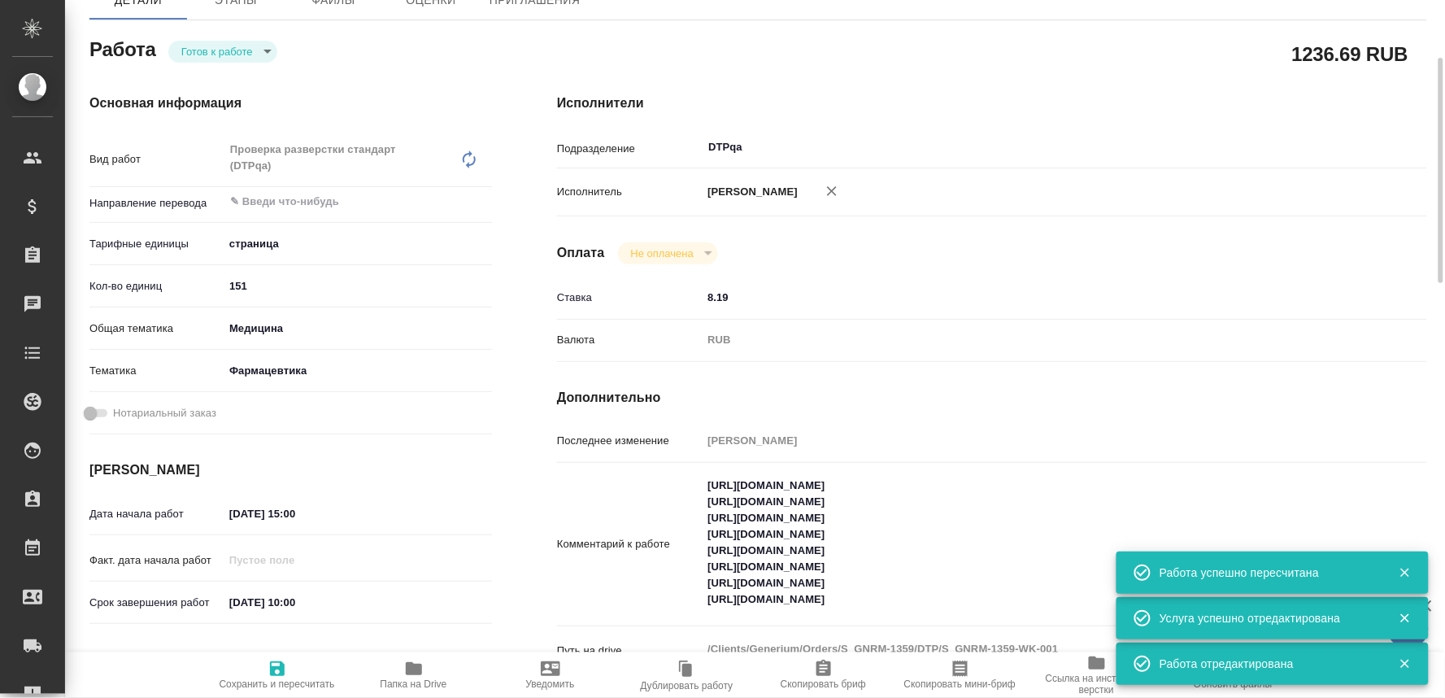
type textarea "x"
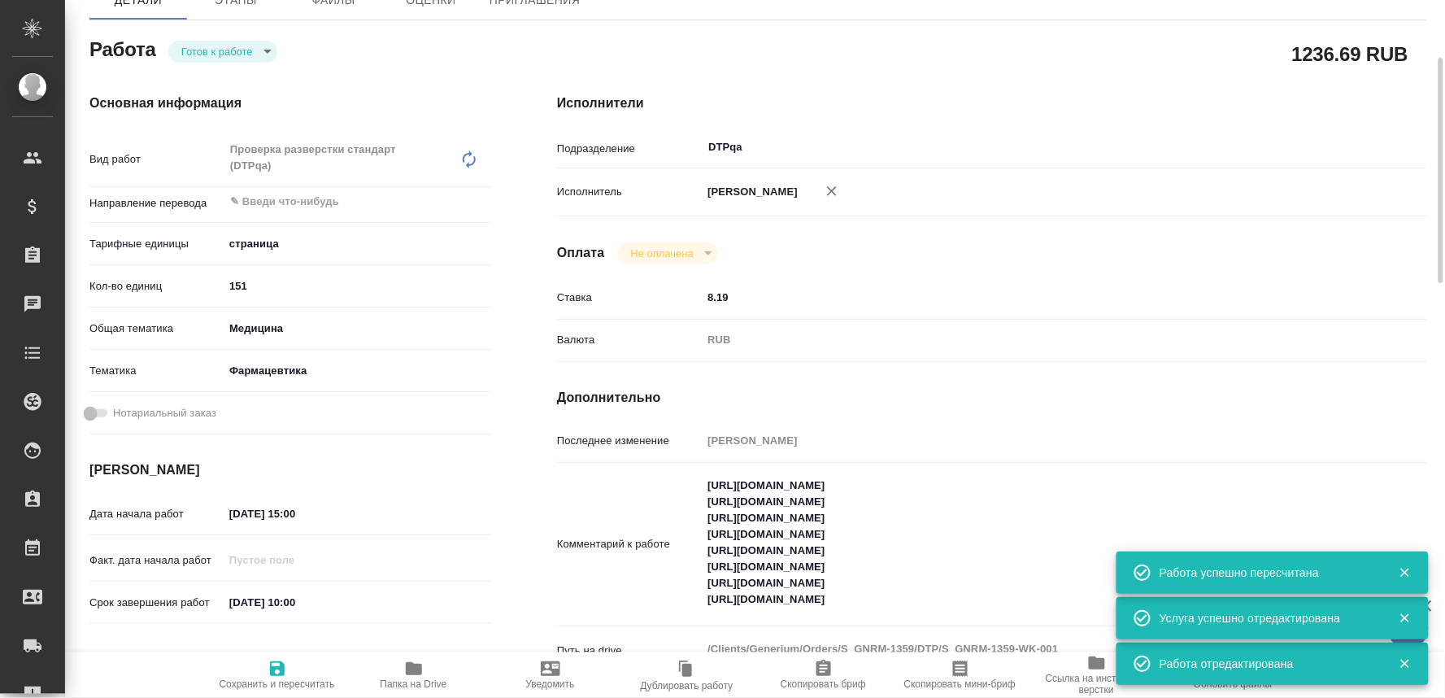
scroll to position [271, 0]
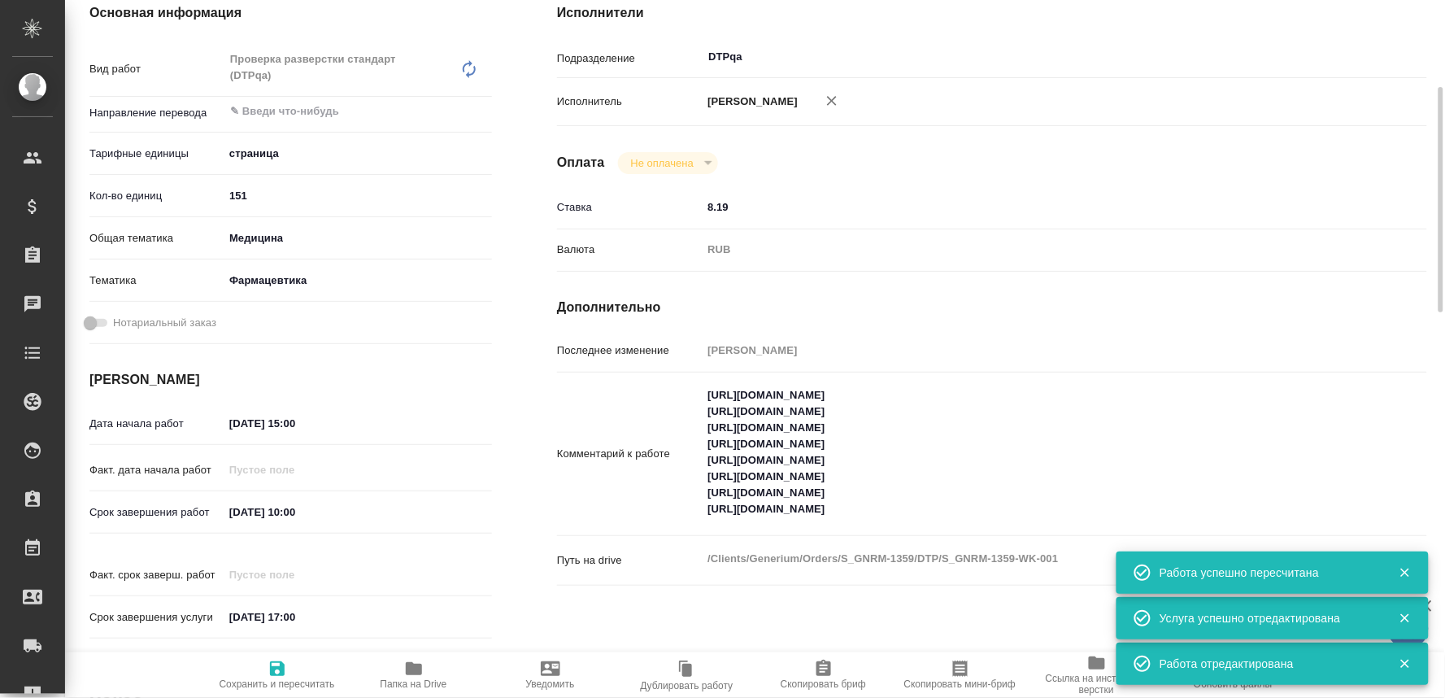
type textarea "x"
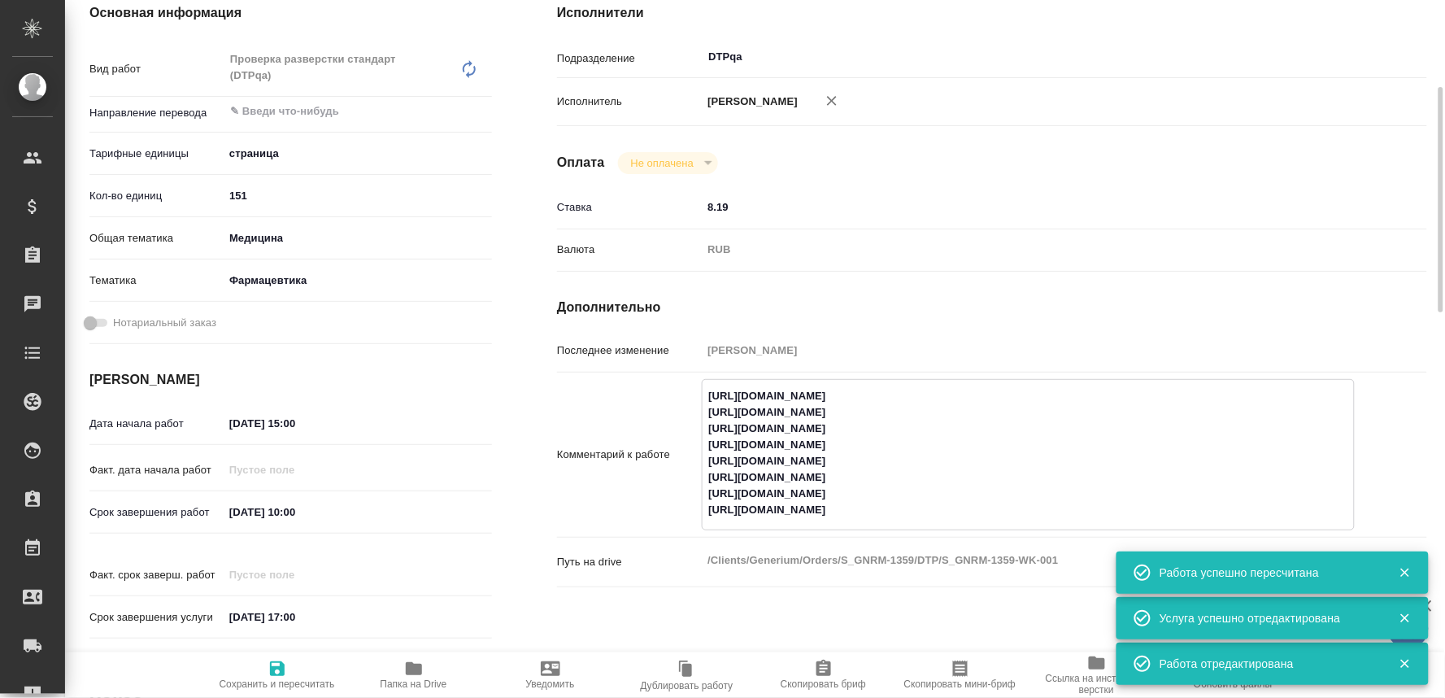
click at [1045, 524] on textarea "[URL][DOMAIN_NAME] [URL][DOMAIN_NAME] [URL][DOMAIN_NAME] [URL][DOMAIN_NAME] [UR…" at bounding box center [1028, 452] width 651 height 141
type textarea "x"
type textarea "[URL][DOMAIN_NAME] [URL][DOMAIN_NAME] [URL][DOMAIN_NAME] [URL][DOMAIN_NAME] [UR…"
type textarea "x"
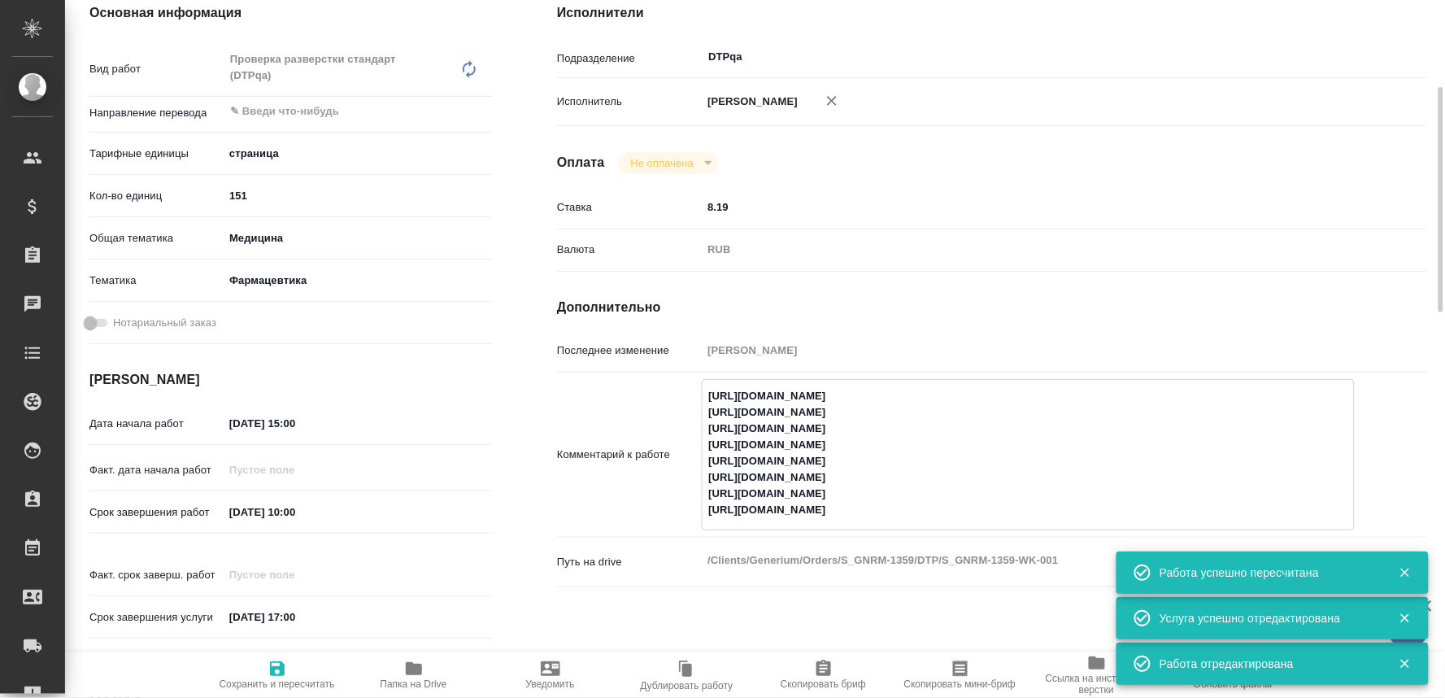
type textarea "x"
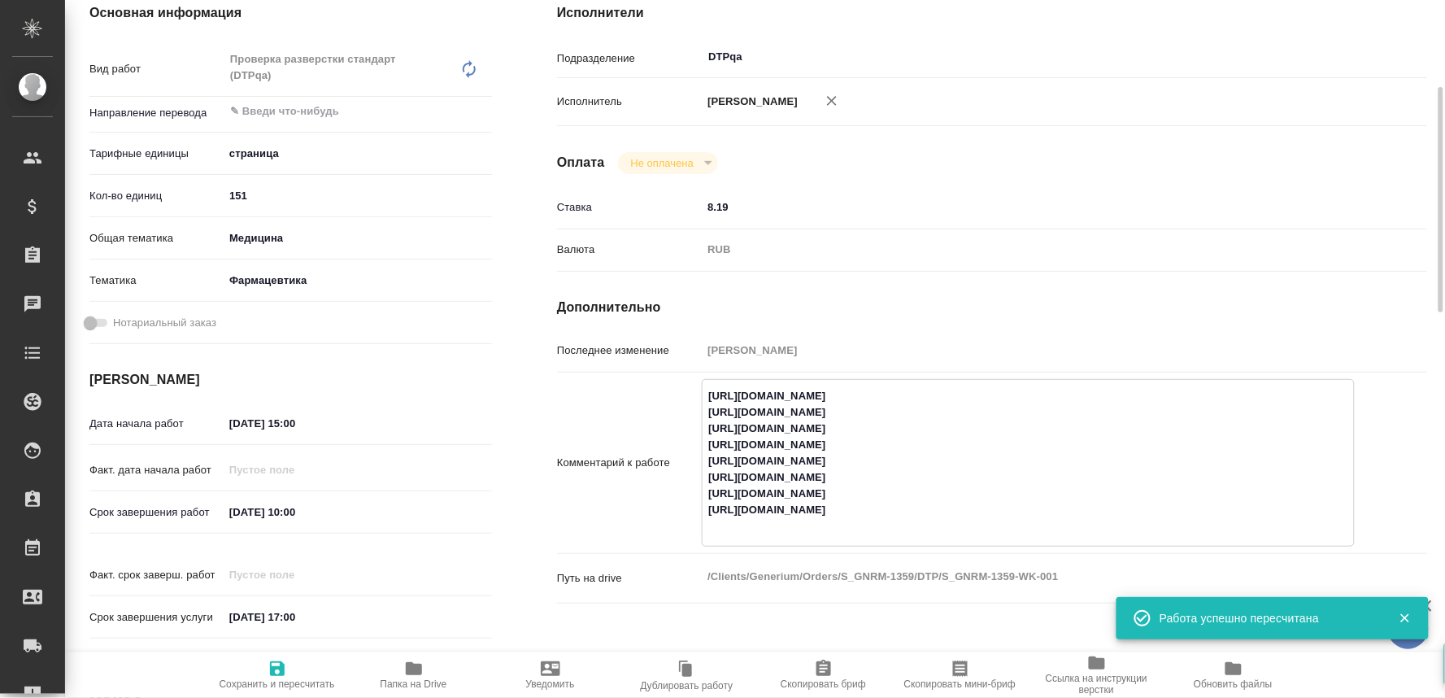
type textarea "x"
type textarea "[URL][DOMAIN_NAME] [URL][DOMAIN_NAME] [URL][DOMAIN_NAME] [URL][DOMAIN_NAME] [UR…"
type textarea "x"
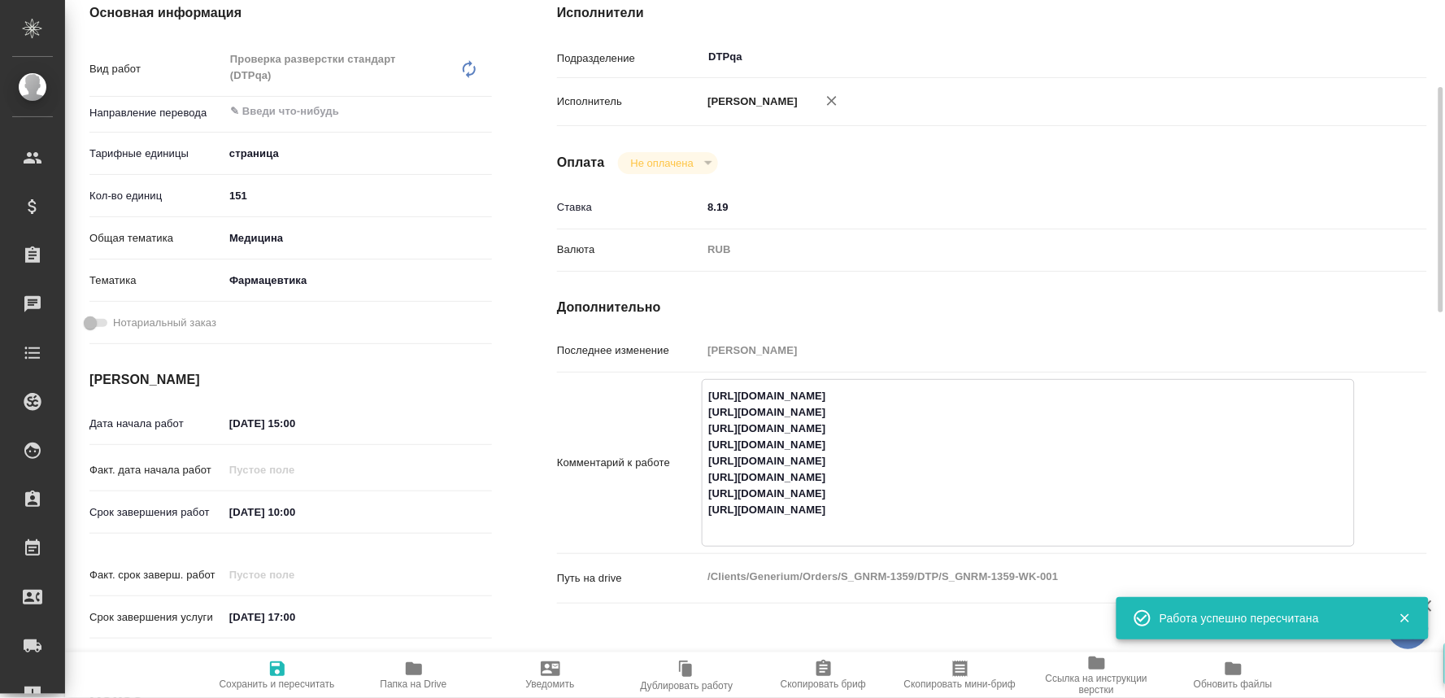
type textarea "x"
type textarea "[URL][DOMAIN_NAME] [URL][DOMAIN_NAME] [URL][DOMAIN_NAME] [URL][DOMAIN_NAME] [UR…"
type textarea "x"
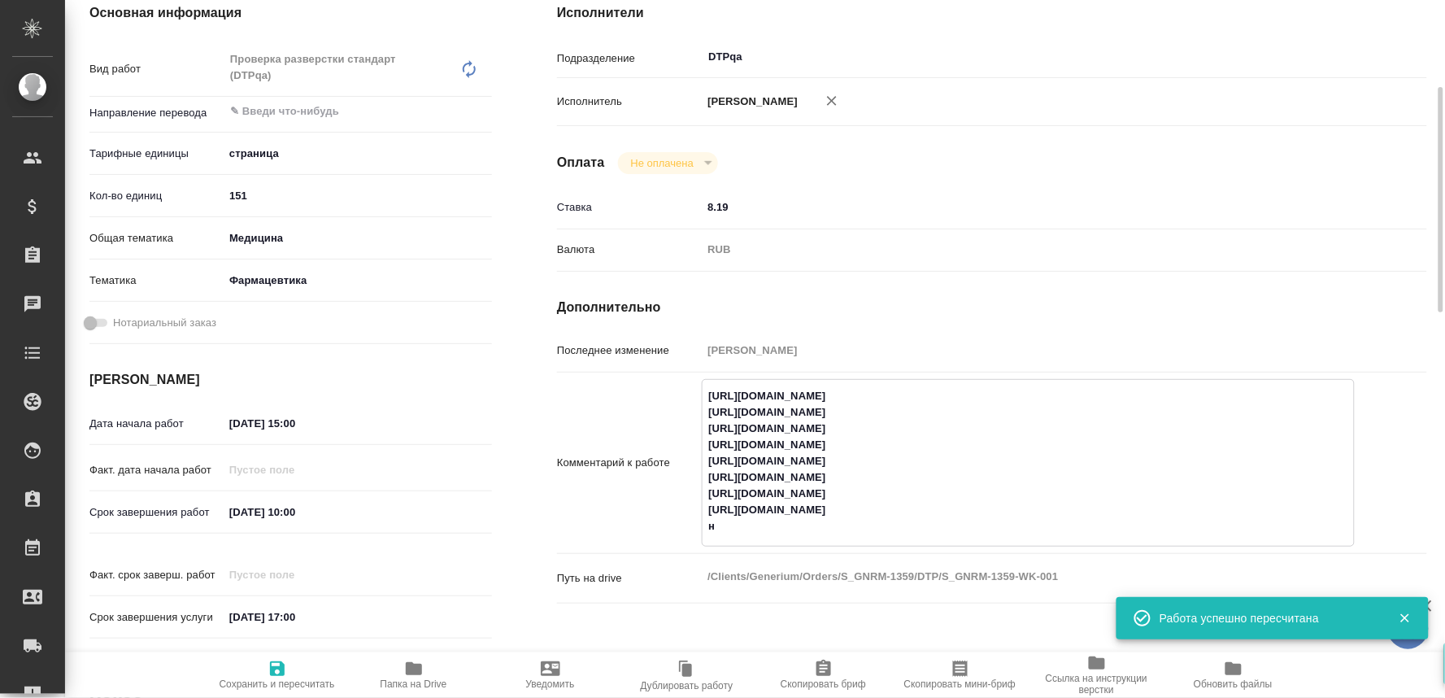
type textarea "x"
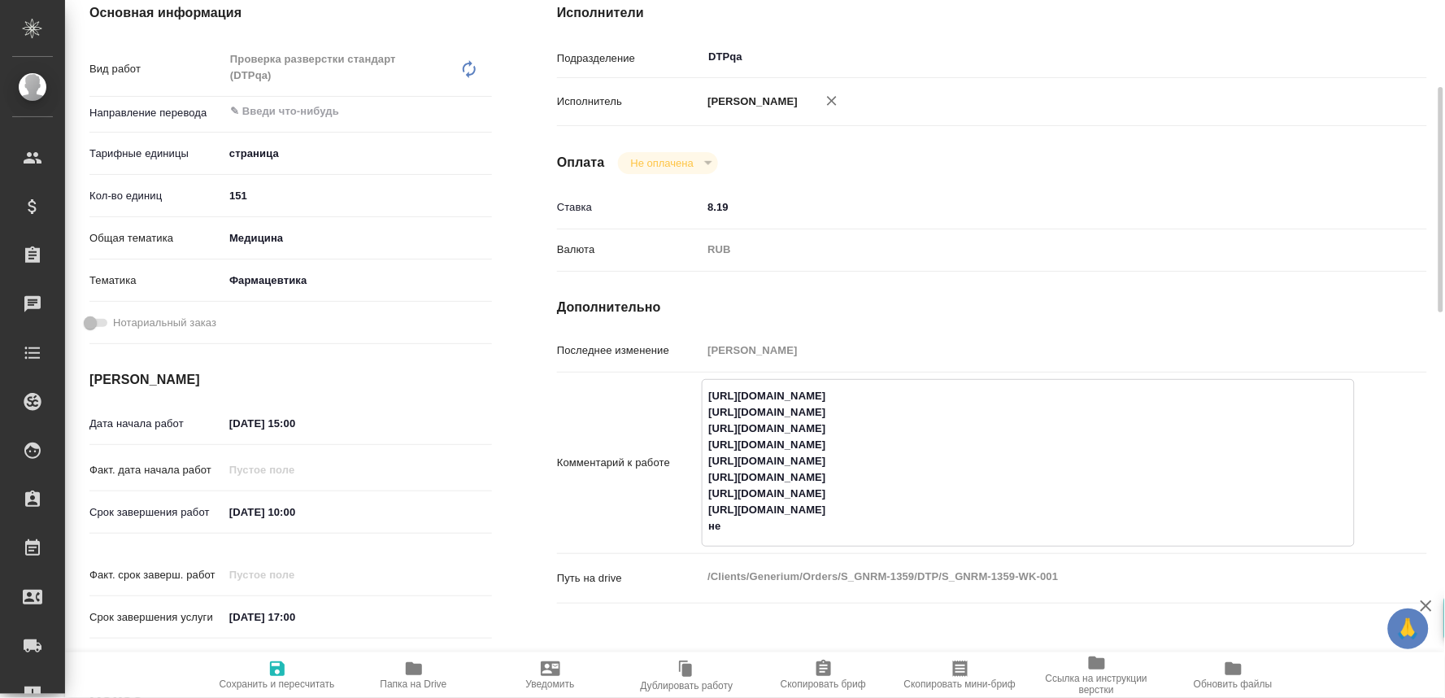
type textarea "x"
type textarea "[URL][DOMAIN_NAME] [URL][DOMAIN_NAME] [URL][DOMAIN_NAME] [URL][DOMAIN_NAME] [UR…"
type textarea "x"
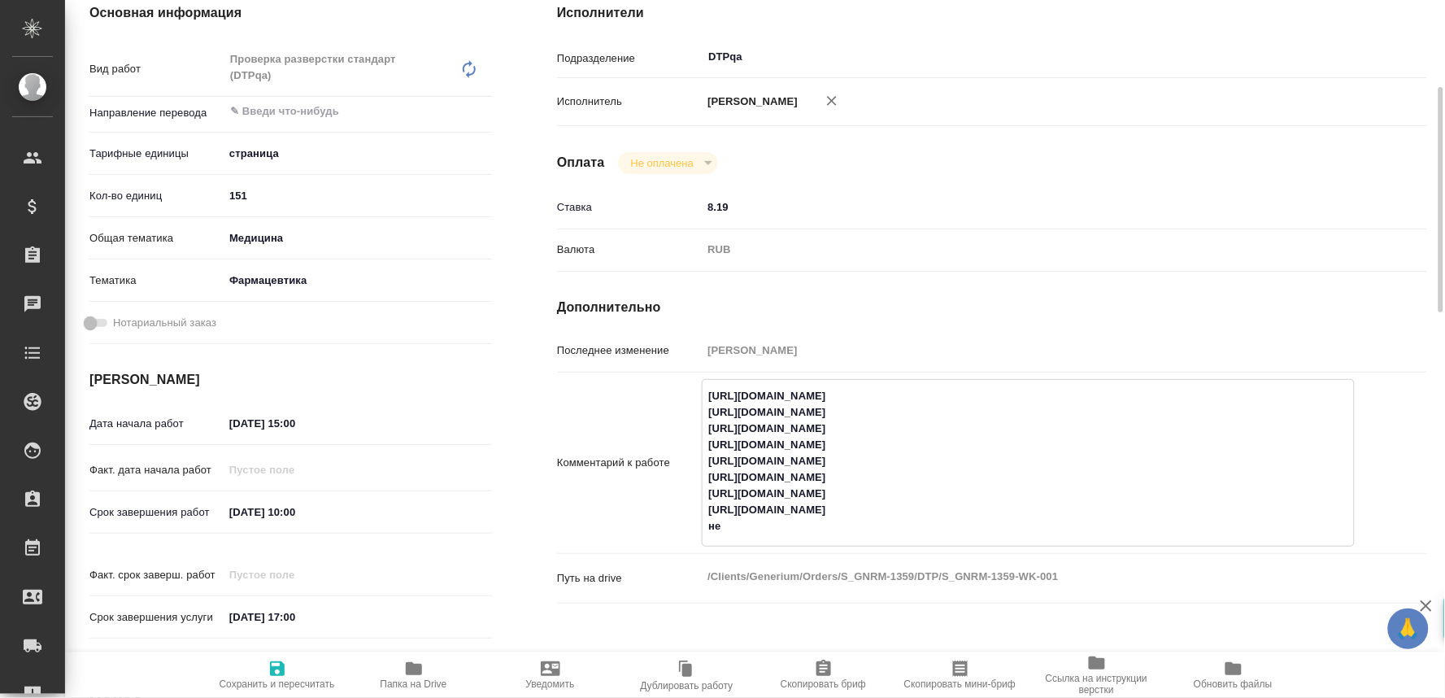
type textarea "x"
type textarea "[URL][DOMAIN_NAME] [URL][DOMAIN_NAME] [URL][DOMAIN_NAME] [URL][DOMAIN_NAME] [UR…"
type textarea "x"
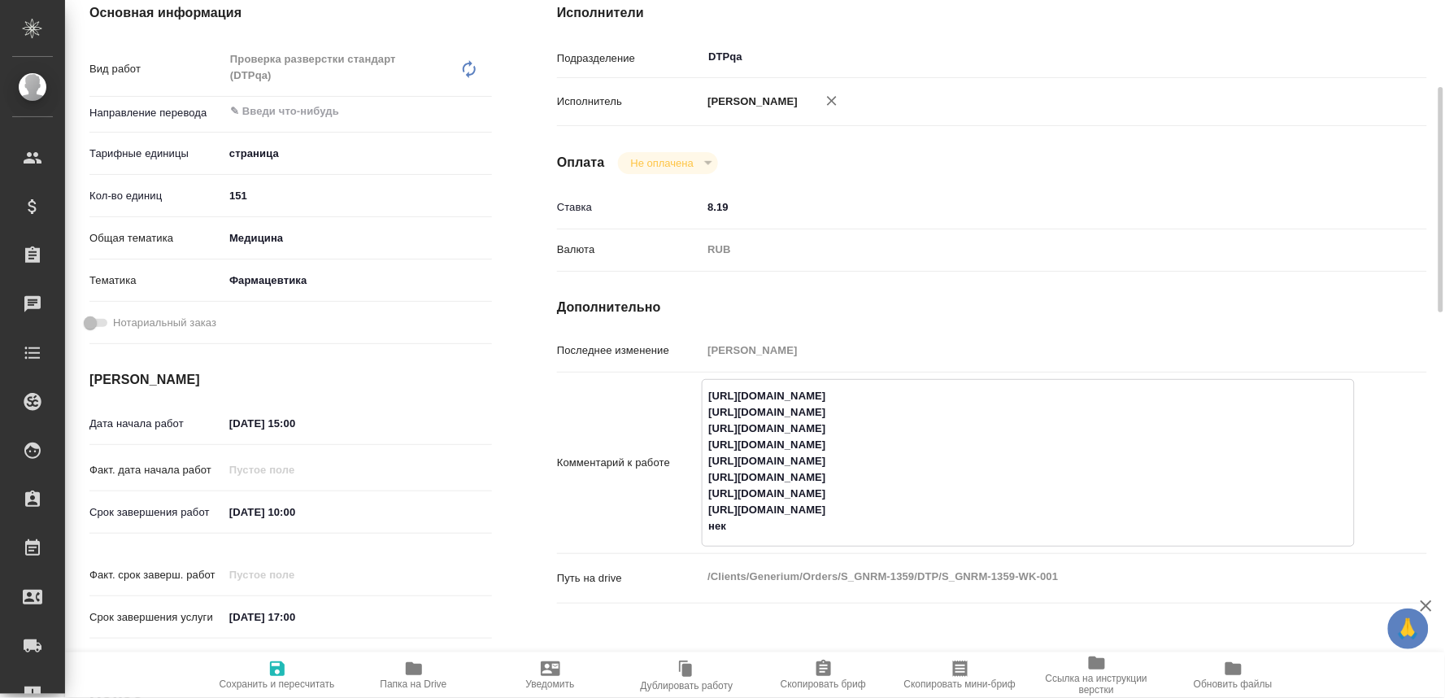
type textarea "x"
type textarea "[URL][DOMAIN_NAME] [URL][DOMAIN_NAME] [URL][DOMAIN_NAME] [URL][DOMAIN_NAME] [UR…"
type textarea "x"
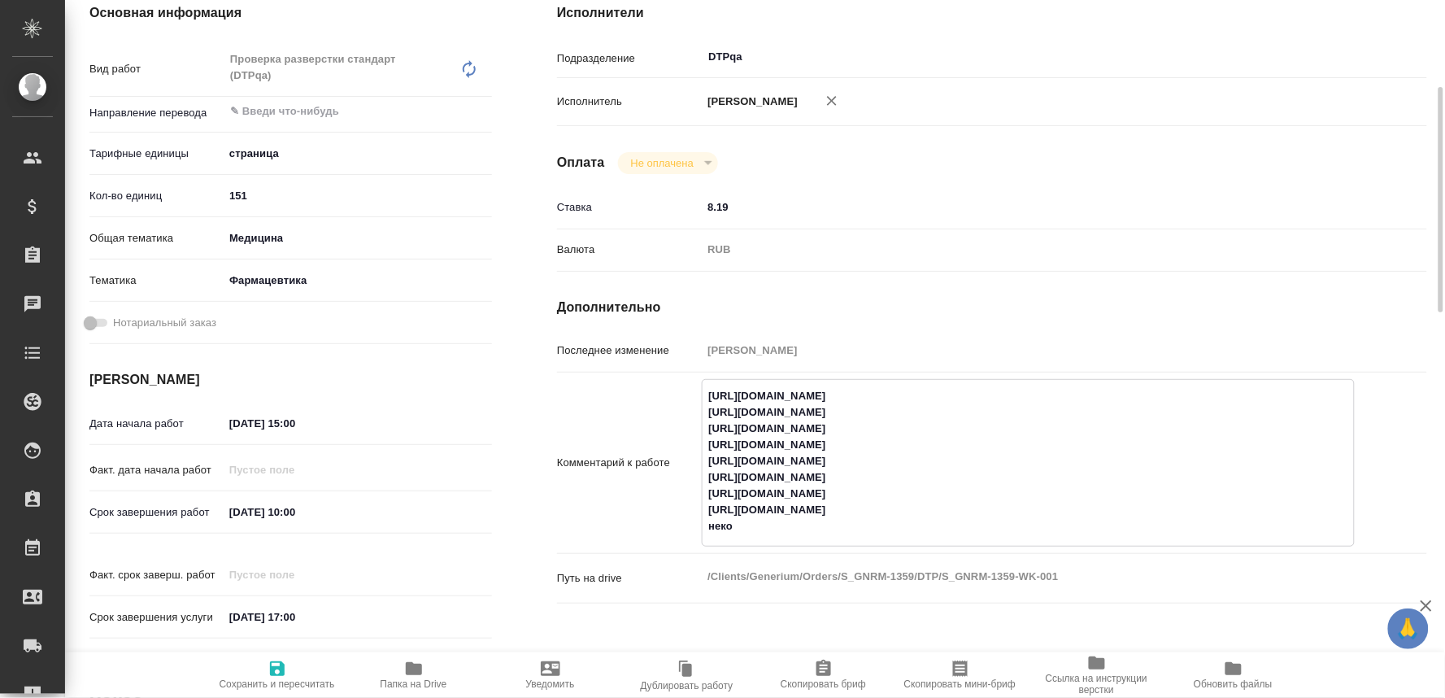
type textarea "x"
type textarea "[URL][DOMAIN_NAME] [URL][DOMAIN_NAME] [URL][DOMAIN_NAME] [URL][DOMAIN_NAME] [UR…"
type textarea "x"
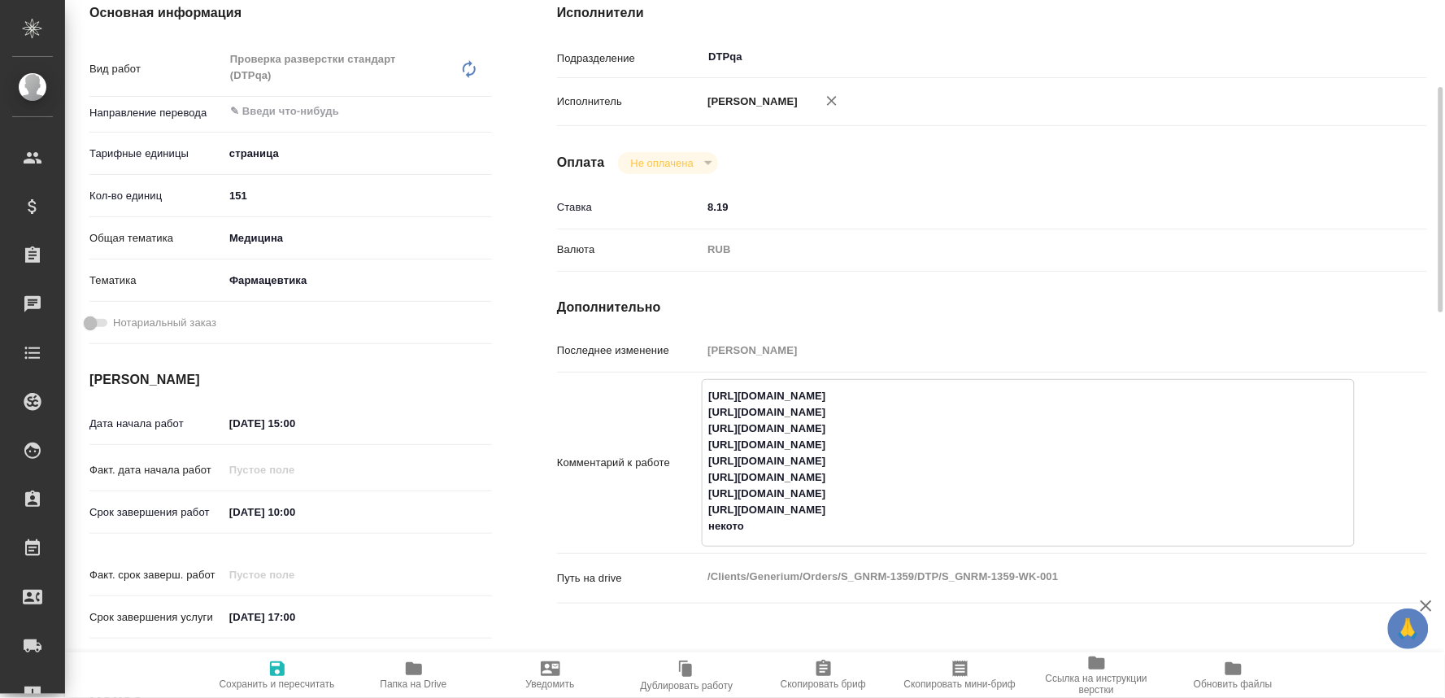
type textarea "x"
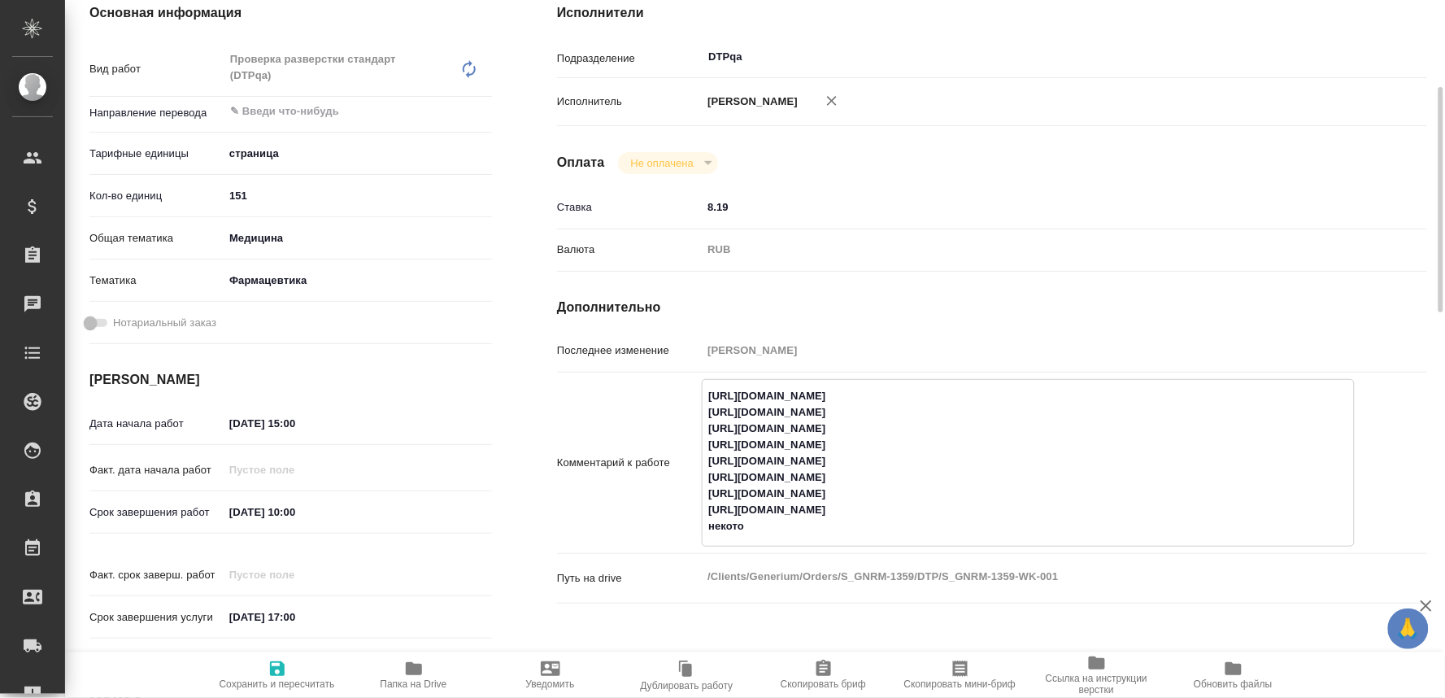
type textarea "https://tera.awatera.com/Work/68c2911c5c75dc197ef5e5ad/ https://tera.awatera.co…"
type textarea "x"
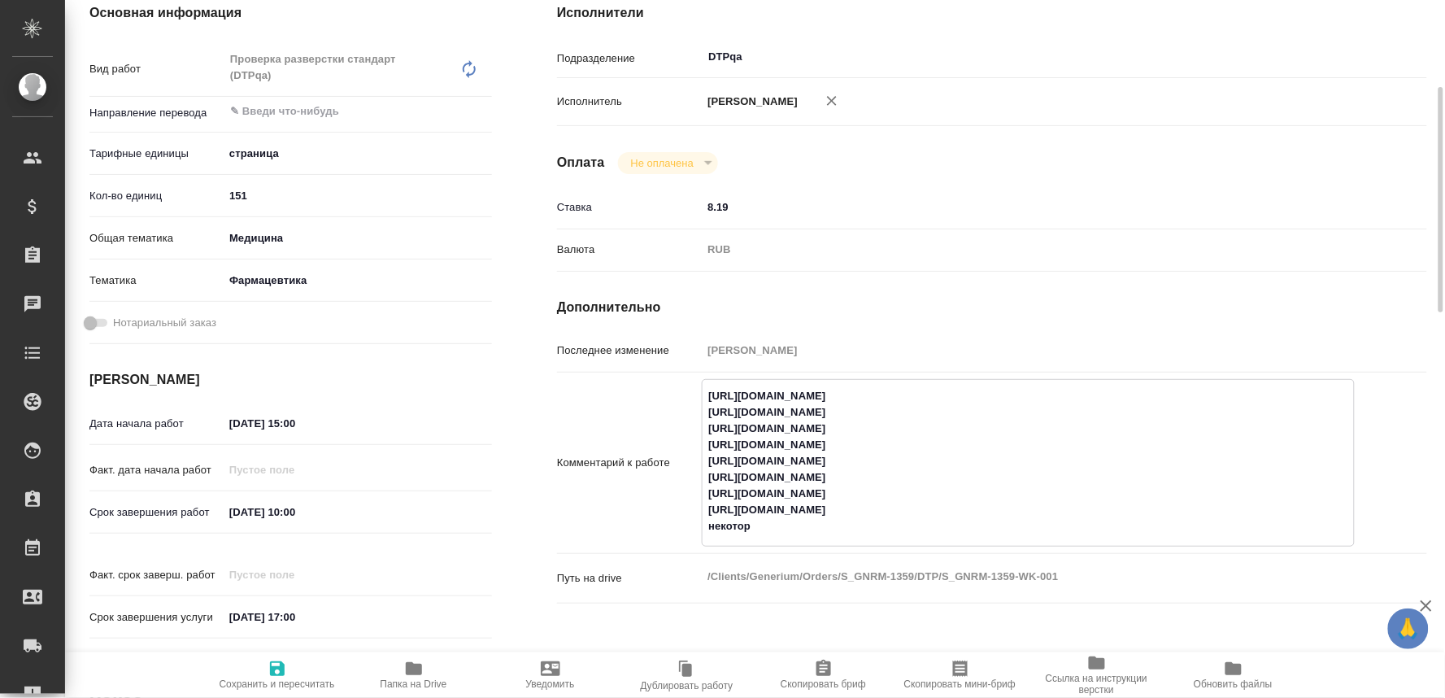
type textarea "x"
type textarea "https://tera.awatera.com/Work/68c2911c5c75dc197ef5e5ad/ https://tera.awatera.co…"
type textarea "x"
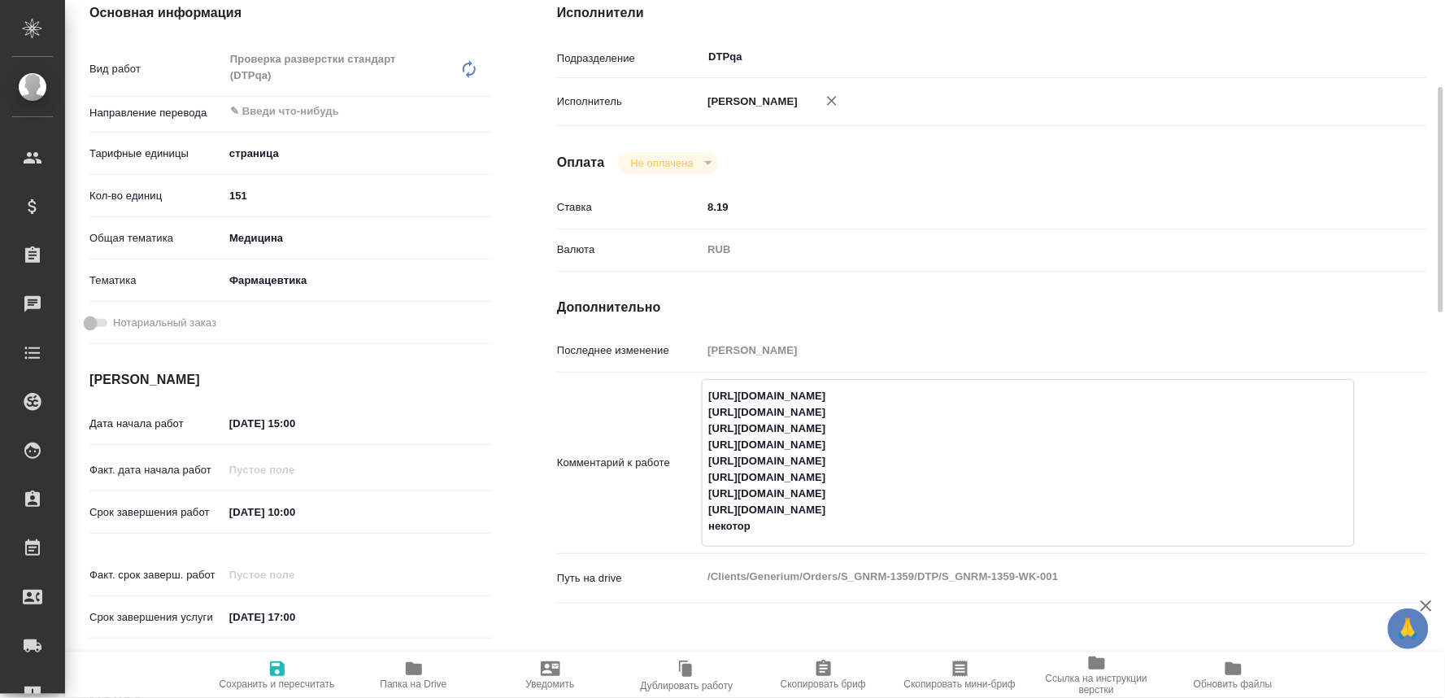
type textarea "x"
type textarea "https://tera.awatera.com/Work/68c2911c5c75dc197ef5e5ad/ https://tera.awatera.co…"
type textarea "x"
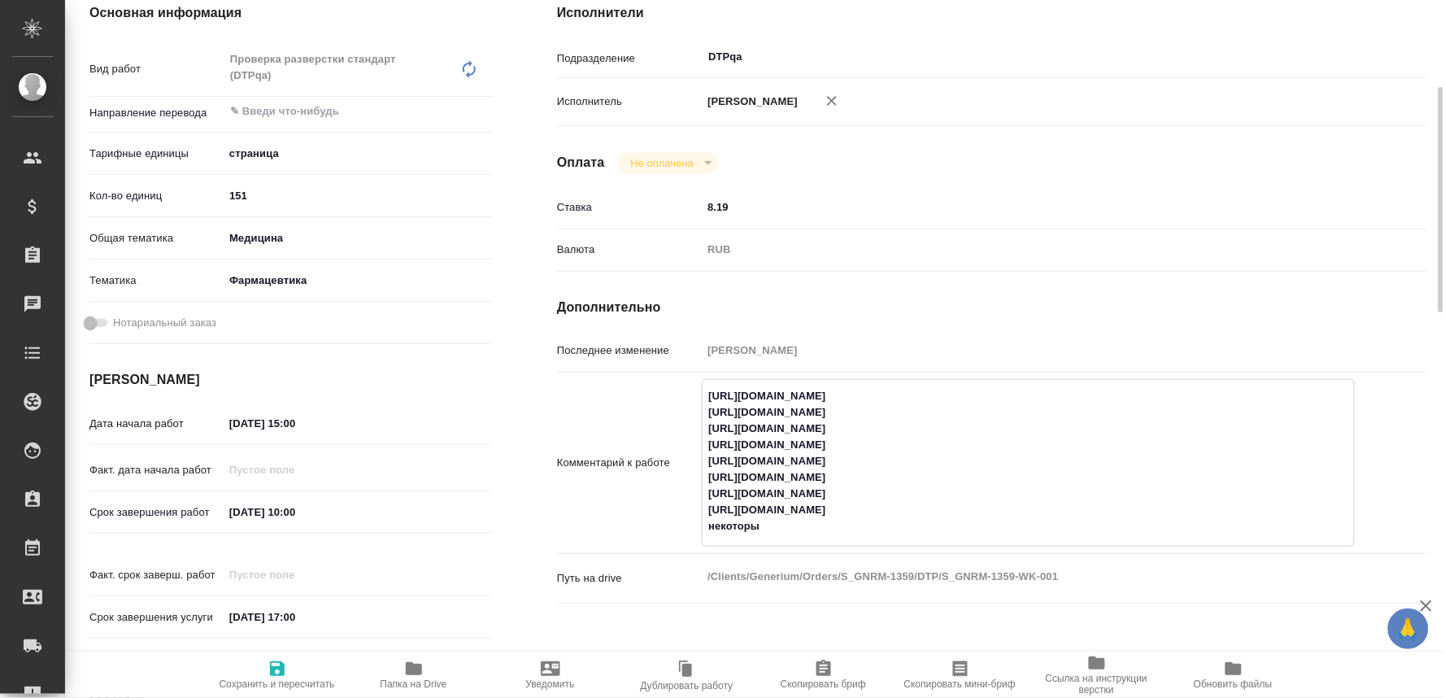
type textarea "x"
type textarea "https://tera.awatera.com/Work/68c2911c5c75dc197ef5e5ad/ https://tera.awatera.co…"
type textarea "x"
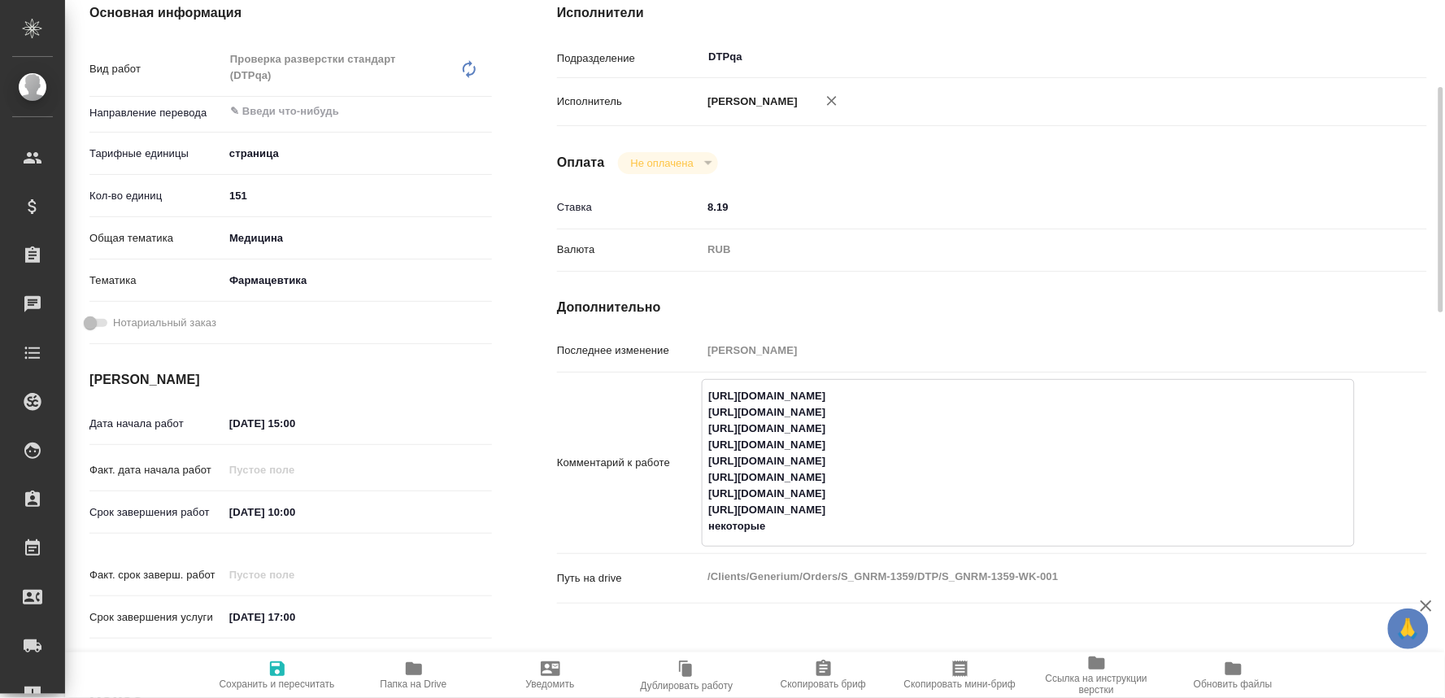
type textarea "x"
type textarea "https://tera.awatera.com/Work/68c2911c5c75dc197ef5e5ad/ https://tera.awatera.co…"
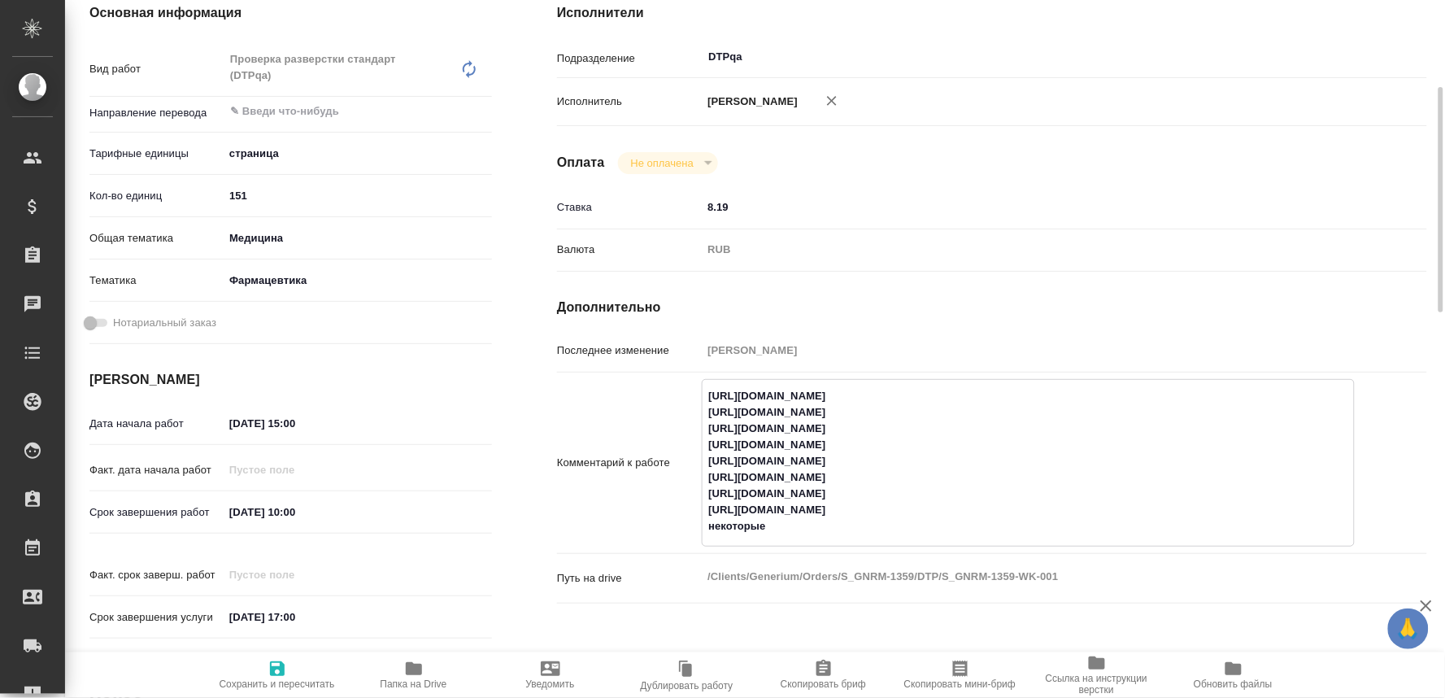
type textarea "x"
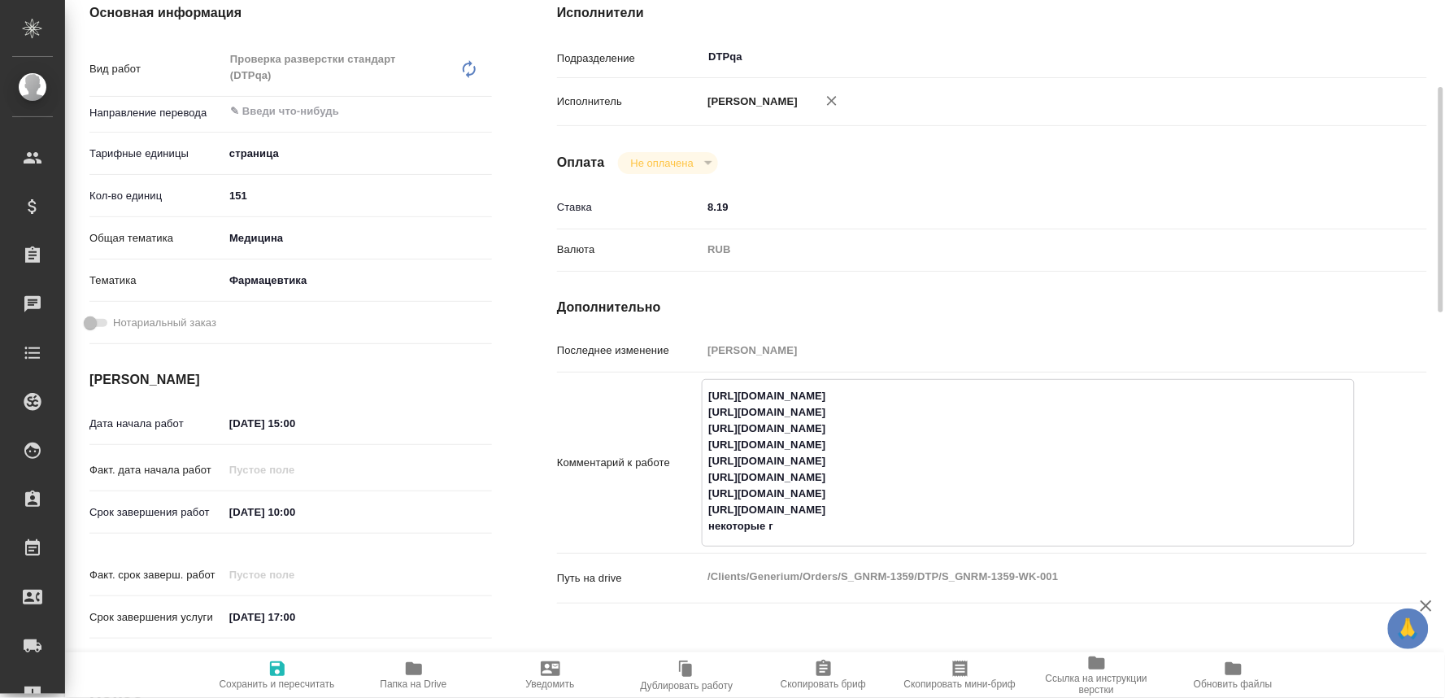
type textarea "https://tera.awatera.com/Work/68c2911c5c75dc197ef5e5ad/ https://tera.awatera.co…"
type textarea "x"
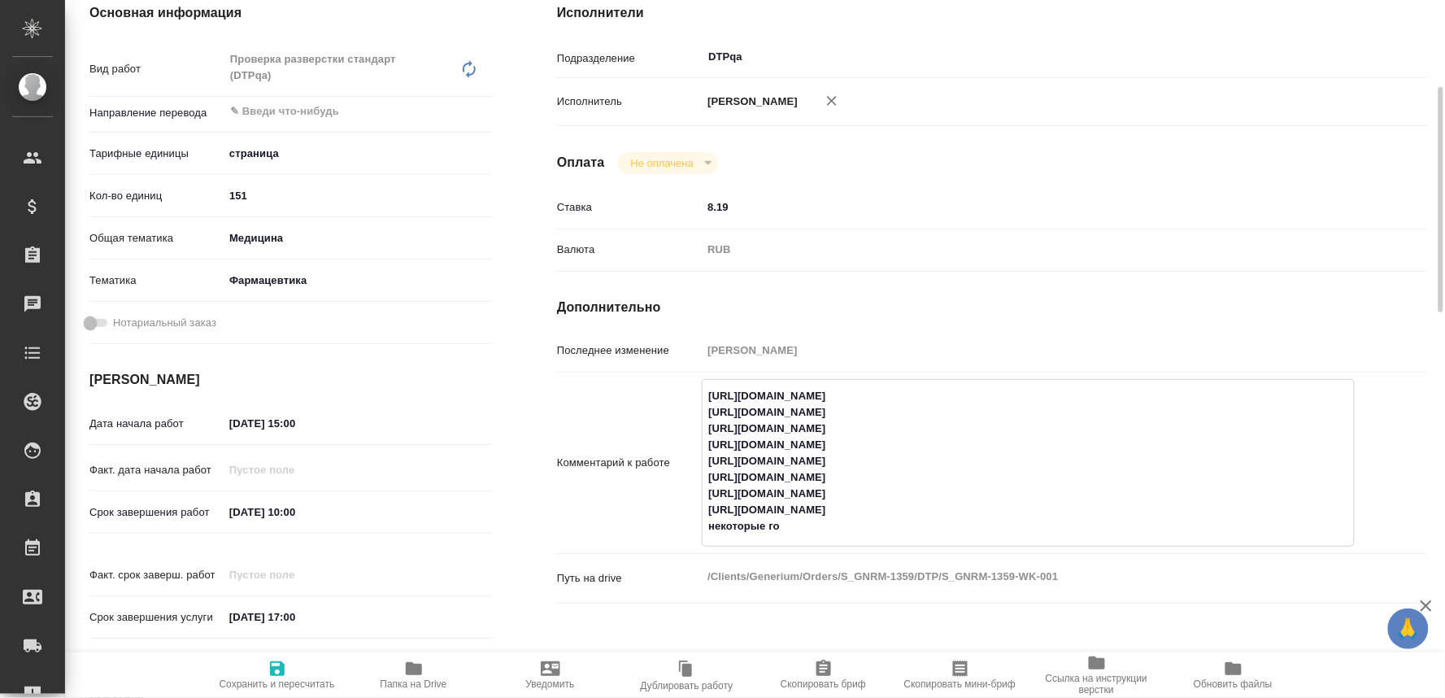
type textarea "x"
type textarea "https://tera.awatera.com/Work/68c2911c5c75dc197ef5e5ad/ https://tera.awatera.co…"
type textarea "x"
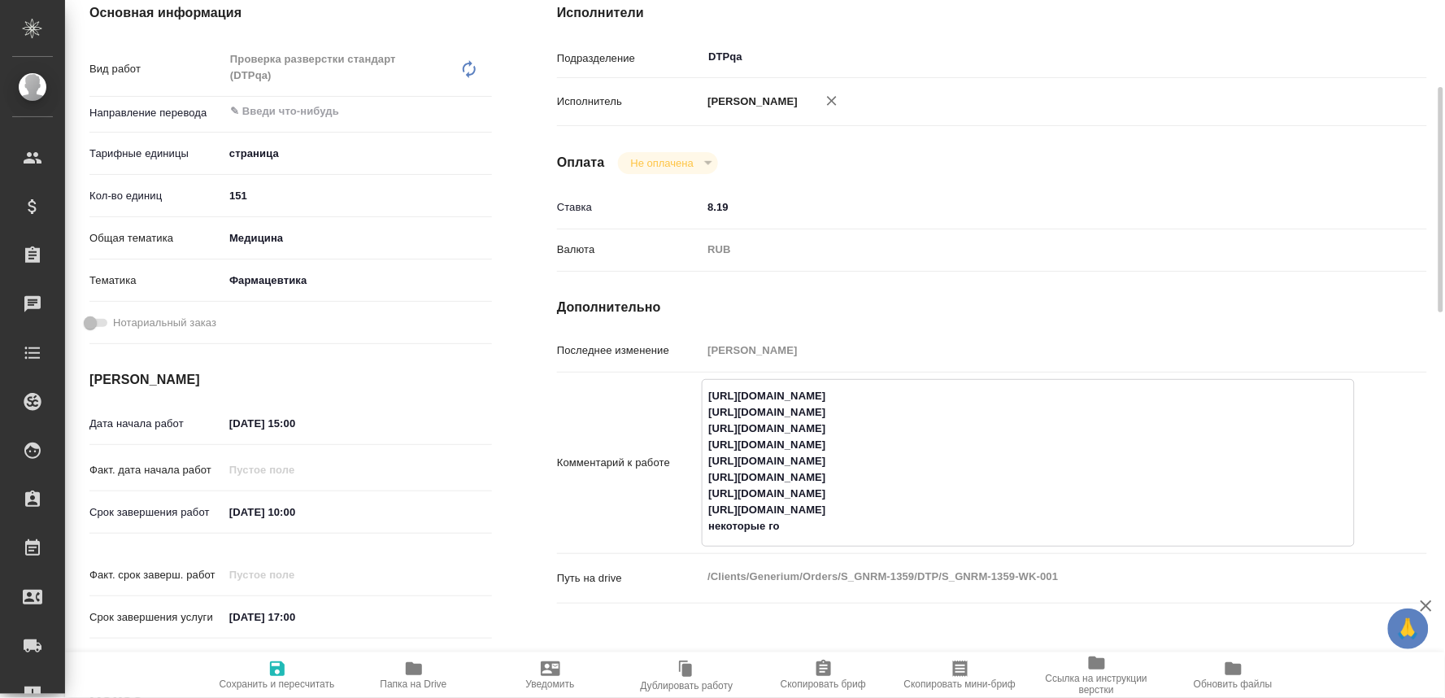
type textarea "x"
type textarea "https://tera.awatera.com/Work/68c2911c5c75dc197ef5e5ad/ https://tera.awatera.co…"
type textarea "x"
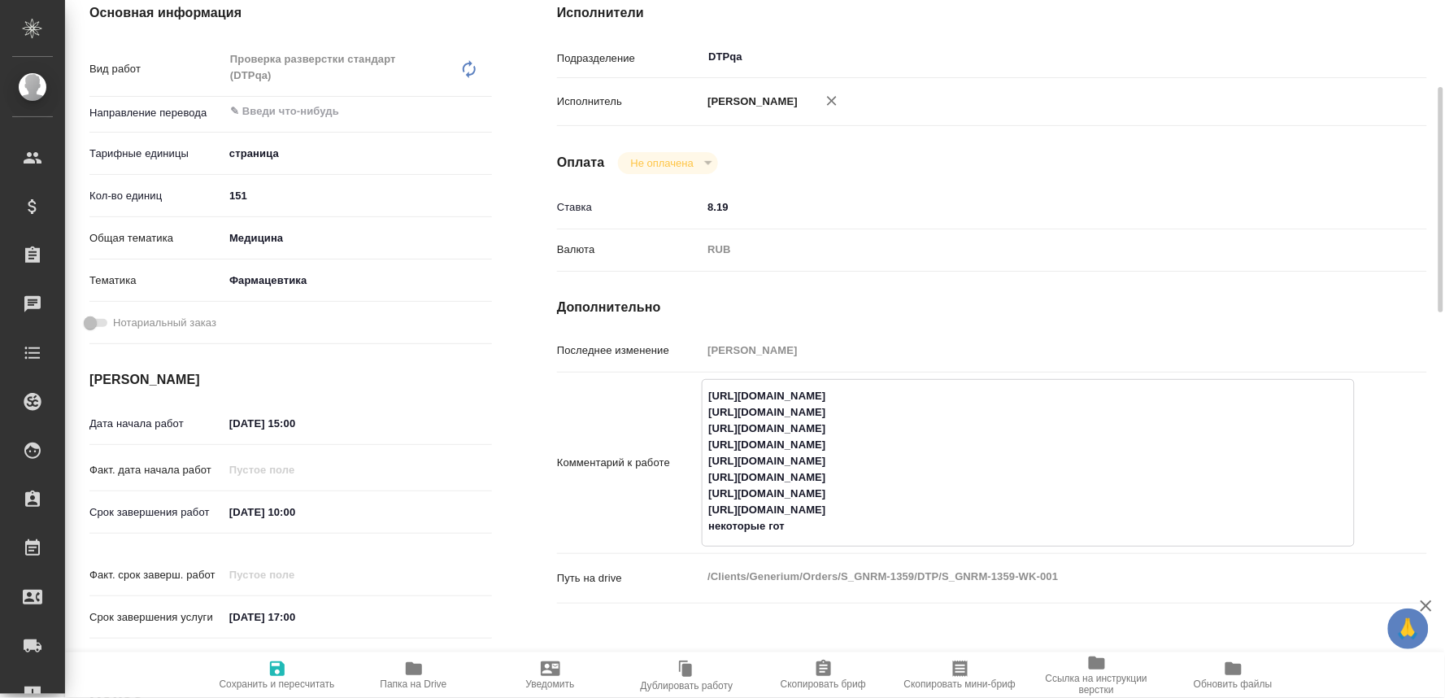
type textarea "x"
type textarea "https://tera.awatera.com/Work/68c2911c5c75dc197ef5e5ad/ https://tera.awatera.co…"
type textarea "x"
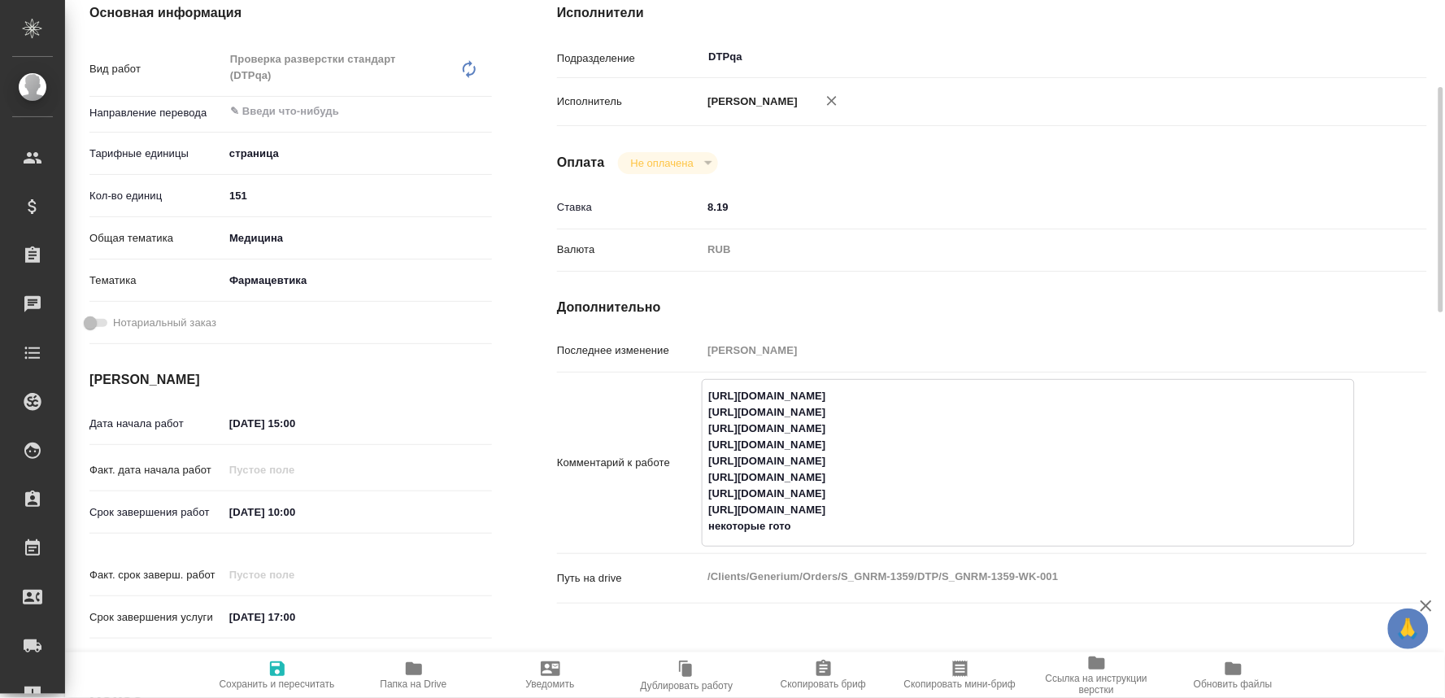
type textarea "x"
type textarea "https://tera.awatera.com/Work/68c2911c5c75dc197ef5e5ad/ https://tera.awatera.co…"
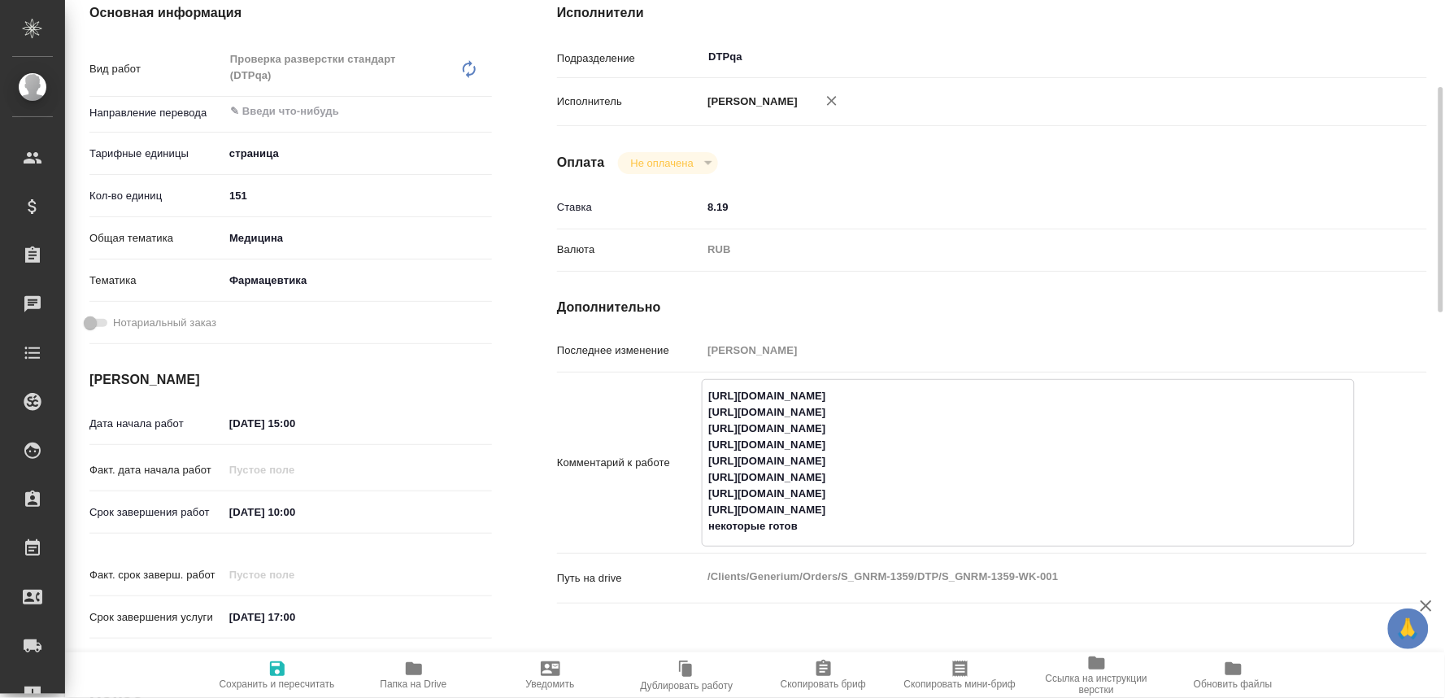
type textarea "x"
click at [264, 678] on span "Сохранить и пересчитать" at bounding box center [277, 683] width 115 height 11
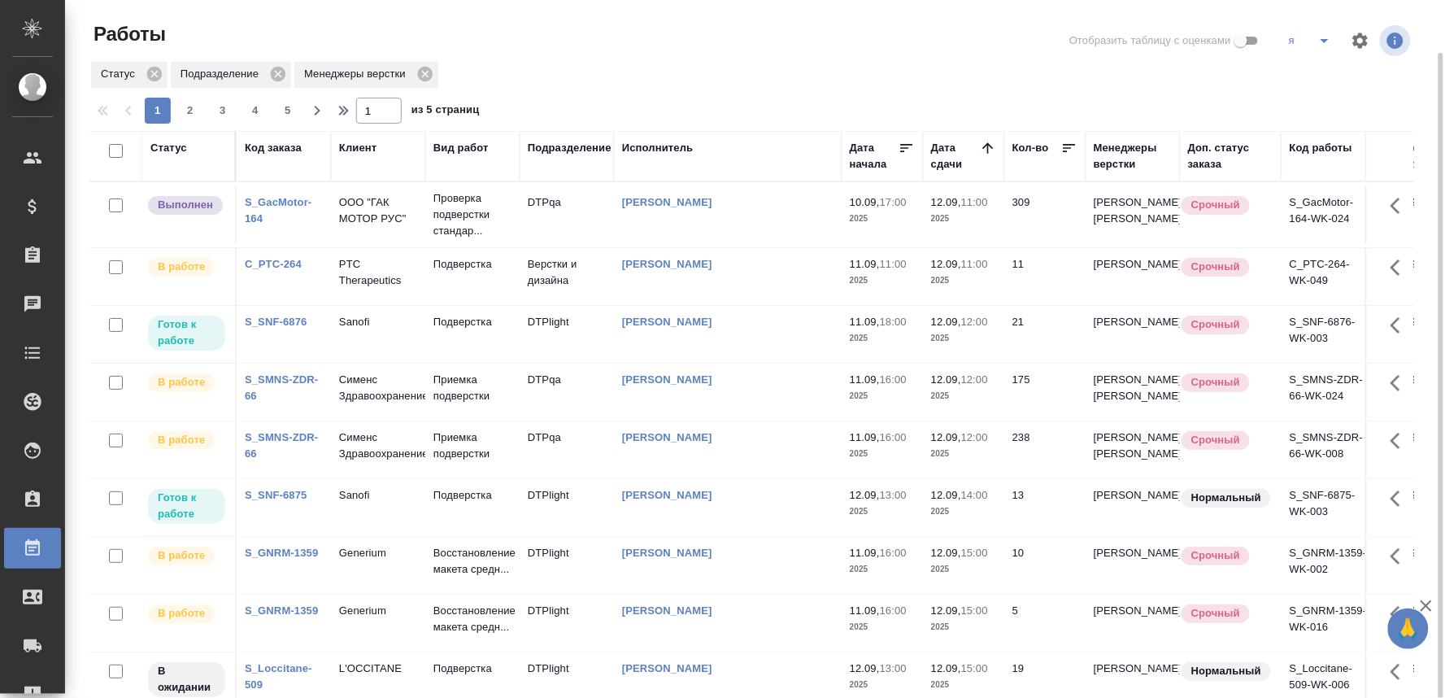
scroll to position [1168, 0]
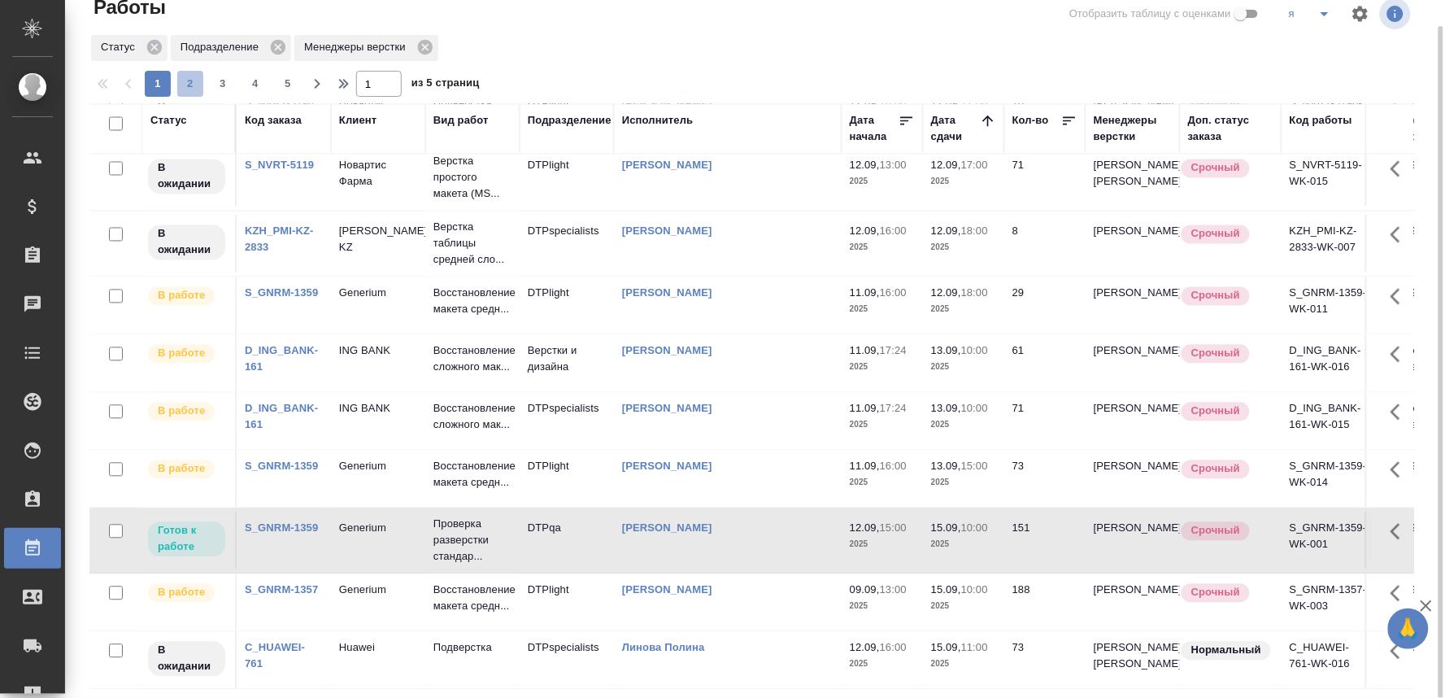
click at [185, 81] on span "2" at bounding box center [190, 84] width 26 height 16
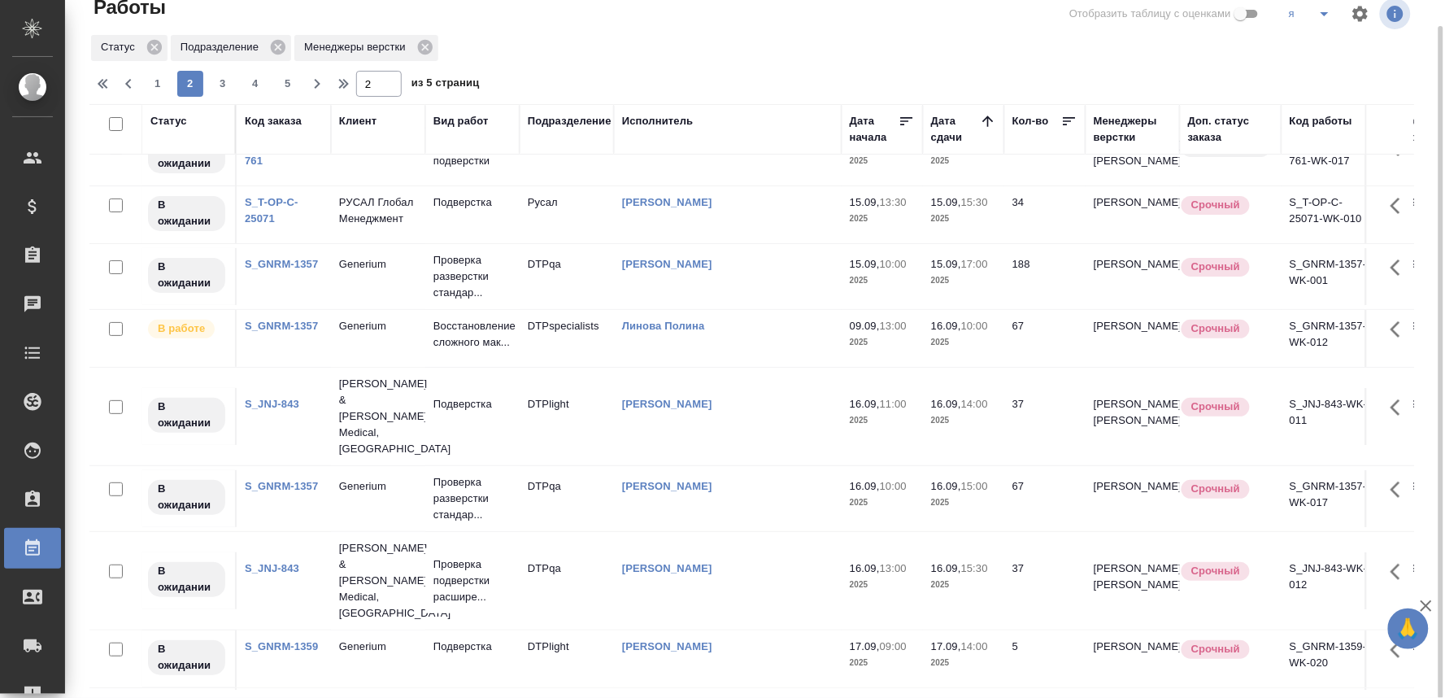
scroll to position [0, 0]
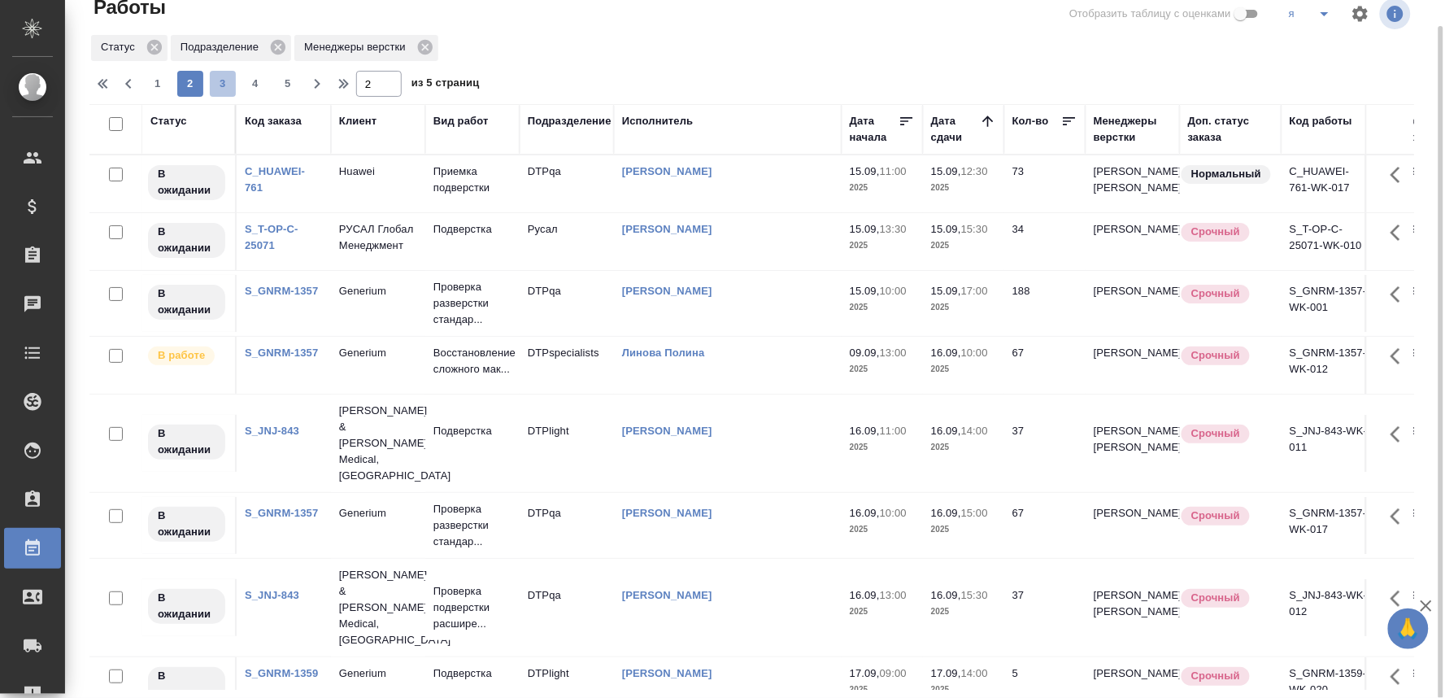
click at [224, 78] on span "3" at bounding box center [223, 84] width 26 height 16
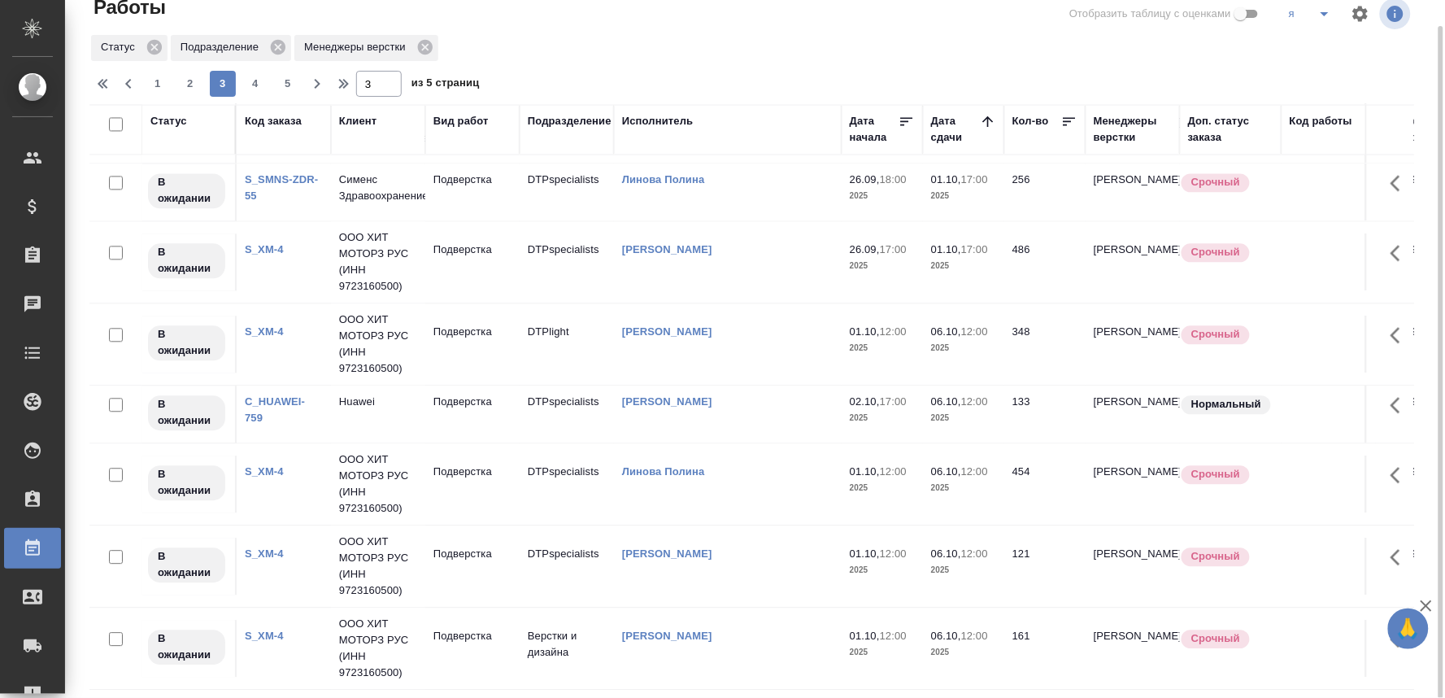
scroll to position [1282, 0]
click at [246, 78] on span "4" at bounding box center [255, 84] width 26 height 16
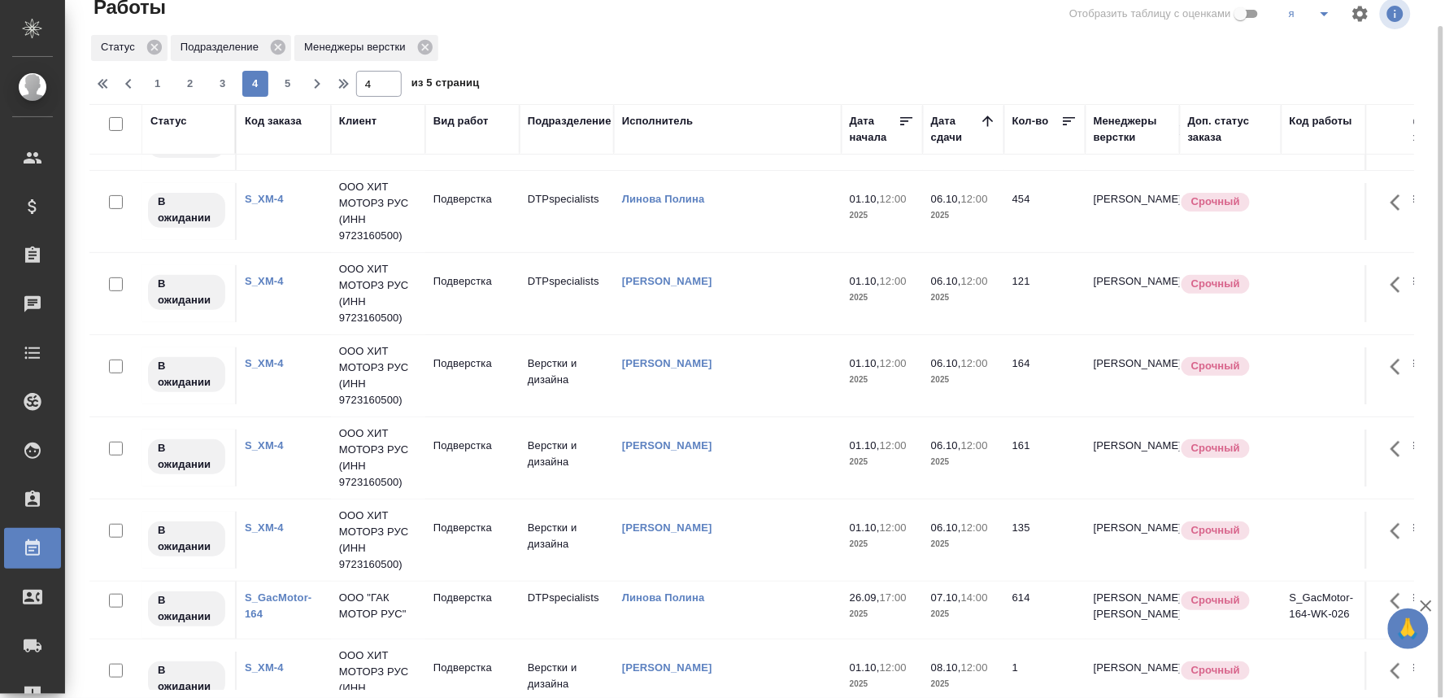
scroll to position [0, 0]
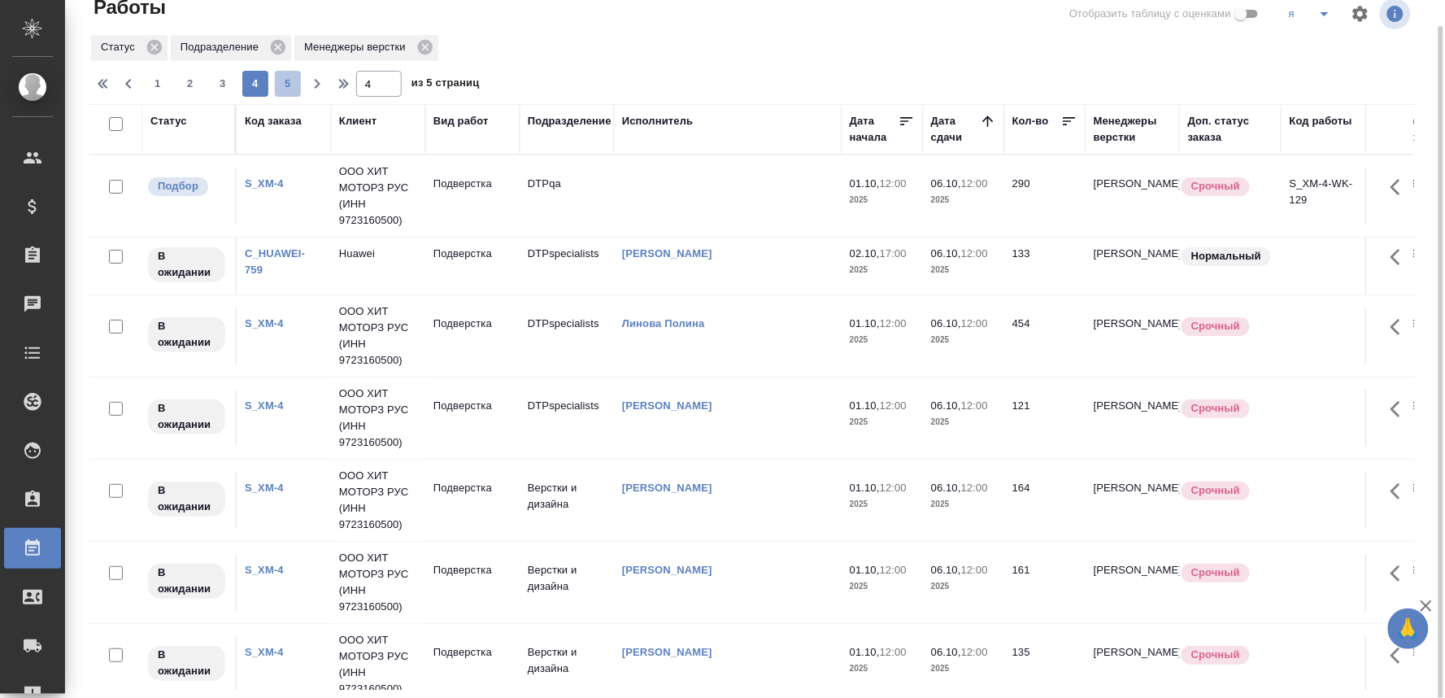
click at [285, 76] on span "5" at bounding box center [288, 84] width 26 height 16
type input "5"
